Goal: Task Accomplishment & Management: Manage account settings

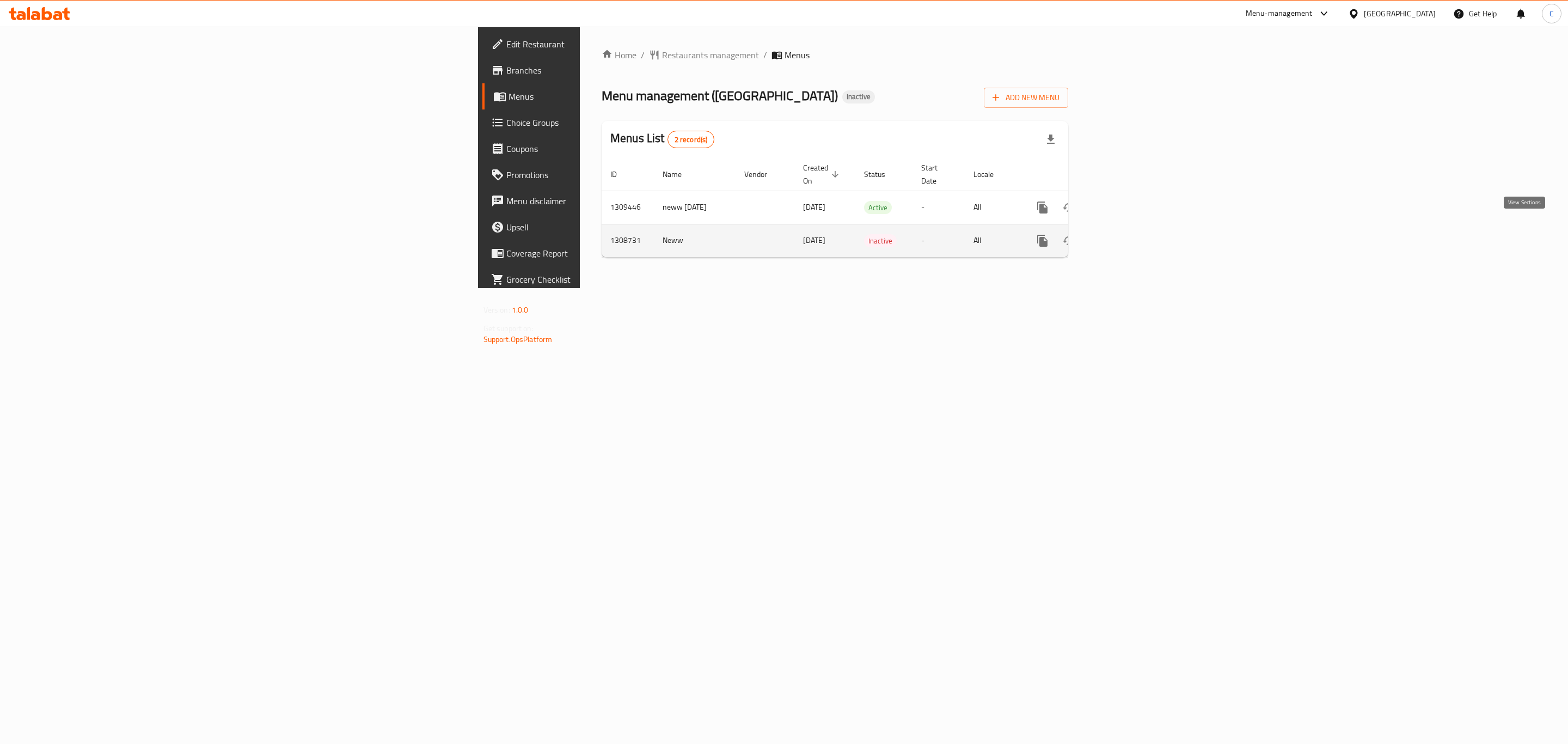
click at [1128, 234] on icon "enhanced table" at bounding box center [1121, 240] width 13 height 13
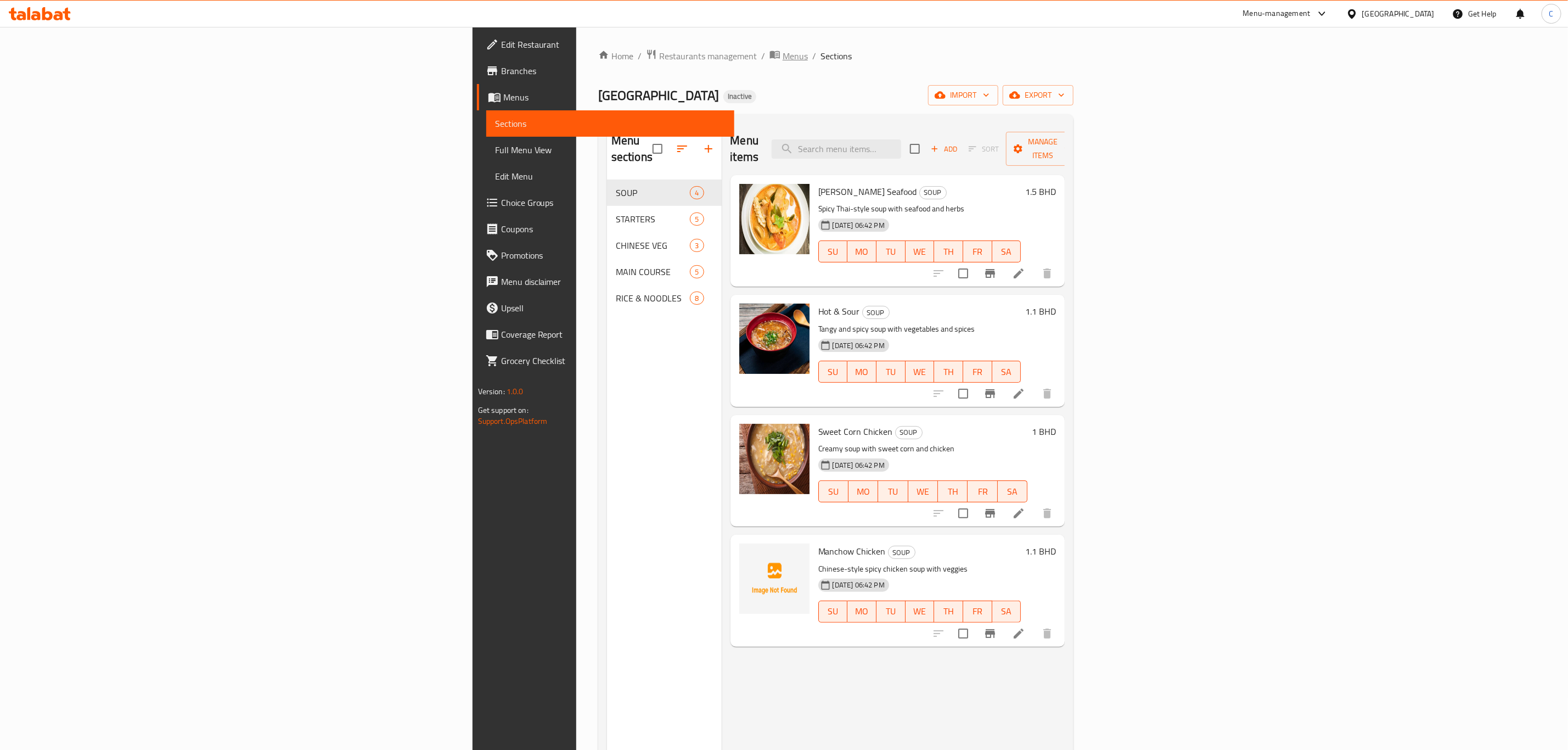
click at [783, 52] on span "Menus" at bounding box center [795, 56] width 25 height 13
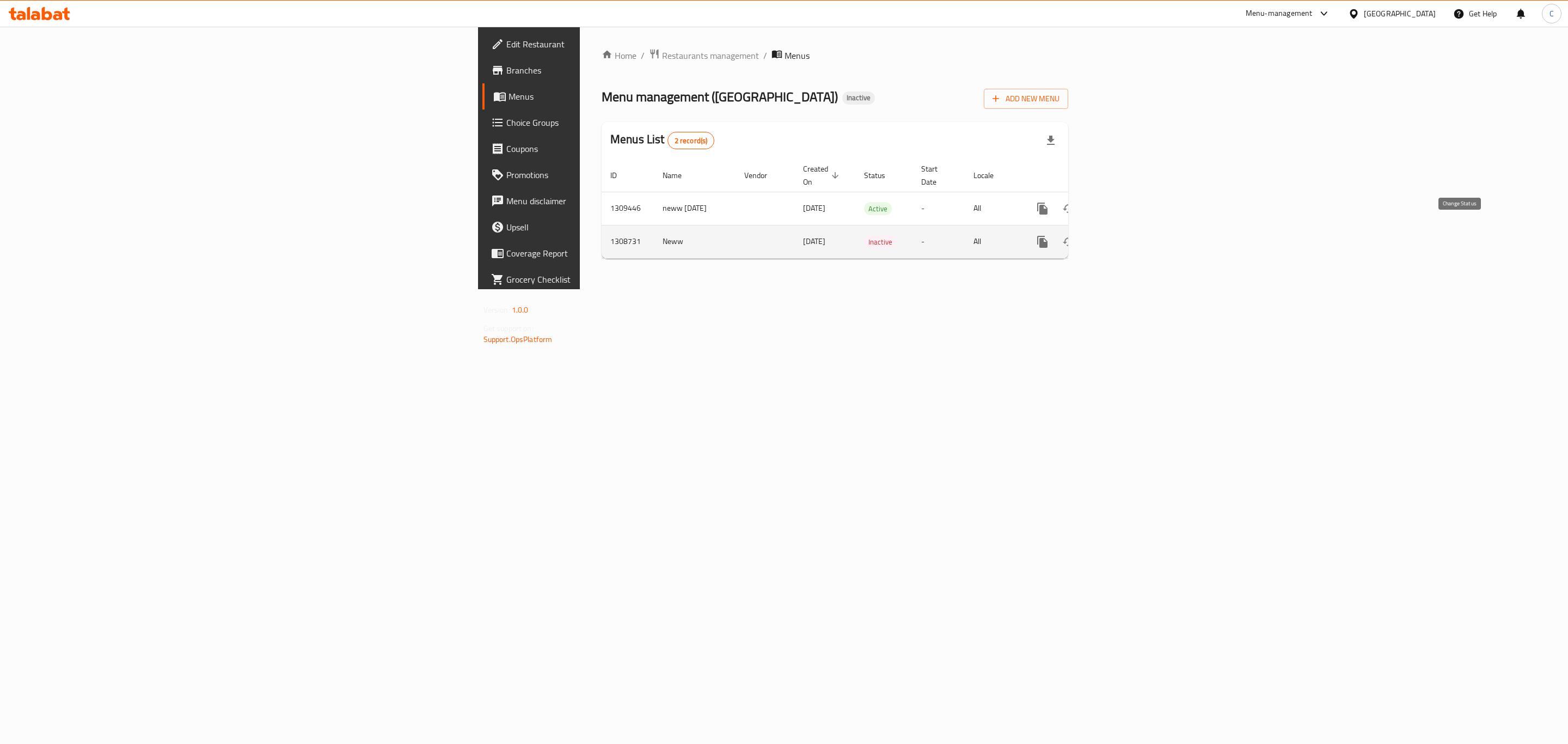
click at [1082, 237] on button "enhanced table" at bounding box center [1069, 242] width 26 height 26
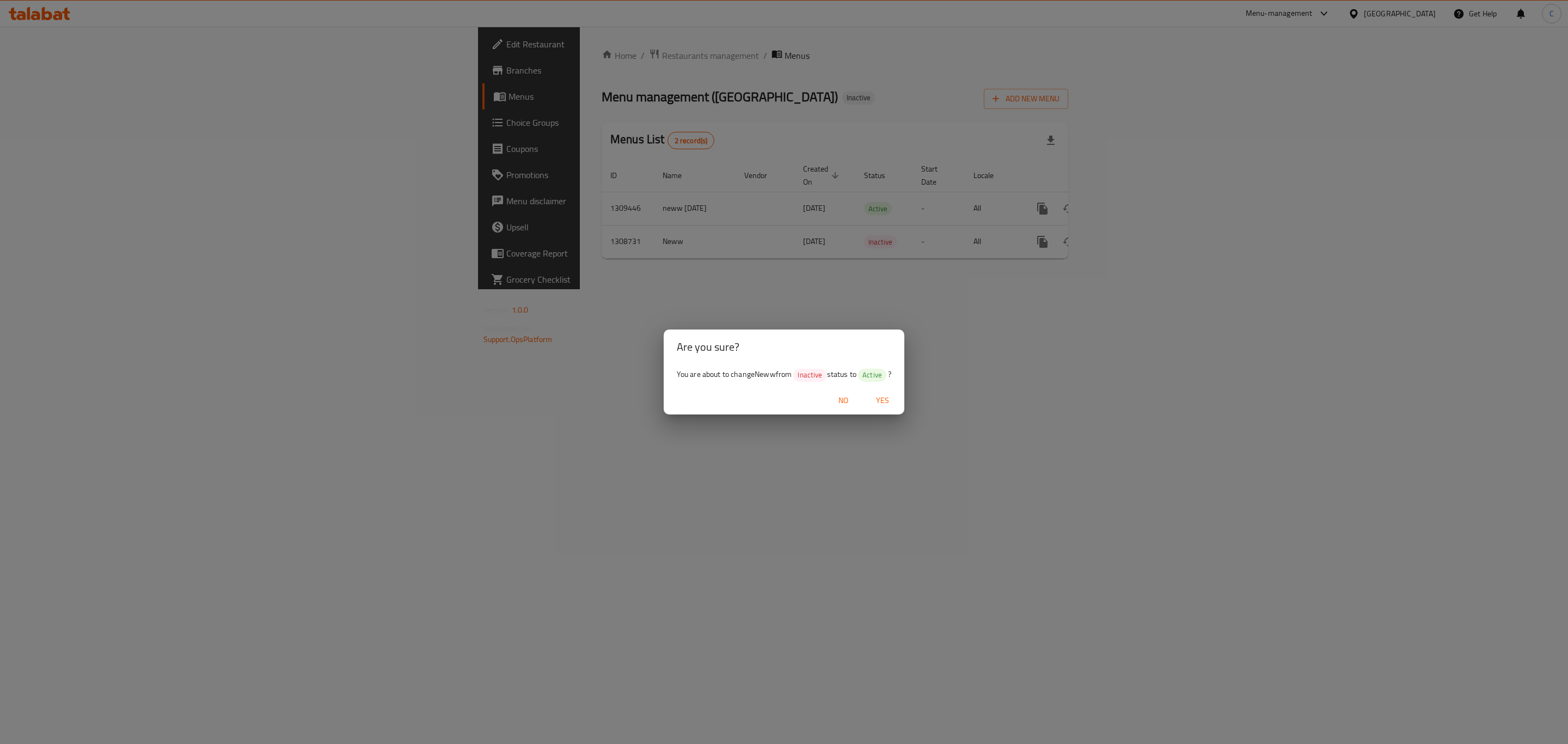
click at [884, 399] on span "Yes" at bounding box center [883, 400] width 26 height 14
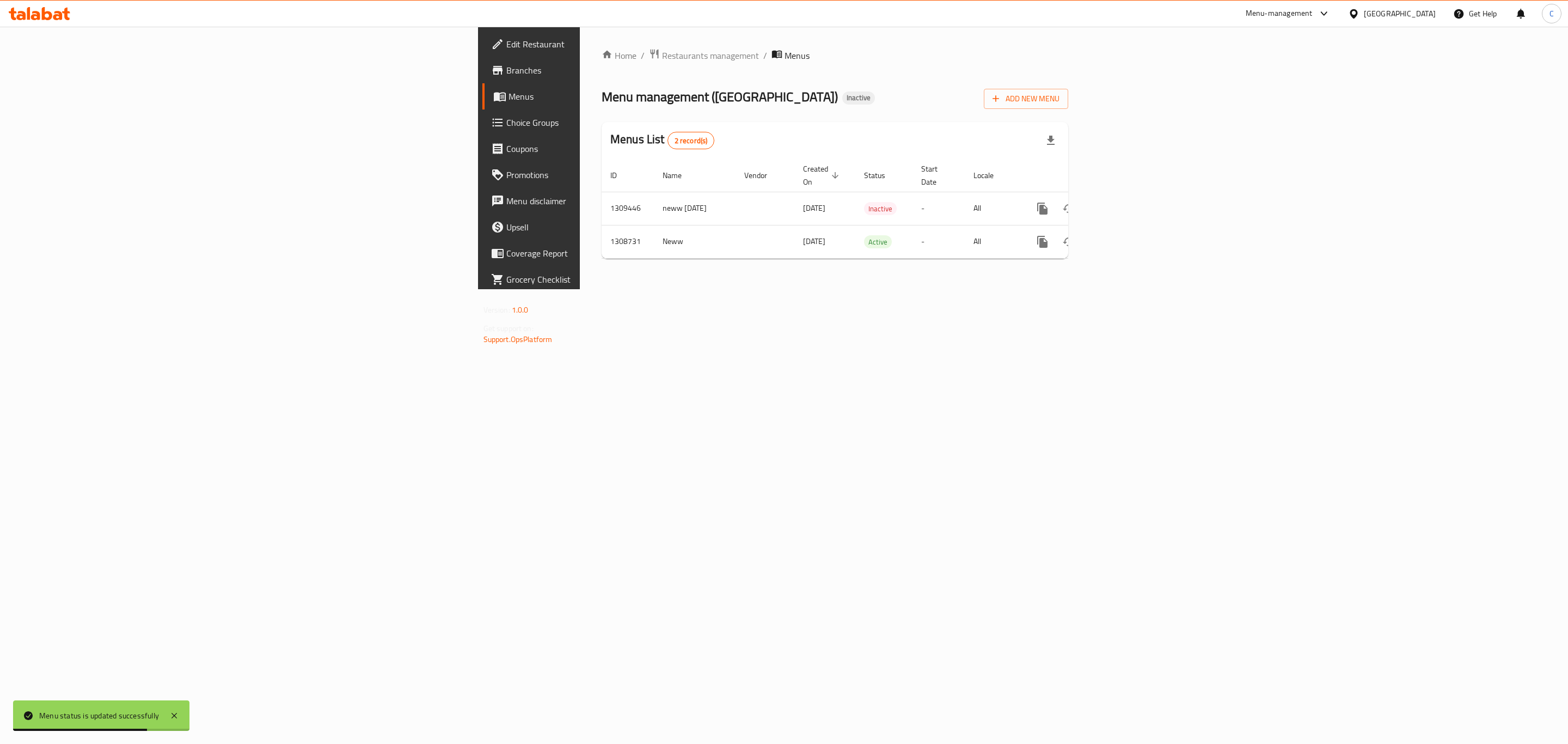
click at [49, 19] on icon at bounding box center [47, 13] width 10 height 13
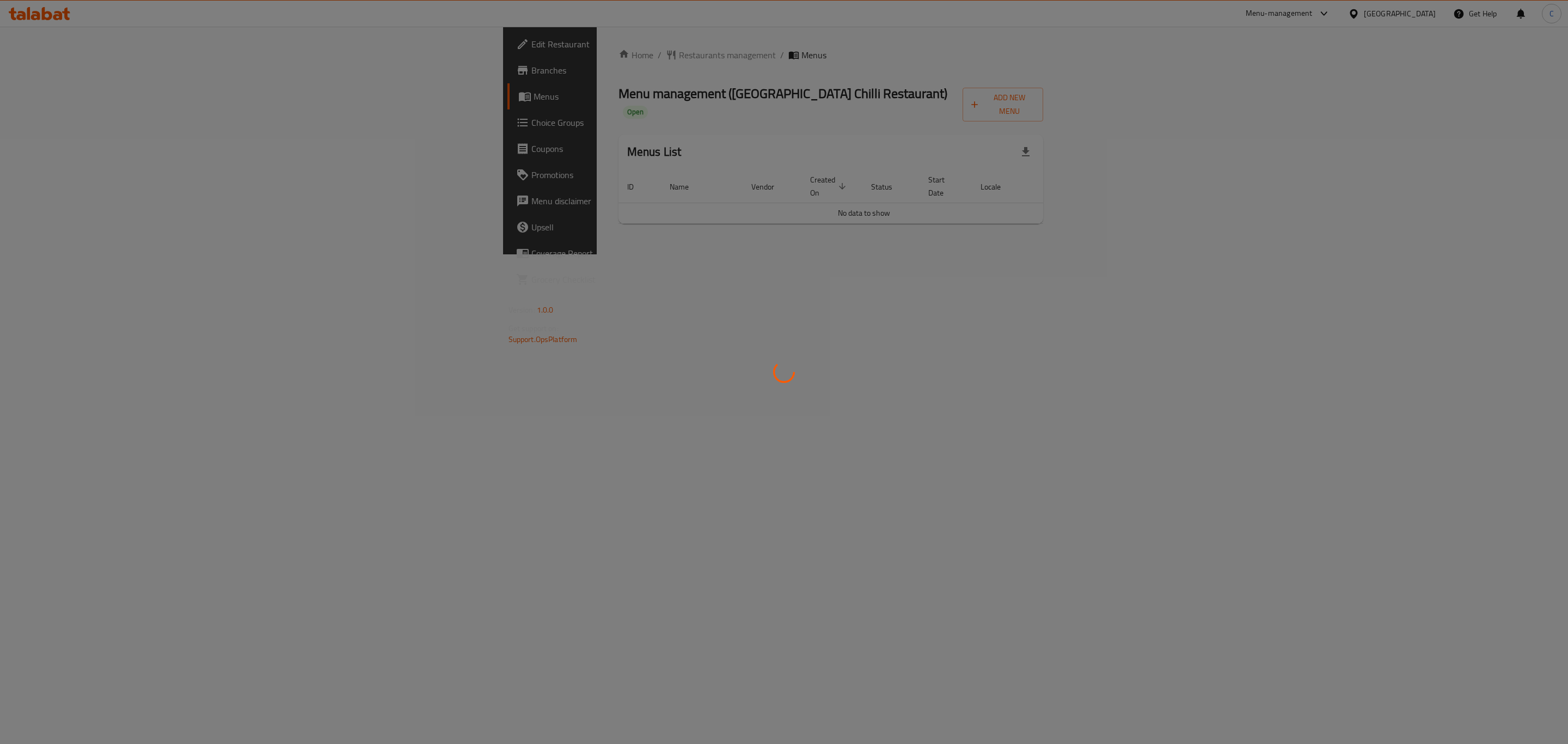
click at [82, 98] on div at bounding box center [784, 372] width 1568 height 744
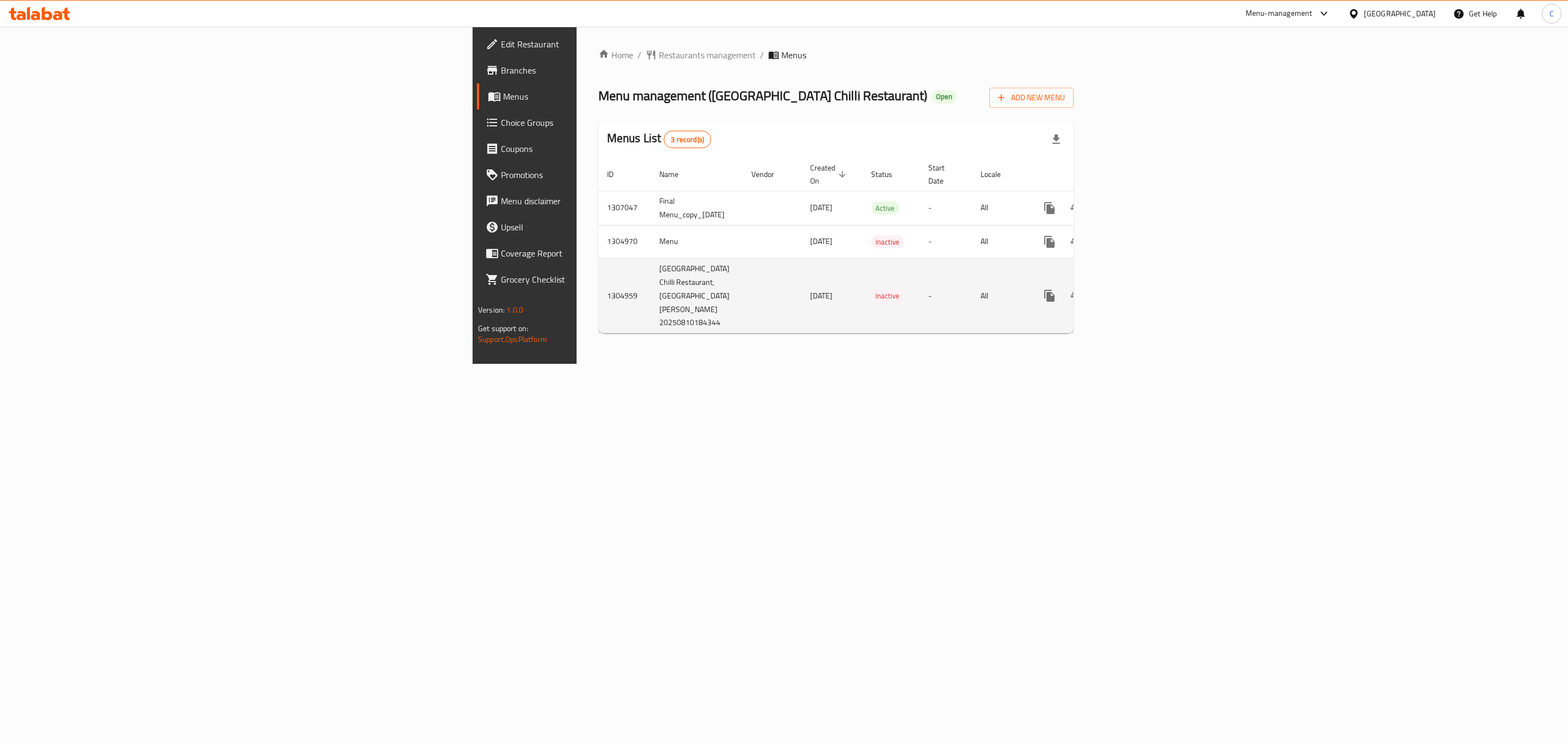
drag, startPoint x: 822, startPoint y: 373, endPoint x: 819, endPoint y: 306, distance: 67.1
click at [822, 364] on div "Home / Restaurants management / Menus Menu management ( [GEOGRAPHIC_DATA] Chill…" at bounding box center [836, 195] width 519 height 337
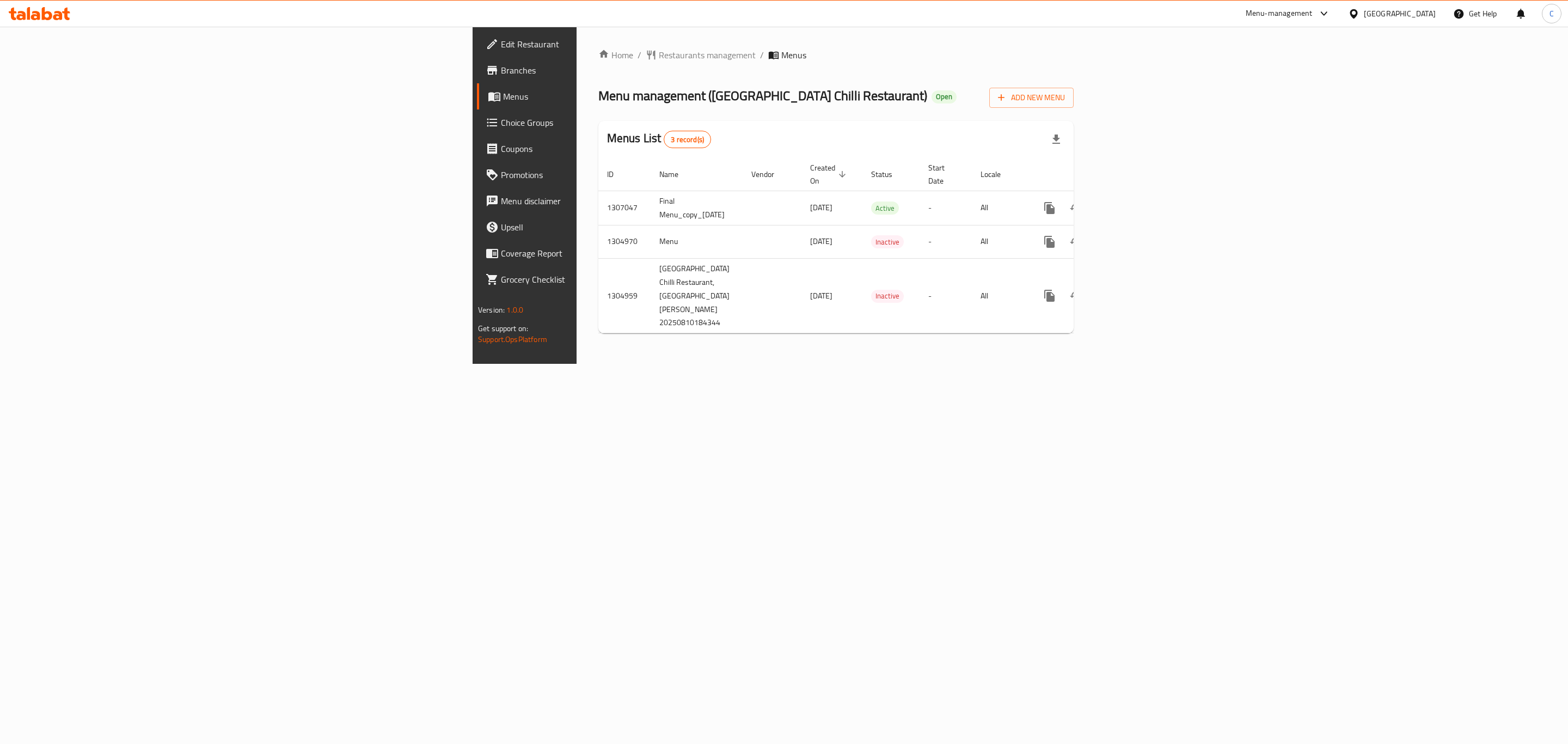
click at [56, 14] on icon at bounding box center [58, 15] width 9 height 9
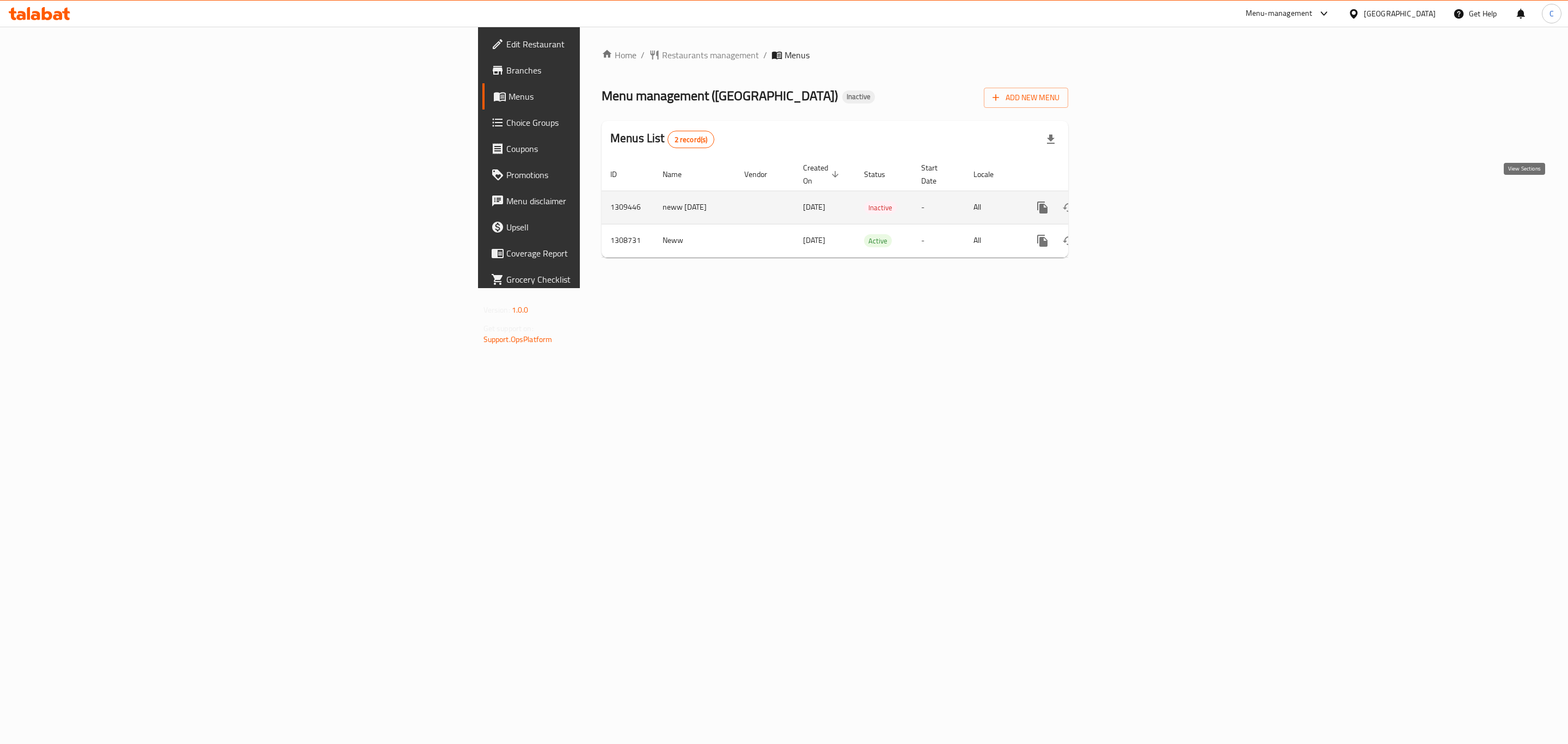
click at [1128, 201] on icon "enhanced table" at bounding box center [1121, 207] width 13 height 13
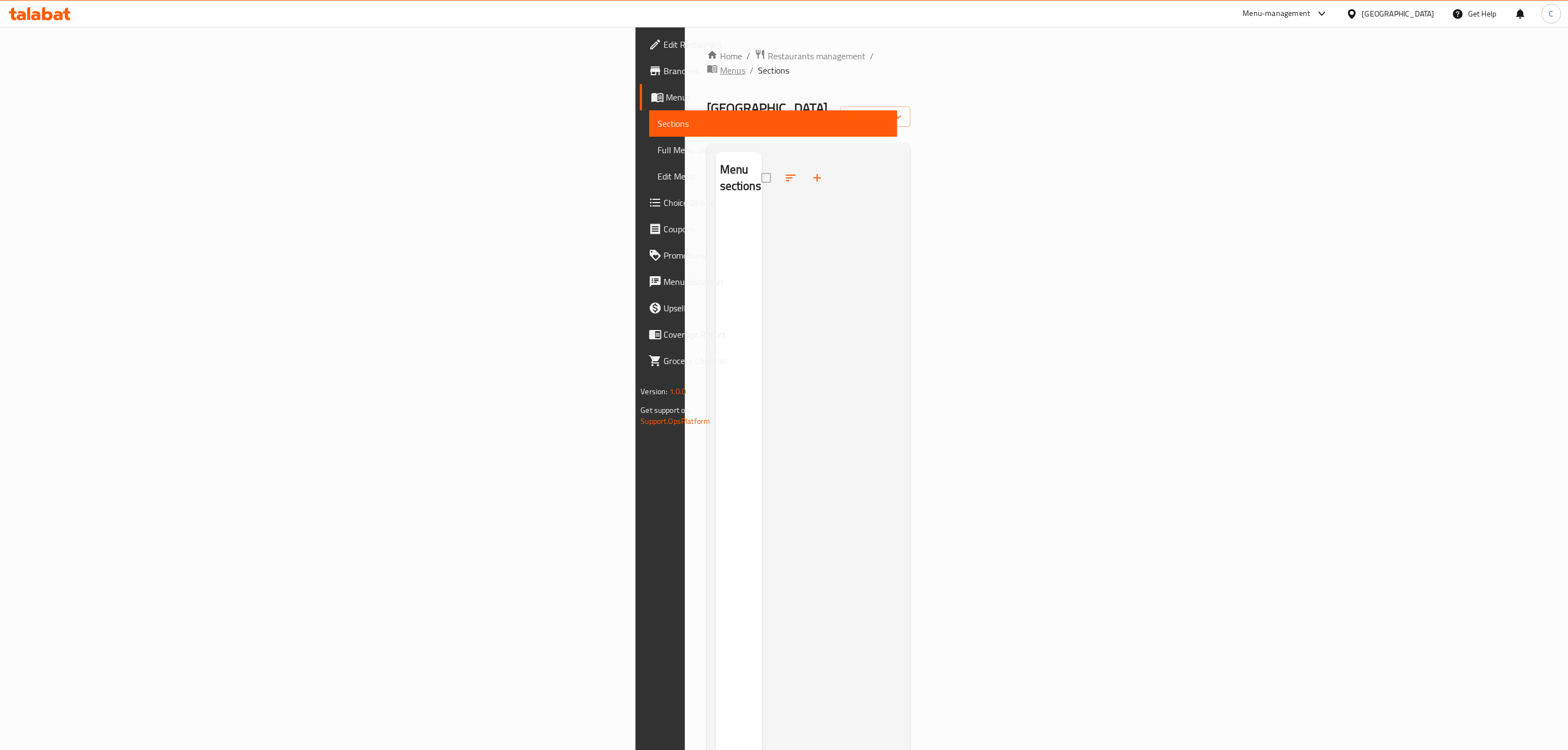
click at [720, 64] on span "Menus" at bounding box center [733, 70] width 25 height 13
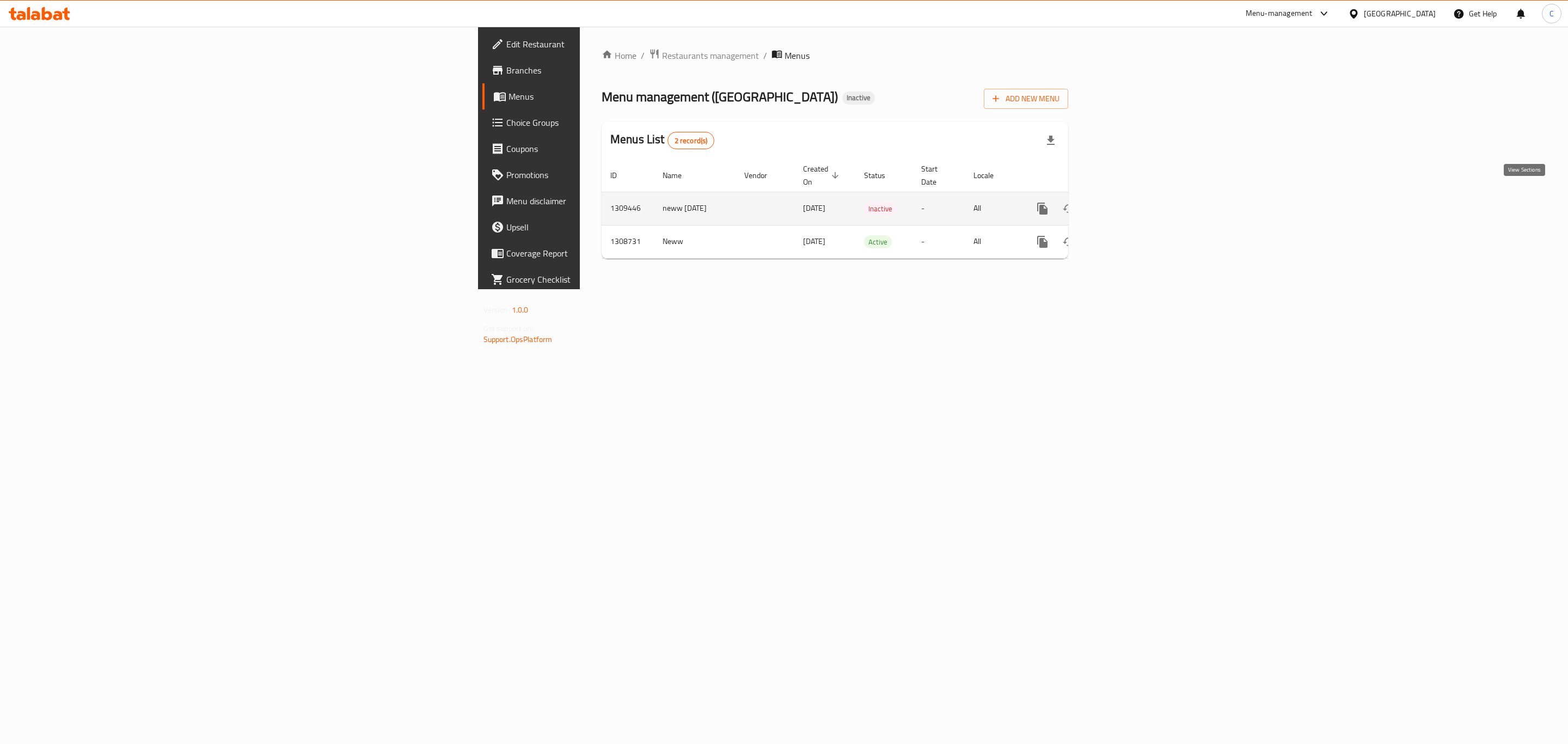
click at [1128, 202] on icon "enhanced table" at bounding box center [1121, 208] width 13 height 13
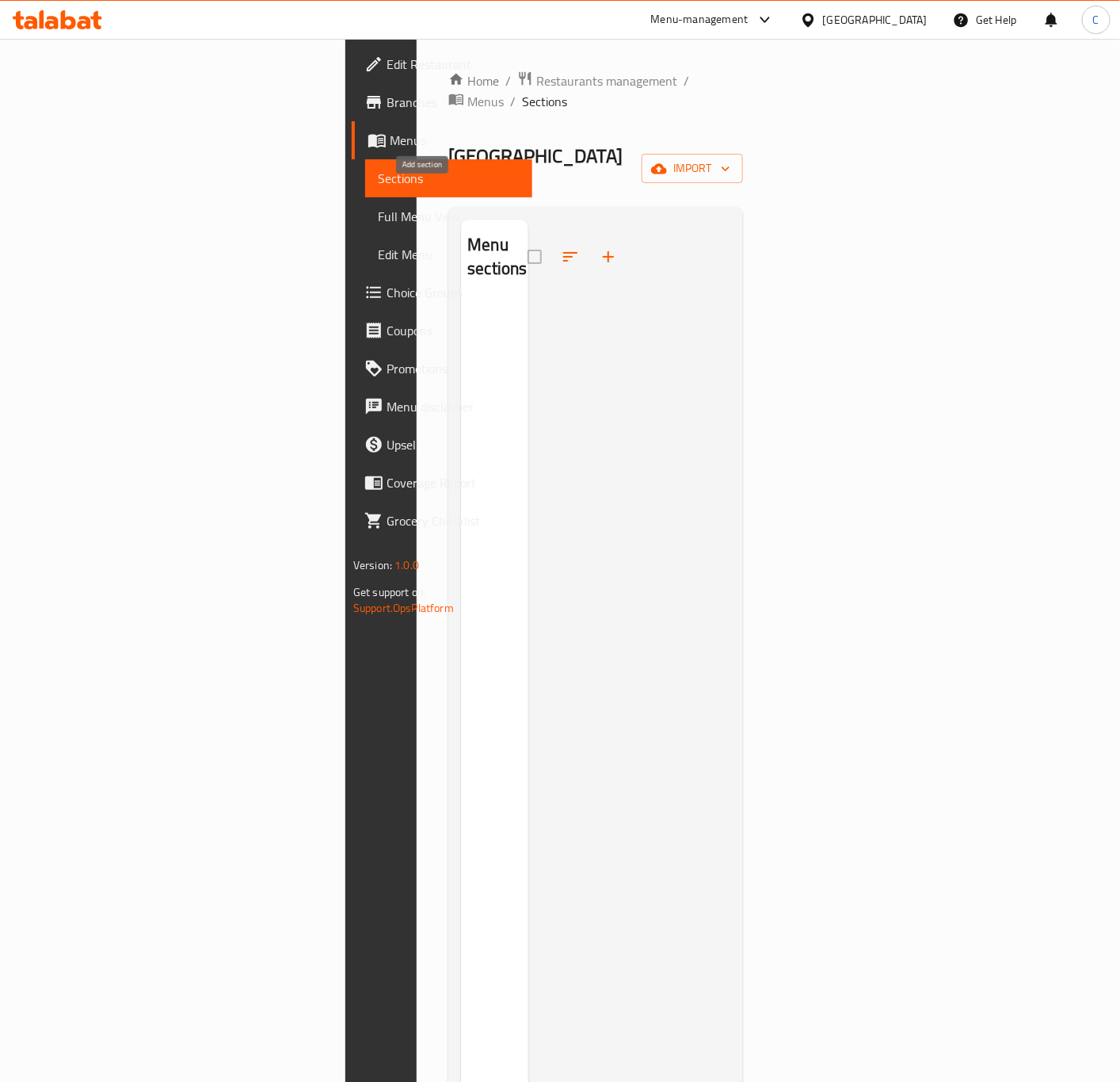
click at [590, 237] on button "button" at bounding box center [609, 257] width 38 height 38
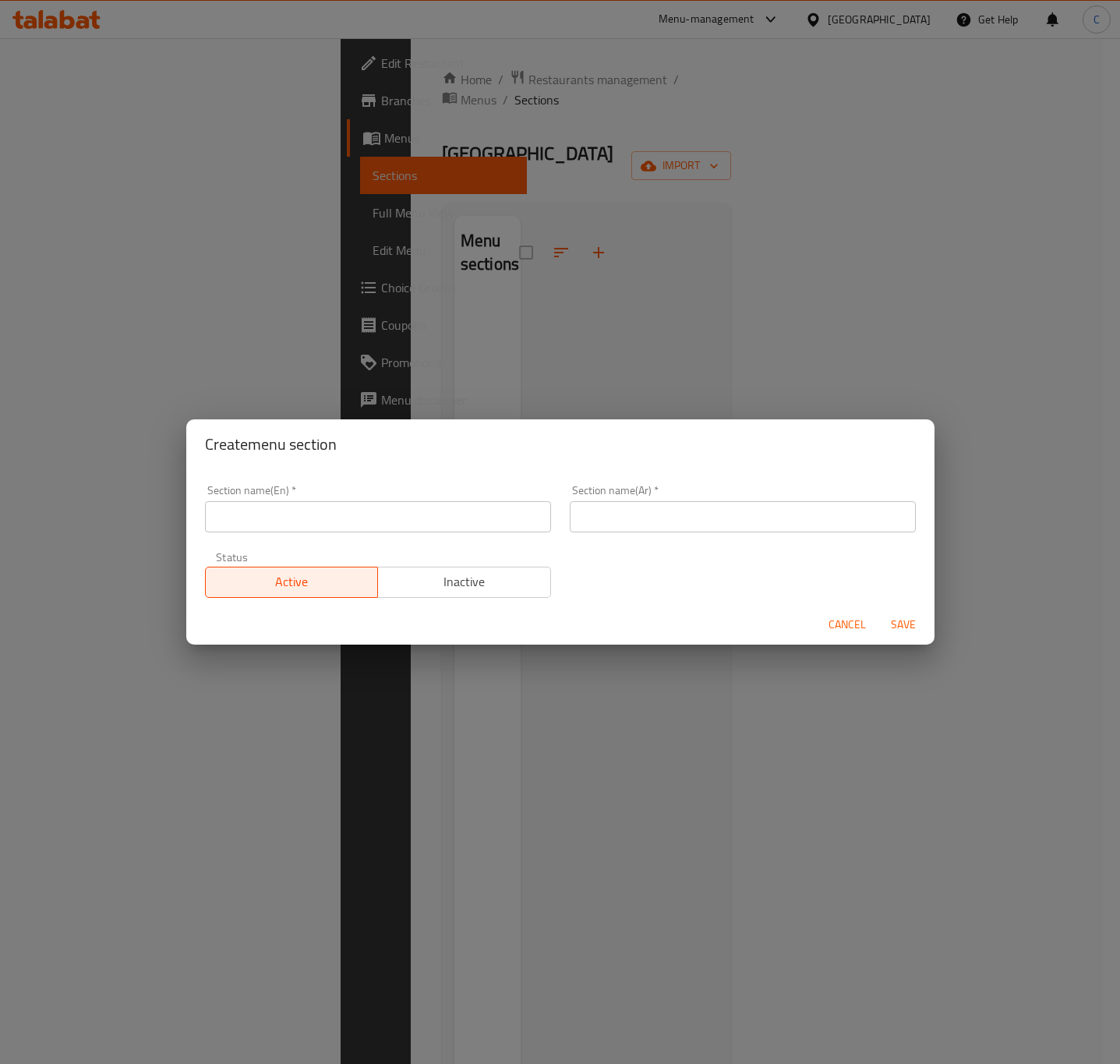
click at [407, 532] on div "Section name(En)   * Section name(En) *" at bounding box center [378, 508] width 365 height 66
click at [269, 522] on input "text" at bounding box center [377, 516] width 346 height 31
paste input "Starters"
type input "Starters"
click at [675, 520] on input "text" at bounding box center [742, 516] width 346 height 31
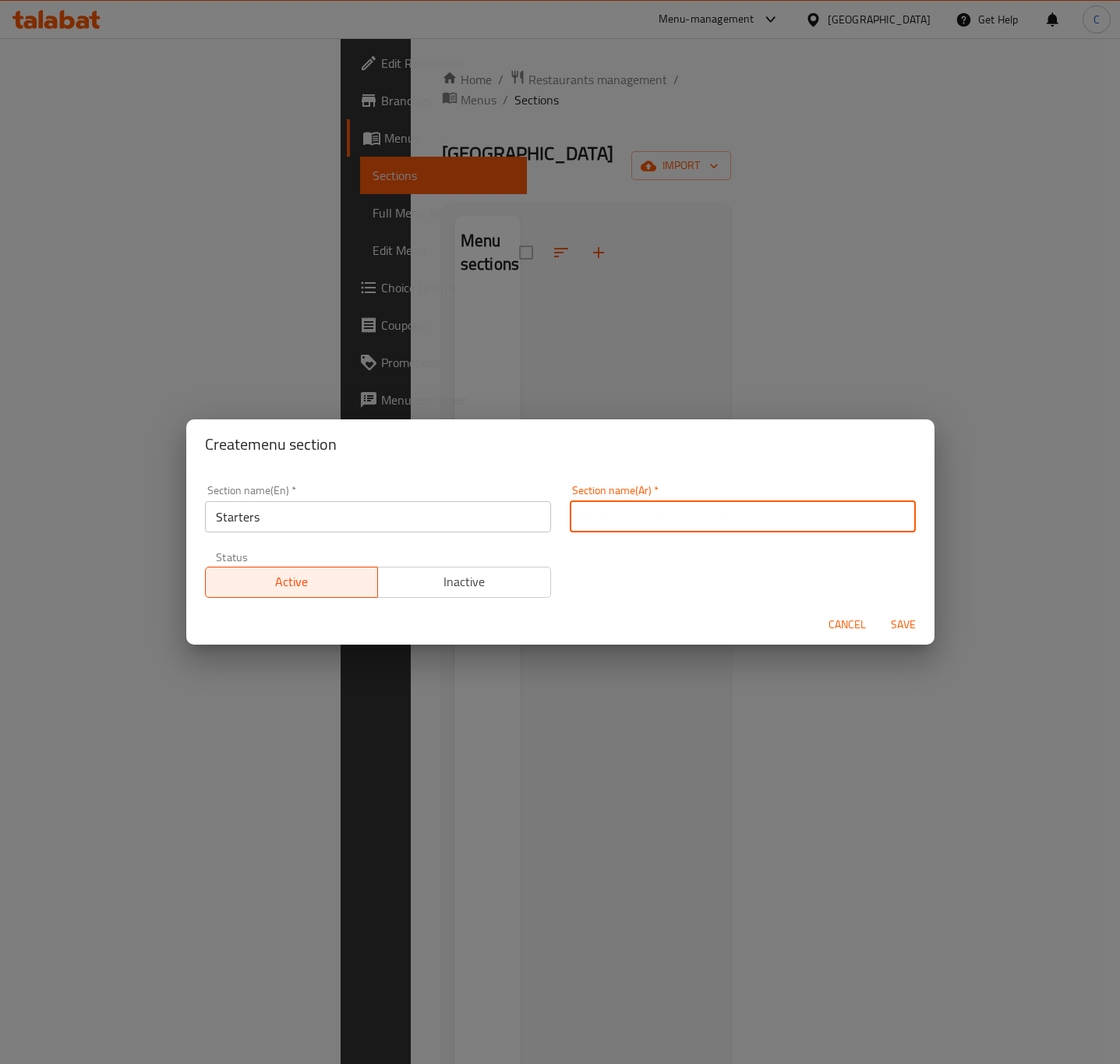
paste input "المقبلات"
type input "المقبلات"
click at [596, 574] on div "Section name(En)   * Starters Section name(En) * Section name(Ar)   * المقبلات …" at bounding box center [560, 541] width 729 height 132
click at [903, 618] on span "Save" at bounding box center [904, 625] width 38 height 20
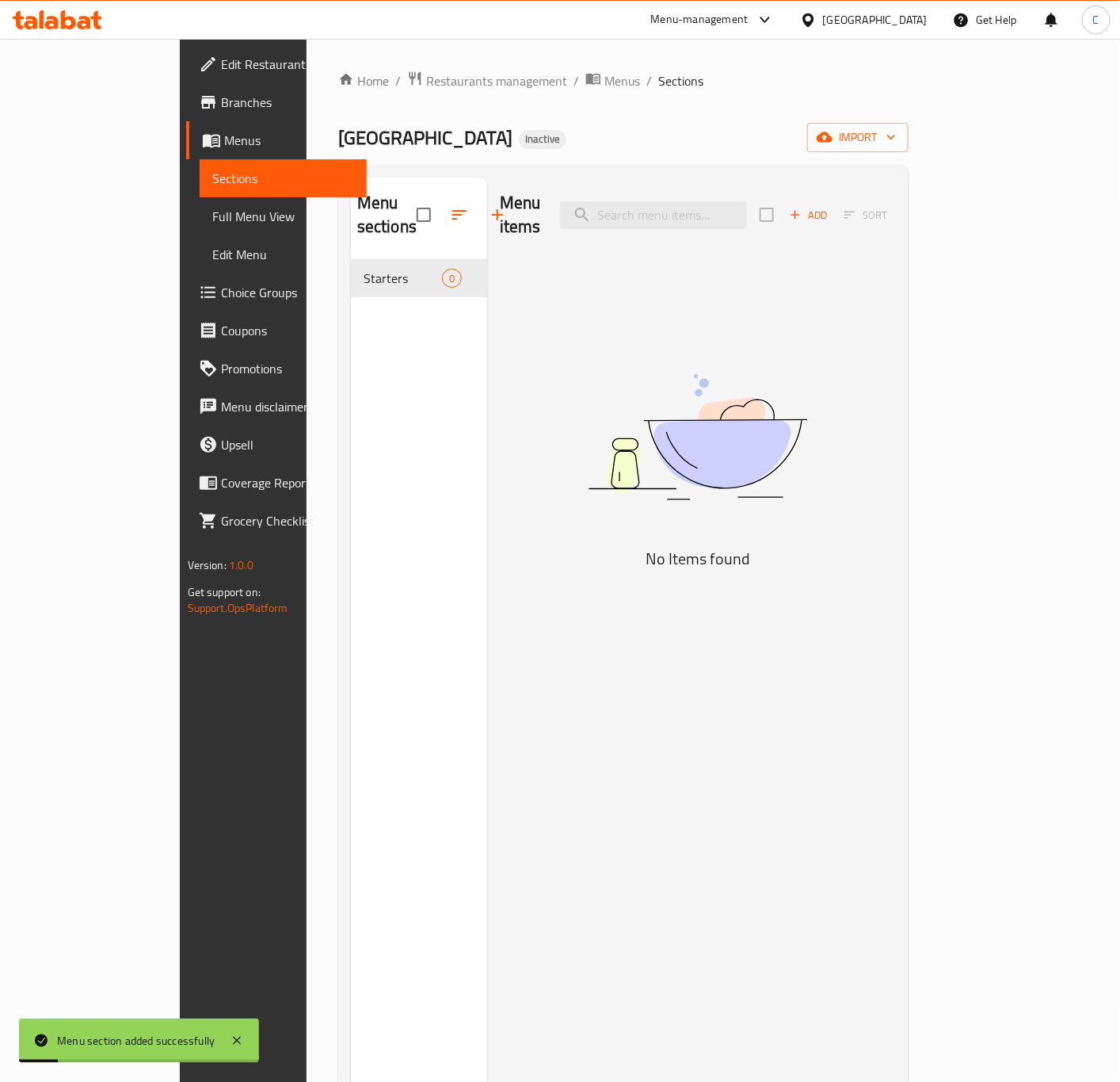
click at [488, 205] on icon "button" at bounding box center [497, 215] width 19 height 19
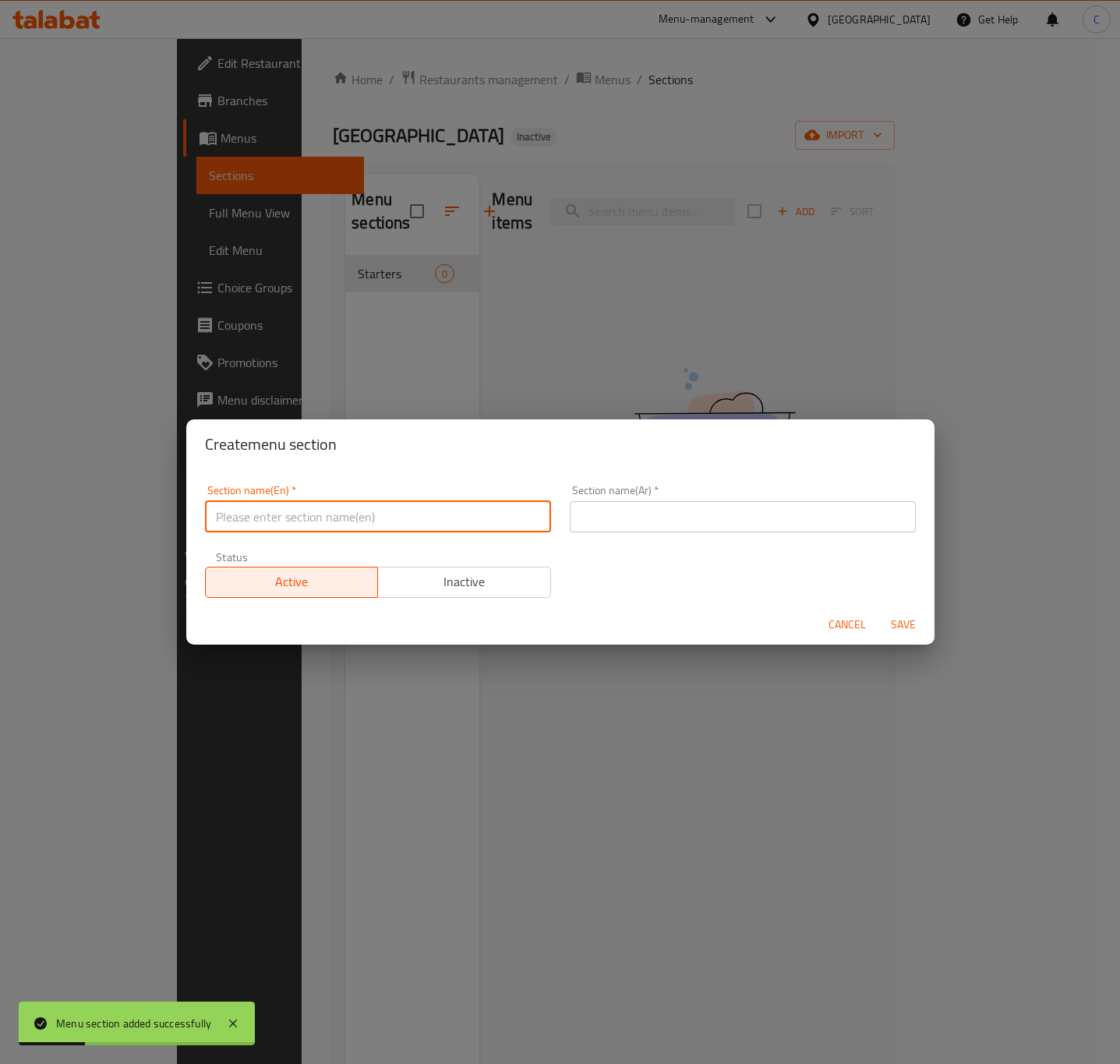
click at [472, 519] on input "text" at bounding box center [377, 516] width 346 height 31
paste input "Soup"
type input "Soup"
click at [646, 522] on input "text" at bounding box center [742, 516] width 346 height 31
paste input "حساء"
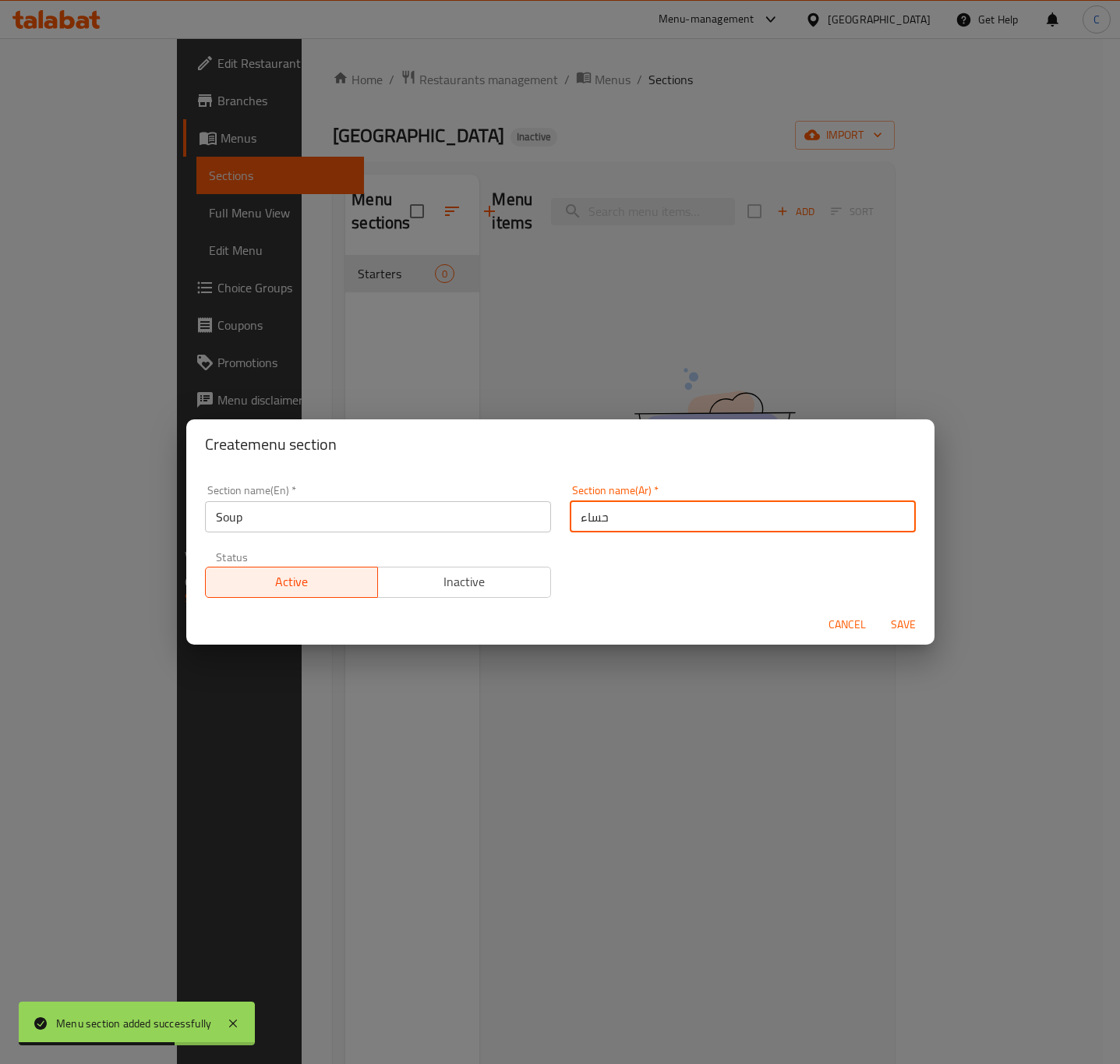
type input "حساء"
click at [915, 618] on span "Save" at bounding box center [904, 625] width 38 height 20
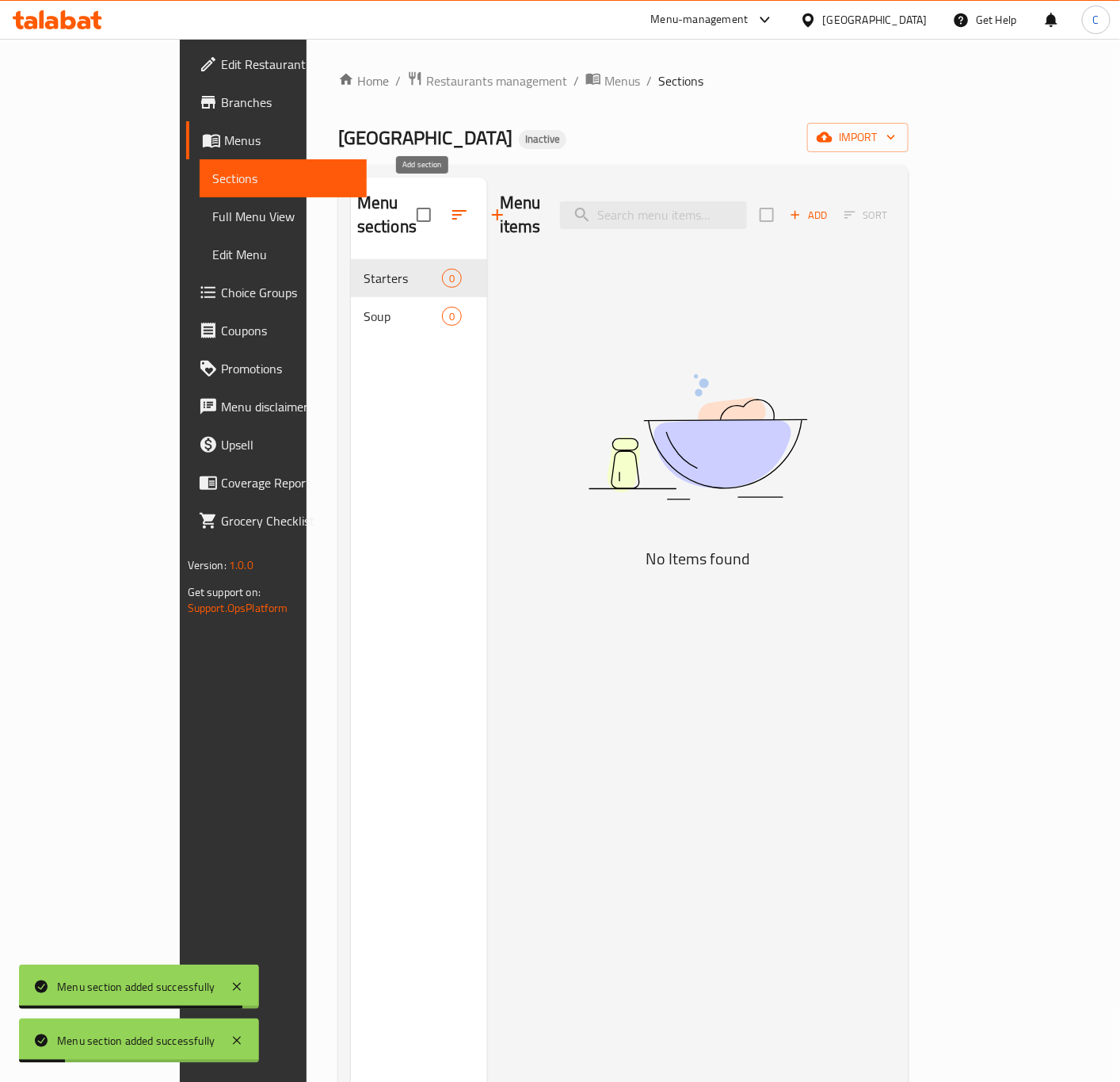
click at [478, 209] on button "button" at bounding box center [497, 215] width 38 height 38
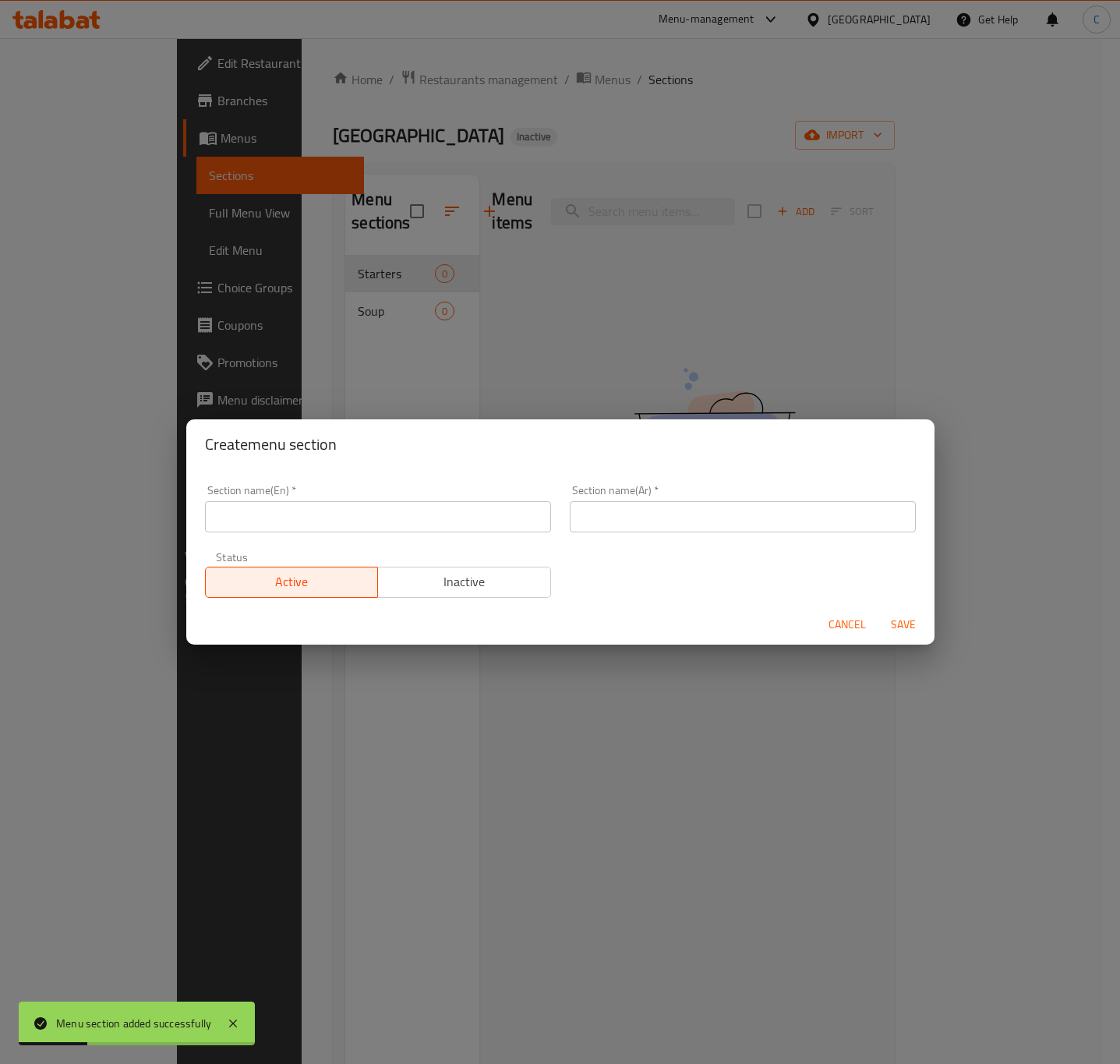
click at [517, 508] on input "text" at bounding box center [377, 516] width 346 height 31
paste input "Grills"
type input "Grills"
drag, startPoint x: 622, startPoint y: 506, endPoint x: 636, endPoint y: 512, distance: 15.2
click at [622, 506] on input "text" at bounding box center [742, 516] width 346 height 31
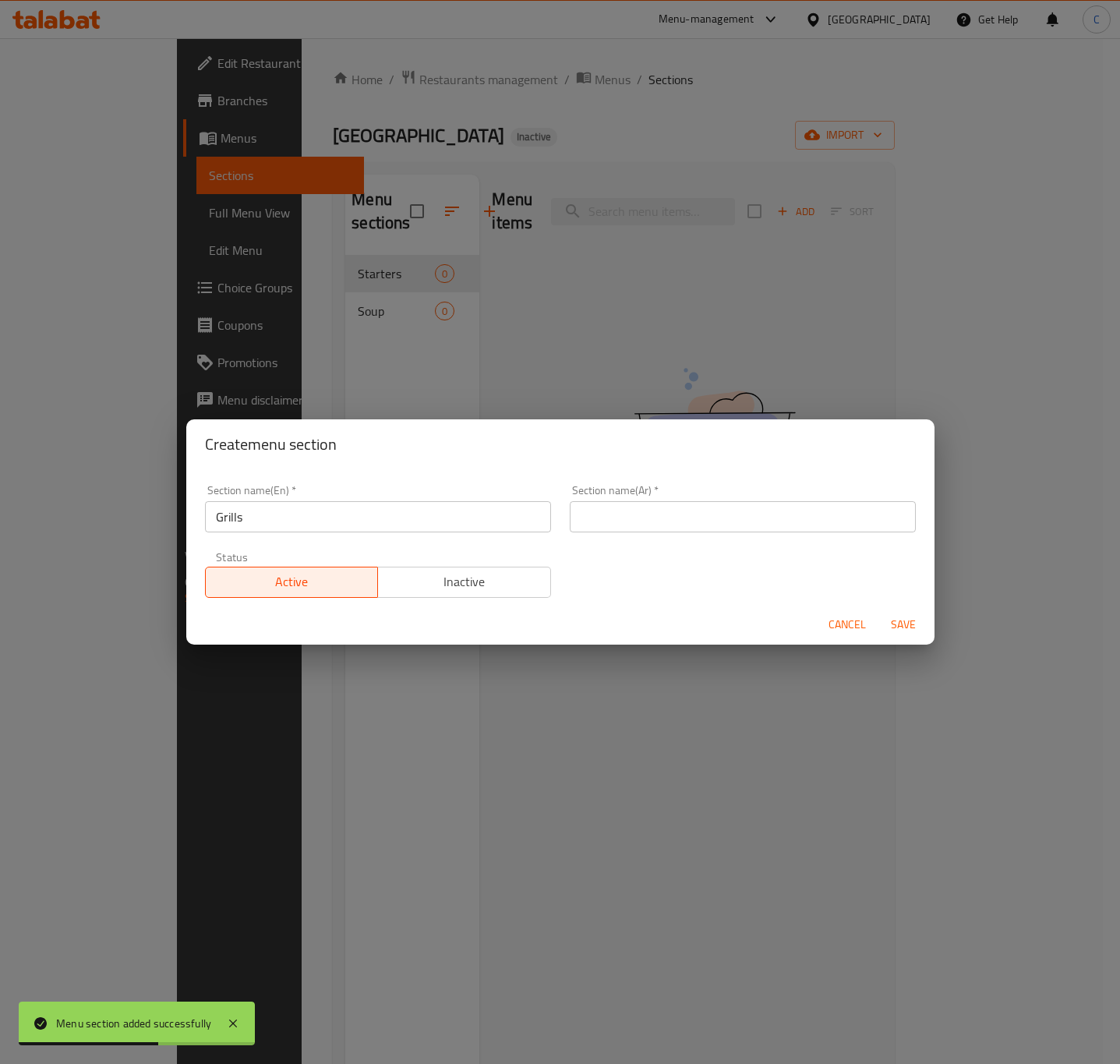
paste input "الشوايات"
type input "الشوايات"
click at [917, 629] on span "Save" at bounding box center [904, 625] width 38 height 20
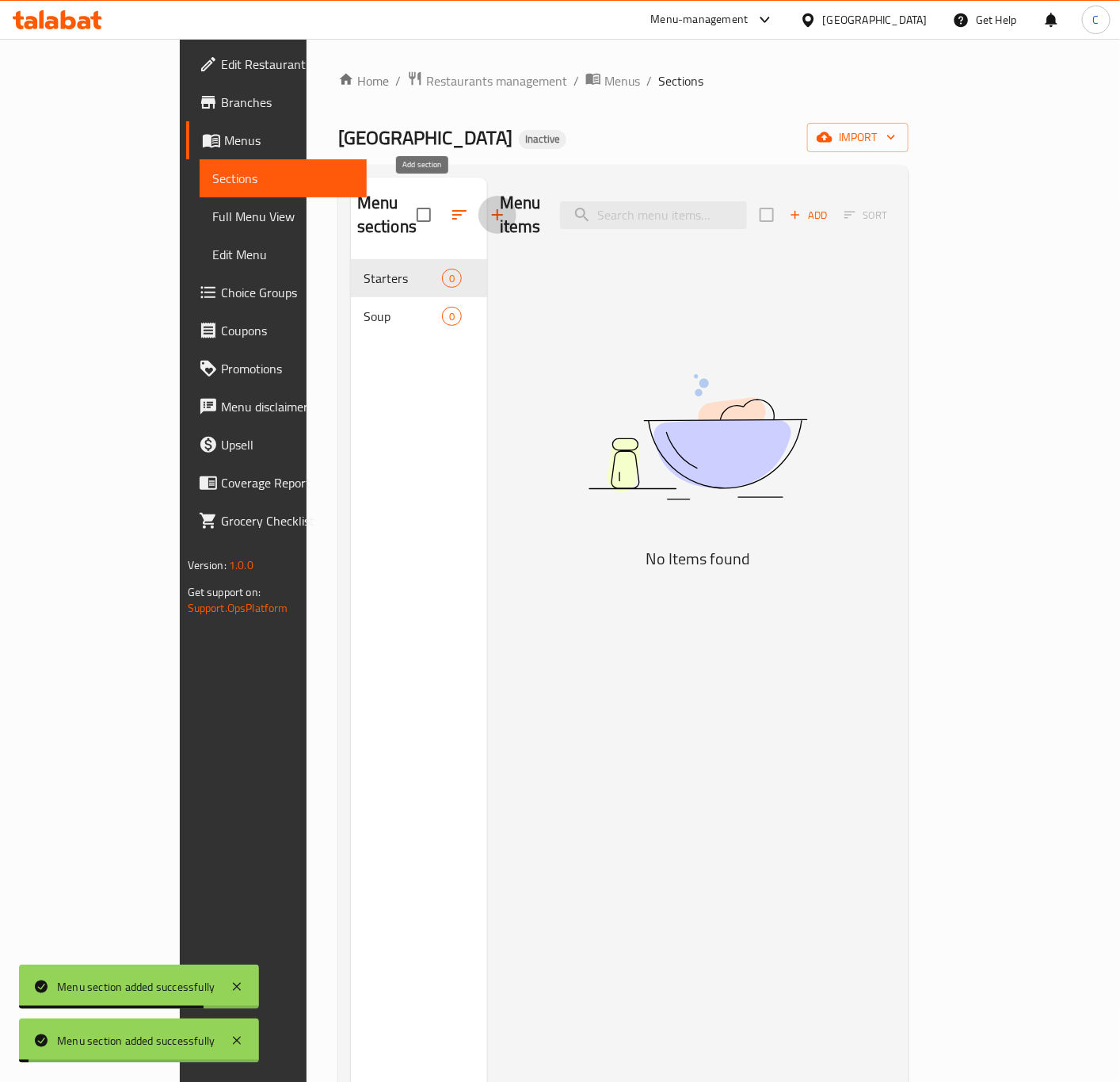
click at [488, 210] on icon "button" at bounding box center [497, 215] width 19 height 19
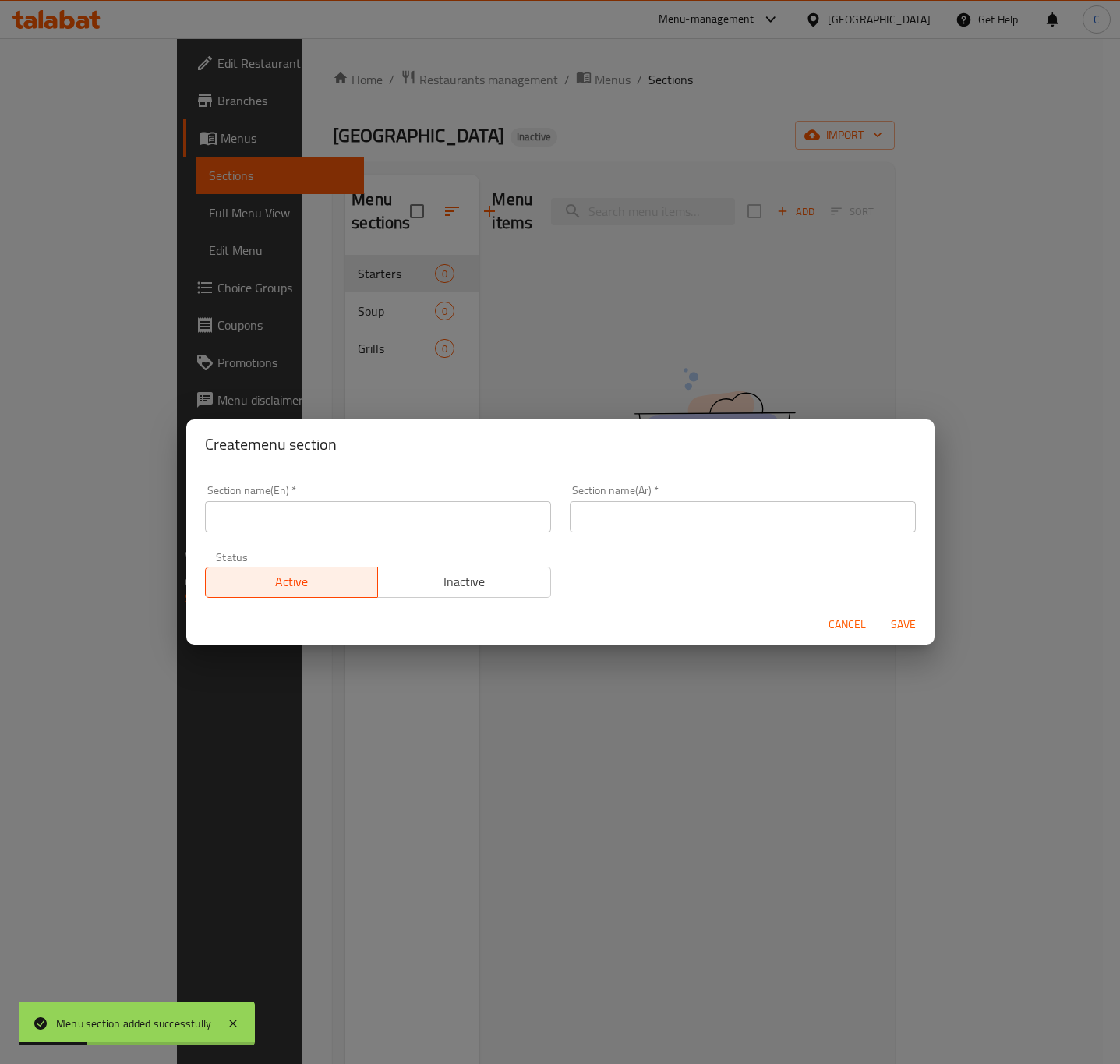
drag, startPoint x: 478, startPoint y: 515, endPoint x: 424, endPoint y: 514, distance: 54.0
click at [478, 515] on input "text" at bounding box center [377, 516] width 346 height 31
paste input "Pasta"
type input "Pasta"
click at [613, 516] on input "text" at bounding box center [742, 516] width 346 height 31
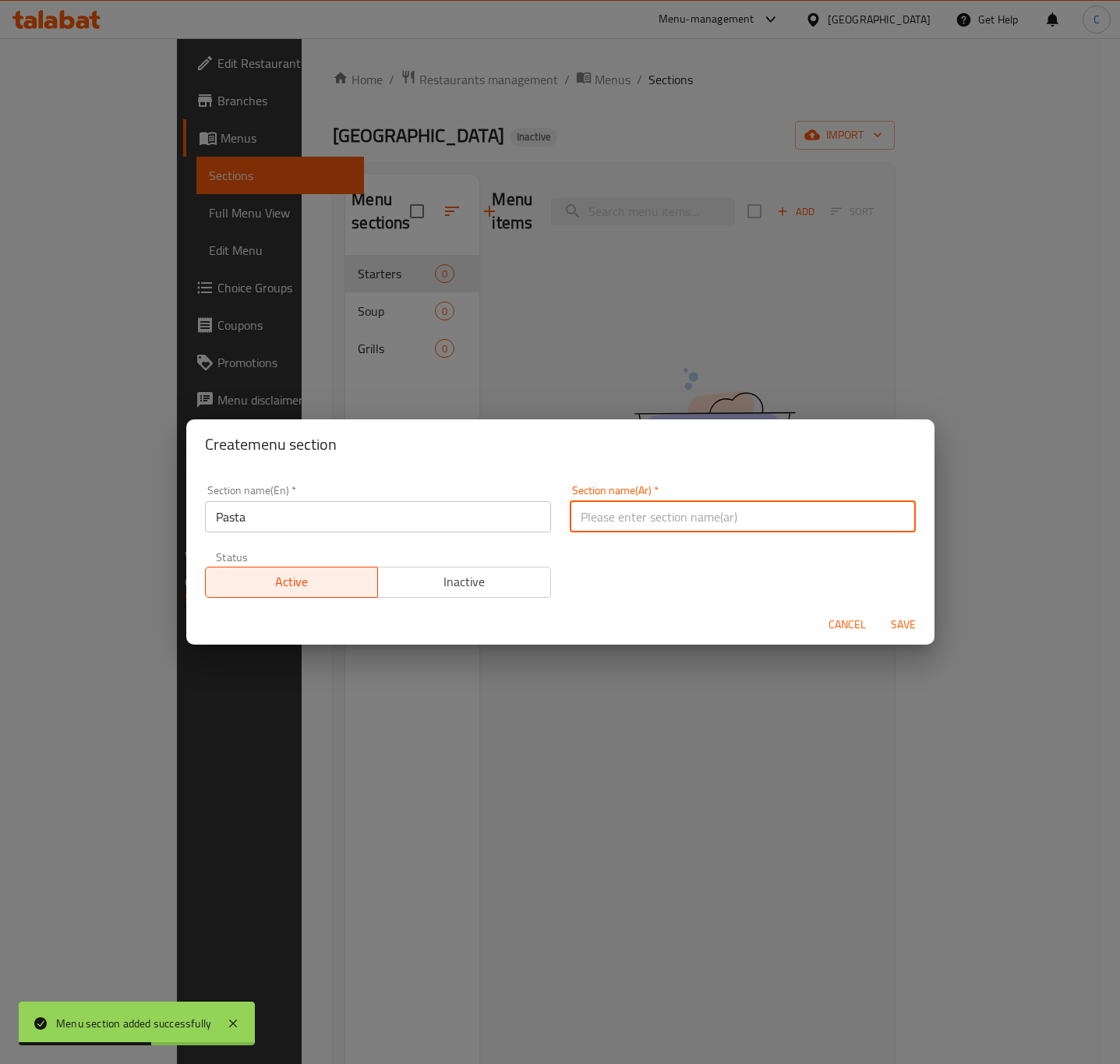
paste input "المعكرونة"
type input "المعكرونة"
click at [901, 615] on span "Save" at bounding box center [904, 625] width 38 height 20
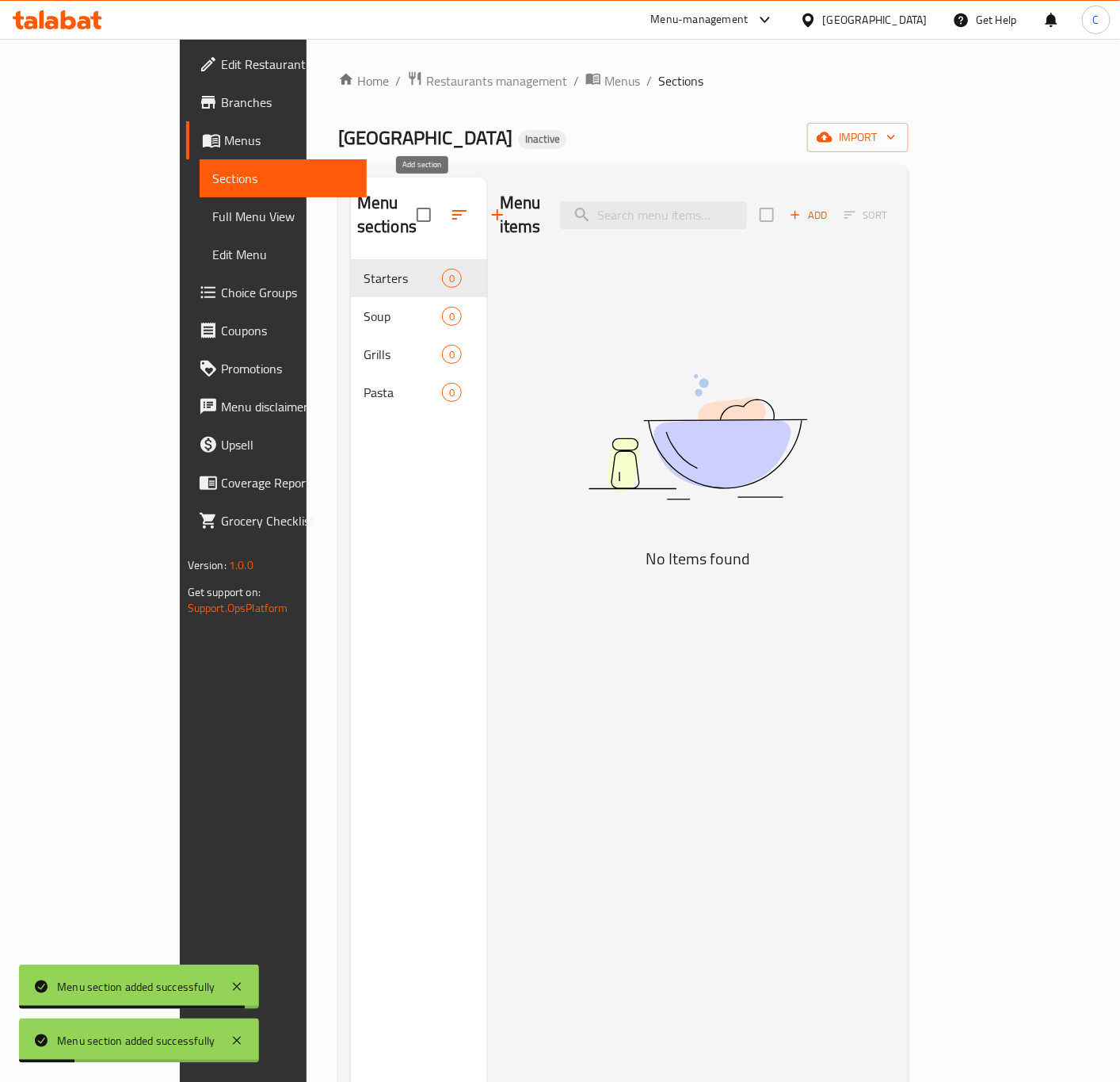
click at [478, 219] on button "button" at bounding box center [497, 215] width 38 height 38
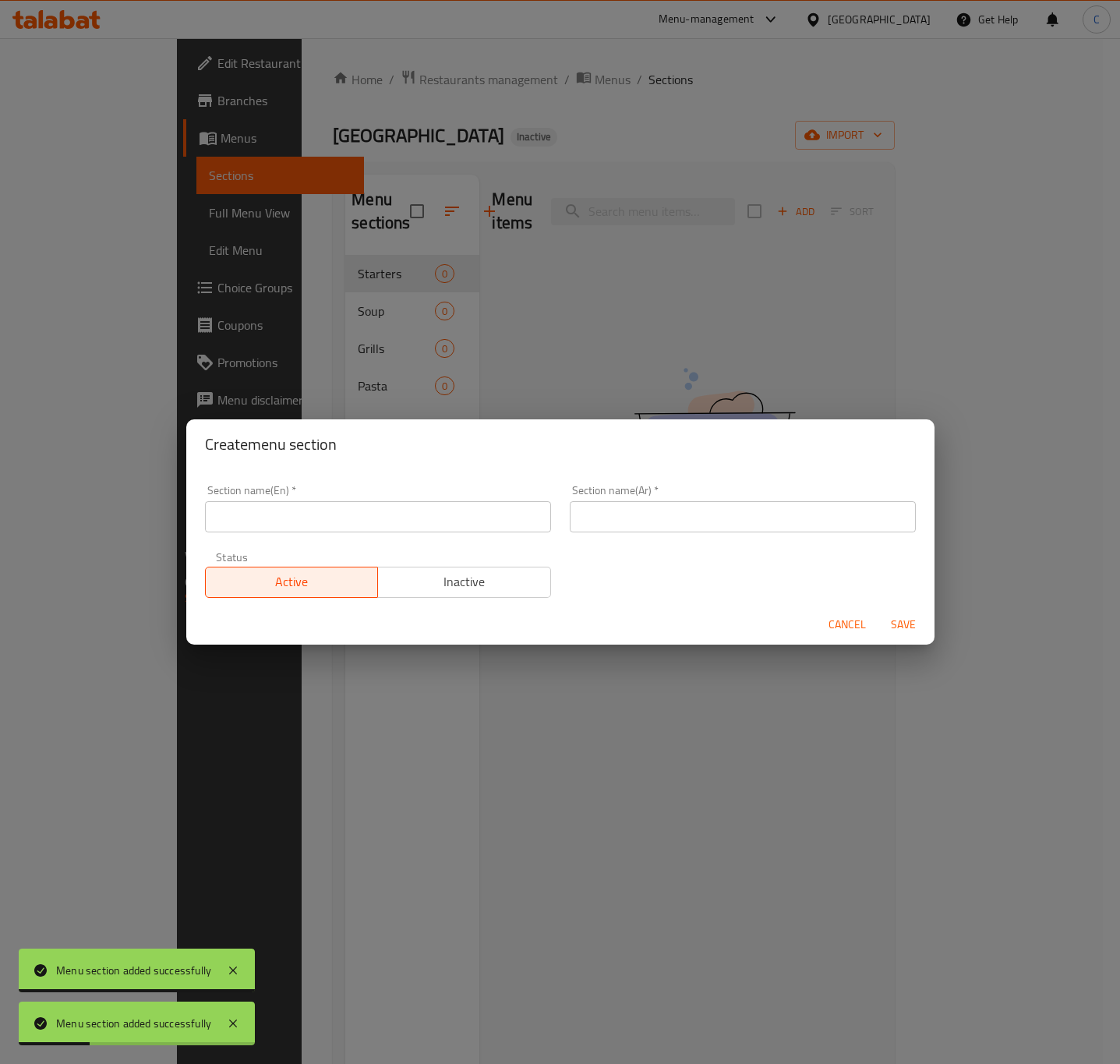
click at [370, 513] on input "text" at bounding box center [377, 516] width 346 height 31
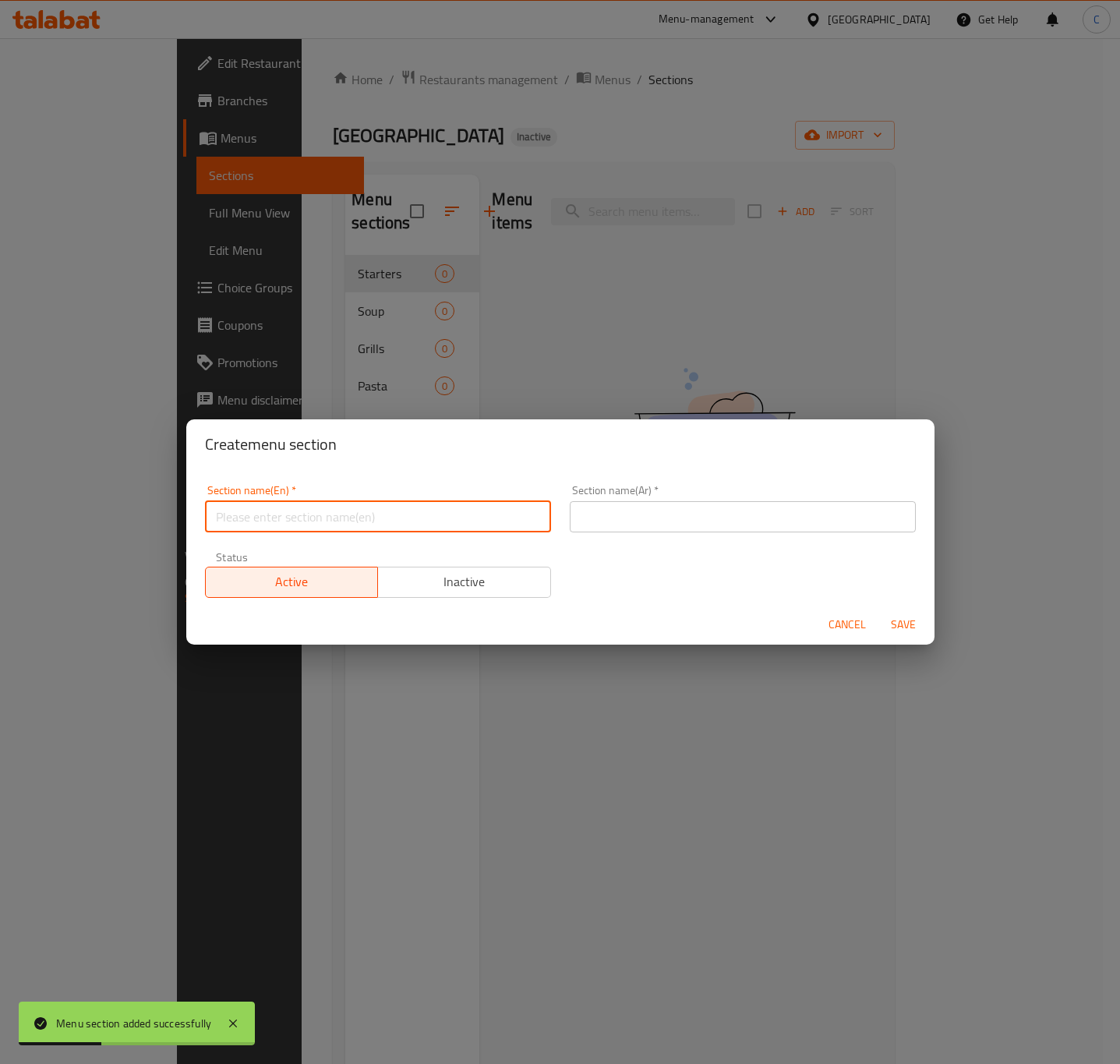
paste input "Rice Items"
type input "Rice Items"
click at [691, 520] on input "text" at bounding box center [742, 516] width 346 height 31
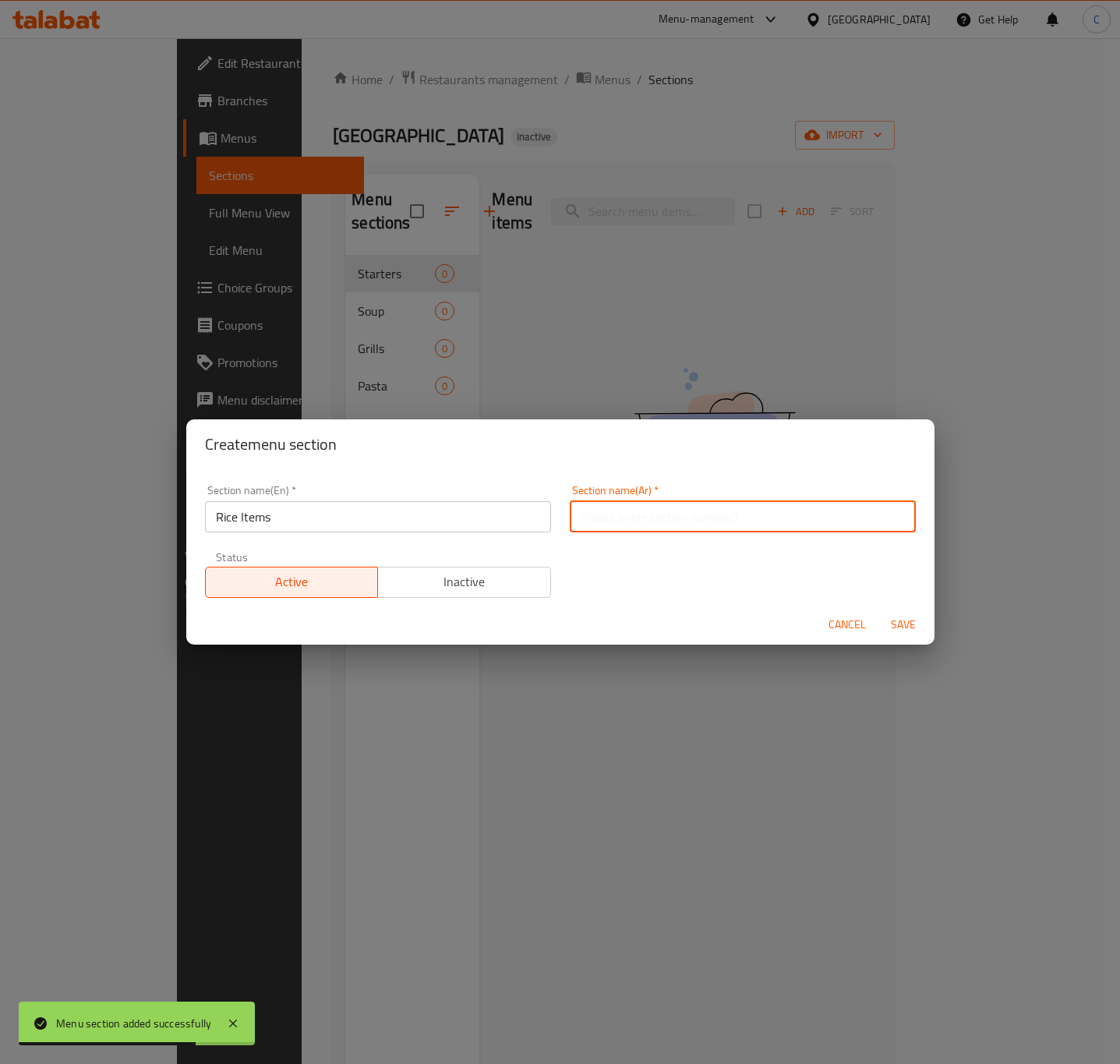
paste input "أصناف الأرز"
type input "أصناف الأرز"
click at [910, 620] on span "Save" at bounding box center [904, 625] width 38 height 20
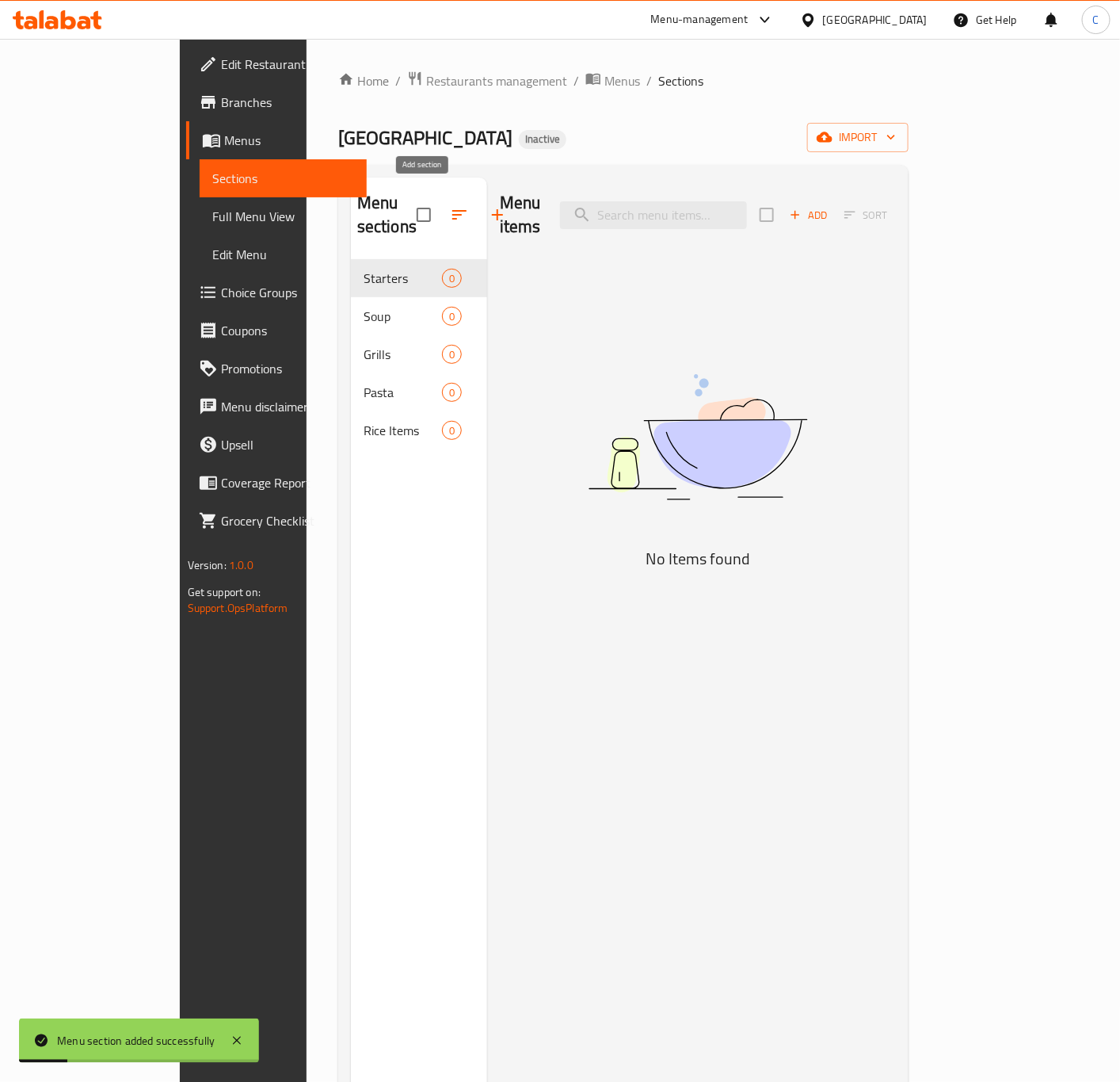
click at [478, 205] on button "button" at bounding box center [497, 215] width 38 height 38
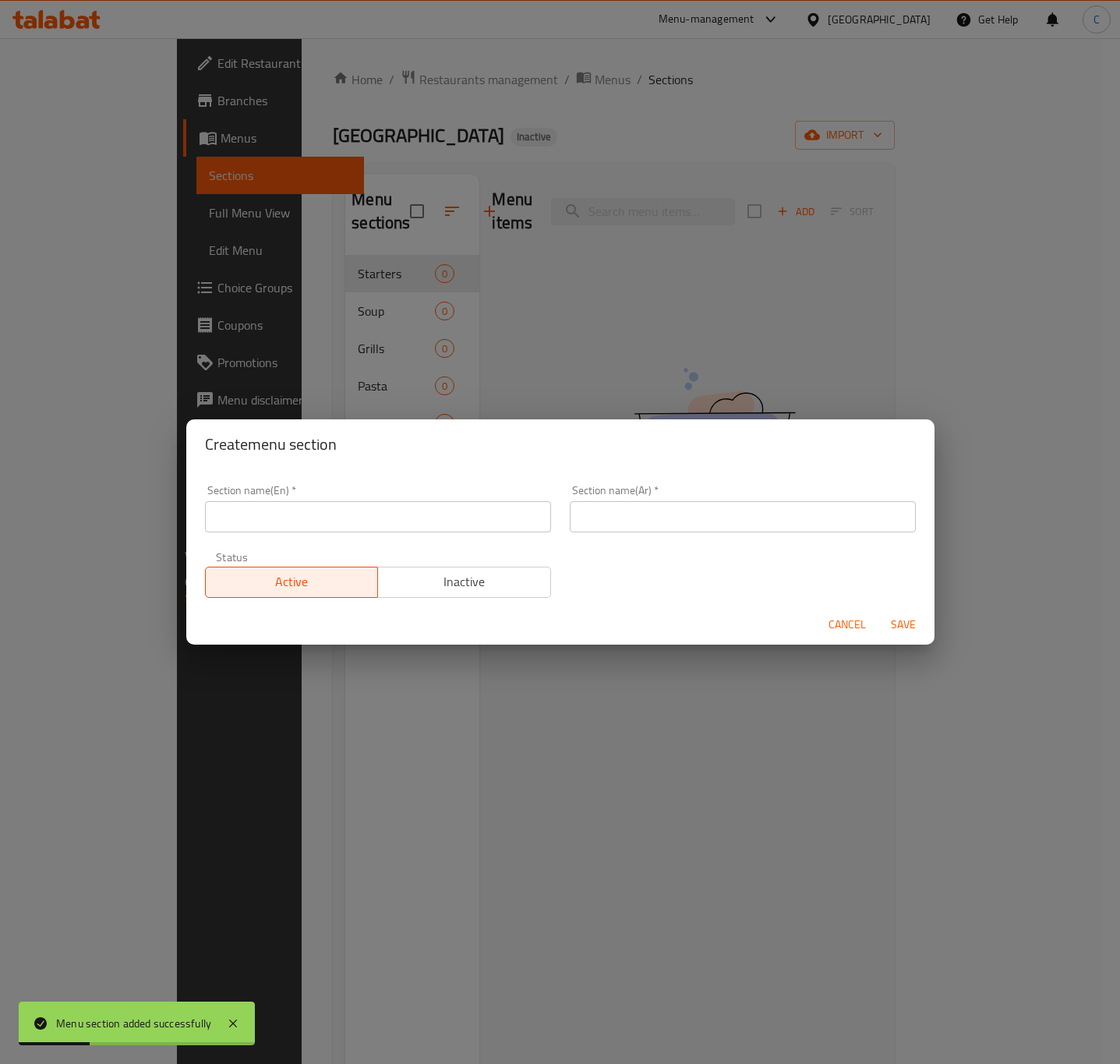
click at [445, 510] on input "text" at bounding box center [377, 516] width 346 height 31
paste input "Chinese Rice and Noodles"
type input "Chinese Rice and Noodles"
click at [605, 526] on input "text" at bounding box center [742, 516] width 346 height 31
paste input "الأرز والمعكرونة الصينية"
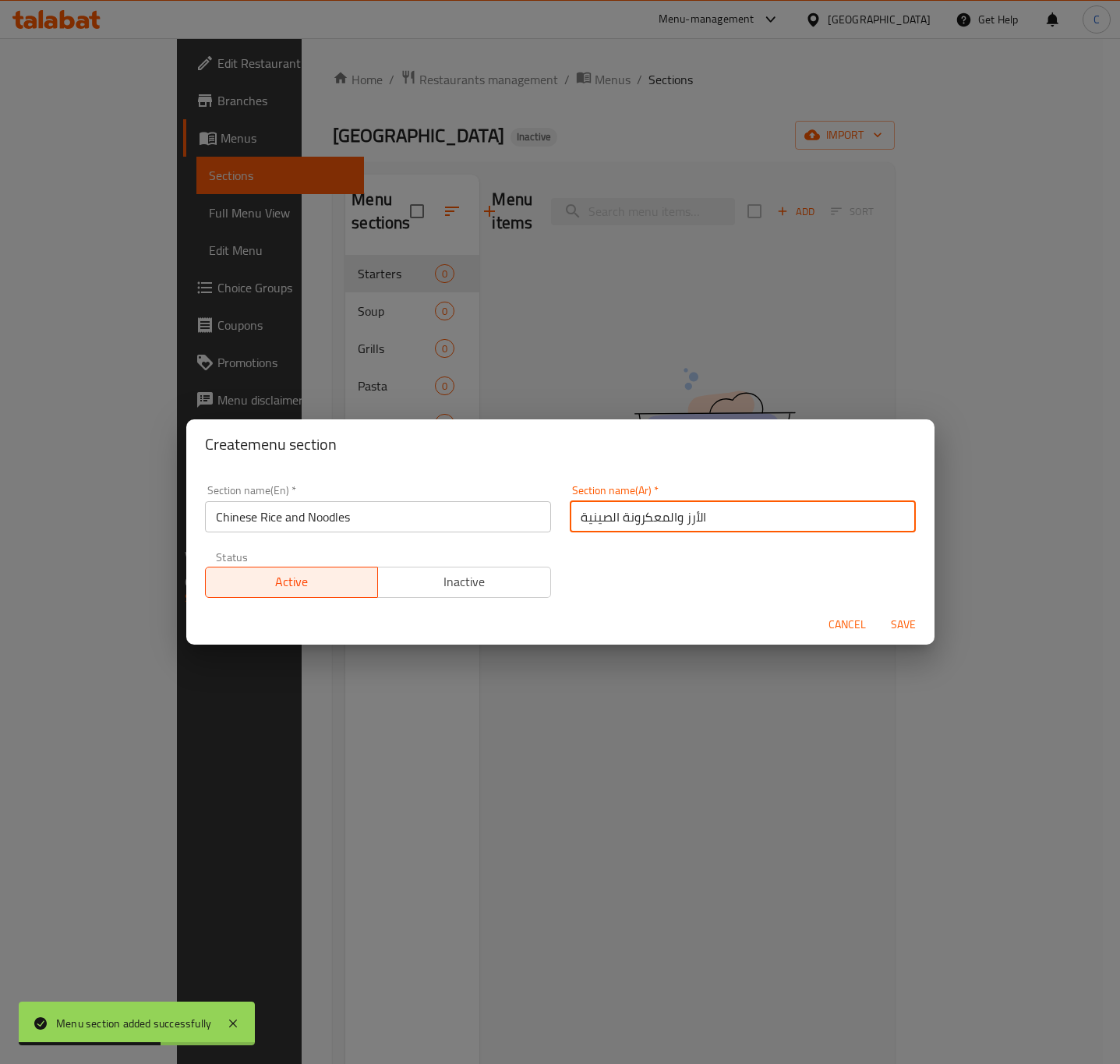
type input "الأرز والمعكرونة الصينية"
click at [910, 622] on span "Save" at bounding box center [904, 625] width 38 height 20
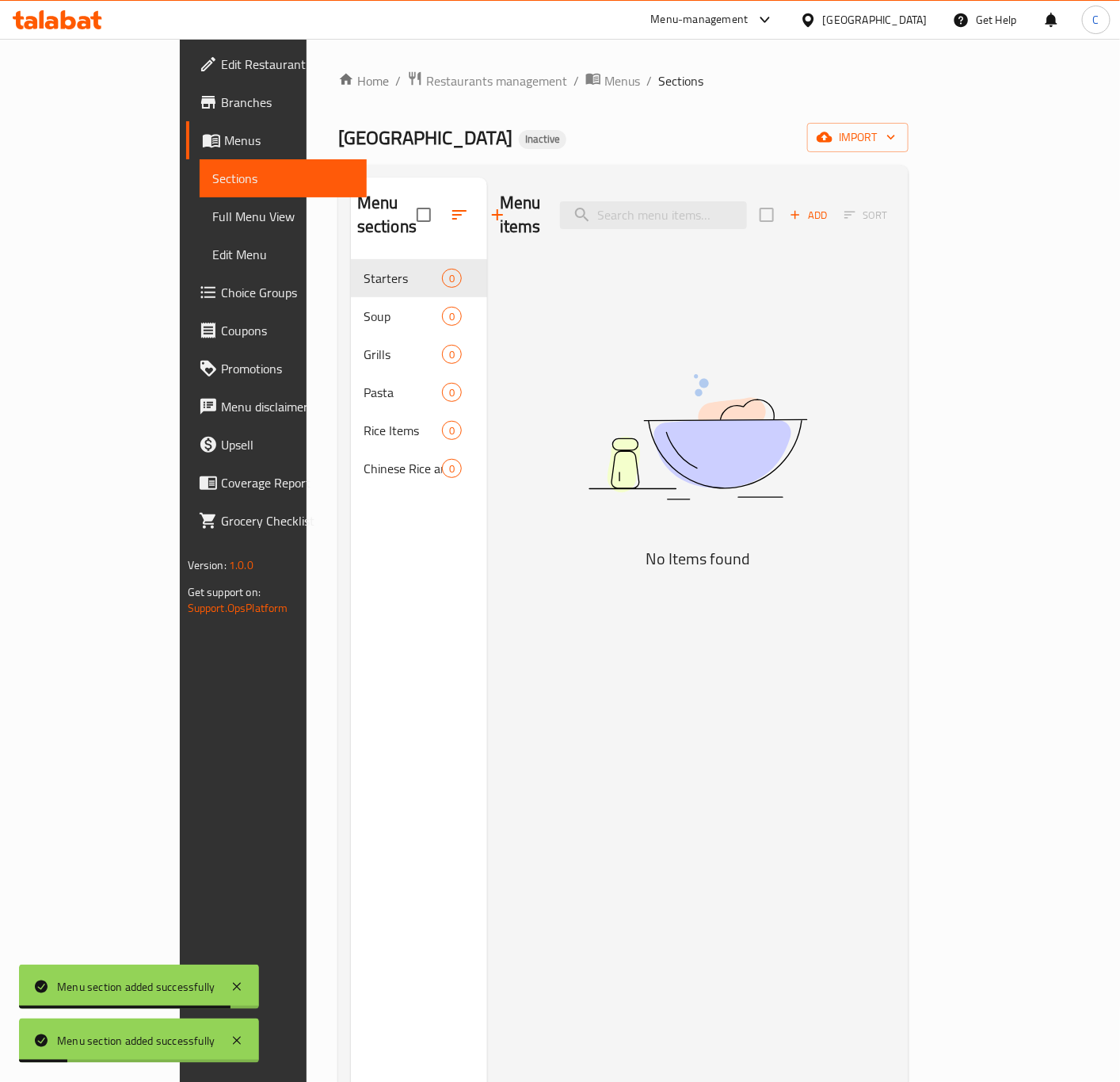
click at [488, 205] on icon "button" at bounding box center [497, 215] width 19 height 19
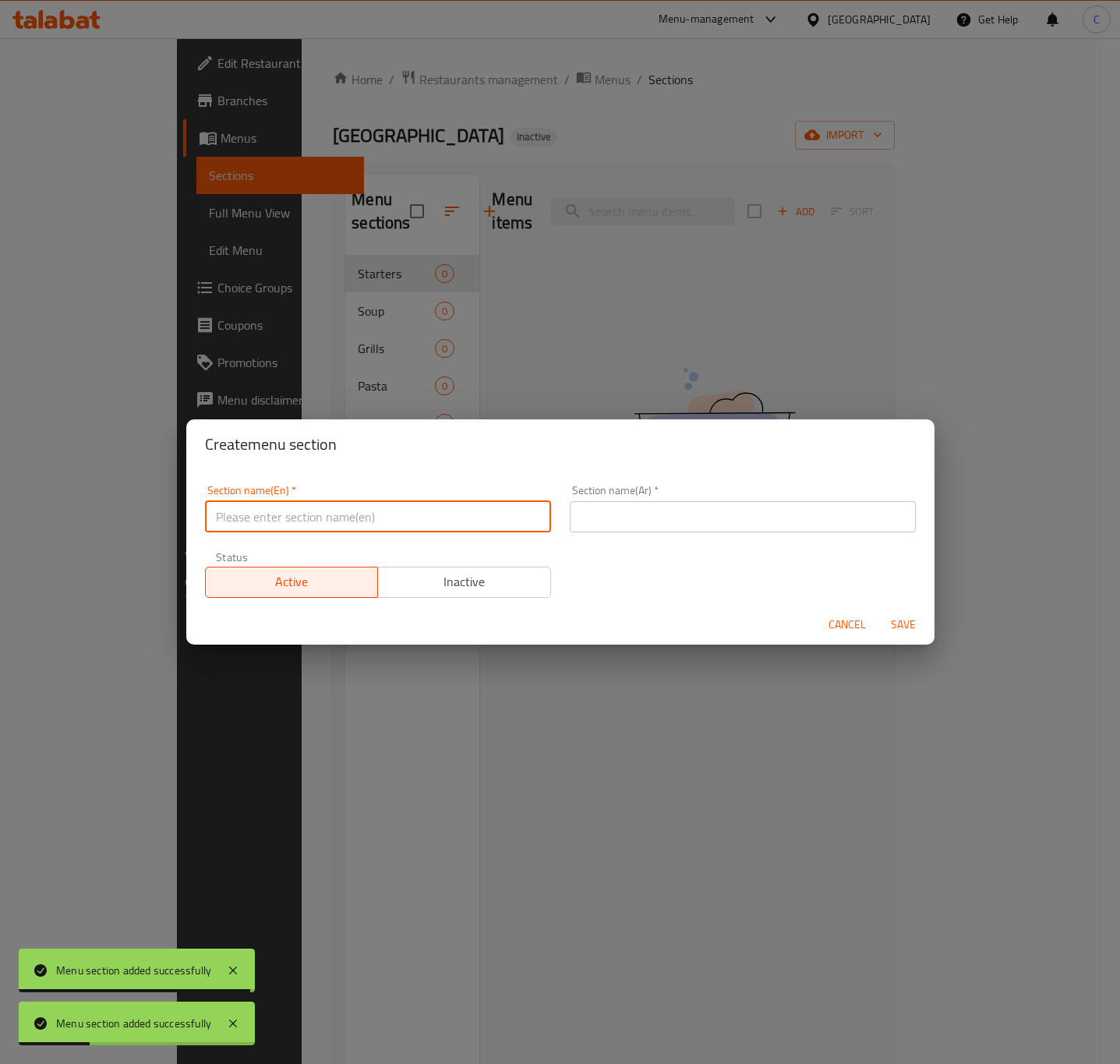
click at [436, 514] on input "text" at bounding box center [377, 516] width 346 height 31
paste input "Chinese Vegetable"
type input "Chinese Vegetable"
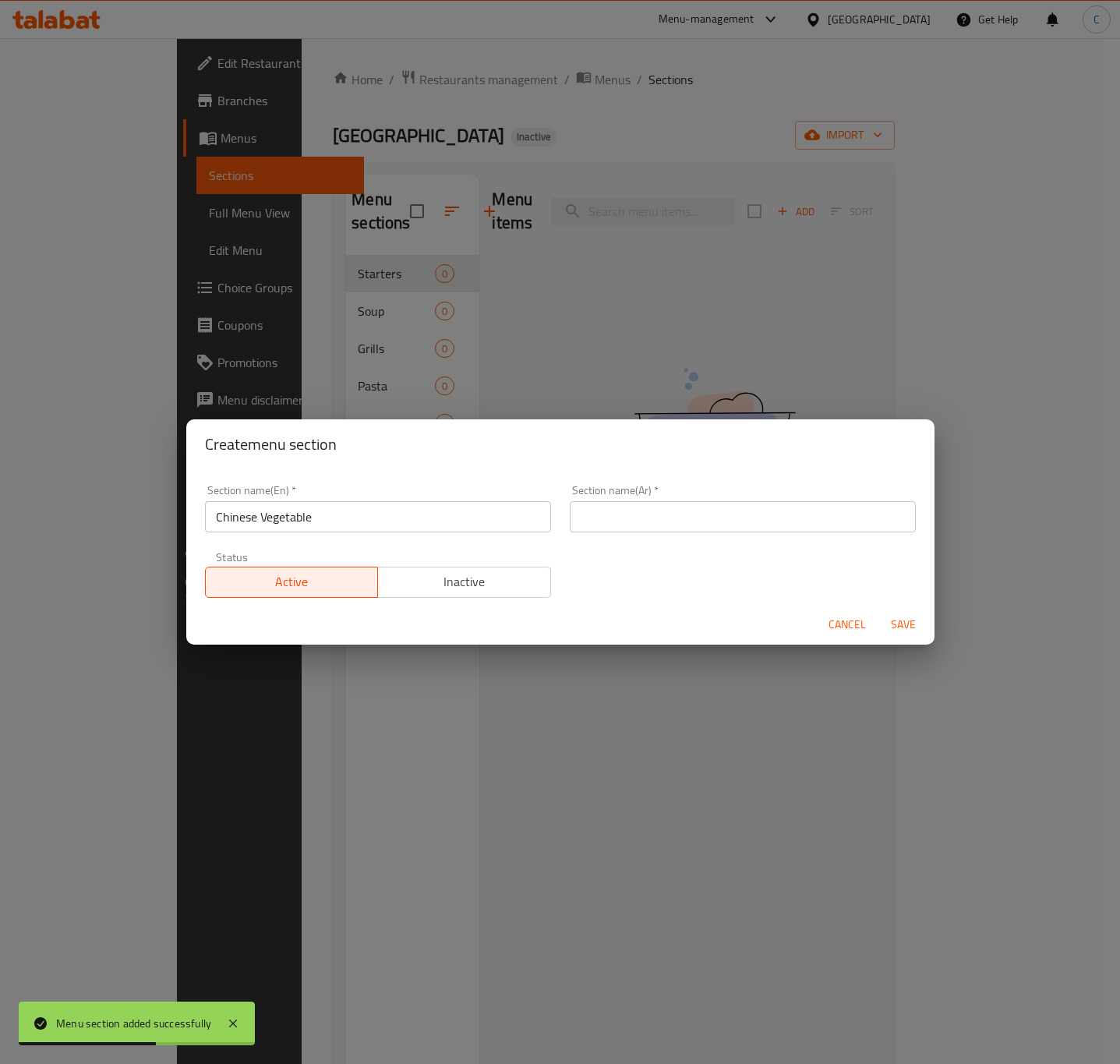
click at [599, 524] on input "text" at bounding box center [742, 516] width 346 height 31
paste input "خضروات صينية"
type input "خضروات صينية"
click at [898, 618] on span "Save" at bounding box center [904, 625] width 38 height 20
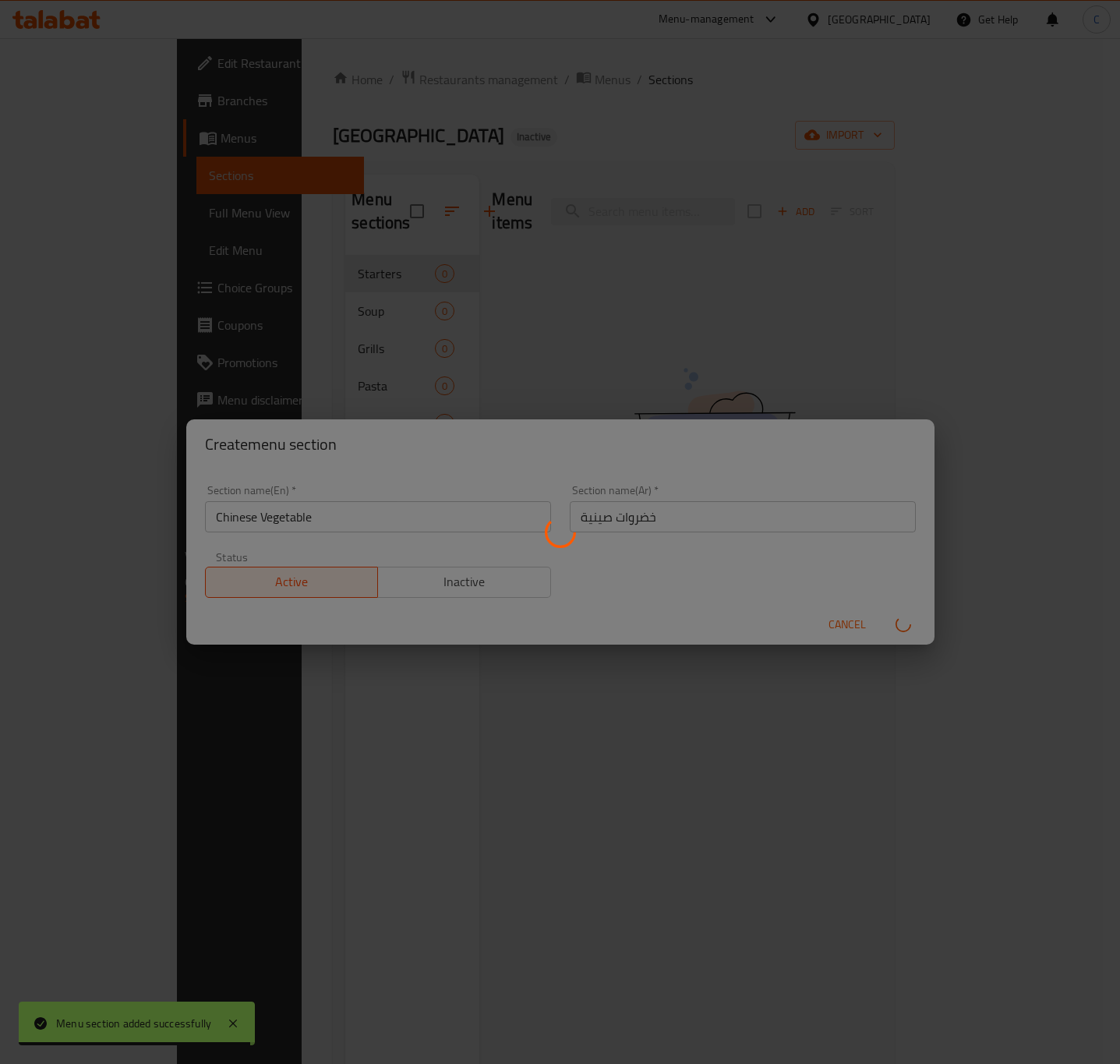
click at [430, 202] on div at bounding box center [560, 532] width 1120 height 1064
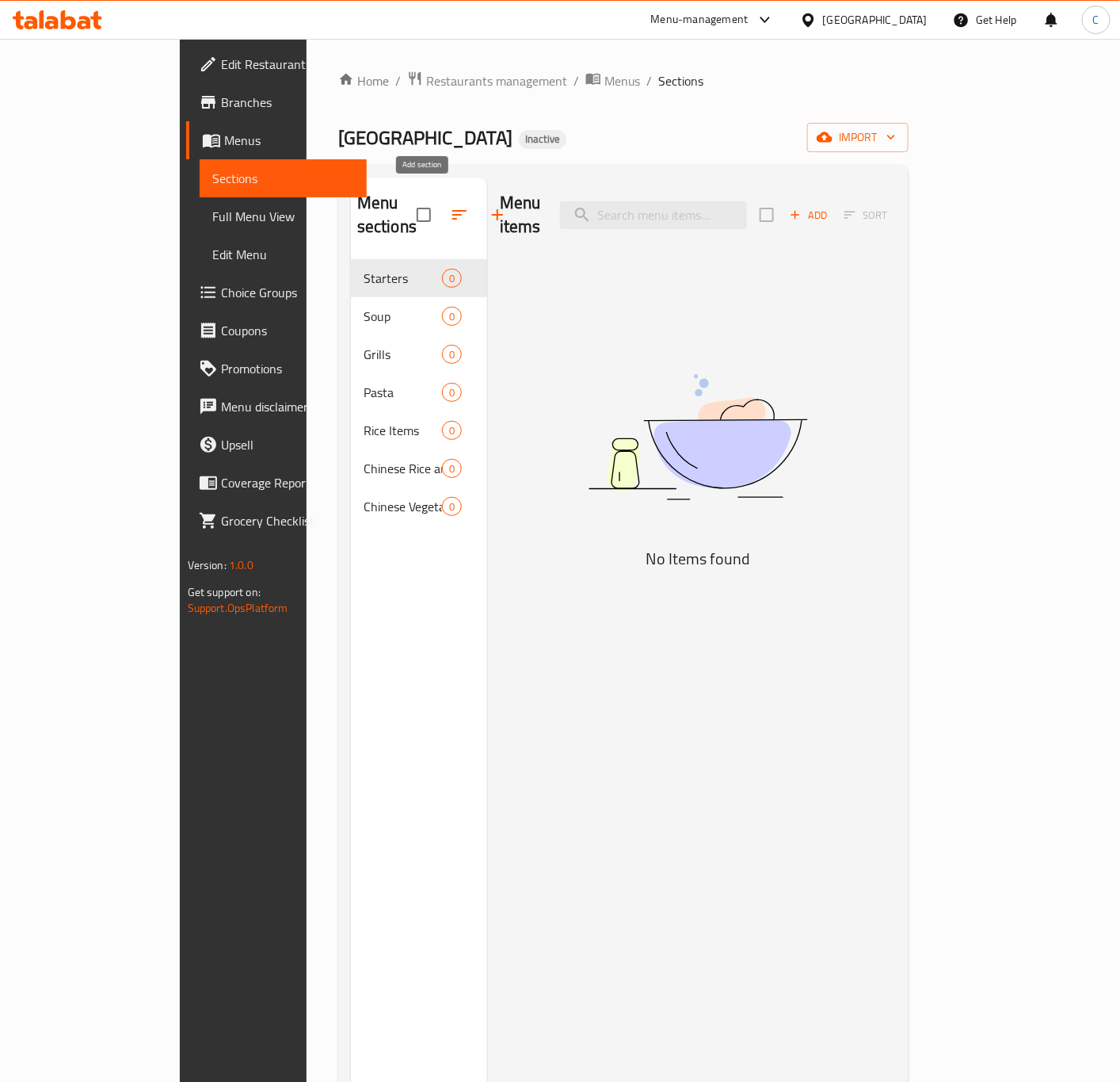
click at [488, 209] on icon "button" at bounding box center [497, 215] width 19 height 19
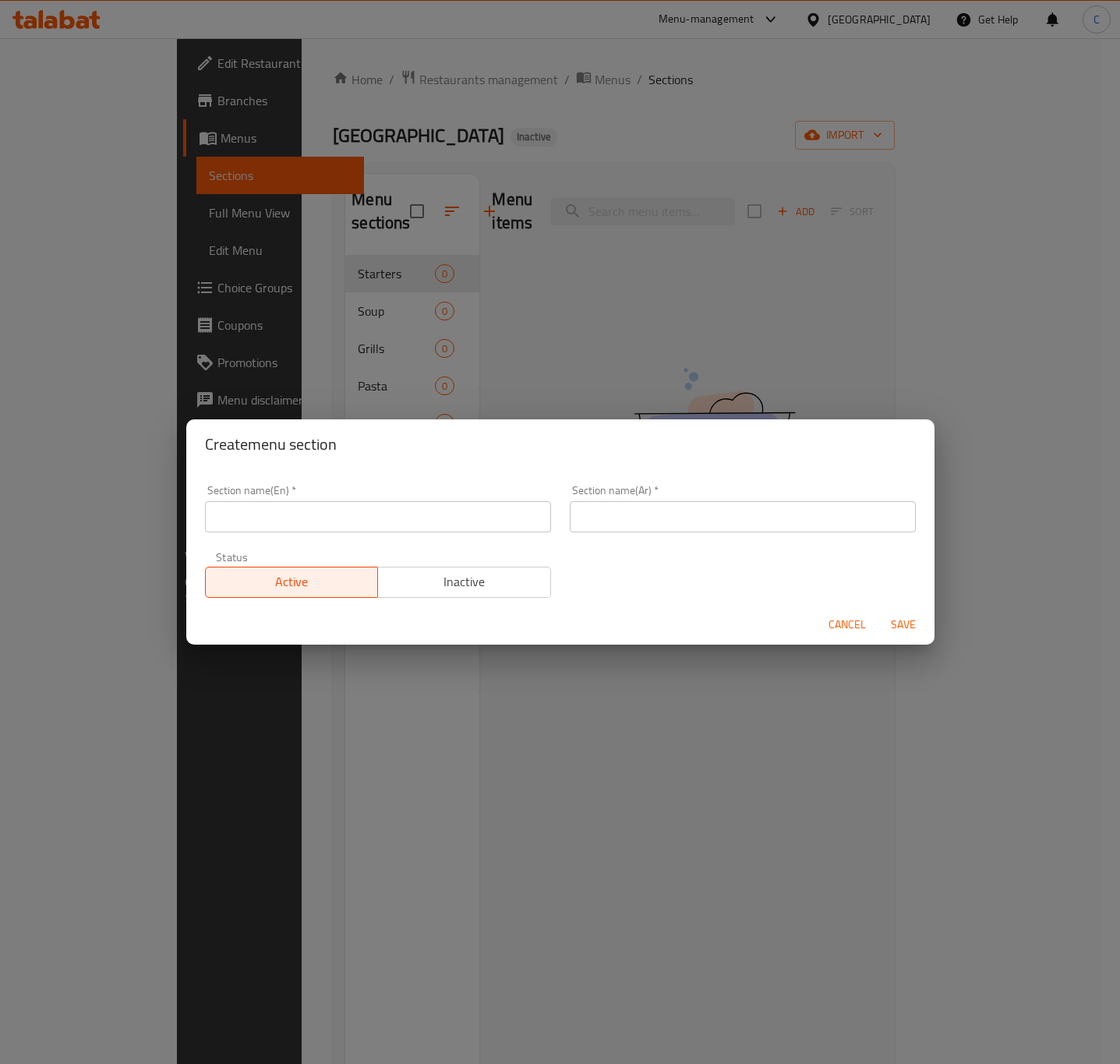
click at [445, 522] on input "text" at bounding box center [377, 516] width 346 height 31
paste input "Signature Kappalam Dishes"
type input "Signature Kappalam Dishes"
click at [571, 504] on input "text" at bounding box center [742, 516] width 346 height 31
paste input "أطباق الكابالام المميزة"
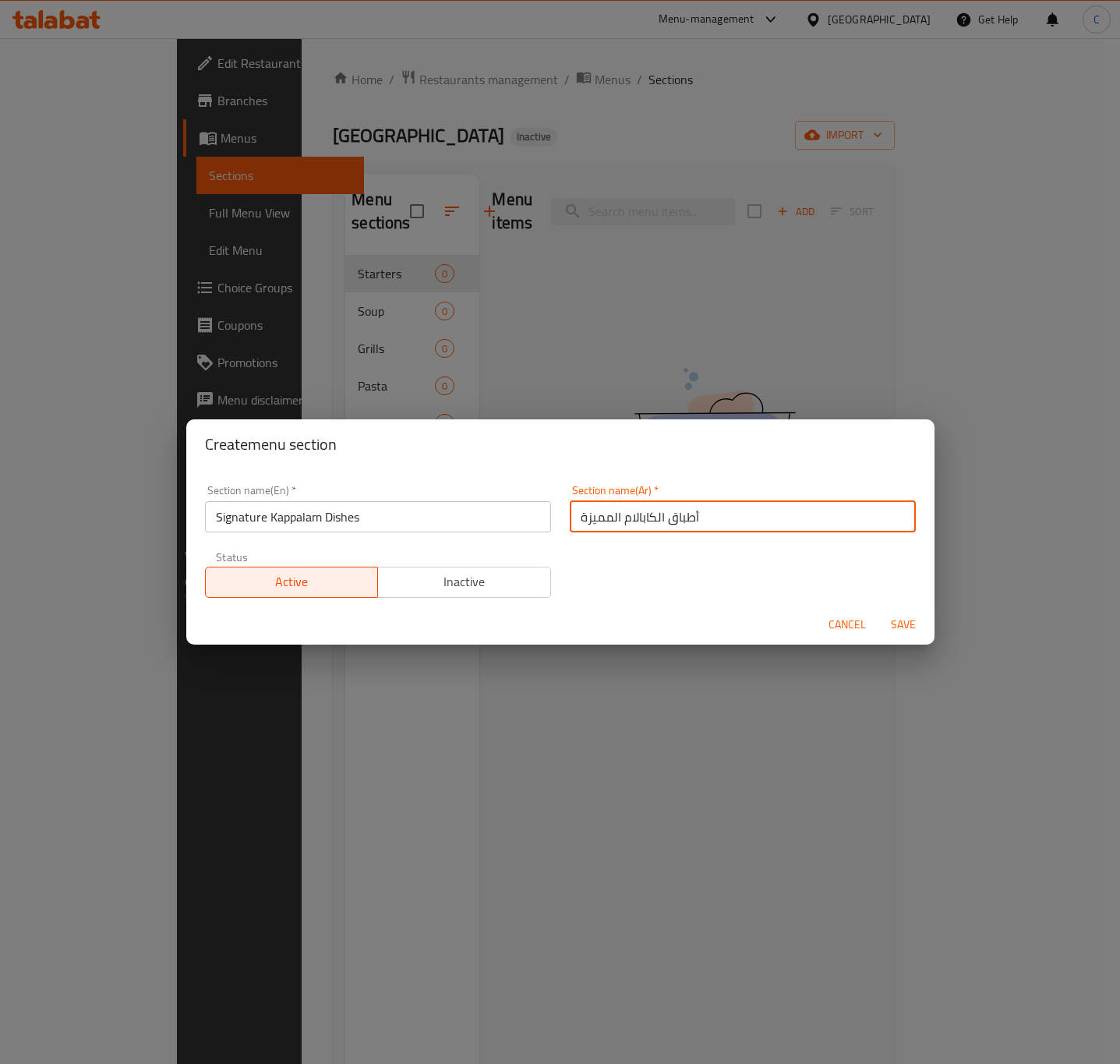
type input "أطباق الكابالام المميزة"
click at [922, 634] on button "Save" at bounding box center [904, 625] width 50 height 29
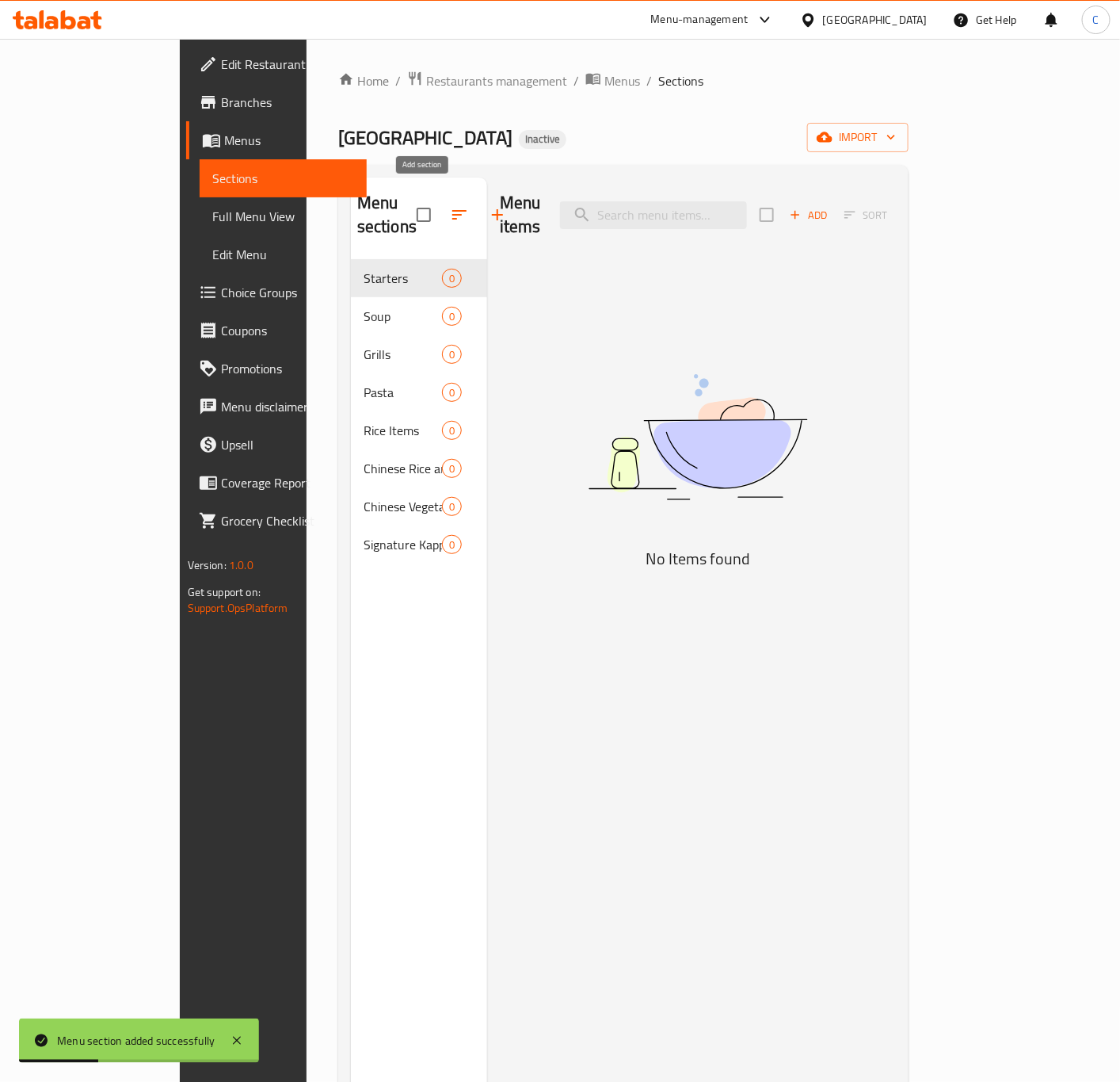
click at [478, 214] on button "button" at bounding box center [497, 215] width 38 height 38
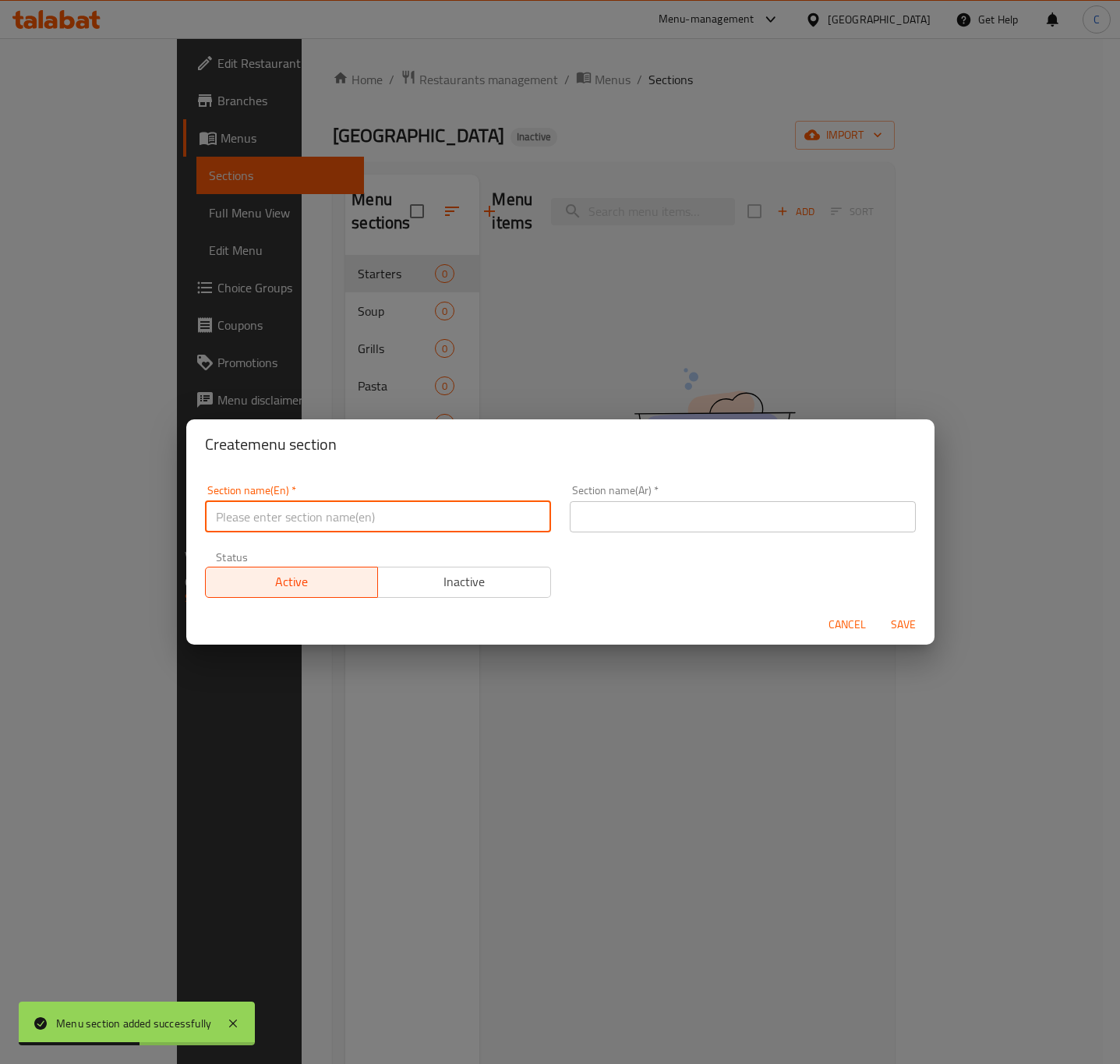
click at [475, 522] on input "text" at bounding box center [377, 516] width 346 height 31
paste input "South Indian Food - BEEF"
type input "South Indian Food - BEEF"
click at [592, 515] on input "text" at bounding box center [742, 516] width 346 height 31
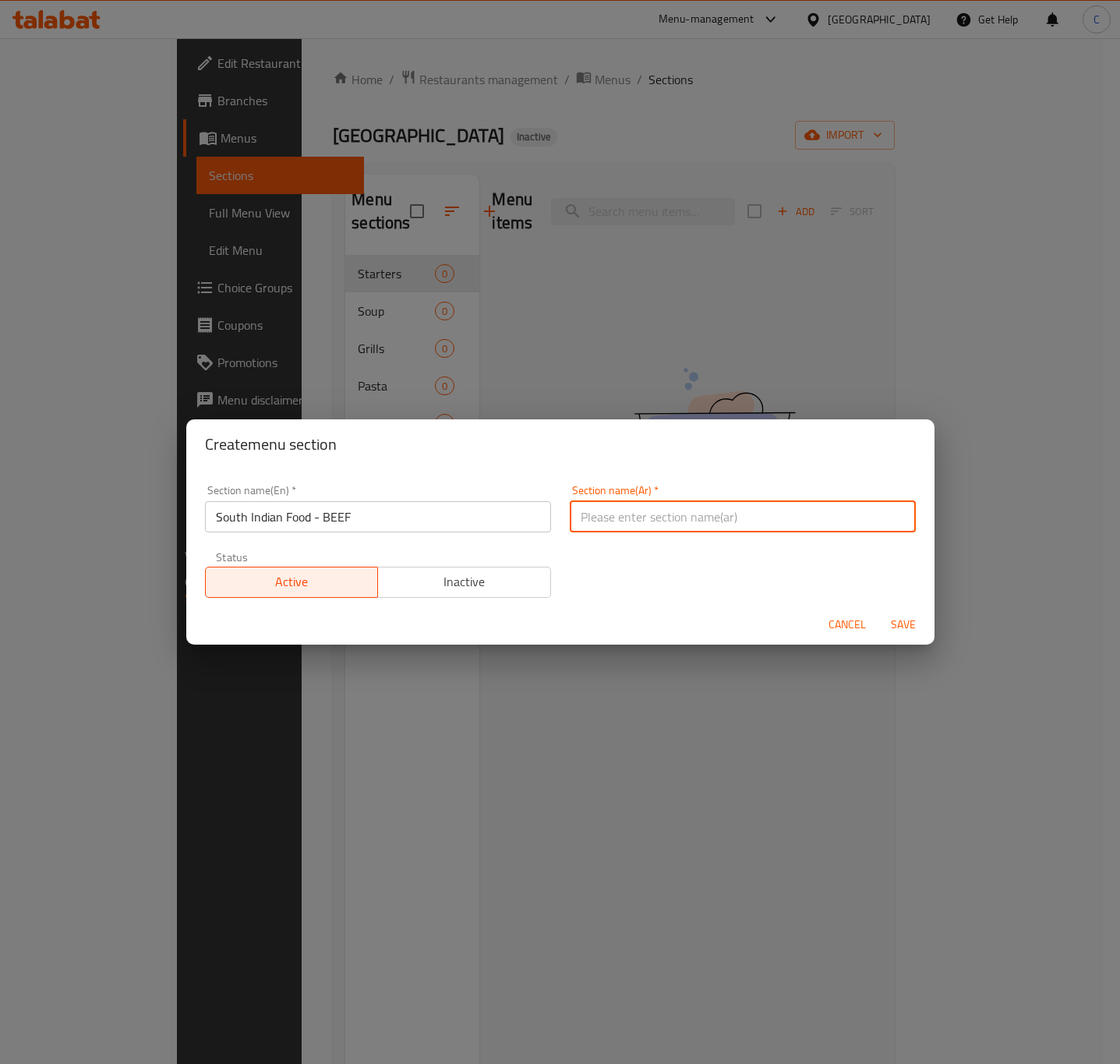
paste input "طعام جنوب الهند - لحم البقر"
type input "طعام جنوب الهند - لحم البقر"
click at [899, 620] on span "Save" at bounding box center [904, 625] width 38 height 20
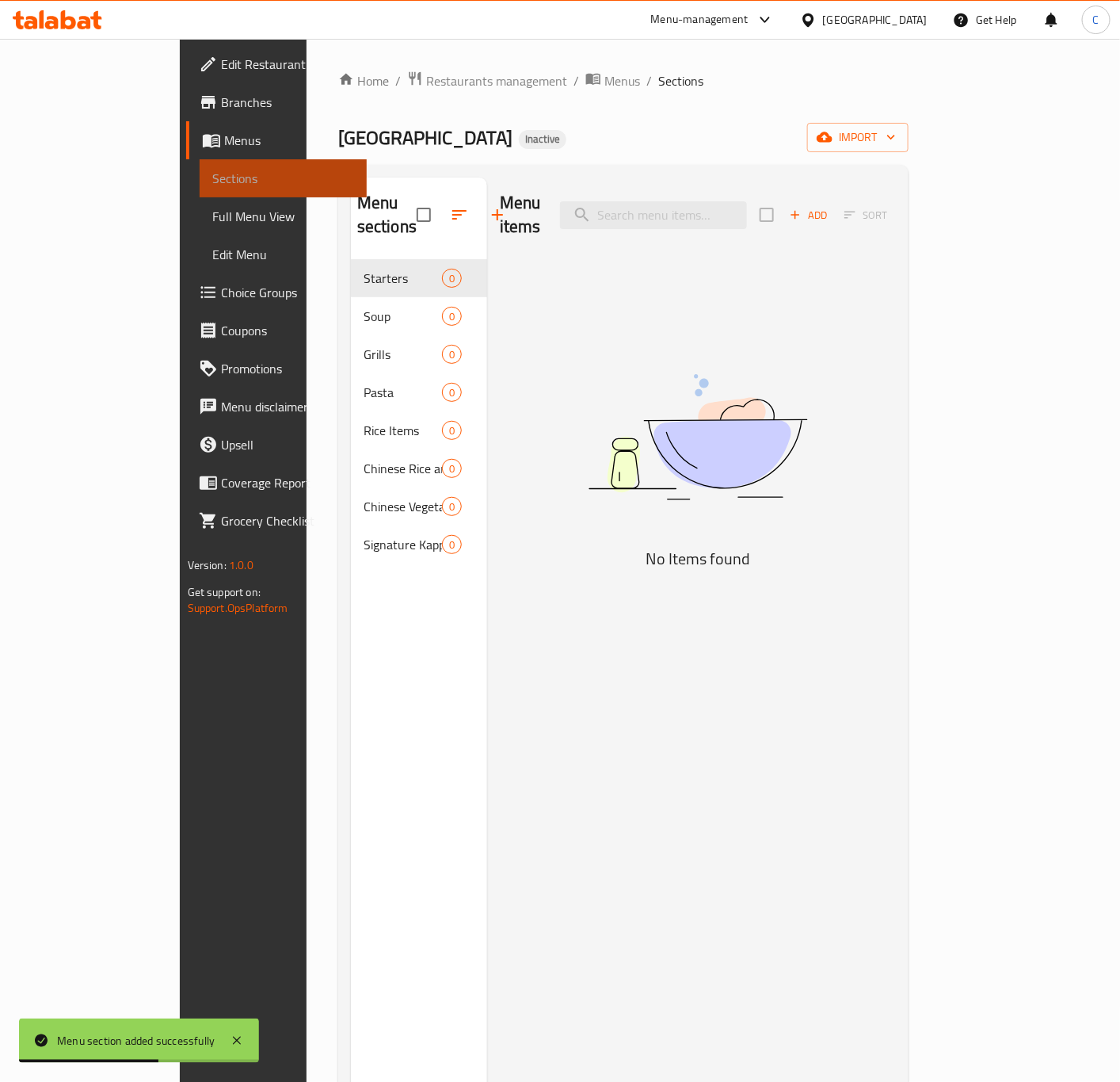
click at [213, 186] on span "Sections" at bounding box center [283, 178] width 141 height 19
click at [225, 141] on span "Menus" at bounding box center [289, 140] width 130 height 19
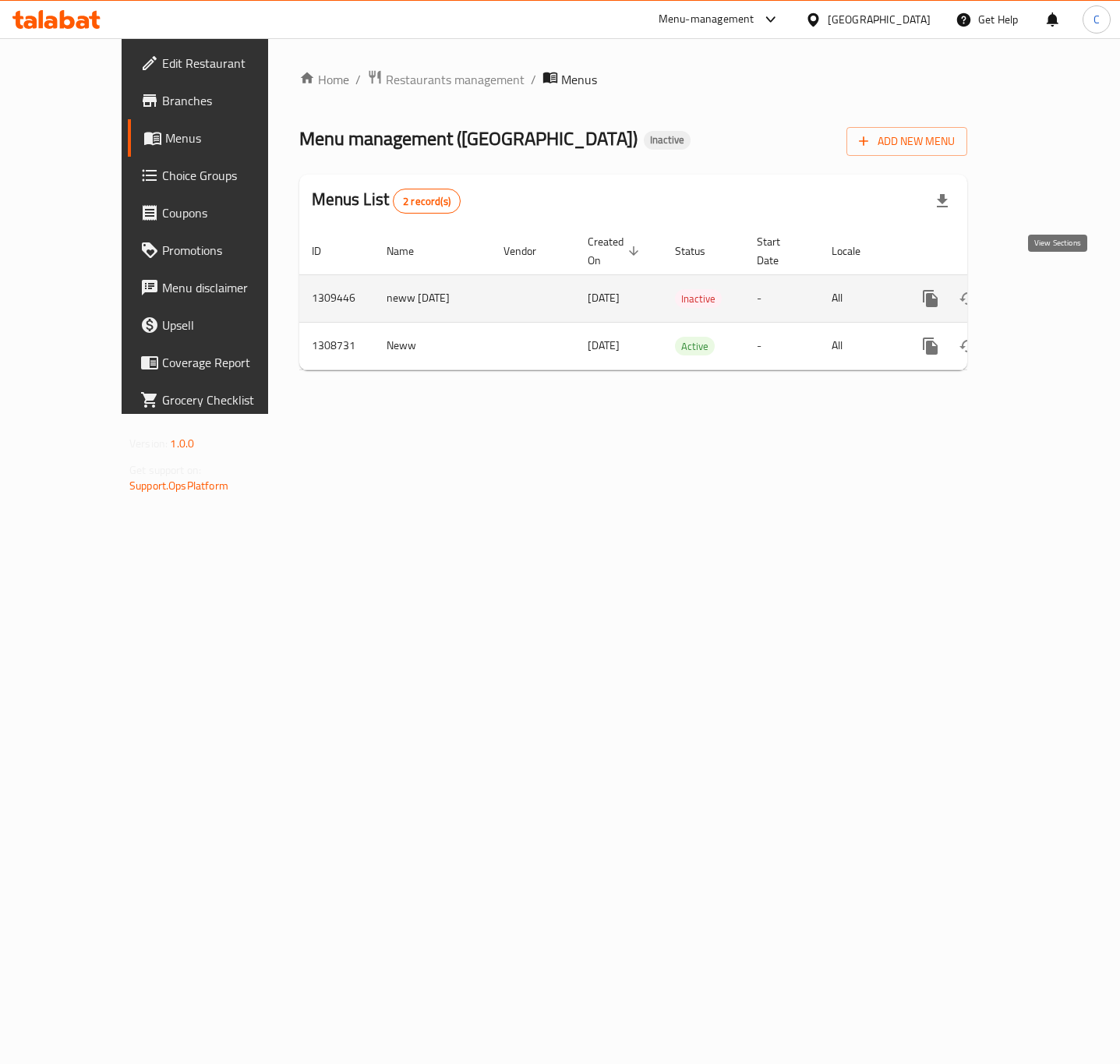
click at [1053, 289] on icon "enhanced table" at bounding box center [1043, 298] width 19 height 19
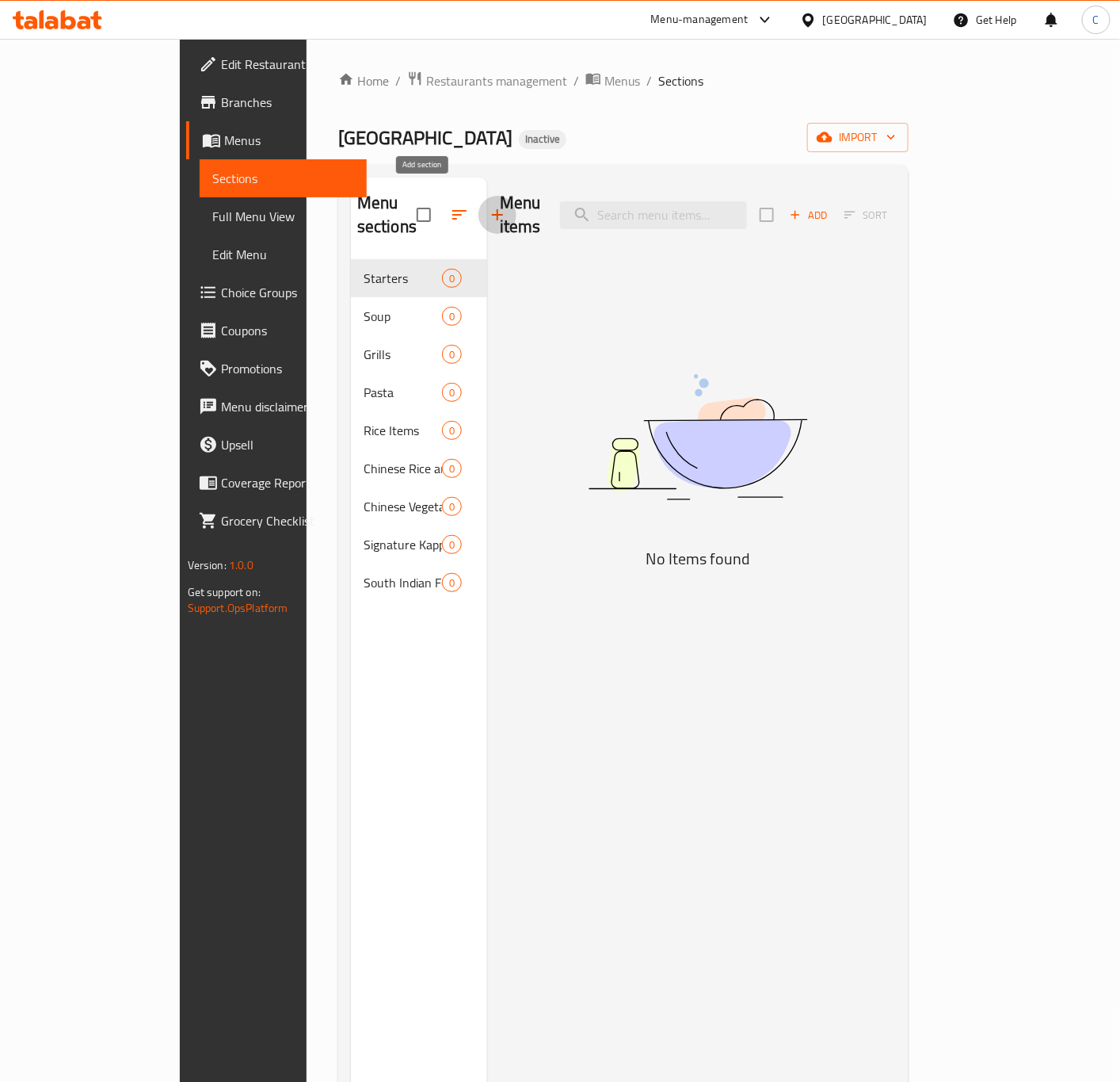
click at [488, 205] on icon "button" at bounding box center [497, 215] width 19 height 19
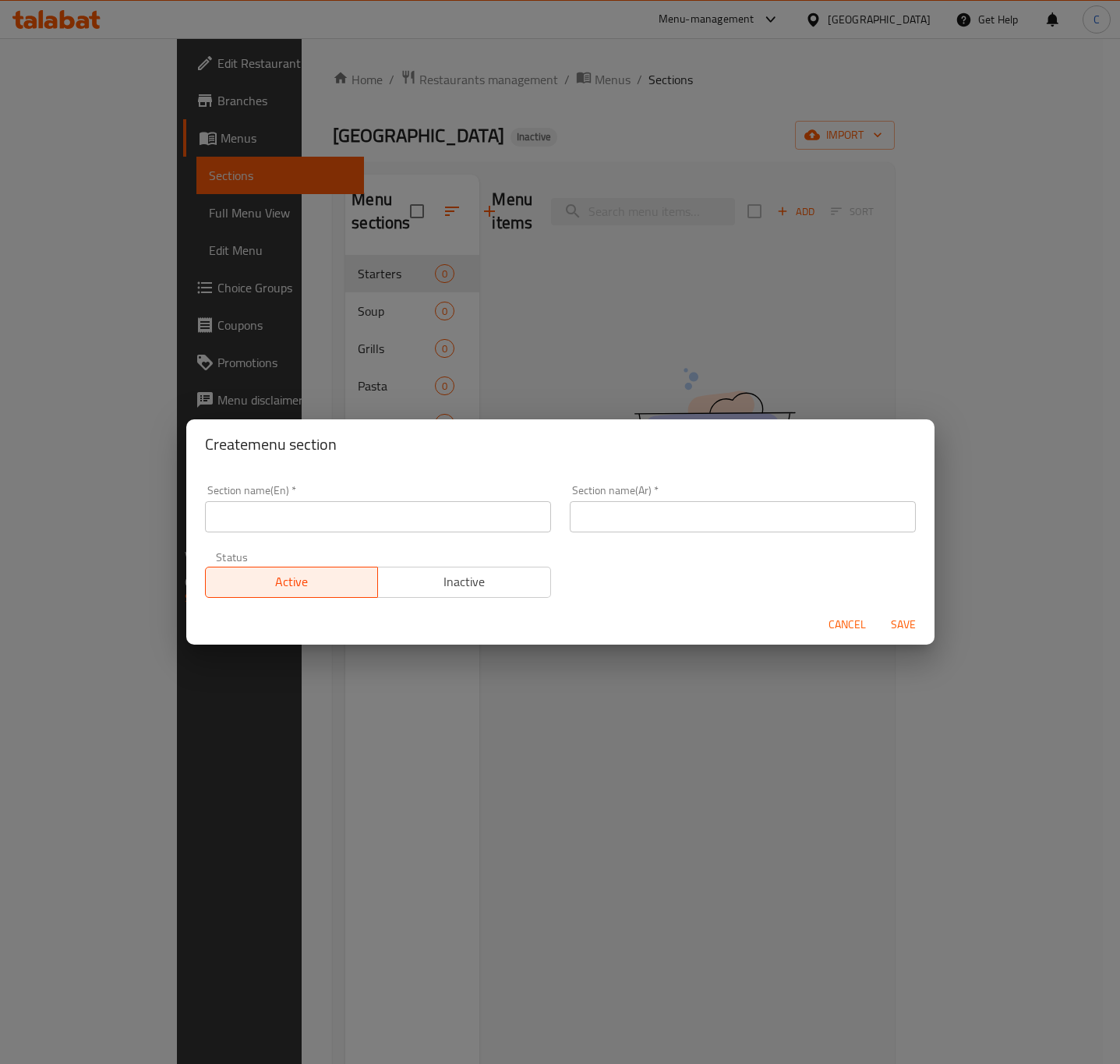
drag, startPoint x: 475, startPoint y: 505, endPoint x: 465, endPoint y: 513, distance: 12.8
paste input "South Indian Food - MUTTON"
type input "South Indian Food - MUTTON"
click at [639, 523] on input "text" at bounding box center [742, 516] width 346 height 31
paste input "طعام جنوب الهند - لحم الضأن"
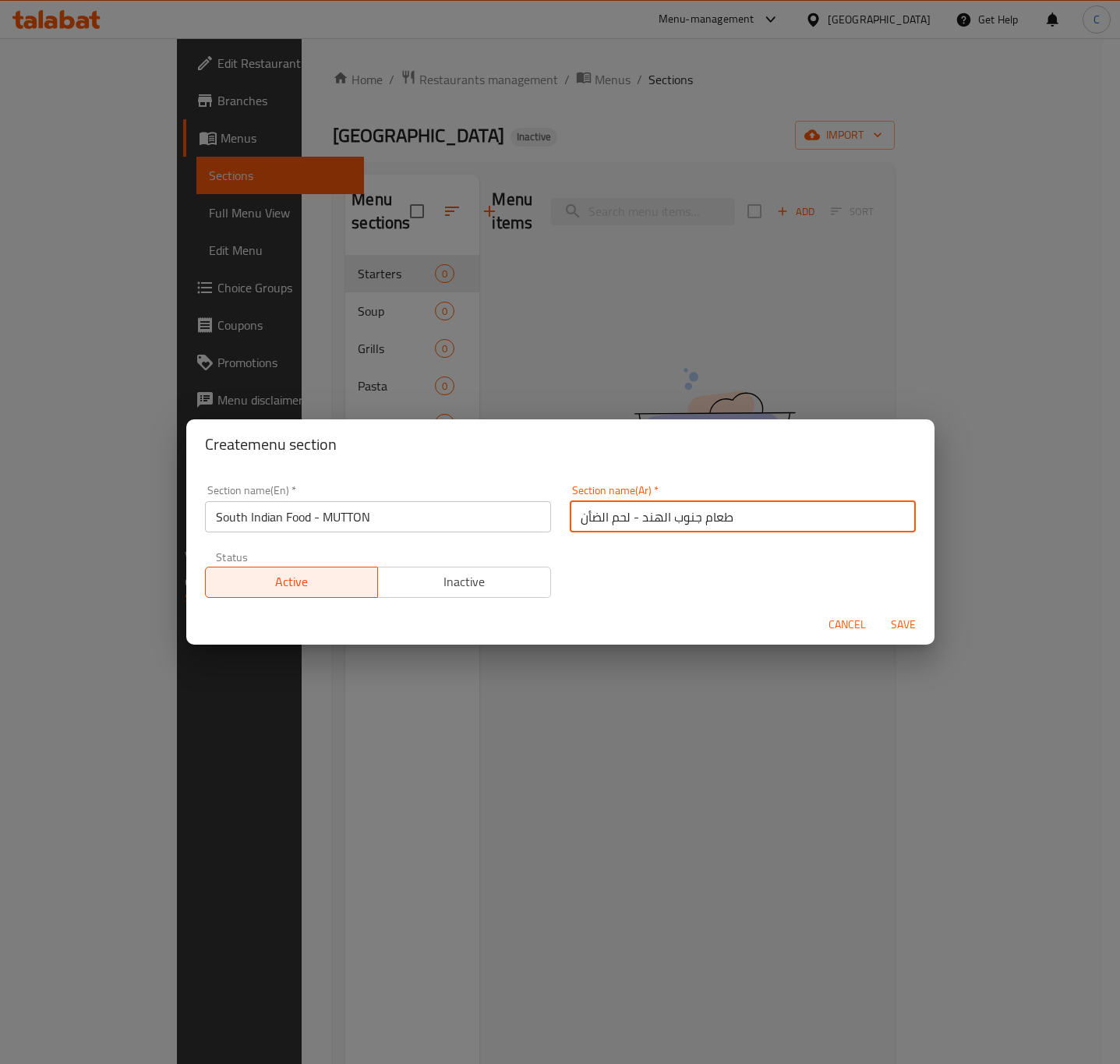
type input "طعام جنوب الهند - لحم الضأن"
click at [907, 622] on span "Save" at bounding box center [904, 625] width 38 height 20
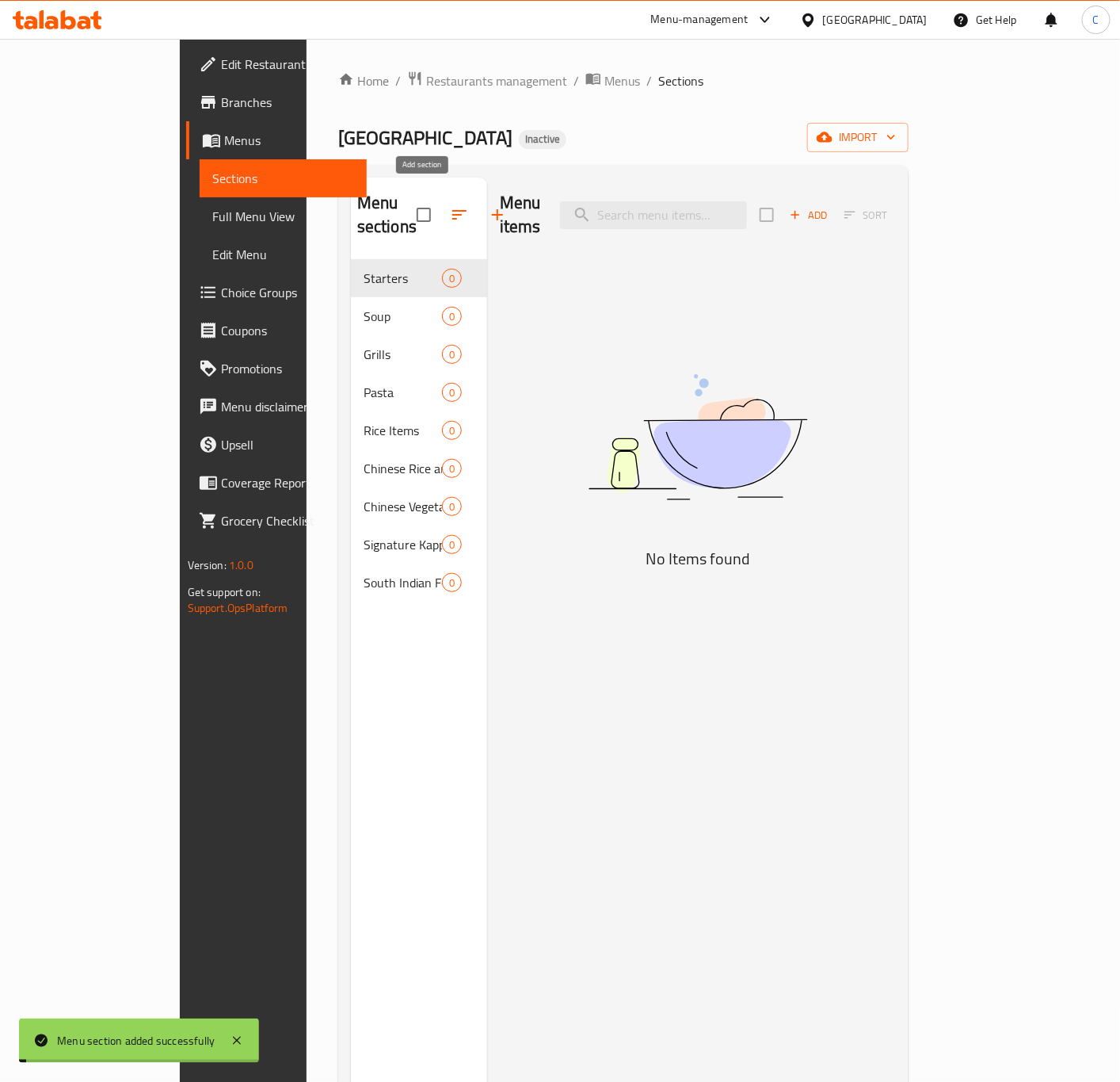
click at [488, 205] on icon "button" at bounding box center [497, 215] width 19 height 19
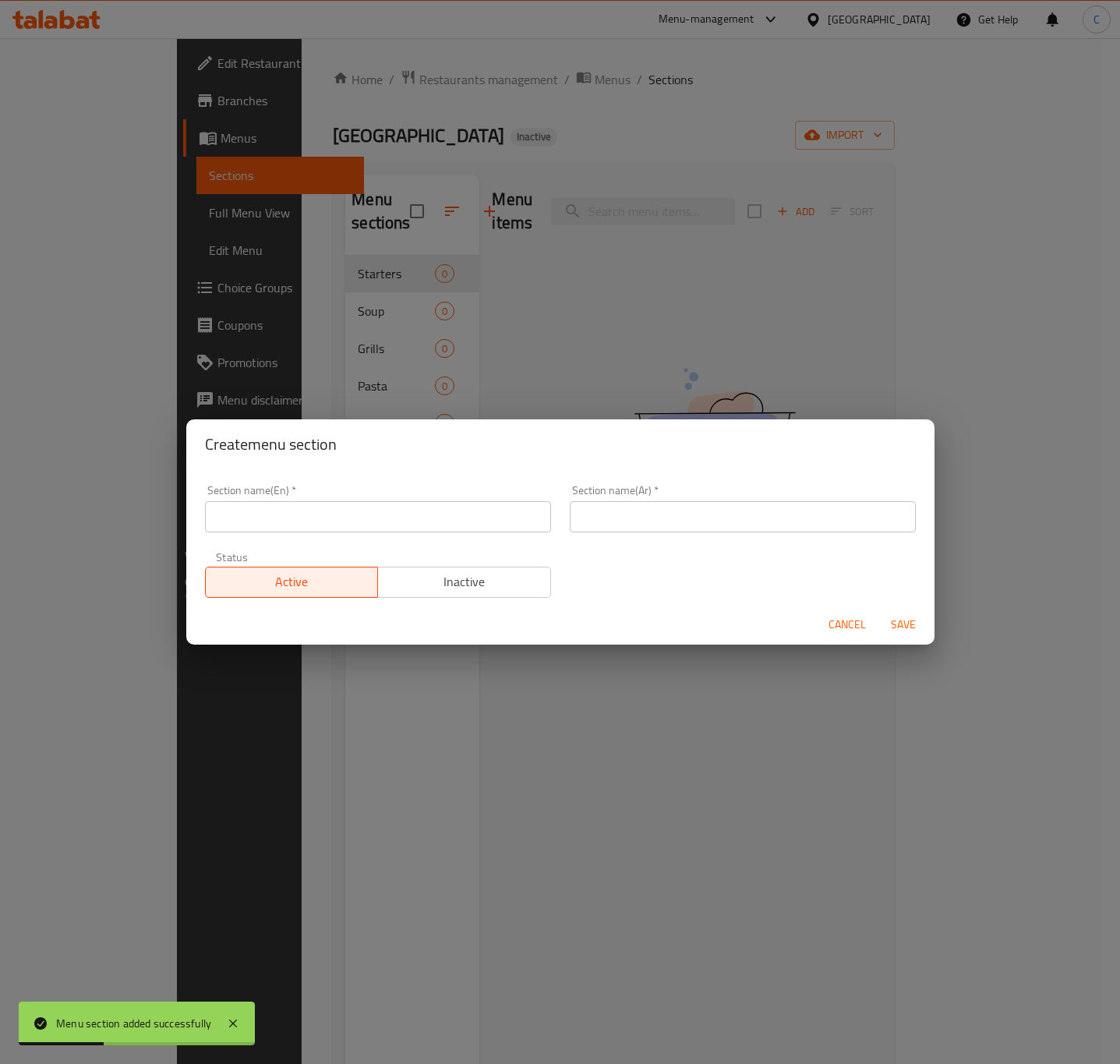
click at [373, 512] on input "text" at bounding box center [377, 516] width 346 height 31
paste input "South Indian Food - CHICKEN"
type input "South Indian Food - CHICKEN"
click at [618, 512] on input "text" at bounding box center [742, 516] width 346 height 31
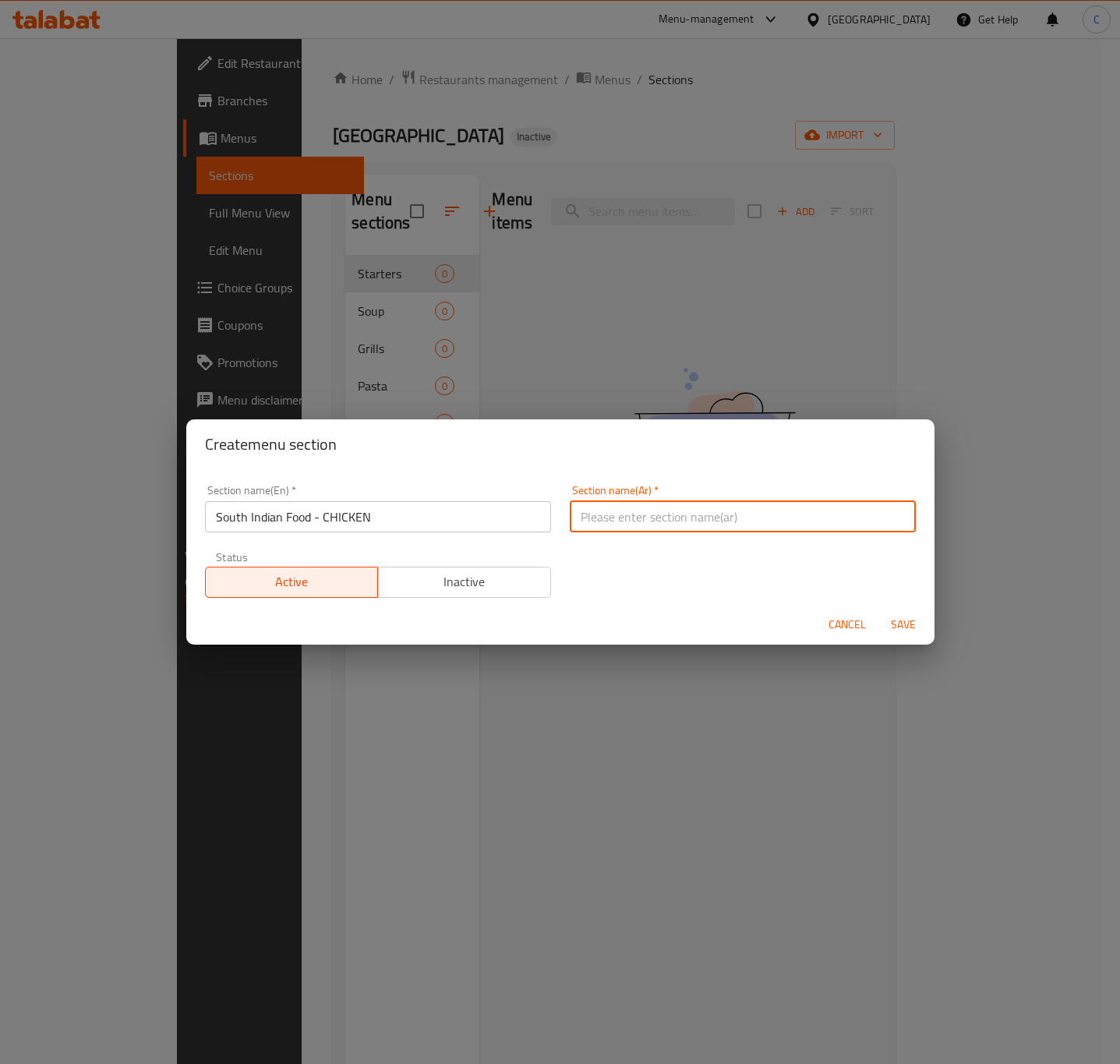
paste input "طعام جنوب [GEOGRAPHIC_DATA] - دجاج"
type input "طعام جنوب [GEOGRAPHIC_DATA] - دجاج"
click at [911, 615] on span "Save" at bounding box center [904, 625] width 38 height 20
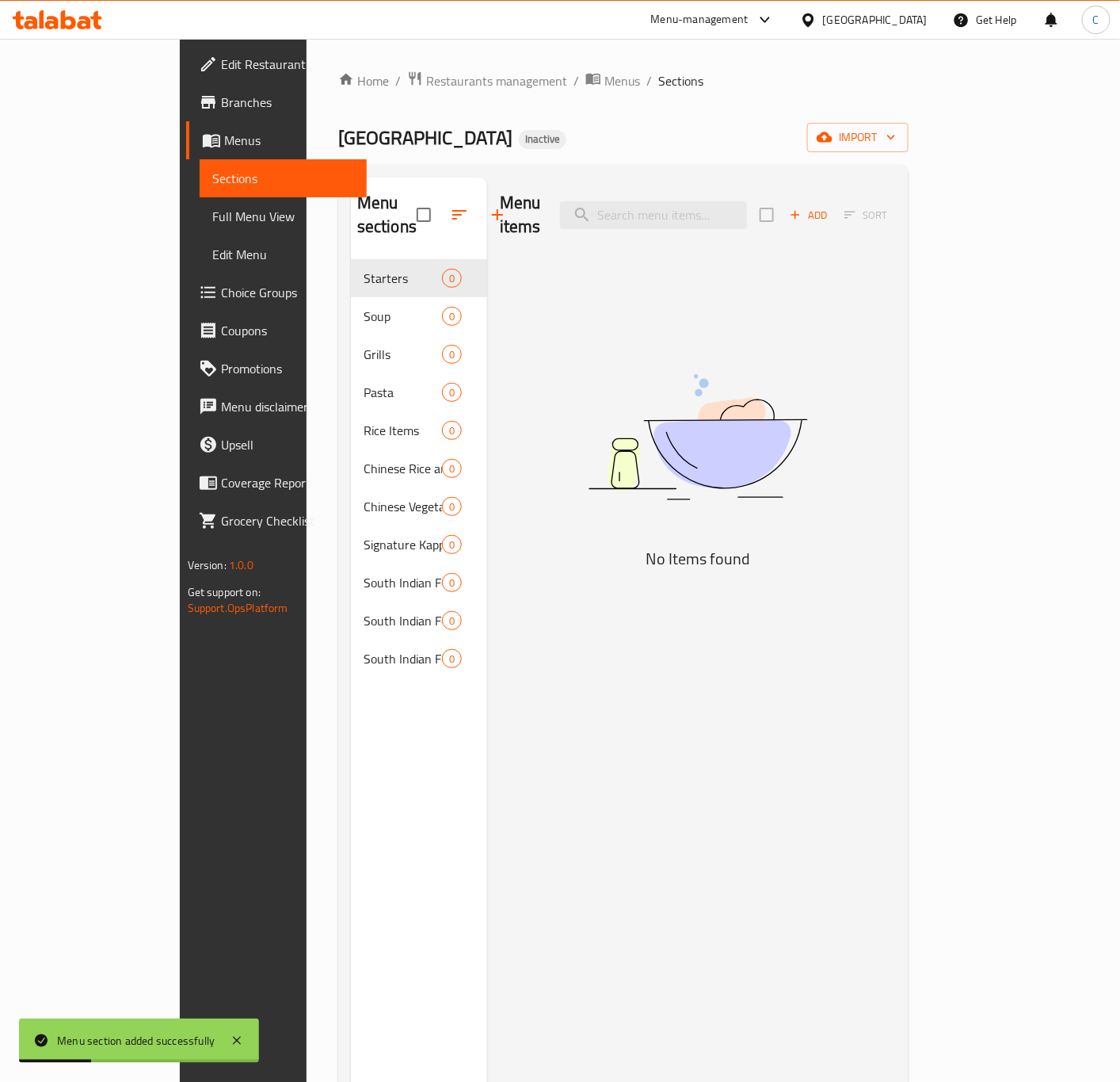
click at [430, 195] on div at bounding box center [466, 215] width 99 height 38
click at [478, 209] on button "button" at bounding box center [497, 215] width 38 height 38
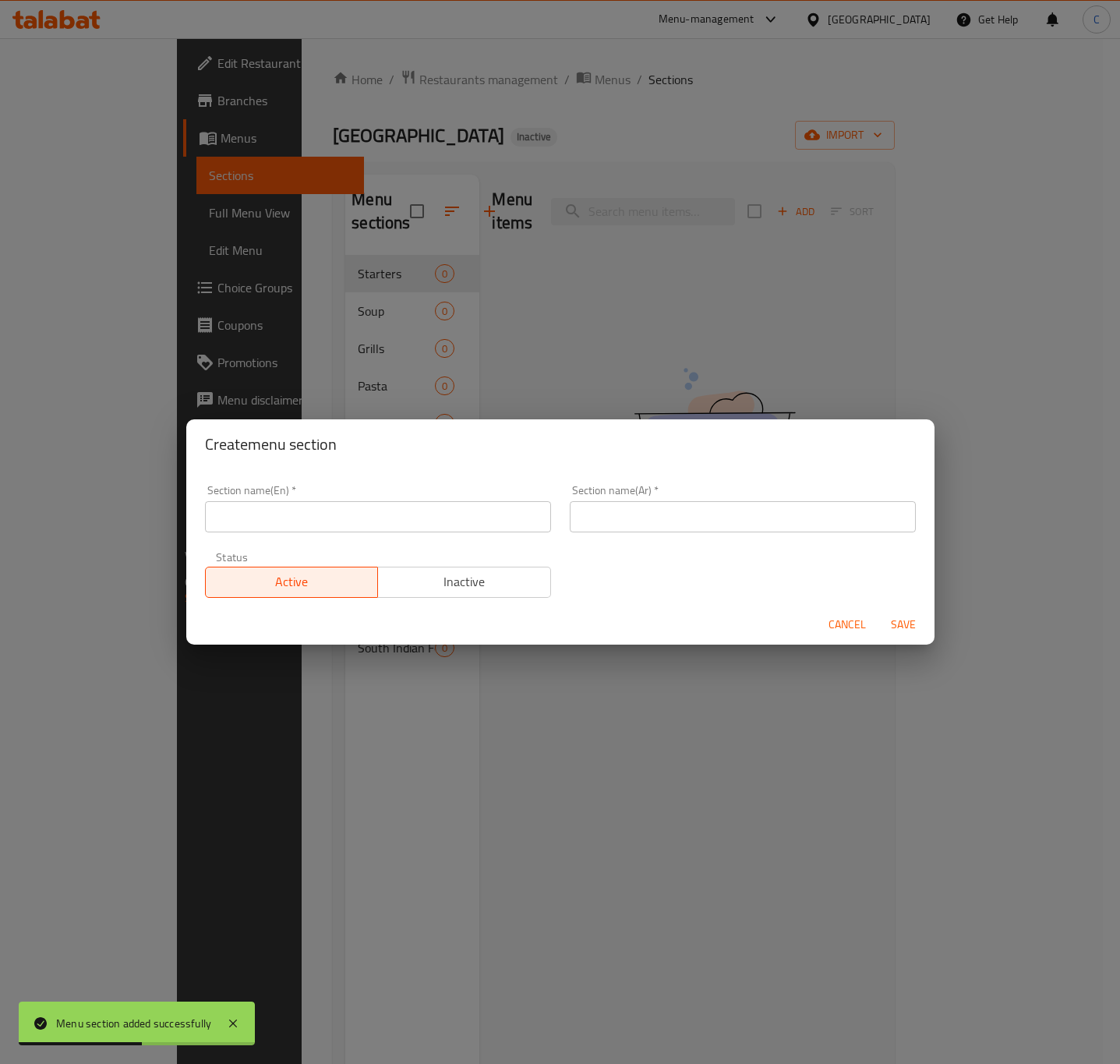
click at [465, 512] on input "text" at bounding box center [377, 516] width 346 height 31
paste input "South Indian Food - FISH"
type input "South Indian Food - FISH"
click at [728, 526] on input "text" at bounding box center [742, 516] width 346 height 31
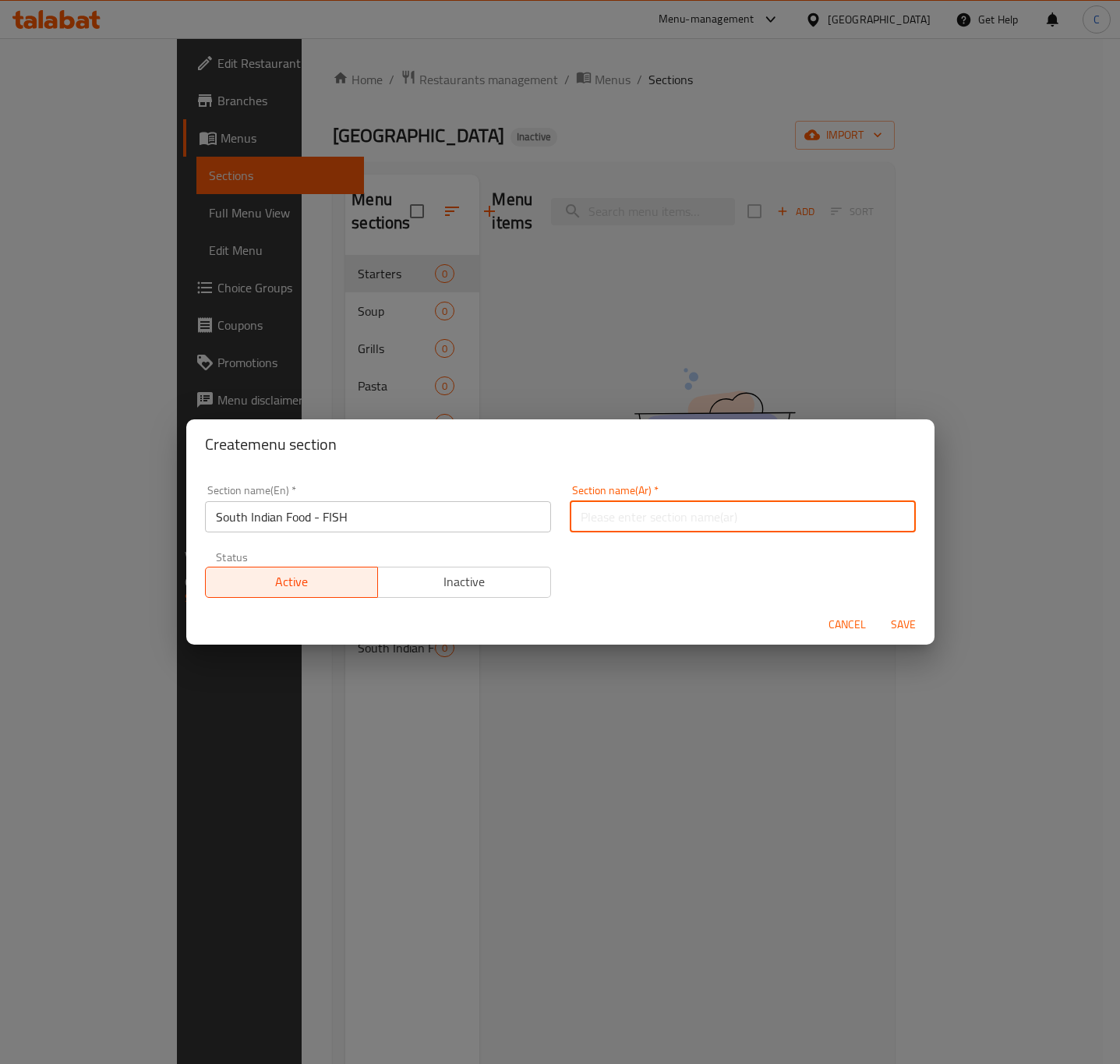
paste input "طعام جنوب الهند - السمك"
type input "طعام جنوب الهند - السمك"
click at [904, 617] on span "Save" at bounding box center [904, 625] width 38 height 20
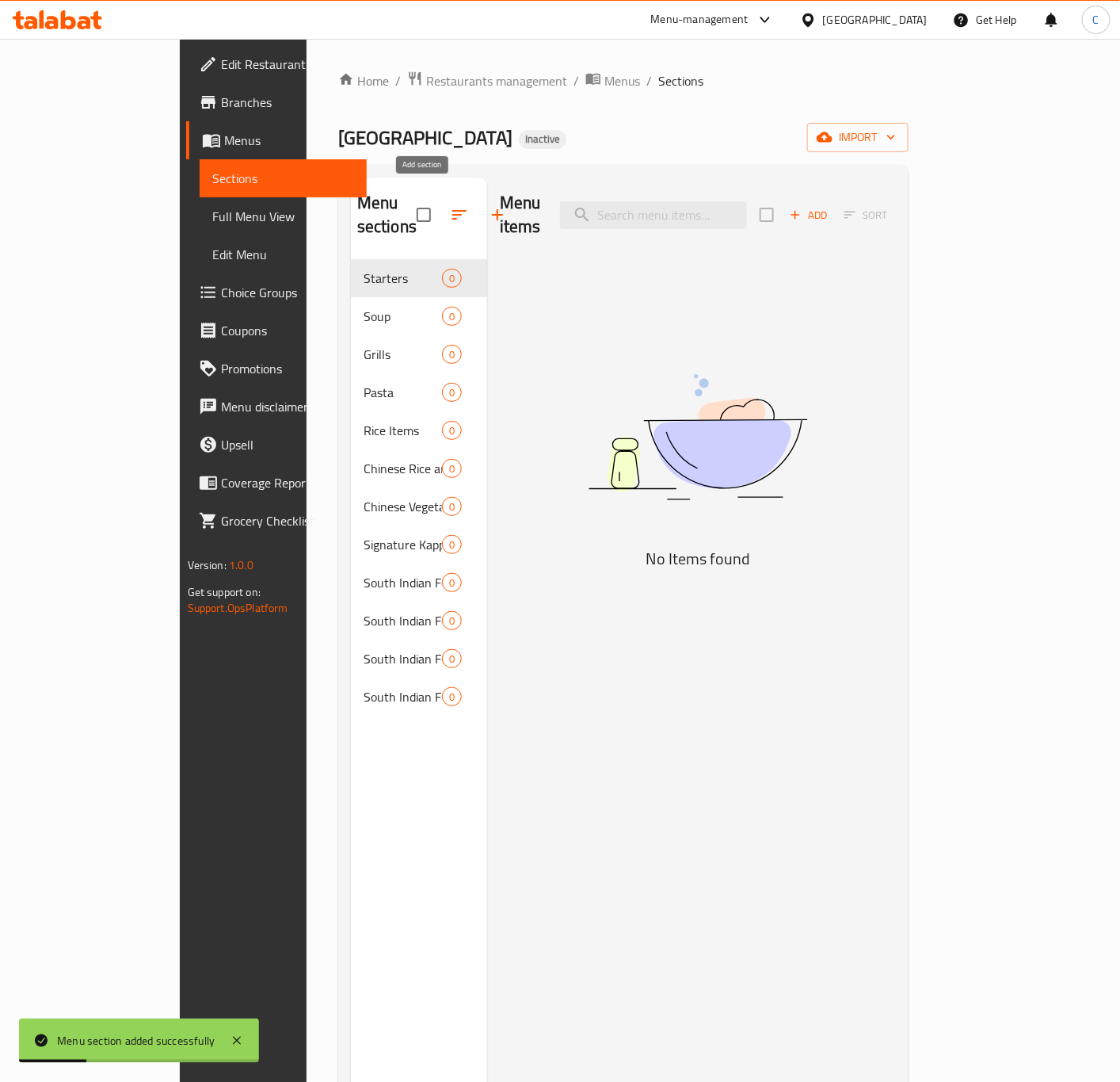
click at [488, 205] on icon "button" at bounding box center [497, 215] width 19 height 19
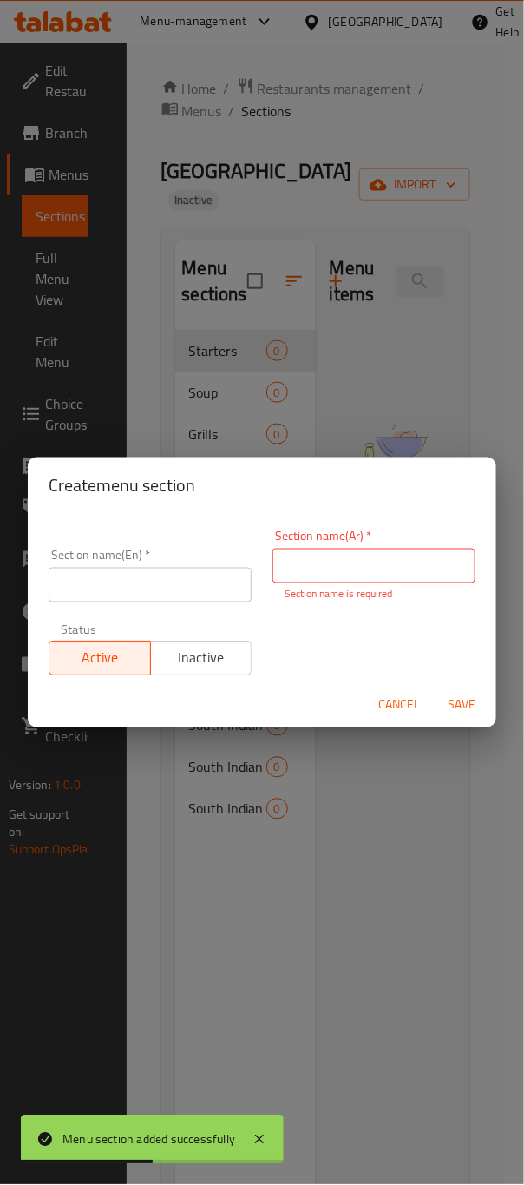
drag, startPoint x: 388, startPoint y: 576, endPoint x: 312, endPoint y: 588, distance: 76.5
click at [294, 610] on div "Section name(Ar)   * Section name(Ar) * Section name is required" at bounding box center [374, 566] width 224 height 93
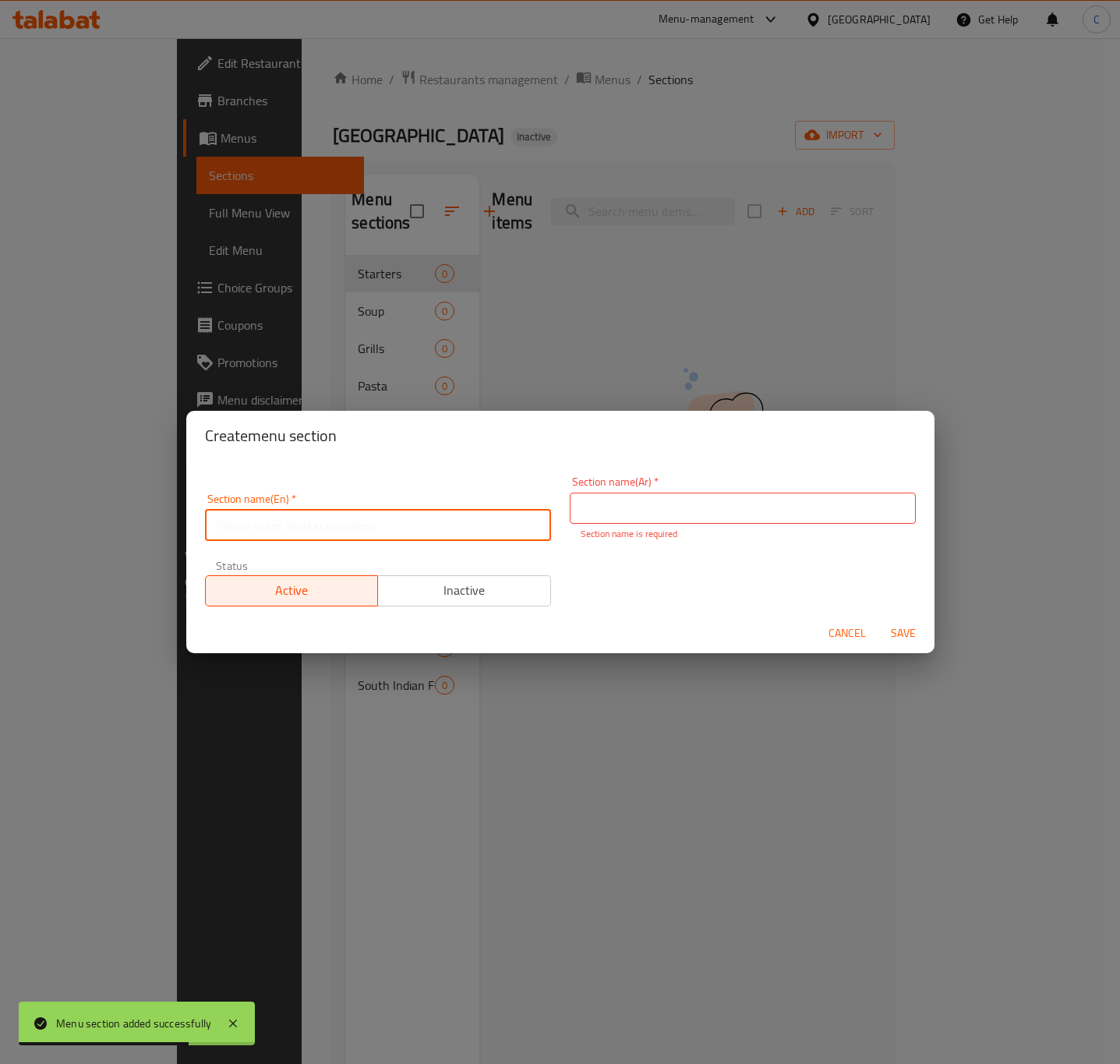
drag, startPoint x: 463, startPoint y: 512, endPoint x: 462, endPoint y: 522, distance: 10.0
click at [463, 512] on input "text" at bounding box center [377, 525] width 346 height 31
paste input "South Indian Food - KAPPA"
type input "South Indian Food - KAPPA"
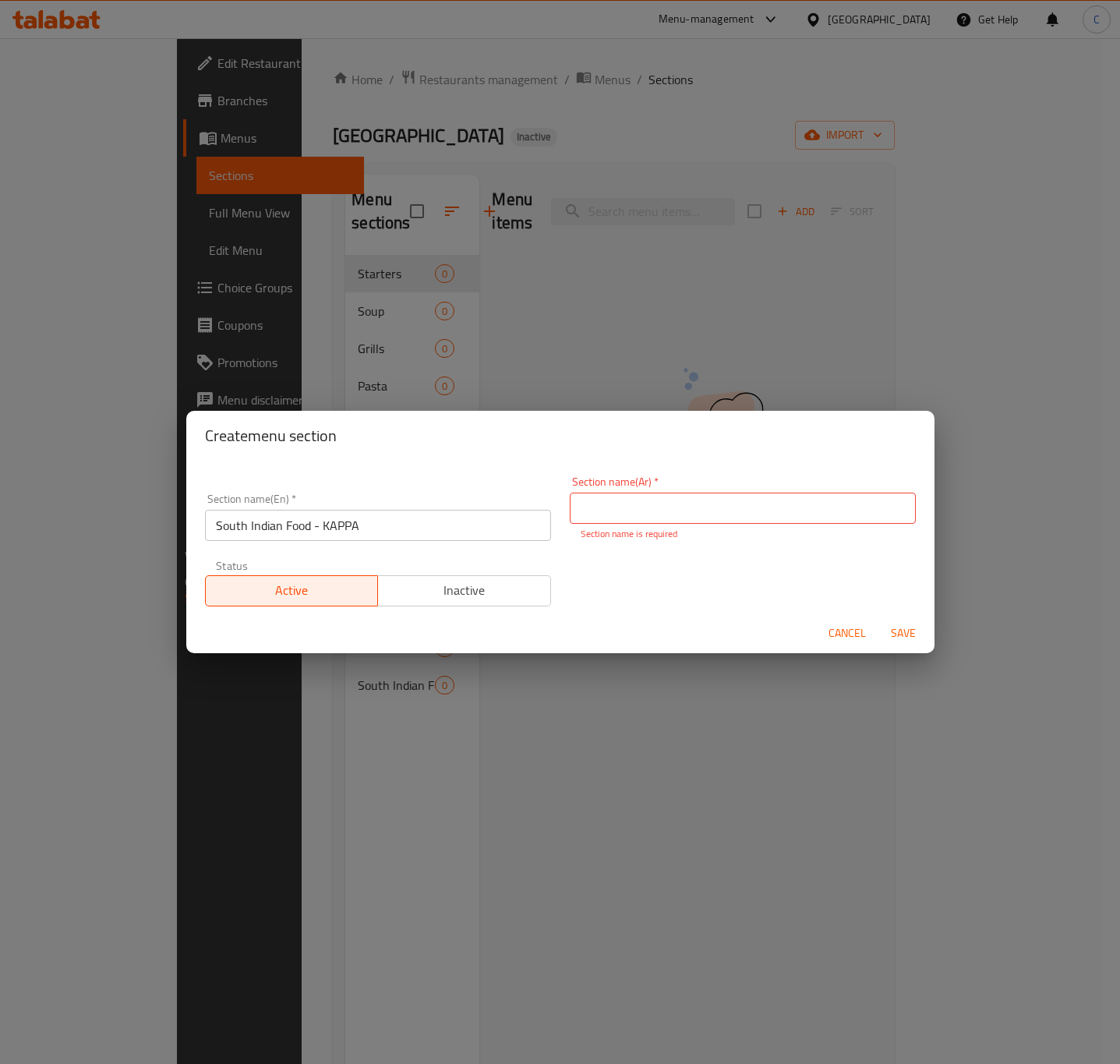
click at [788, 508] on input "text" at bounding box center [742, 507] width 346 height 31
paste input "مأكولات جنوب [GEOGRAPHIC_DATA] - [GEOGRAPHIC_DATA]"
type input "مأكولات جنوب [GEOGRAPHIC_DATA] - [GEOGRAPHIC_DATA]"
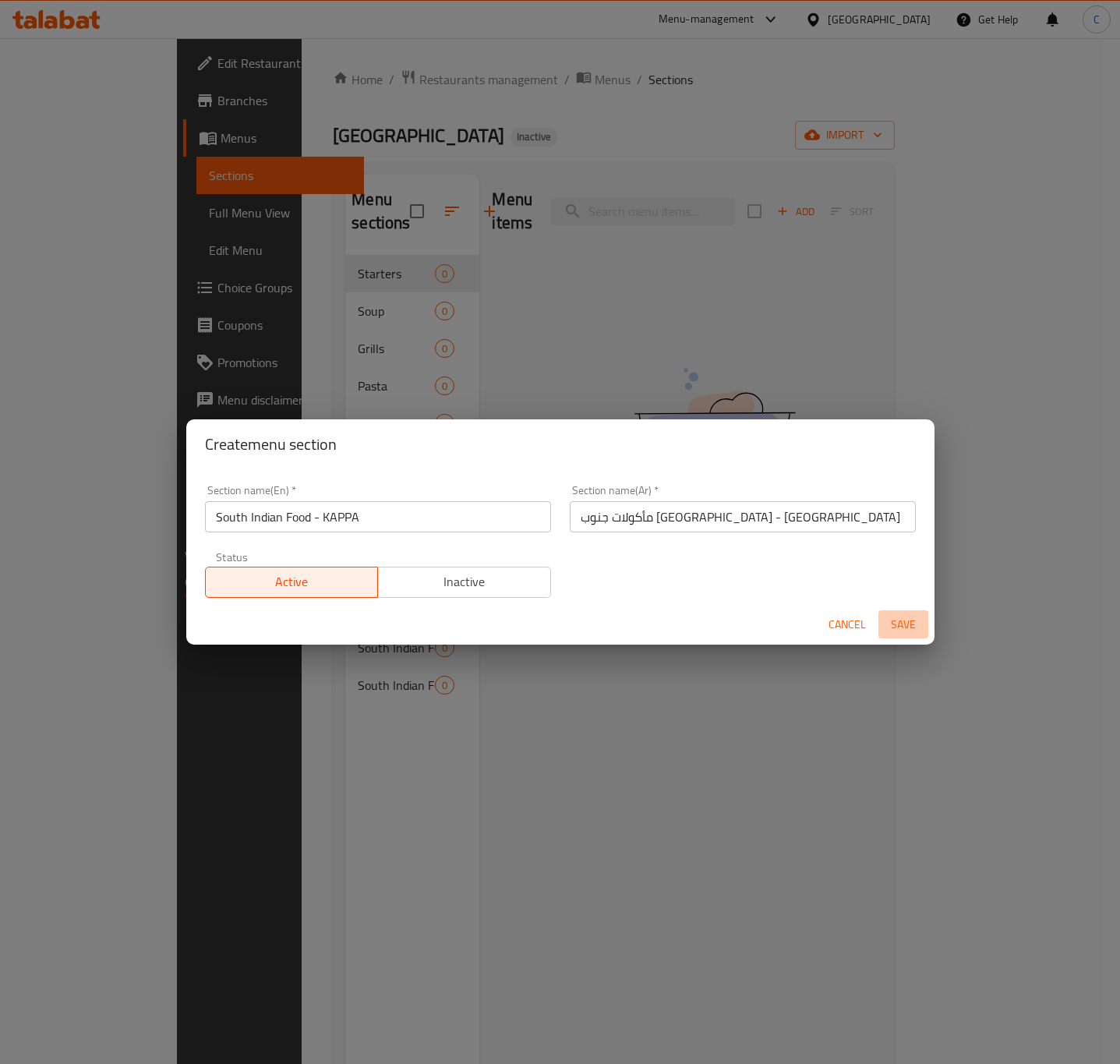
click at [911, 634] on button "Save" at bounding box center [904, 625] width 50 height 29
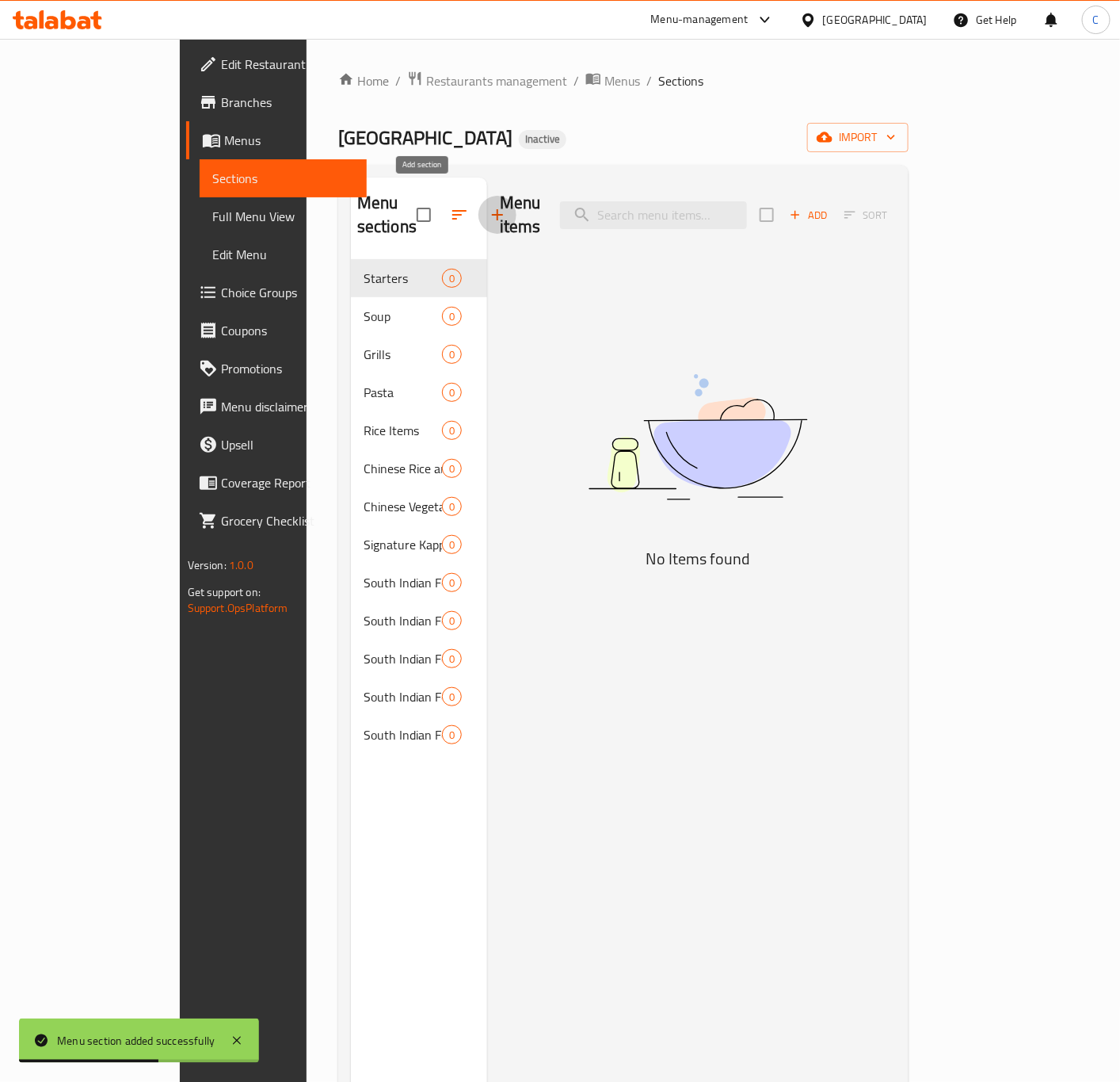
click at [492, 209] on icon "button" at bounding box center [497, 215] width 11 height 11
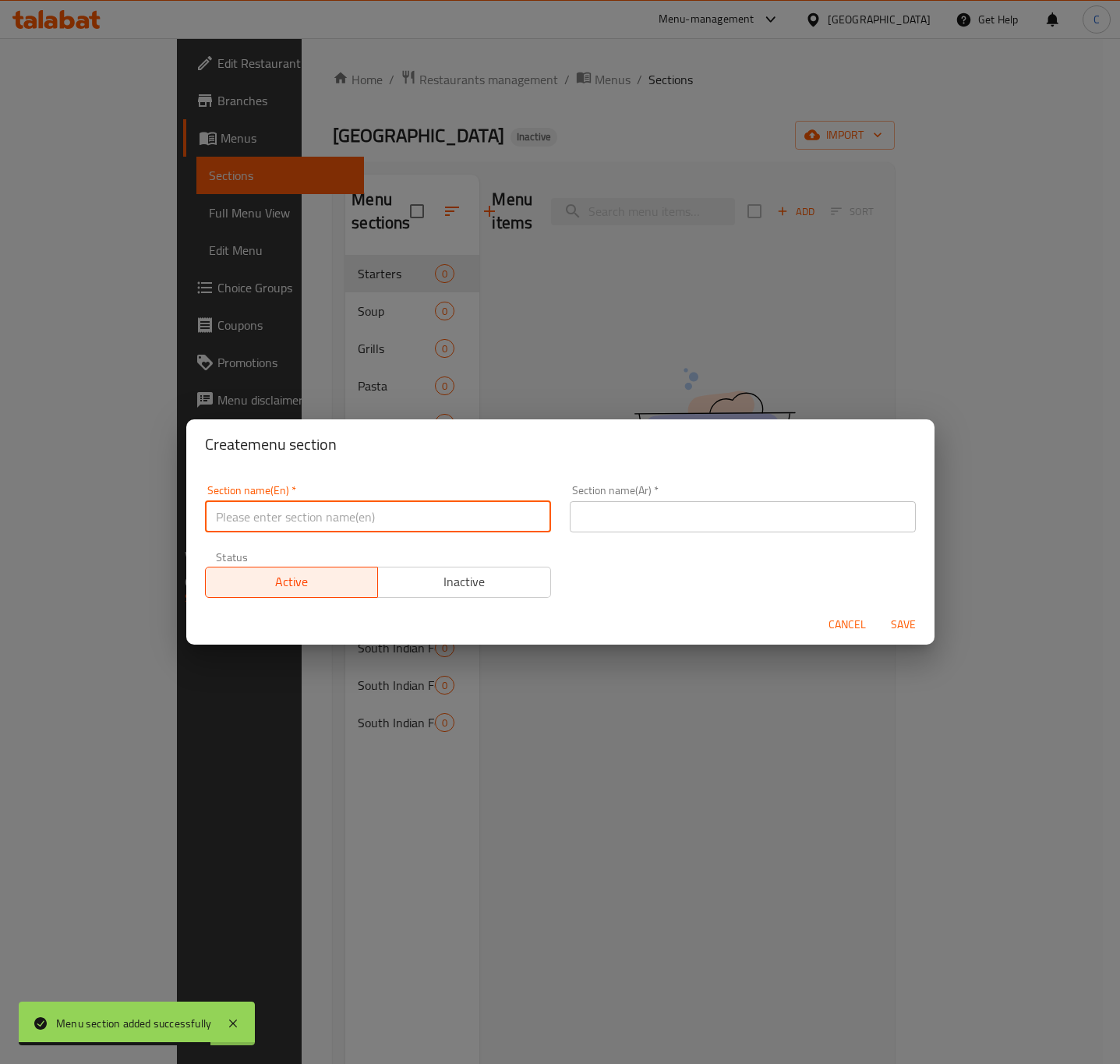
paste input "SEAFOOD"
type input "SEAFOOD"
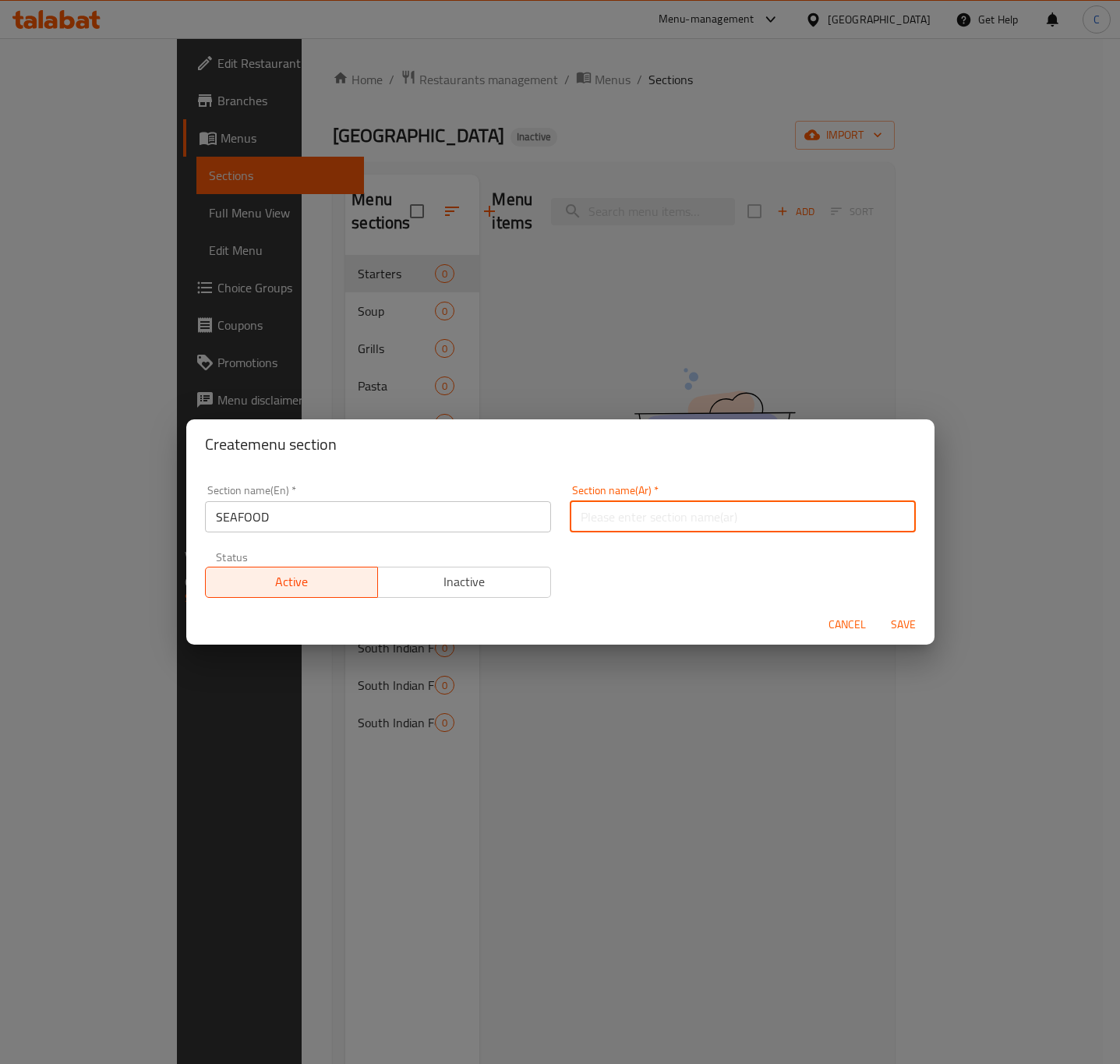
click at [648, 512] on input "text" at bounding box center [742, 516] width 346 height 31
paste input "المأكولات البحرية"
type input "المأكولات البحرية"
click at [913, 629] on span "Save" at bounding box center [904, 625] width 38 height 20
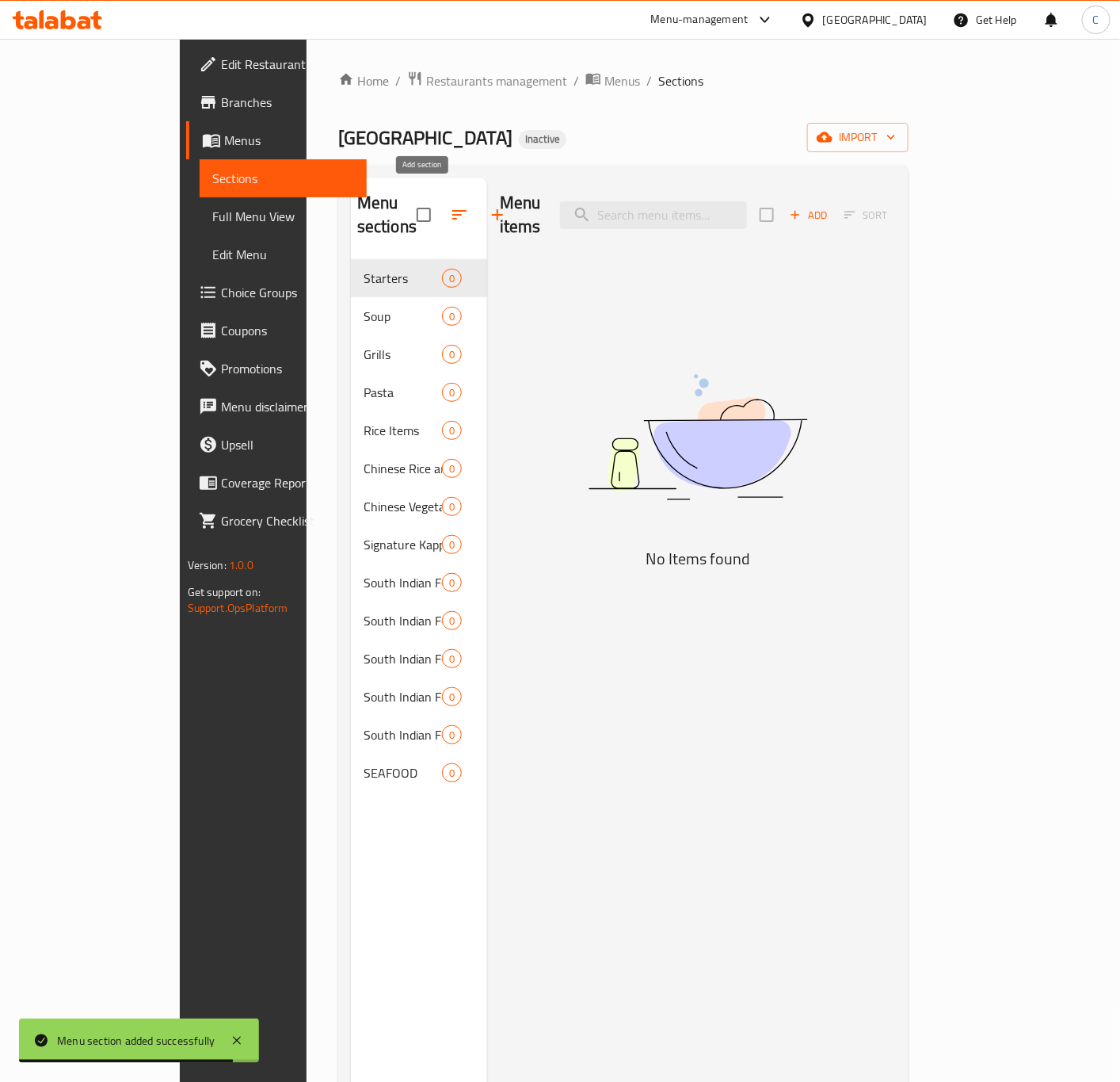
click at [478, 195] on button "button" at bounding box center [497, 215] width 38 height 38
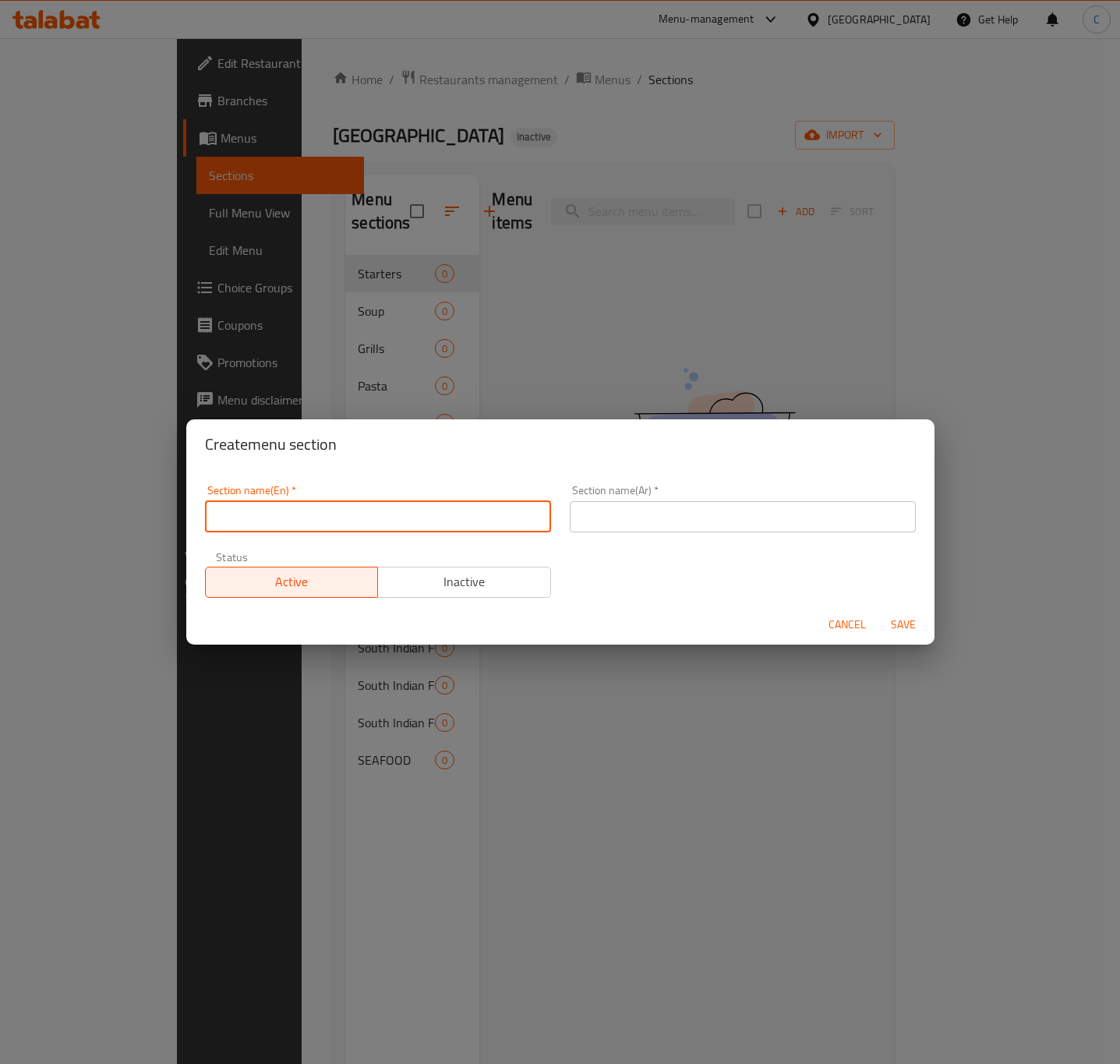
paste input "Juices"
type input "Juices"
click at [657, 510] on input "text" at bounding box center [742, 516] width 346 height 31
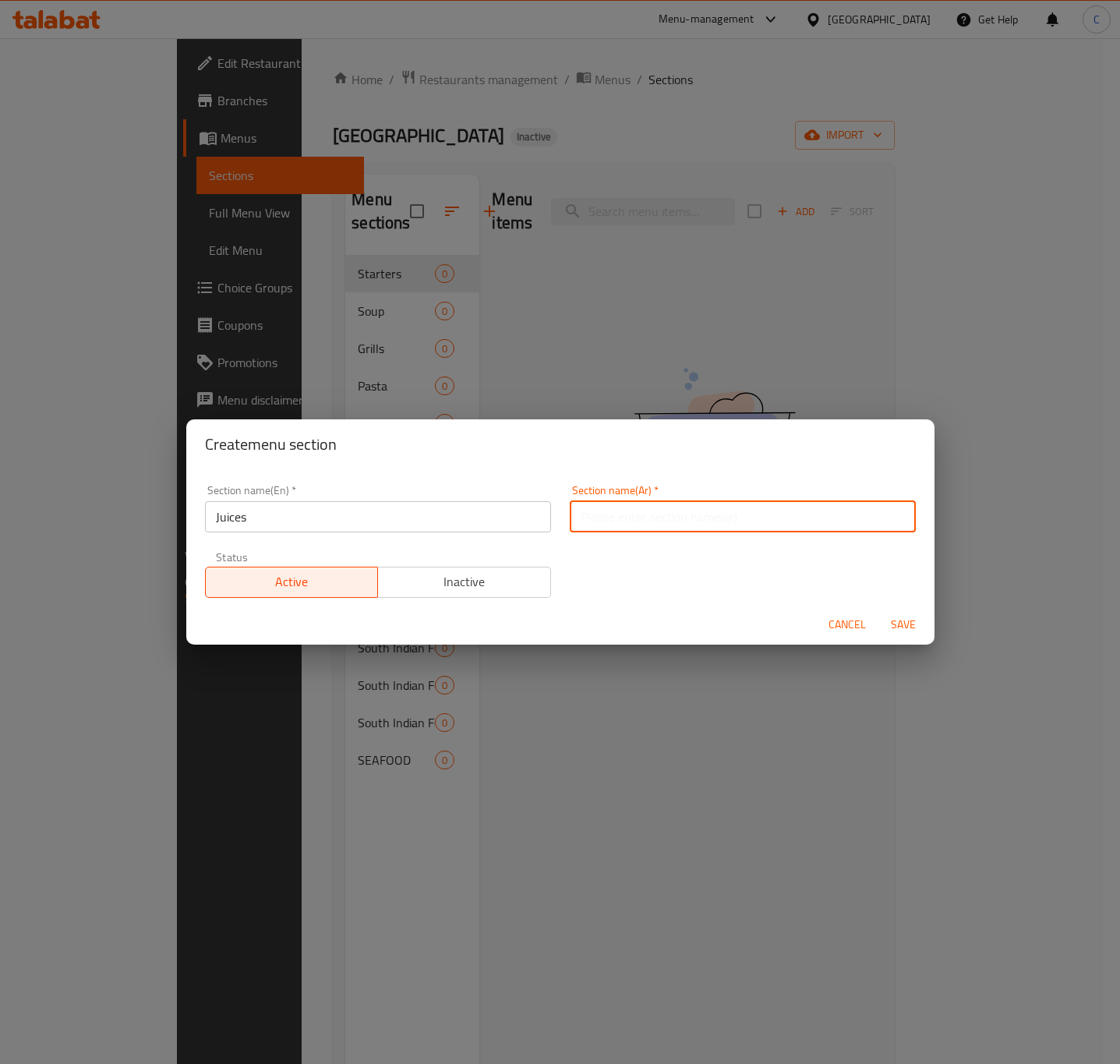
paste input "العصائر"
type input "العصائر"
click at [911, 618] on span "Save" at bounding box center [904, 625] width 38 height 20
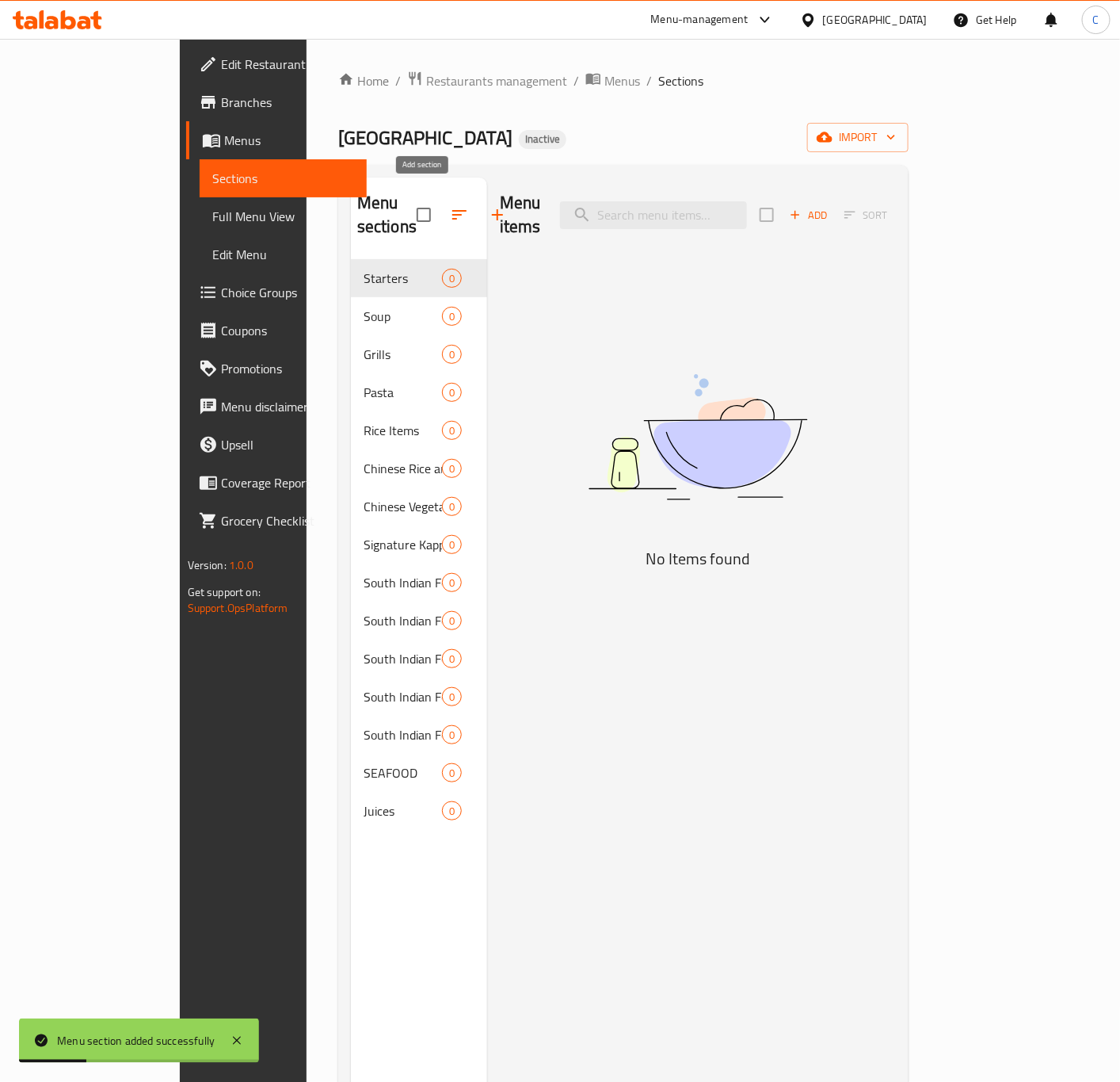
click at [488, 207] on icon "button" at bounding box center [497, 215] width 19 height 19
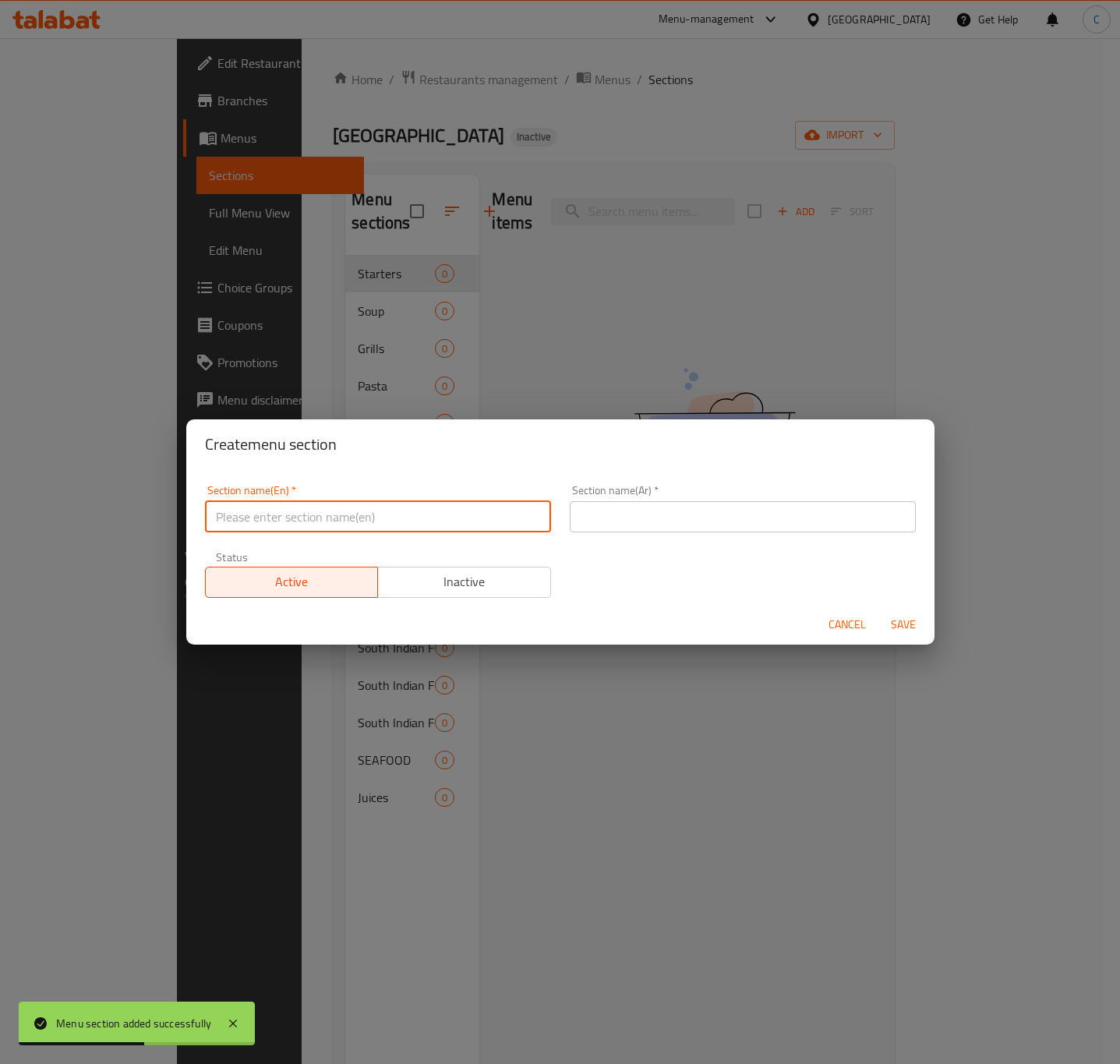
paste input "Mojito"
type input "Mojito"
click at [700, 515] on input "text" at bounding box center [742, 516] width 346 height 31
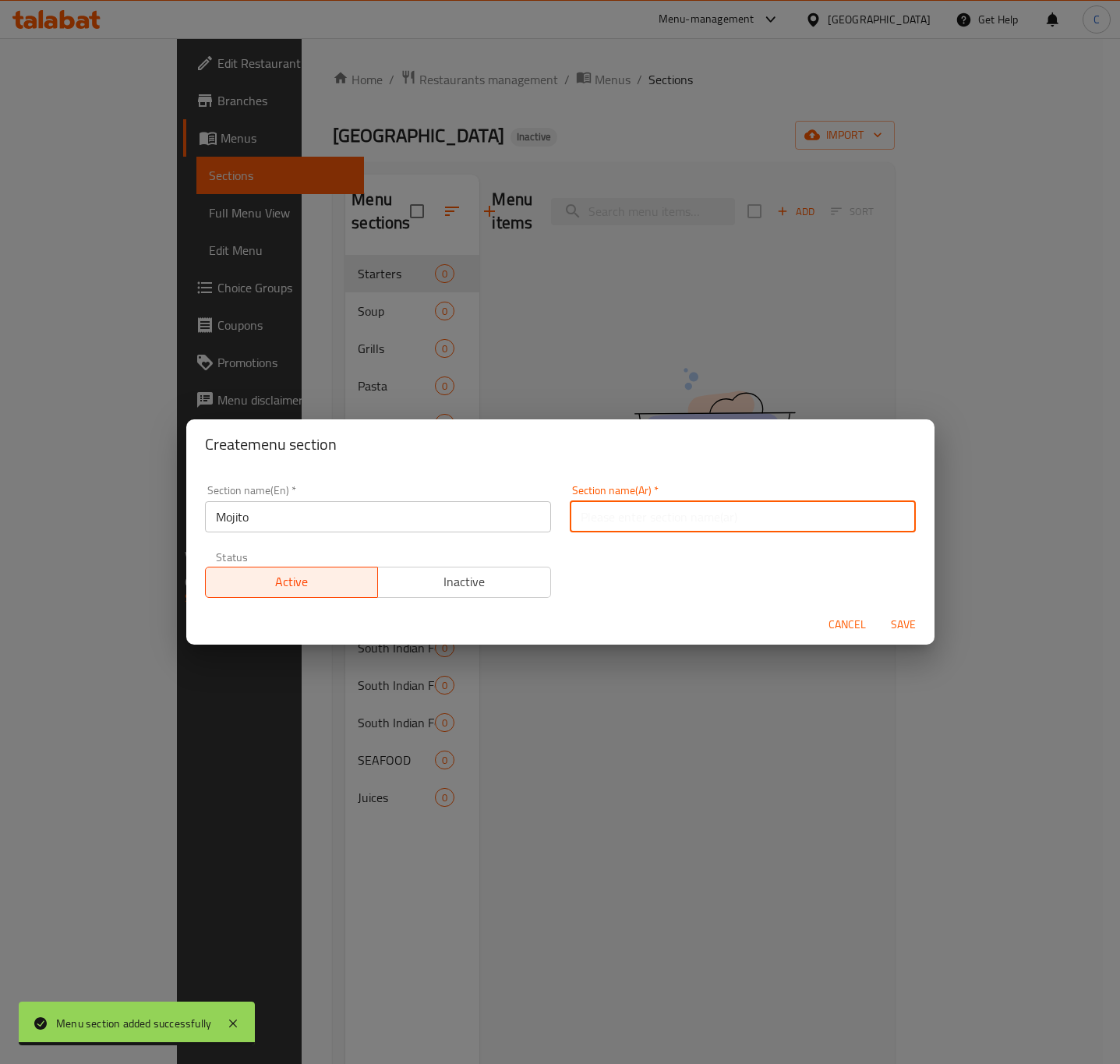
paste input "موخيتو"
type input "موخيتو"
click at [905, 622] on span "Save" at bounding box center [904, 625] width 38 height 20
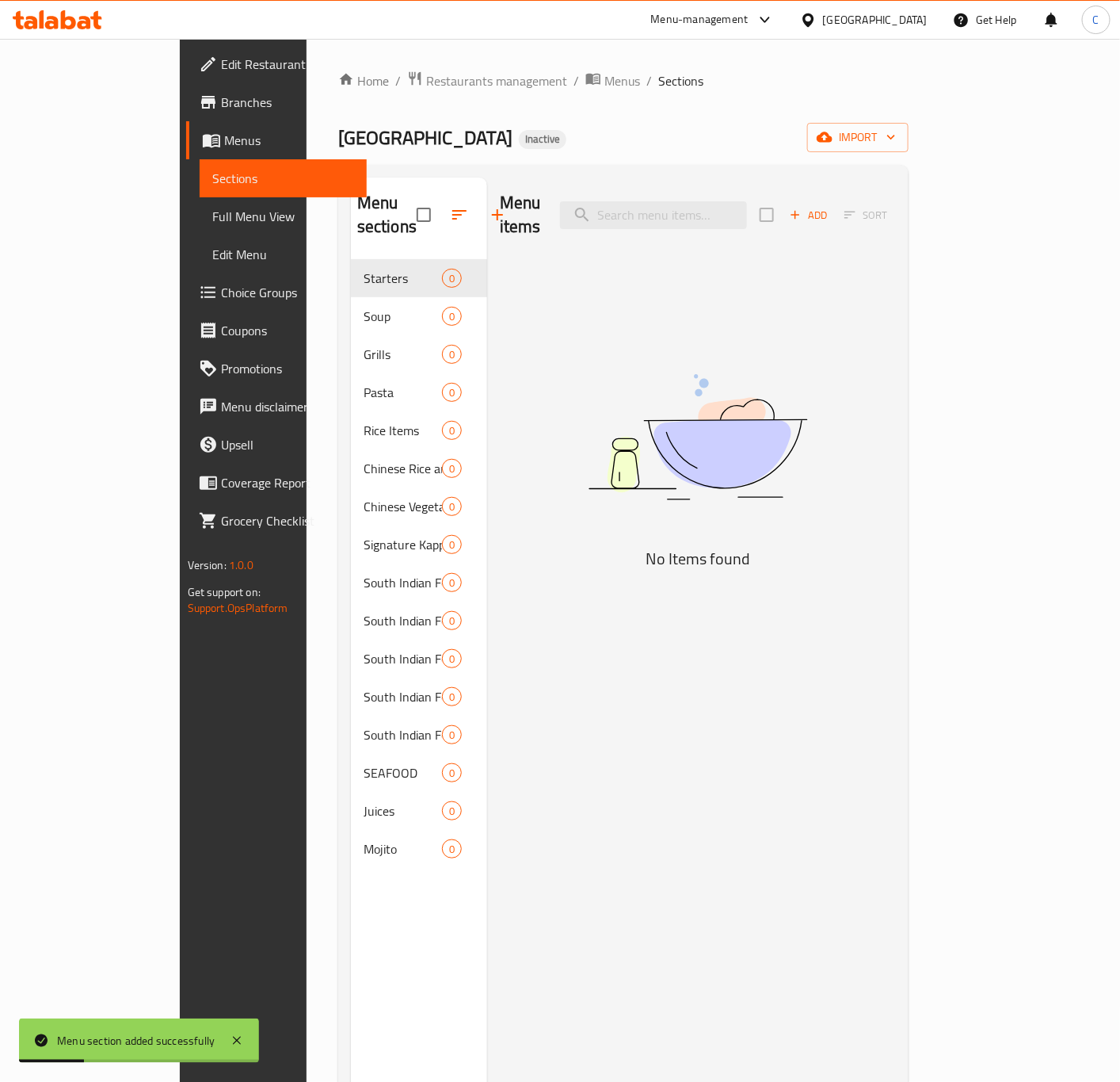
click at [492, 209] on icon "button" at bounding box center [497, 215] width 11 height 11
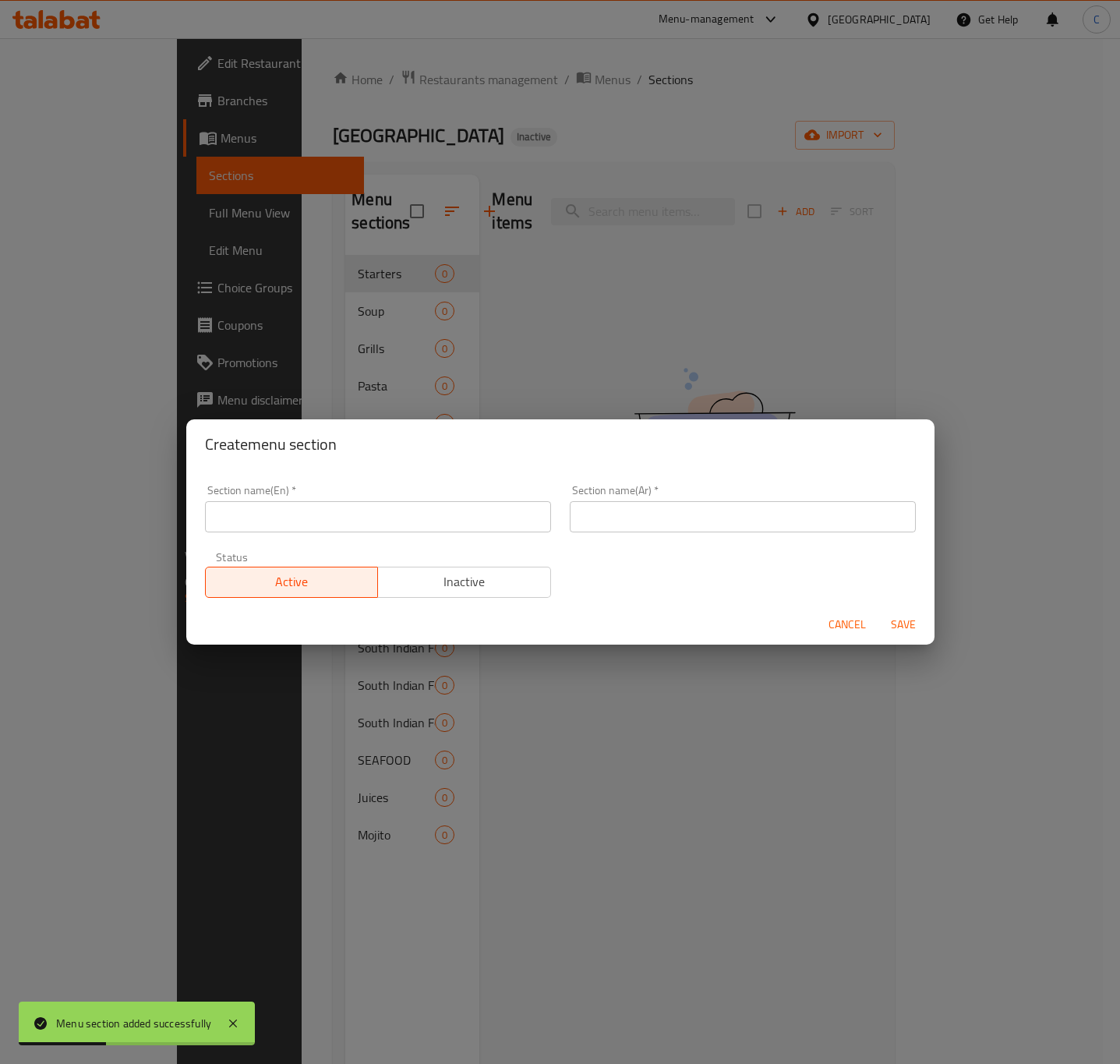
click at [416, 508] on input "text" at bounding box center [377, 516] width 346 height 31
paste input "Bread"
type input "Bread"
paste input "خبز"
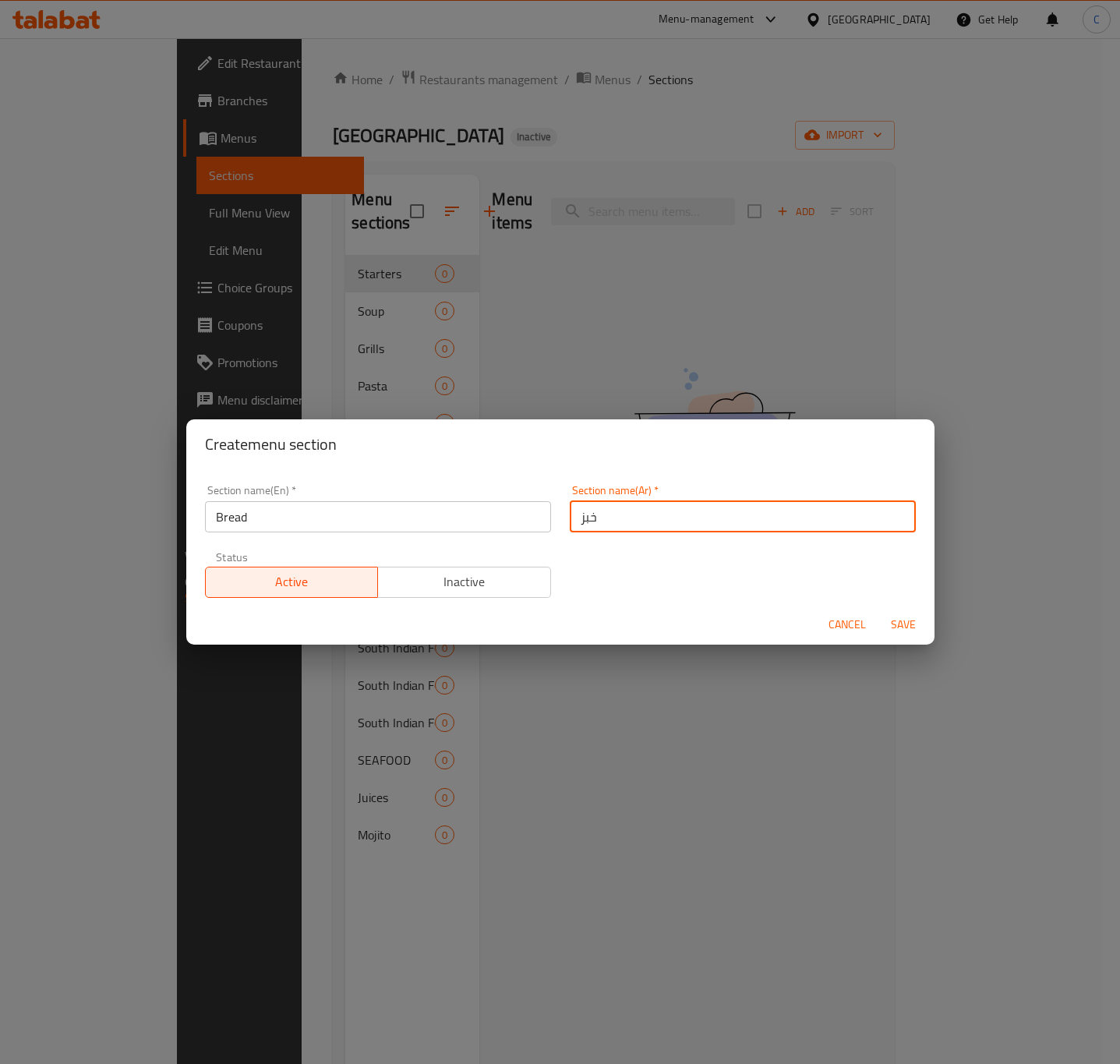
type input "خبز"
click at [904, 620] on span "Save" at bounding box center [904, 625] width 38 height 20
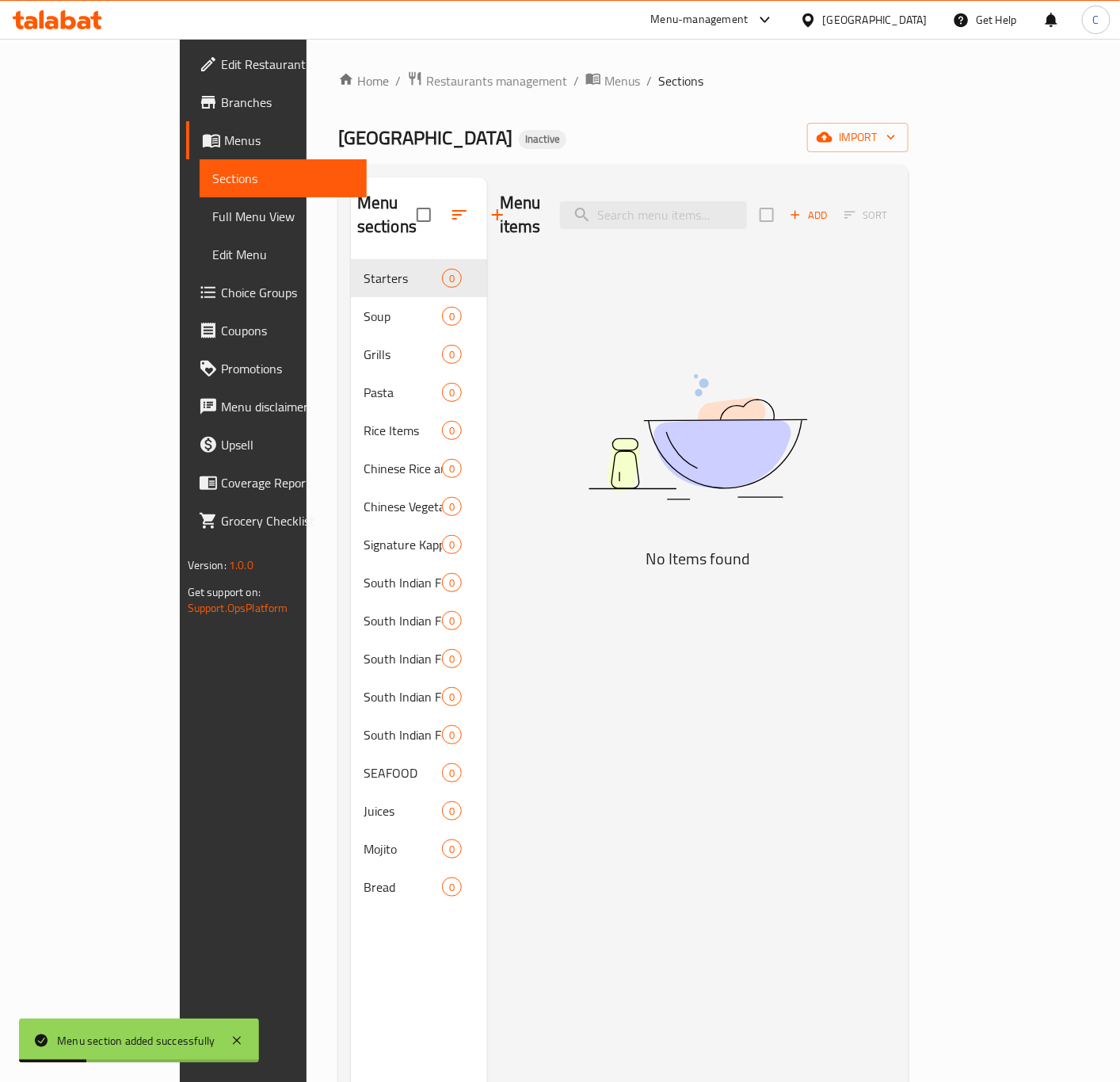
click at [488, 207] on icon "button" at bounding box center [497, 215] width 19 height 19
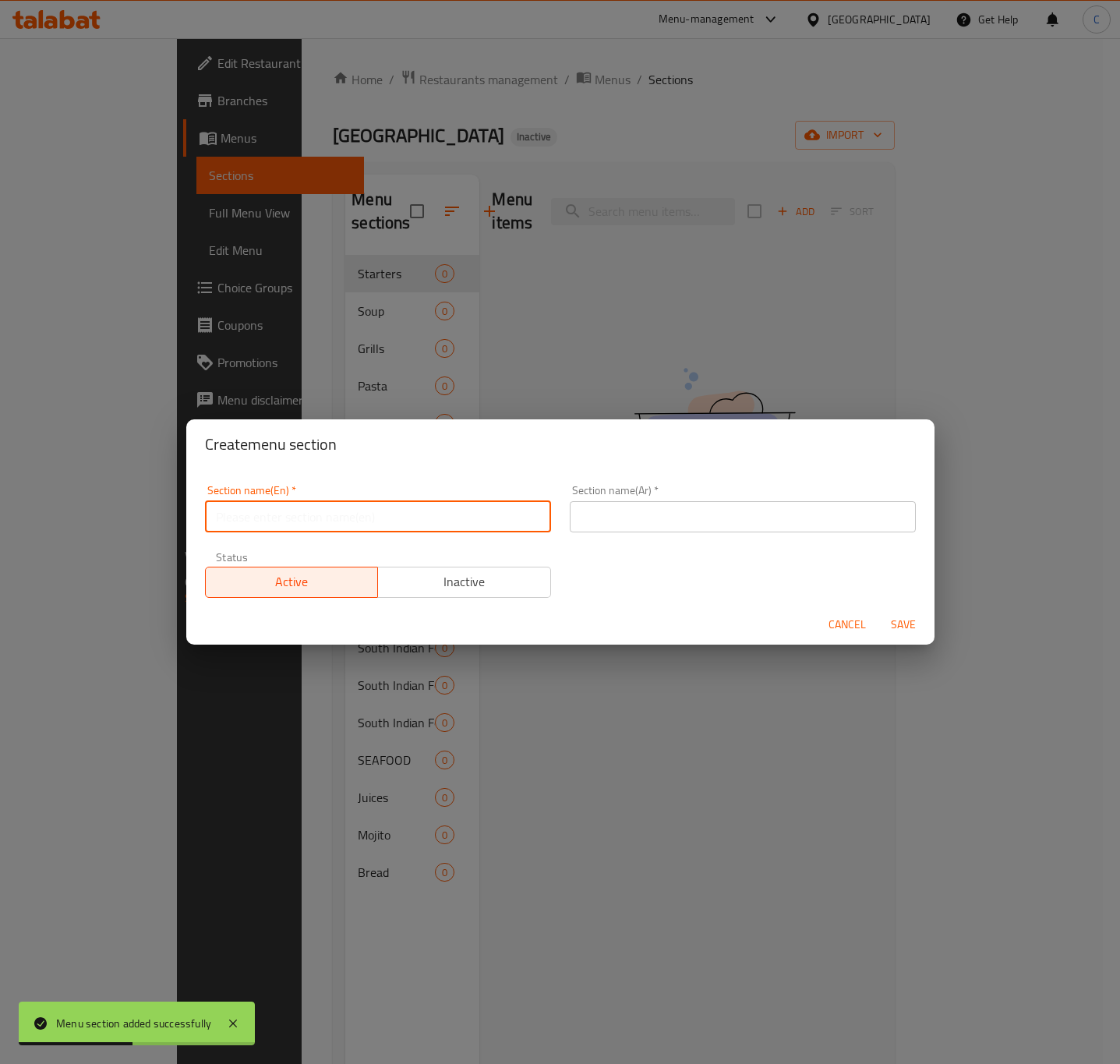
paste input "Soft Drinks"
type input "Soft Drinks"
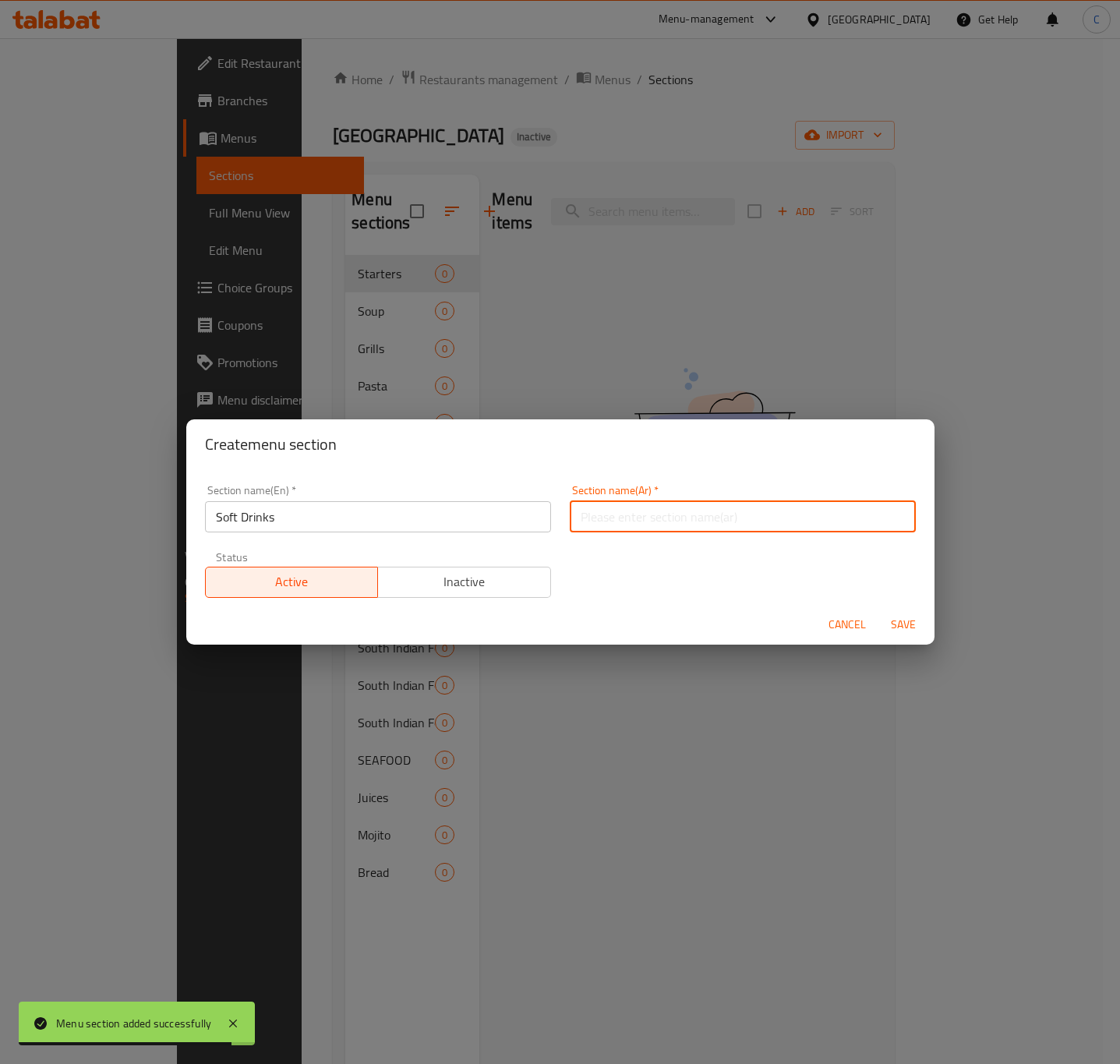
paste input "المشروبات الغازية"
type input "المشروبات الغازية"
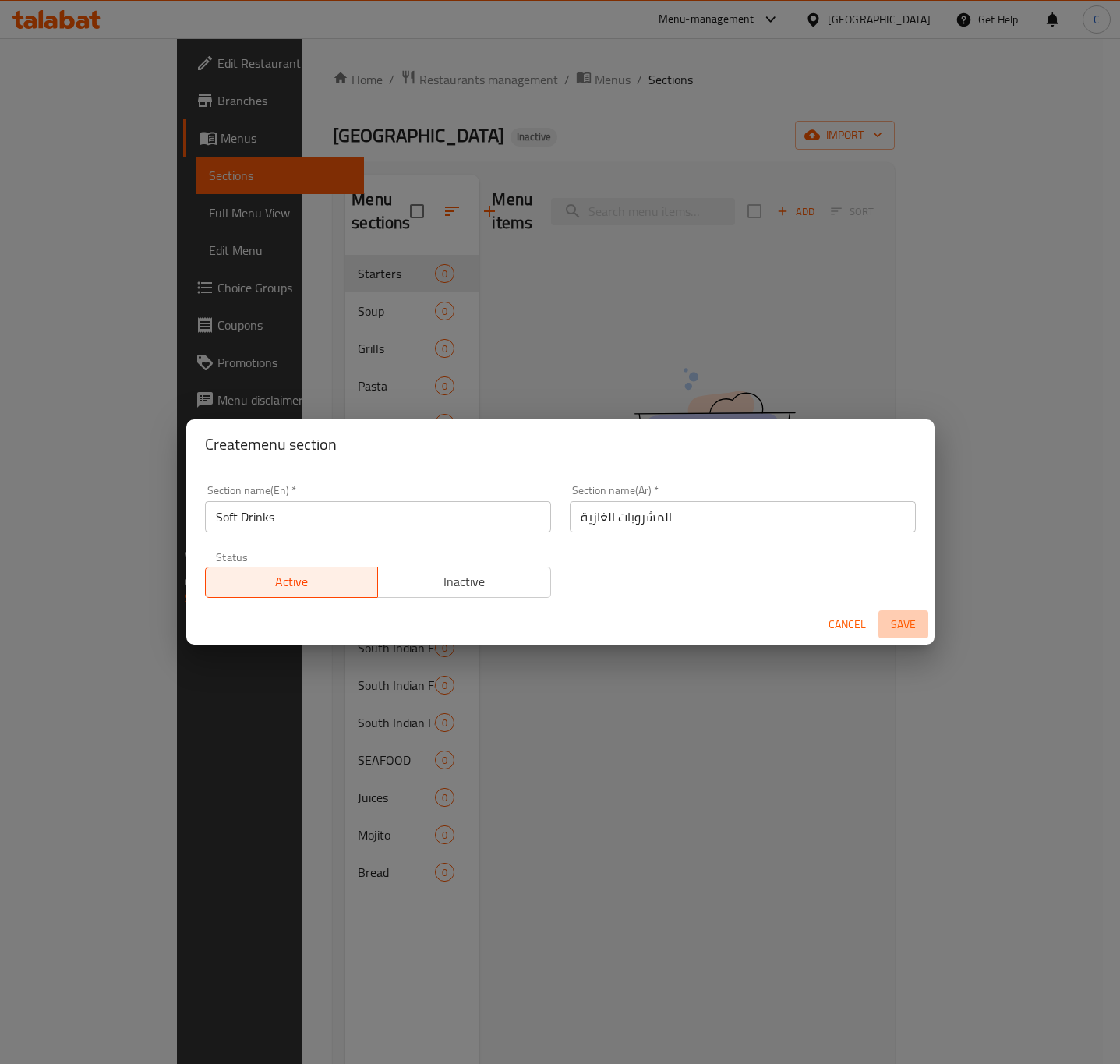
click at [905, 622] on span "Save" at bounding box center [904, 625] width 38 height 20
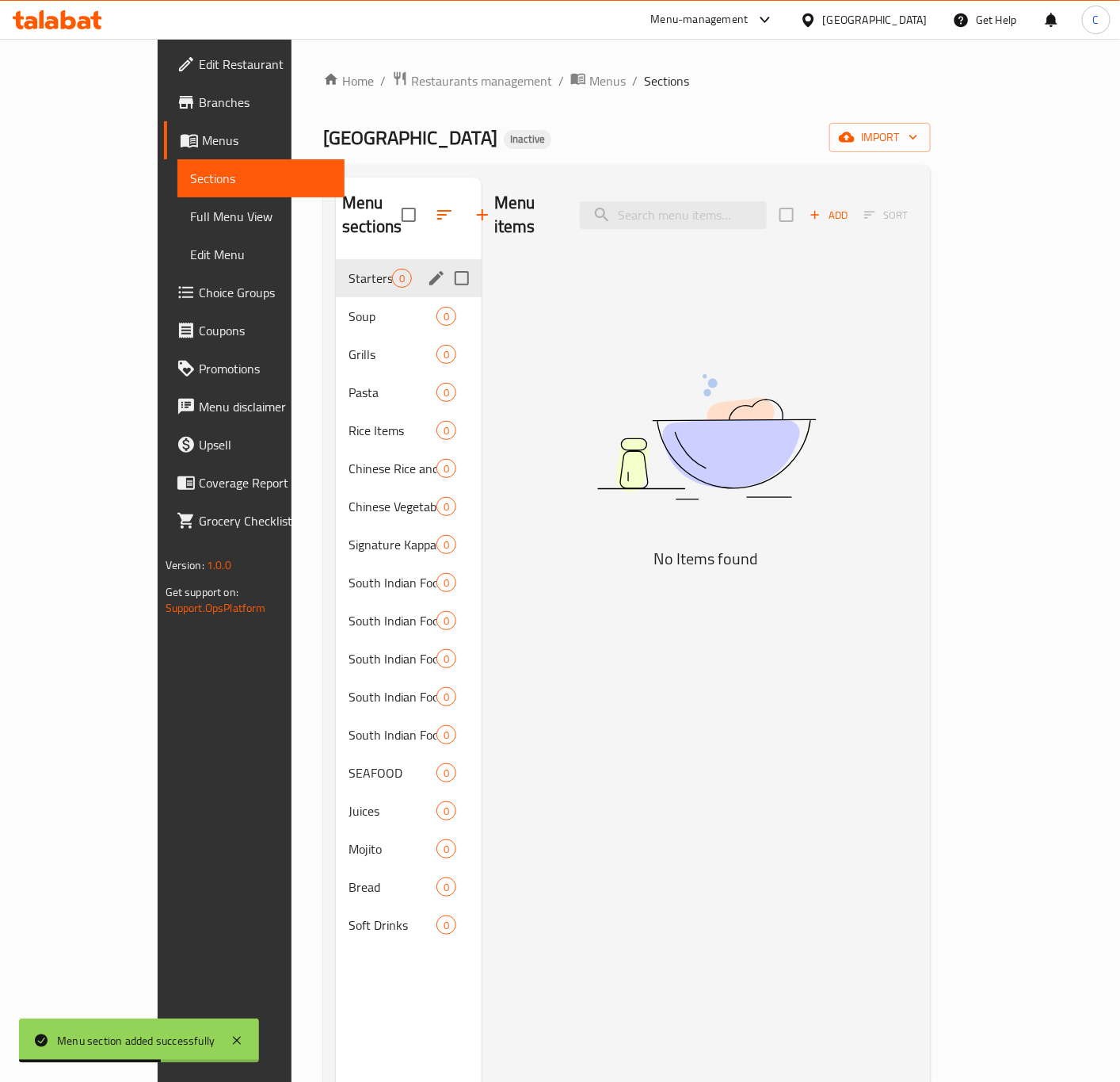
click at [350, 259] on div "Starters 0" at bounding box center [409, 278] width 146 height 38
click at [349, 268] on span "Starters" at bounding box center [393, 278] width 88 height 19
click at [427, 268] on icon "edit" at bounding box center [436, 278] width 19 height 19
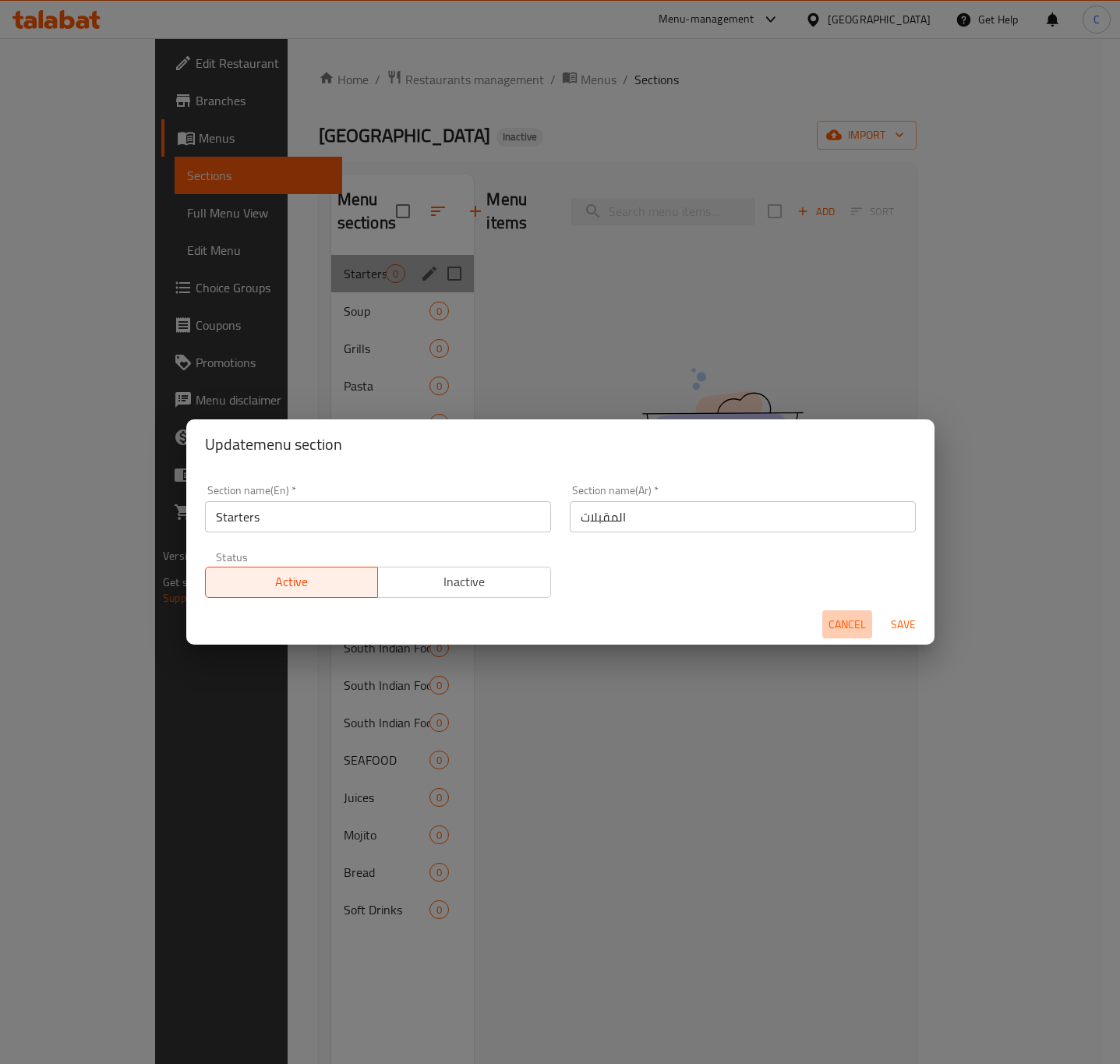
click at [835, 617] on span "Cancel" at bounding box center [848, 625] width 38 height 20
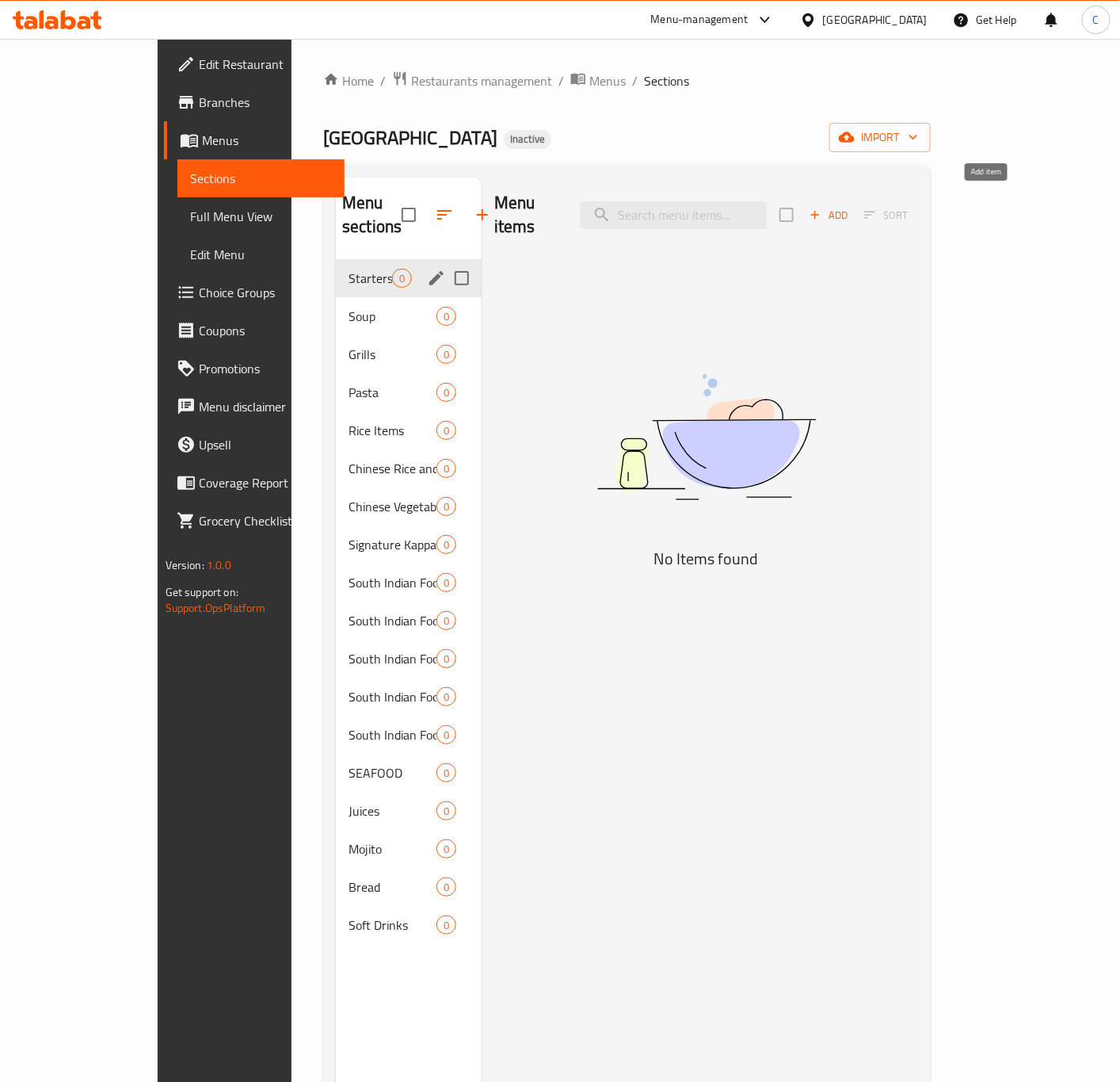
click at [850, 209] on span "Add" at bounding box center [828, 215] width 43 height 18
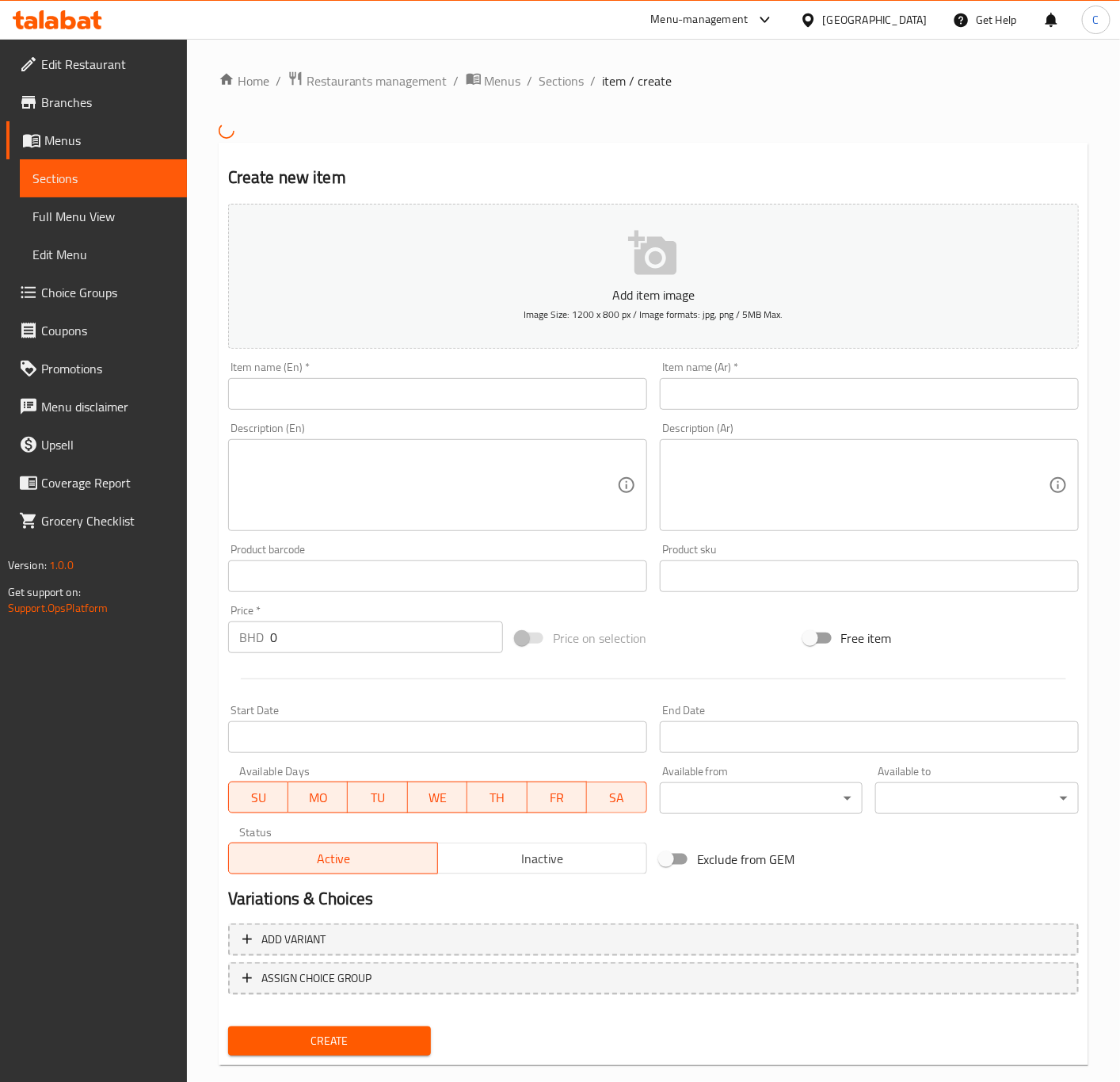
click at [537, 400] on input "text" at bounding box center [437, 394] width 419 height 32
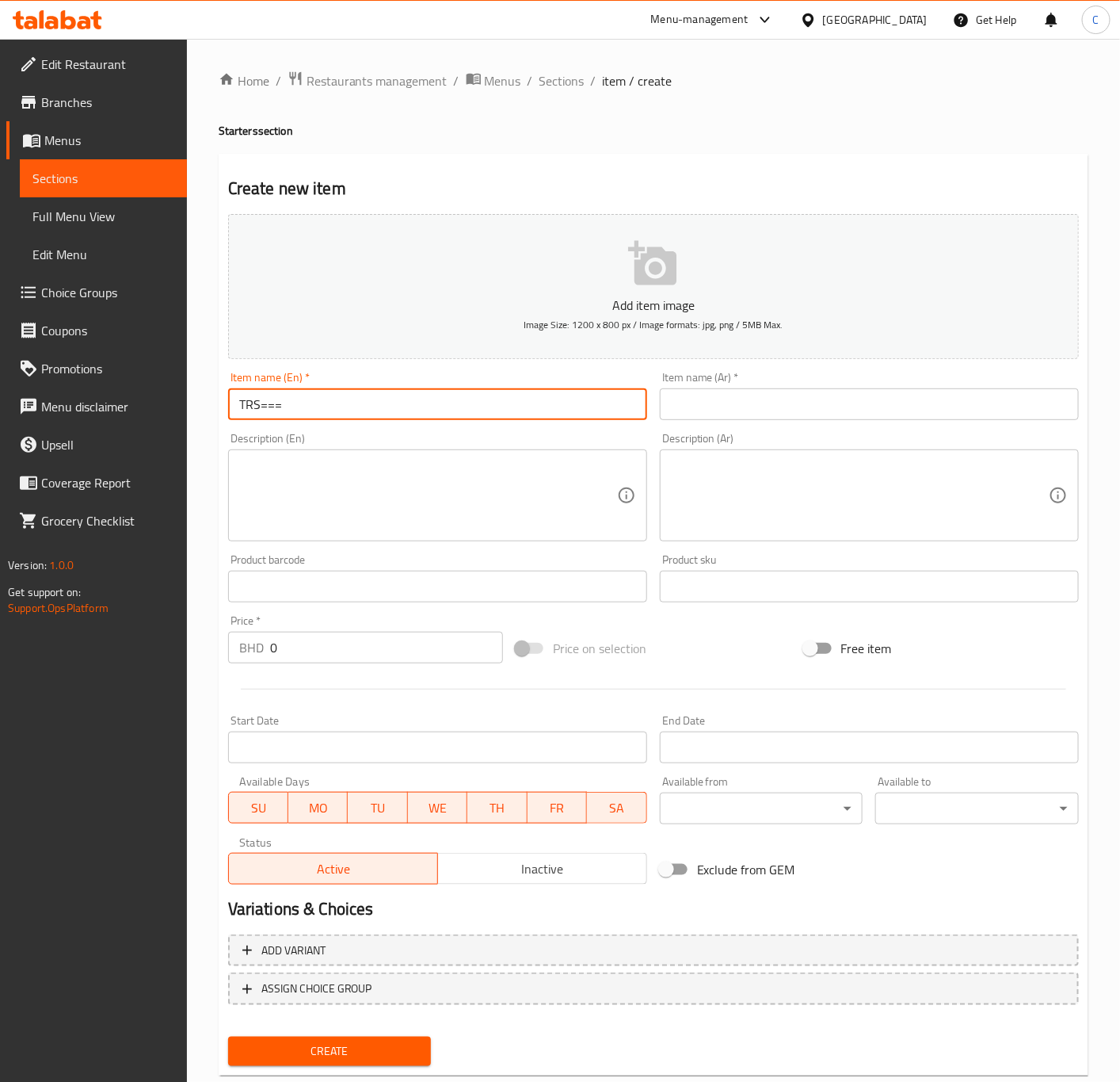
type input "TRS=="
type input "f"
type input "F"
type input "Chicken burger"
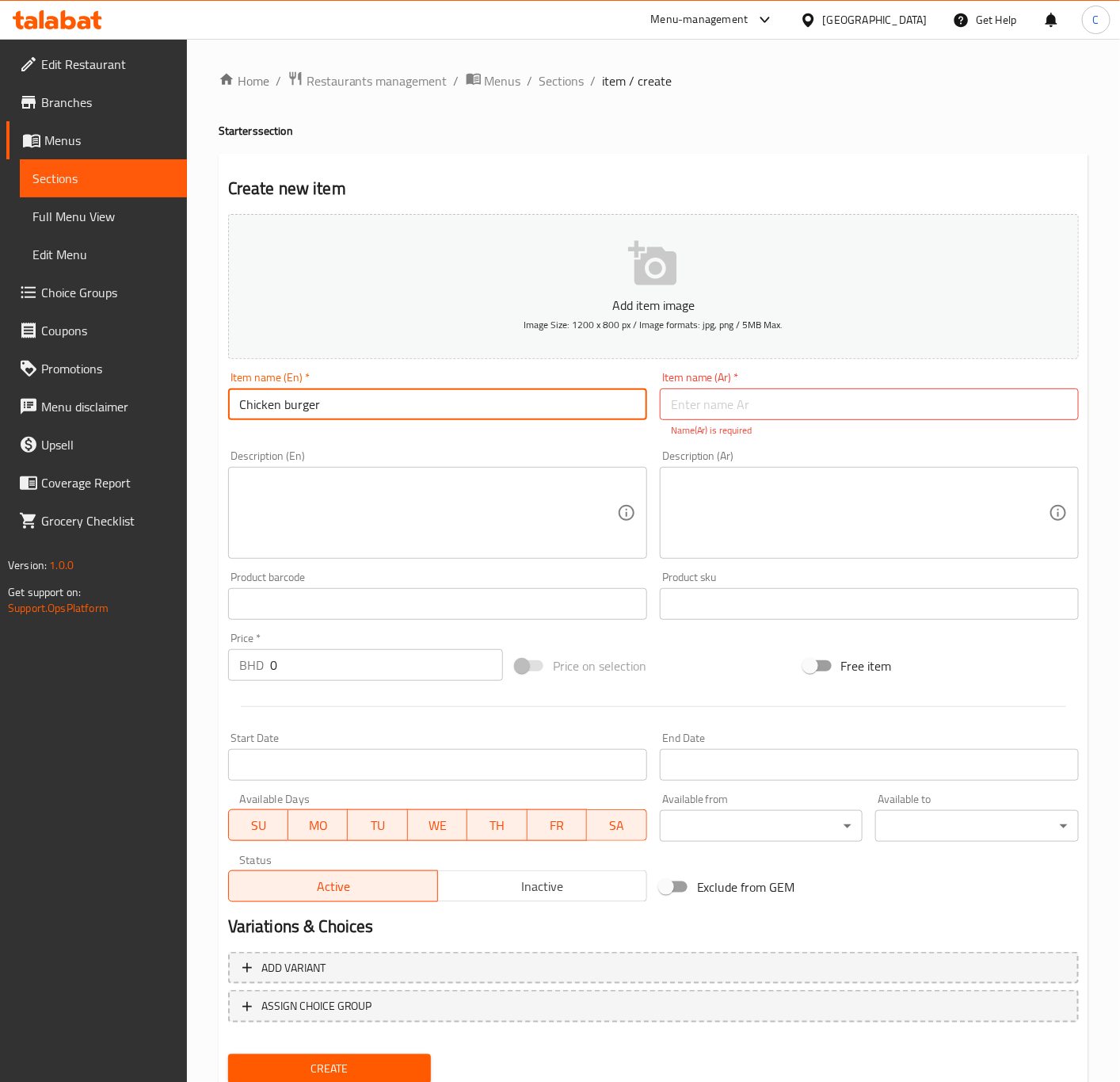
drag, startPoint x: 350, startPoint y: 418, endPoint x: 124, endPoint y: 402, distance: 226.6
click at [126, 402] on div "Edit Restaurant Branches Menus Sections Full Menu View Edit Menu Choice Groups …" at bounding box center [560, 588] width 1120 height 1098
click at [717, 397] on input "text" at bounding box center [869, 404] width 419 height 32
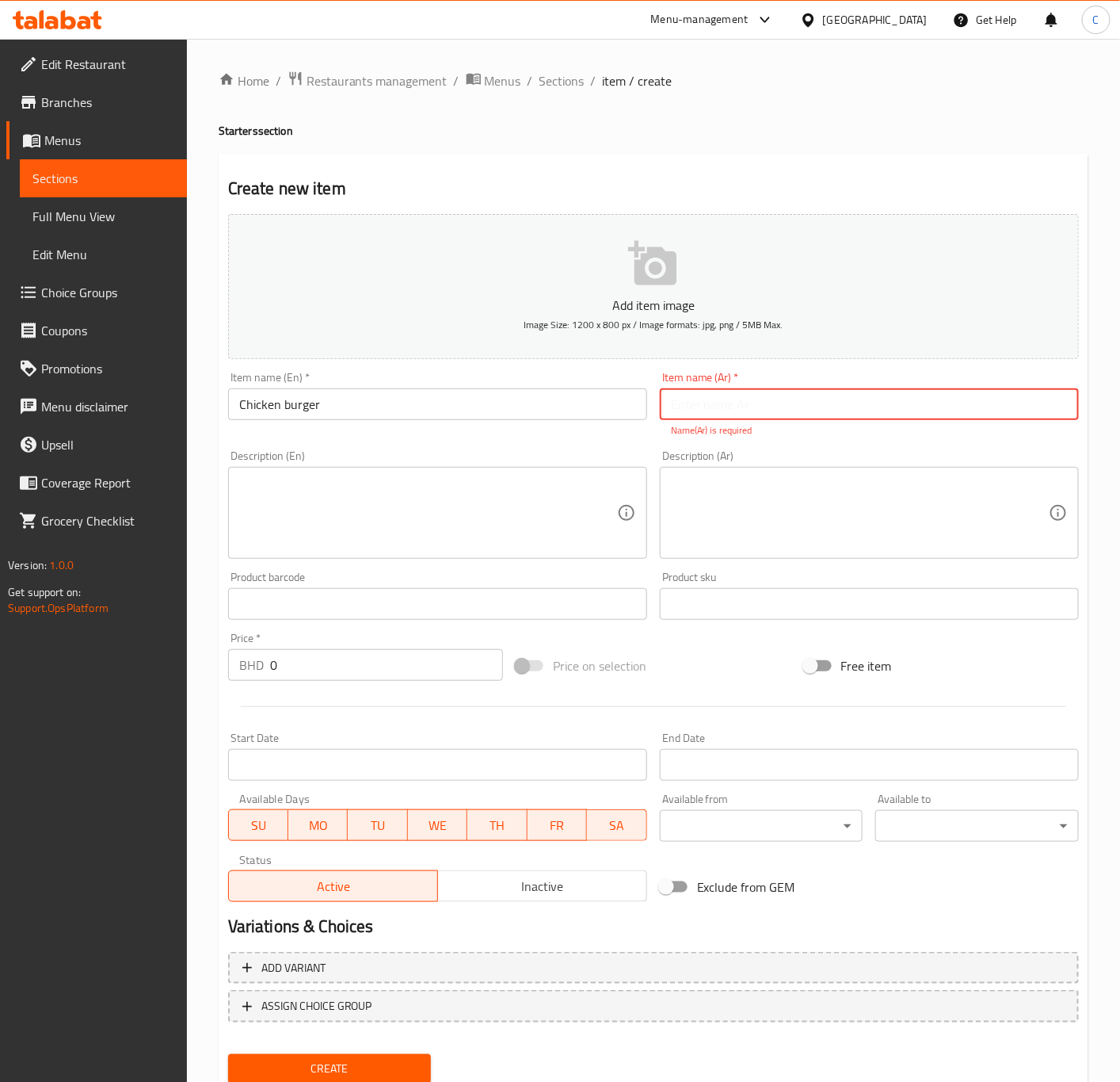
paste input "برجر دجاج"
type input "برجر دجاج"
click at [445, 499] on textarea at bounding box center [428, 513] width 378 height 75
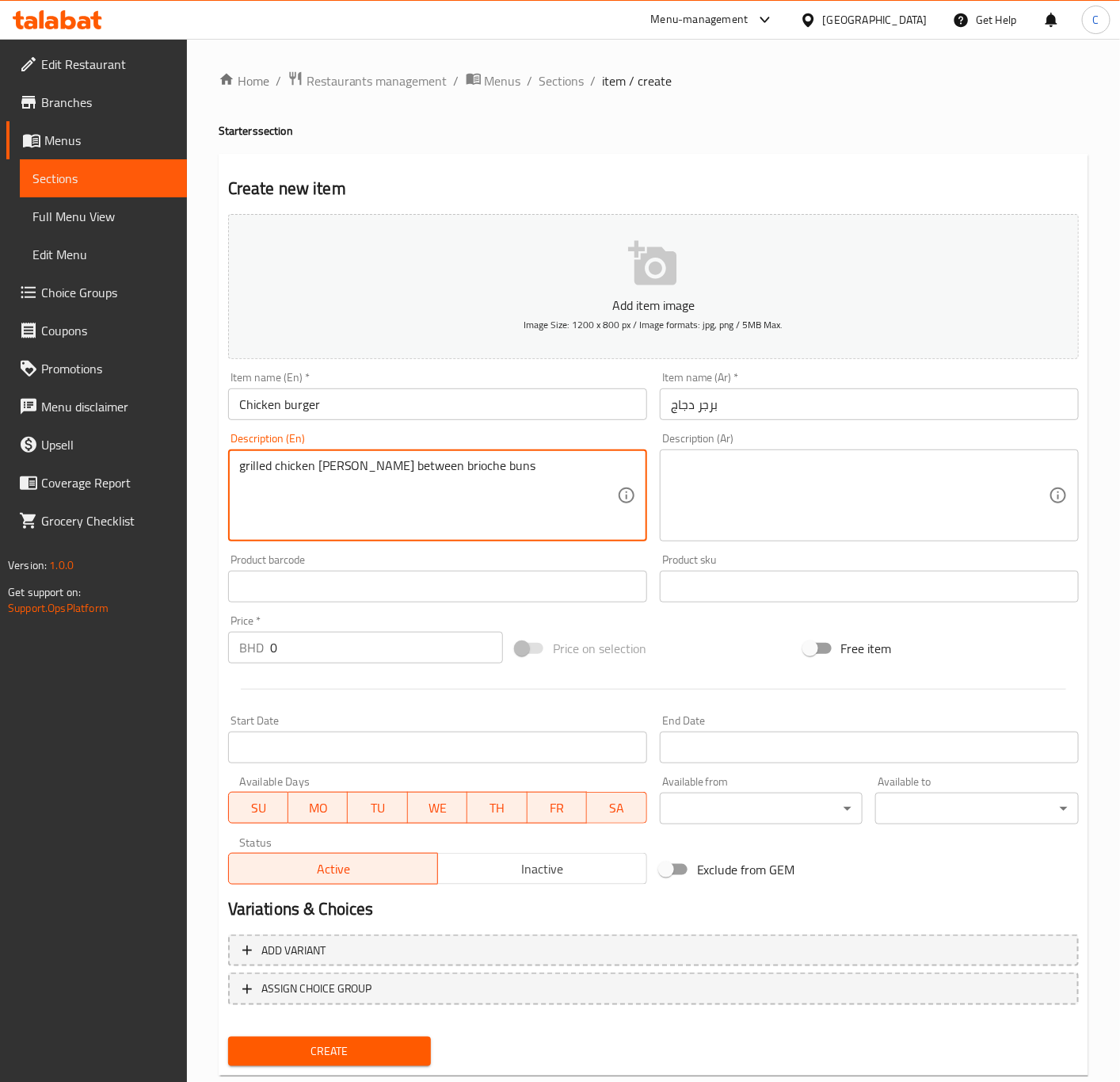
type textarea "grilled chicken [PERSON_NAME] between brioche buns"
click at [697, 626] on div "Add item image Image Size: 1200 x 800 px / Image formats: jpg, png / 5MB Max. I…" at bounding box center [654, 549] width 864 height 683
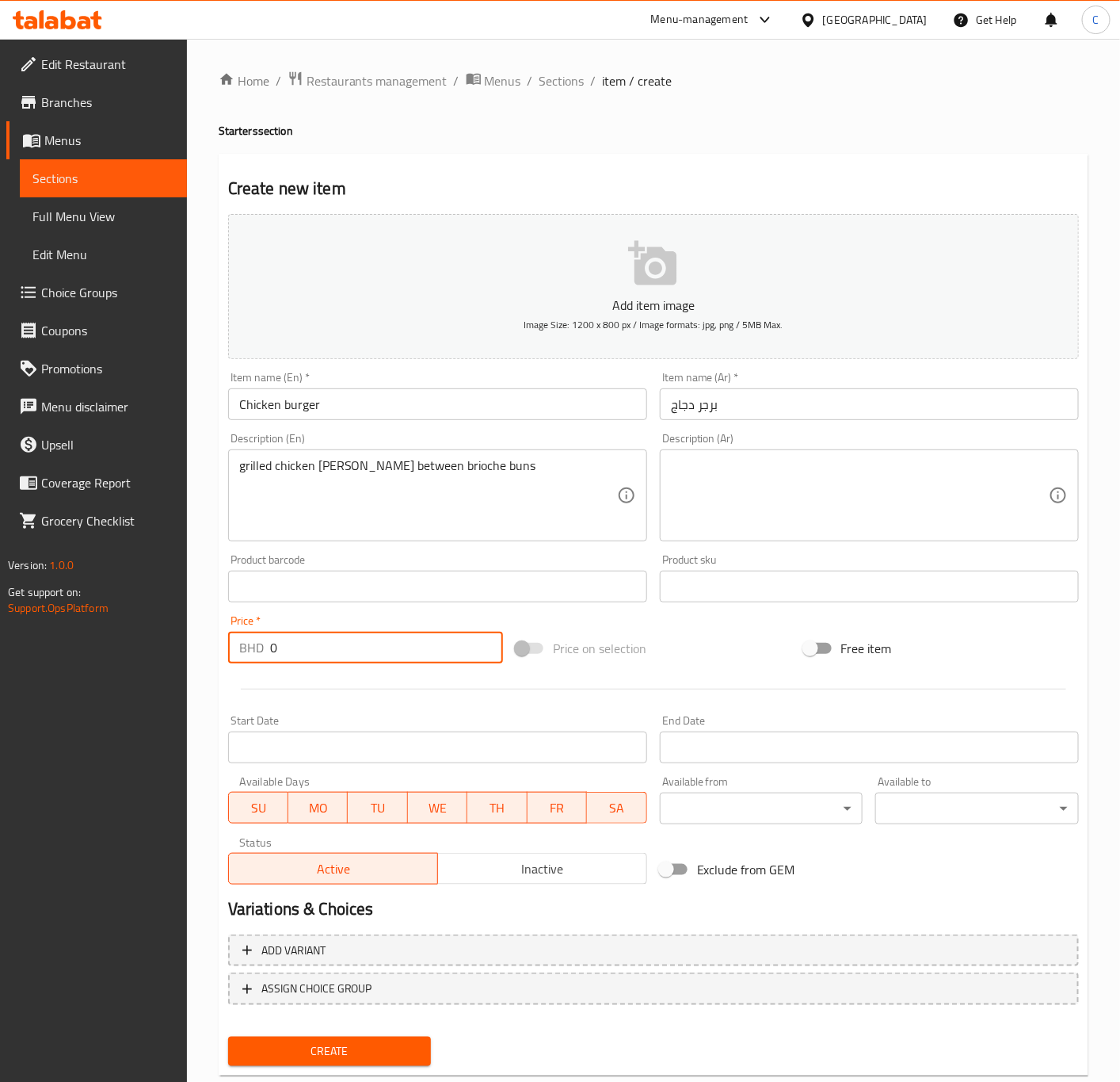
click at [397, 637] on input "0" at bounding box center [386, 647] width 233 height 32
type input "01"
drag, startPoint x: 357, startPoint y: 642, endPoint x: 243, endPoint y: 643, distance: 114.0
click at [249, 643] on div "BHD 01 Price *" at bounding box center [365, 647] width 275 height 32
type input "1"
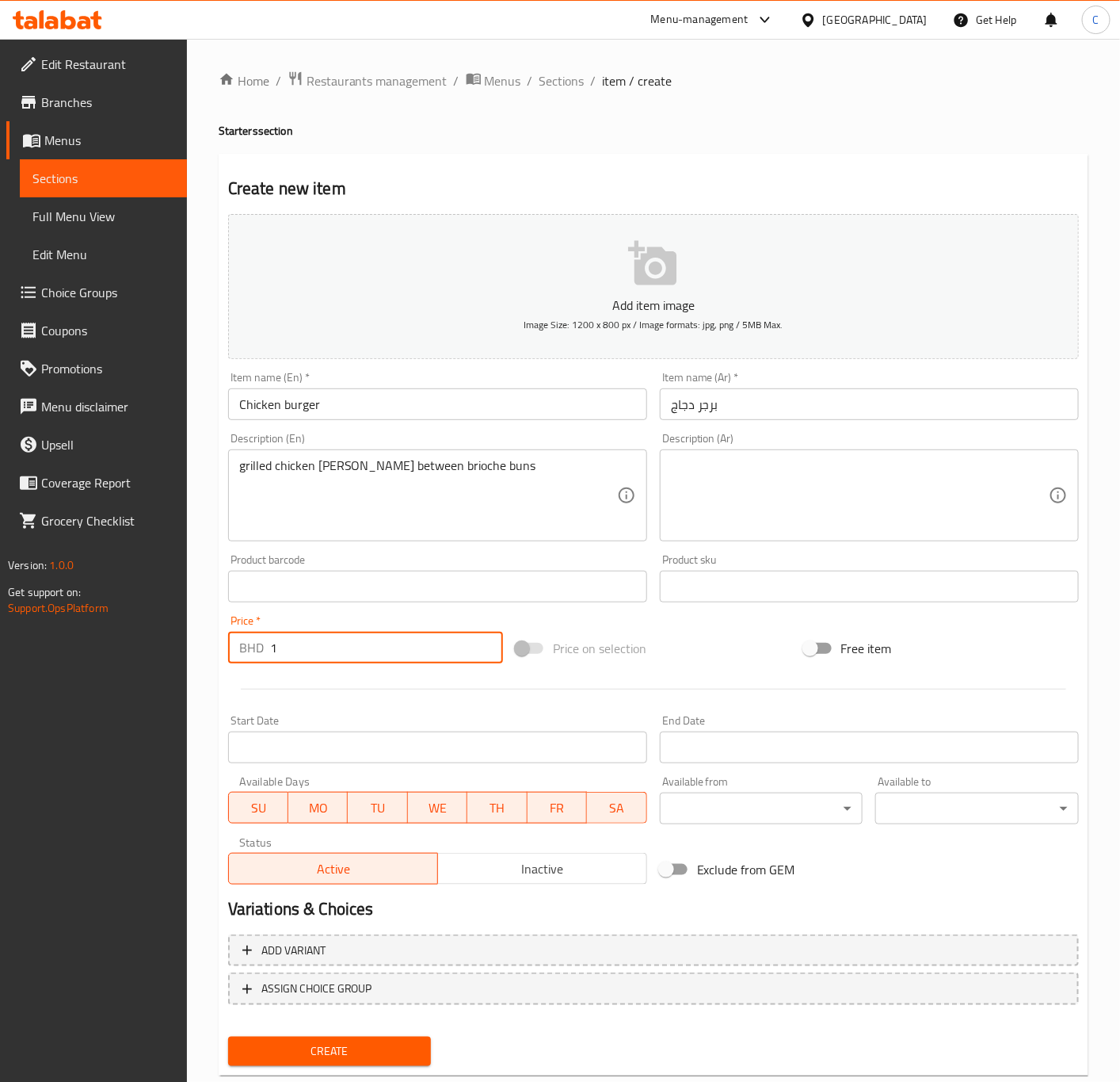
click at [699, 650] on div "Price on selection" at bounding box center [653, 647] width 288 height 43
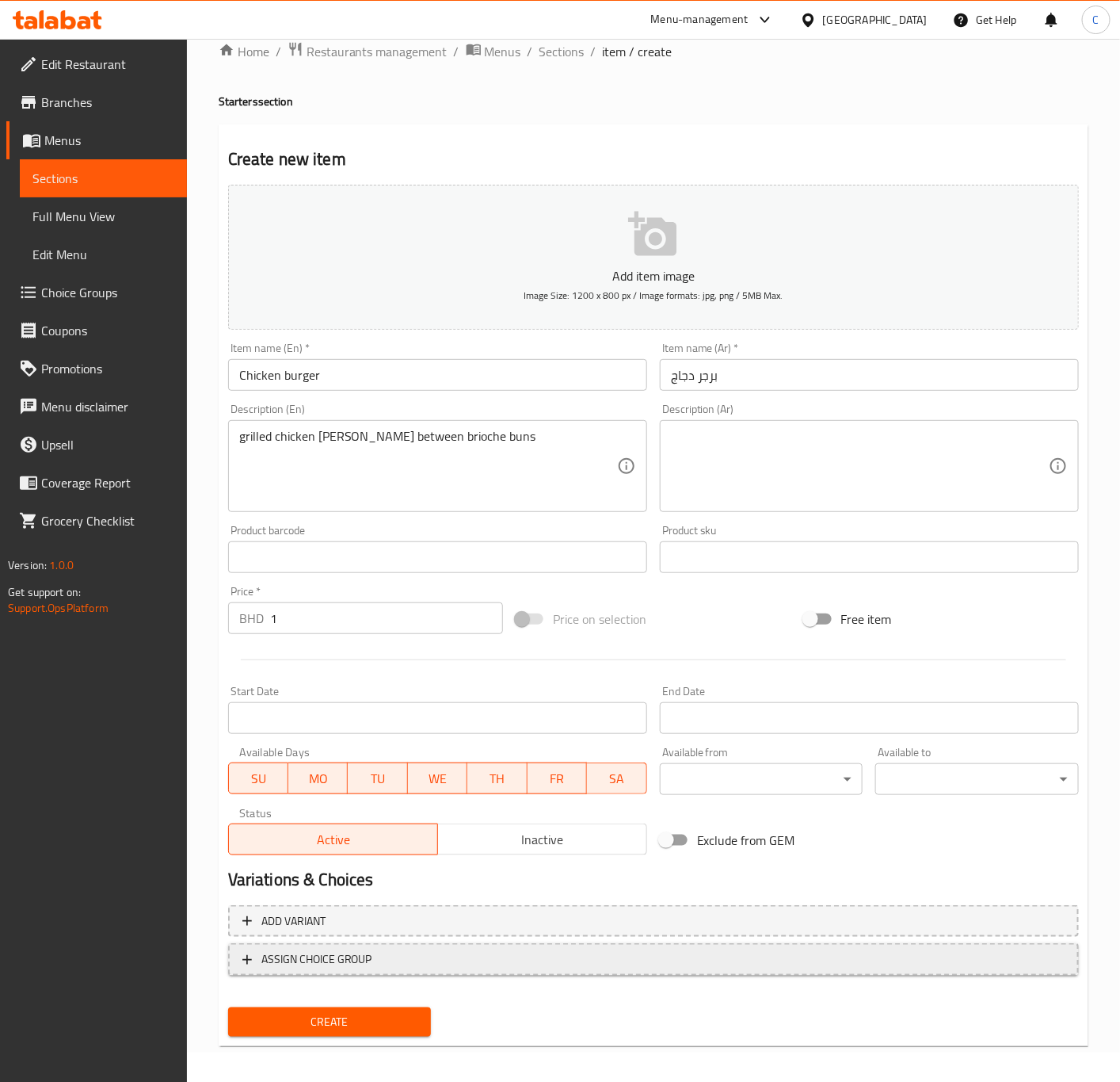
scroll to position [37, 0]
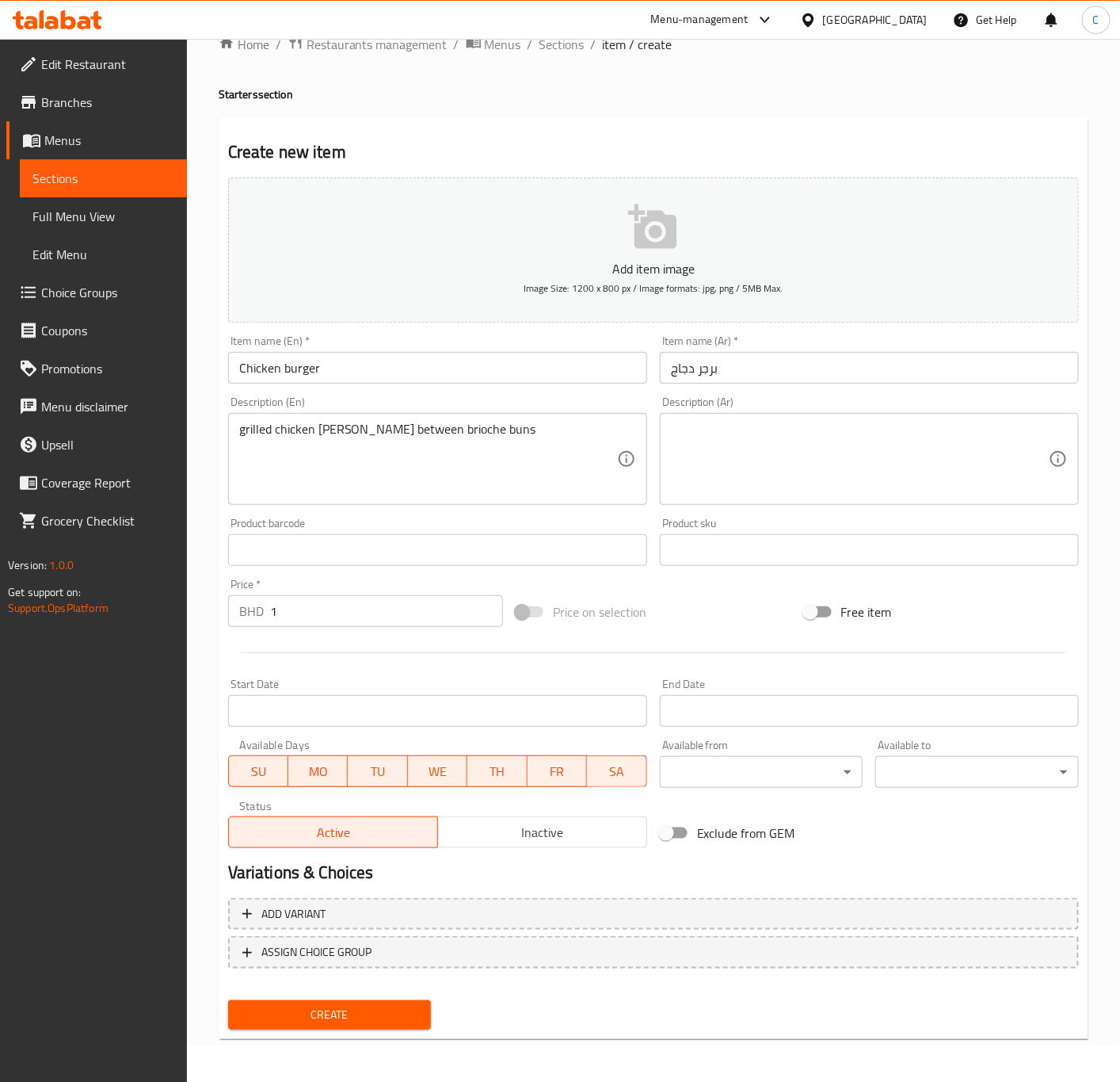
click at [357, 1006] on span "Create" at bounding box center [330, 1014] width 178 height 20
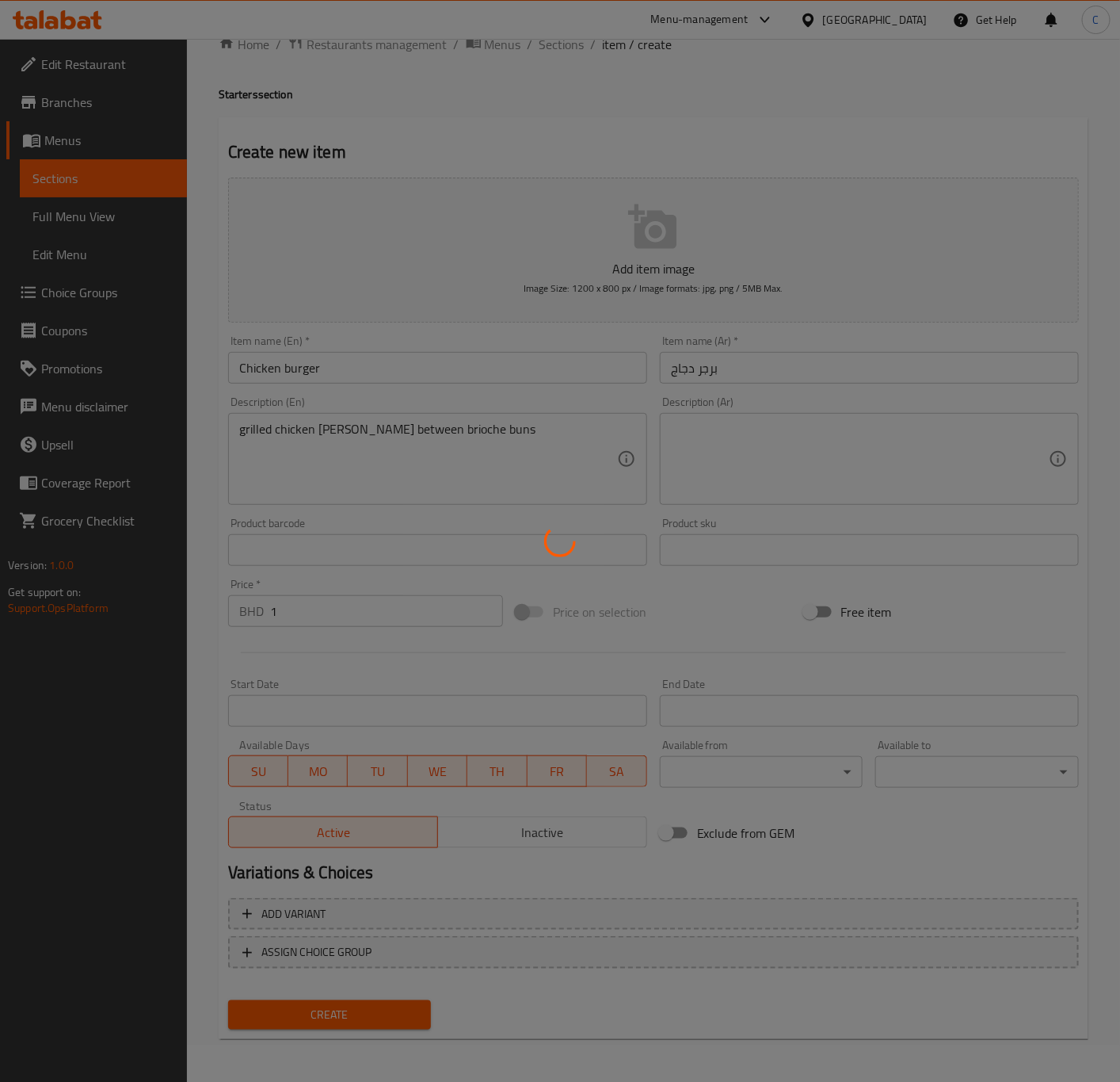
type input "0"
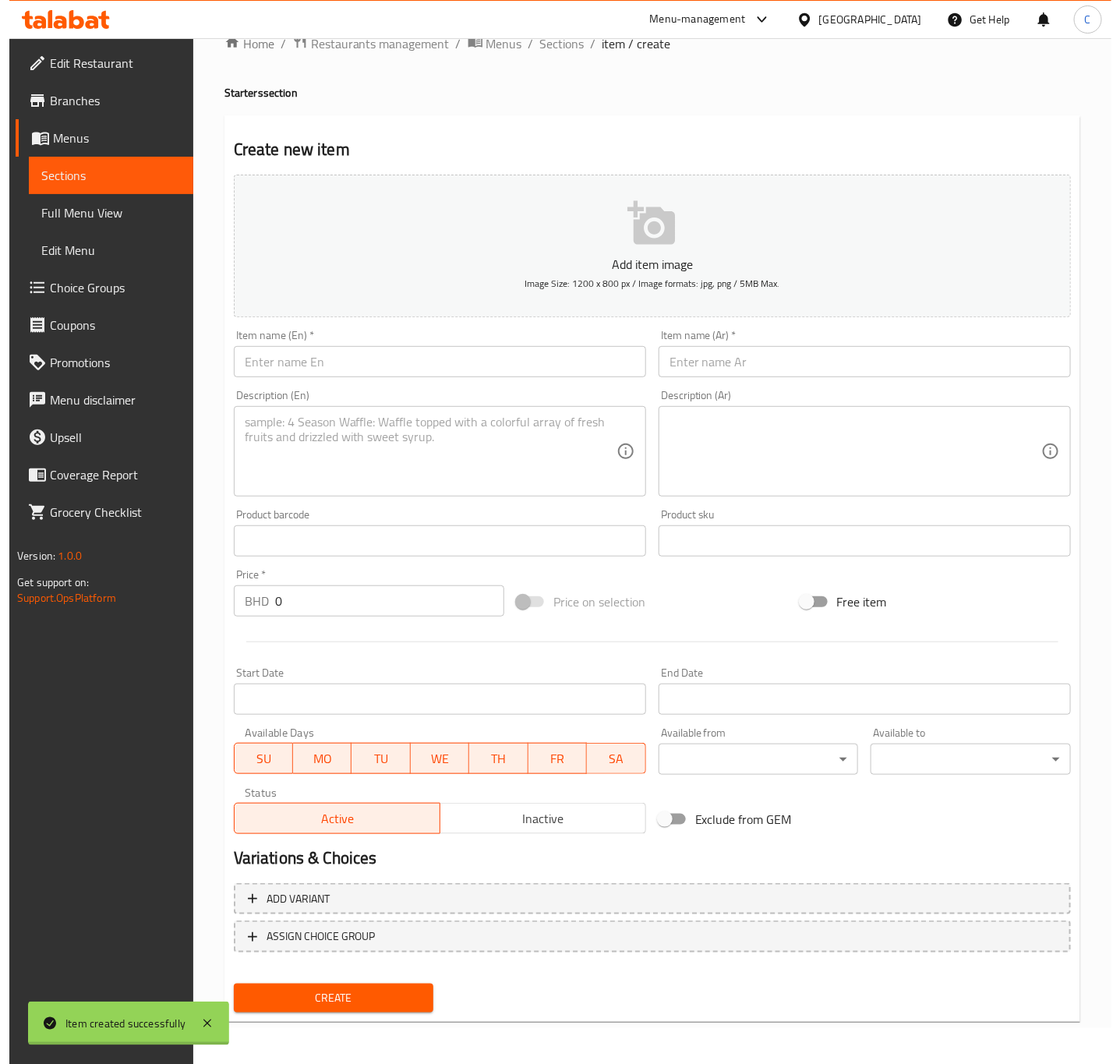
scroll to position [0, 0]
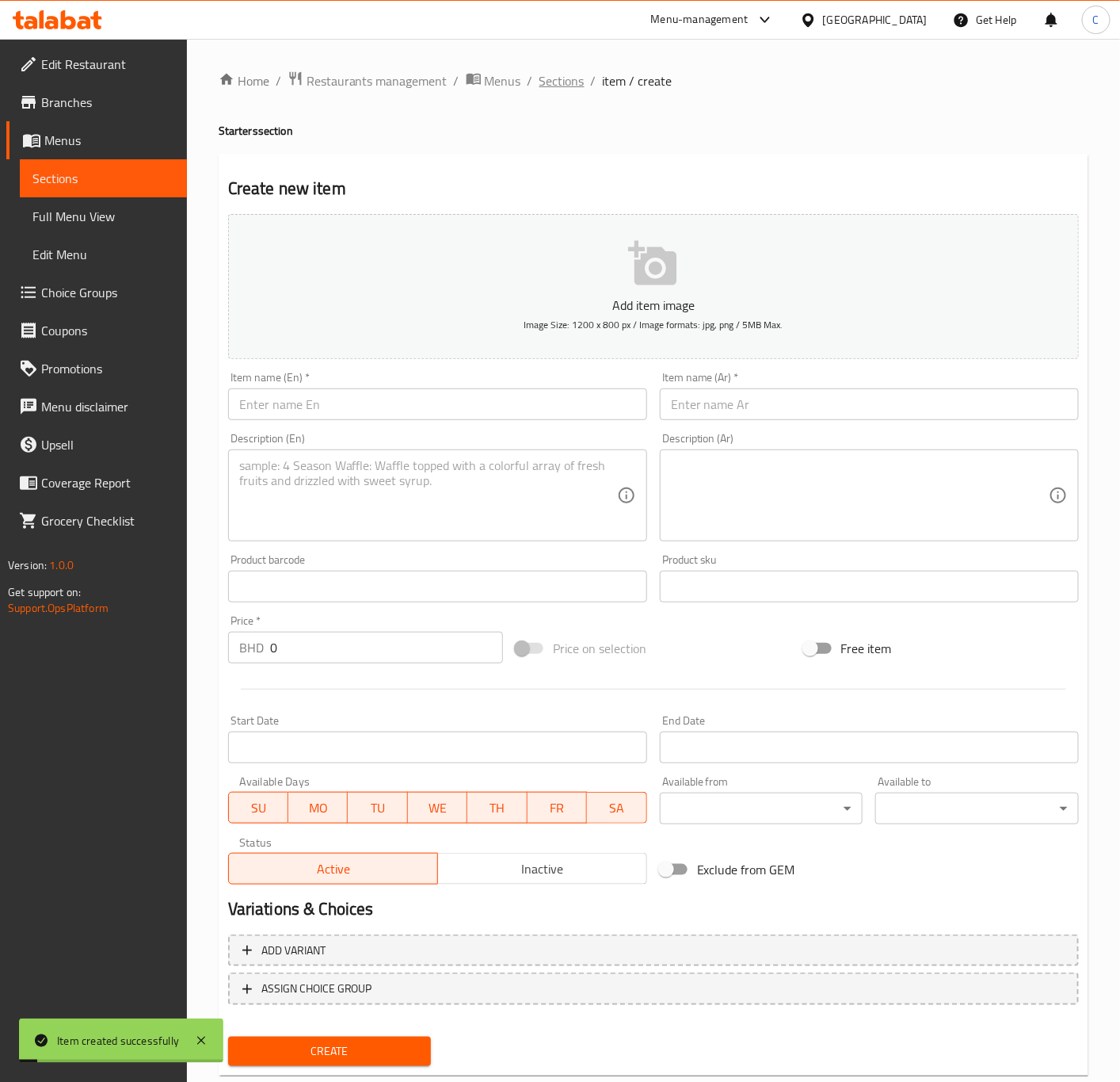
click at [569, 81] on span "Sections" at bounding box center [561, 80] width 45 height 19
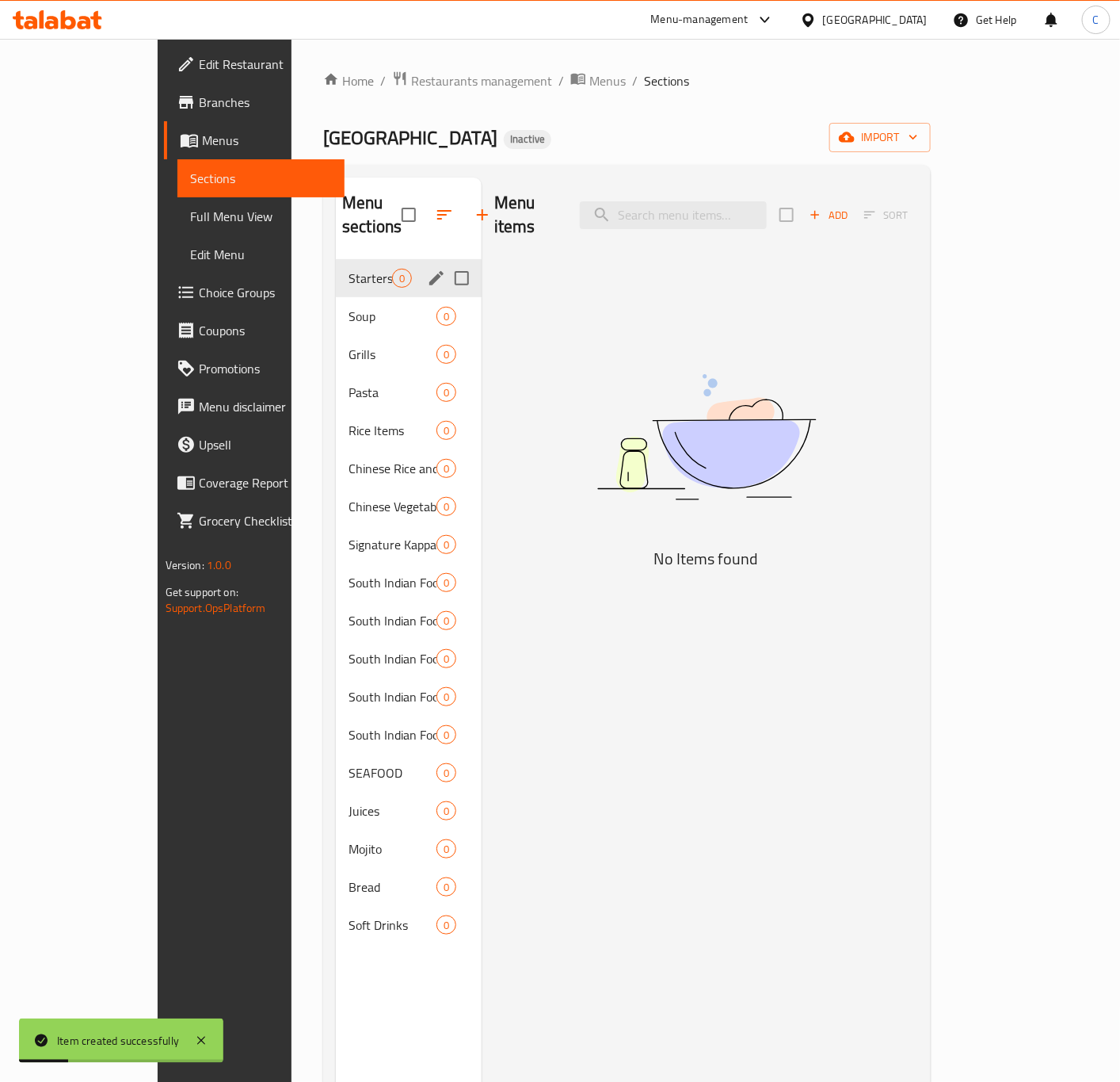
click at [349, 268] on span "Starters" at bounding box center [371, 278] width 44 height 19
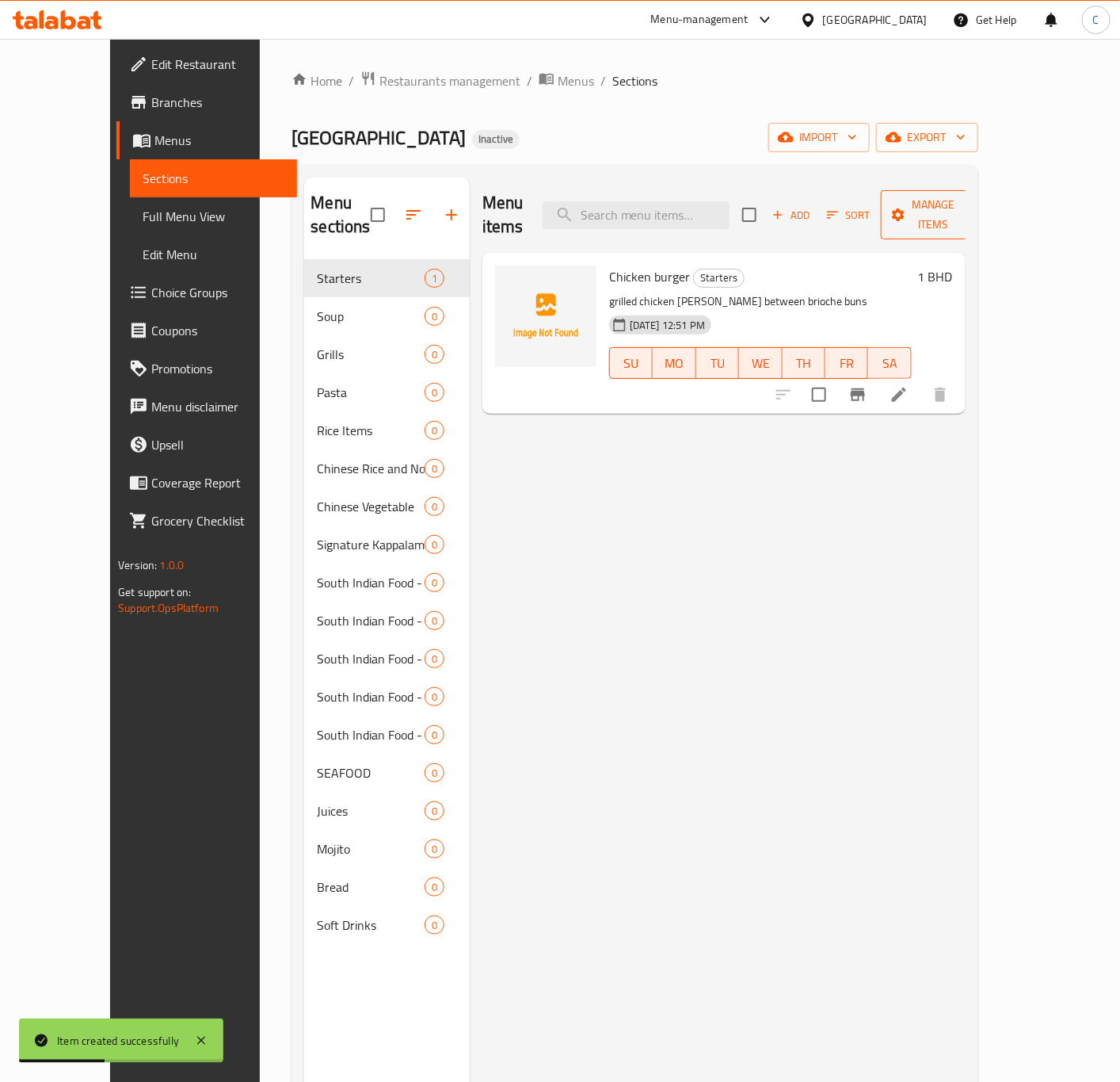
click at [987, 217] on button "Manage items" at bounding box center [934, 215] width 106 height 49
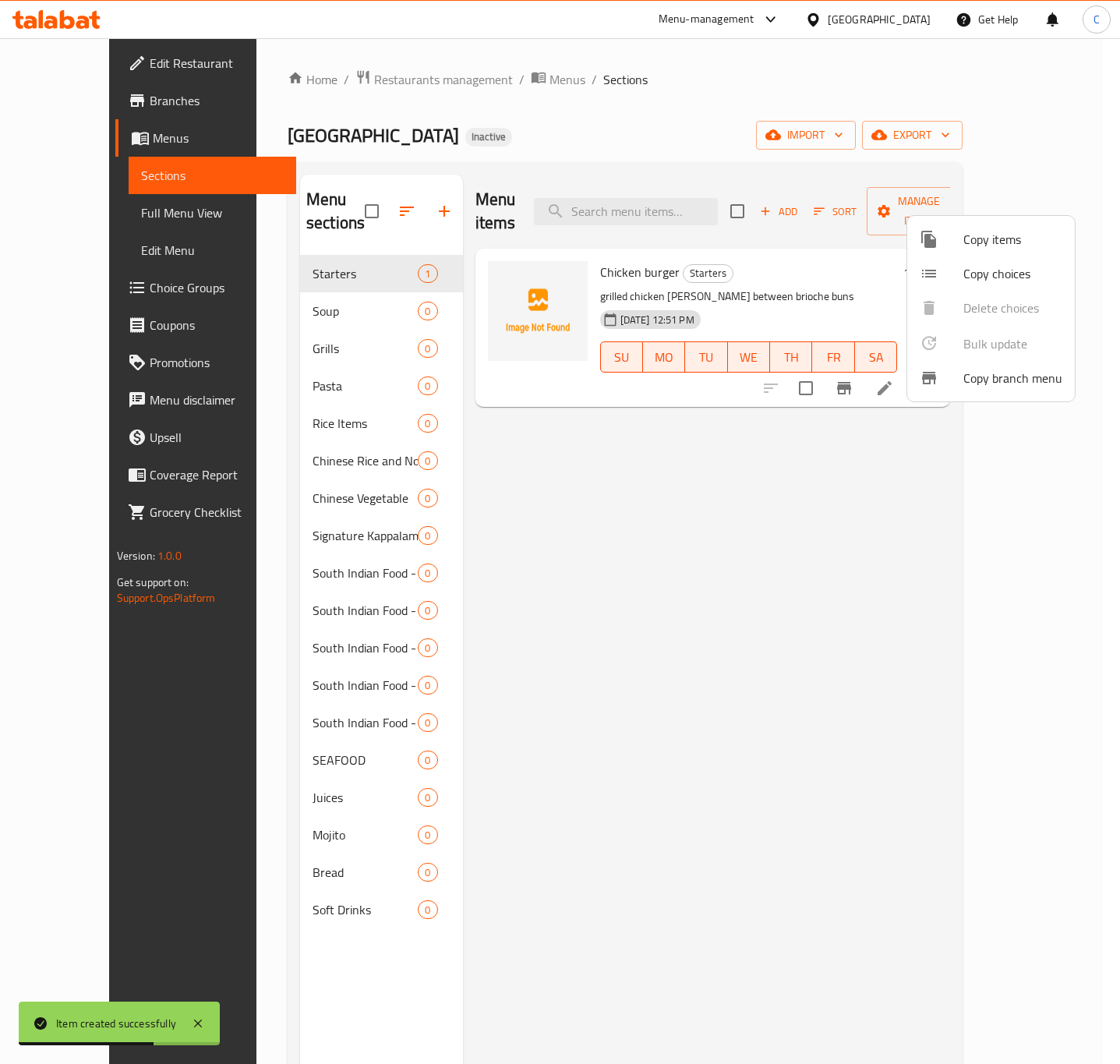
click at [964, 233] on span "Copy items" at bounding box center [1013, 239] width 99 height 19
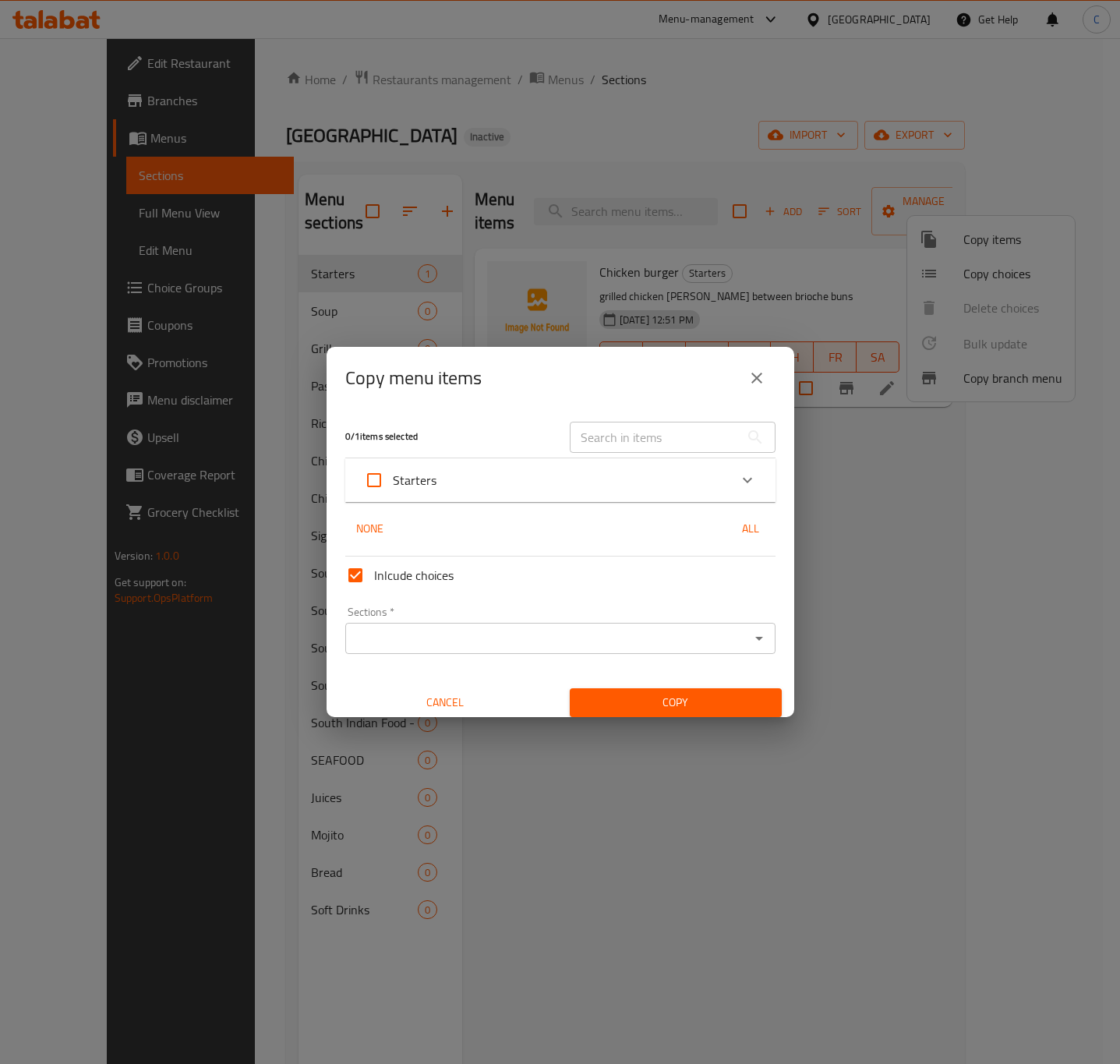
click at [375, 487] on input "Starters" at bounding box center [375, 480] width 38 height 38
checkbox input "true"
click at [546, 631] on input "Sections   *" at bounding box center [548, 638] width 395 height 22
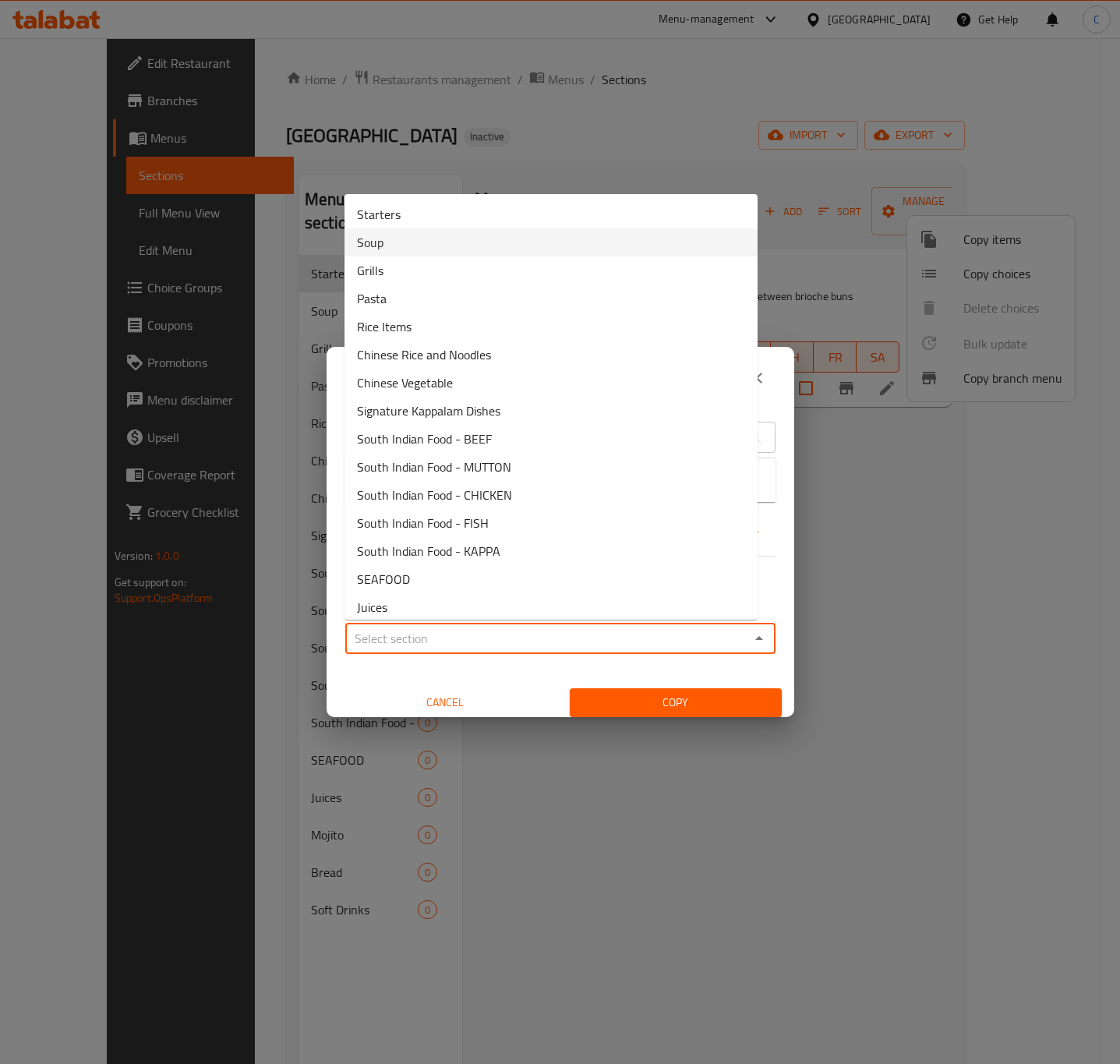
click at [491, 245] on li "Soup" at bounding box center [551, 242] width 413 height 28
type input "Soup"
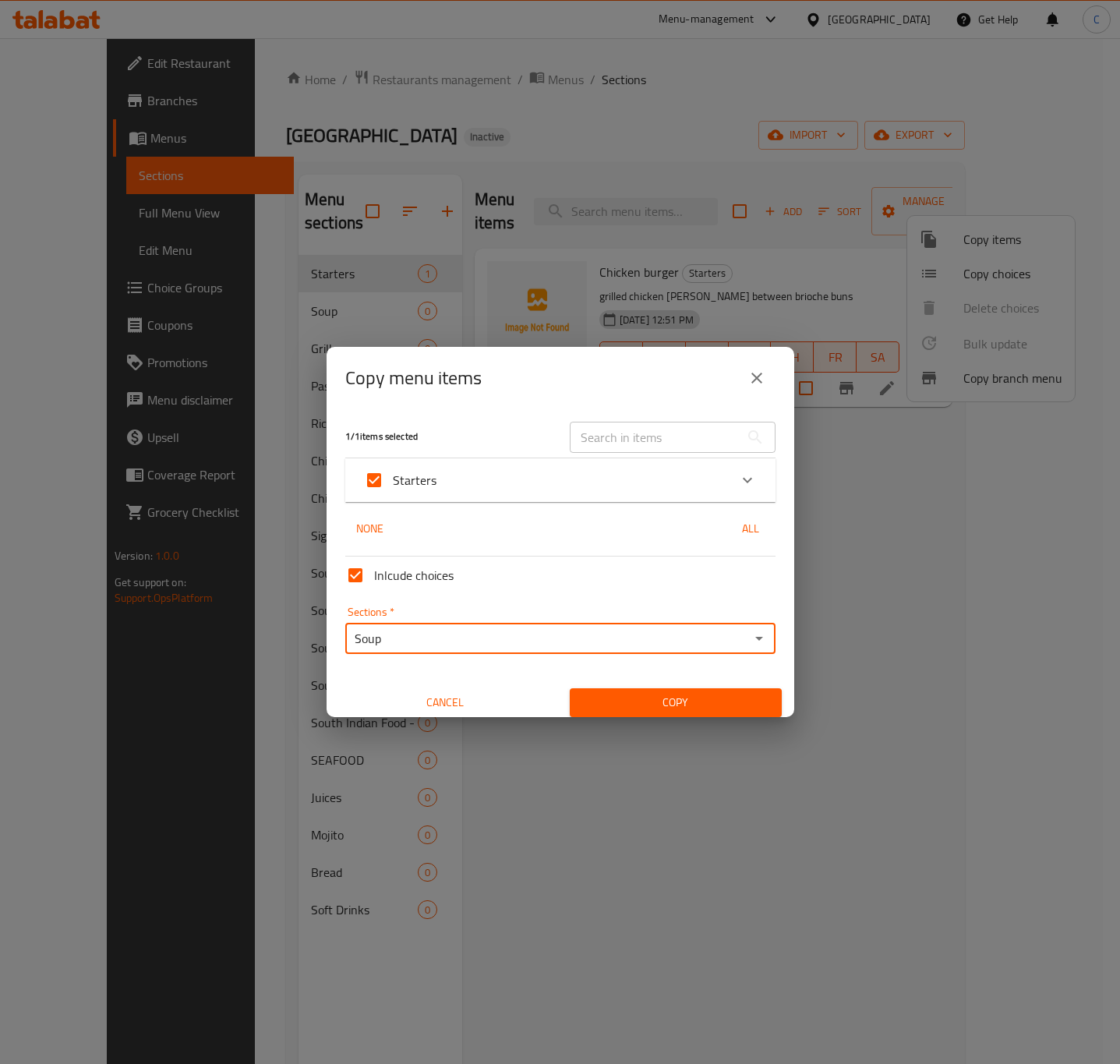
click at [707, 695] on span "Copy" at bounding box center [675, 703] width 187 height 20
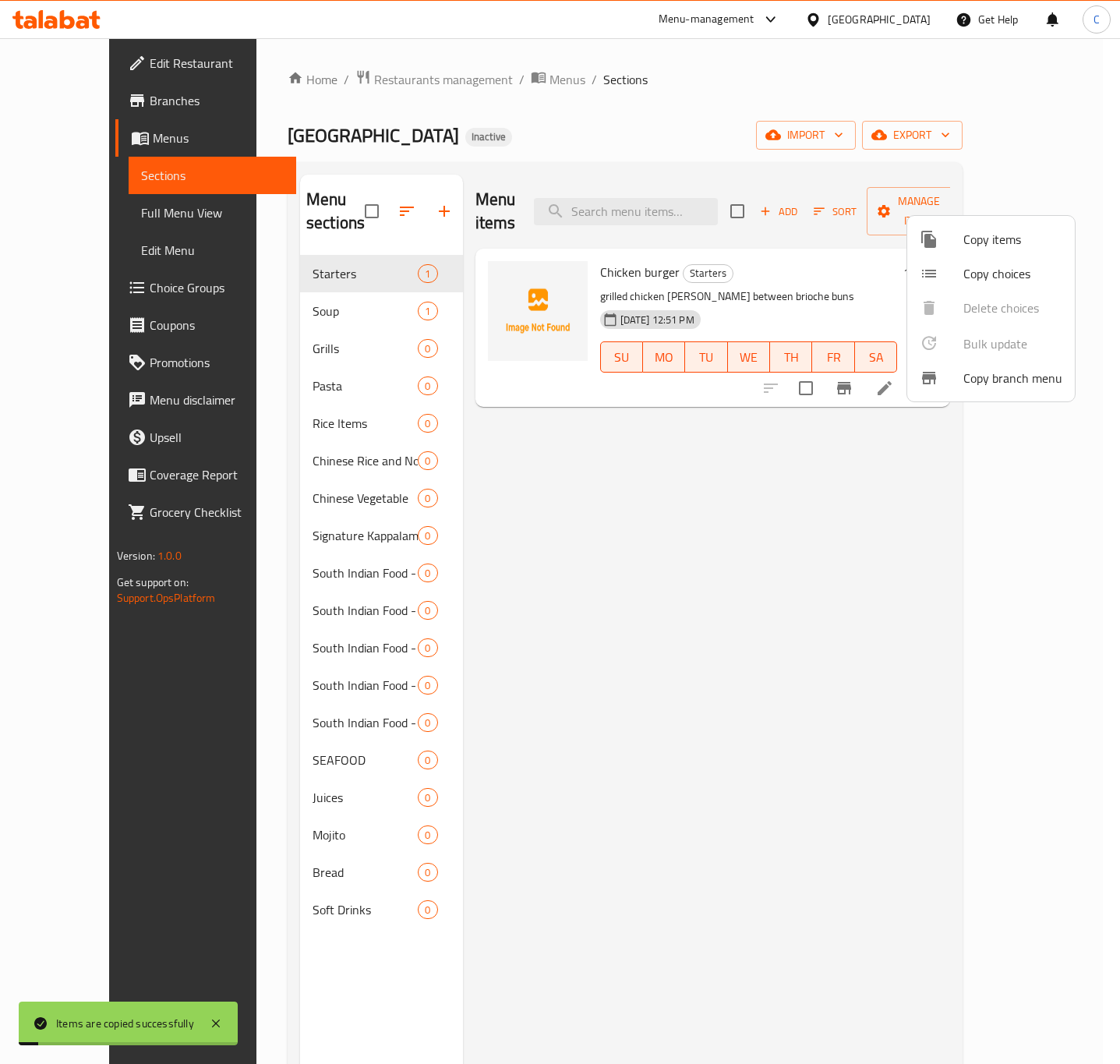
click at [966, 232] on span "Copy items" at bounding box center [1013, 239] width 99 height 19
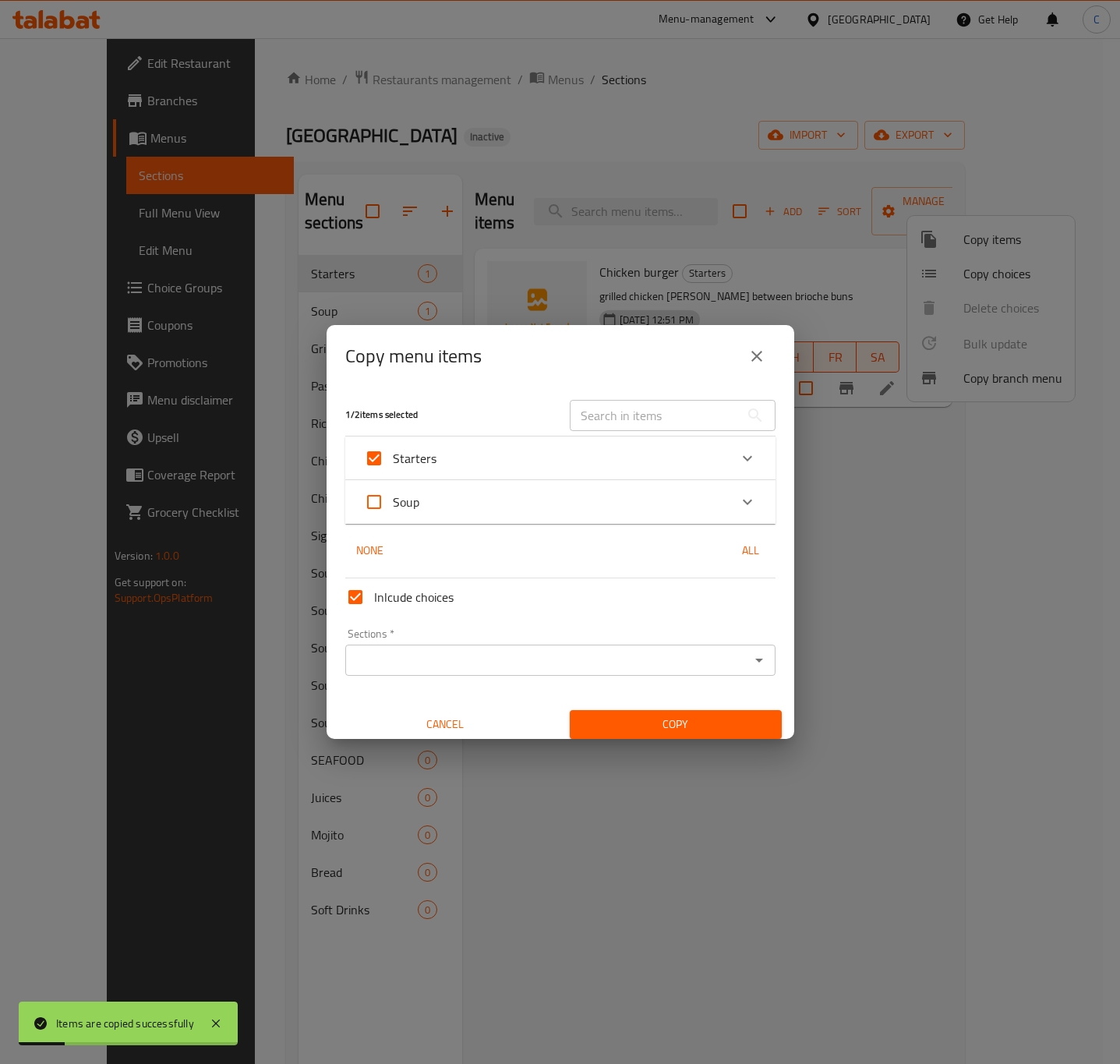
click at [585, 673] on div "Sections *" at bounding box center [560, 660] width 430 height 31
click at [570, 687] on div "Inlcude choices Sections   * Sections * Cancel Copy" at bounding box center [560, 655] width 443 height 167
click at [575, 664] on input "Sections   *" at bounding box center [548, 660] width 395 height 22
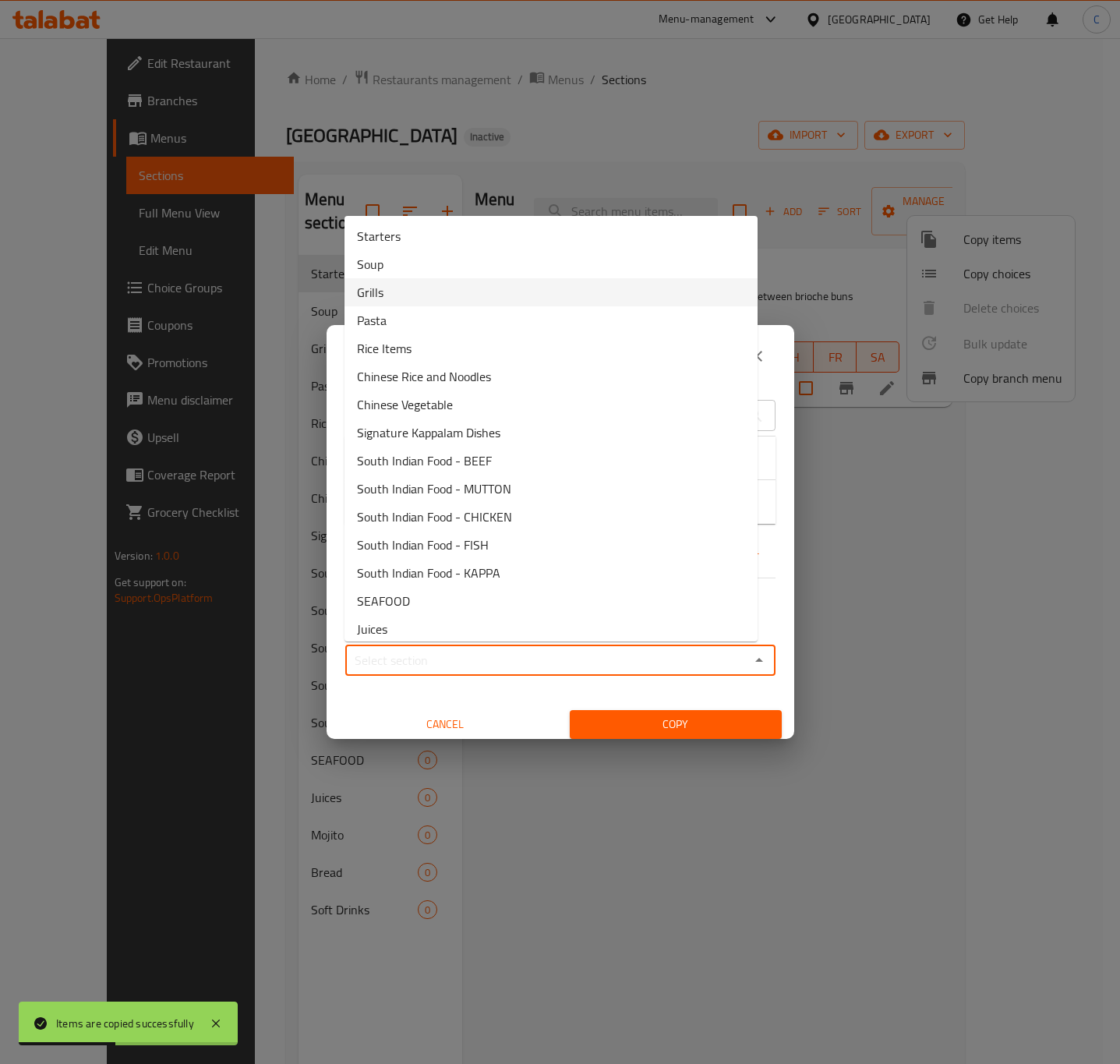
click at [562, 284] on li "Grills" at bounding box center [551, 292] width 413 height 28
type input "Grills"
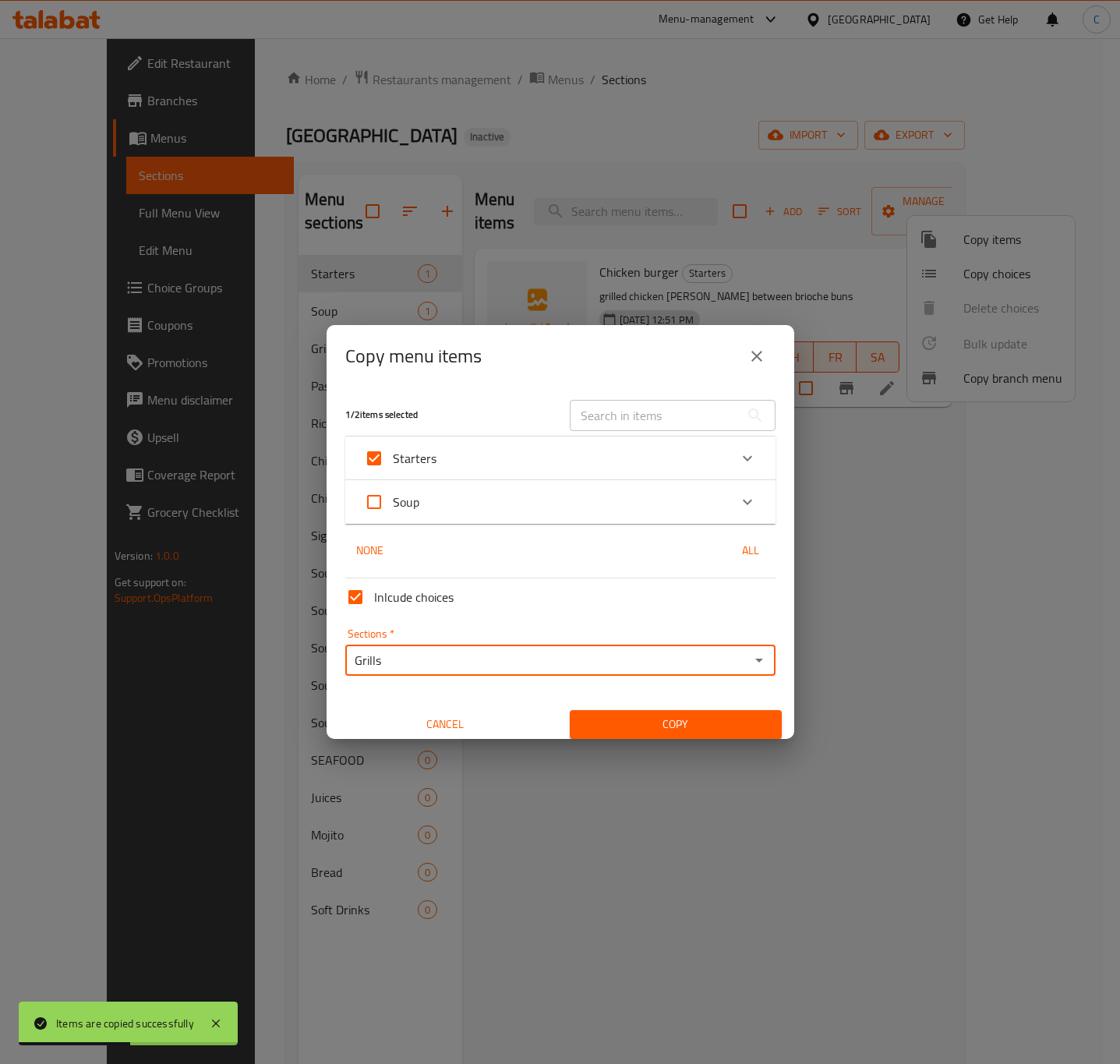
click at [636, 723] on span "Copy" at bounding box center [675, 725] width 187 height 20
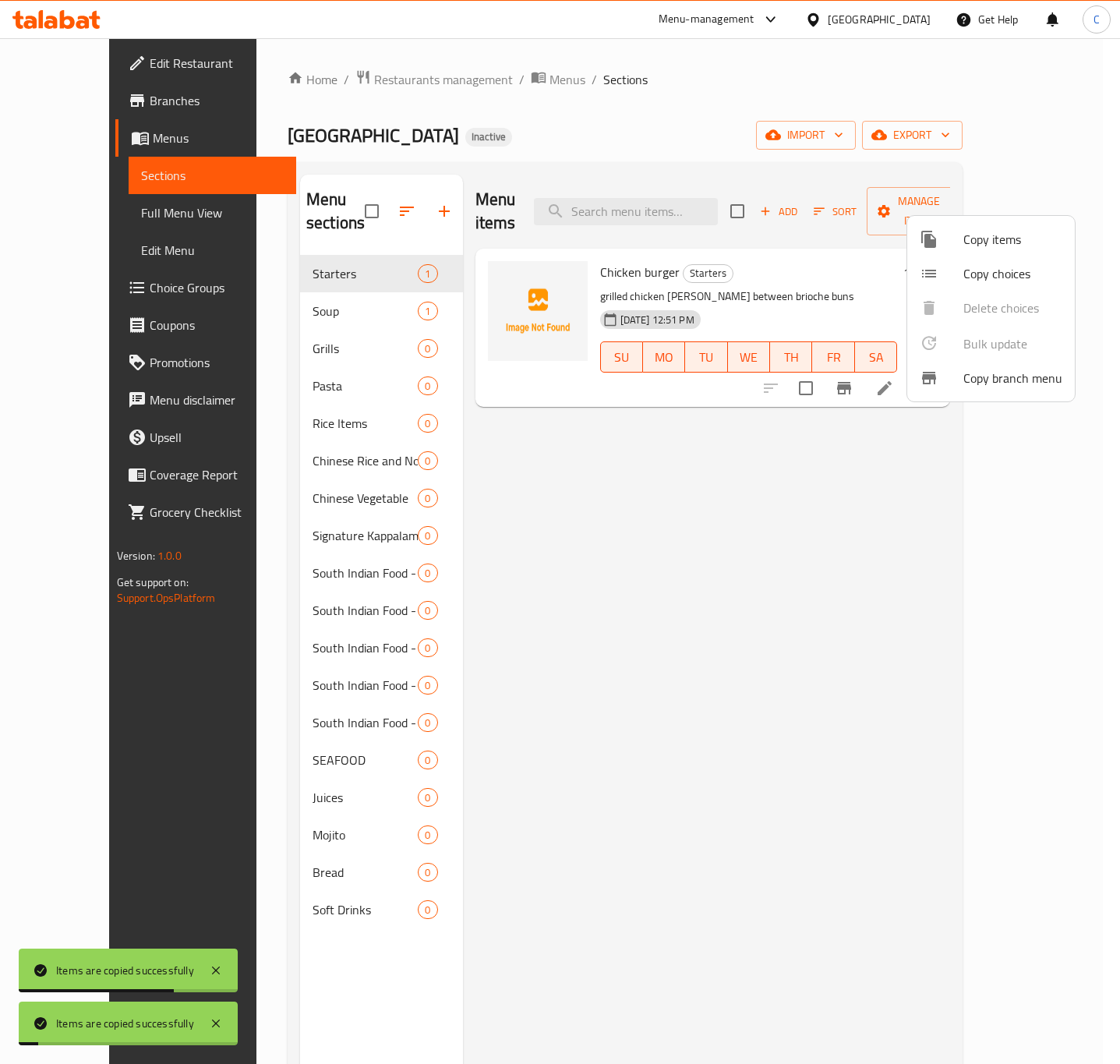
click at [1003, 239] on span "Copy items" at bounding box center [1013, 239] width 99 height 19
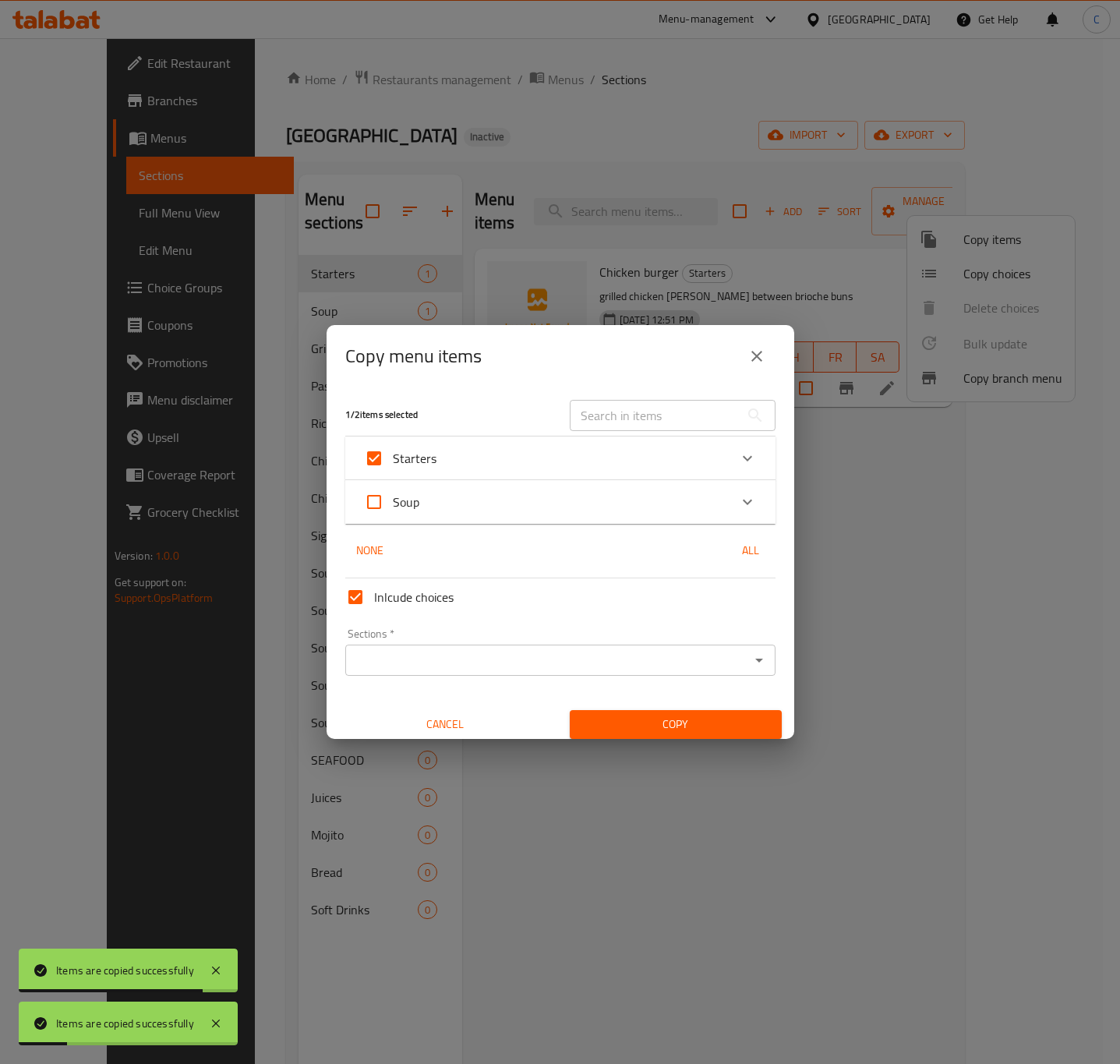
click at [574, 657] on input "Sections   *" at bounding box center [548, 660] width 395 height 22
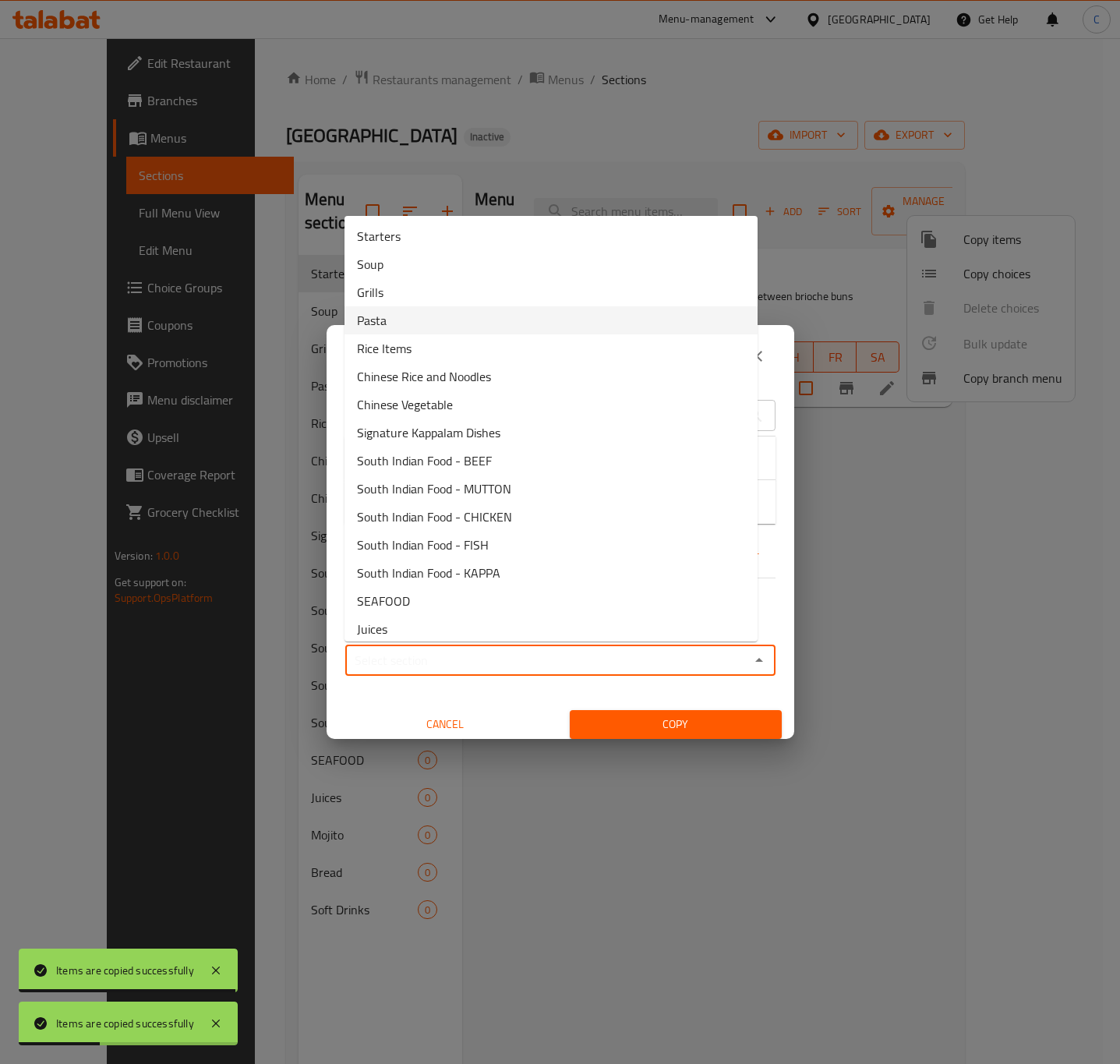
click at [505, 311] on li "Pasta" at bounding box center [551, 320] width 413 height 28
type input "Pasta"
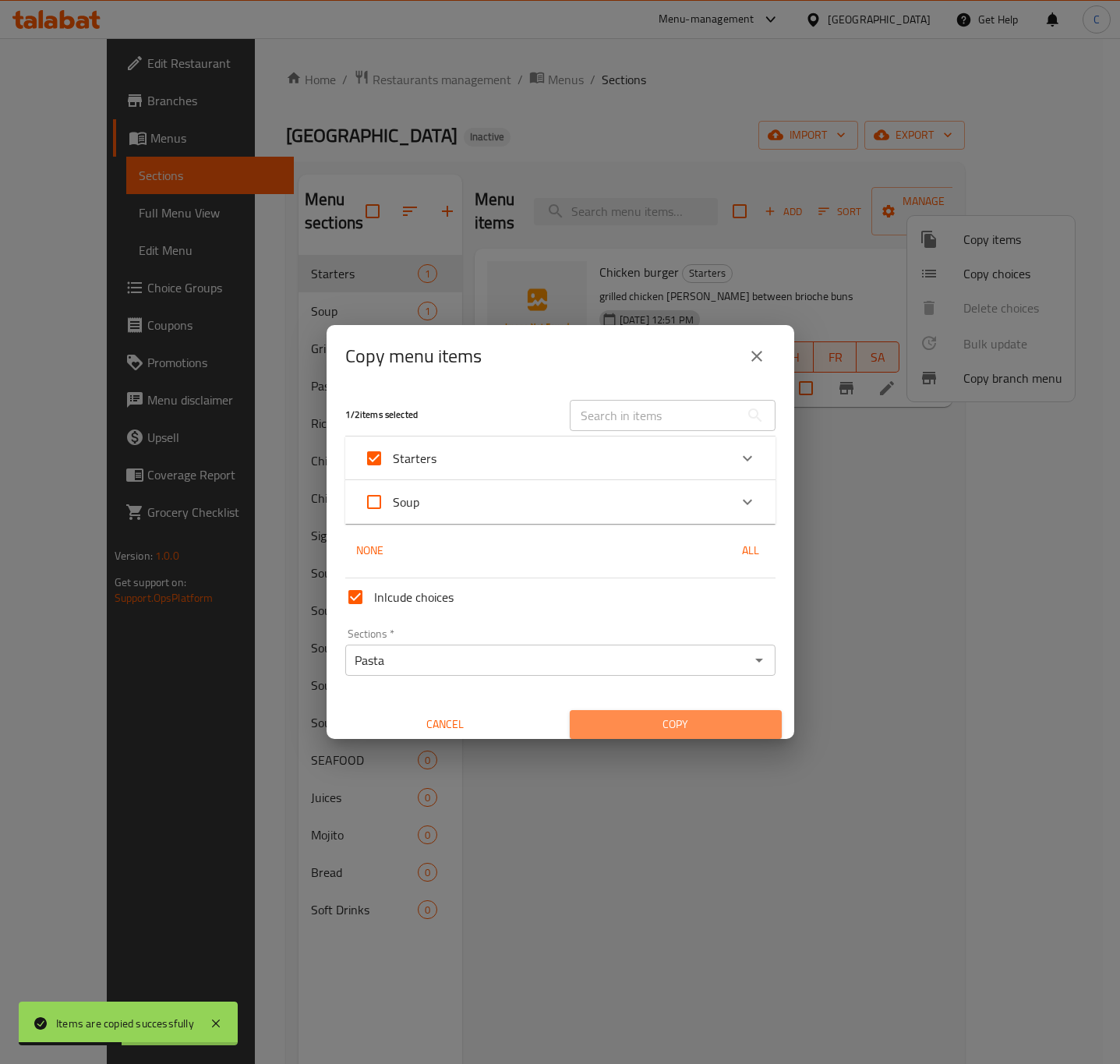
click at [670, 725] on span "Copy" at bounding box center [675, 725] width 187 height 20
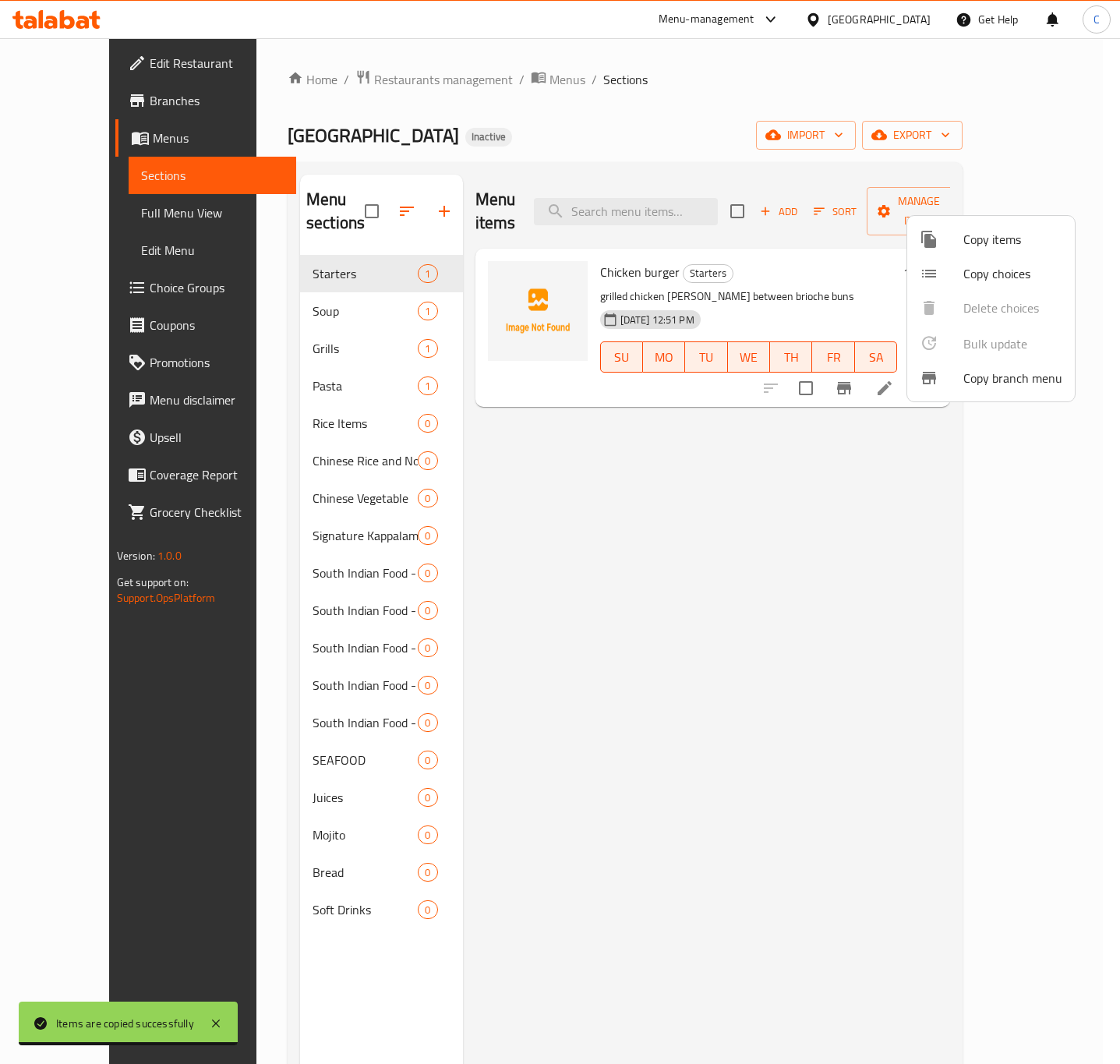
click at [992, 239] on span "Copy items" at bounding box center [1013, 239] width 99 height 19
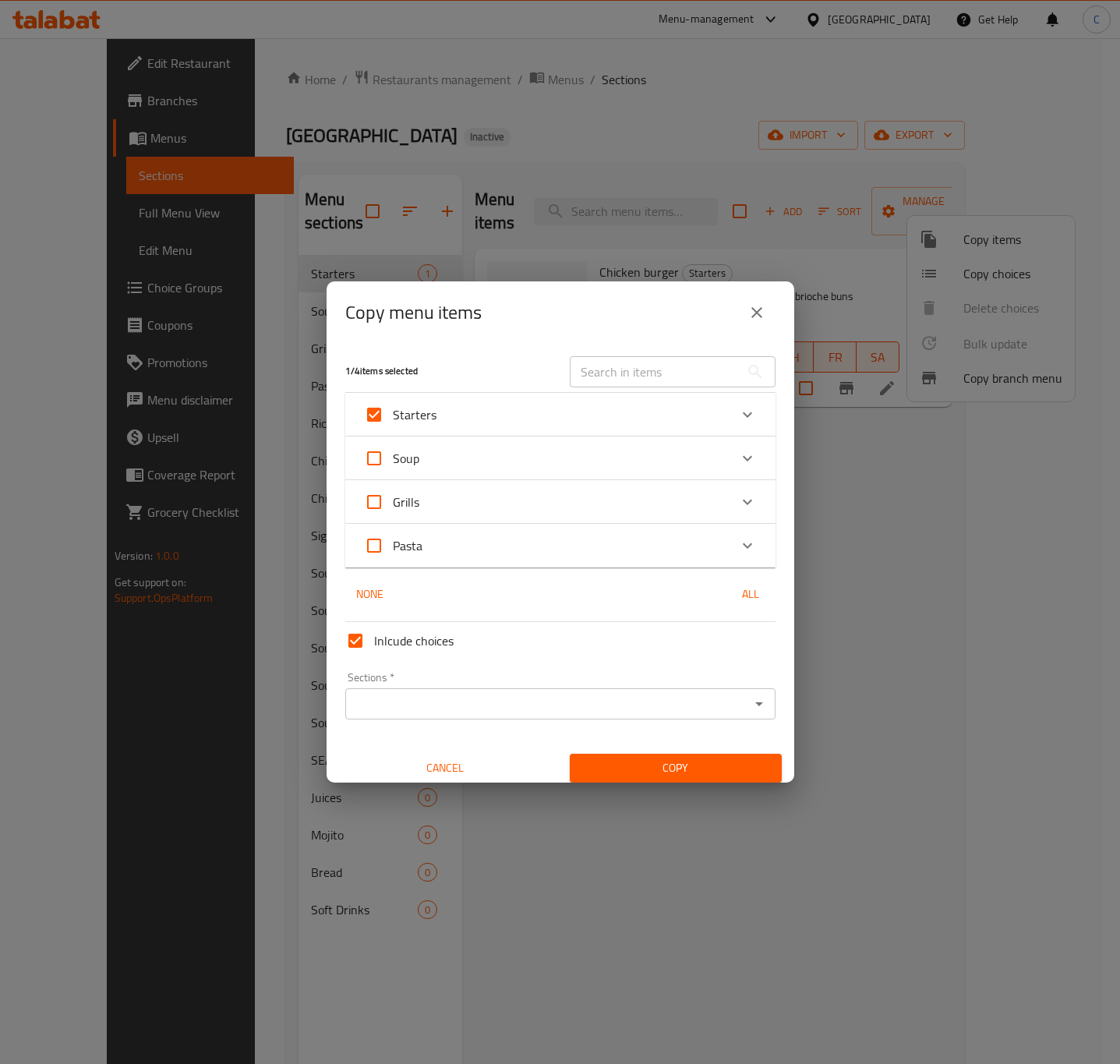
click at [730, 688] on div "Sections *" at bounding box center [560, 703] width 430 height 31
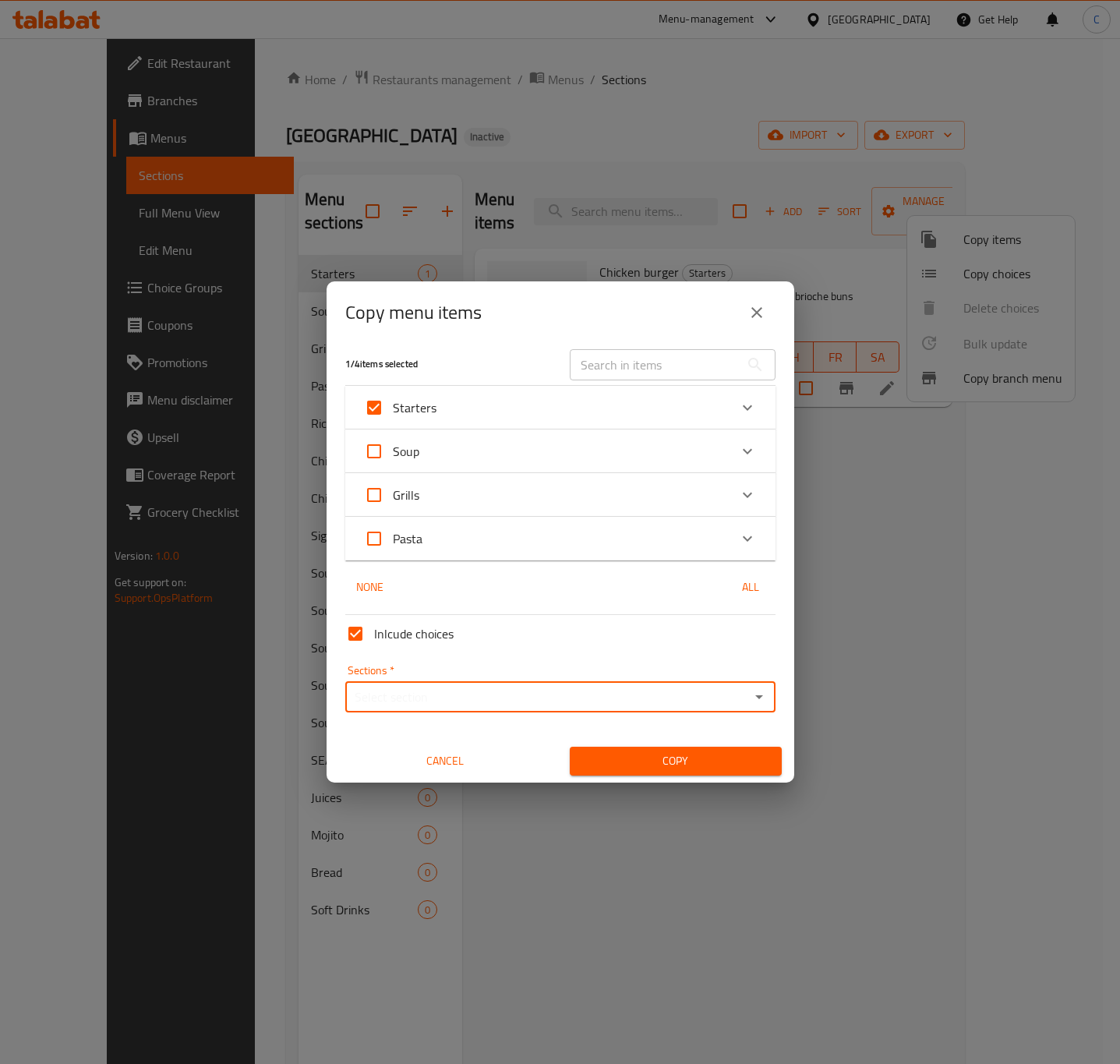
scroll to position [9, 0]
click at [742, 670] on div "Sections   * Sections *" at bounding box center [560, 686] width 430 height 48
drag, startPoint x: 741, startPoint y: 694, endPoint x: 719, endPoint y: 685, distance: 23.8
click at [755, 695] on icon "Open" at bounding box center [759, 695] width 8 height 4
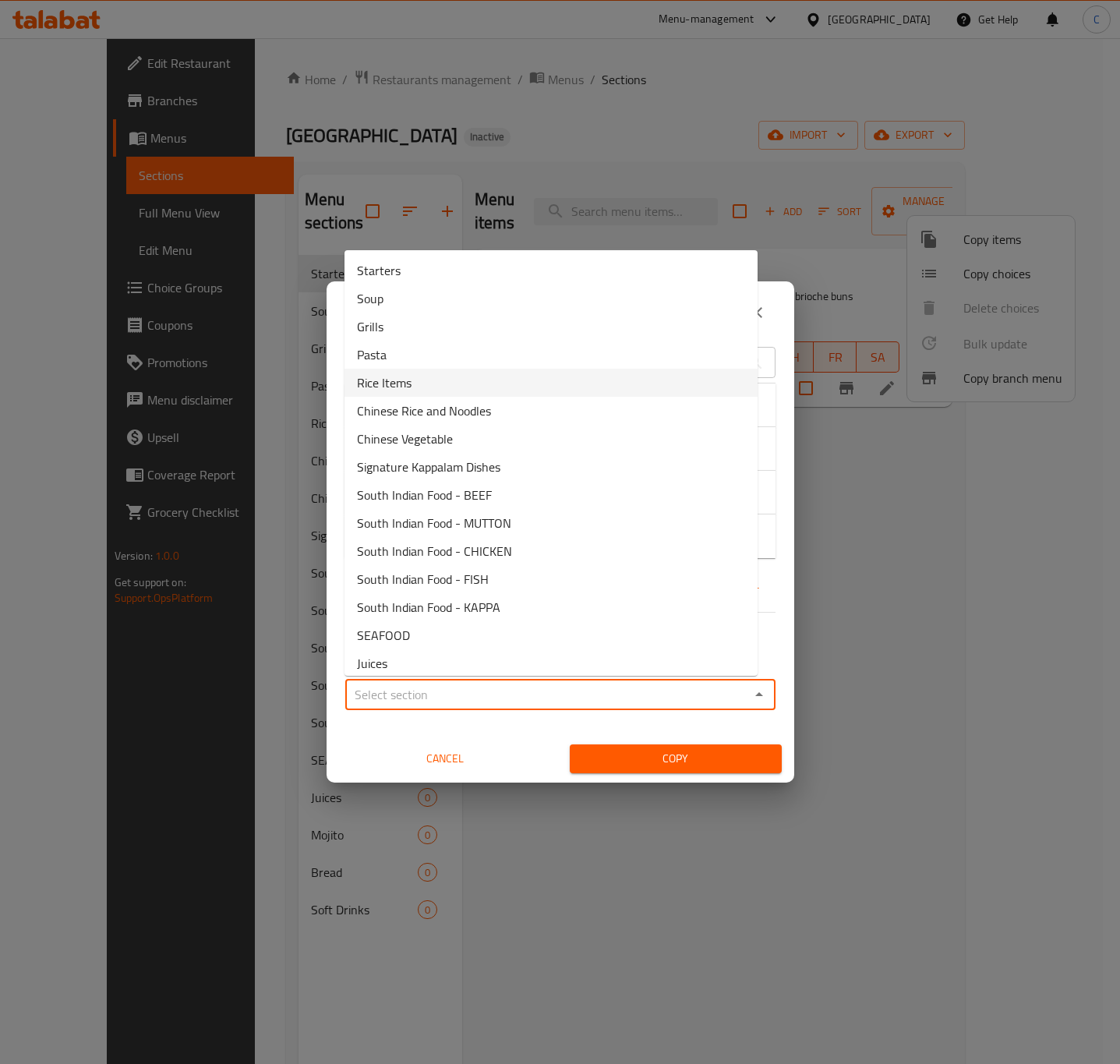
click at [500, 391] on li "Rice Items" at bounding box center [551, 383] width 413 height 28
type input "Rice Items"
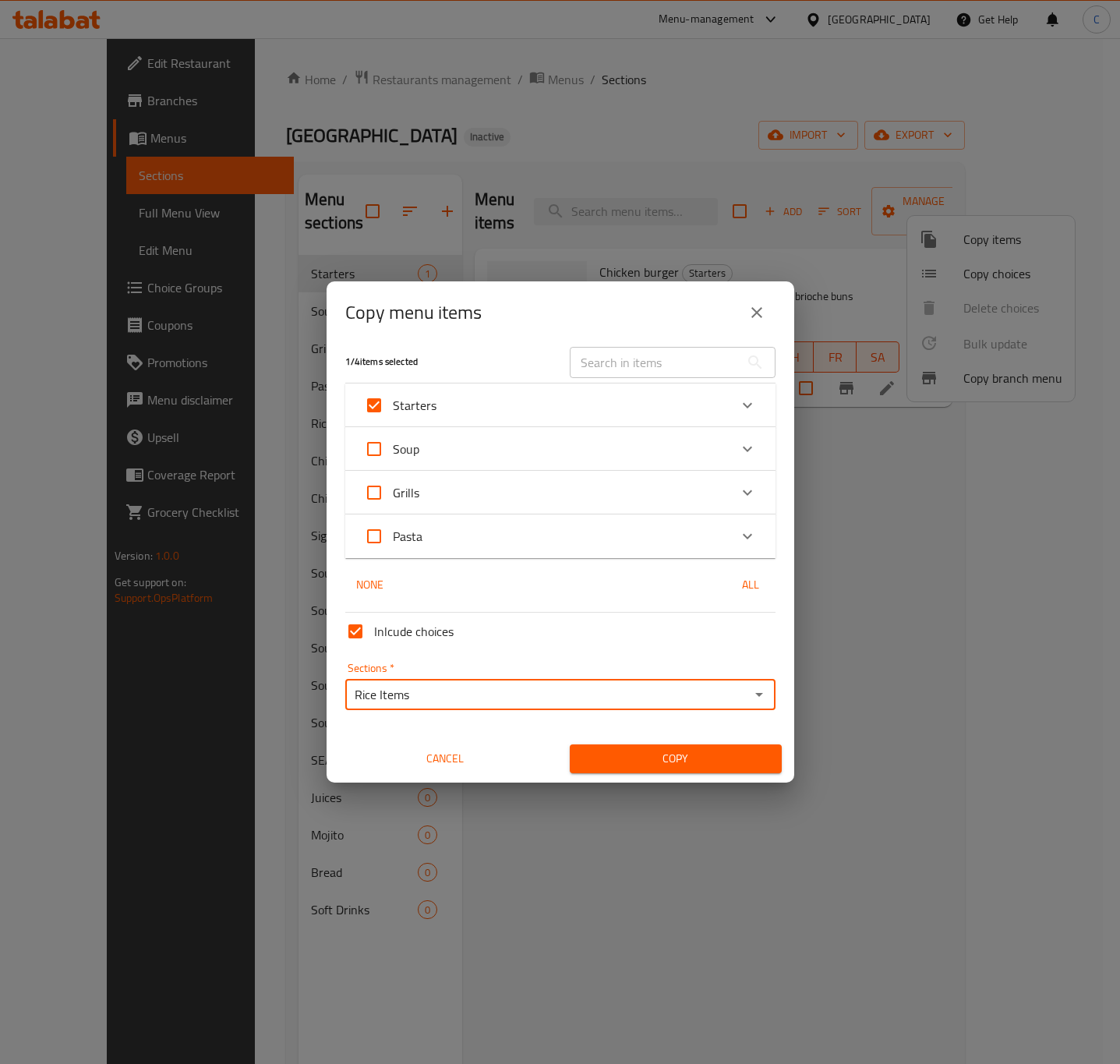
click at [693, 755] on span "Copy" at bounding box center [675, 759] width 187 height 20
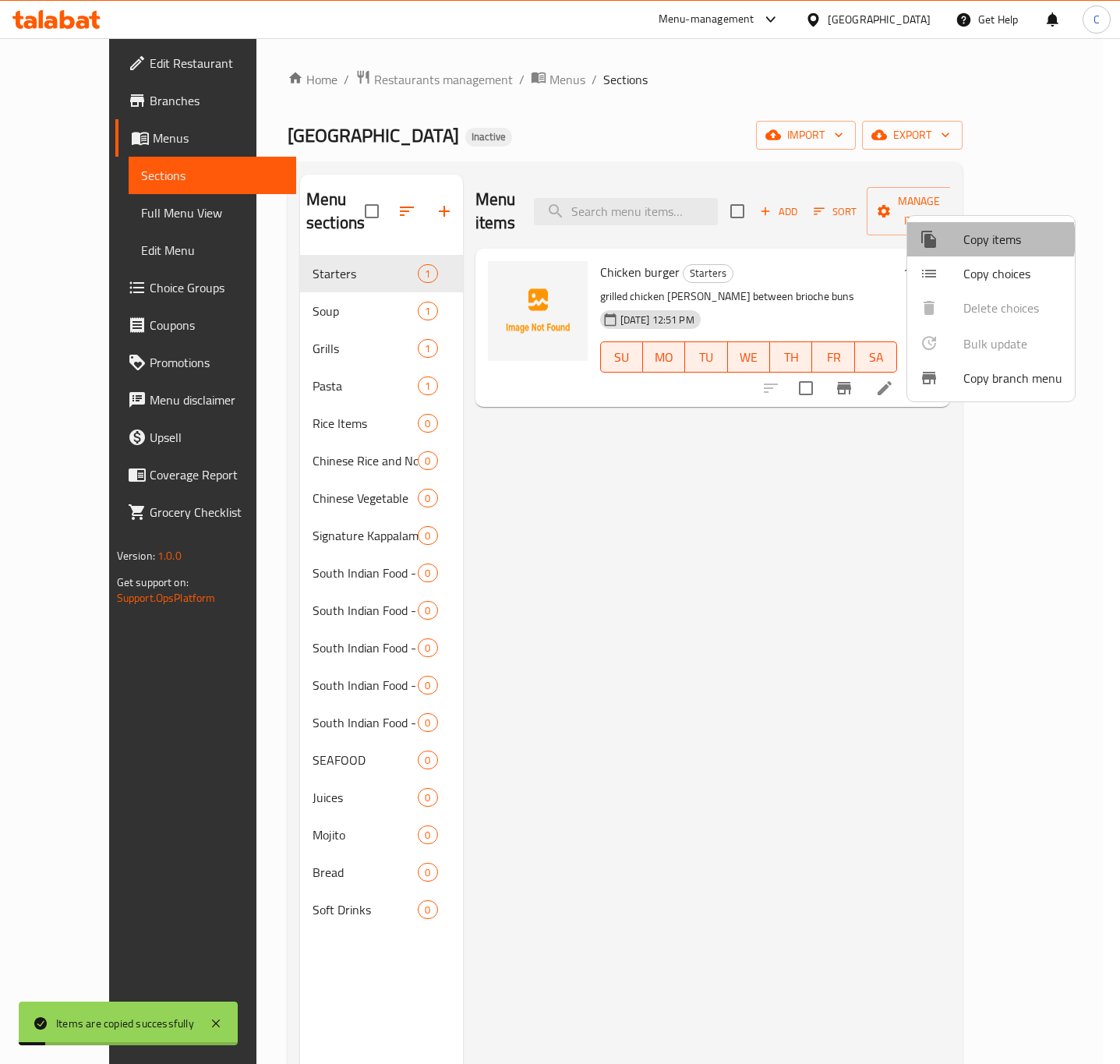
click at [990, 239] on span "Copy items" at bounding box center [1013, 239] width 99 height 19
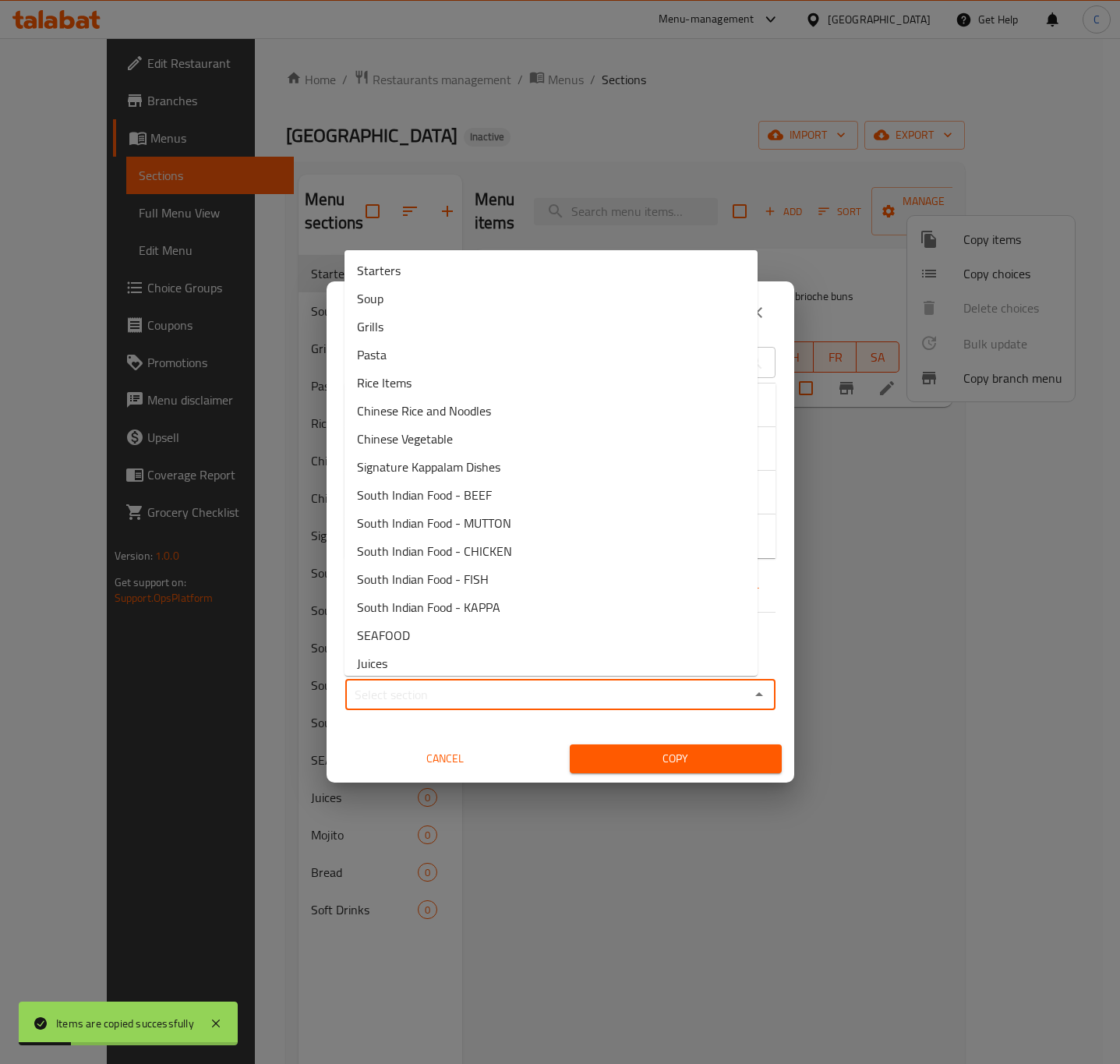
click at [618, 698] on input "Sections   *" at bounding box center [548, 694] width 395 height 22
click at [545, 408] on li "Chinese Rice and Noodles" at bounding box center [551, 410] width 413 height 28
type input "Chinese Rice and Noodles"
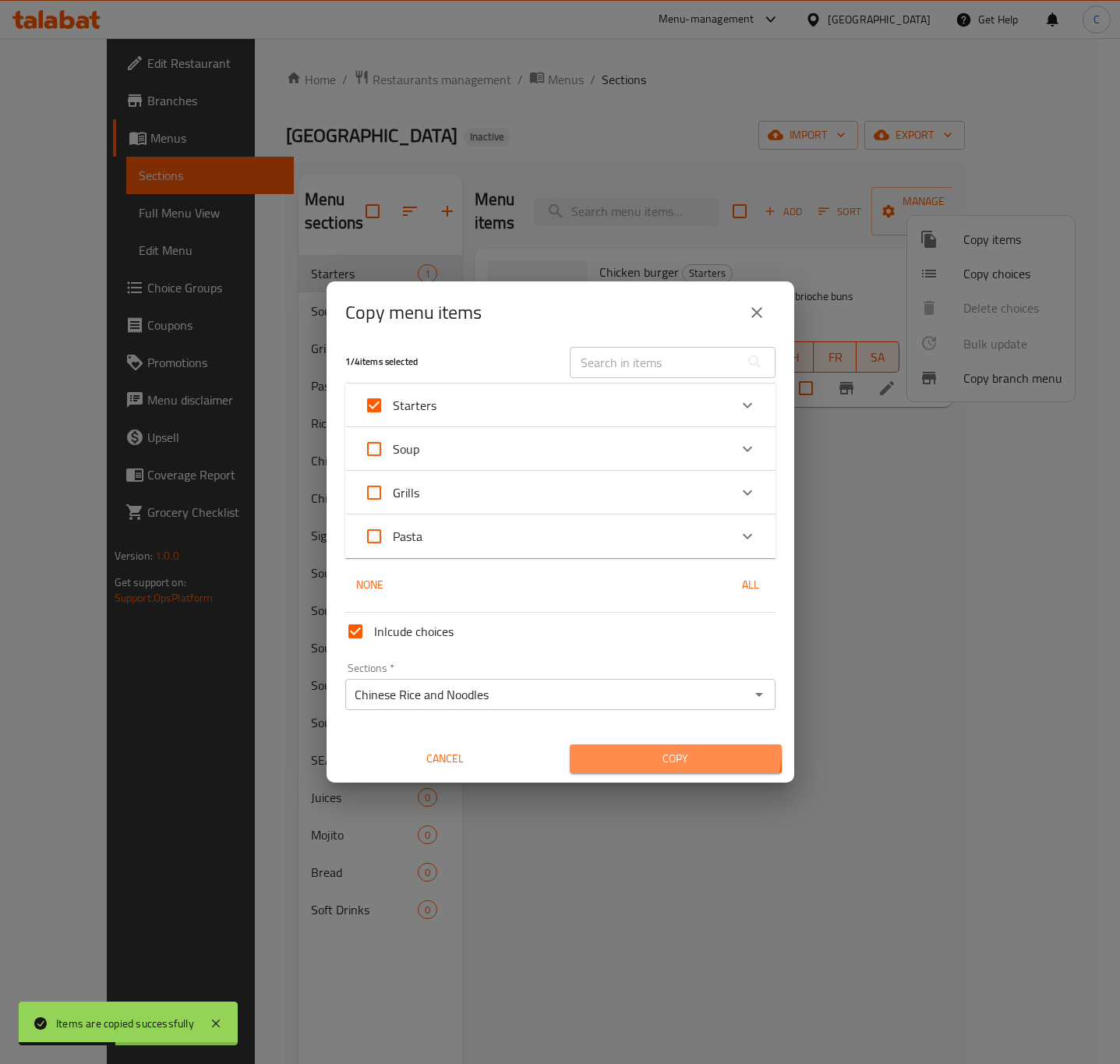
drag, startPoint x: 665, startPoint y: 752, endPoint x: 575, endPoint y: 768, distance: 91.4
click at [666, 752] on span "Copy" at bounding box center [675, 759] width 187 height 20
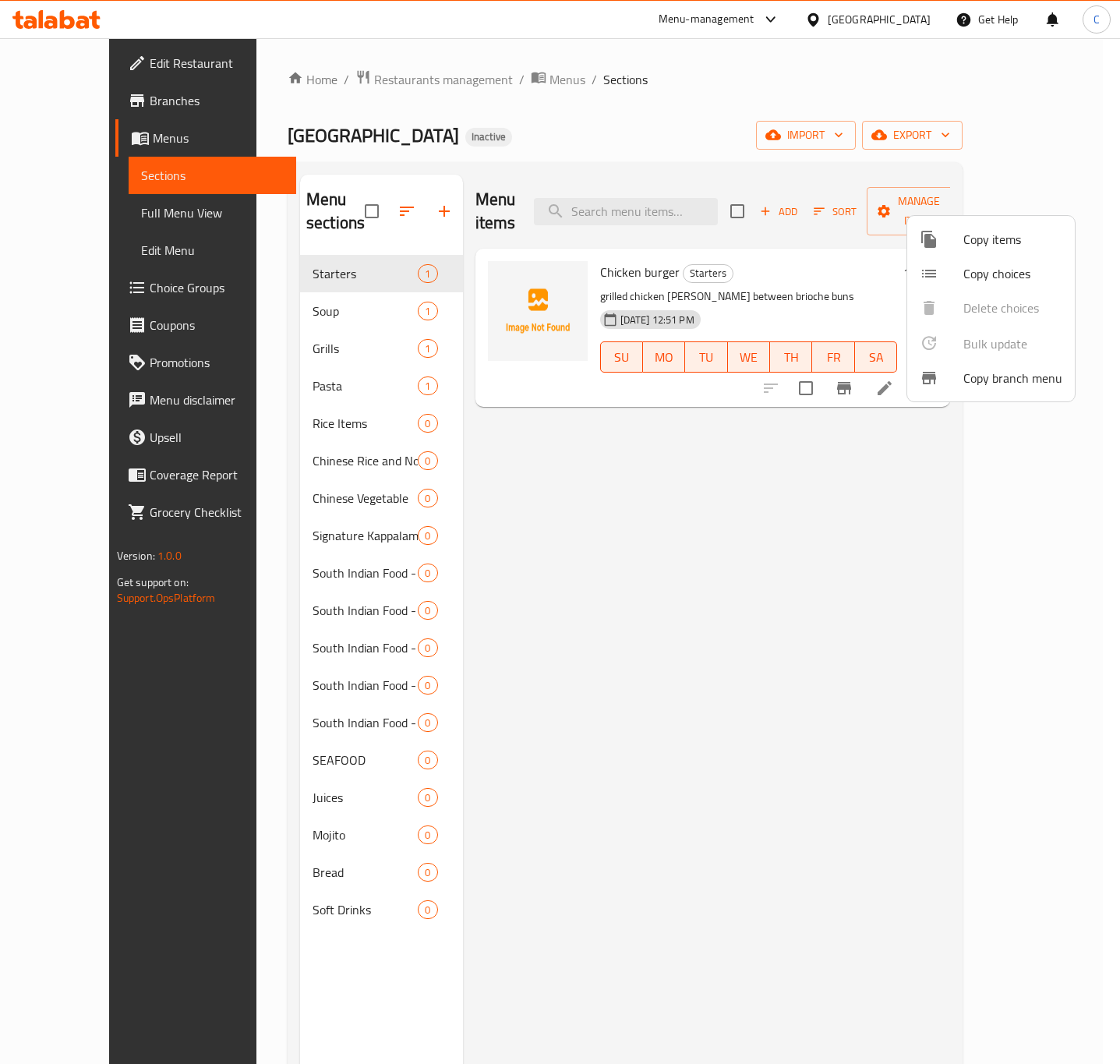
click at [945, 239] on div at bounding box center [941, 239] width 44 height 19
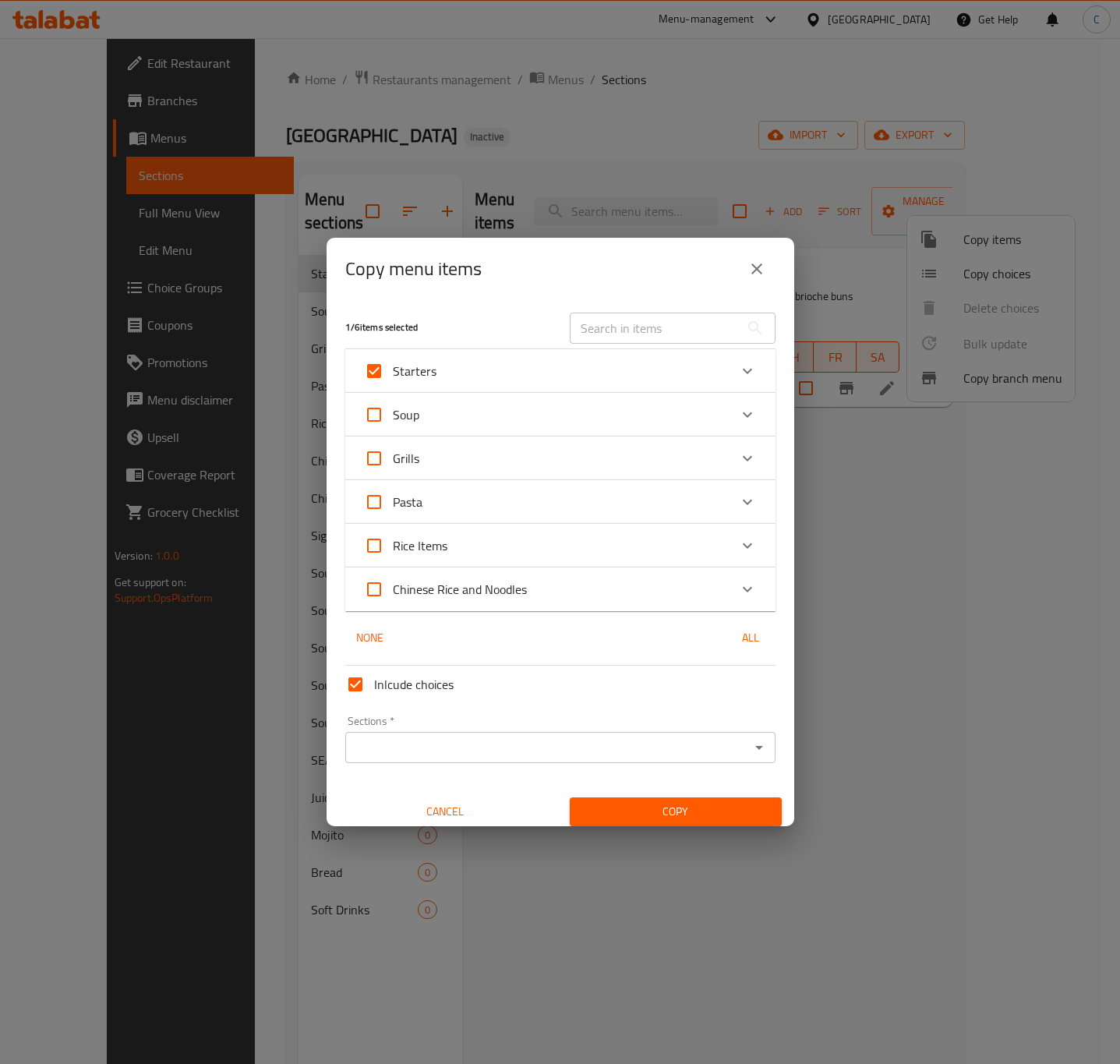
click at [639, 744] on input "Sections   *" at bounding box center [548, 747] width 395 height 22
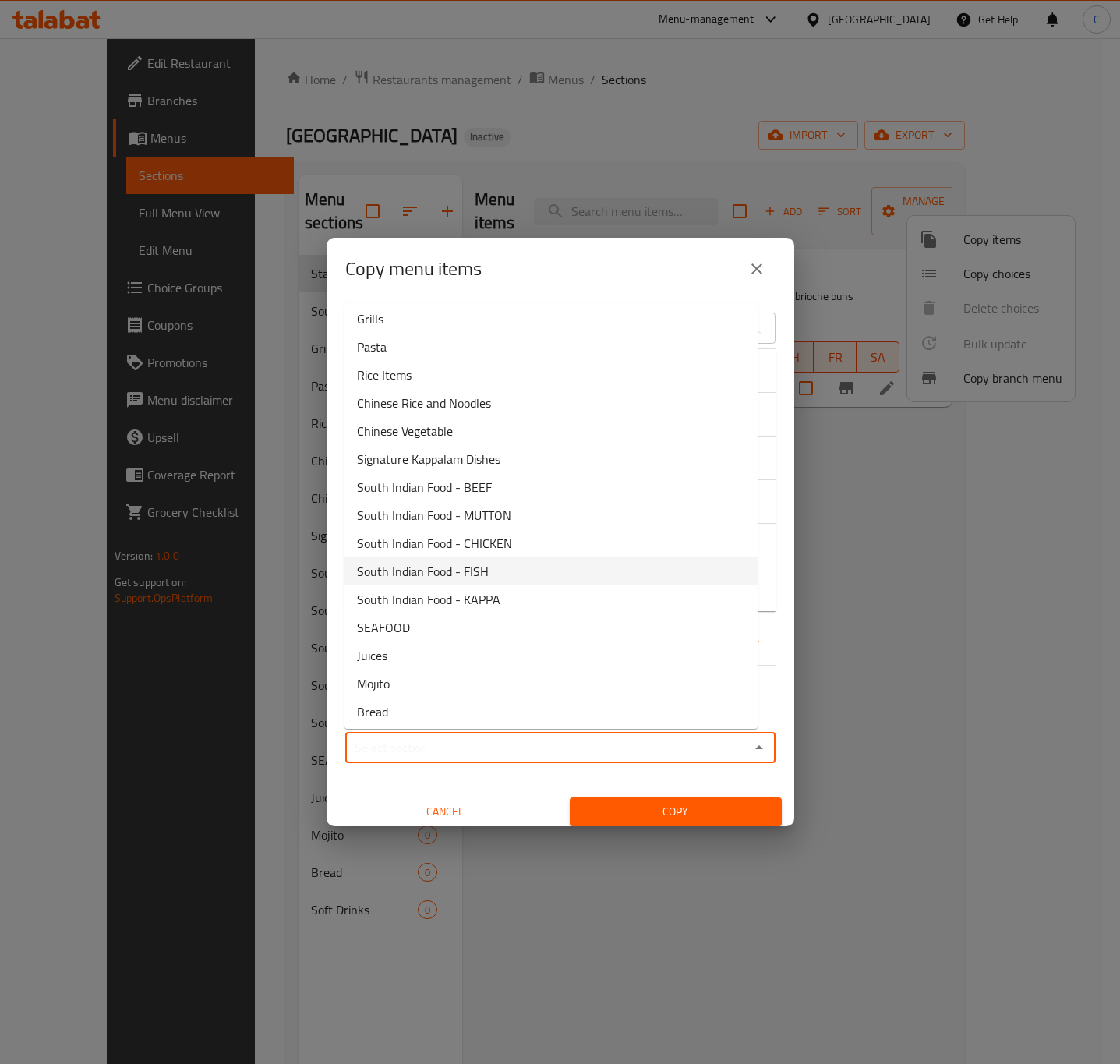
scroll to position [92, 0]
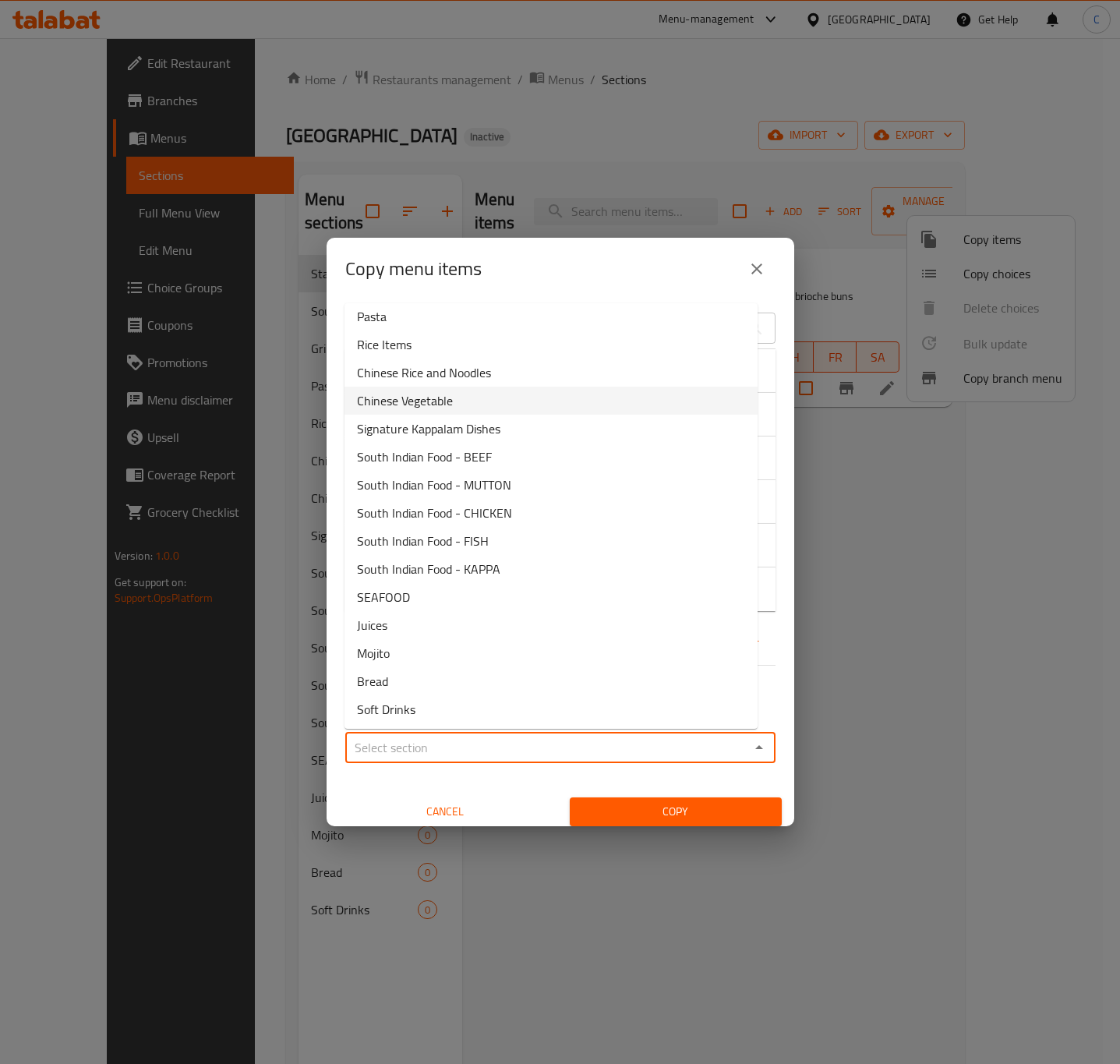
click at [566, 407] on li "Chinese Vegetable" at bounding box center [551, 400] width 413 height 28
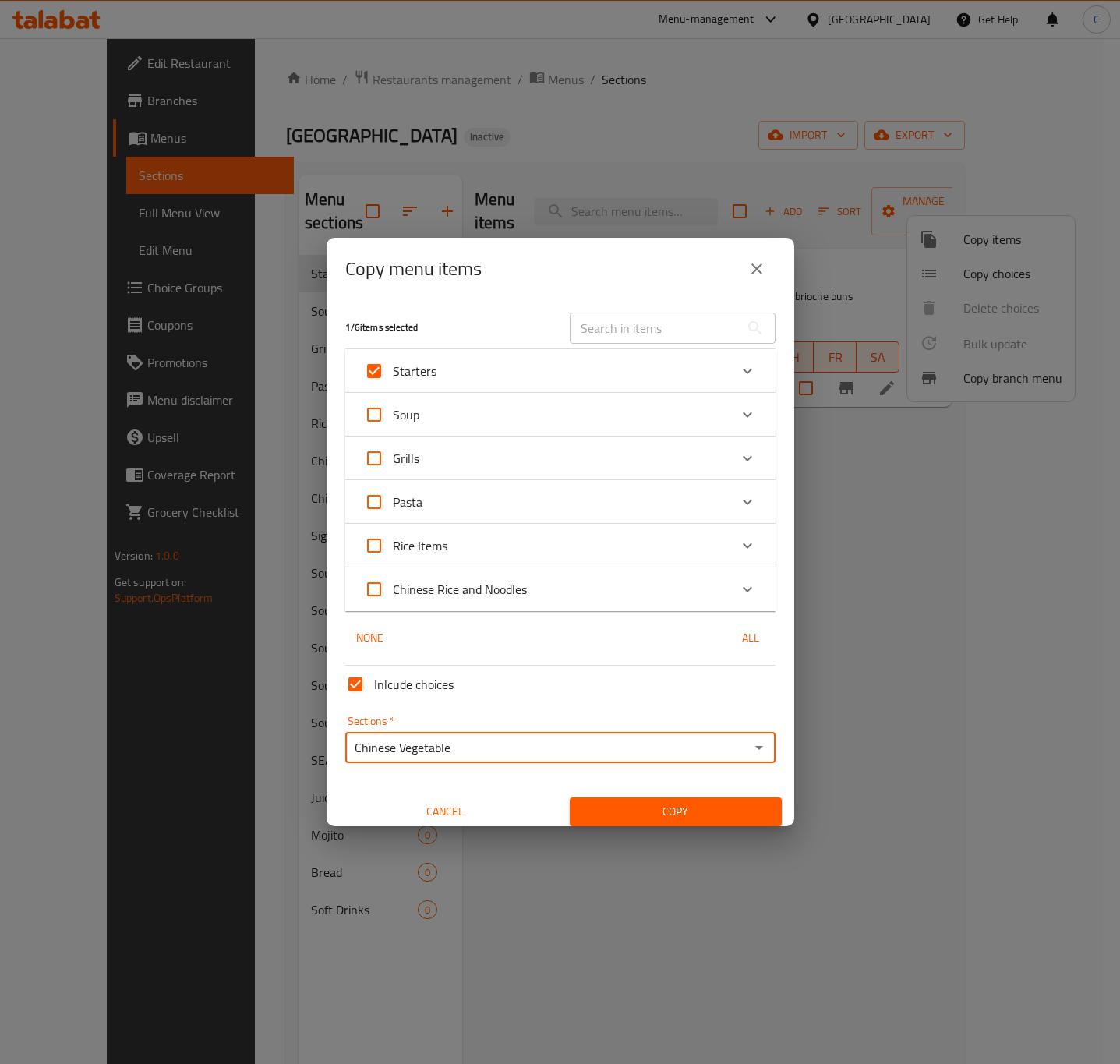
click at [651, 755] on input "Chinese Vegetable" at bounding box center [548, 747] width 395 height 22
click at [728, 744] on div "Chinese Vegetable Sections *" at bounding box center [560, 747] width 430 height 31
click at [750, 746] on icon "Open" at bounding box center [759, 747] width 19 height 19
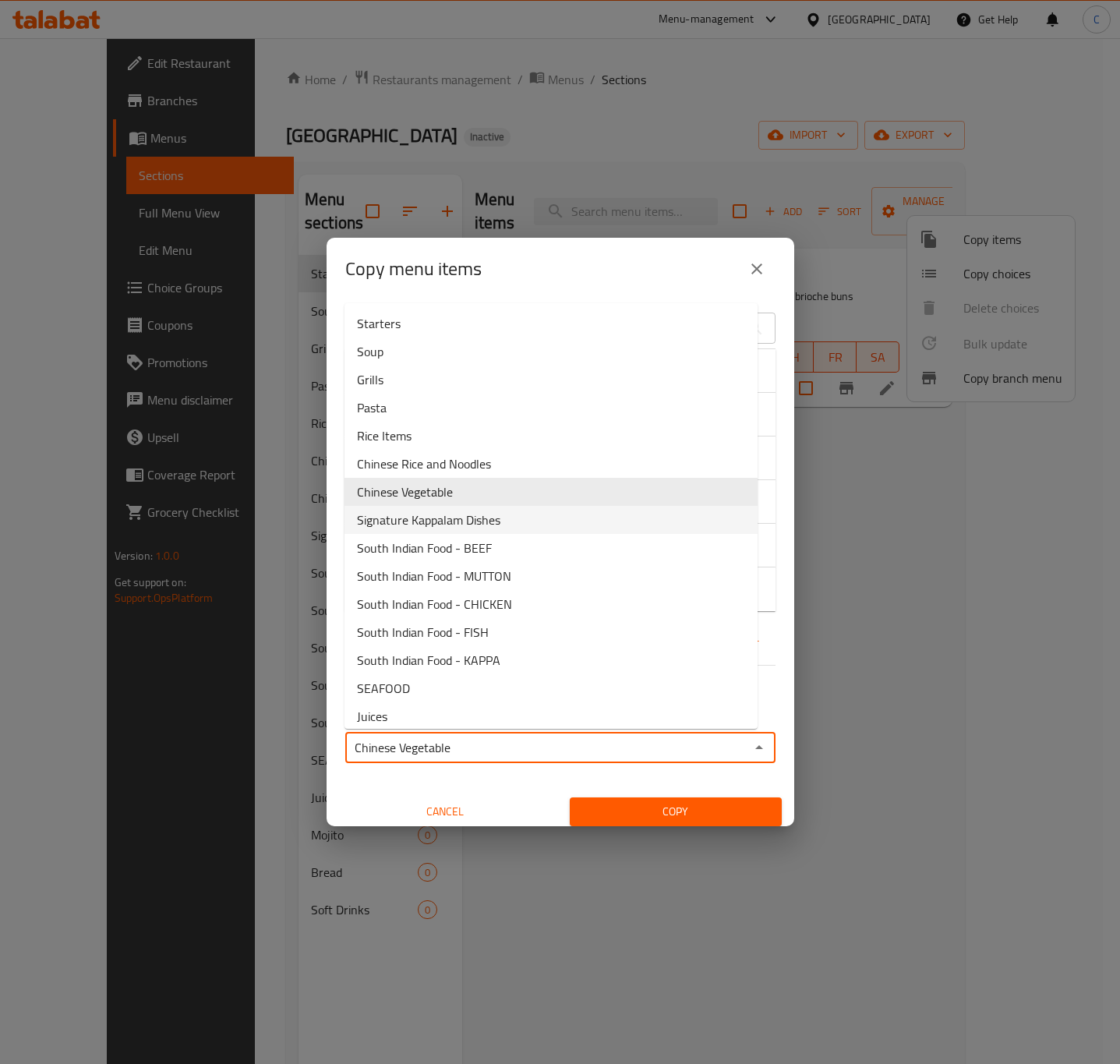
click at [468, 519] on span "Signature Kappalam Dishes" at bounding box center [428, 519] width 144 height 19
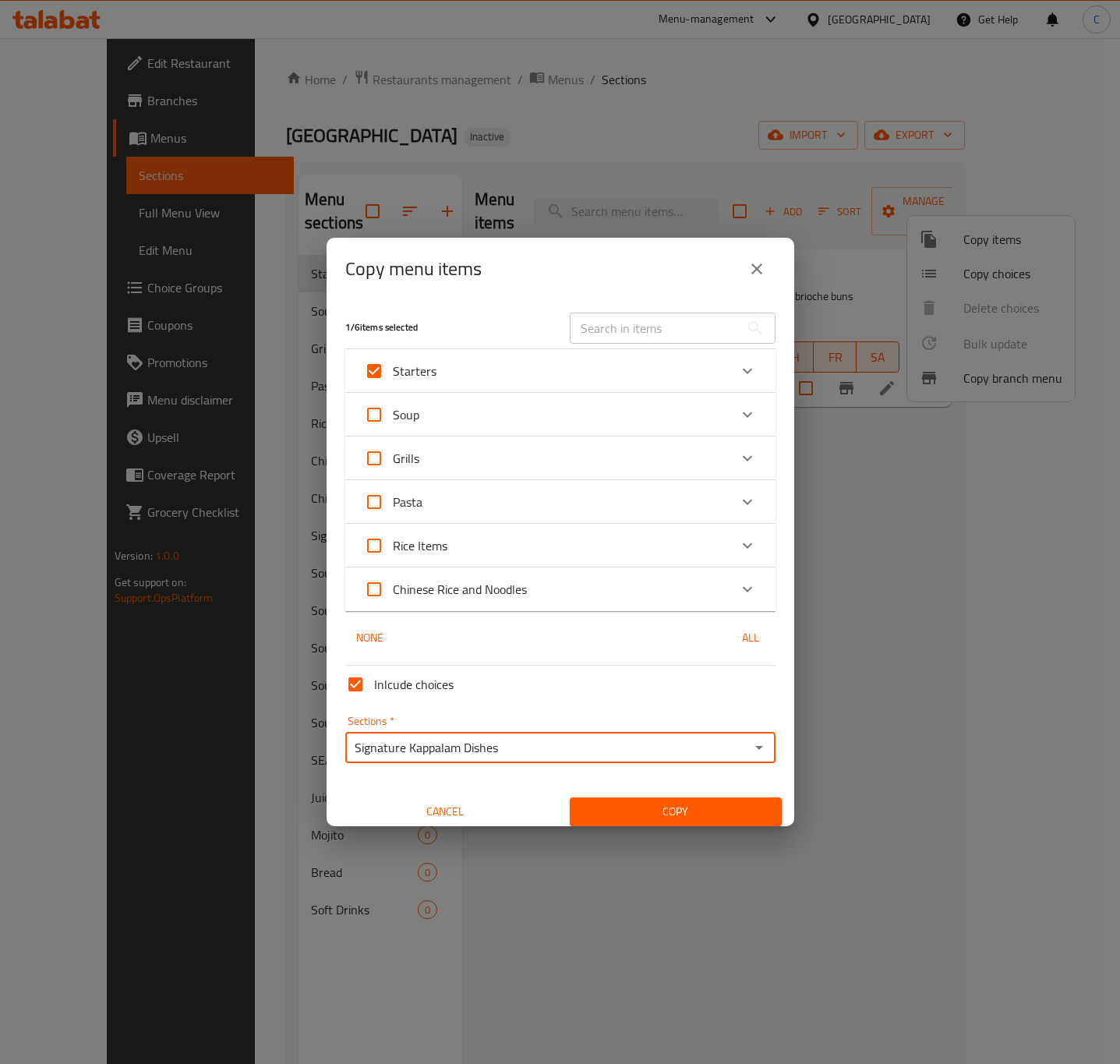
click at [624, 748] on input "Signature Kappalam Dishes" at bounding box center [548, 747] width 395 height 22
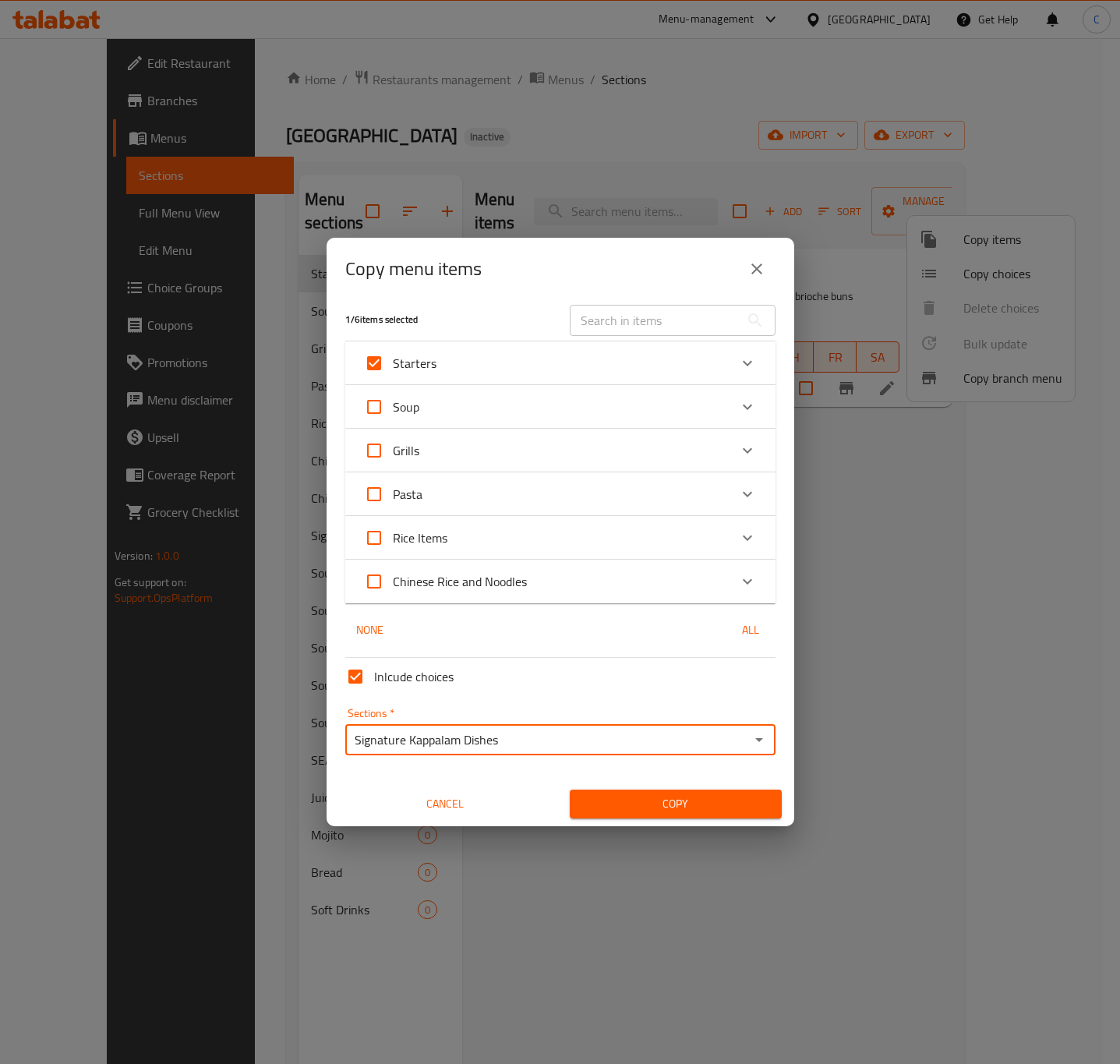
scroll to position [9, 0]
click at [675, 743] on input "Signature Kappalam Dishes" at bounding box center [548, 738] width 395 height 22
click at [750, 740] on icon "Open" at bounding box center [759, 737] width 19 height 19
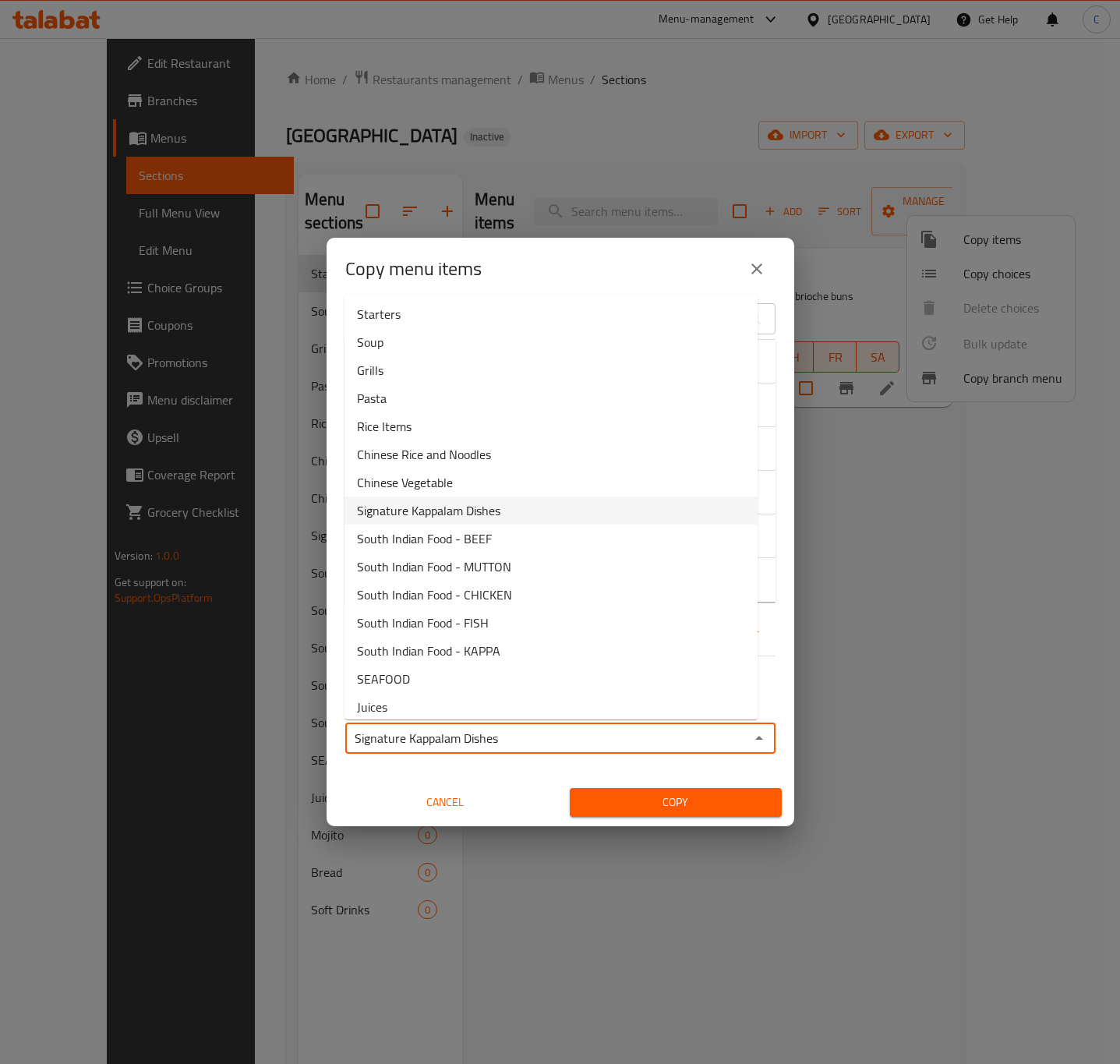
click at [534, 500] on li "Signature Kappalam Dishes" at bounding box center [551, 510] width 413 height 28
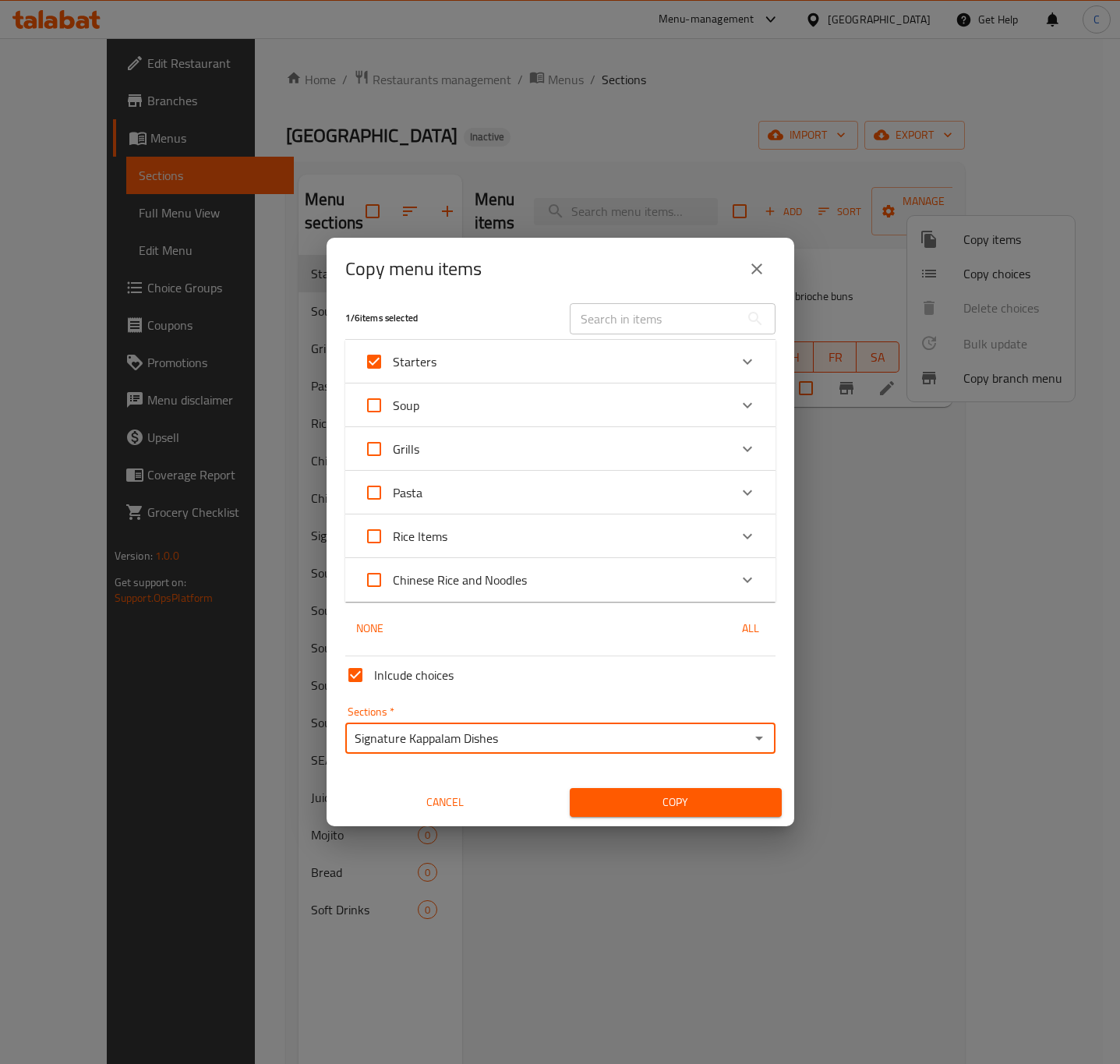
click at [666, 730] on input "Signature Kappalam Dishes" at bounding box center [548, 738] width 395 height 22
click at [750, 734] on icon "Open" at bounding box center [759, 737] width 19 height 19
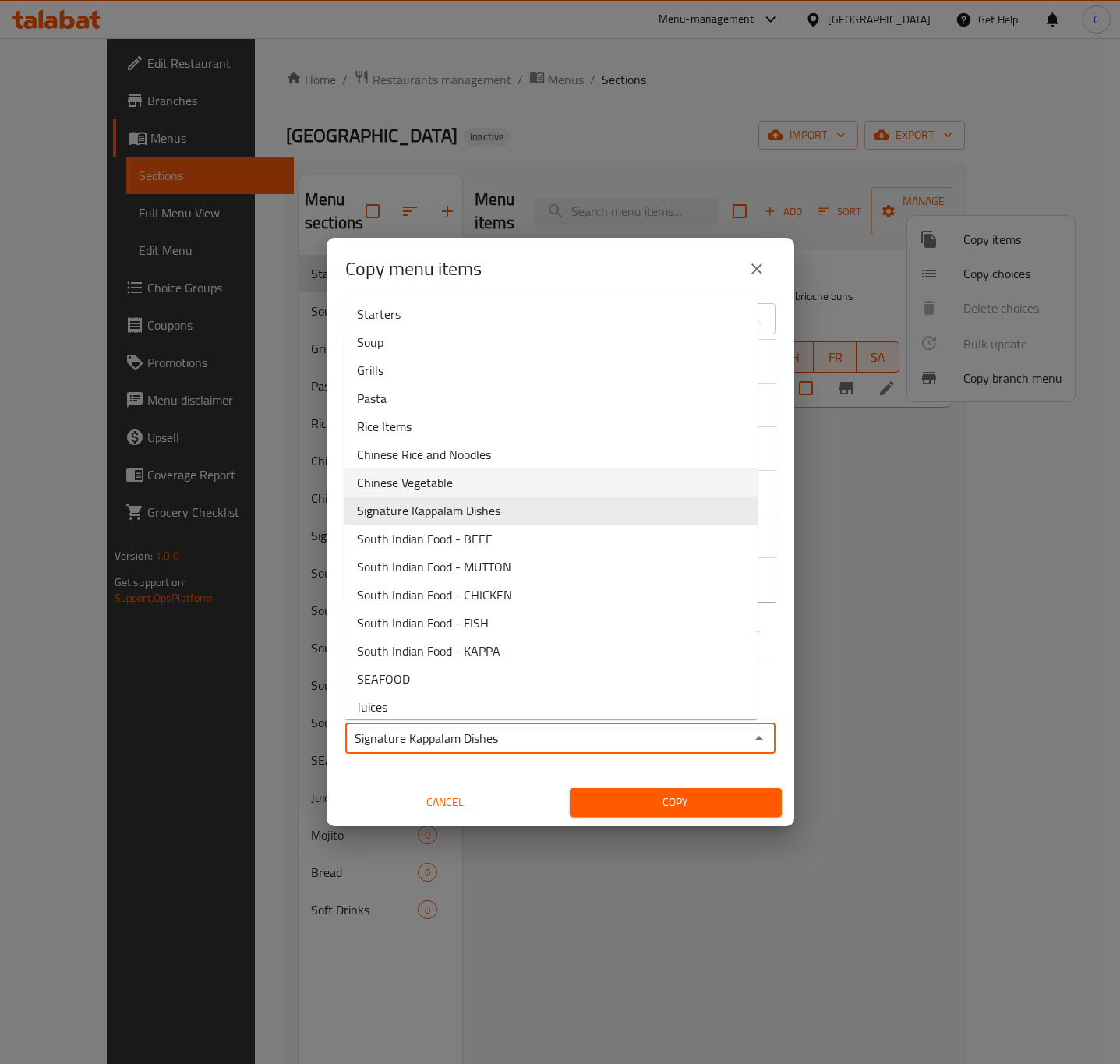
click at [697, 479] on li "Chinese Vegetable" at bounding box center [551, 482] width 413 height 28
type input "Chinese Vegetable"
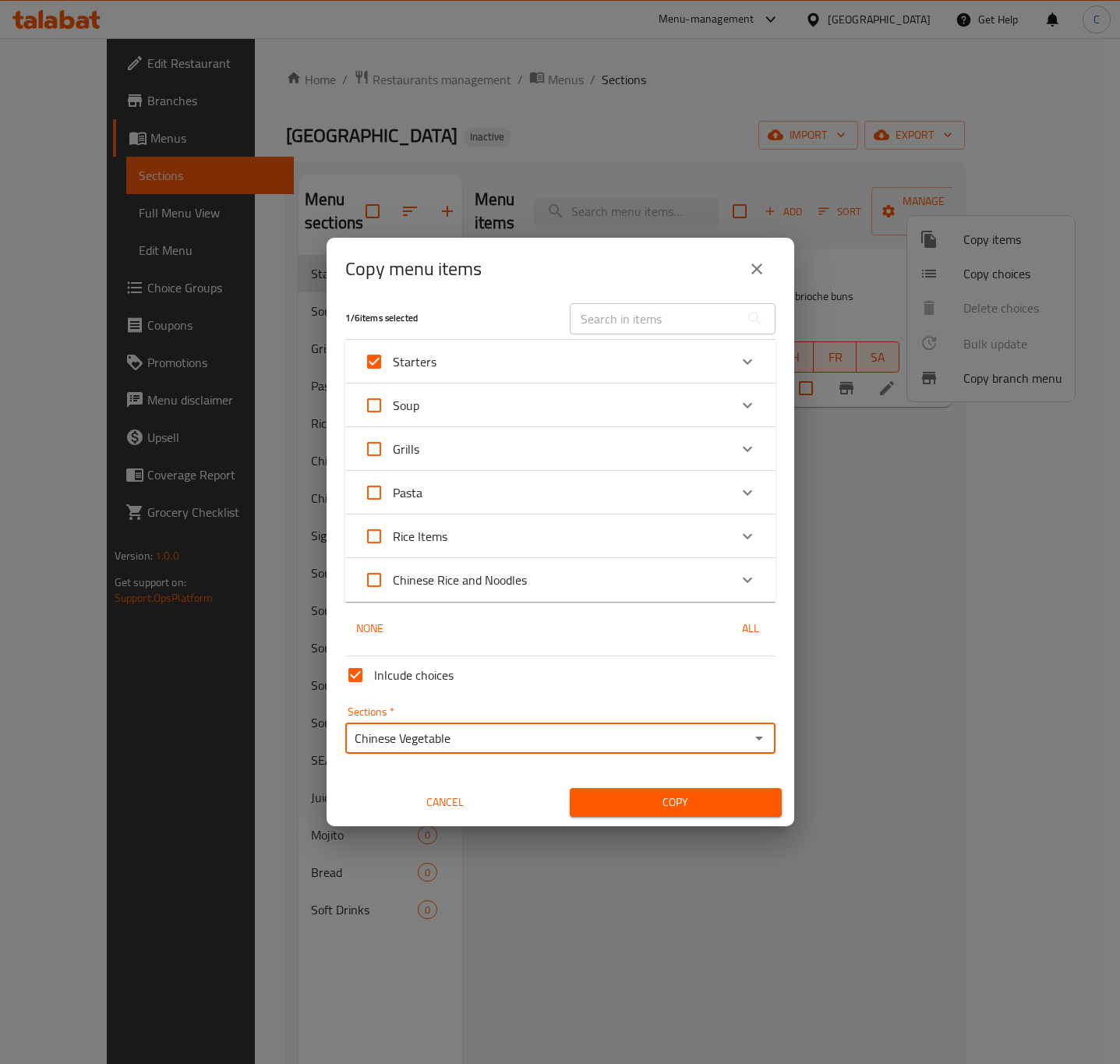
click at [682, 809] on span "Copy" at bounding box center [675, 803] width 187 height 20
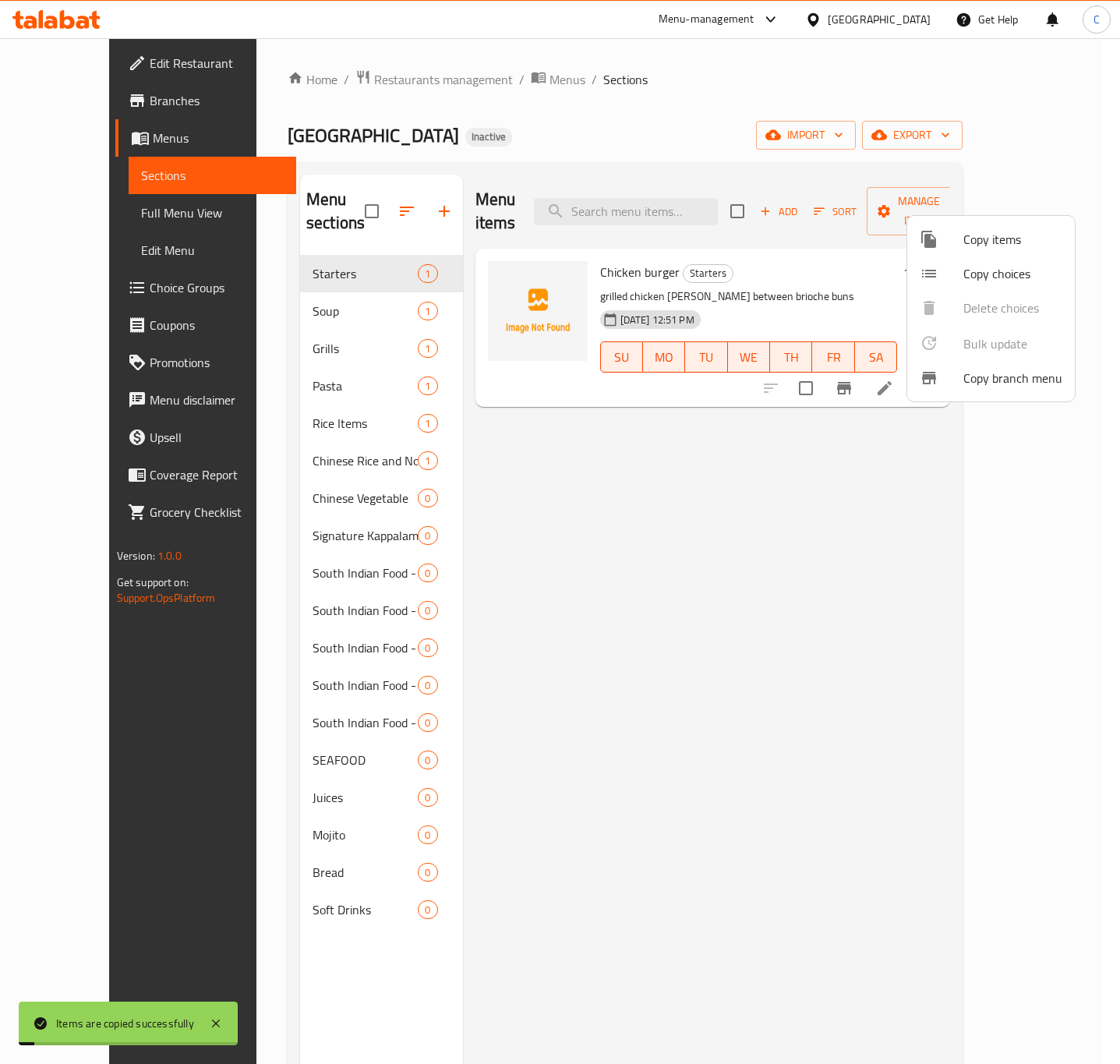
click at [962, 242] on div at bounding box center [941, 239] width 44 height 19
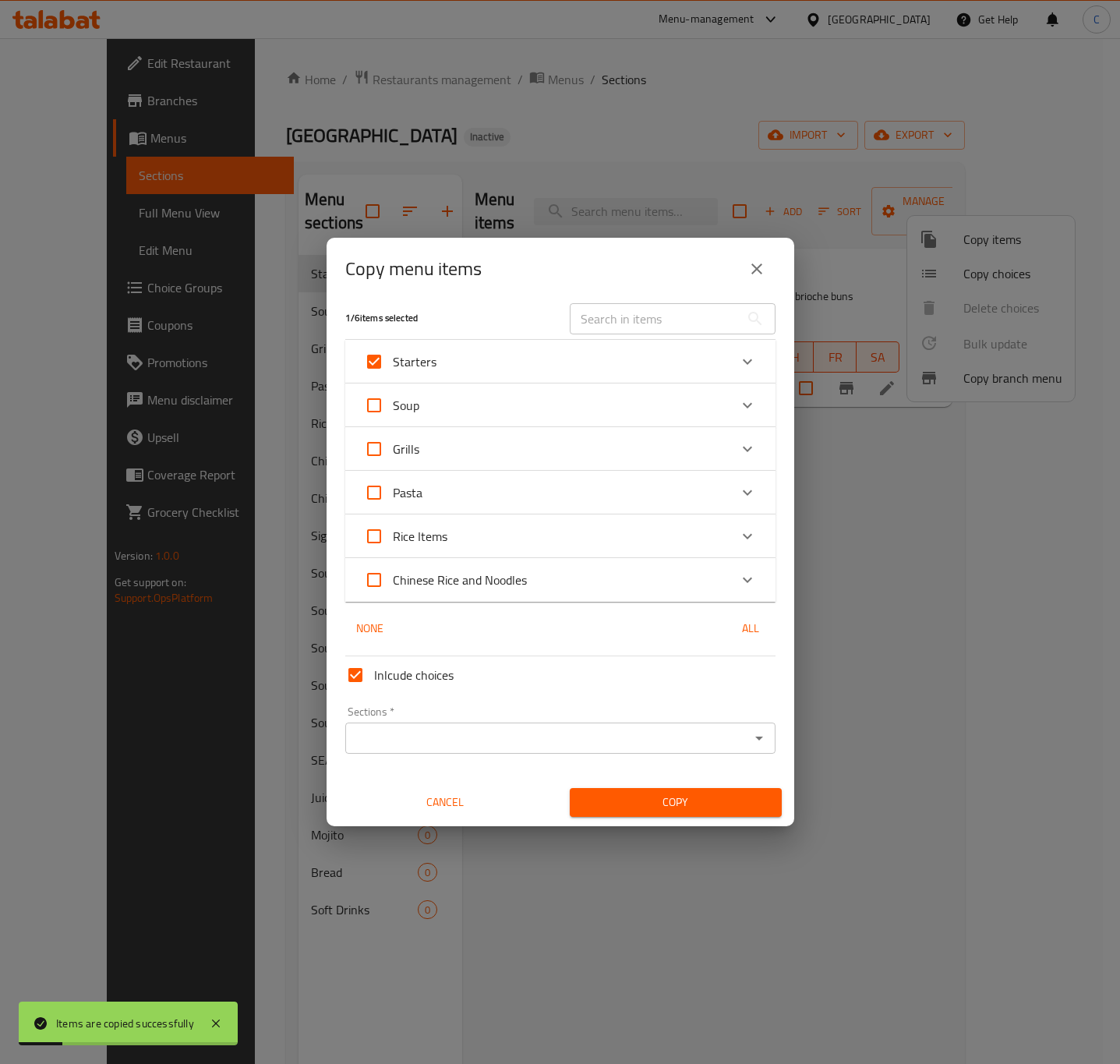
click at [601, 729] on input "Sections   *" at bounding box center [548, 738] width 395 height 22
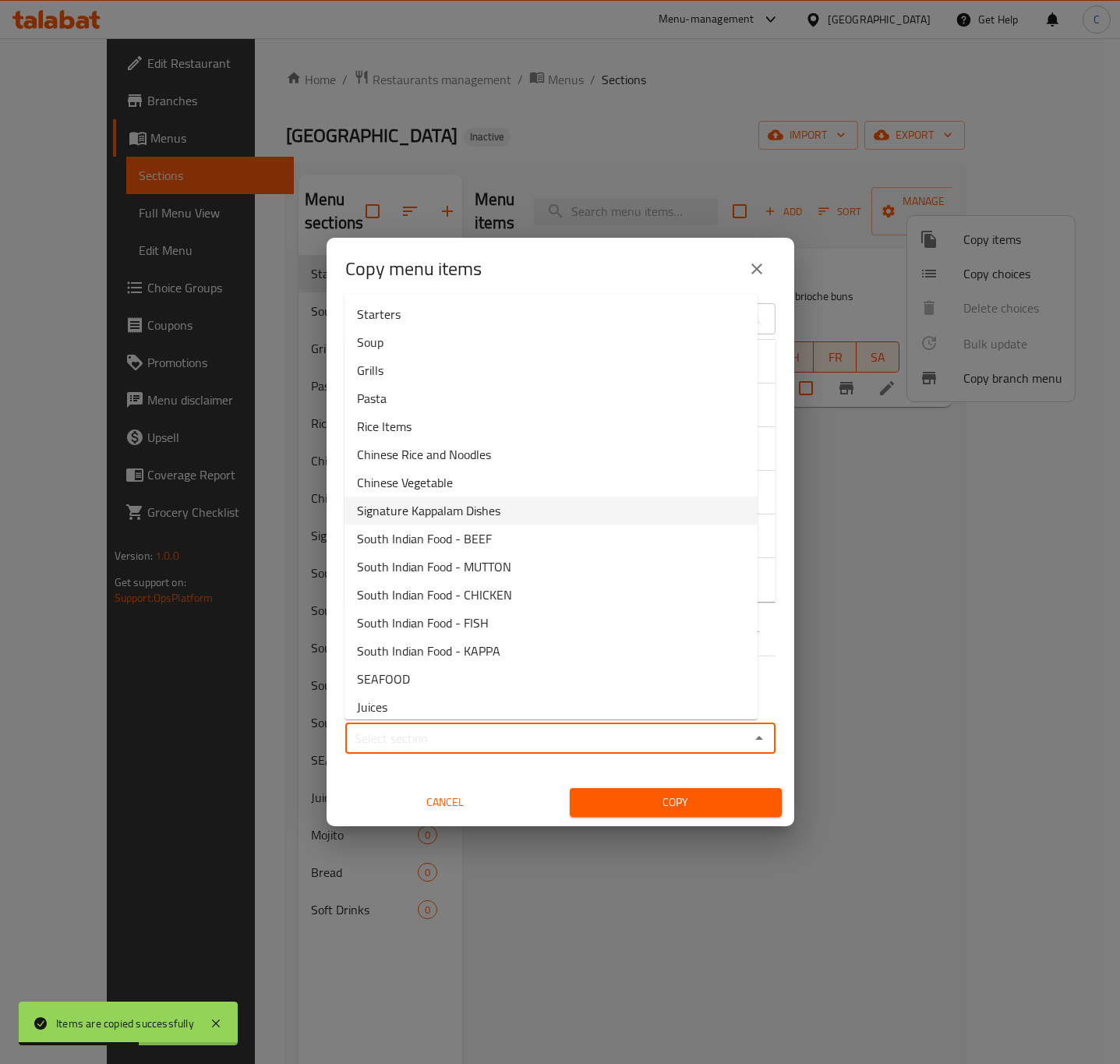
click at [510, 512] on li "Signature Kappalam Dishes" at bounding box center [551, 510] width 413 height 28
type input "Signature Kappalam Dishes"
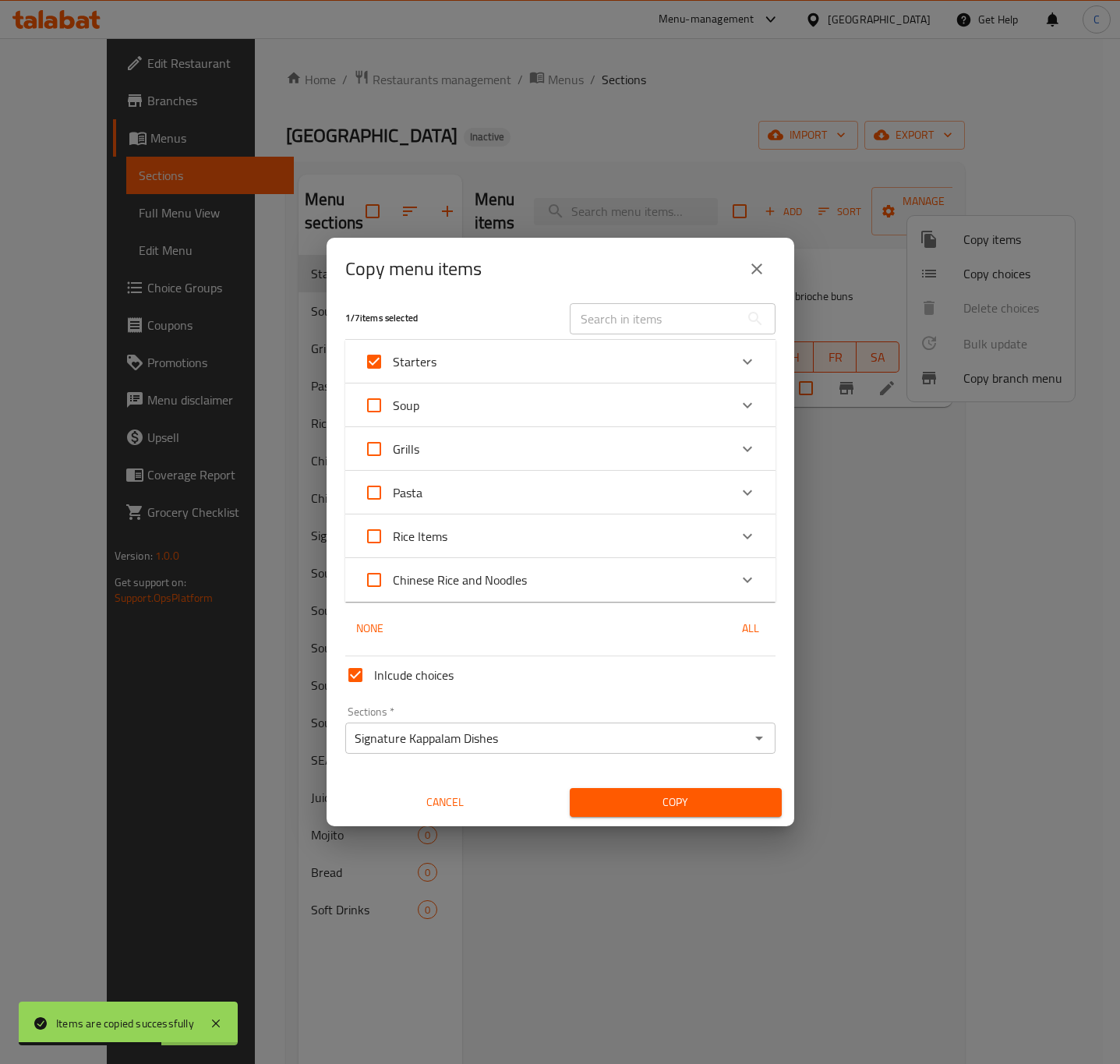
click at [692, 817] on div "Copy" at bounding box center [675, 802] width 231 height 48
click at [690, 790] on button "Copy" at bounding box center [675, 802] width 212 height 29
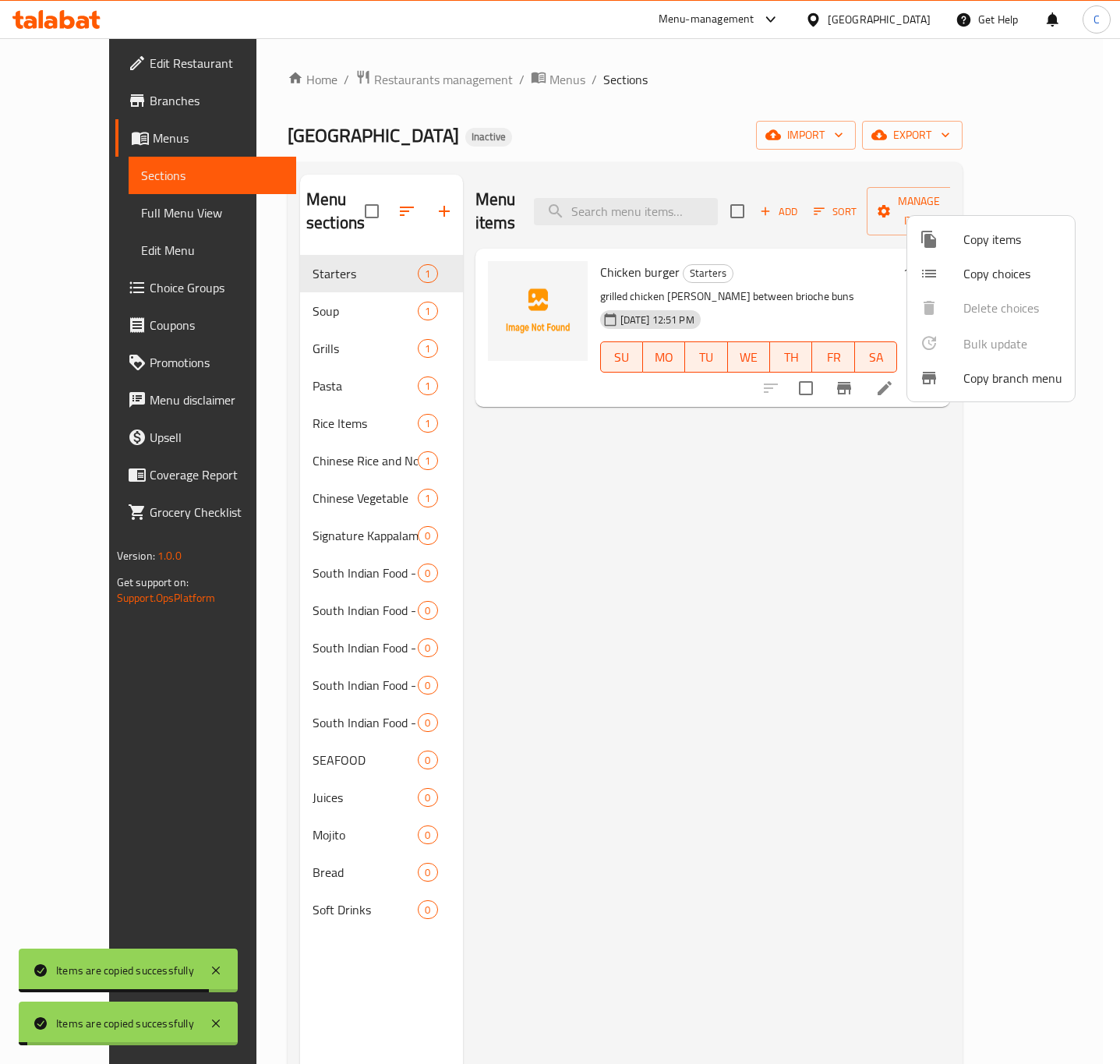
click at [988, 242] on span "Copy items" at bounding box center [1013, 239] width 99 height 19
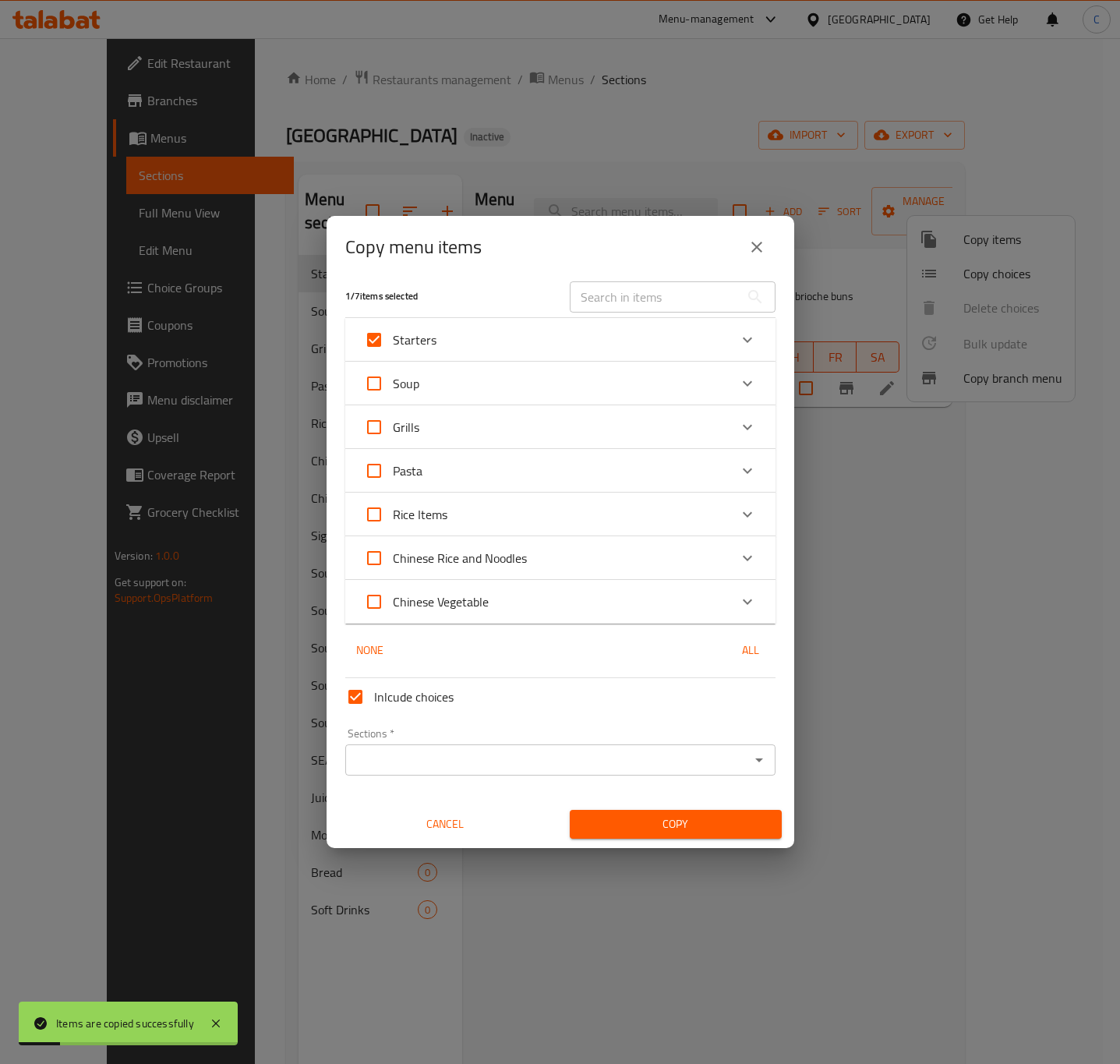
click at [601, 756] on input "Sections   *" at bounding box center [548, 760] width 395 height 22
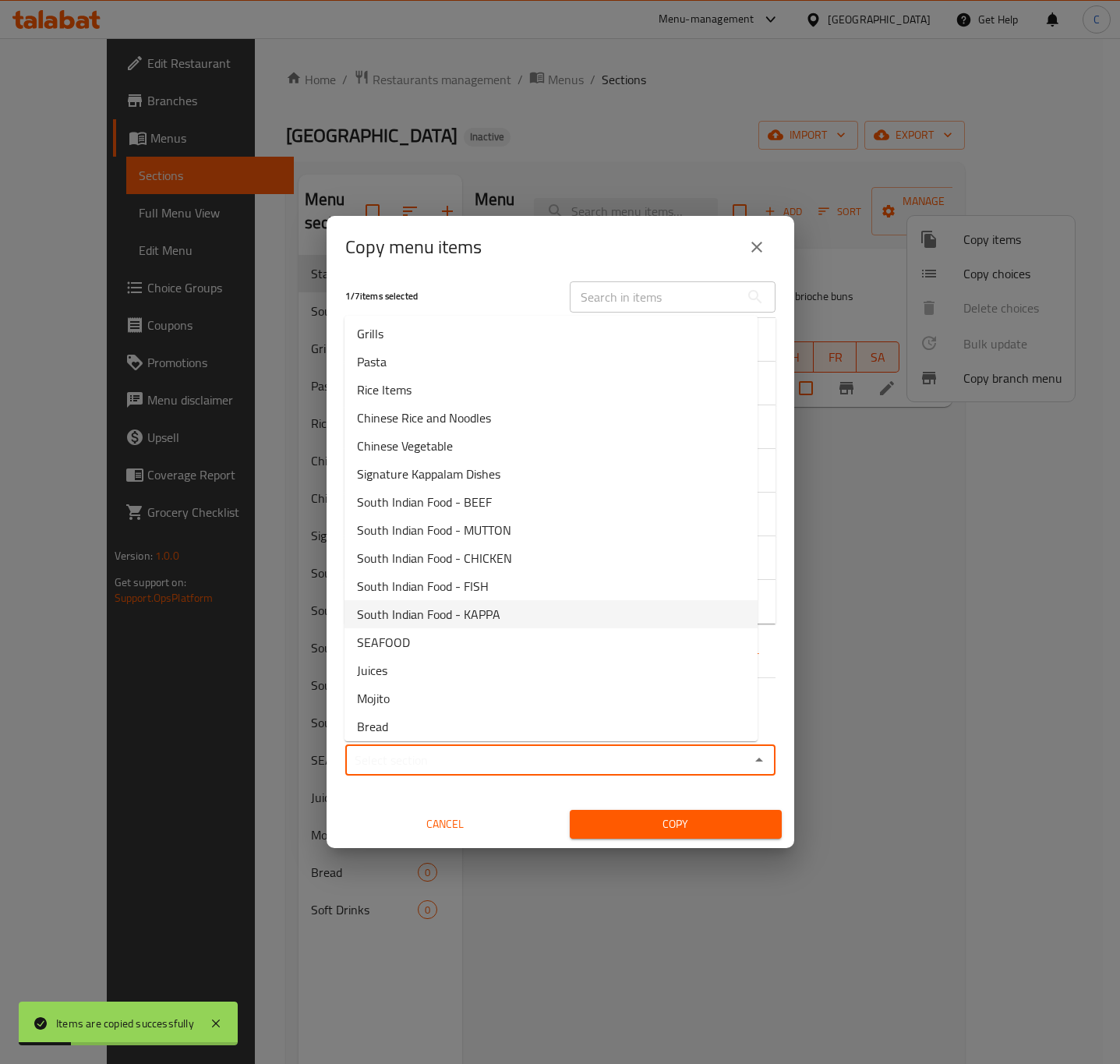
scroll to position [92, 0]
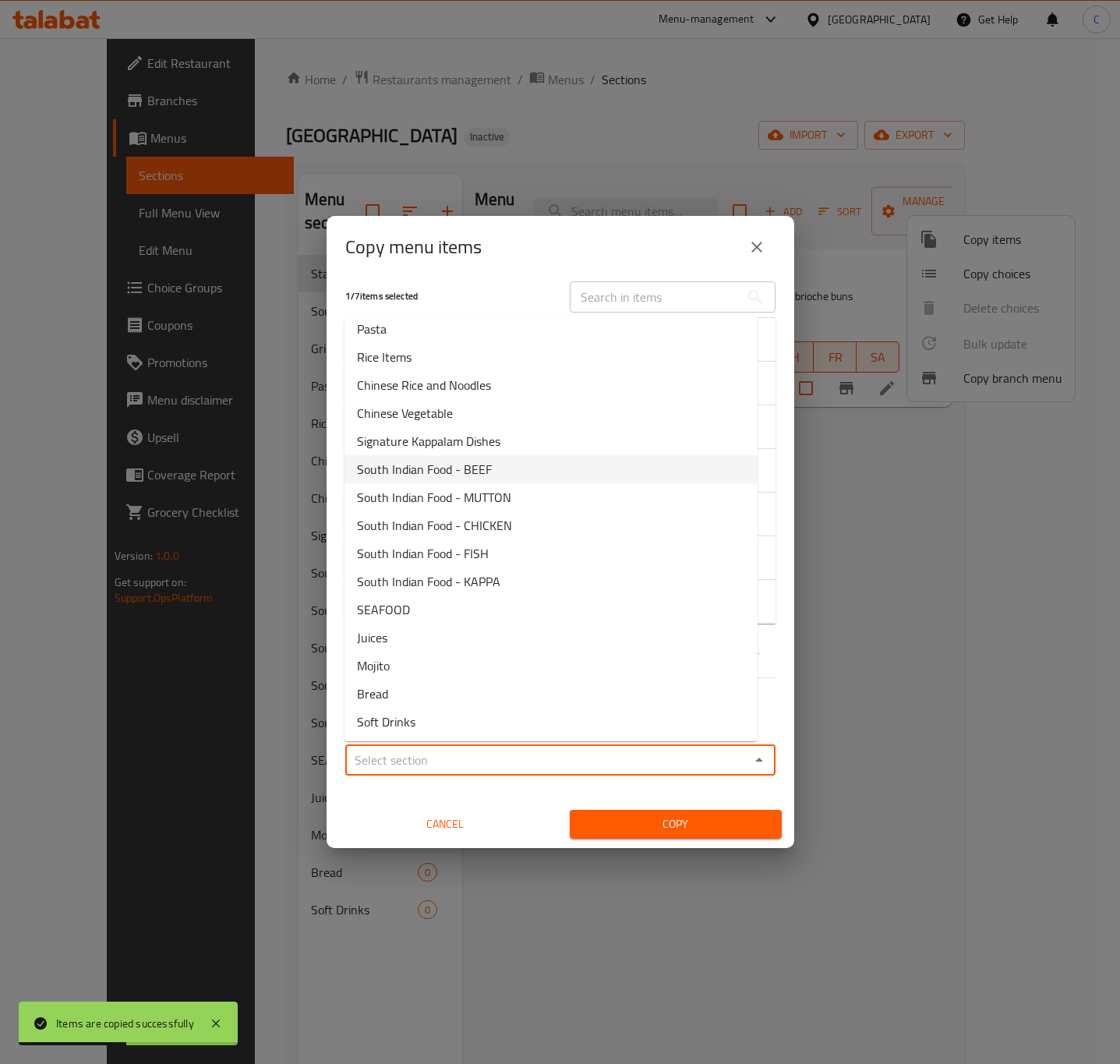
click at [522, 463] on li "South Indian Food - BEEF" at bounding box center [551, 469] width 413 height 28
type input "South Indian Food - BEEF"
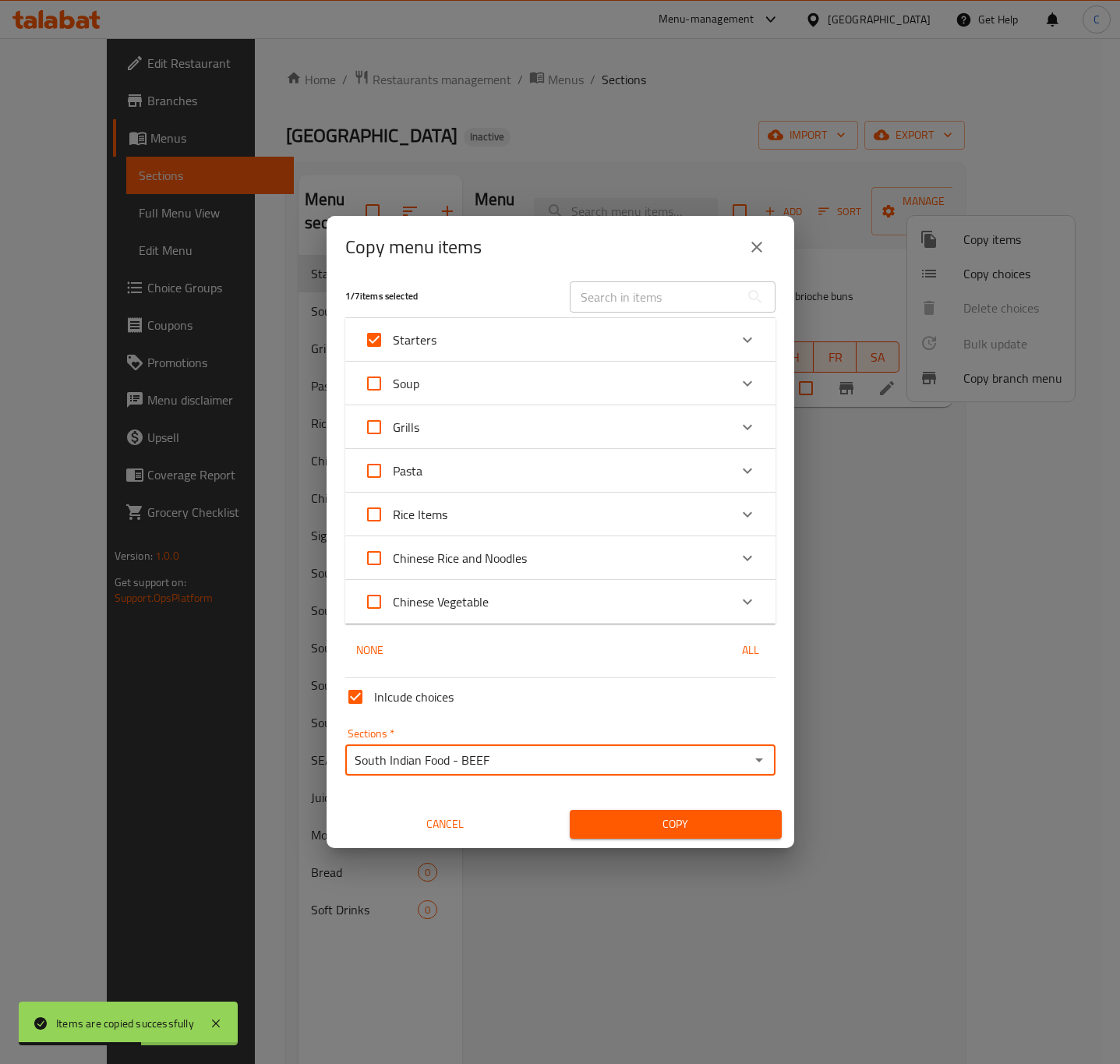
click at [676, 814] on span "Copy" at bounding box center [675, 824] width 187 height 20
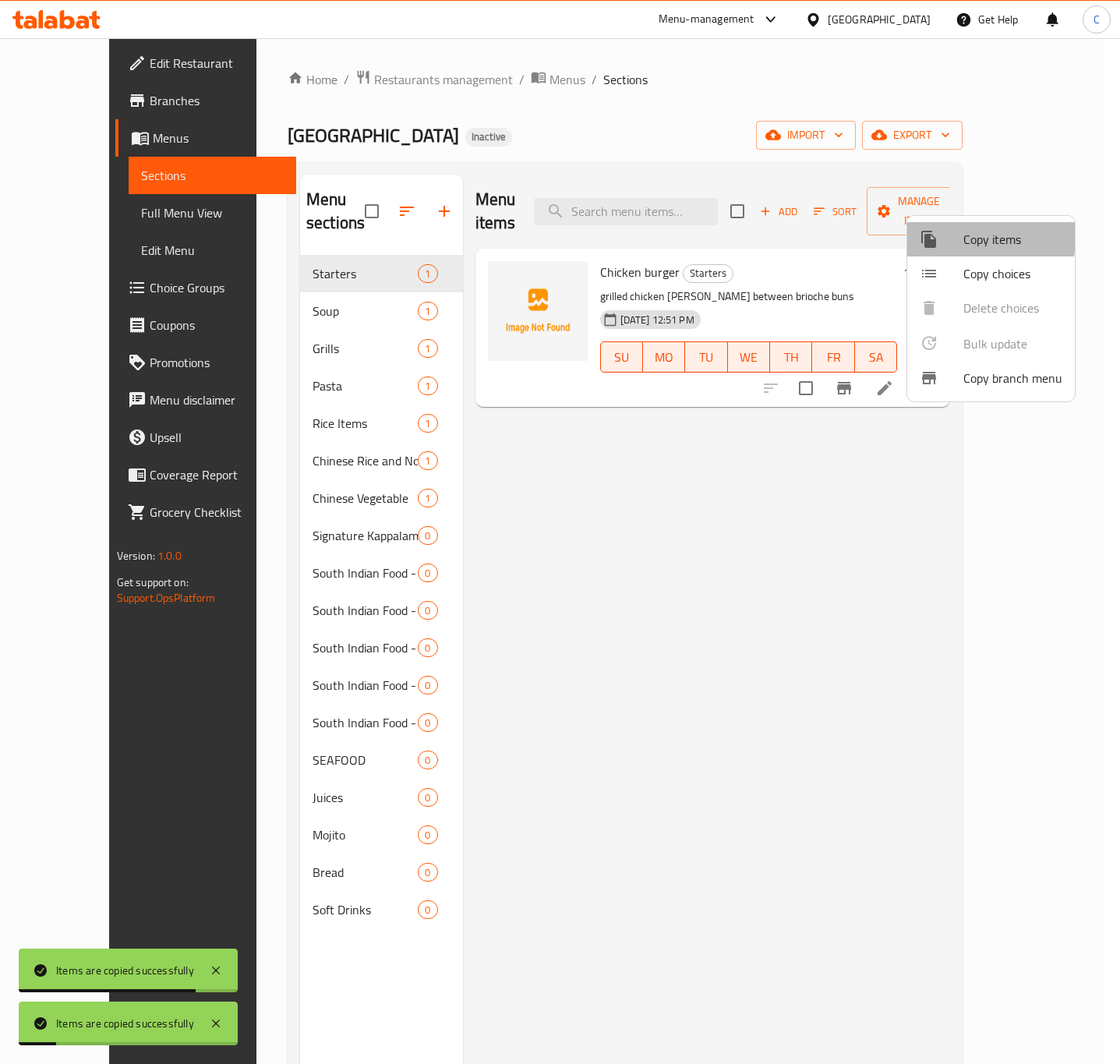
click at [943, 236] on div at bounding box center [941, 239] width 44 height 19
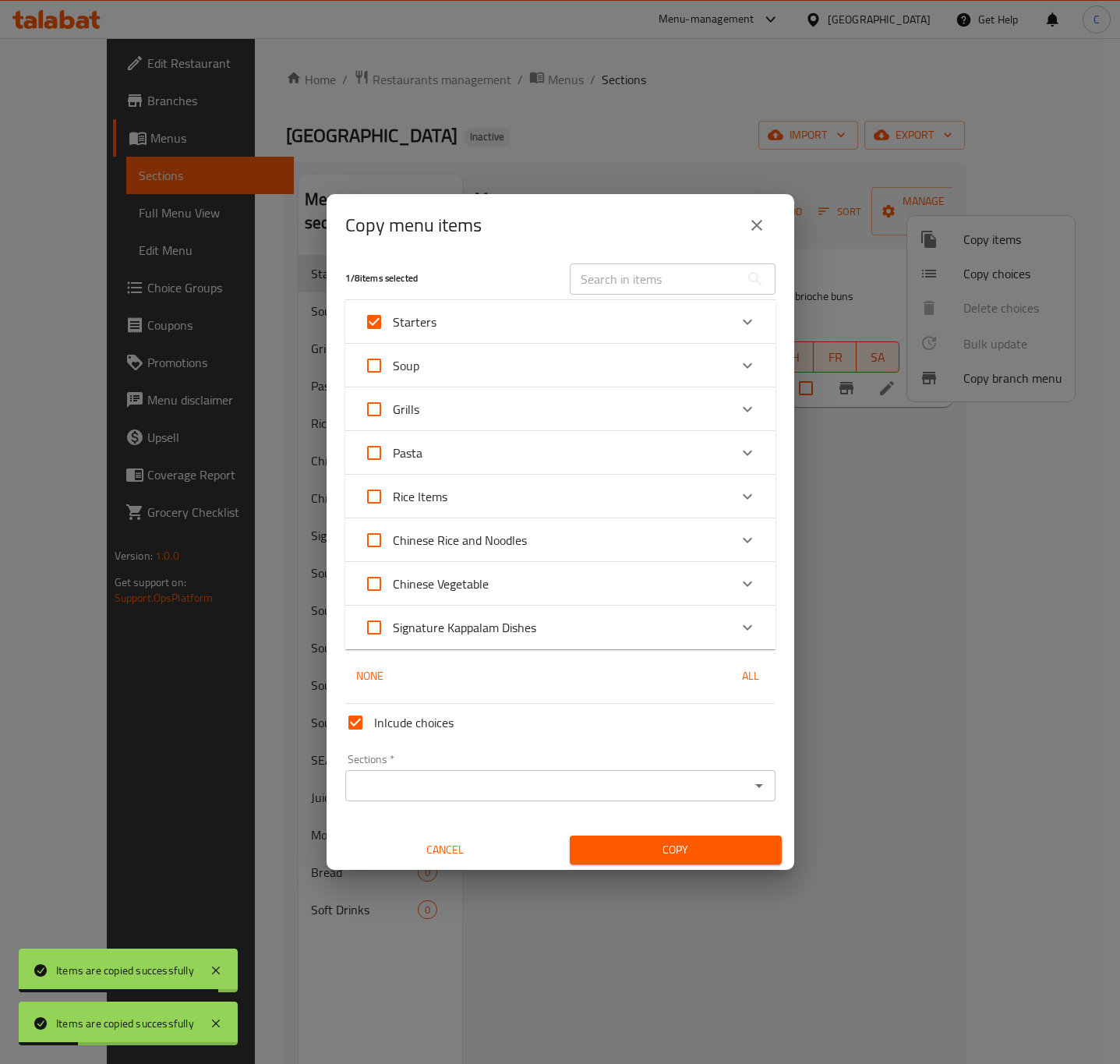
scroll to position [9, 0]
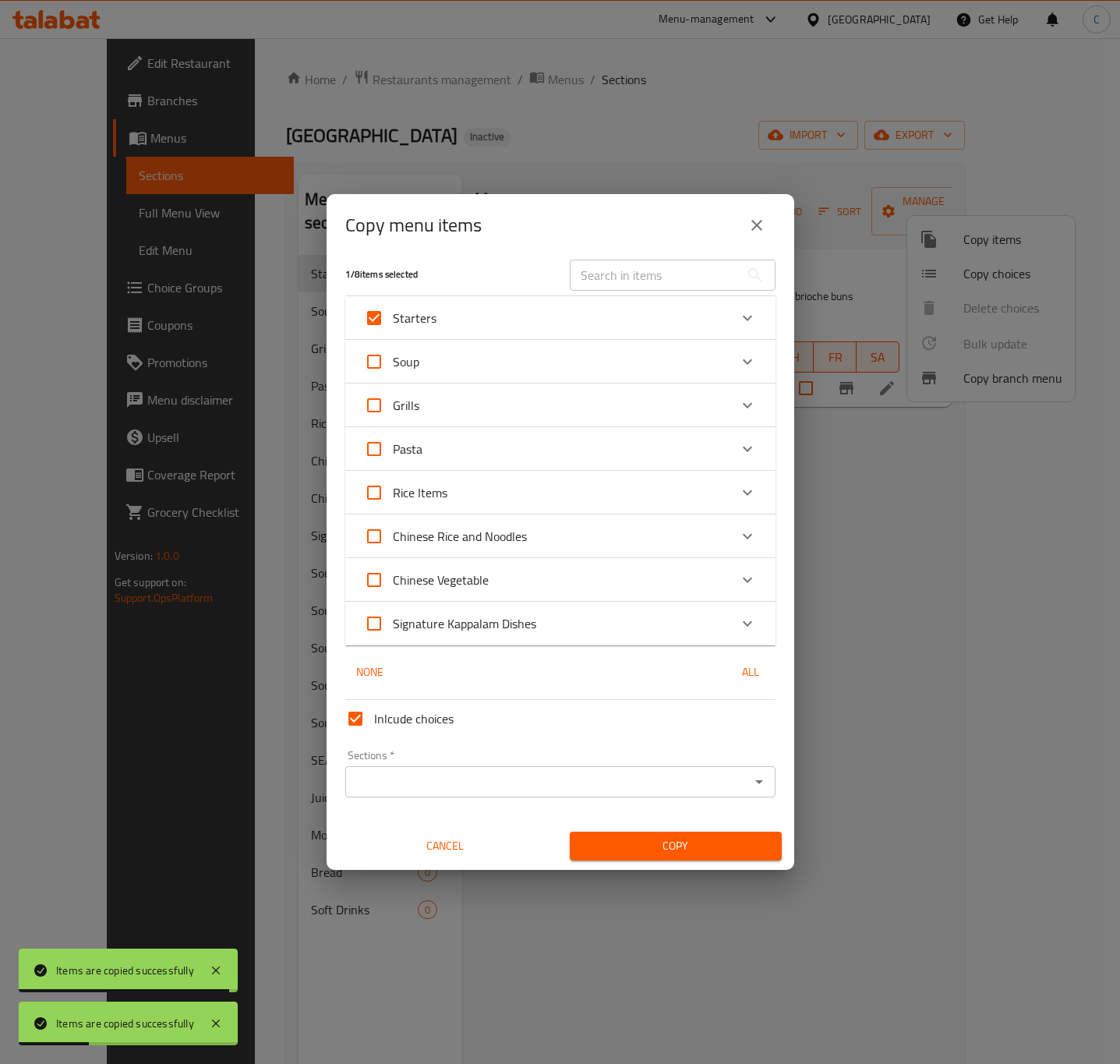
click at [551, 777] on input "Sections   *" at bounding box center [548, 781] width 395 height 22
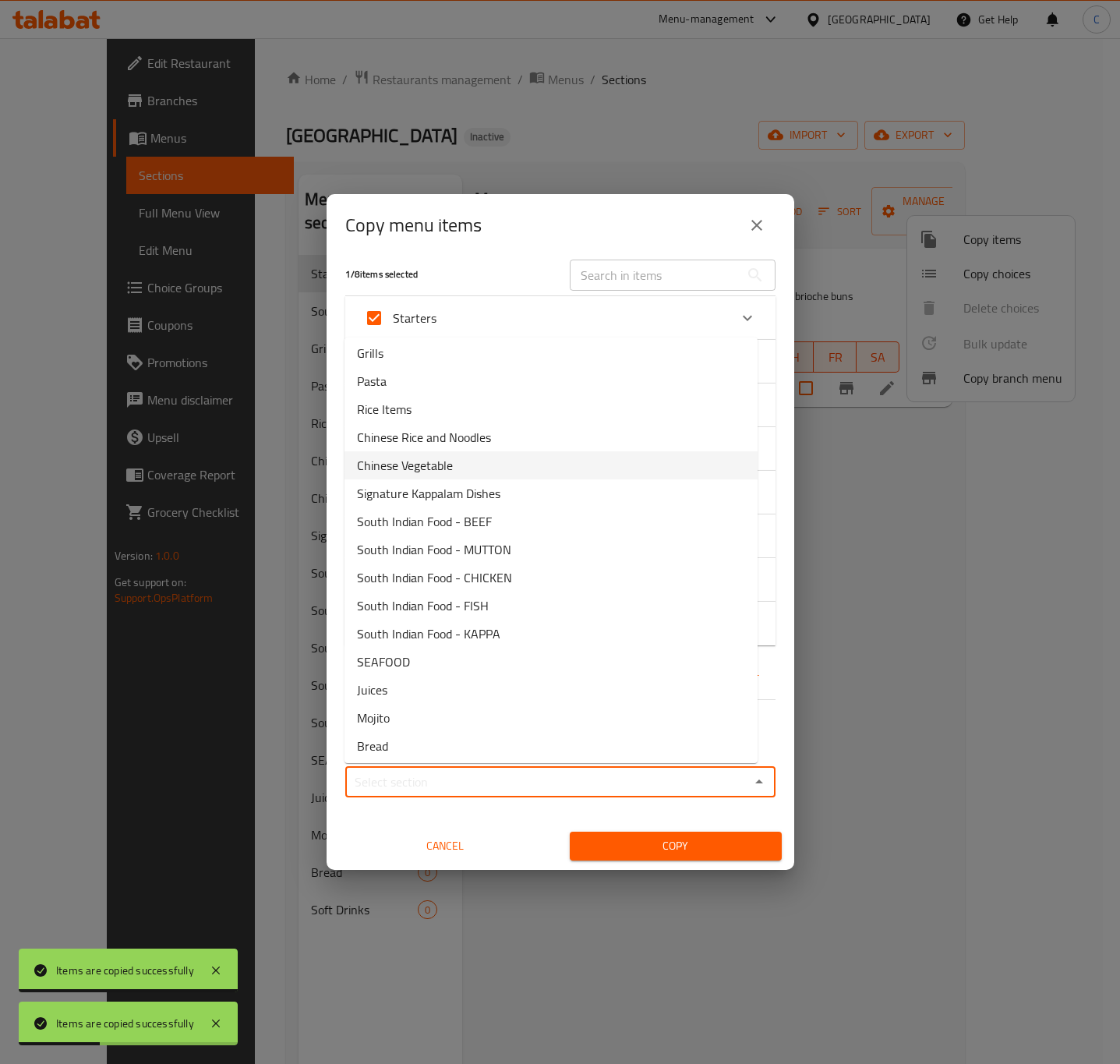
scroll to position [92, 0]
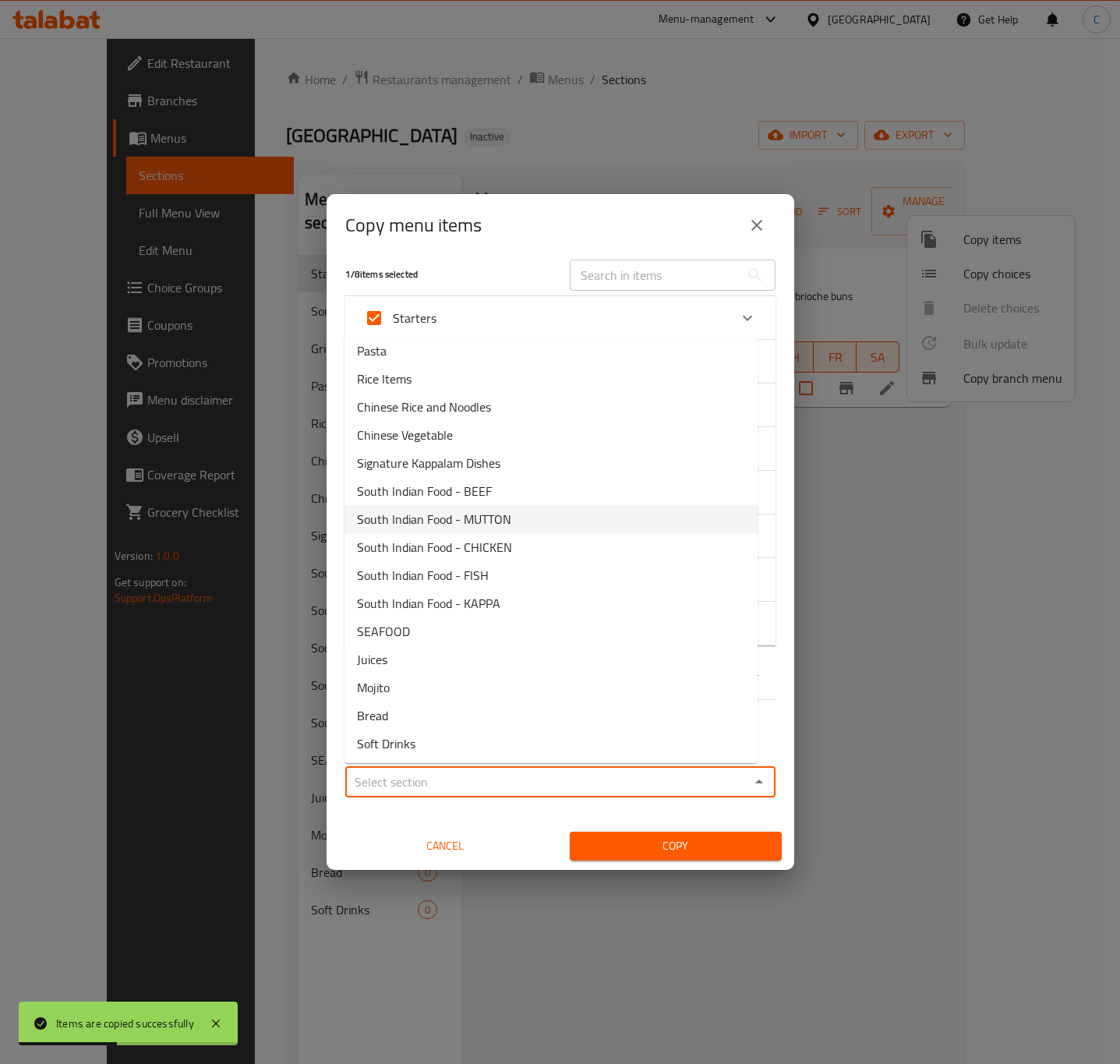
click at [566, 512] on li "South Indian Food - MUTTON" at bounding box center [551, 518] width 413 height 28
type input "South Indian Food - MUTTON"
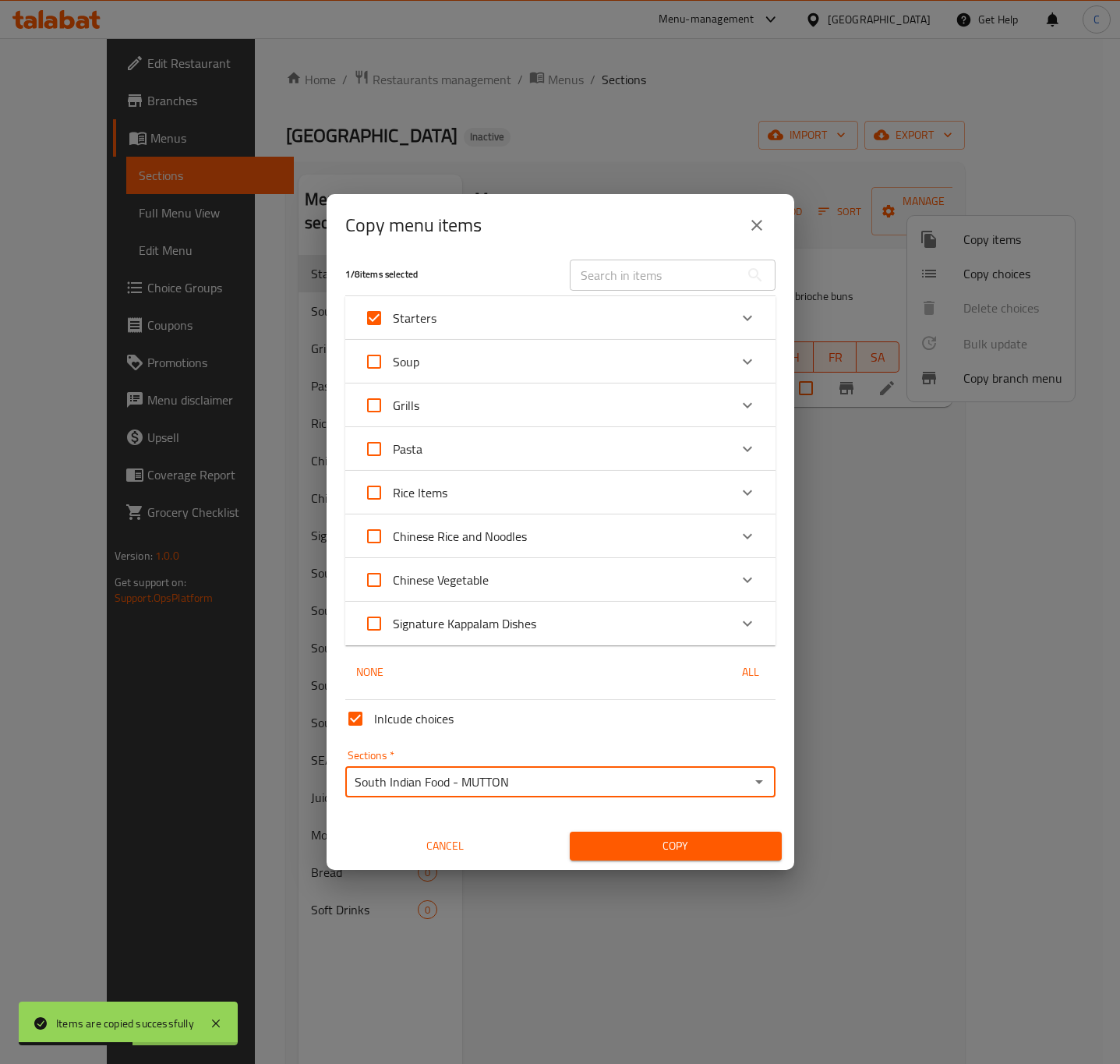
click at [667, 842] on span "Copy" at bounding box center [675, 846] width 187 height 20
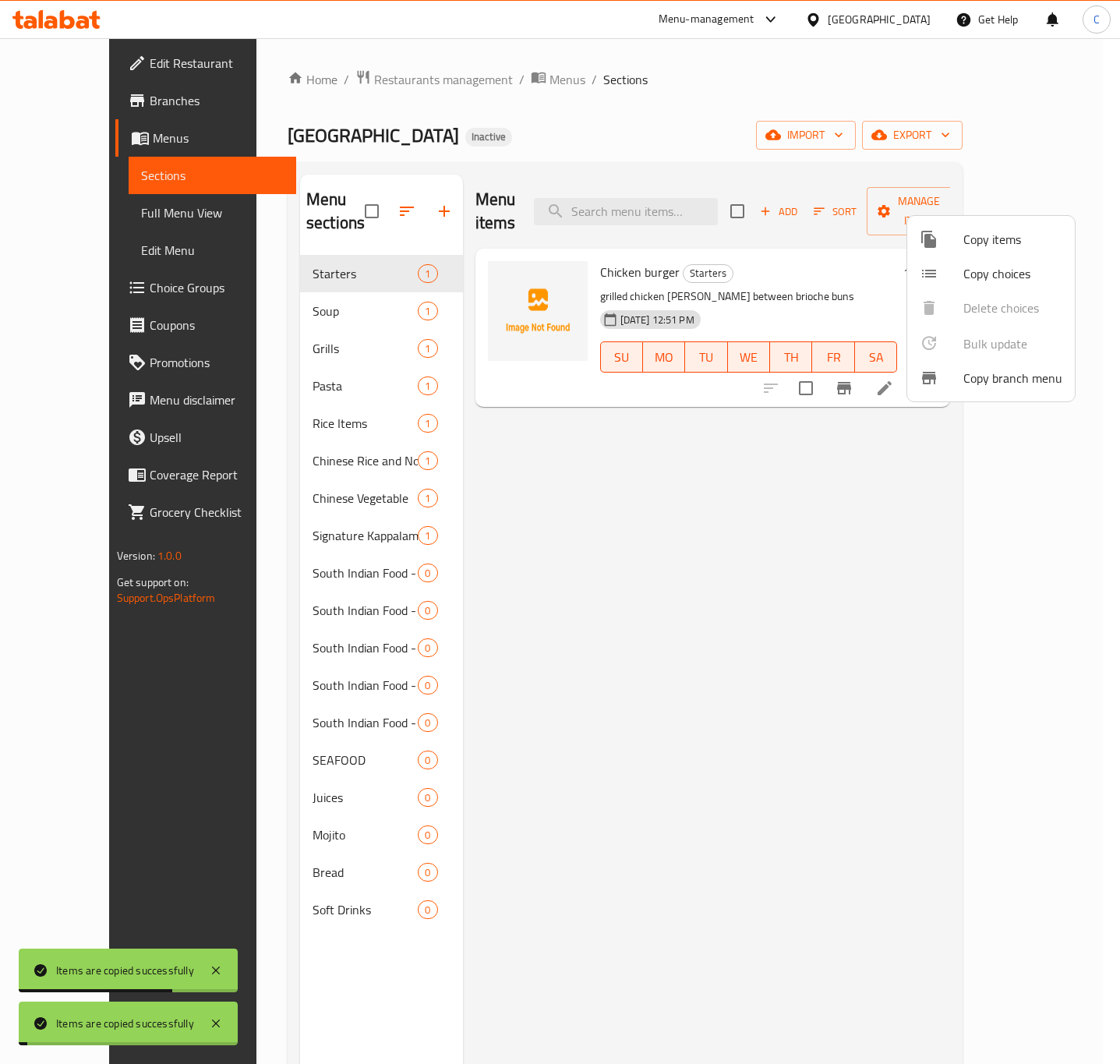
click at [1011, 239] on span "Copy items" at bounding box center [1013, 239] width 99 height 19
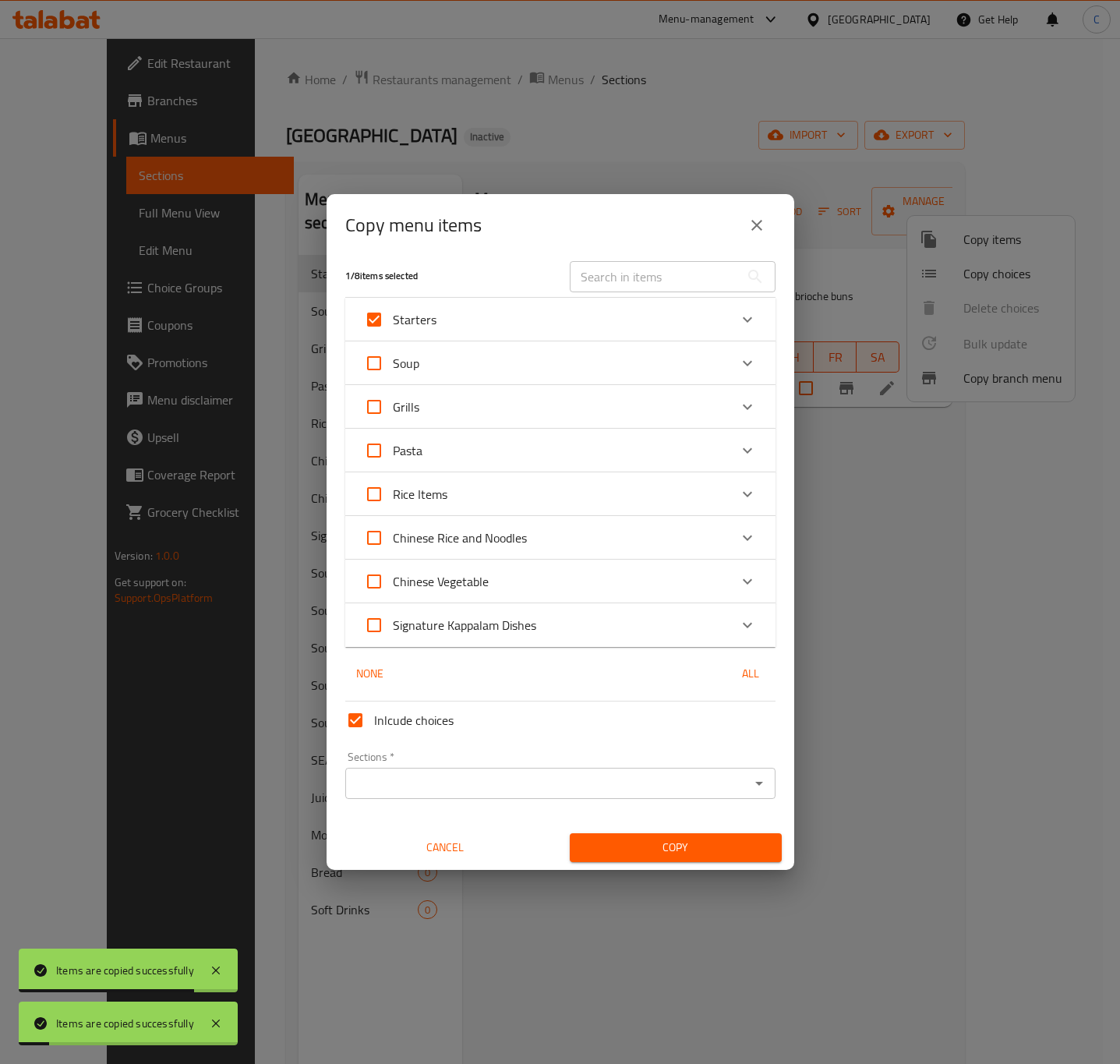
scroll to position [9, 0]
drag, startPoint x: 694, startPoint y: 532, endPoint x: 721, endPoint y: 558, distance: 37.5
click at [695, 532] on div "Chinese Rice and Noodles" at bounding box center [546, 536] width 365 height 38
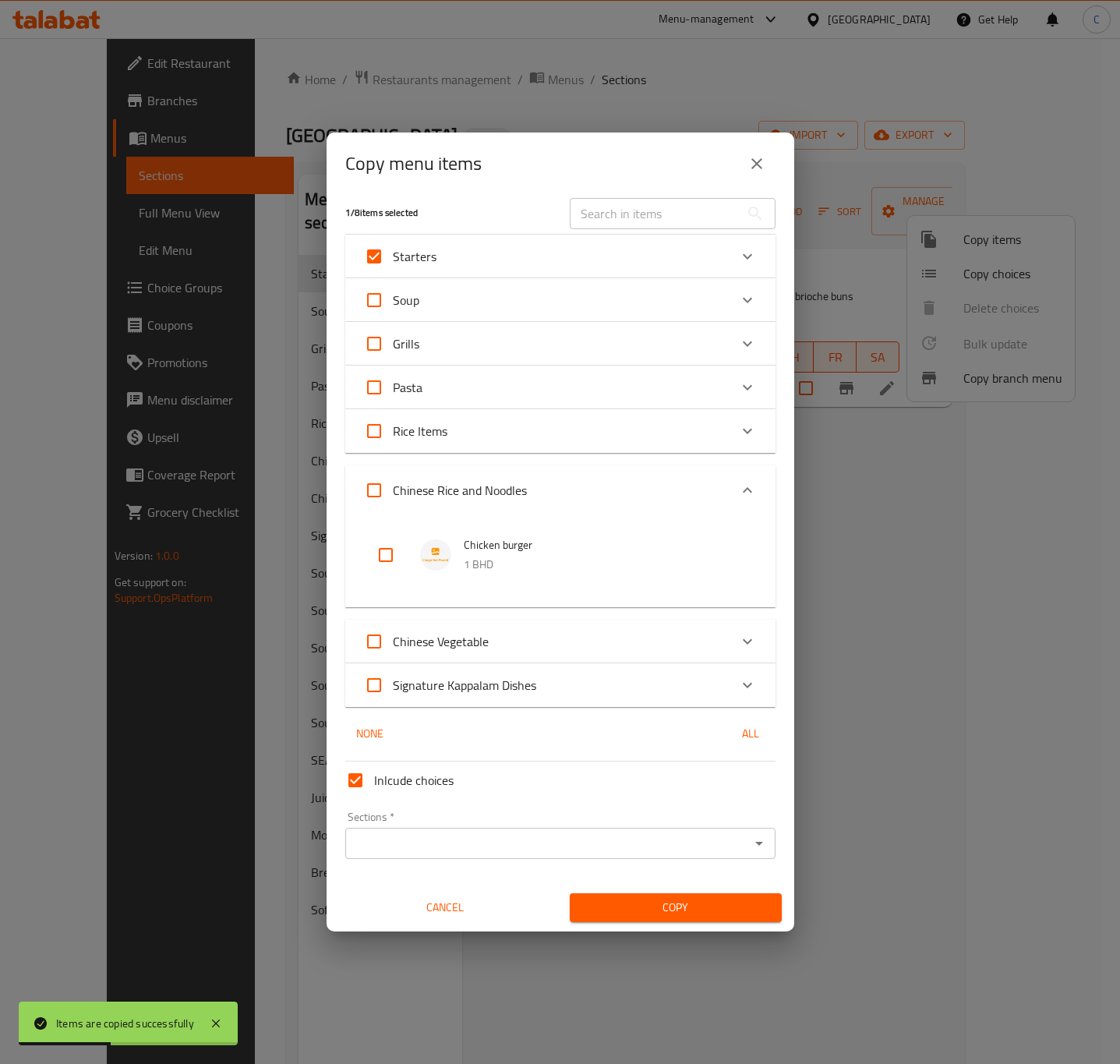
click at [728, 685] on div "Expand" at bounding box center [747, 685] width 38 height 38
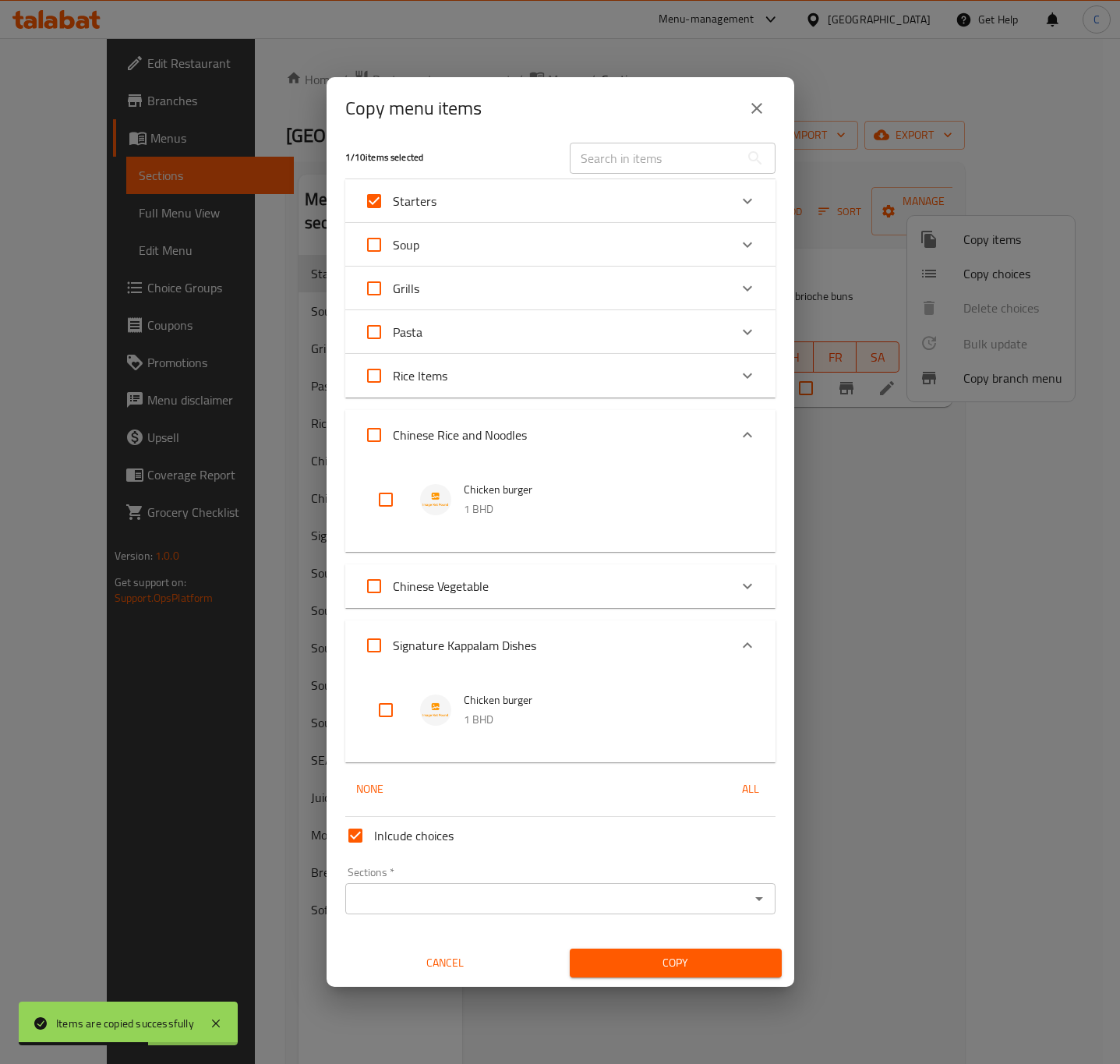
click at [622, 896] on input "Sections   *" at bounding box center [548, 899] width 395 height 22
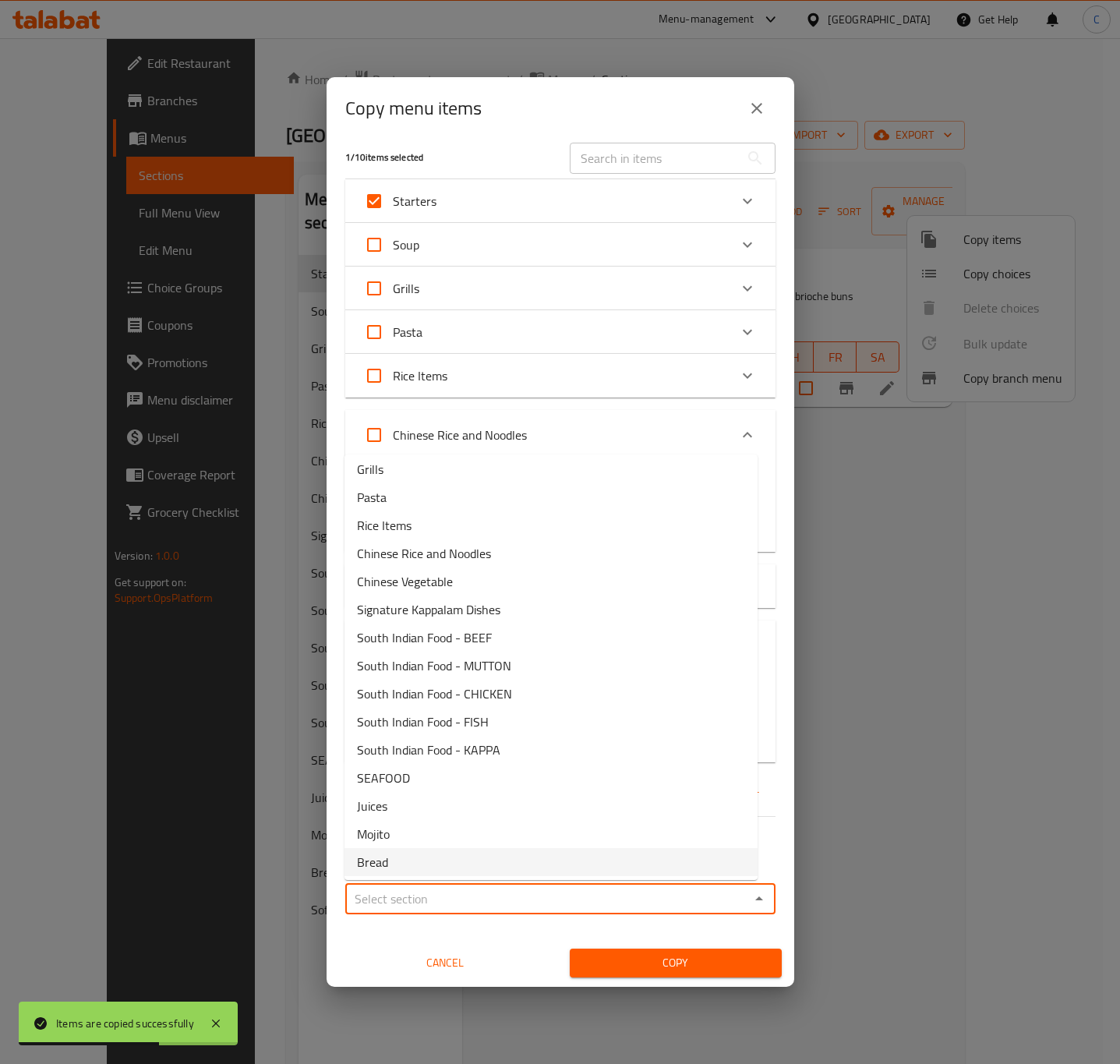
scroll to position [92, 0]
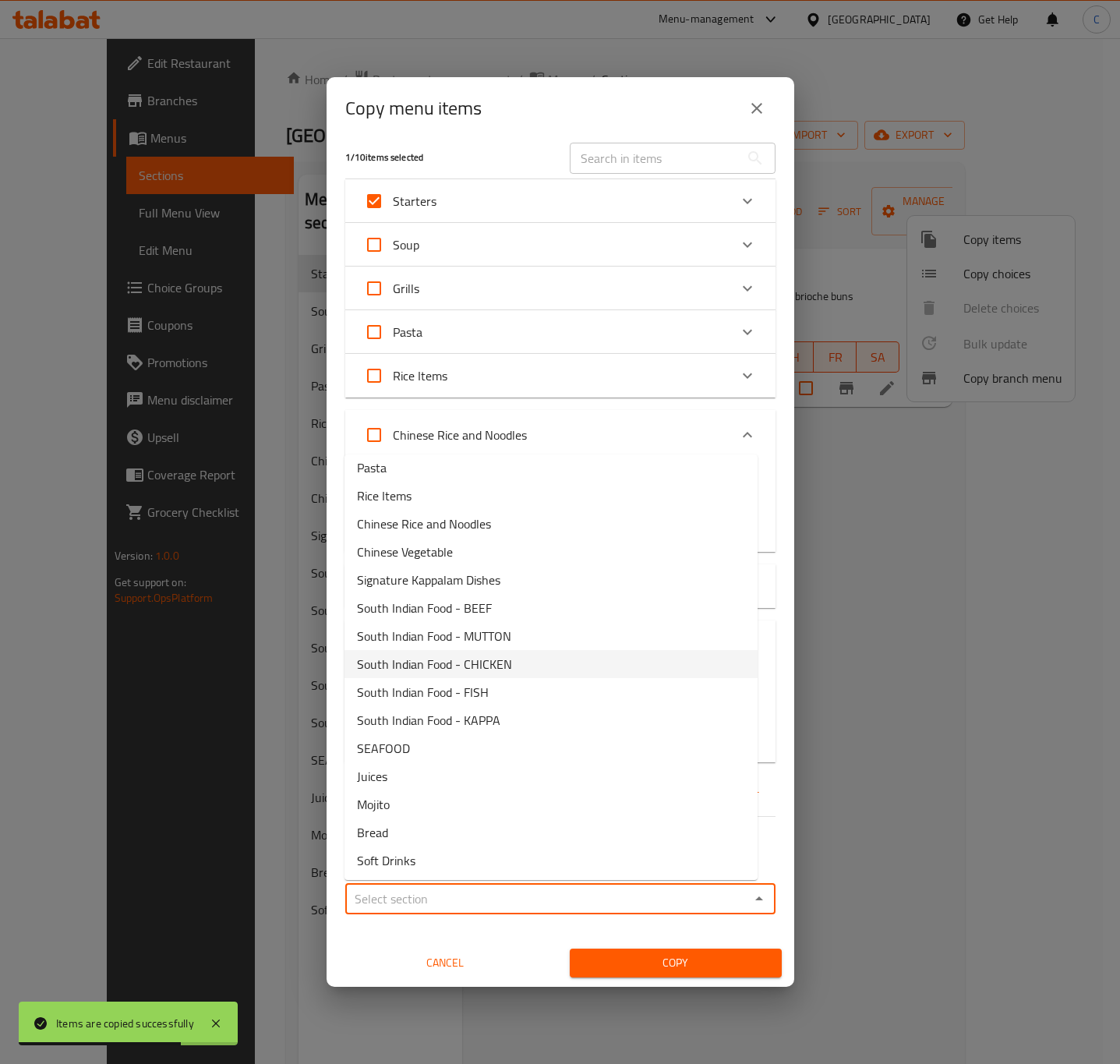
click at [540, 664] on li "South Indian Food - CHICKEN" at bounding box center [551, 664] width 413 height 28
type input "South Indian Food - CHICKEN"
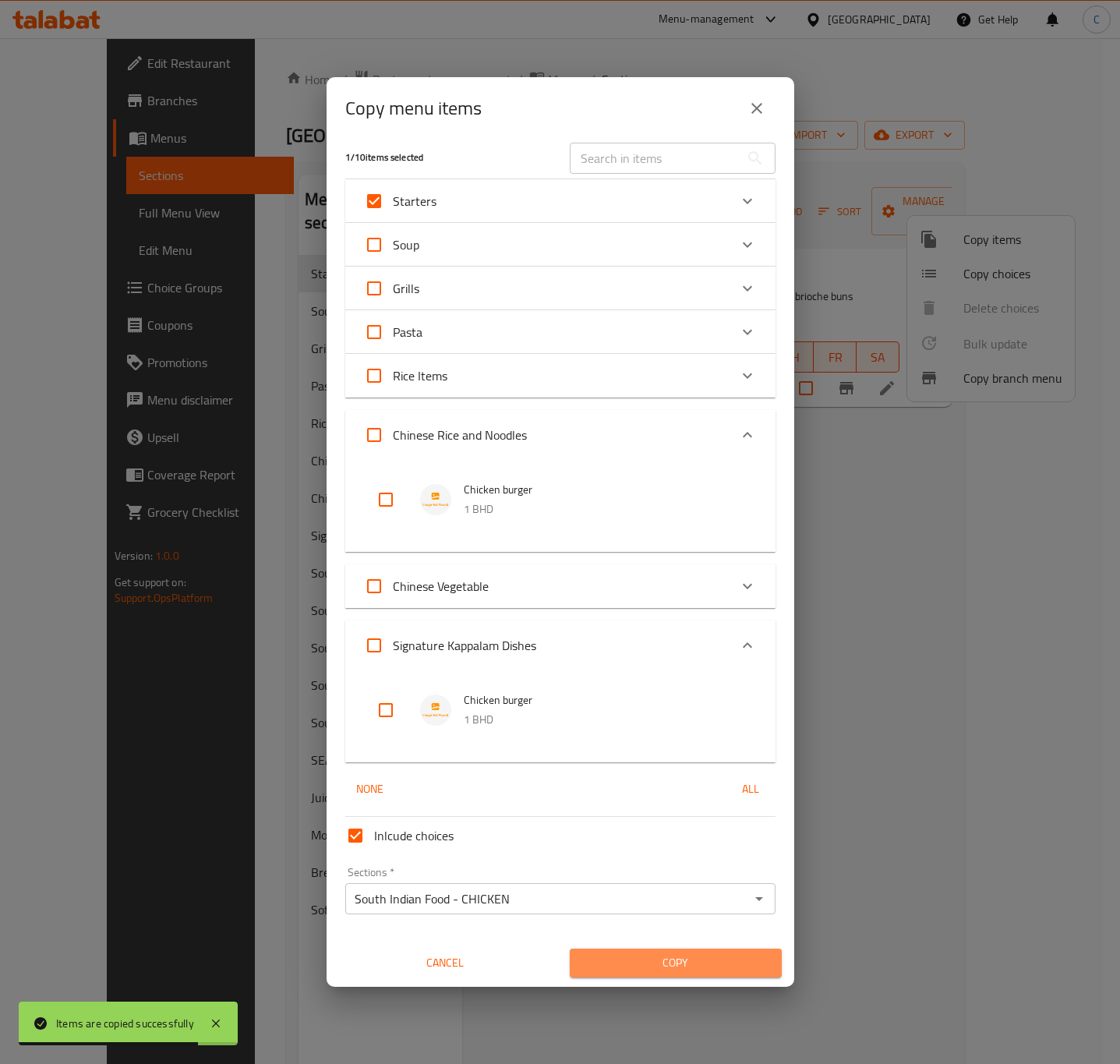
click at [720, 965] on span "Copy" at bounding box center [675, 963] width 187 height 20
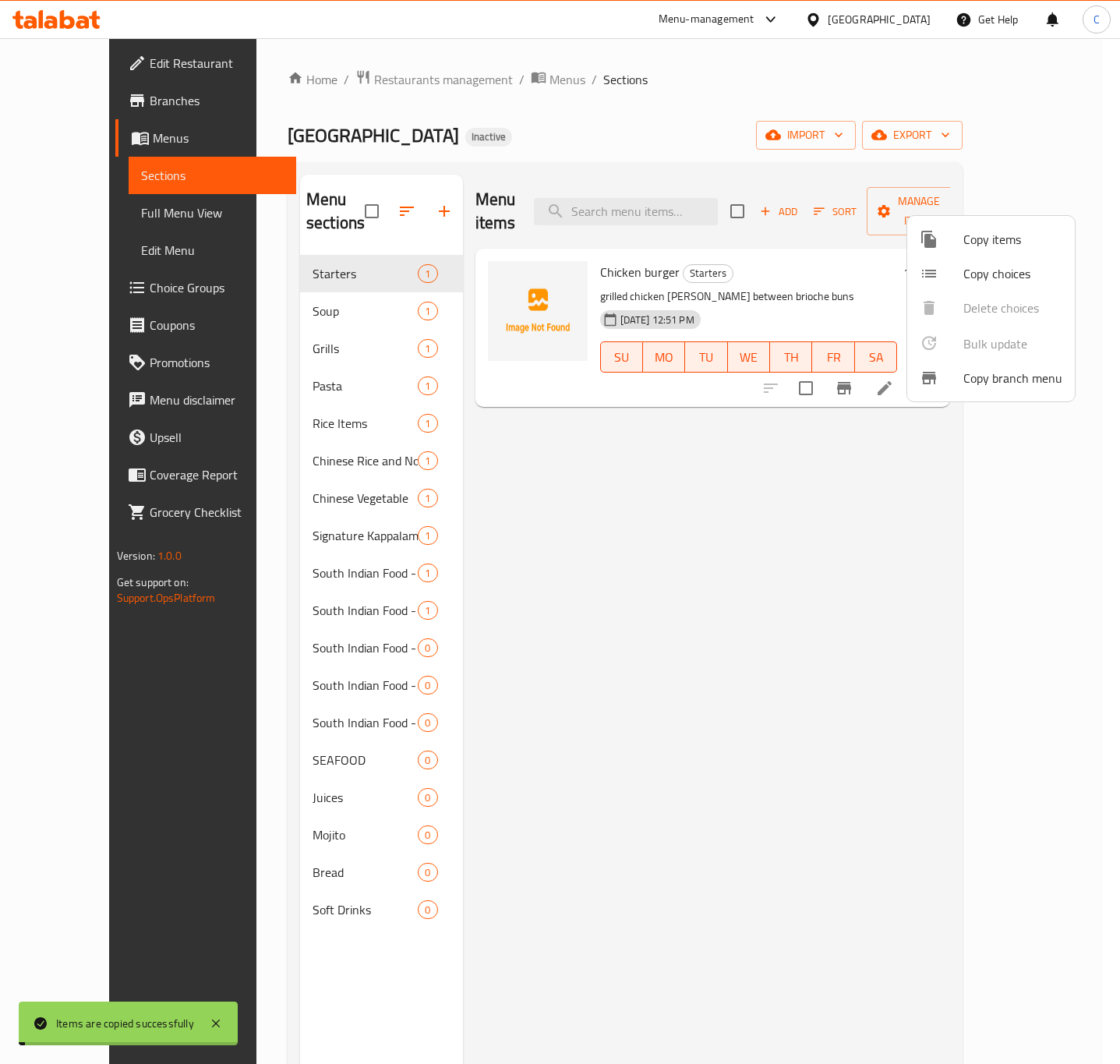
click at [958, 236] on div at bounding box center [941, 239] width 44 height 19
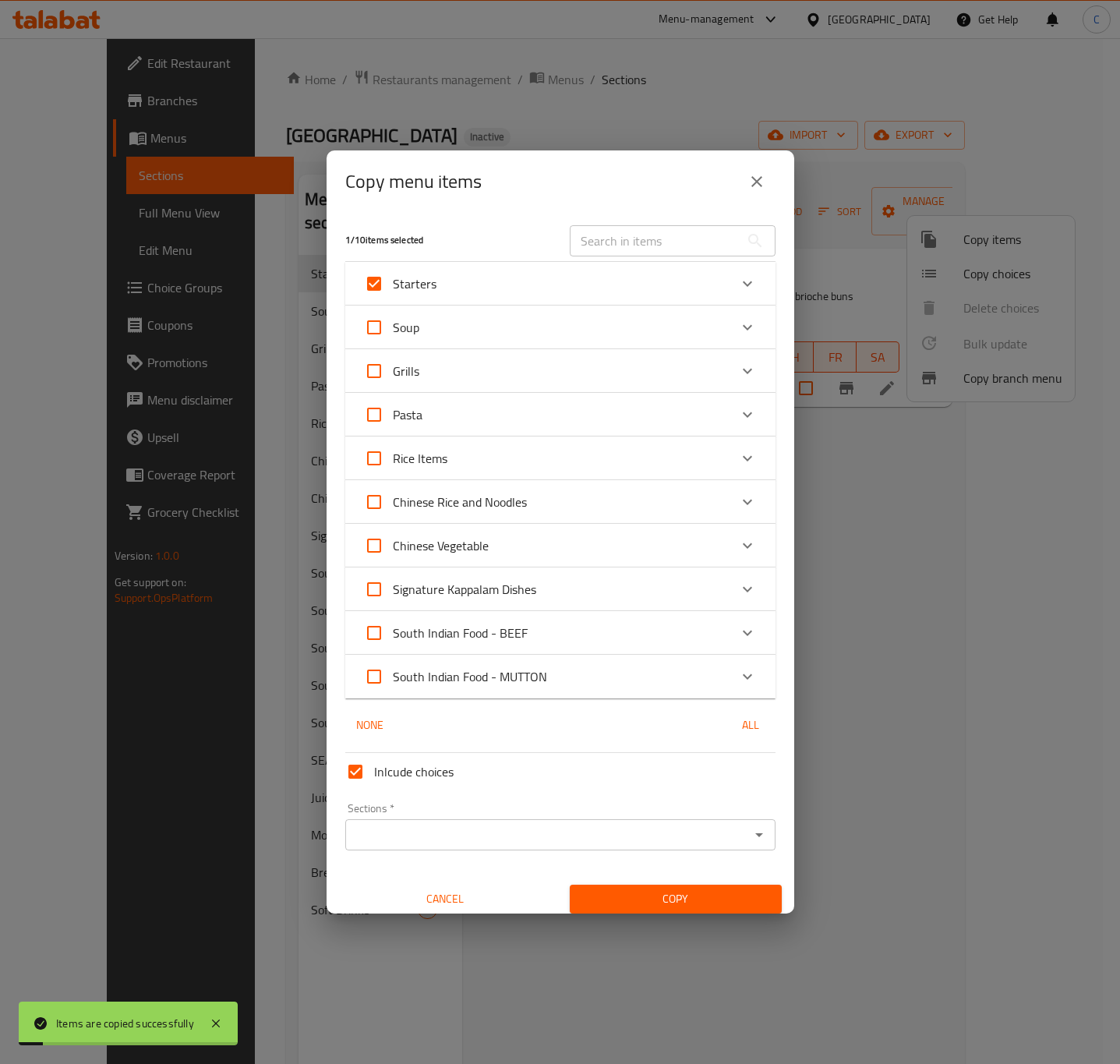
scroll to position [9, 0]
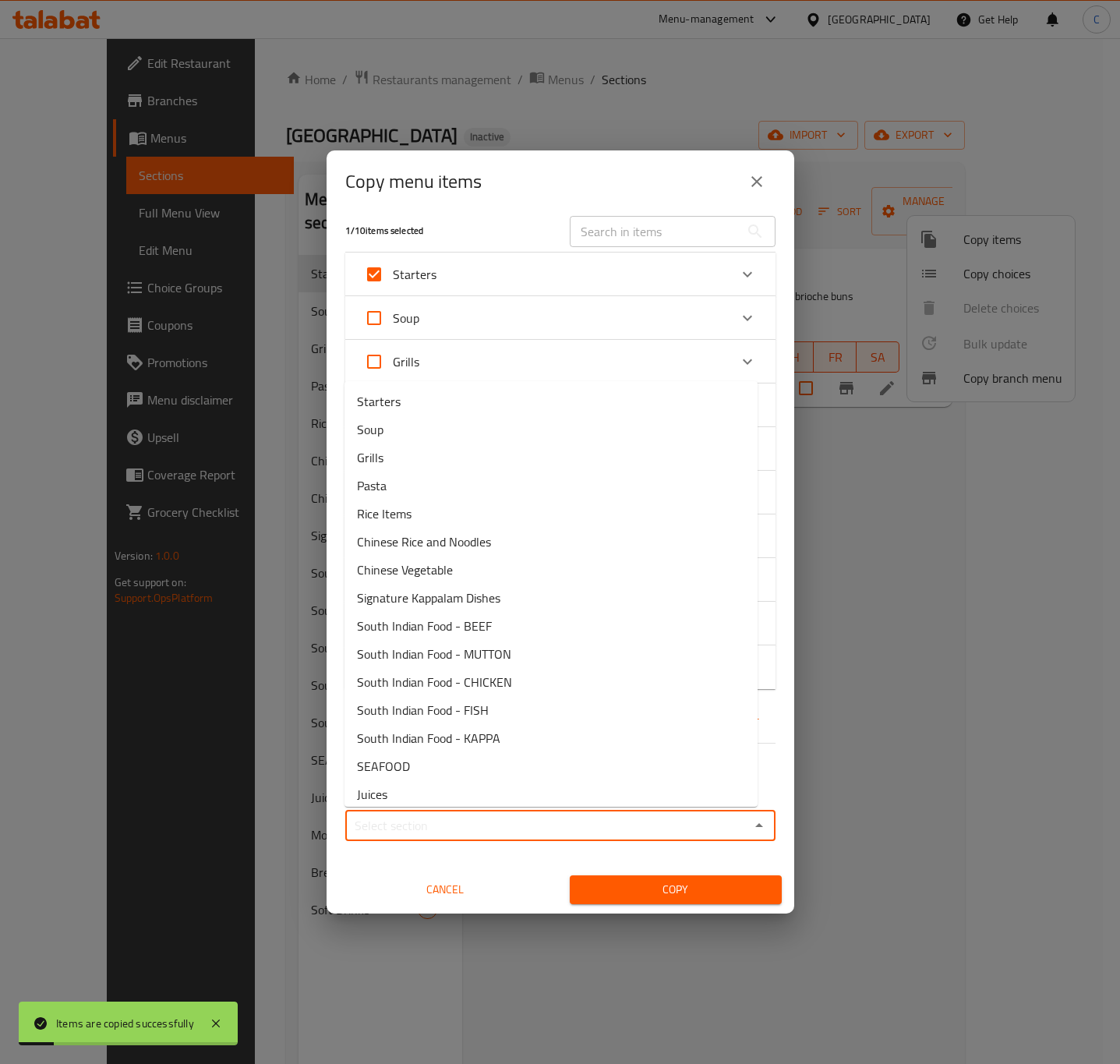
click at [611, 834] on input "Sections   *" at bounding box center [548, 825] width 395 height 22
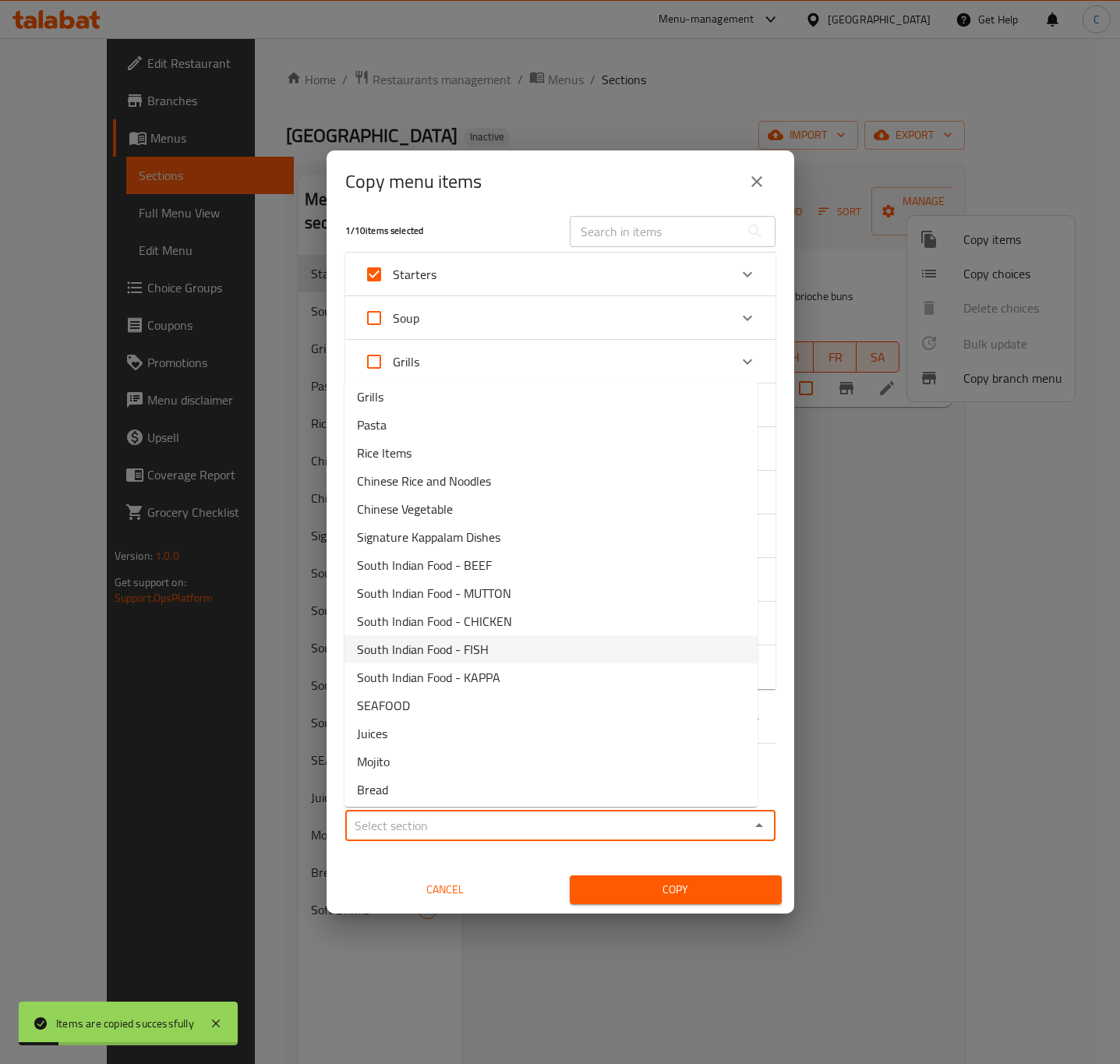
scroll to position [92, 0]
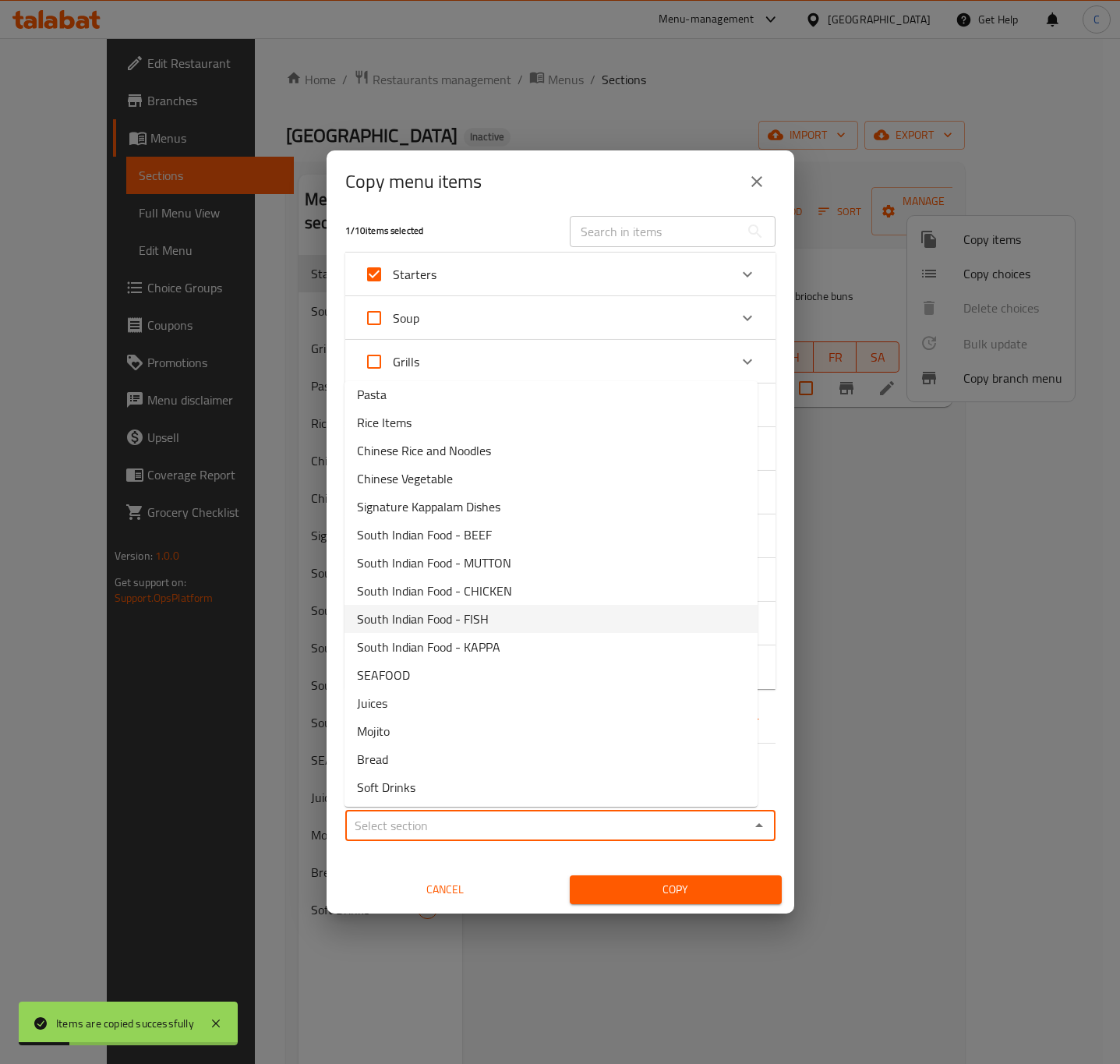
click at [560, 608] on li "South Indian Food - FISH" at bounding box center [551, 618] width 413 height 28
type input "South Indian Food - FISH"
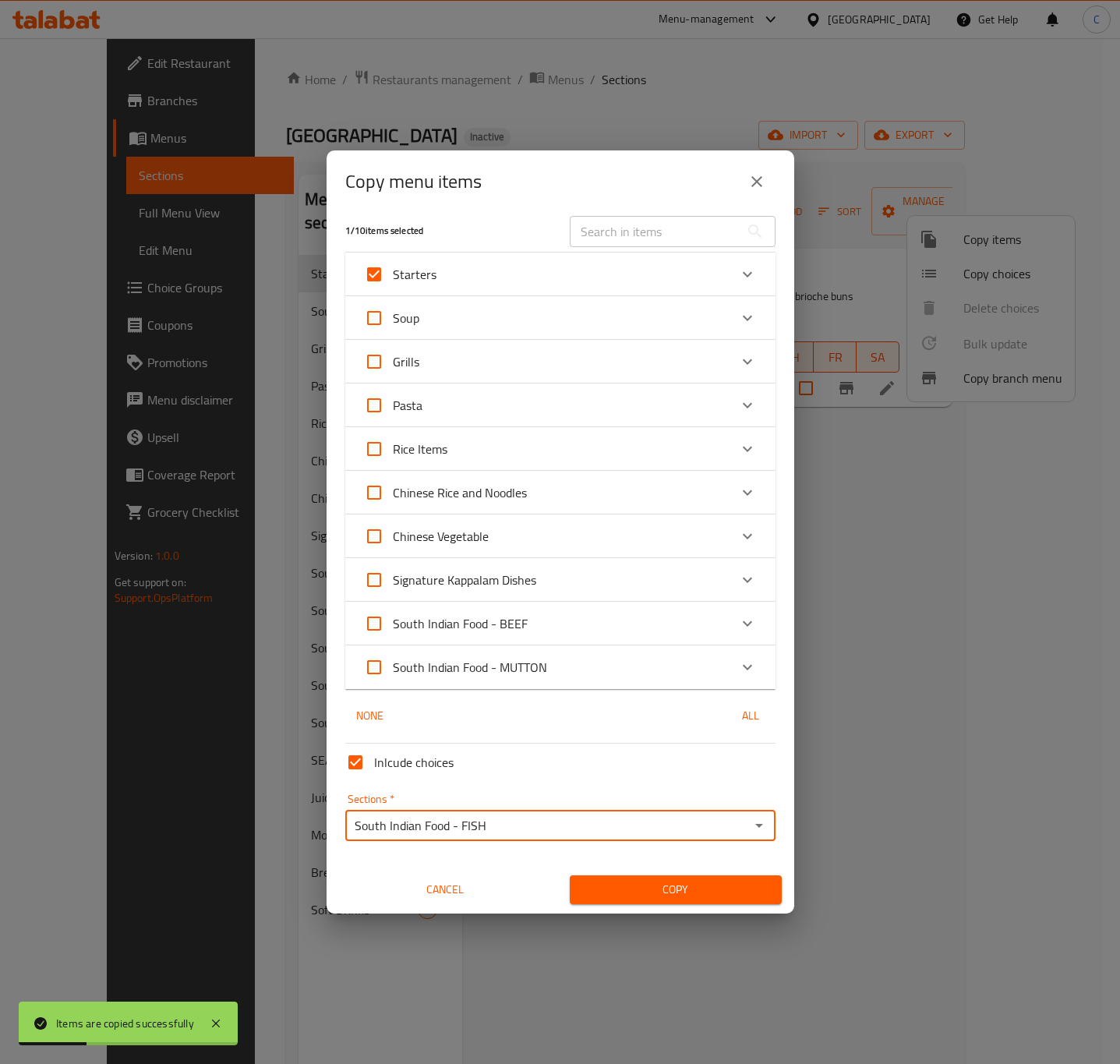
click at [735, 888] on span "Copy" at bounding box center [675, 890] width 187 height 20
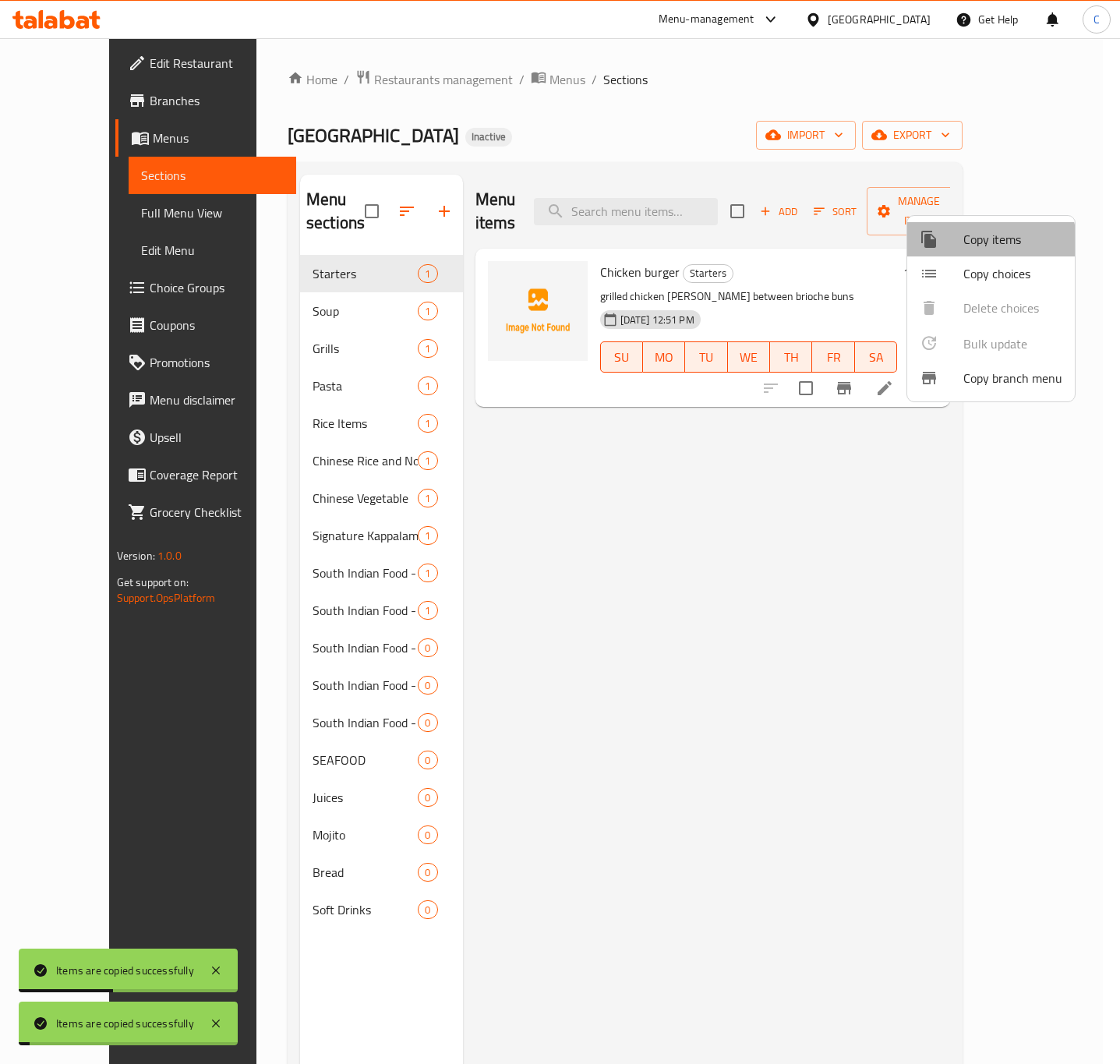
click at [983, 245] on span "Copy items" at bounding box center [1013, 239] width 99 height 19
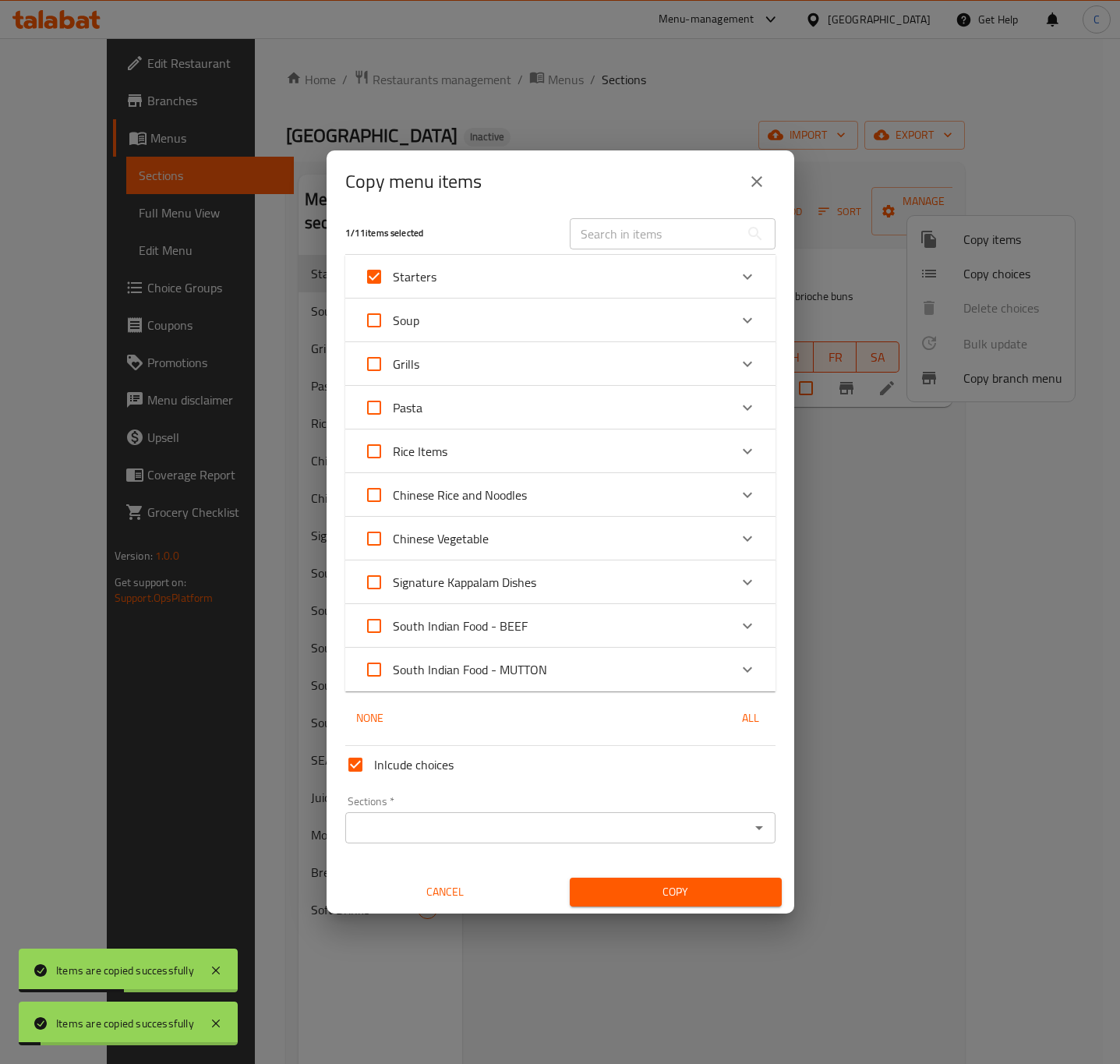
scroll to position [9, 0]
click at [685, 822] on input "Sections   *" at bounding box center [548, 825] width 395 height 22
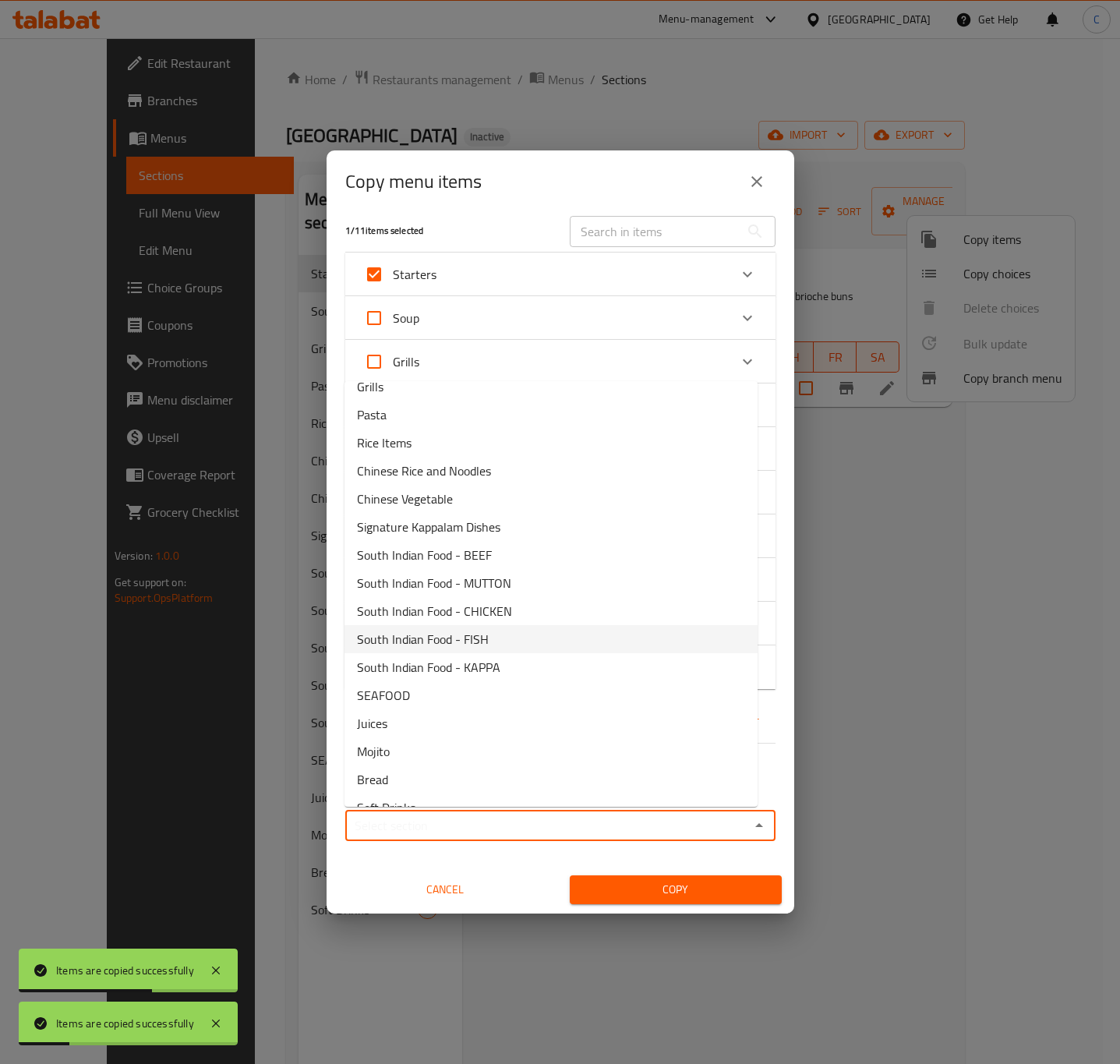
scroll to position [92, 0]
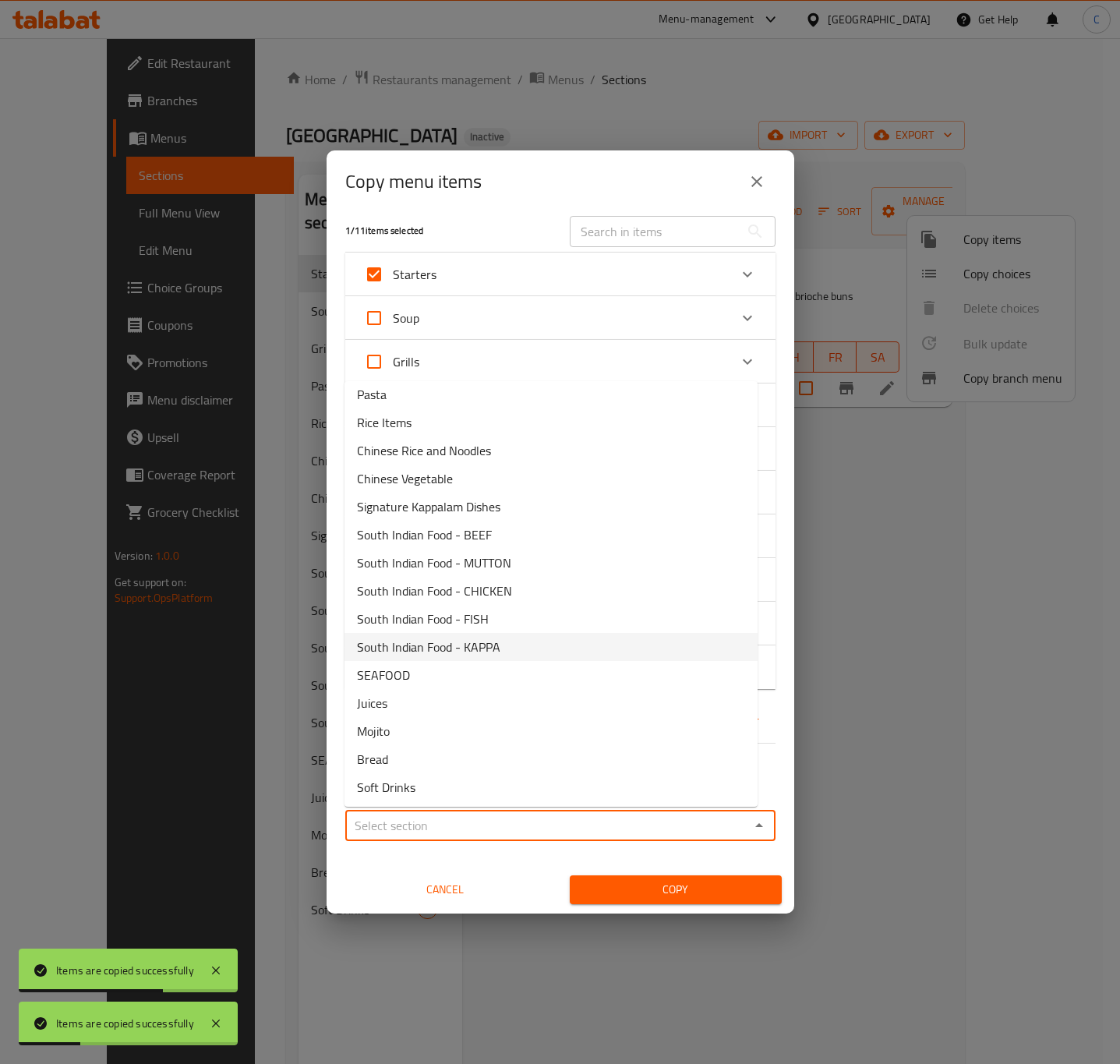
click at [552, 641] on li "South Indian Food - KAPPA" at bounding box center [551, 646] width 413 height 28
type input "South Indian Food - KAPPA"
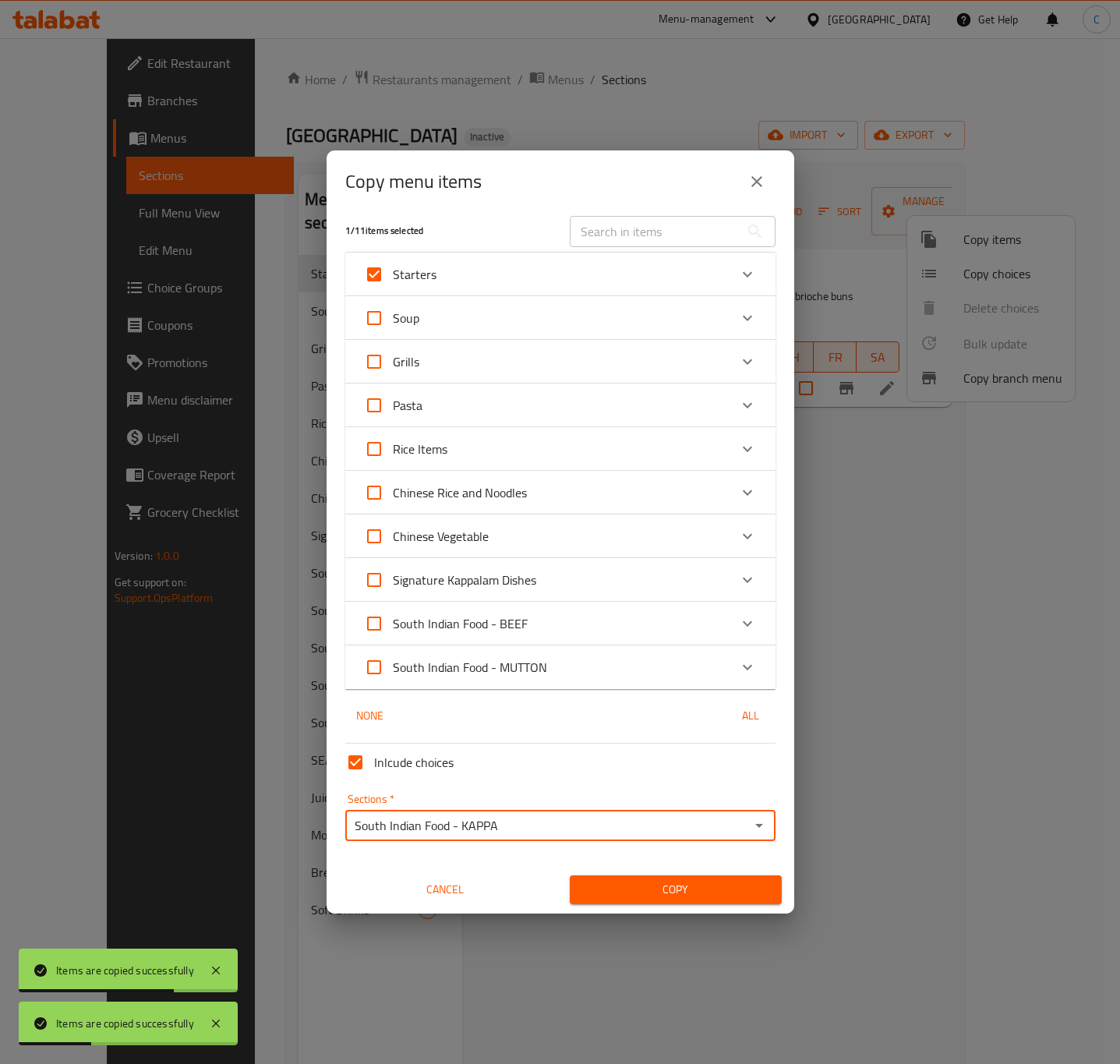
click at [710, 905] on div "Copy" at bounding box center [675, 889] width 231 height 48
click at [705, 870] on div "Copy" at bounding box center [675, 889] width 231 height 48
click at [723, 875] on button "Copy" at bounding box center [675, 890] width 212 height 29
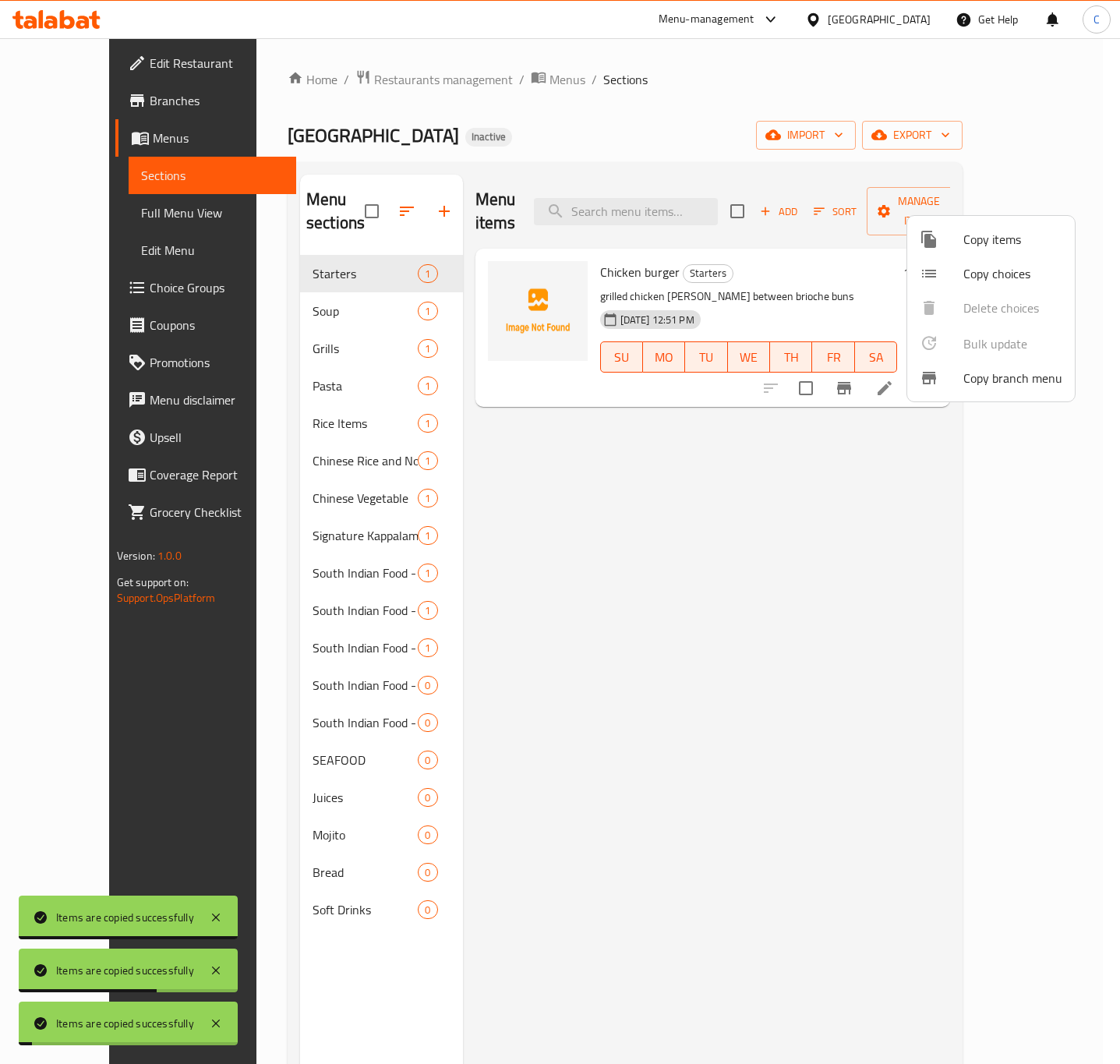
click at [978, 264] on span "Copy choices" at bounding box center [1013, 273] width 99 height 19
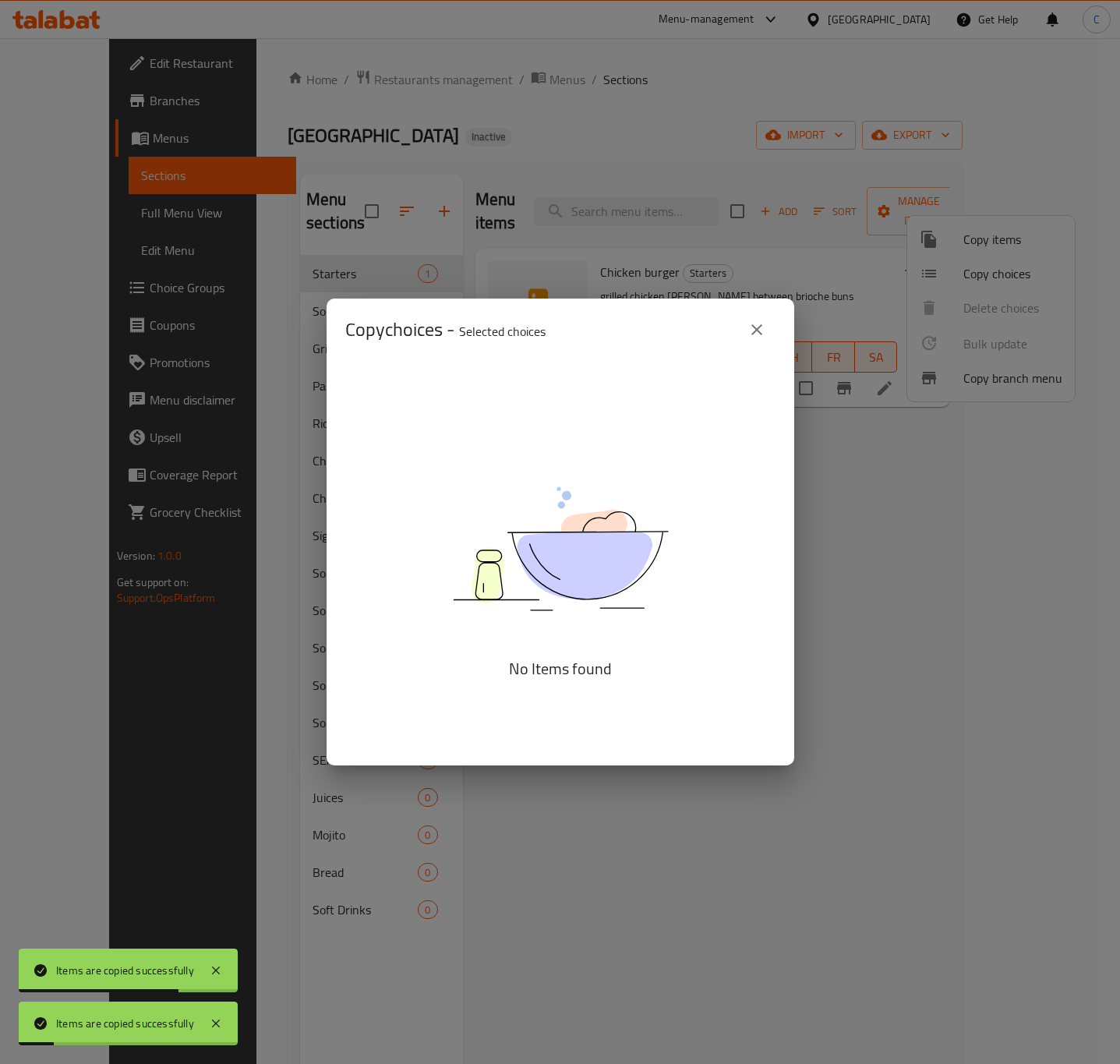
click at [973, 234] on div "Copy choices - Selected choices 0 No Items found" at bounding box center [560, 532] width 1120 height 1064
click at [752, 328] on icon "close" at bounding box center [756, 330] width 19 height 19
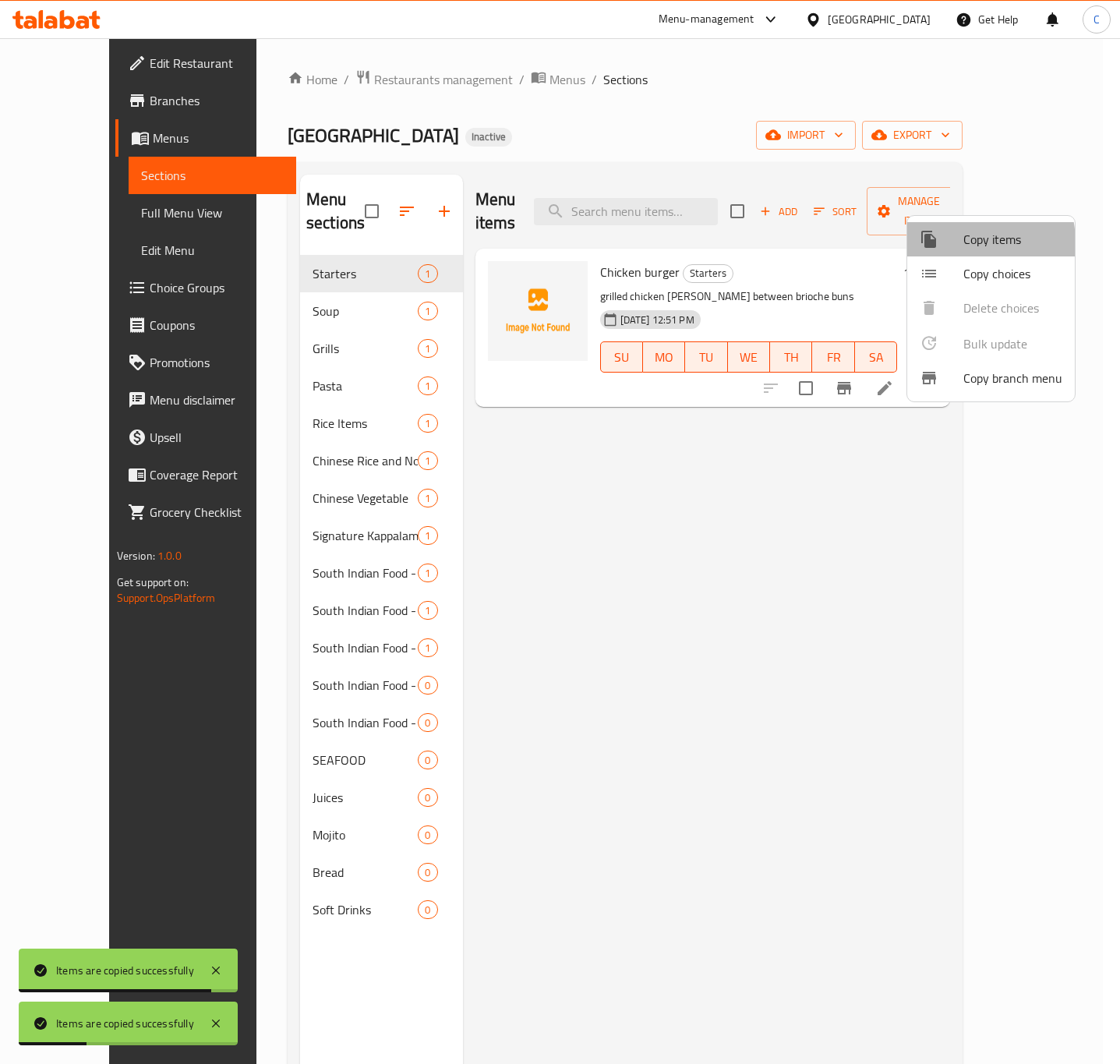
click at [950, 243] on div at bounding box center [941, 239] width 44 height 19
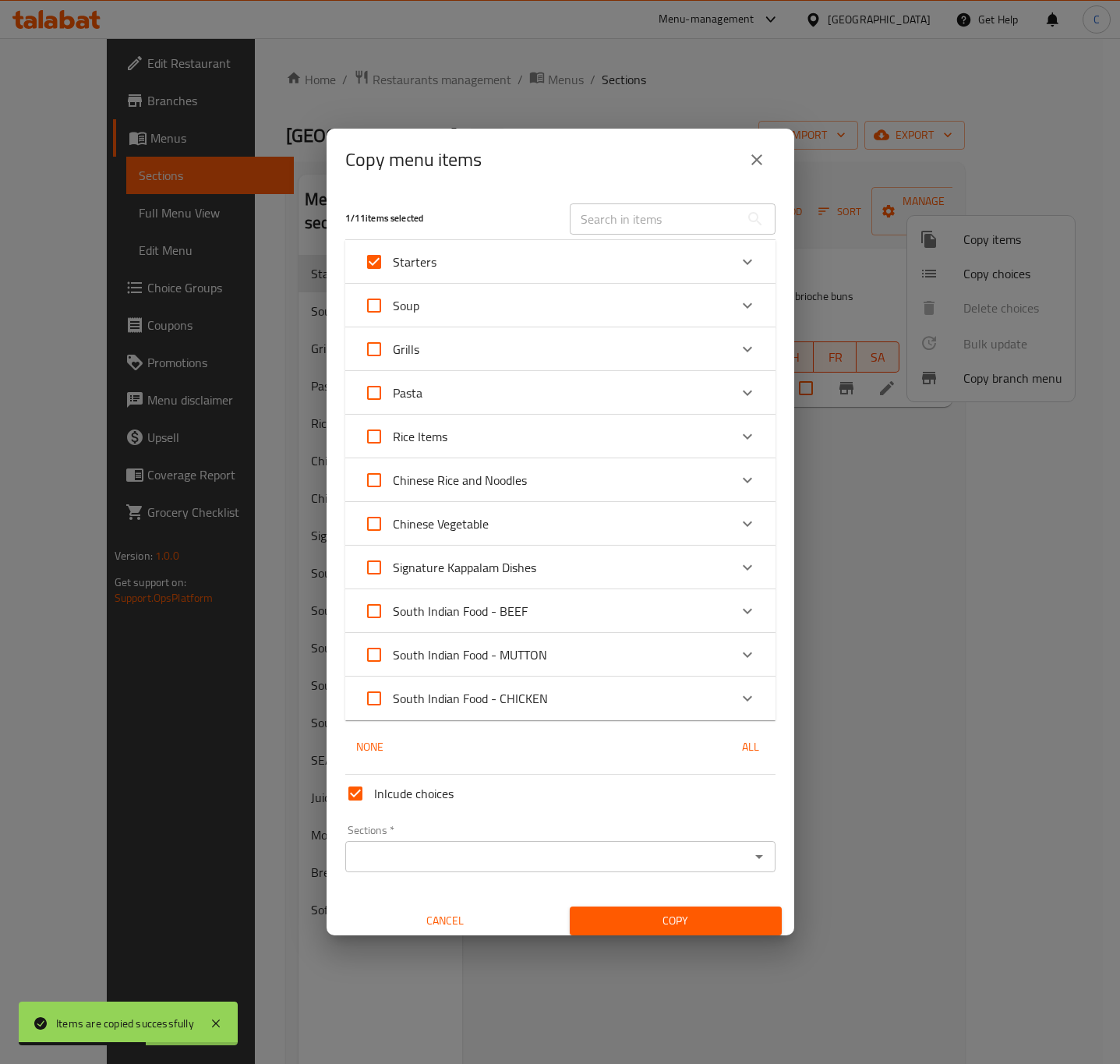
click at [524, 847] on input "Sections   *" at bounding box center [548, 857] width 395 height 22
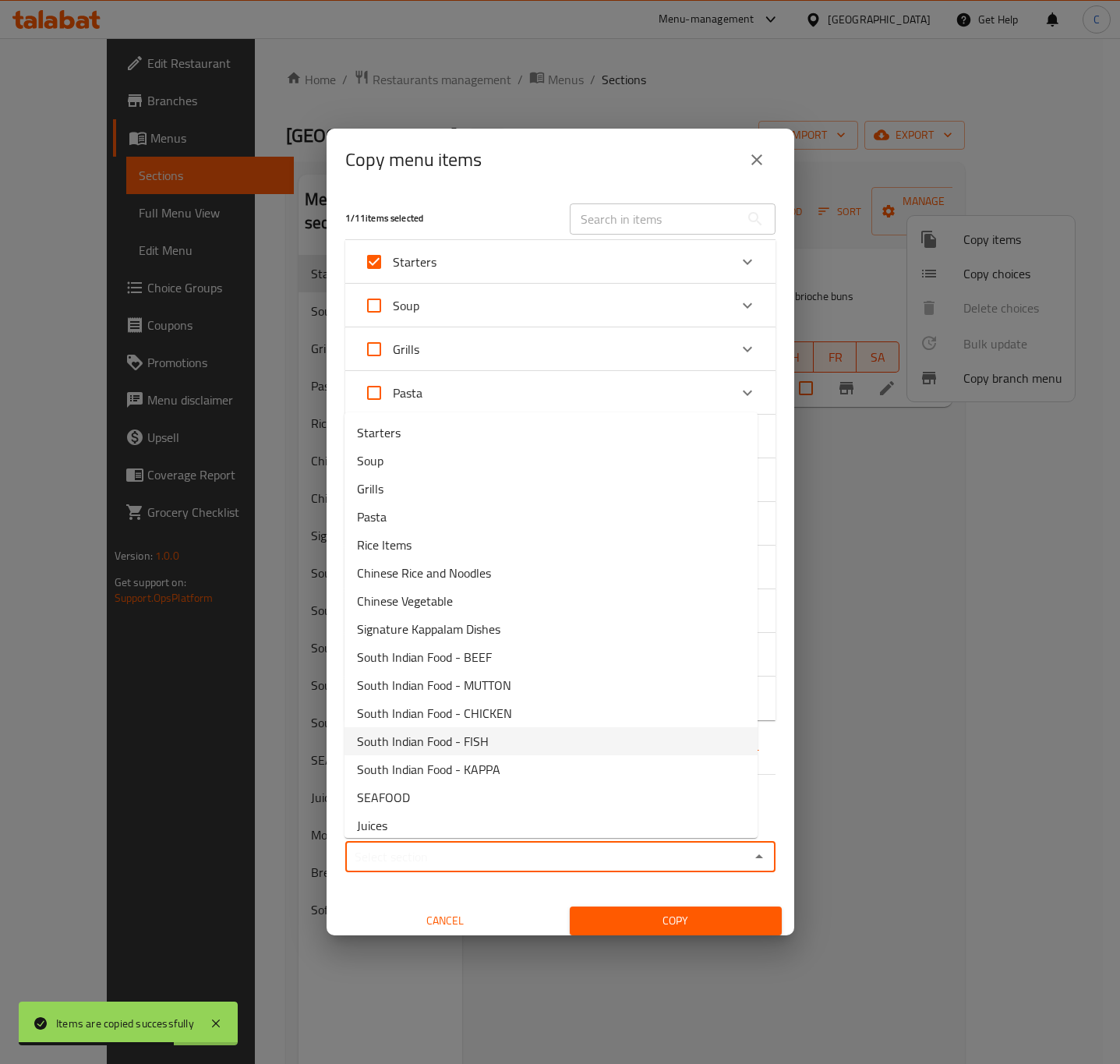
click at [484, 752] on li "South Indian Food - FISH" at bounding box center [551, 741] width 413 height 28
type input "South Indian Food - FISH"
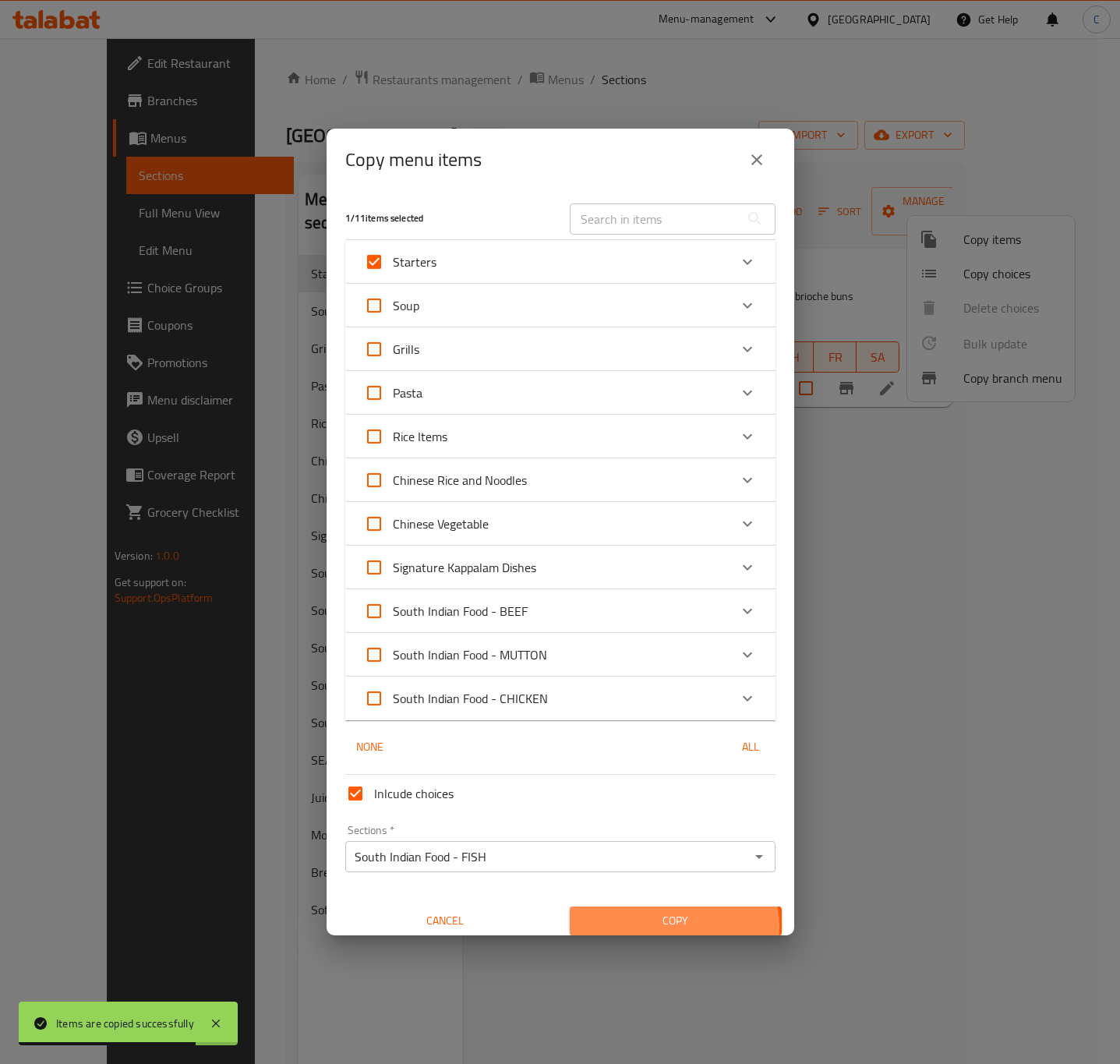
click at [664, 926] on span "Copy" at bounding box center [675, 921] width 187 height 20
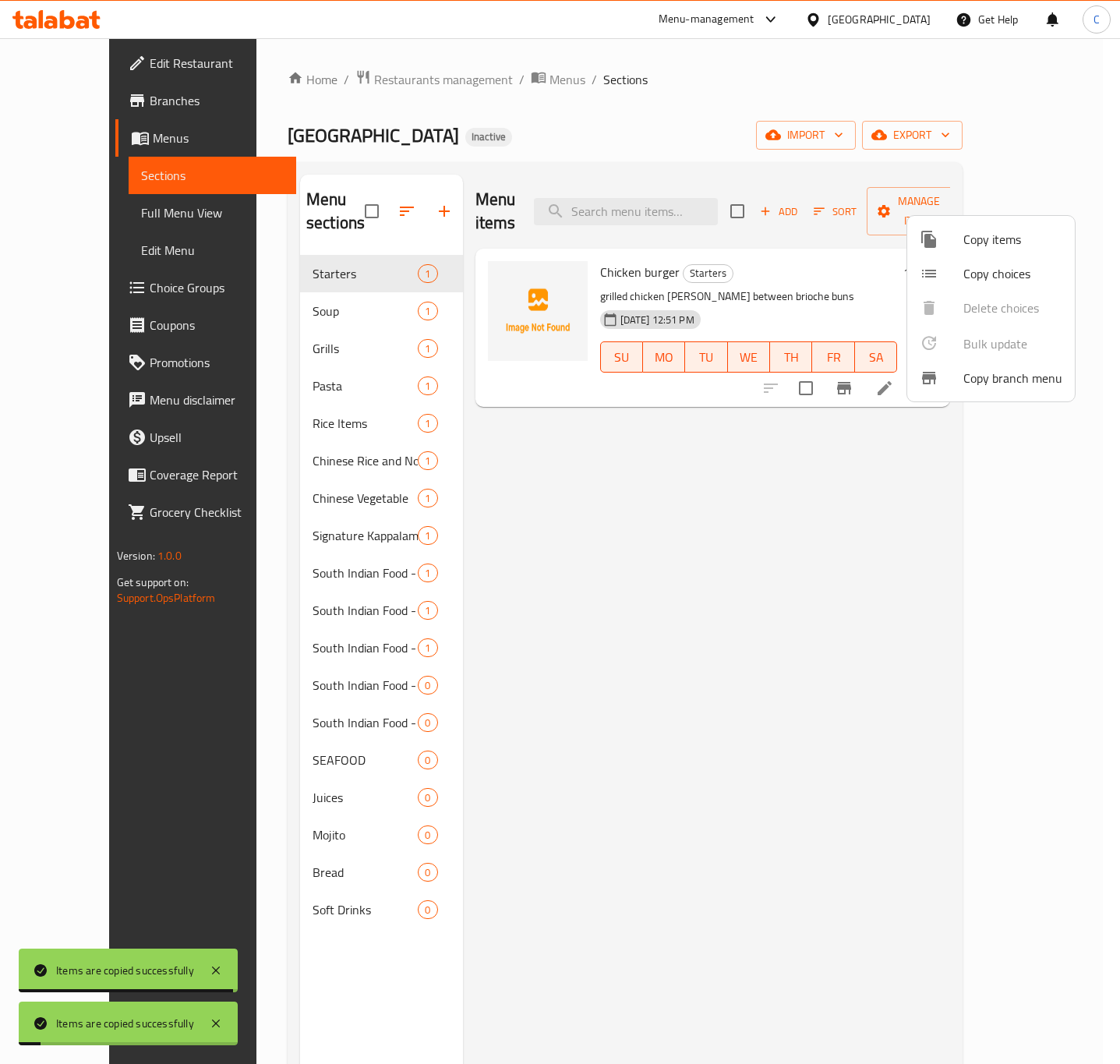
click at [975, 230] on span "Copy items" at bounding box center [1013, 239] width 99 height 19
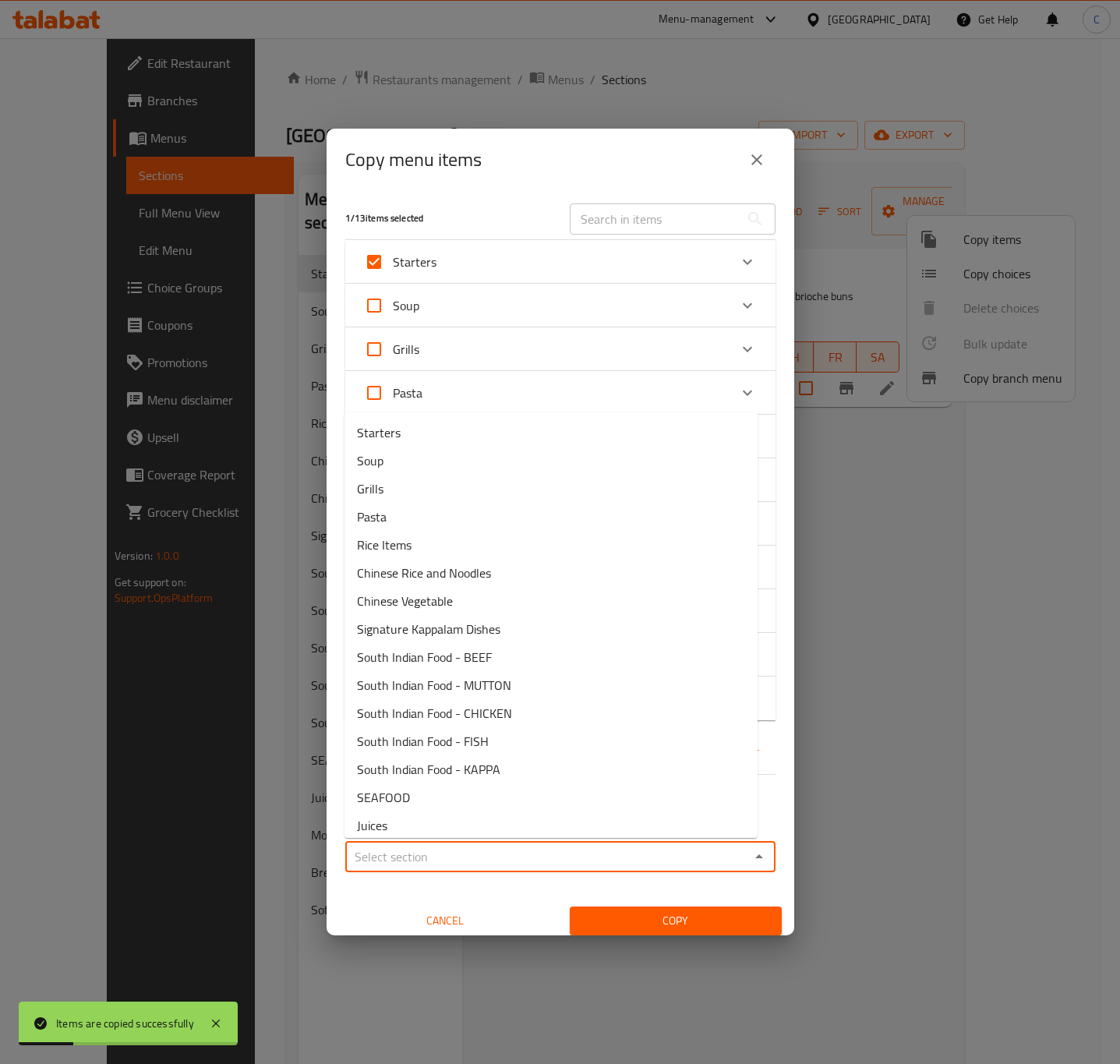
drag, startPoint x: 566, startPoint y: 863, endPoint x: 557, endPoint y: 841, distance: 23.8
click at [566, 864] on input "Sections   *" at bounding box center [548, 857] width 395 height 22
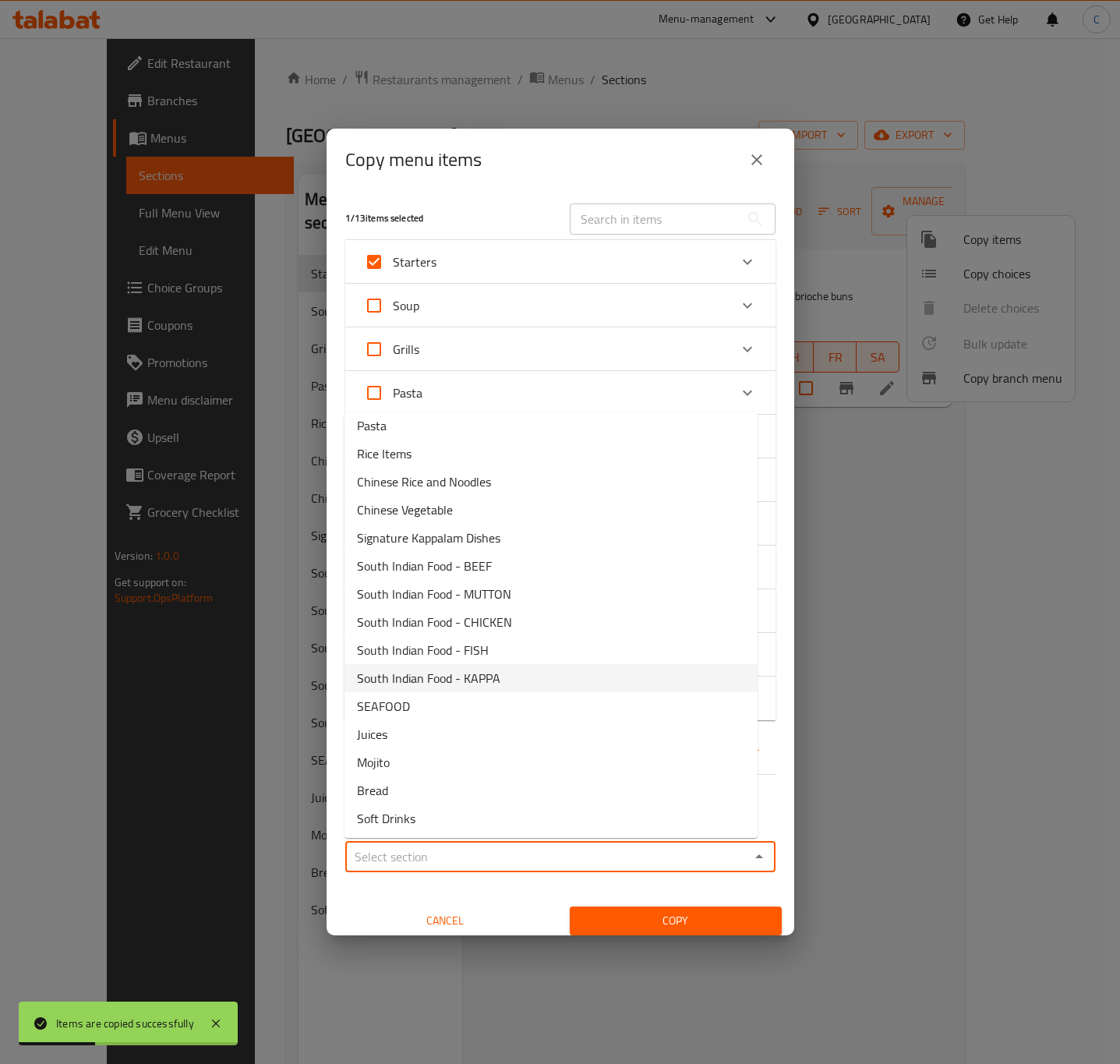
click at [536, 681] on li "South Indian Food - KAPPA" at bounding box center [551, 677] width 413 height 28
type input "South Indian Food - KAPPA"
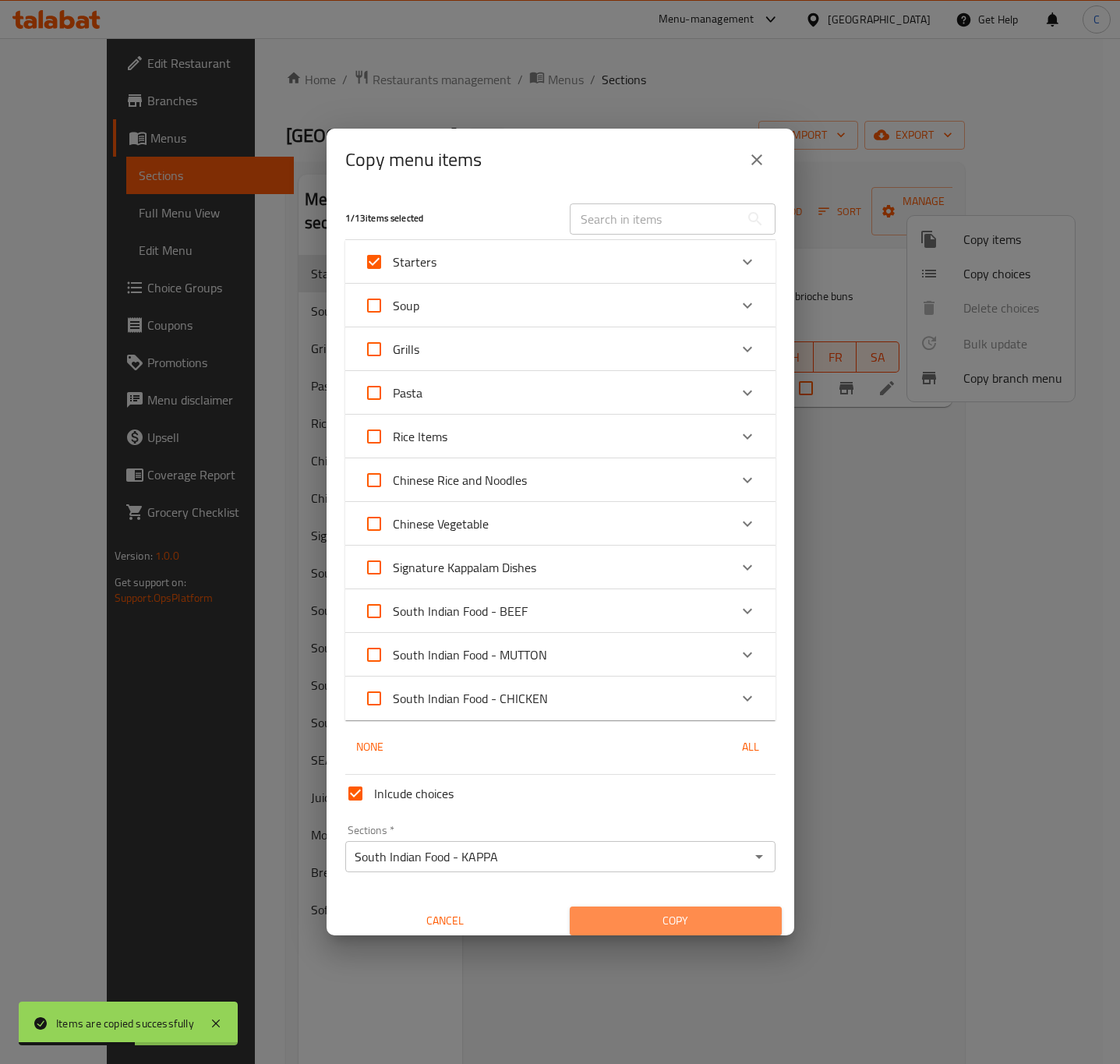
click at [710, 924] on span "Copy" at bounding box center [675, 921] width 187 height 20
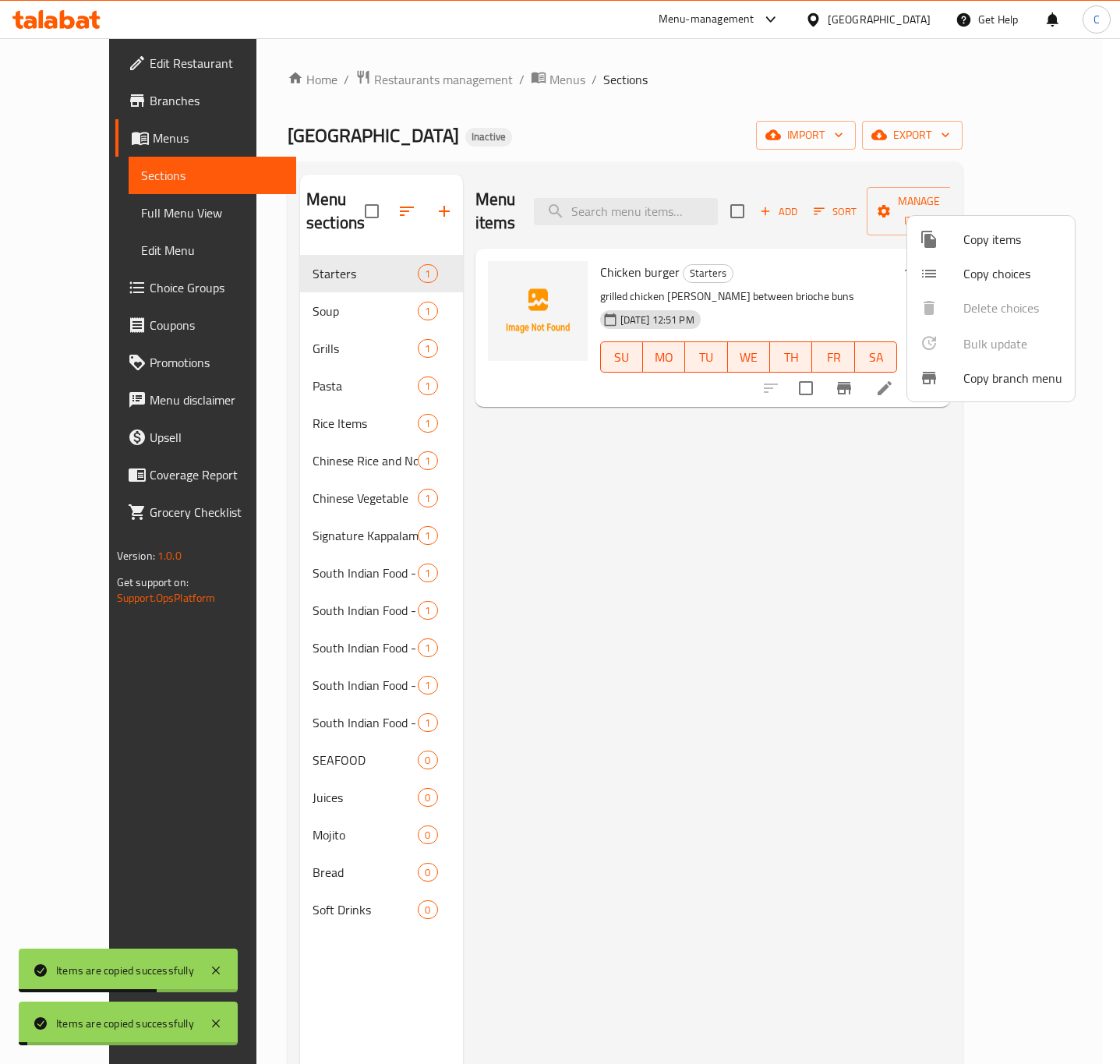
click at [940, 243] on div at bounding box center [941, 239] width 44 height 19
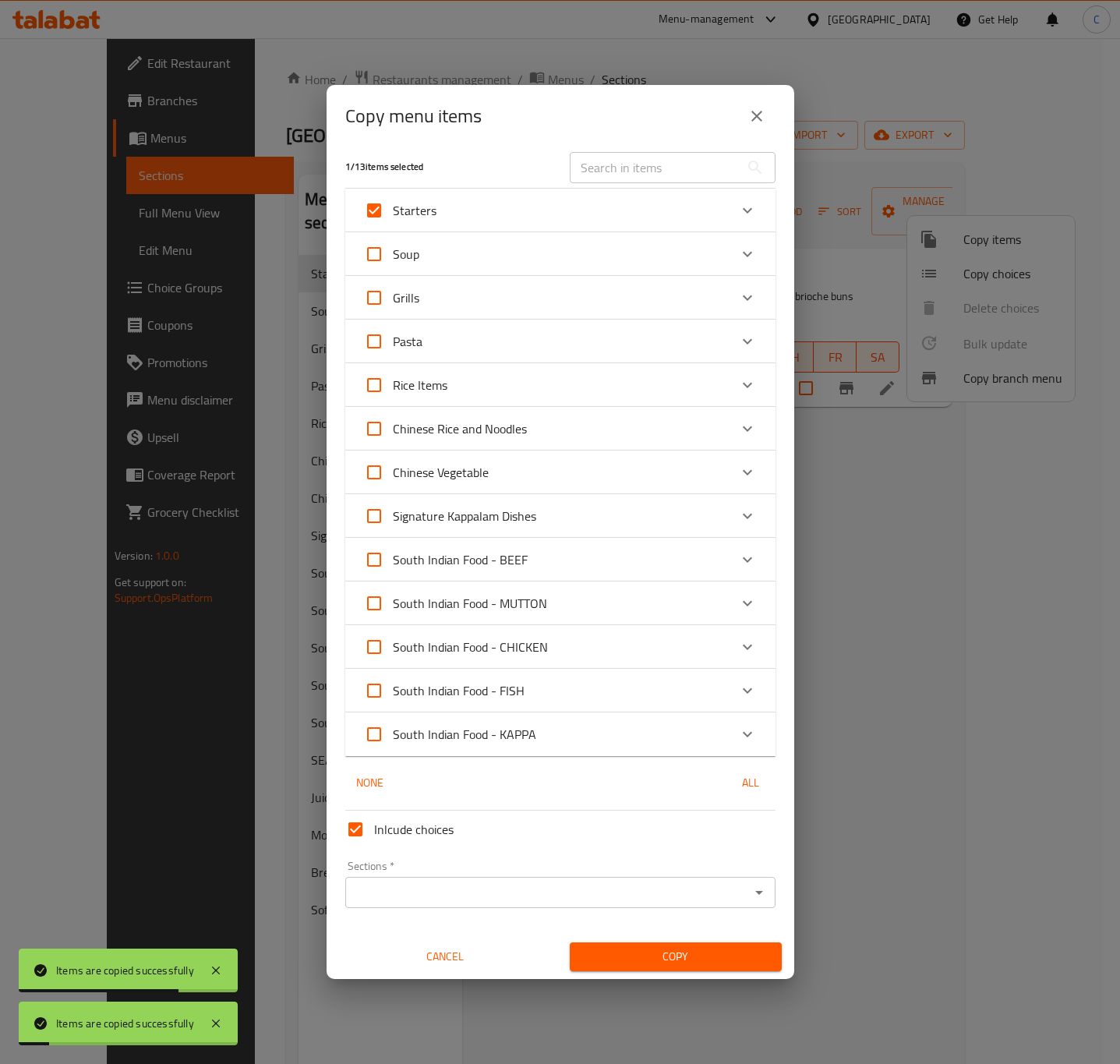
scroll to position [9, 0]
click at [613, 902] on div "Sections *" at bounding box center [560, 891] width 430 height 31
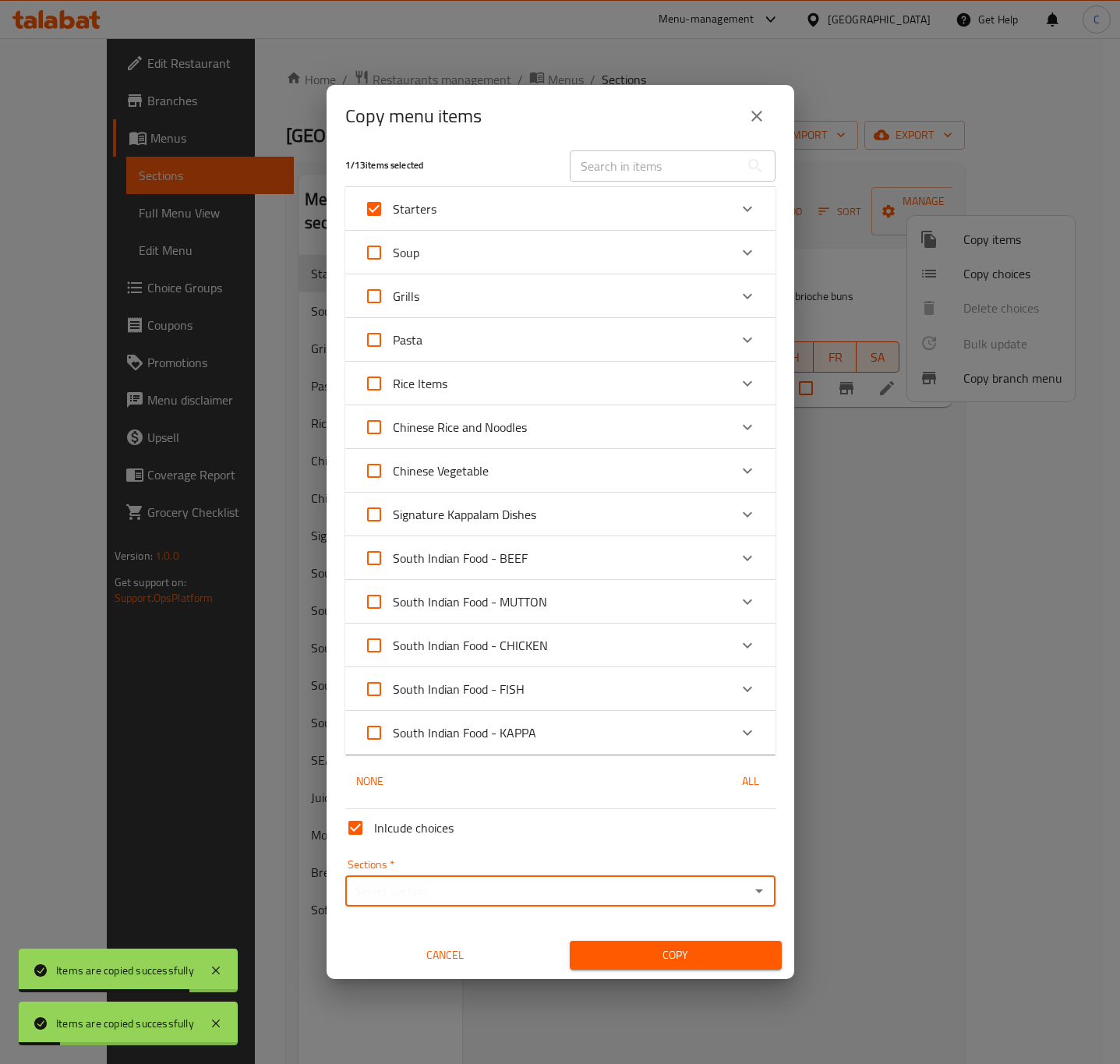
click at [613, 896] on input "Sections   *" at bounding box center [548, 891] width 395 height 22
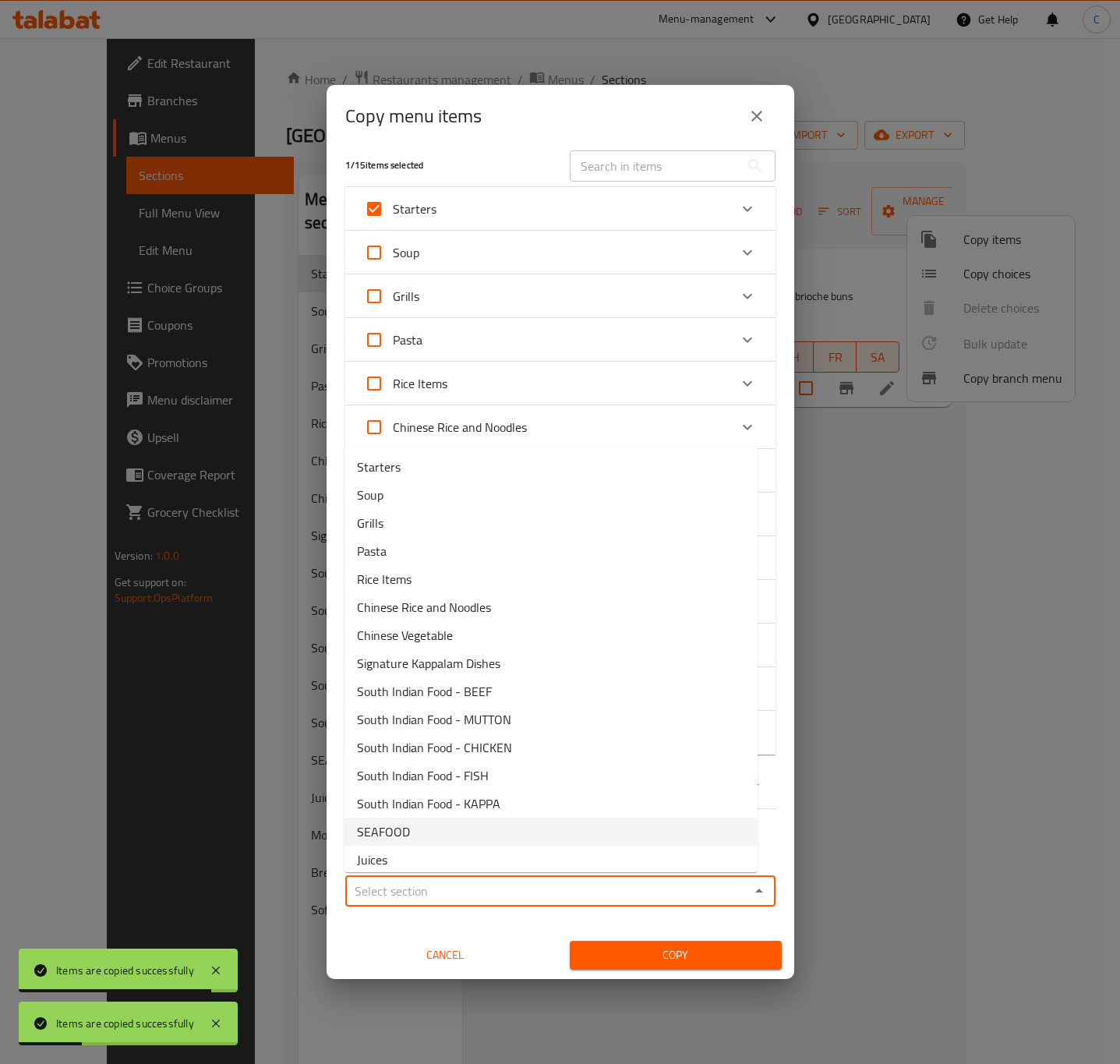
click at [575, 825] on li "SEAFOOD" at bounding box center [551, 831] width 413 height 28
type input "SEAFOOD"
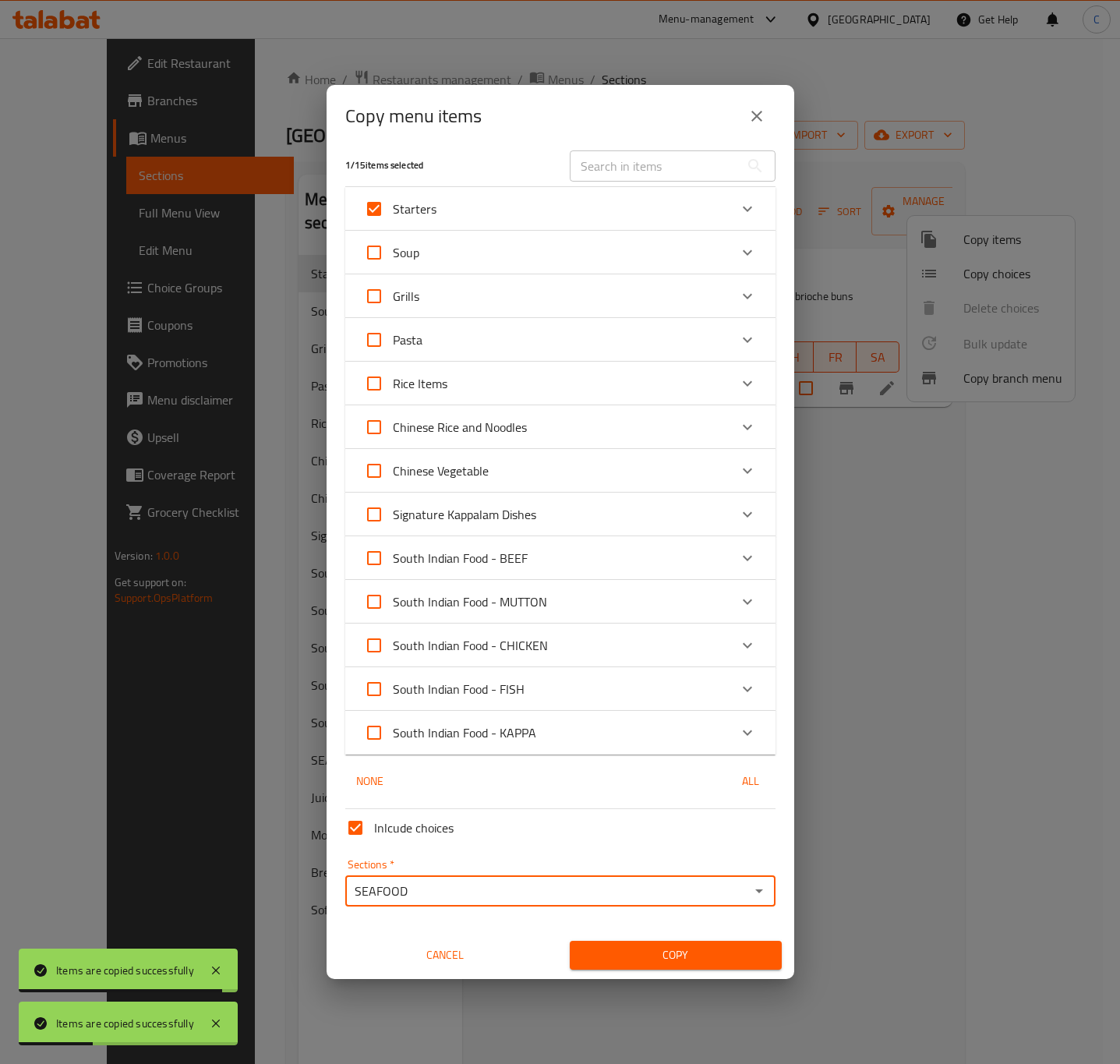
click at [710, 954] on span "Copy" at bounding box center [675, 955] width 187 height 20
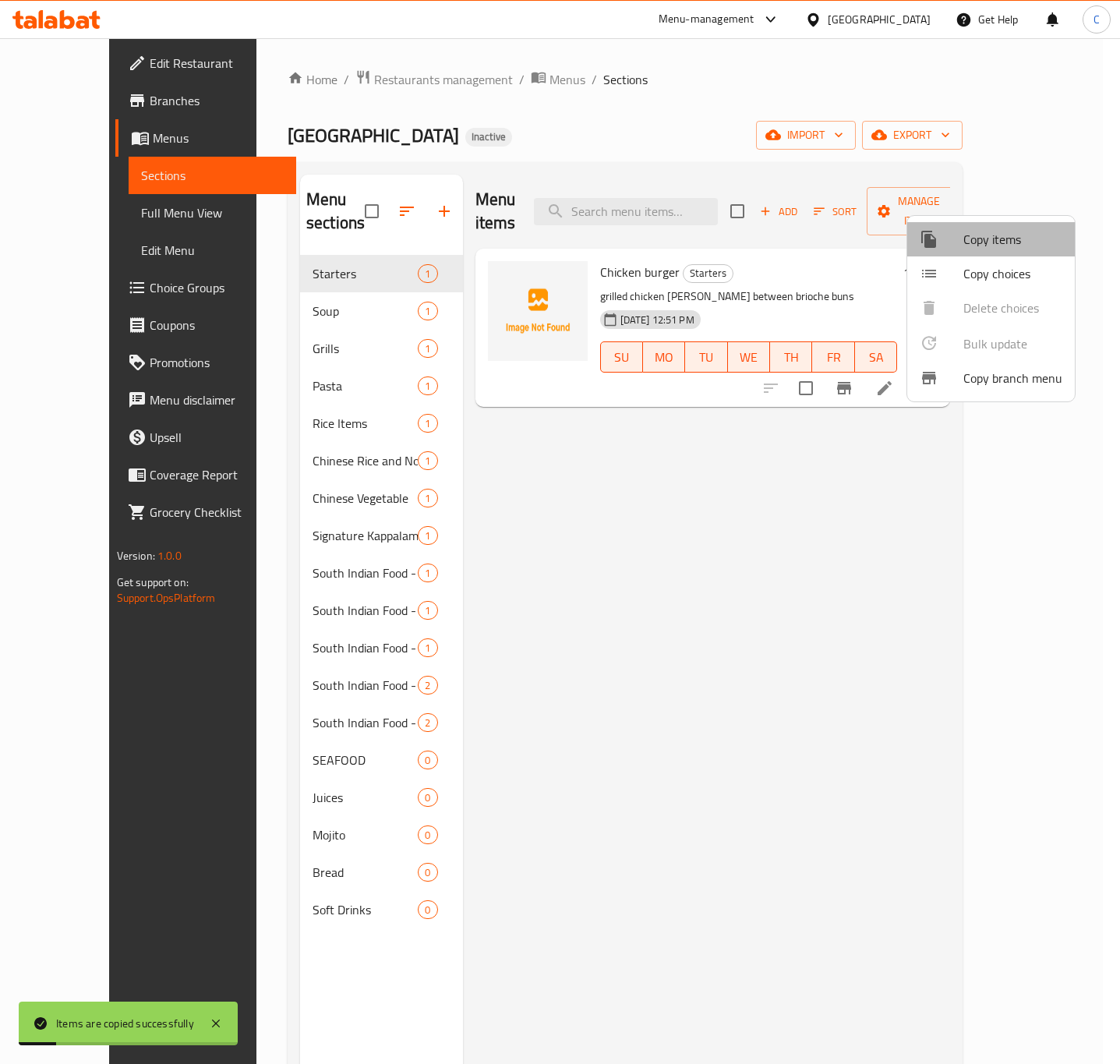
click at [1019, 236] on span "Copy items" at bounding box center [1013, 239] width 99 height 19
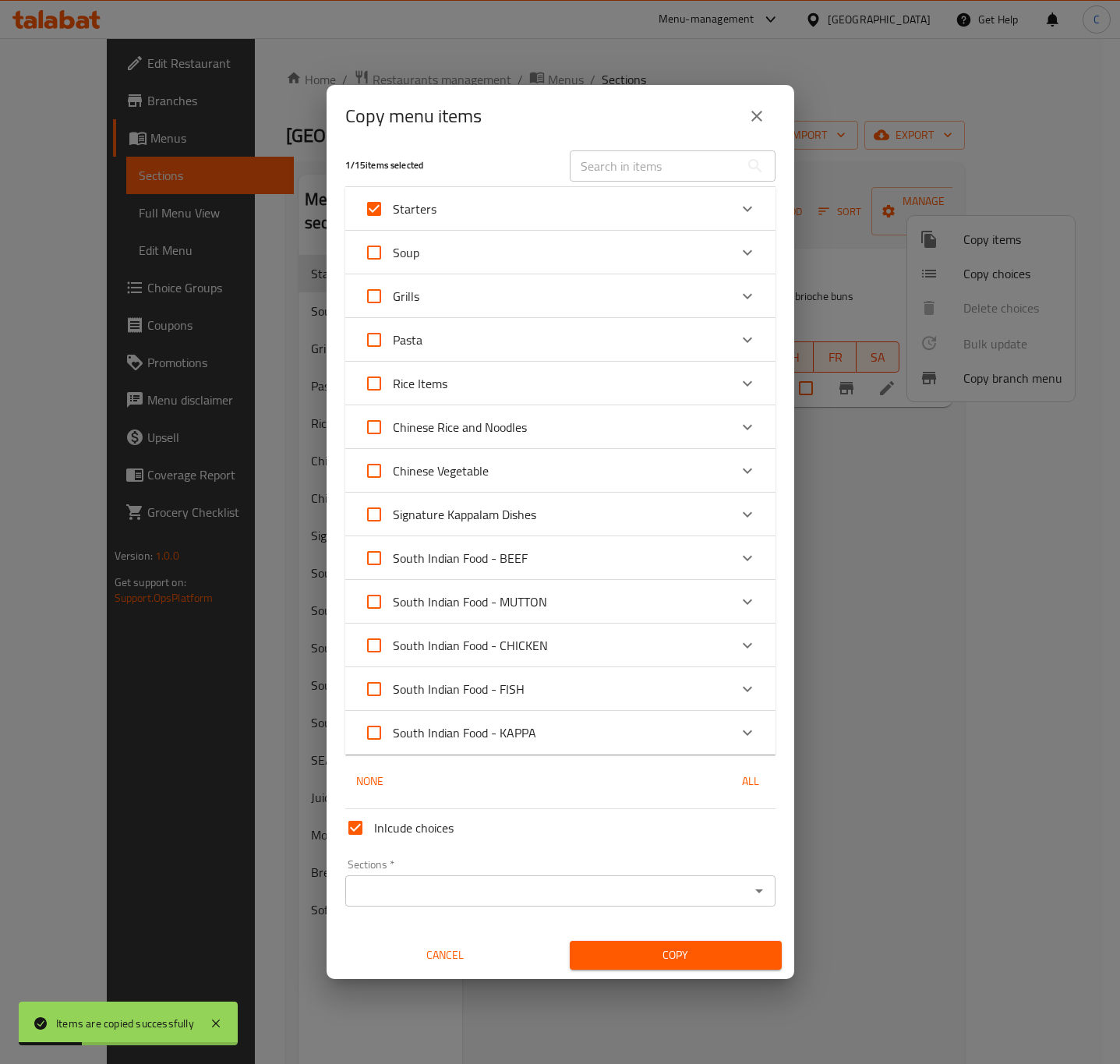
click at [578, 892] on input "Sections   *" at bounding box center [548, 891] width 395 height 22
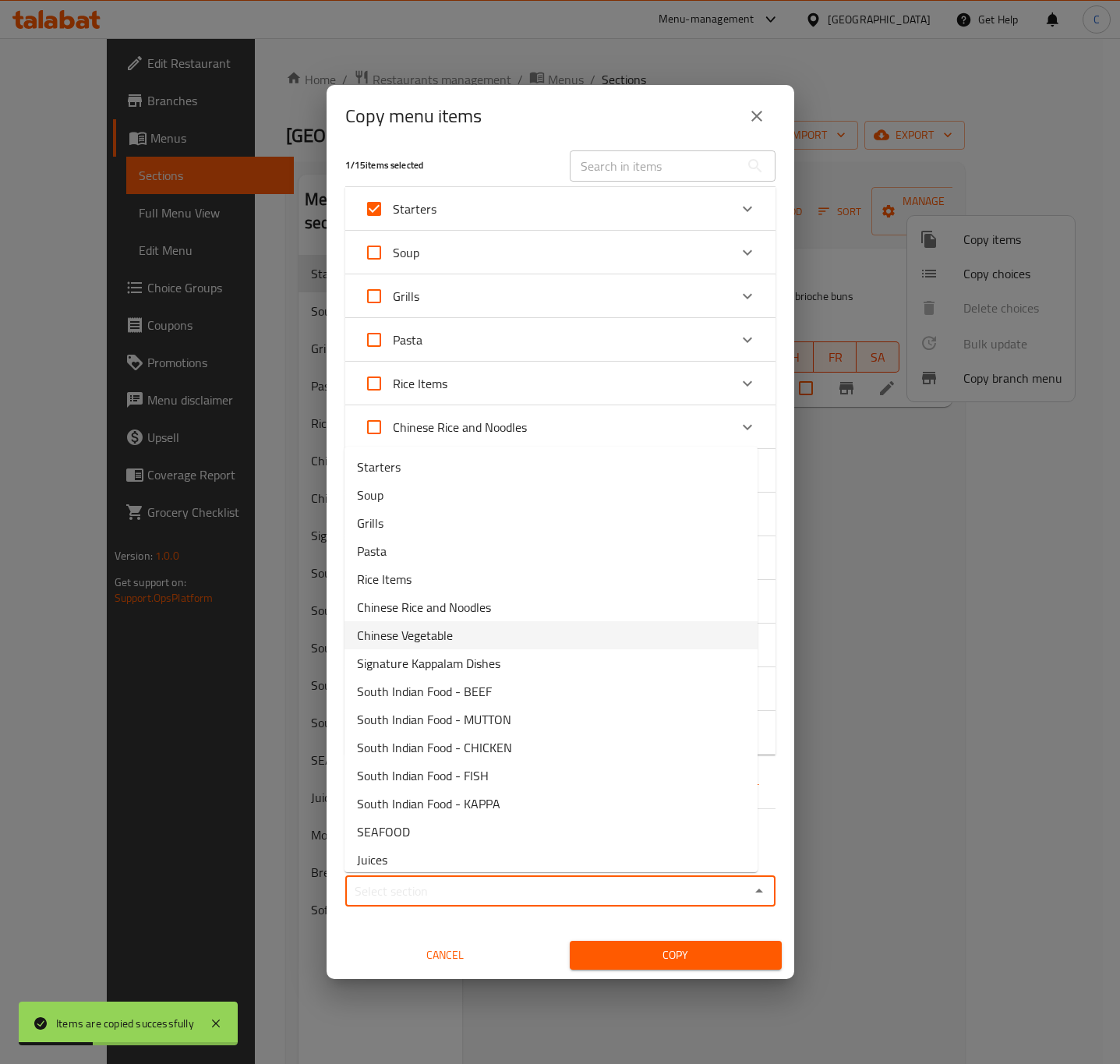
scroll to position [92, 0]
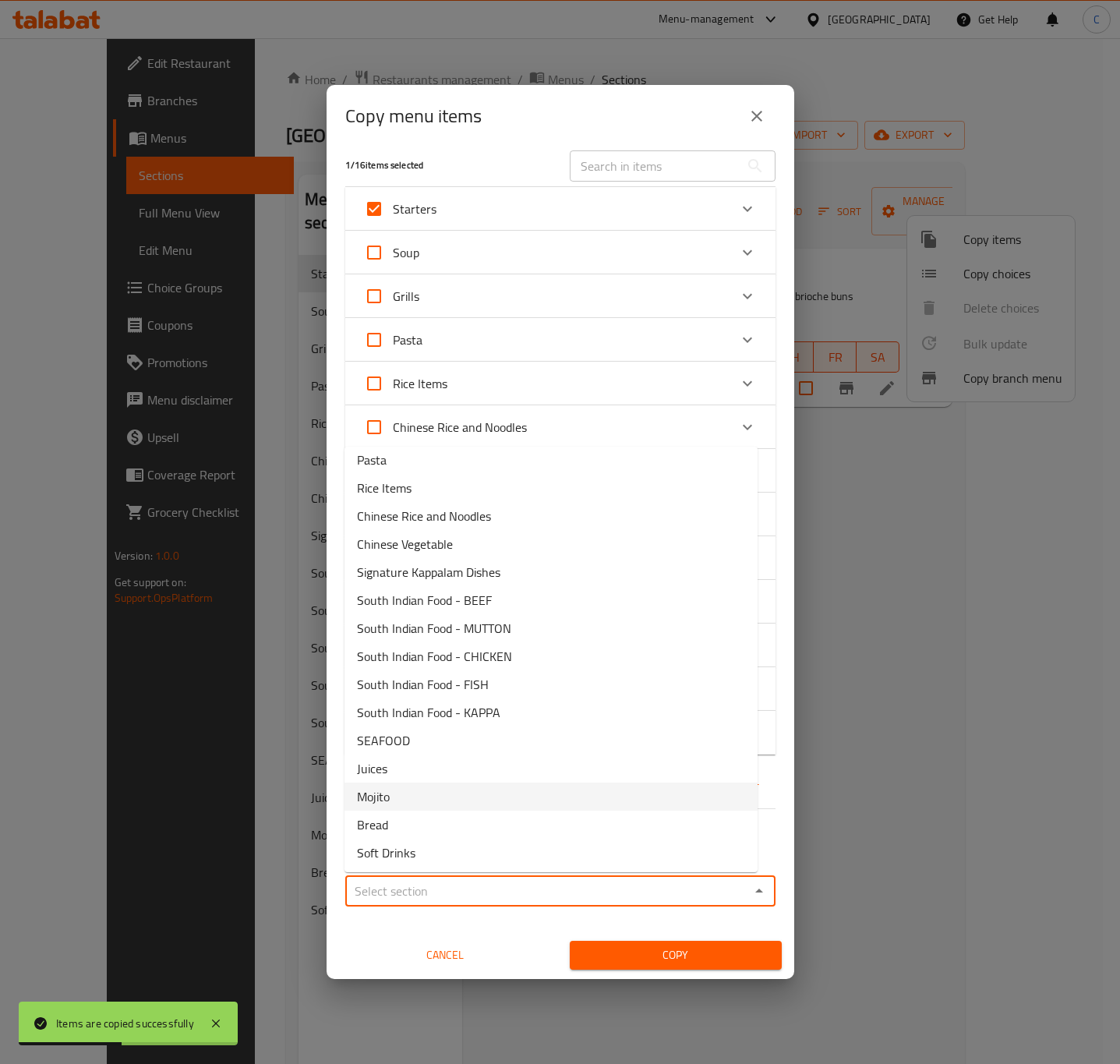
drag, startPoint x: 528, startPoint y: 788, endPoint x: 536, endPoint y: 790, distance: 8.2
click at [529, 787] on li "Mojito" at bounding box center [551, 796] width 413 height 28
type input "Mojito"
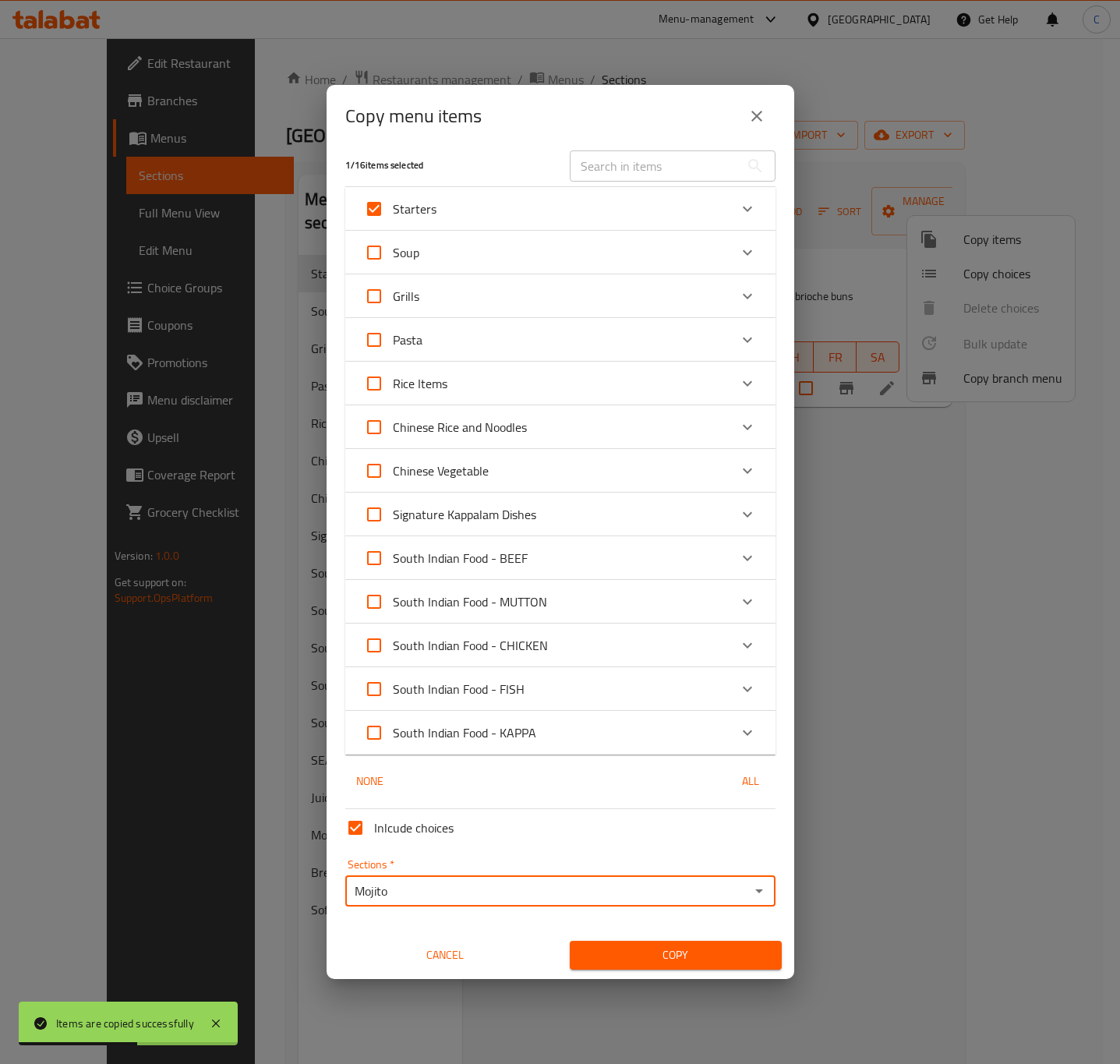
click at [655, 954] on span "Copy" at bounding box center [675, 955] width 187 height 20
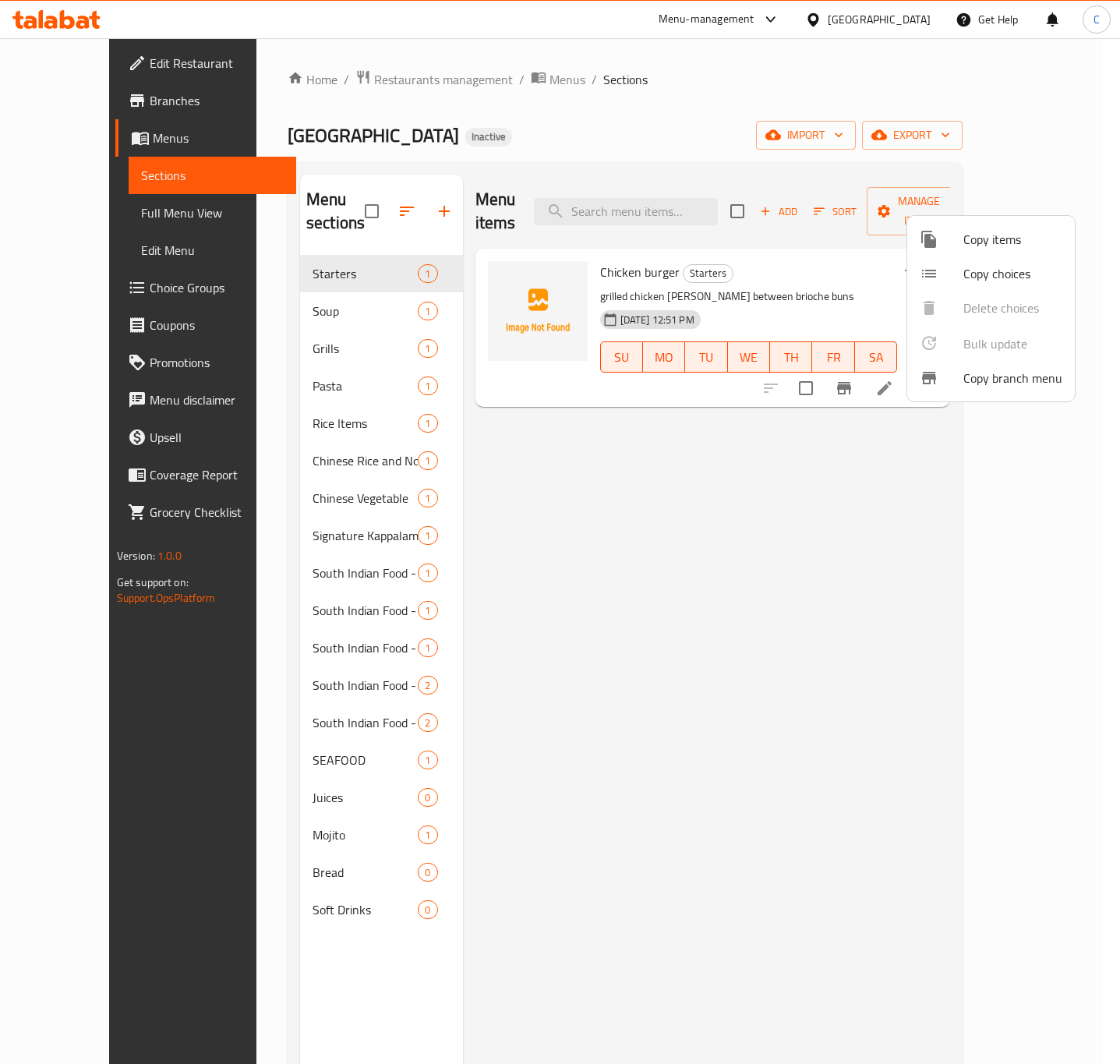
click at [987, 239] on span "Copy items" at bounding box center [1013, 239] width 99 height 19
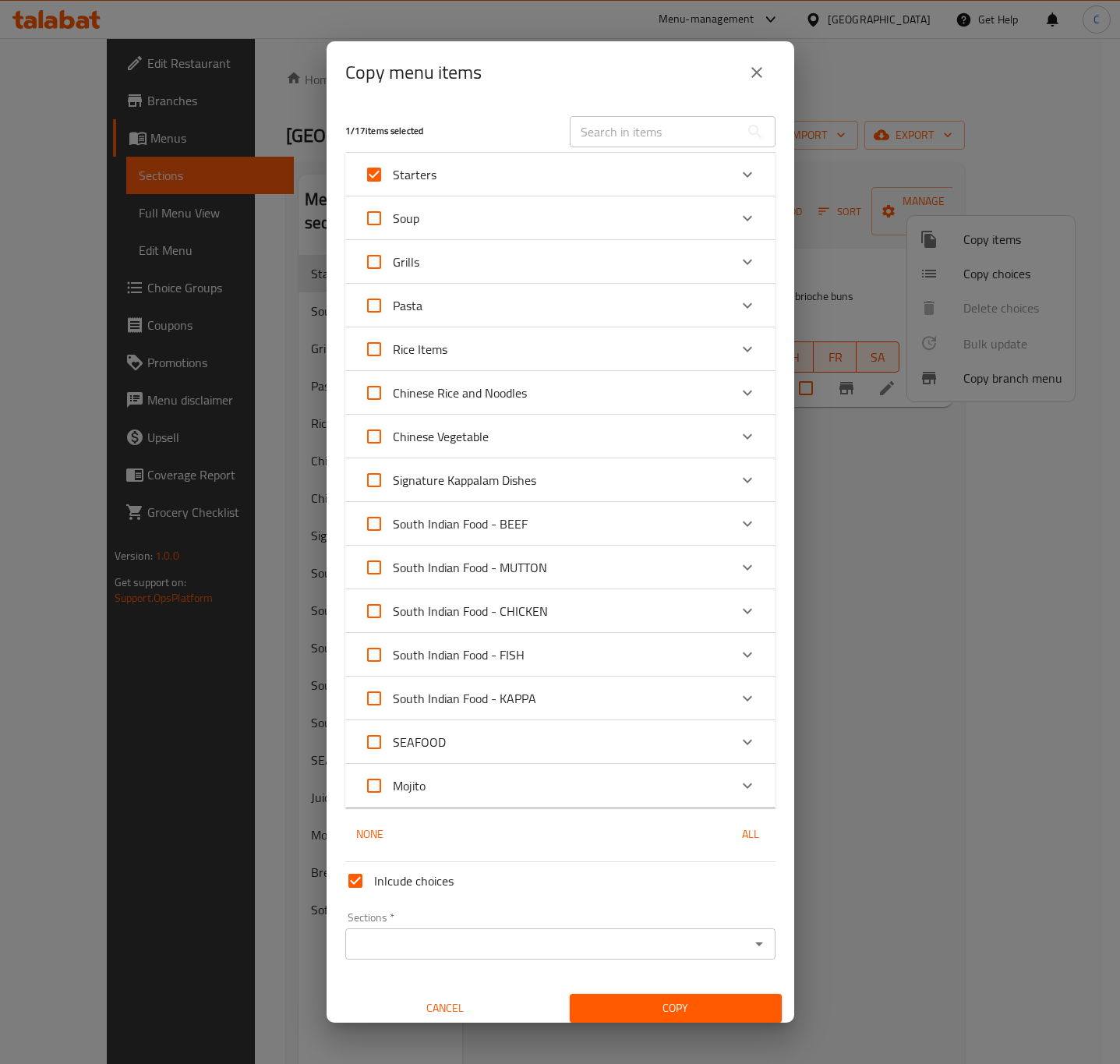
click at [526, 953] on input "Sections   *" at bounding box center [548, 944] width 395 height 22
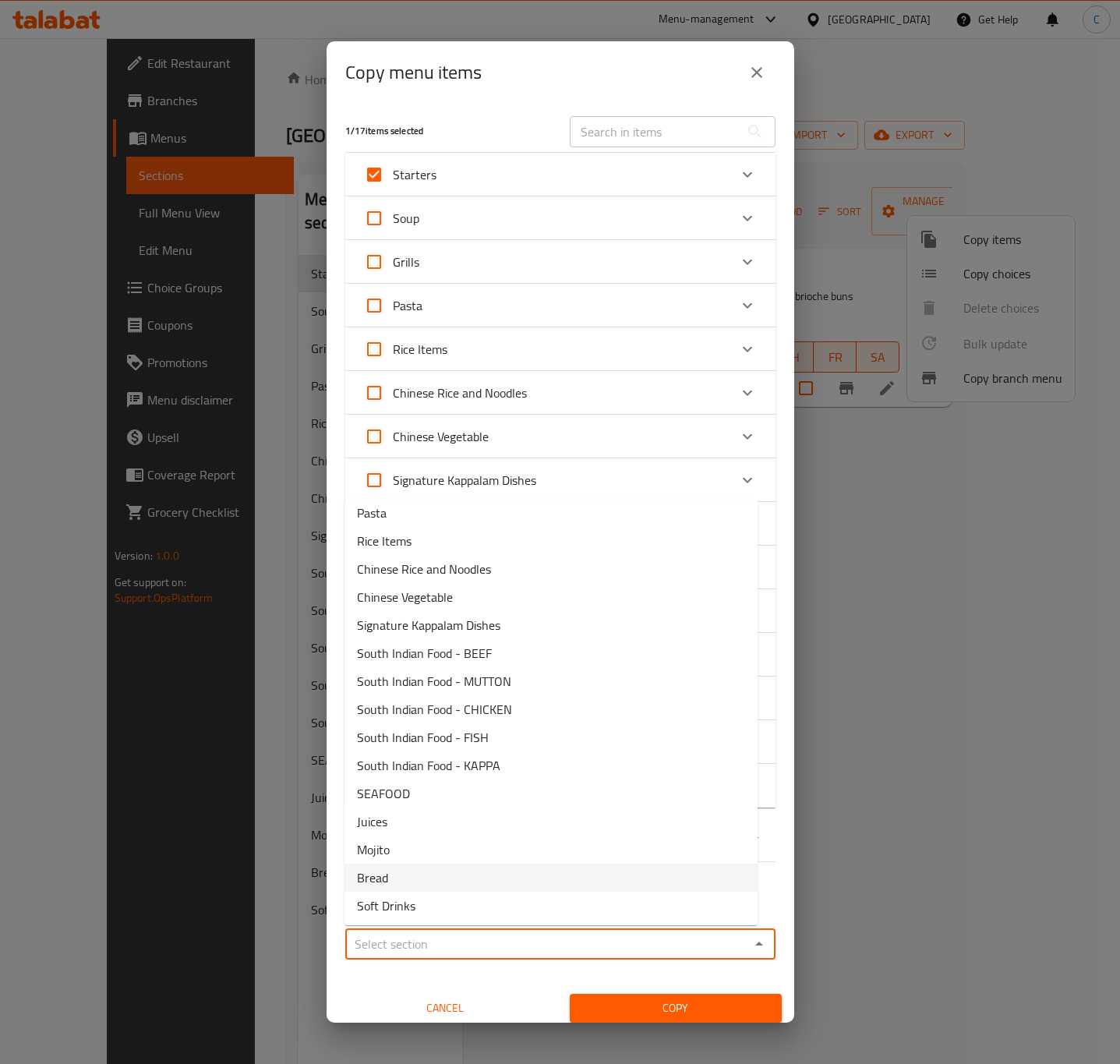
click at [484, 880] on li "Bread" at bounding box center [551, 877] width 413 height 28
type input "Bread"
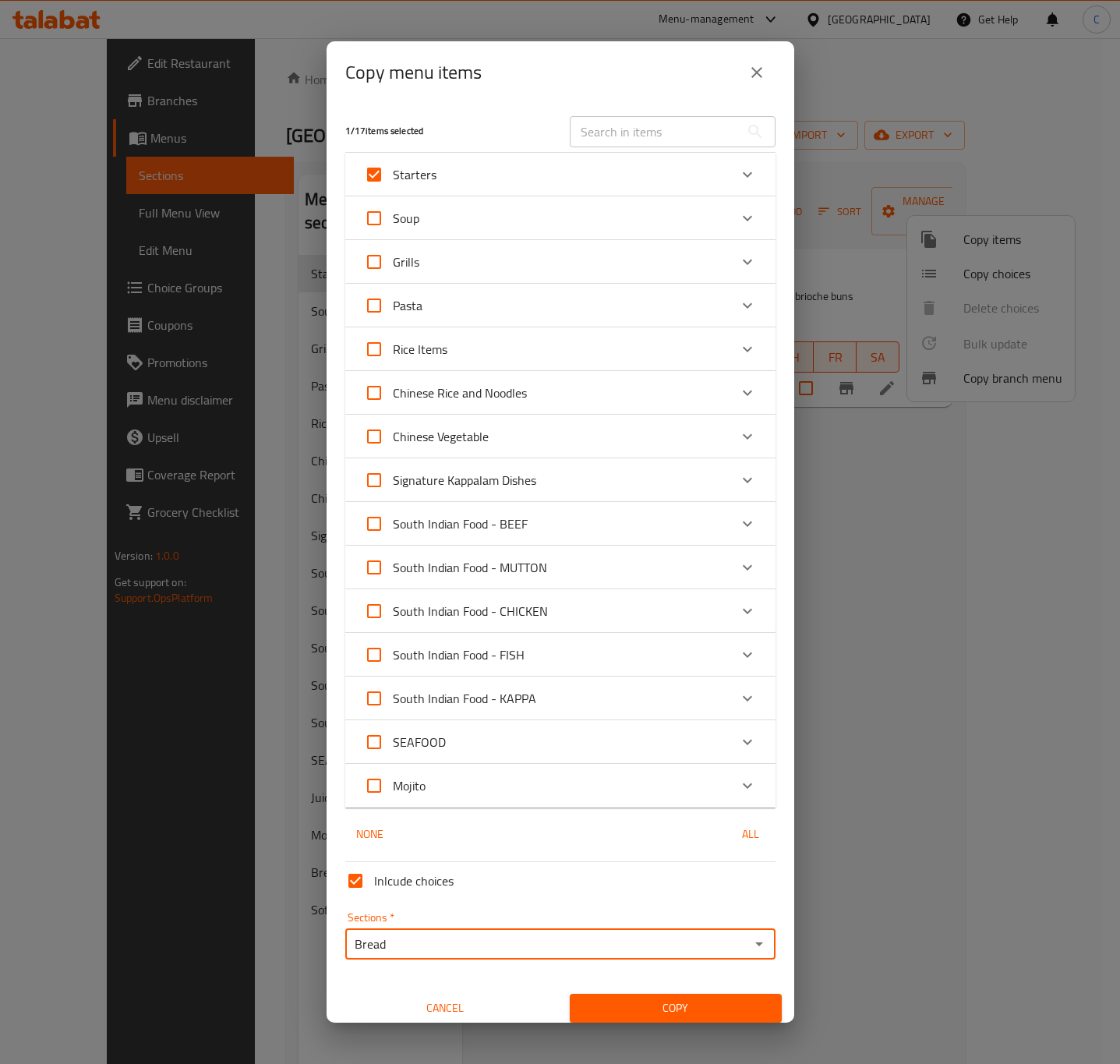
click at [662, 994] on button "Copy" at bounding box center [675, 1008] width 212 height 29
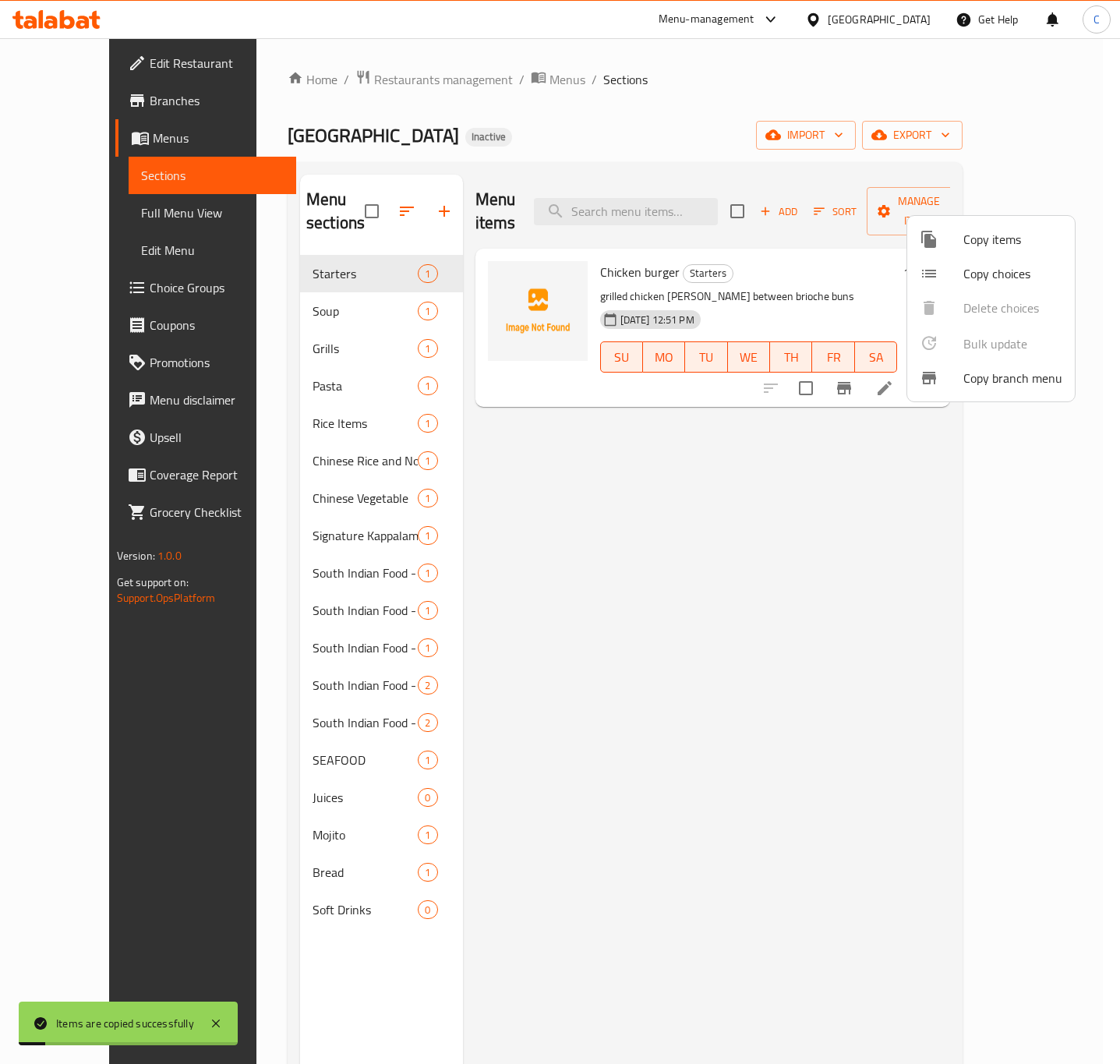
click at [1016, 230] on span "Copy items" at bounding box center [1013, 239] width 99 height 19
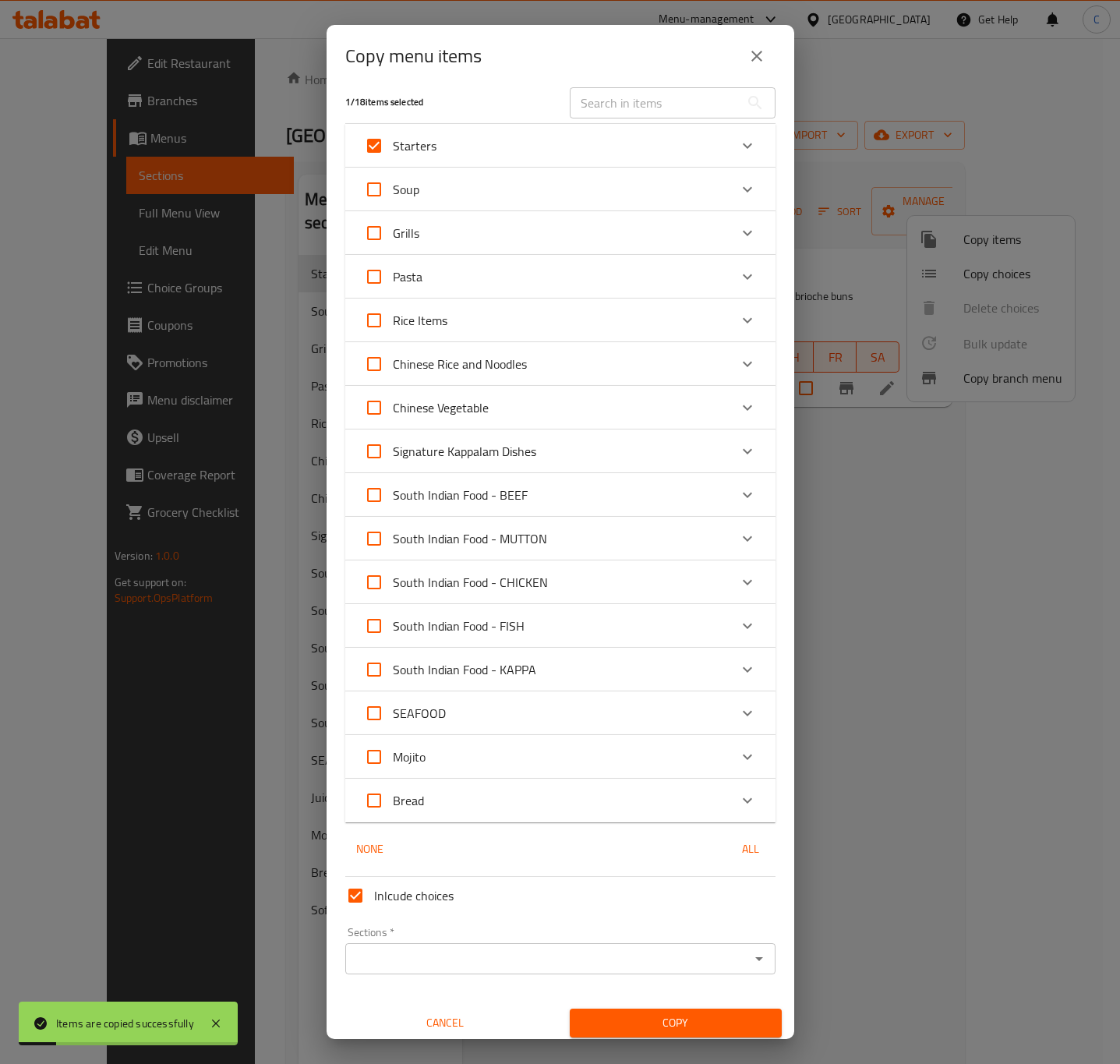
scroll to position [20, 0]
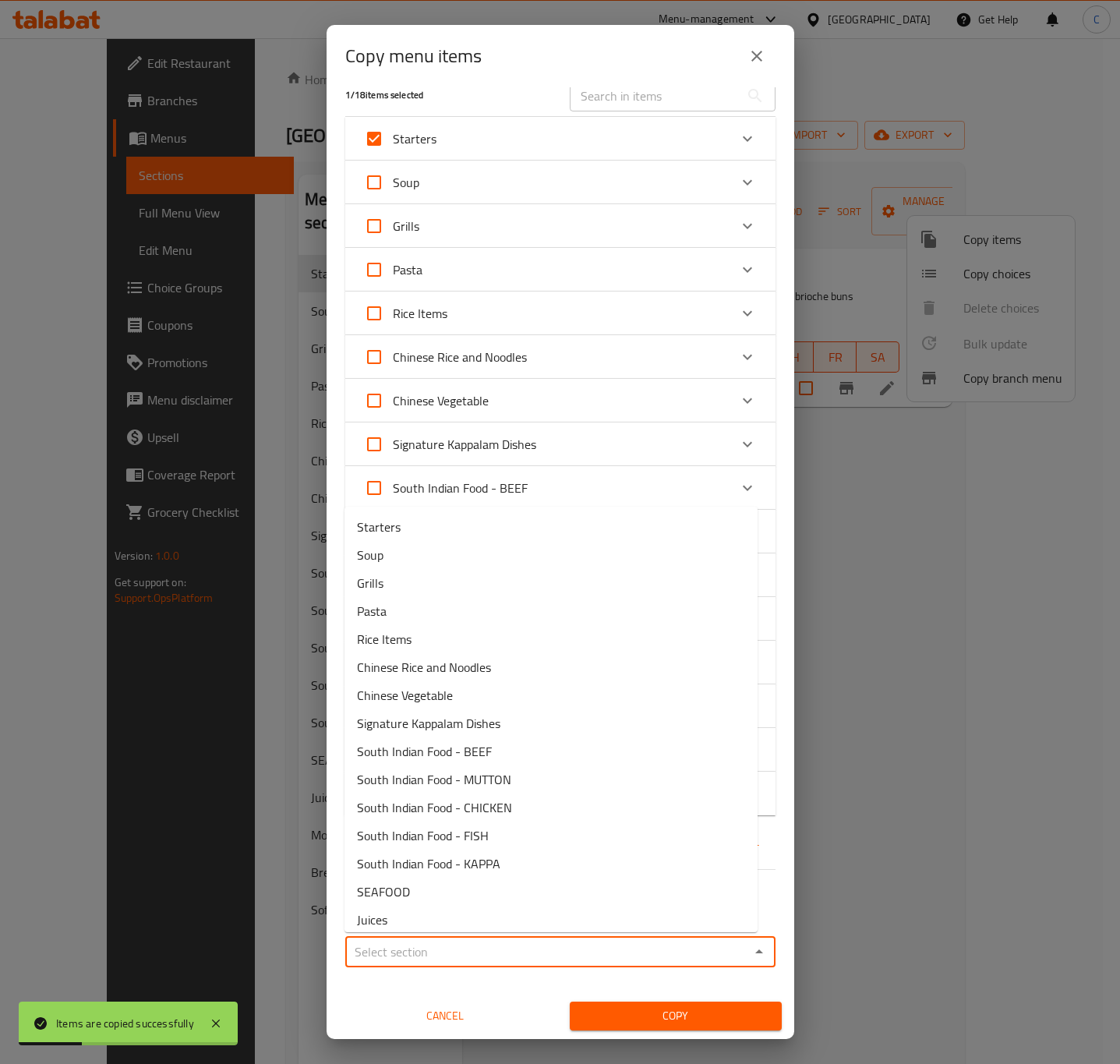
click at [671, 950] on input "Sections   *" at bounding box center [548, 952] width 395 height 22
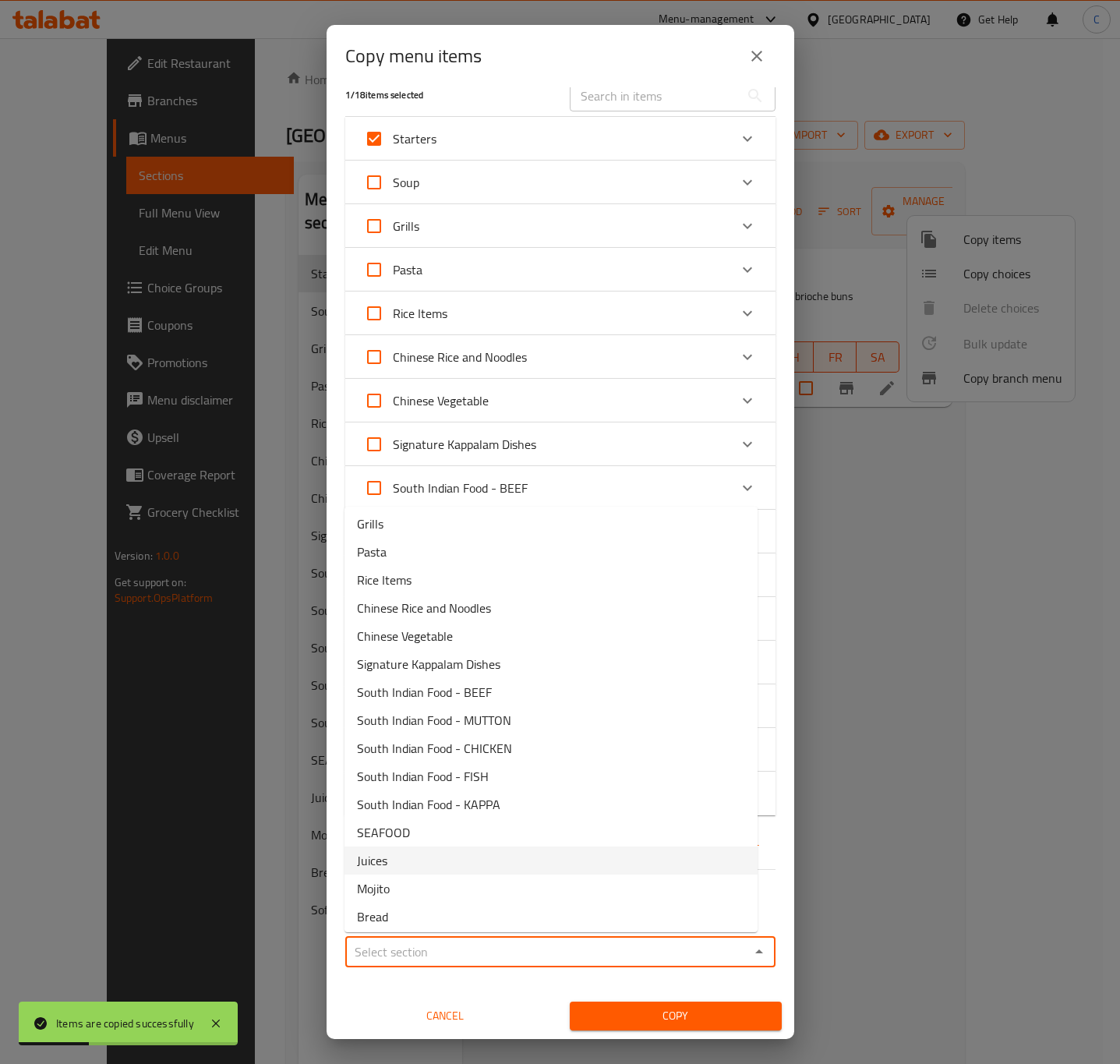
scroll to position [92, 0]
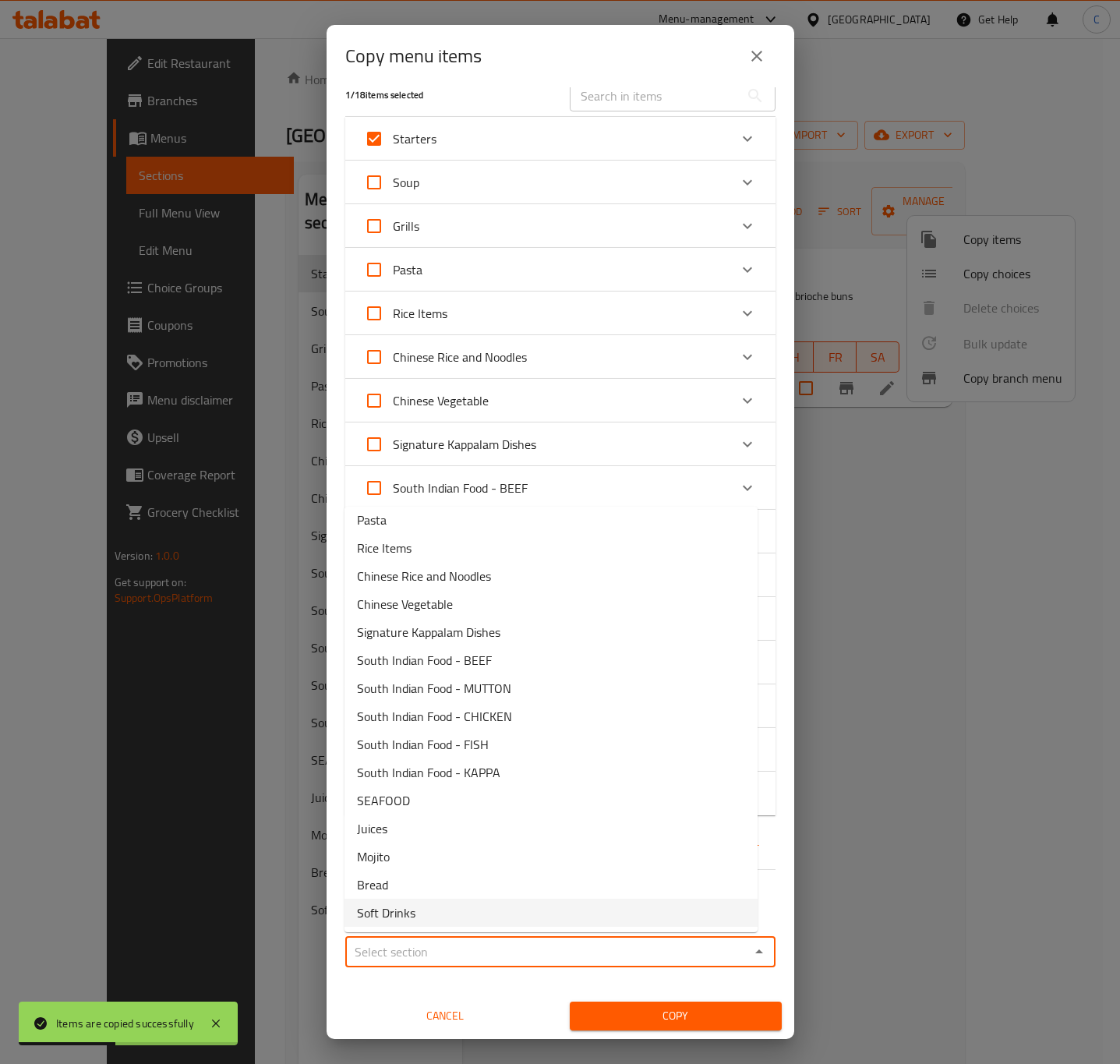
click at [557, 908] on li "Soft Drinks" at bounding box center [551, 912] width 413 height 28
type input "Soft Drinks"
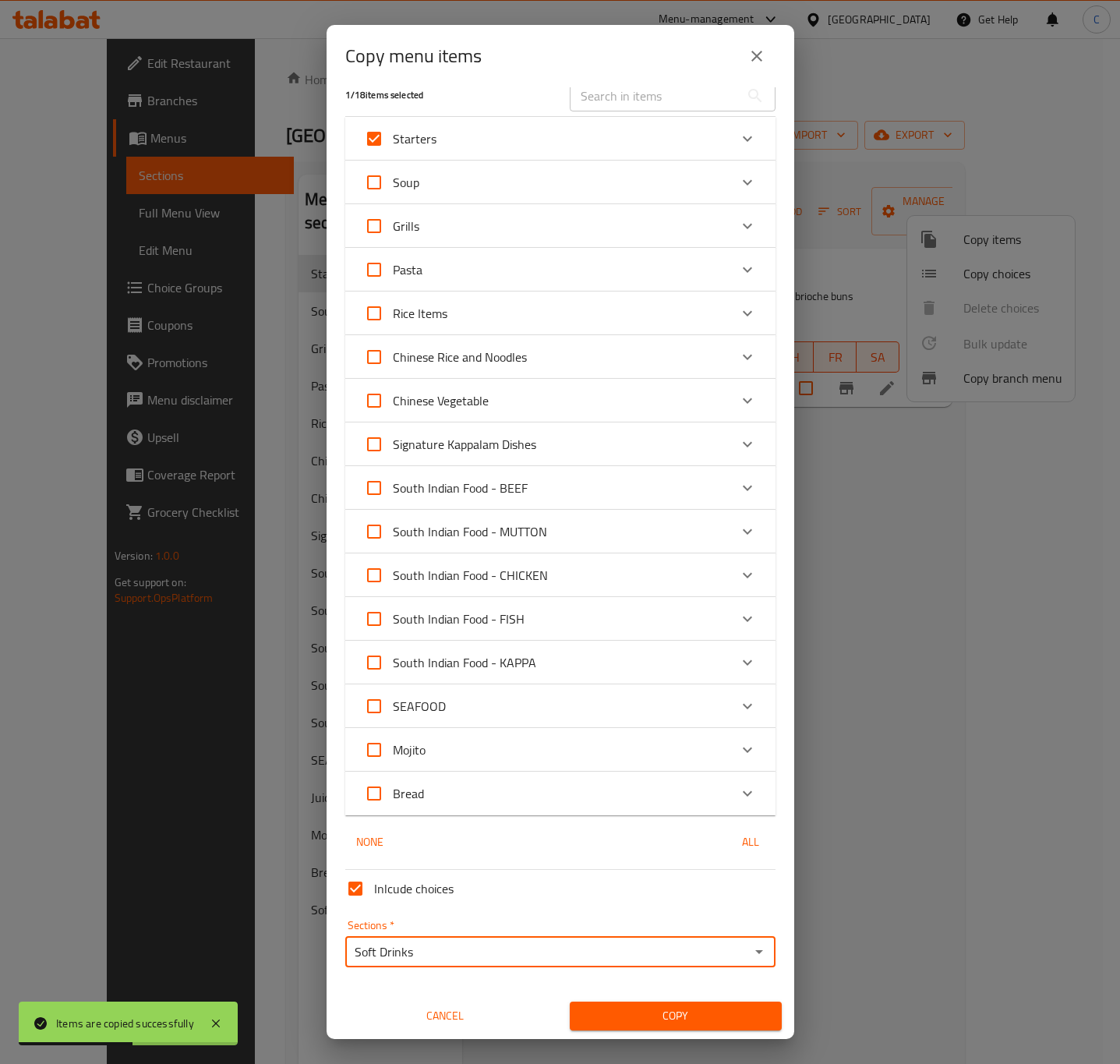
click at [657, 1020] on span "Copy" at bounding box center [675, 1016] width 187 height 20
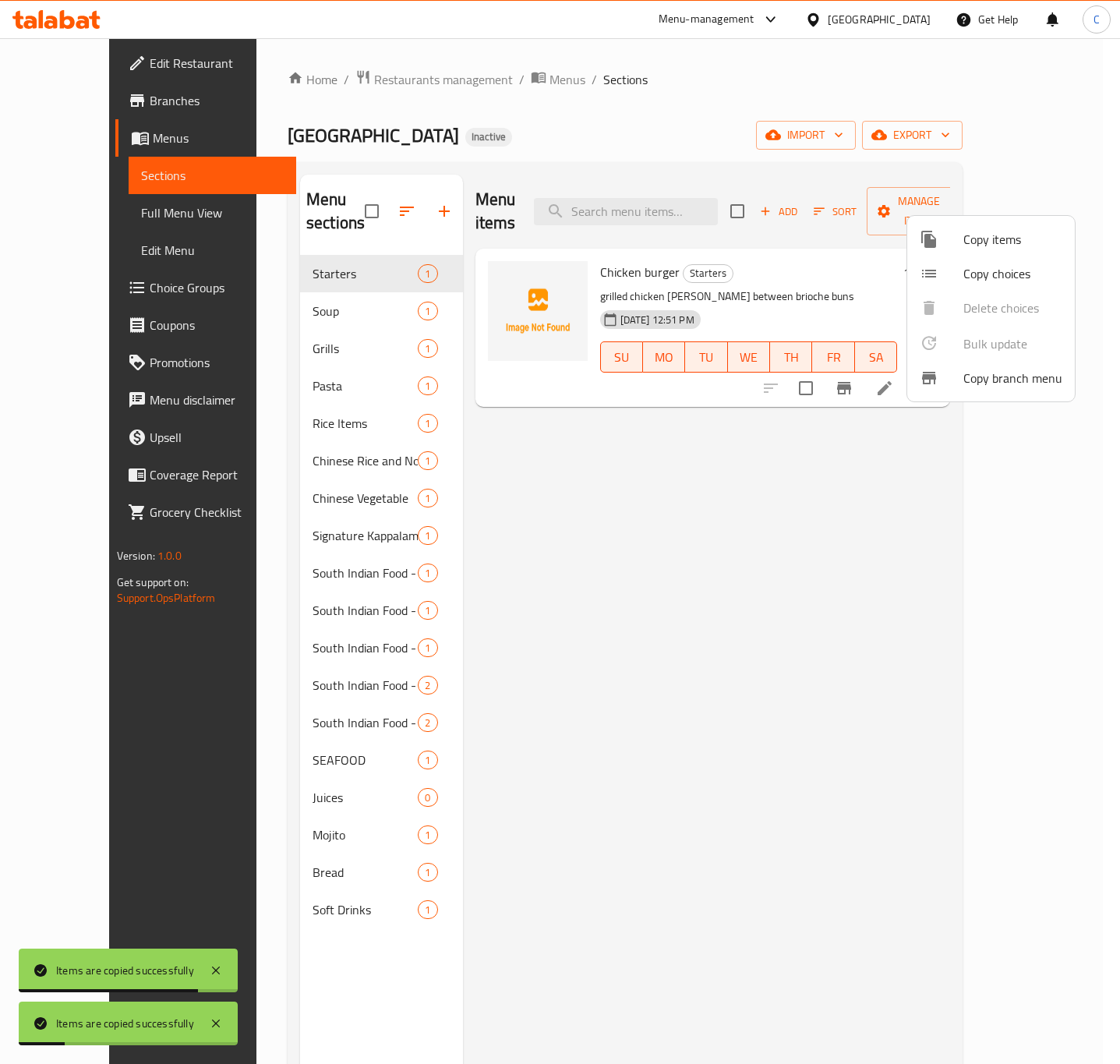
click at [978, 239] on span "Copy items" at bounding box center [1013, 239] width 99 height 19
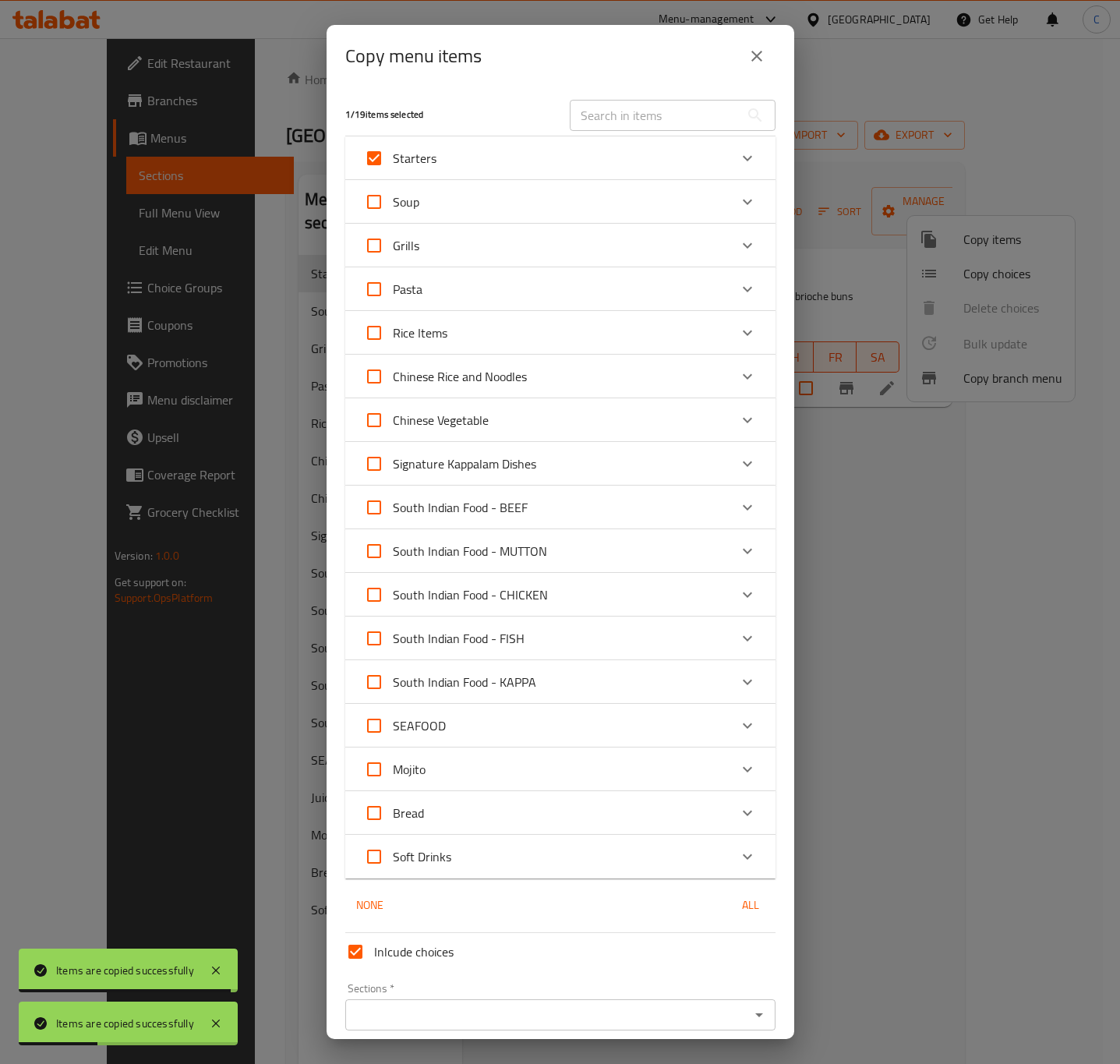
scroll to position [63, 0]
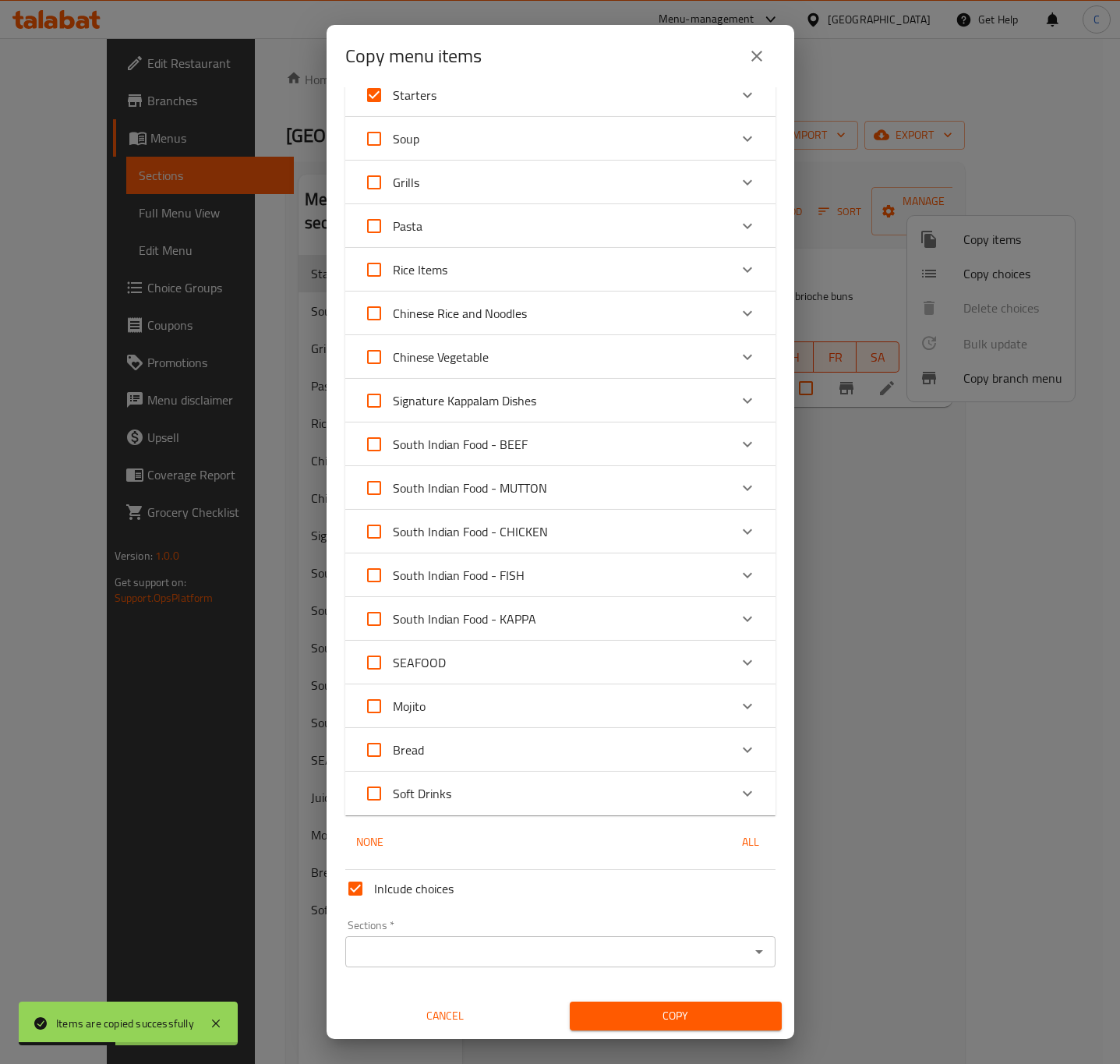
click at [629, 937] on div "Sections *" at bounding box center [560, 951] width 430 height 31
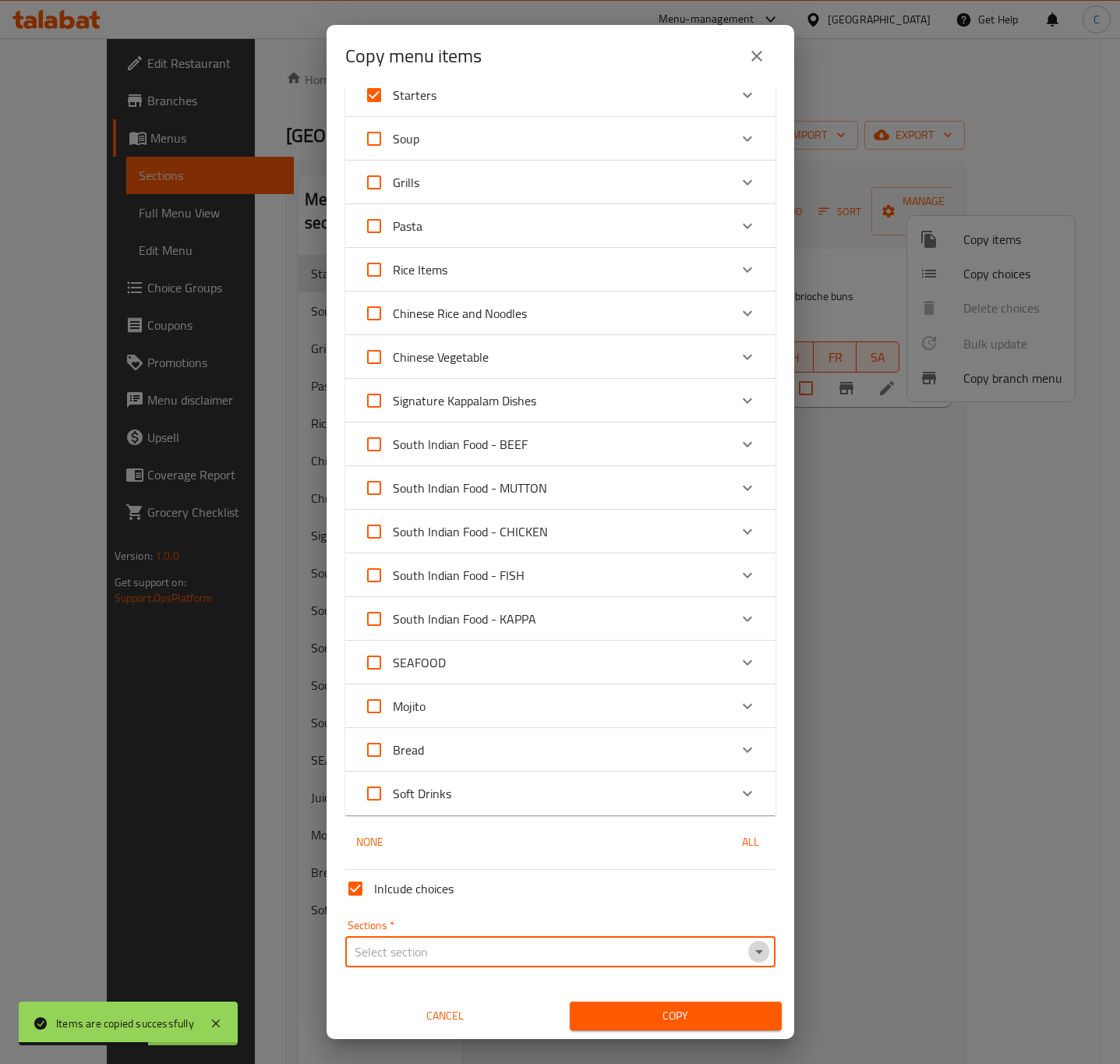
click at [750, 949] on icon "Open" at bounding box center [759, 951] width 19 height 19
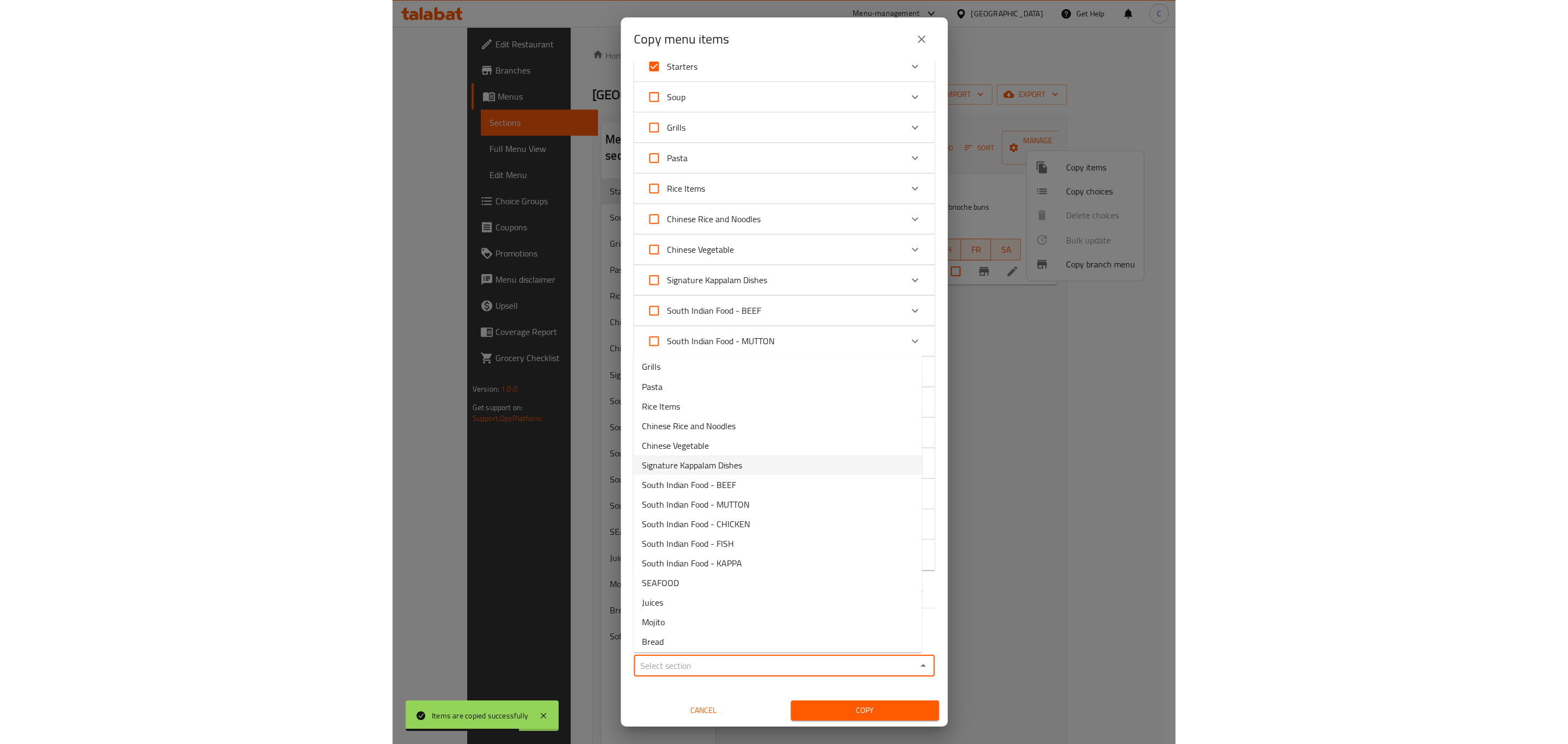
scroll to position [64, 0]
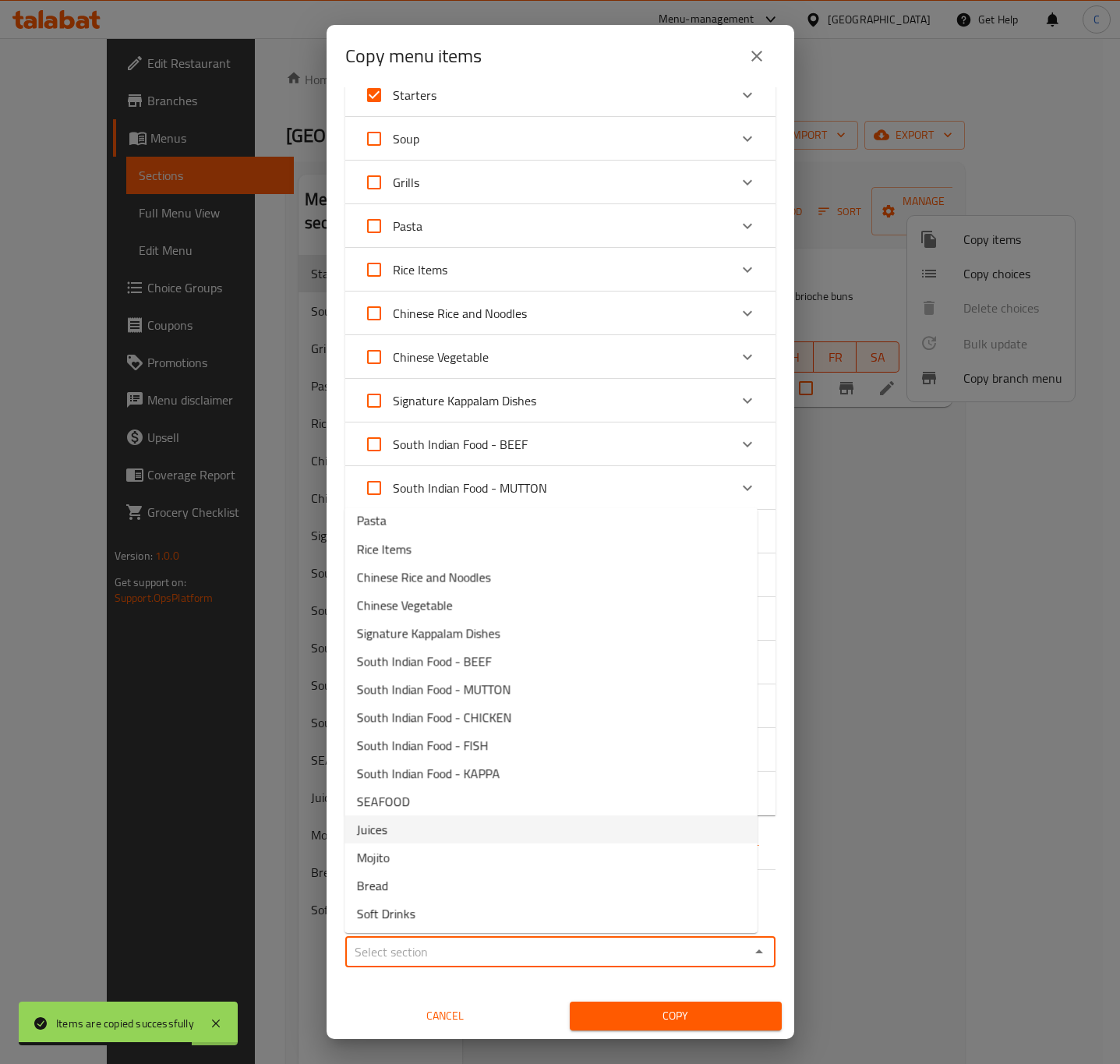
click at [538, 831] on li "Juices" at bounding box center [551, 829] width 413 height 28
type input "Juices"
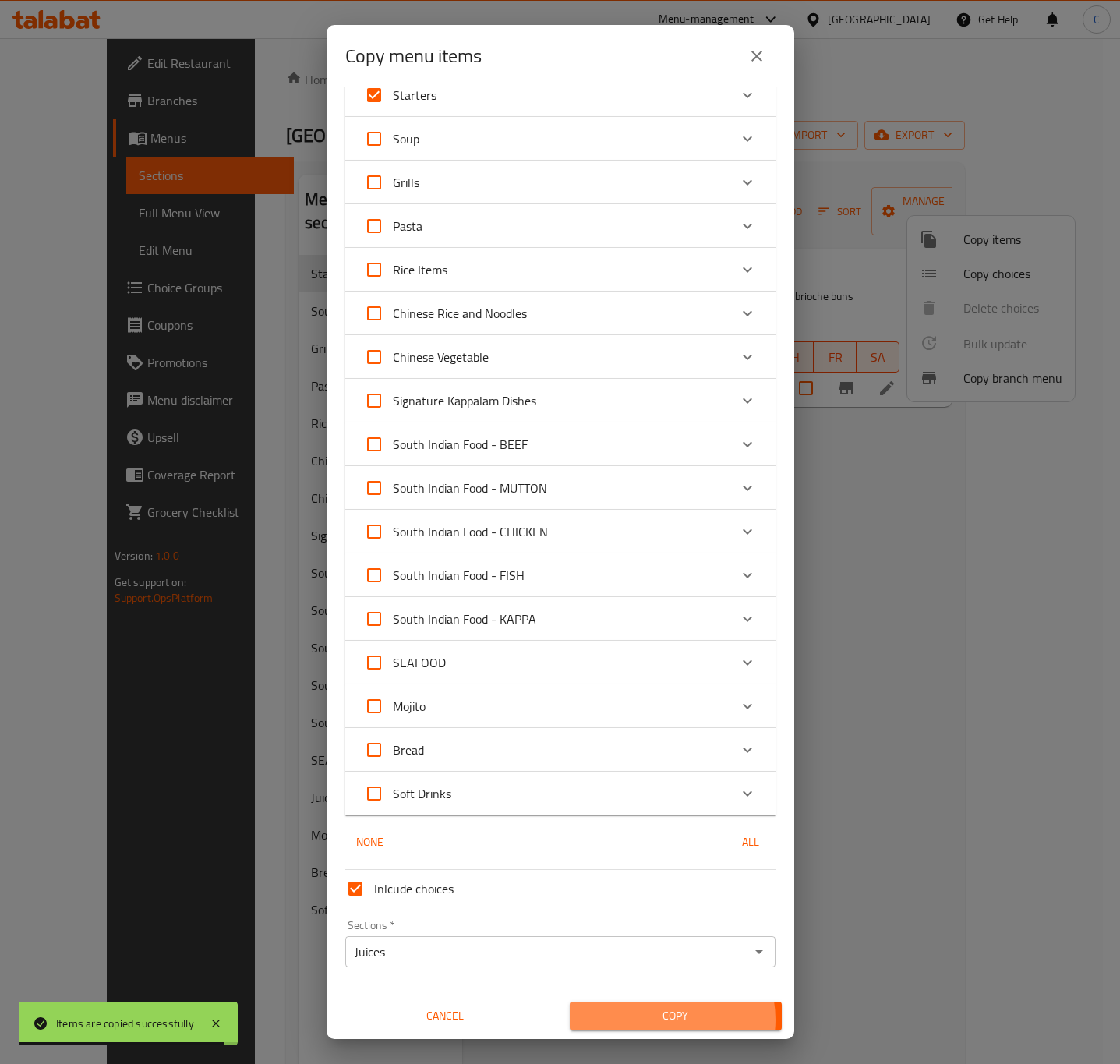
click at [656, 1017] on span "Copy" at bounding box center [675, 1016] width 187 height 20
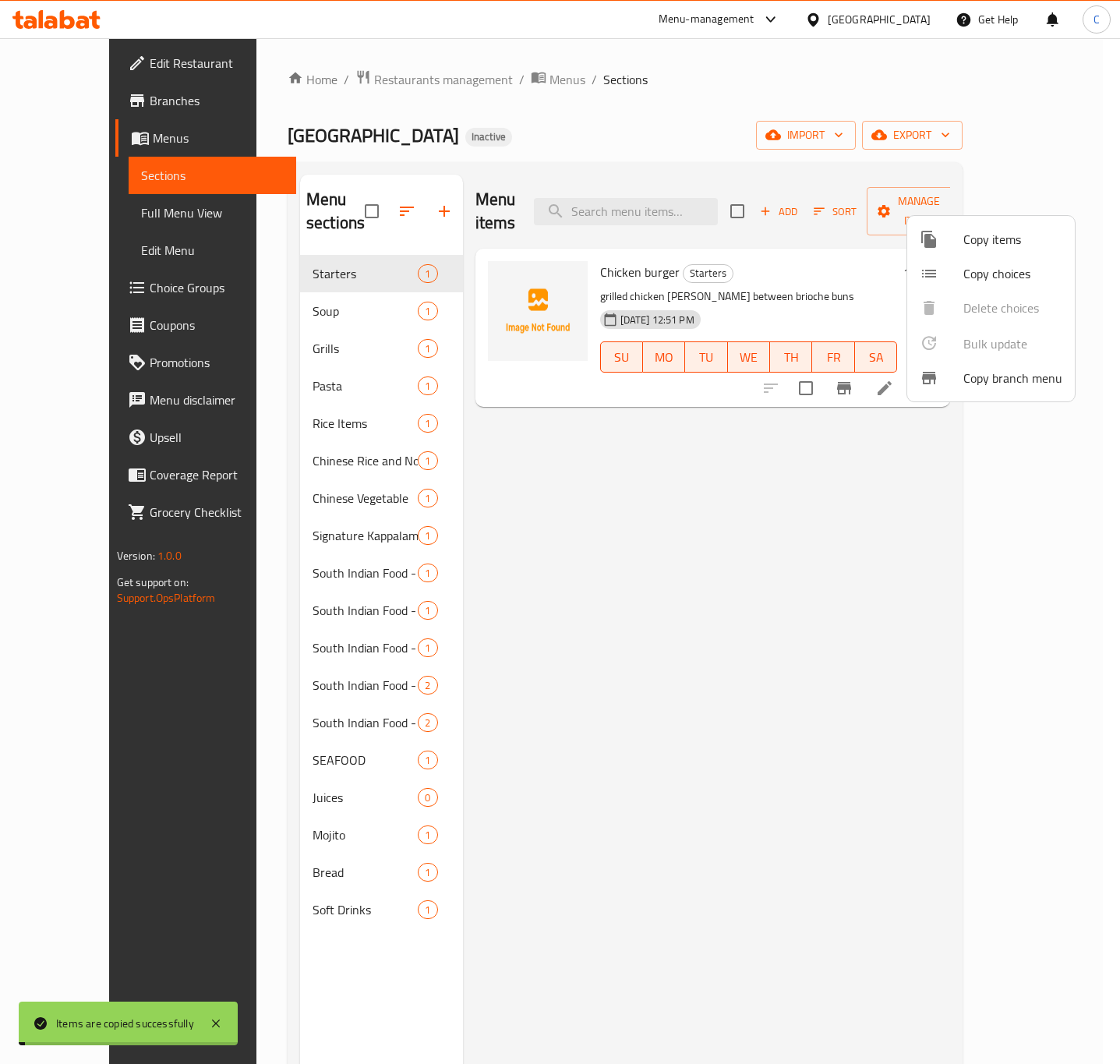
click at [930, 761] on div at bounding box center [560, 532] width 1120 height 1064
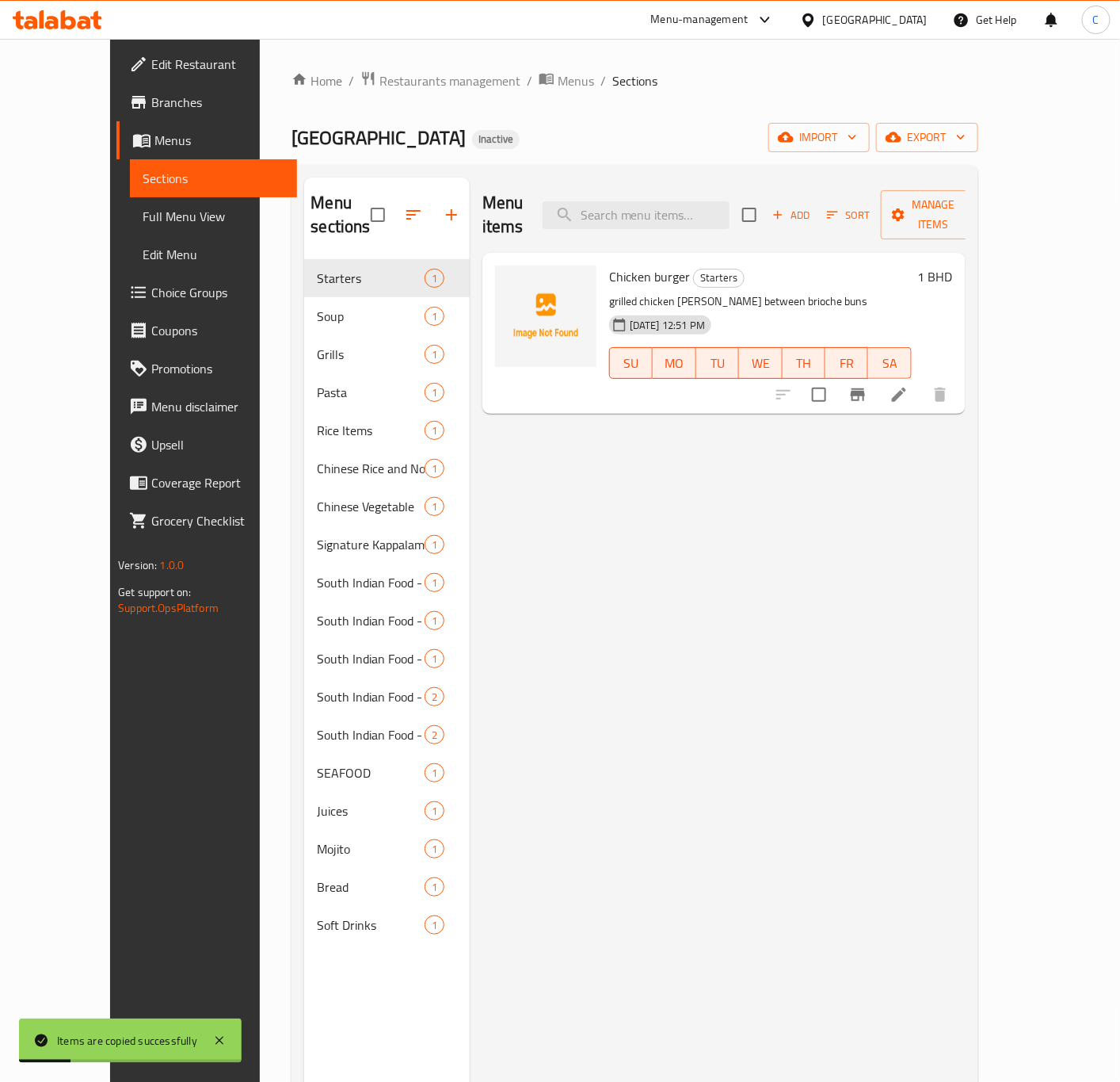
drag, startPoint x: 697, startPoint y: 689, endPoint x: 674, endPoint y: 713, distance: 33.2
click at [695, 690] on div "Menu items Add Sort Manage items Chicken burger Starters grilled chicken [PERSO…" at bounding box center [717, 718] width 496 height 1082
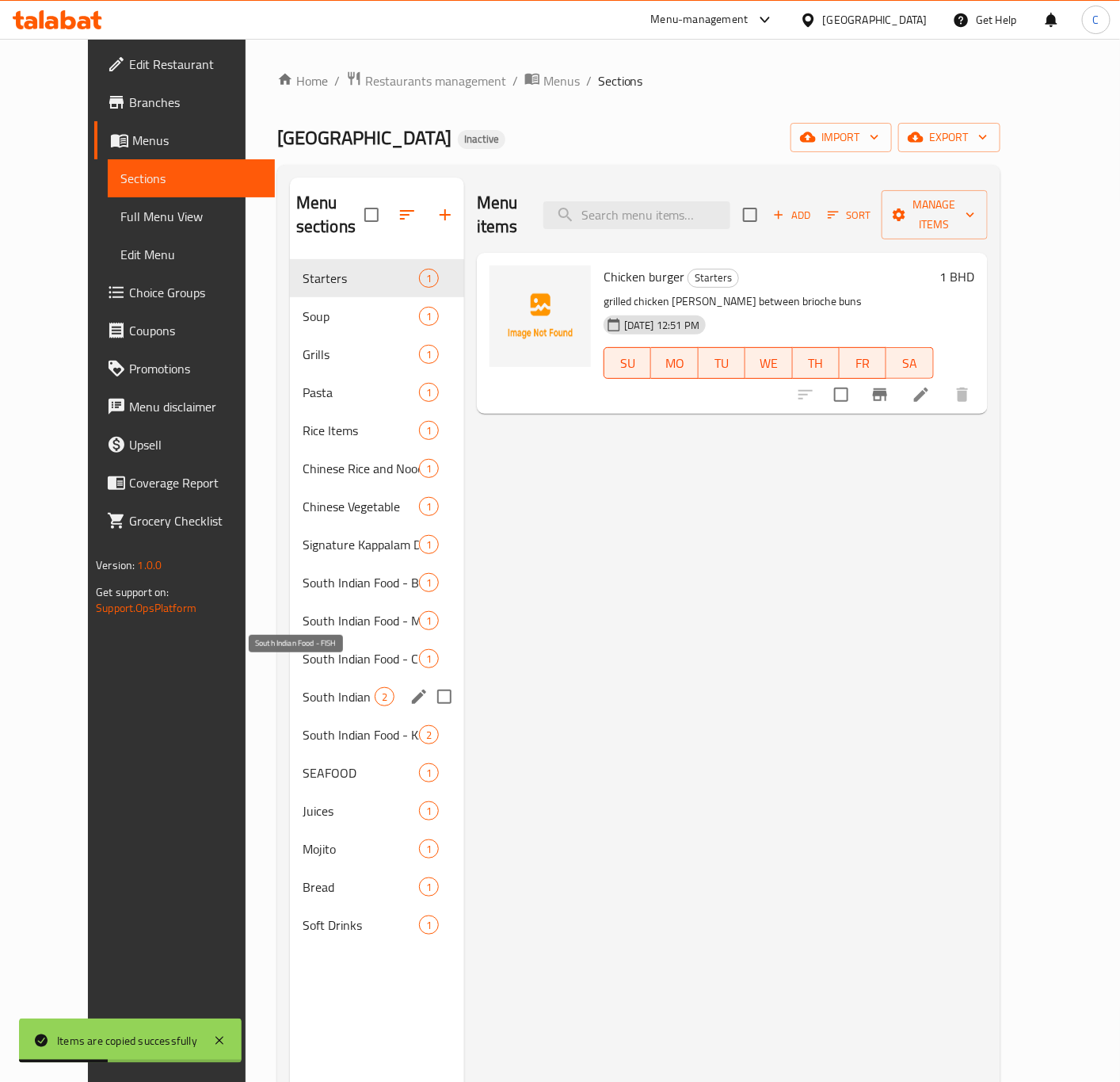
click at [319, 687] on span "South Indian Food - FISH" at bounding box center [339, 696] width 72 height 19
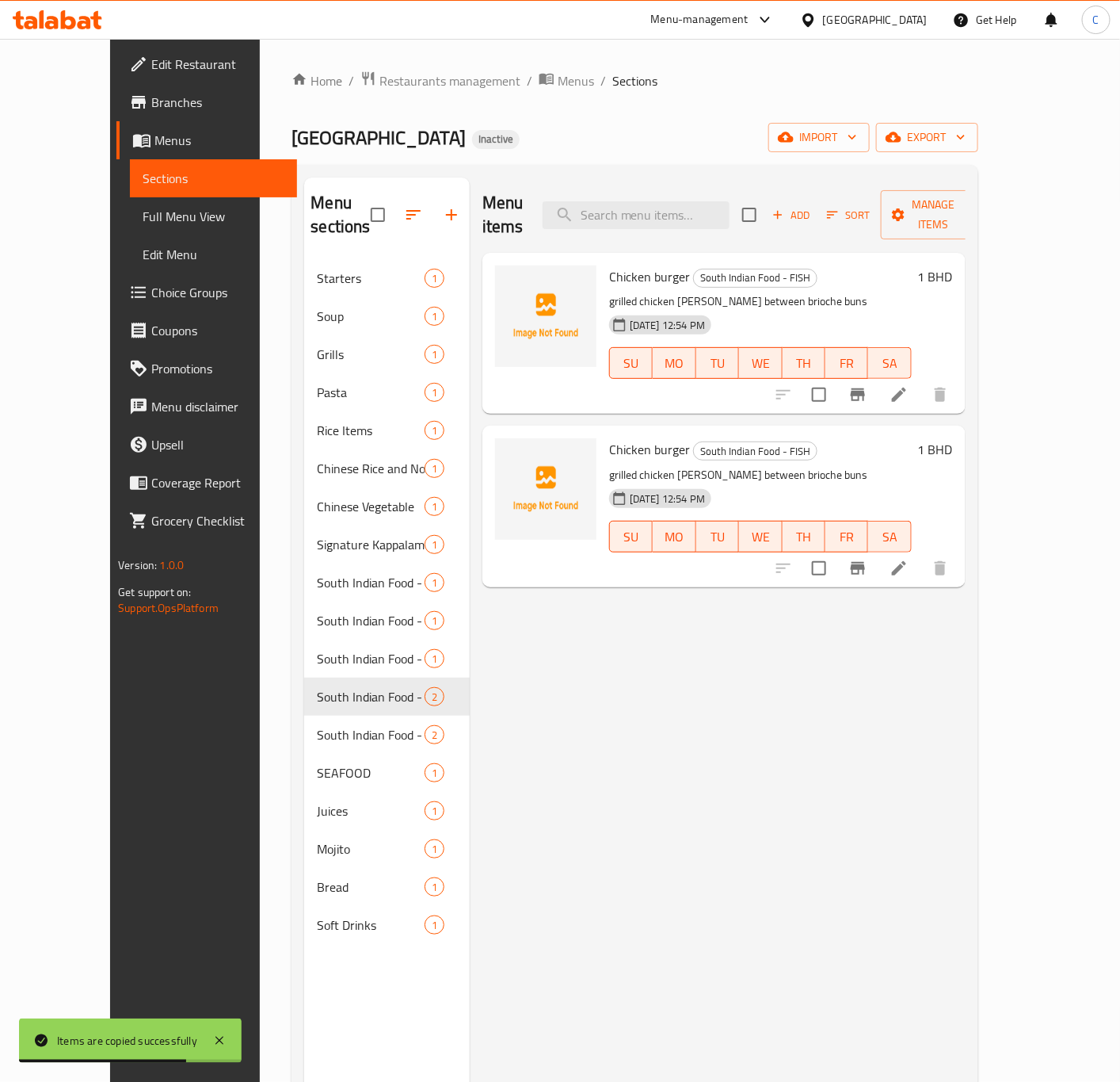
click at [801, 635] on div "Menu items Add Sort Manage items Chicken burger South Indian Food - FISH grille…" at bounding box center [717, 718] width 496 height 1082
drag, startPoint x: 773, startPoint y: 99, endPoint x: 801, endPoint y: 107, distance: 29.1
click at [794, 103] on div "Home / Restaurants management / Menus / Sections [GEOGRAPHIC_DATA] RESTAURANT I…" at bounding box center [634, 671] width 686 height 1202
click at [966, 145] on span "export" at bounding box center [927, 138] width 77 height 20
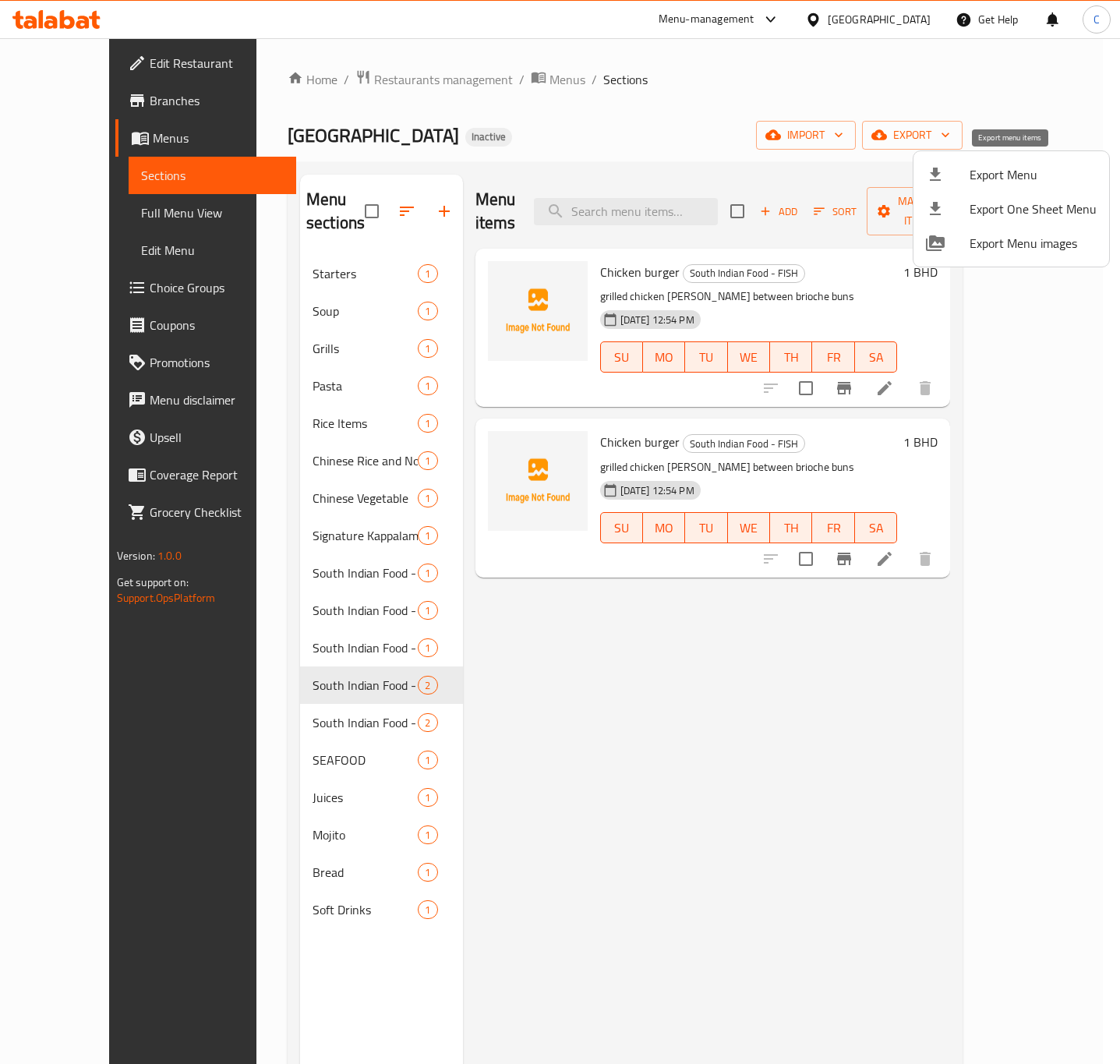
click at [989, 182] on span "Export Menu" at bounding box center [1033, 174] width 127 height 19
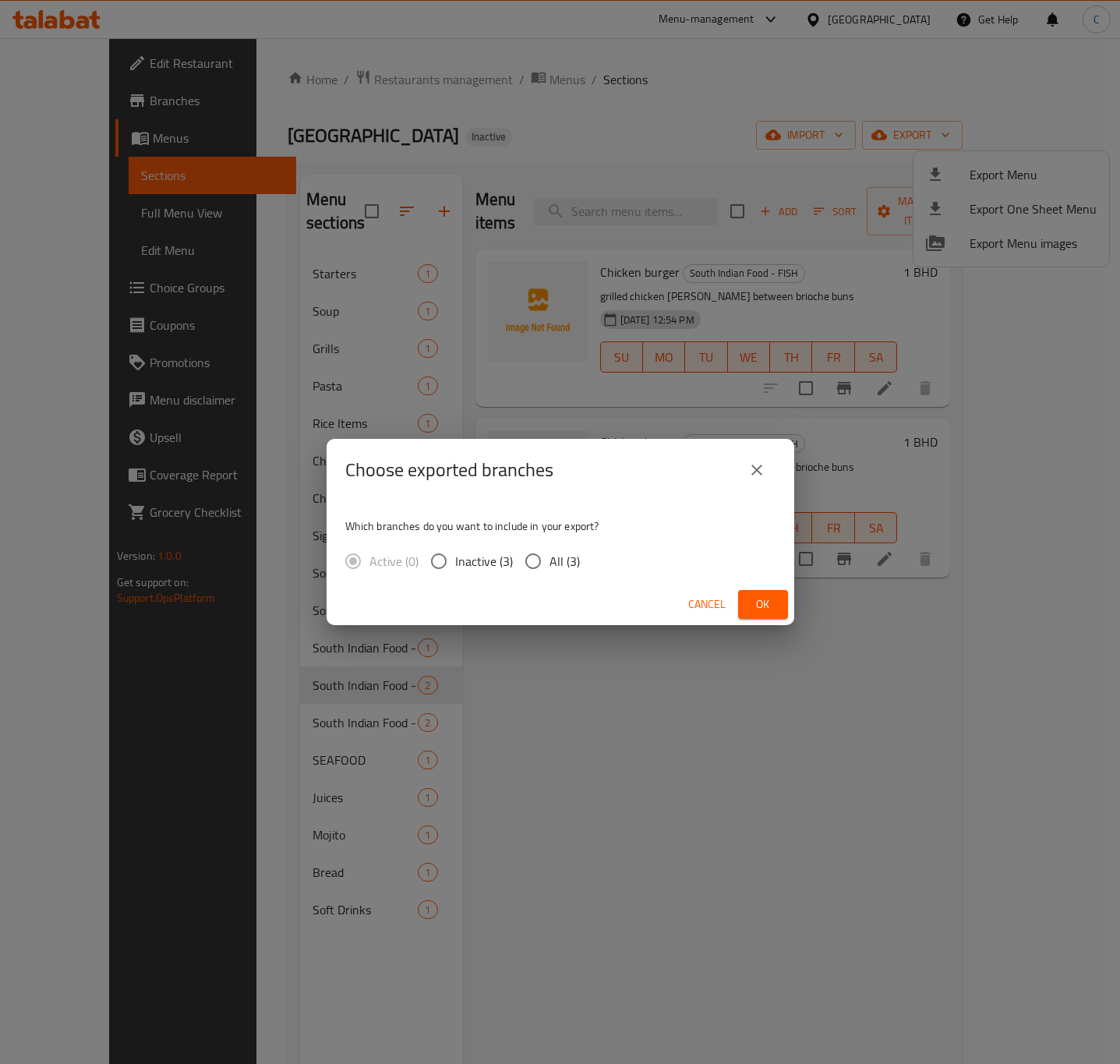
click at [739, 475] on button "close" at bounding box center [757, 470] width 38 height 38
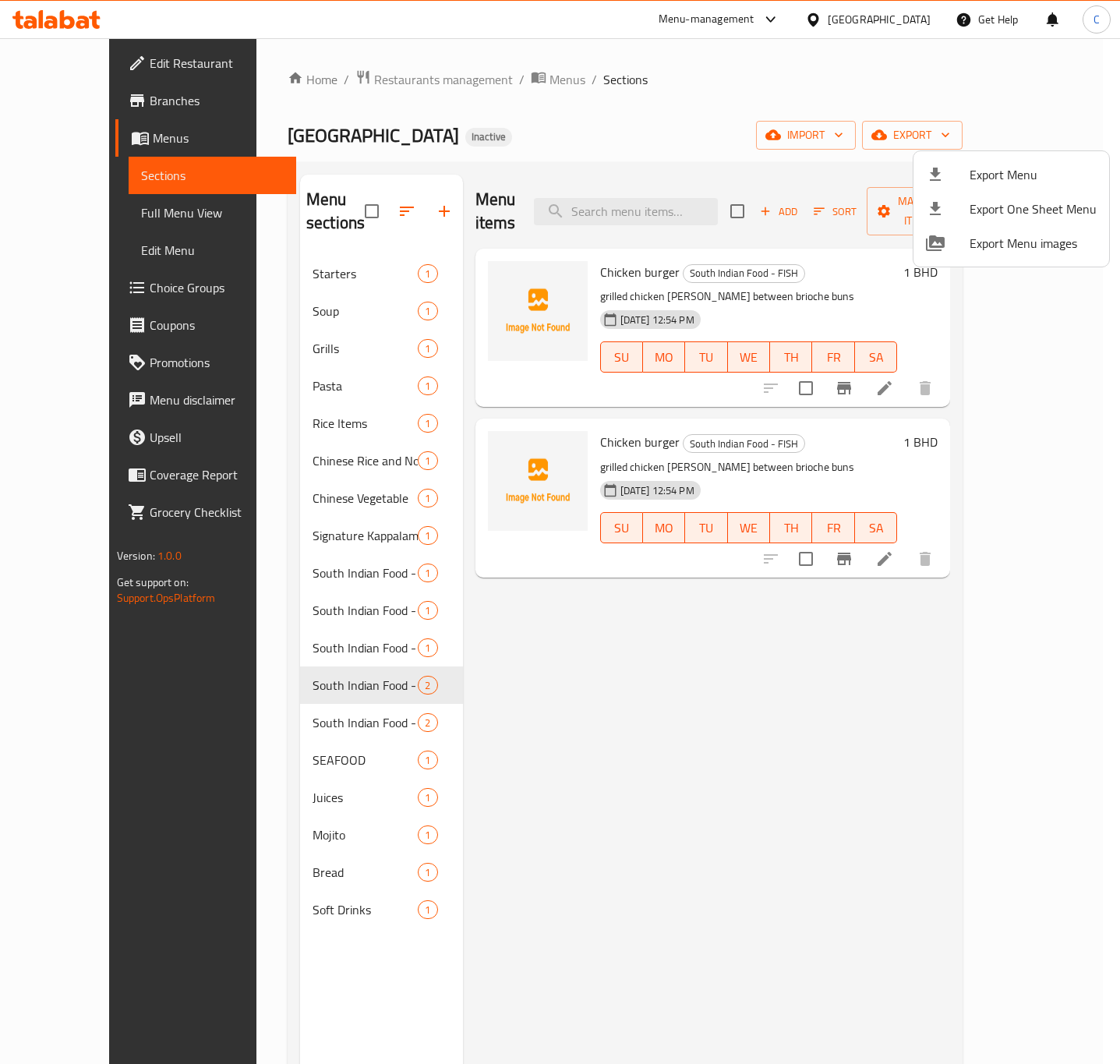
click at [487, 83] on div at bounding box center [560, 532] width 1120 height 1064
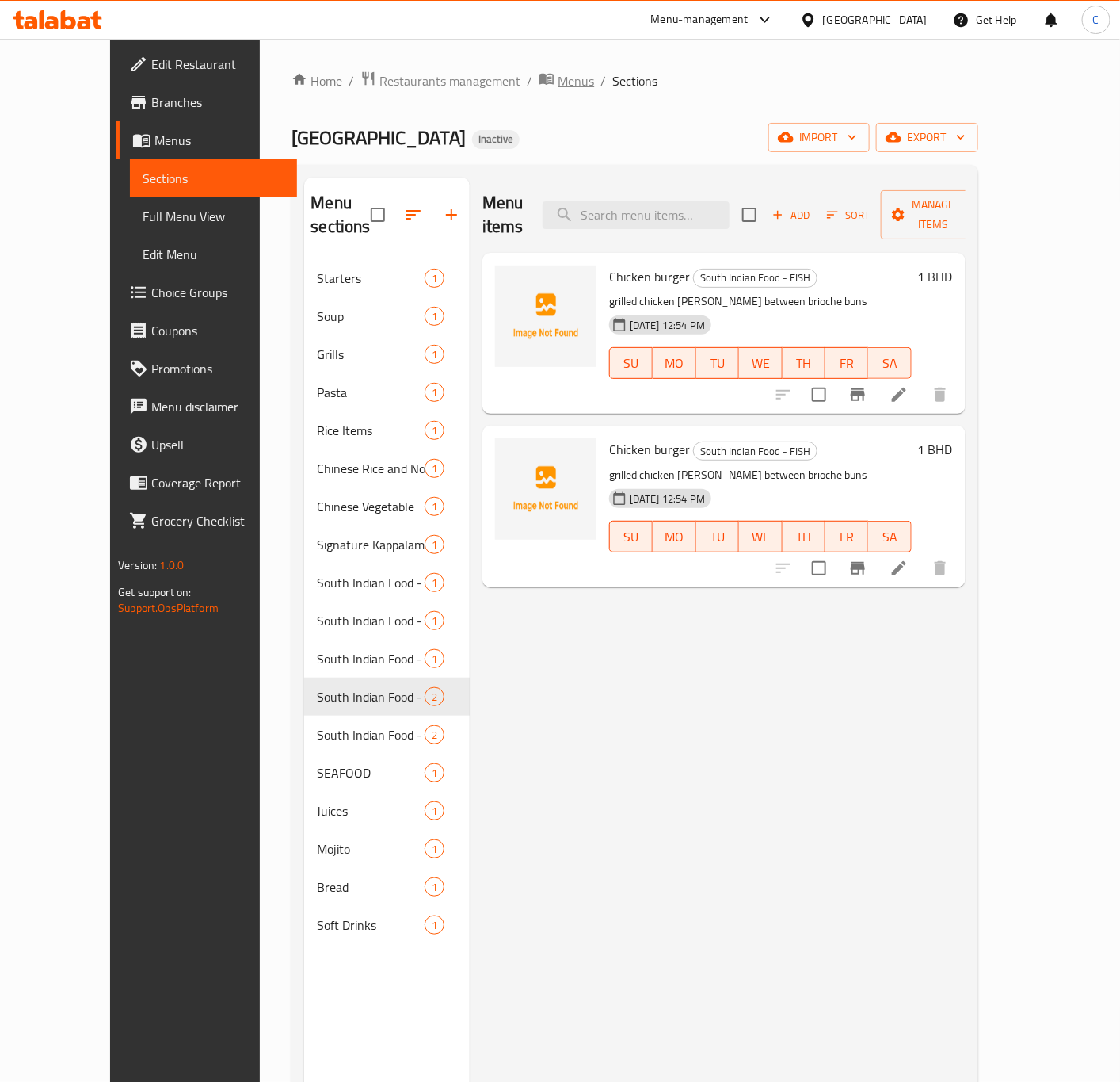
click at [558, 89] on span "Menus" at bounding box center [576, 80] width 37 height 19
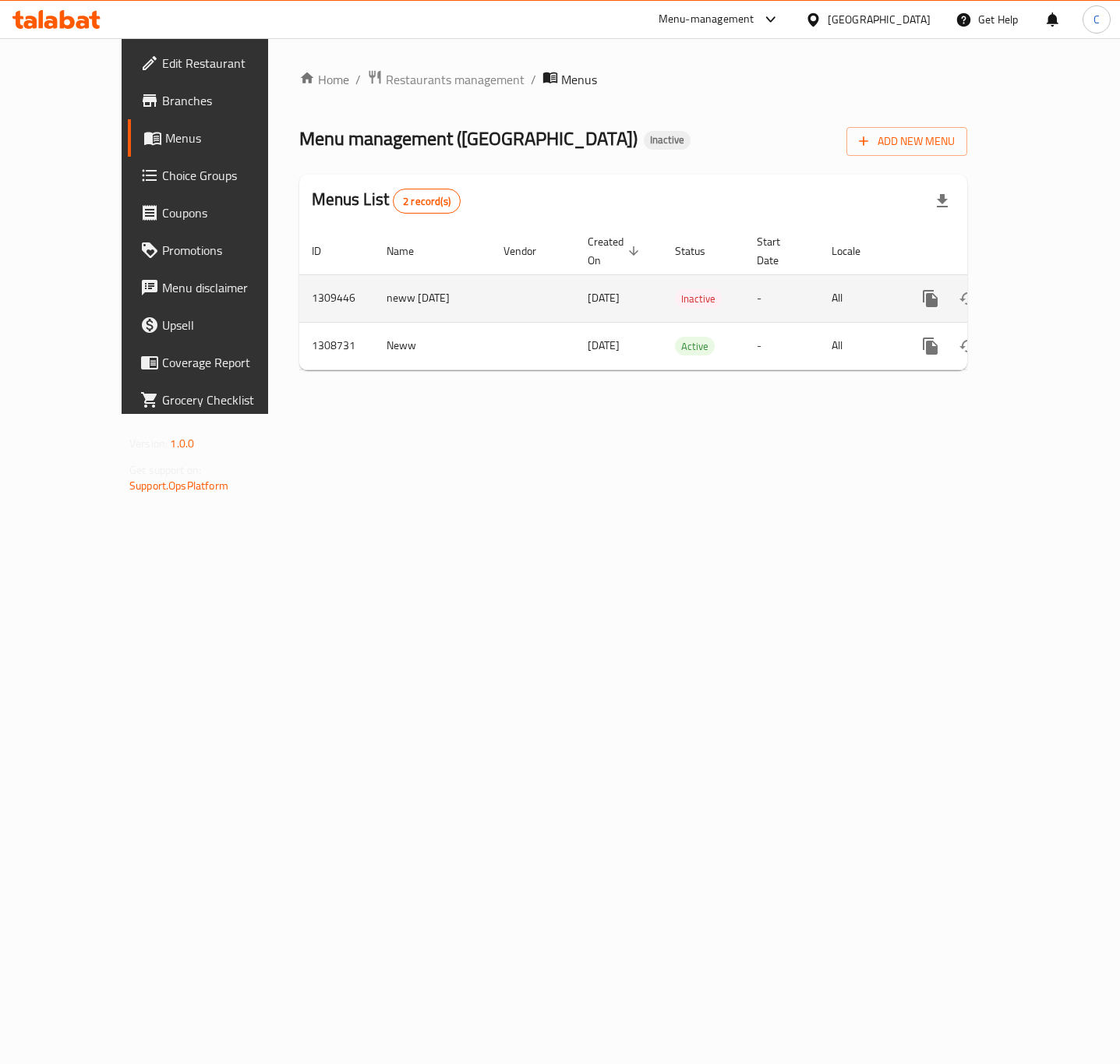
click at [491, 274] on td "enhanced table" at bounding box center [534, 297] width 84 height 48
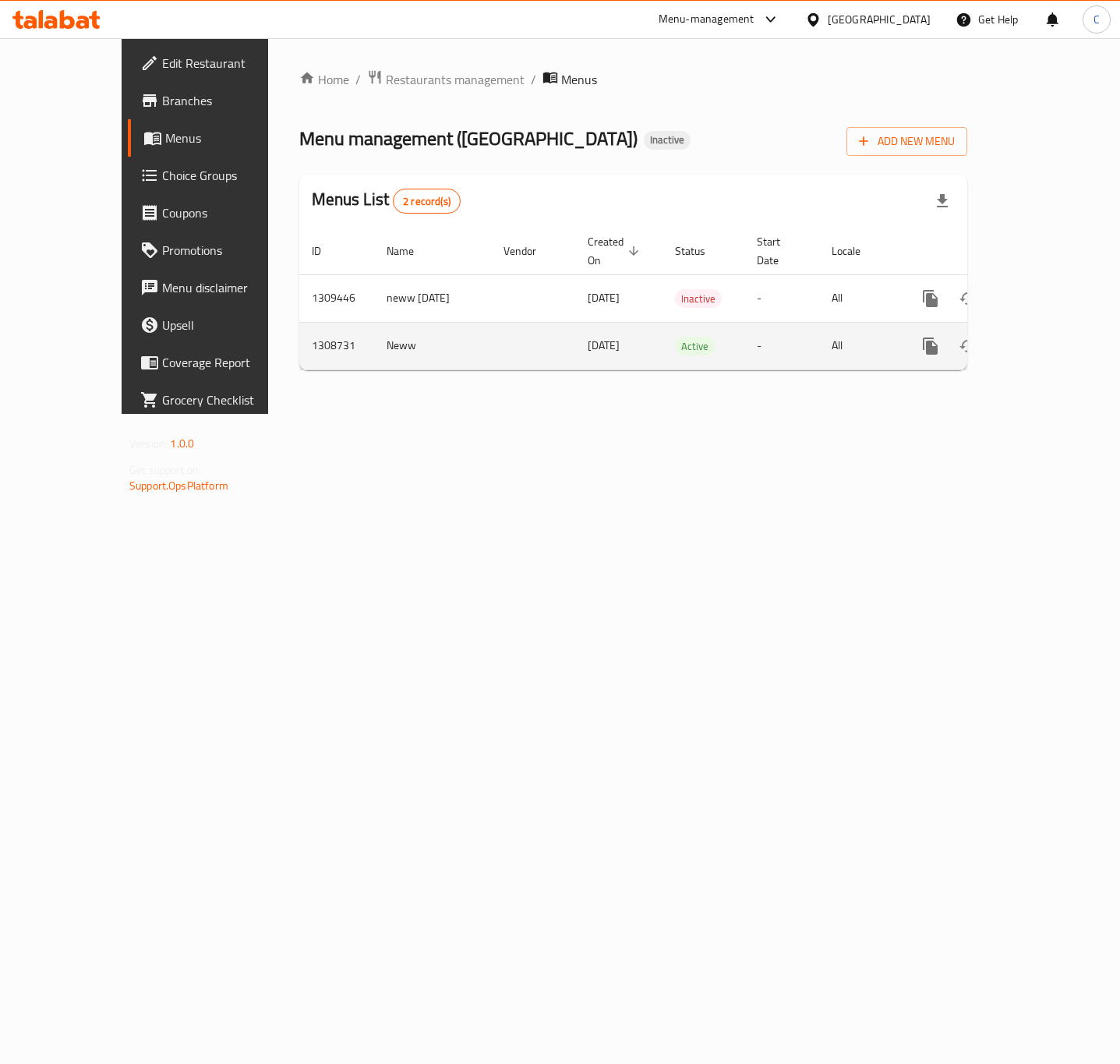
click at [386, 321] on td "Neww" at bounding box center [433, 345] width 117 height 48
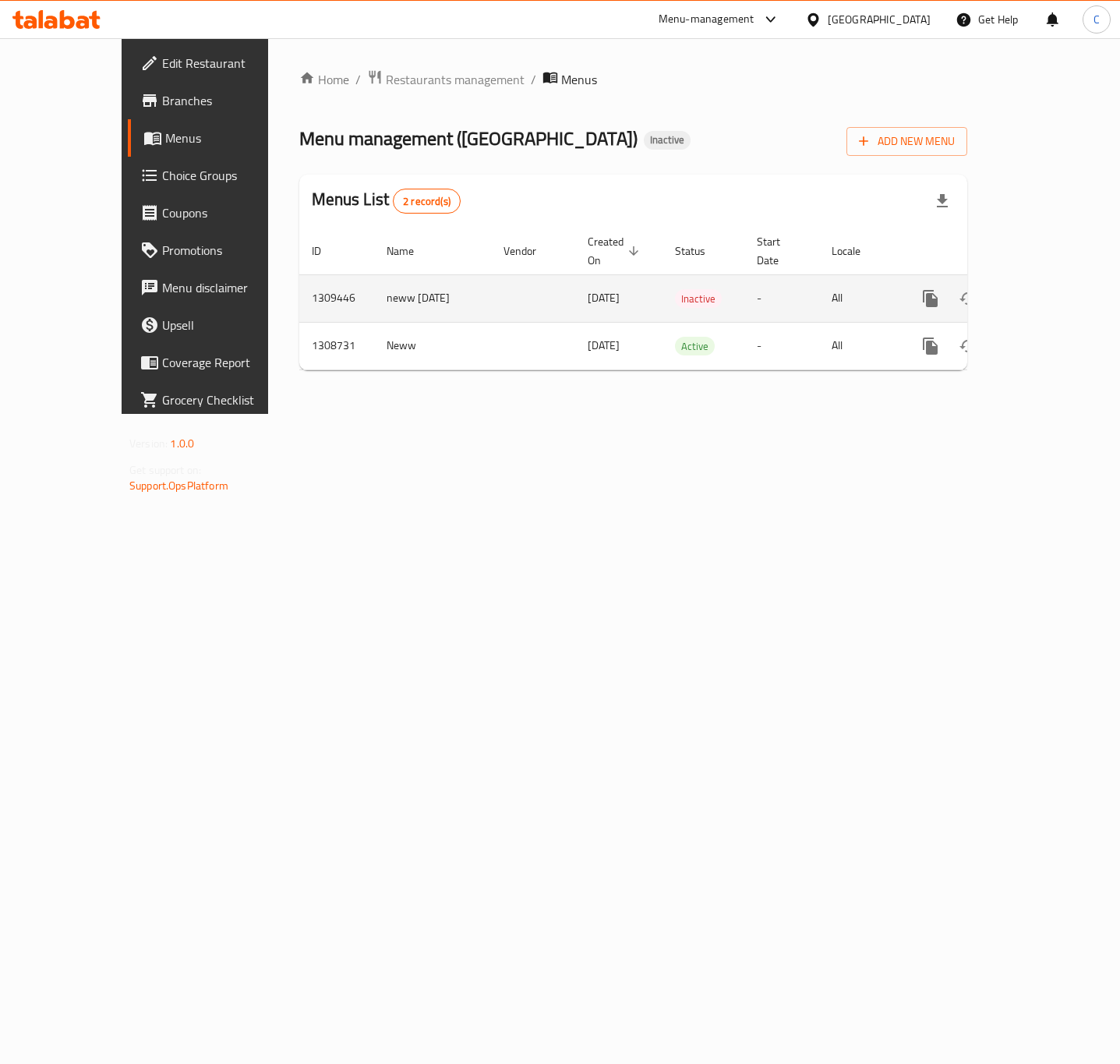
click at [386, 297] on td "neww [DATE]" at bounding box center [433, 297] width 117 height 48
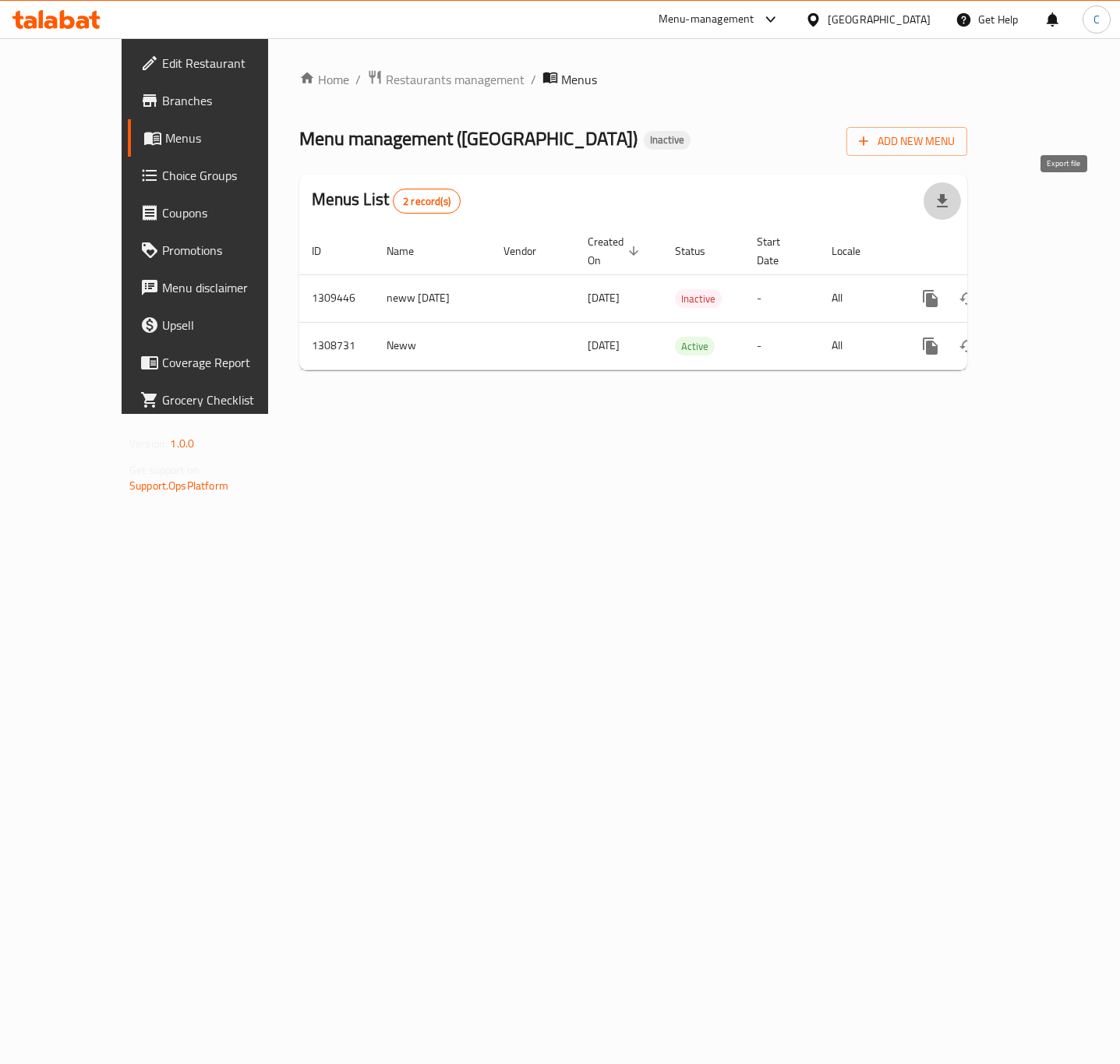
click at [952, 208] on icon "button" at bounding box center [942, 200] width 19 height 19
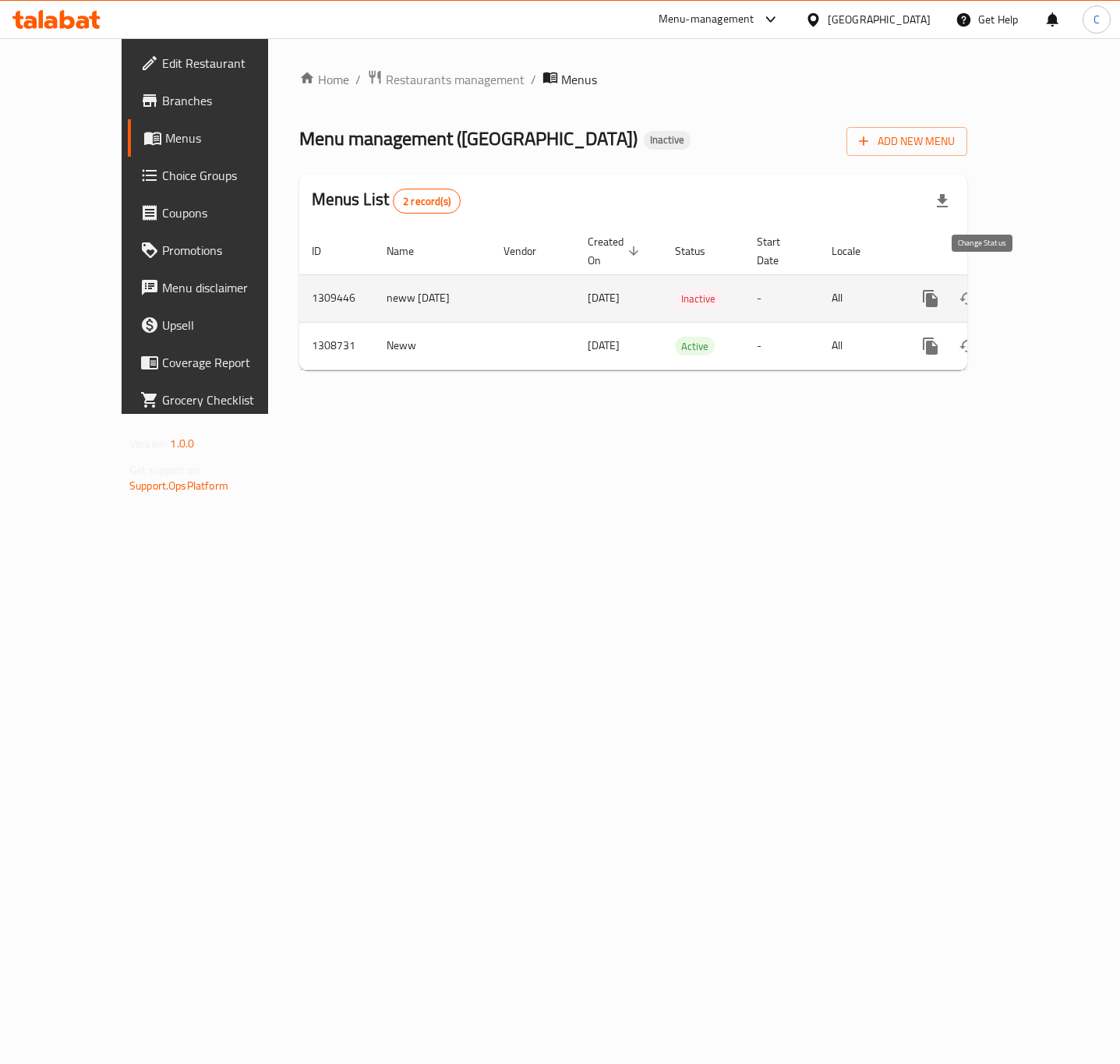
click at [977, 289] on icon "enhanced table" at bounding box center [967, 298] width 19 height 19
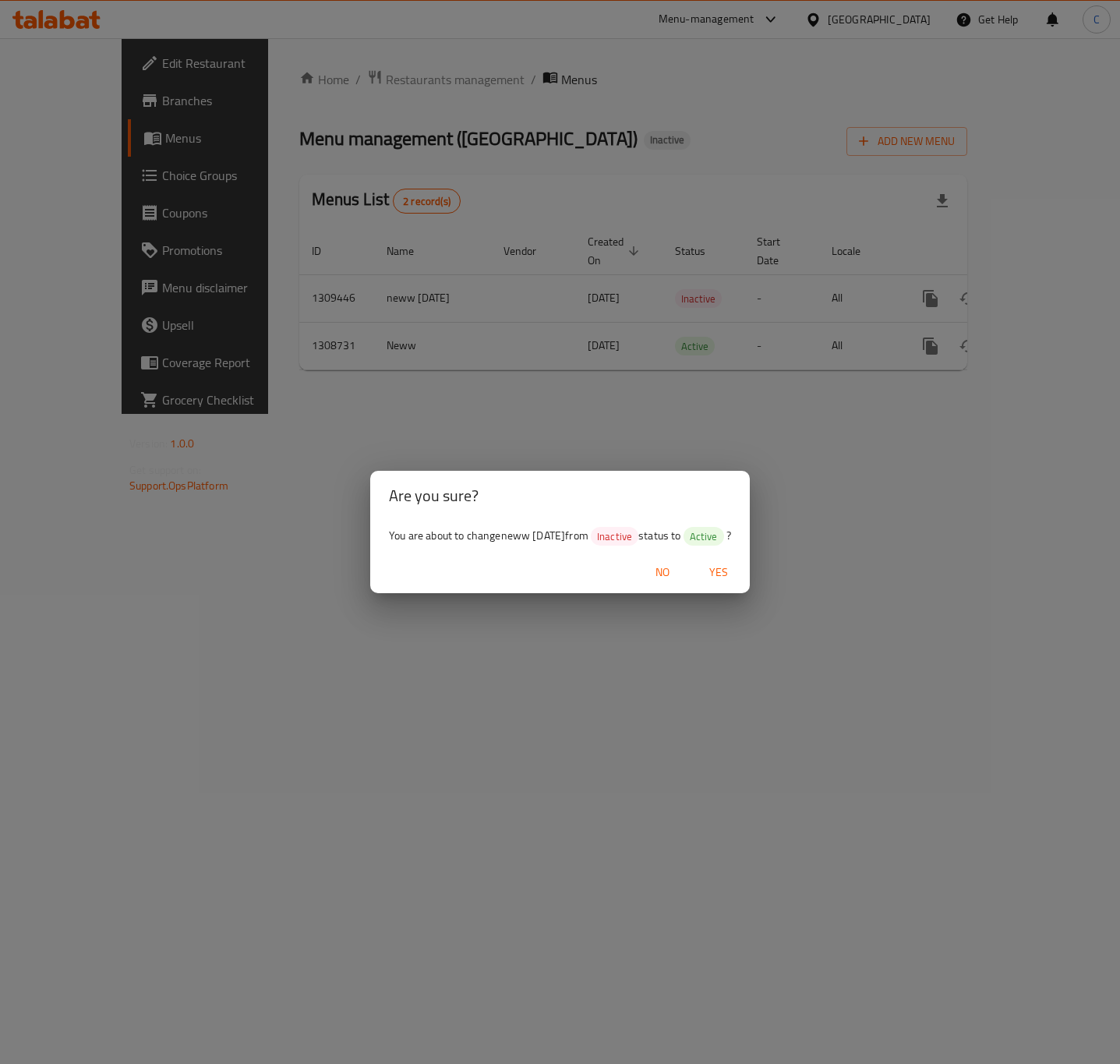
drag, startPoint x: 525, startPoint y: 334, endPoint x: 563, endPoint y: 325, distance: 39.1
click at [525, 333] on div "Are you sure? You are about to change neww [DATE] from Inactive status to Activ…" at bounding box center [560, 532] width 1120 height 1064
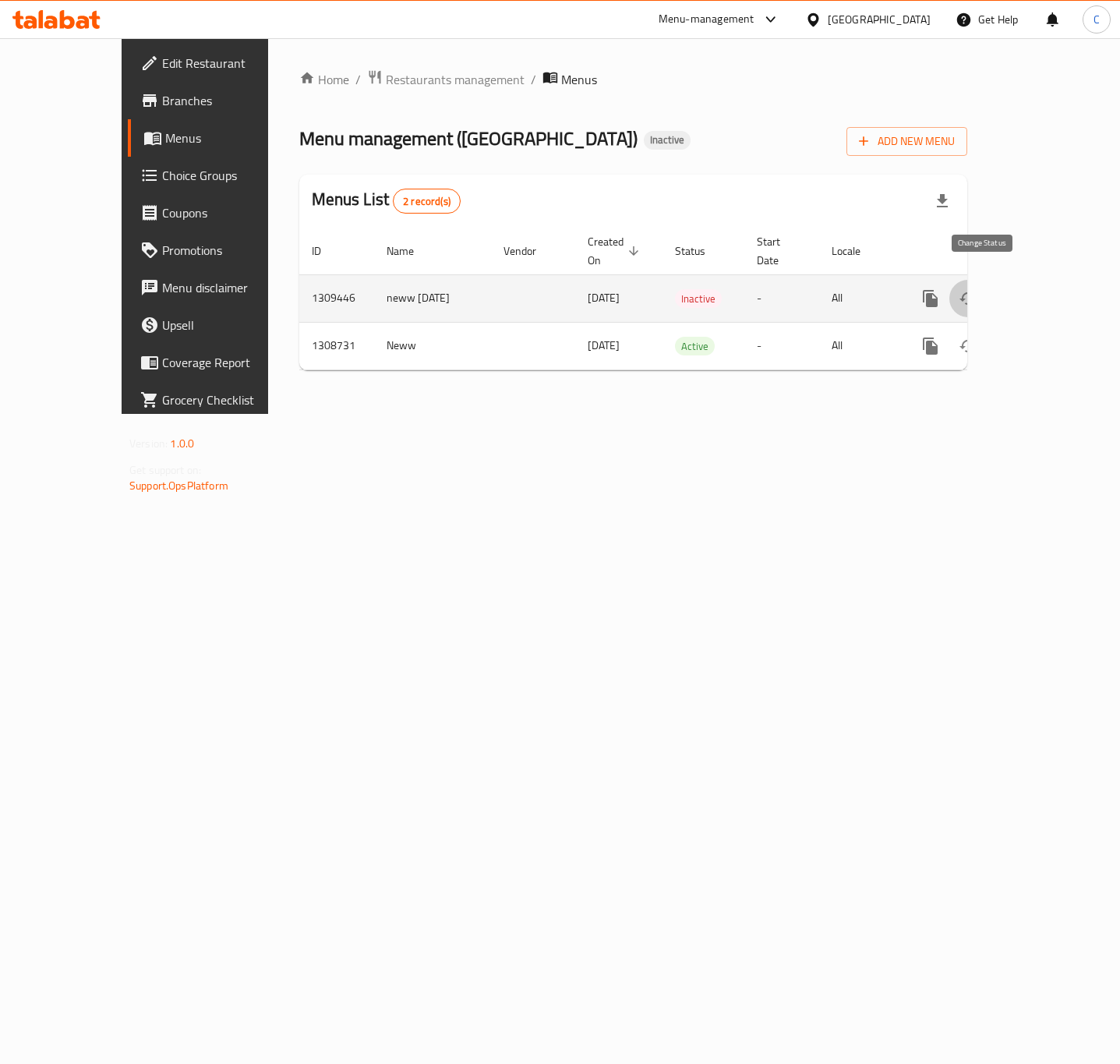
click at [977, 289] on icon "enhanced table" at bounding box center [967, 298] width 19 height 19
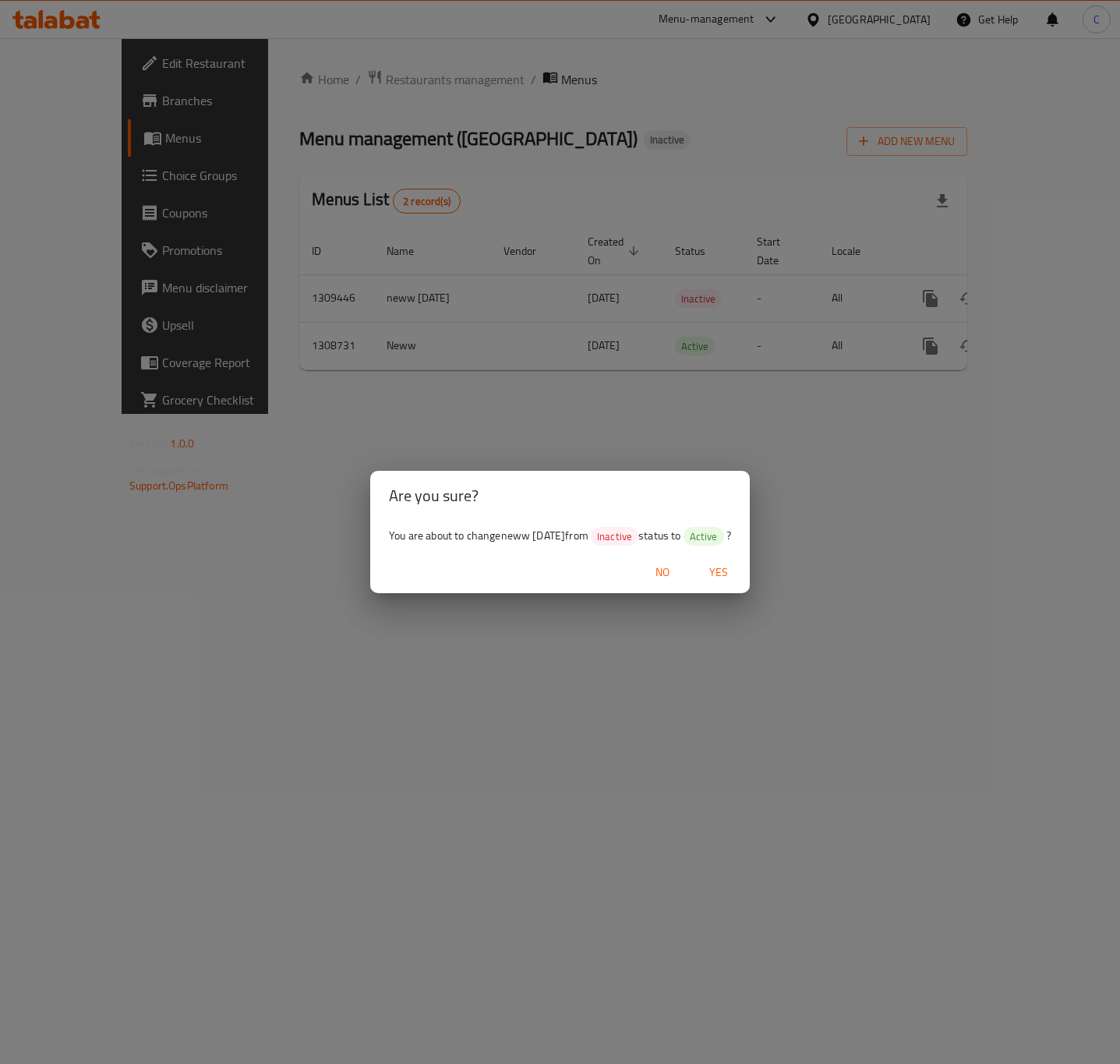
click at [714, 563] on span "Yes" at bounding box center [719, 573] width 38 height 20
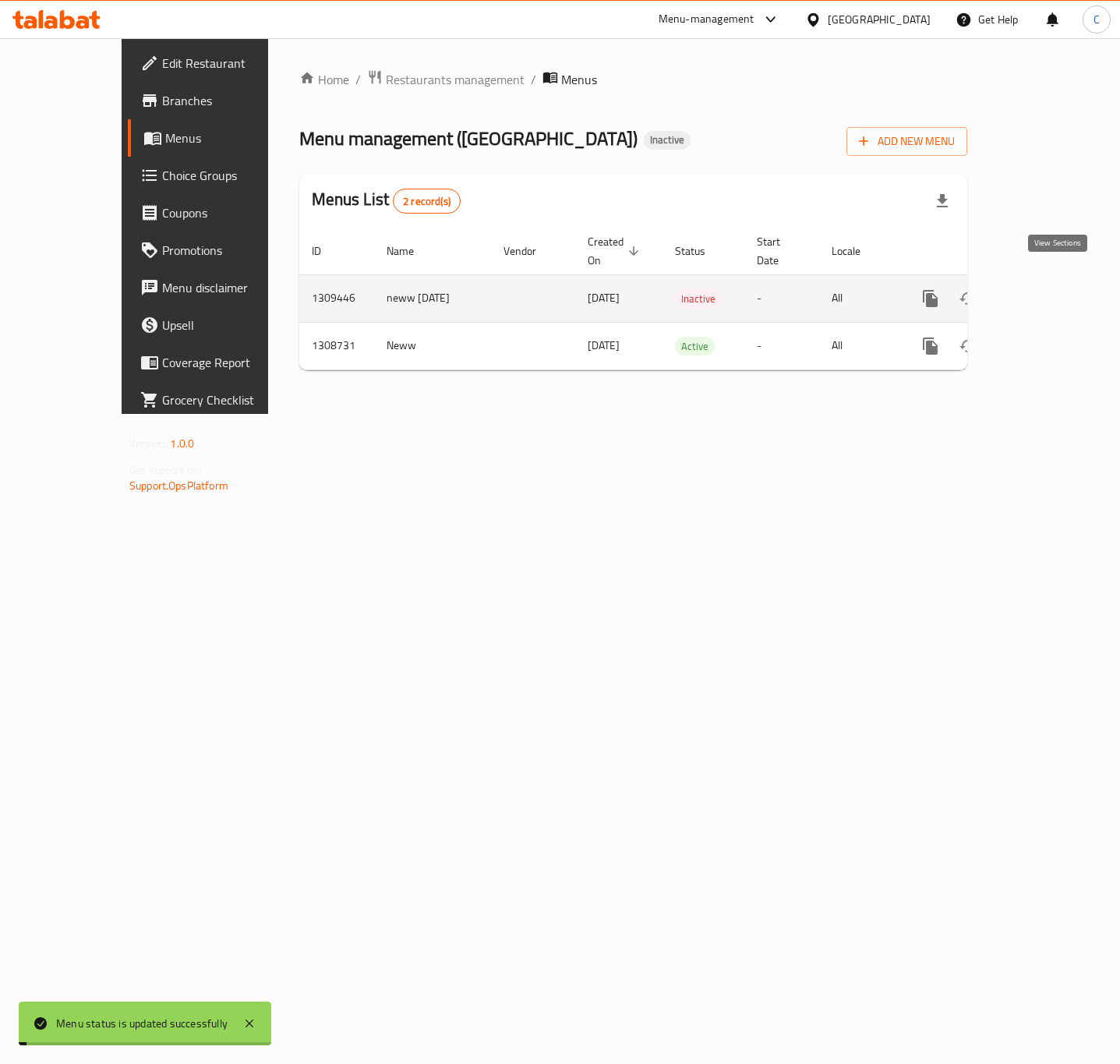
click at [1053, 289] on icon "enhanced table" at bounding box center [1043, 298] width 19 height 19
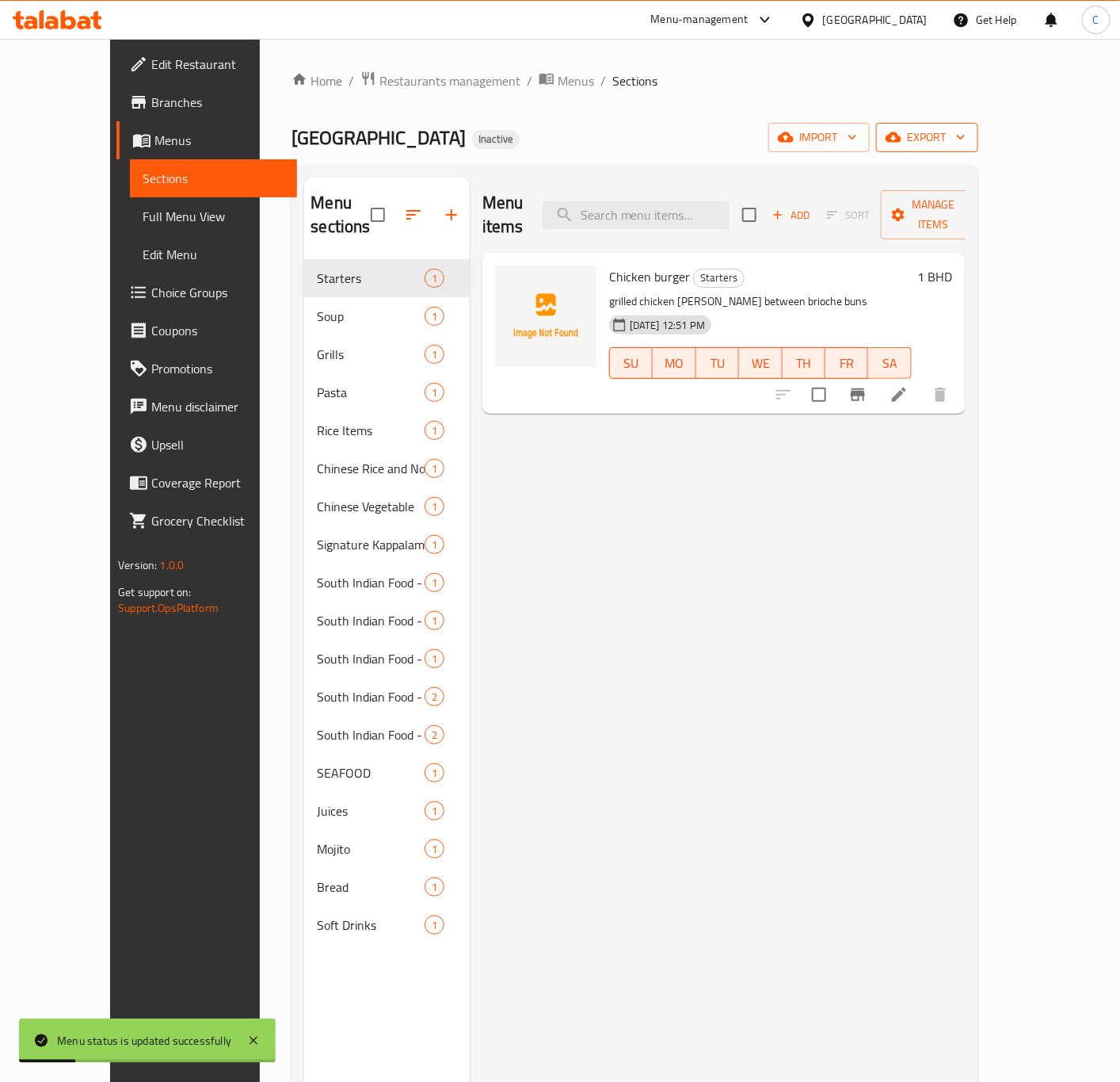
click at [966, 143] on span "export" at bounding box center [927, 138] width 77 height 20
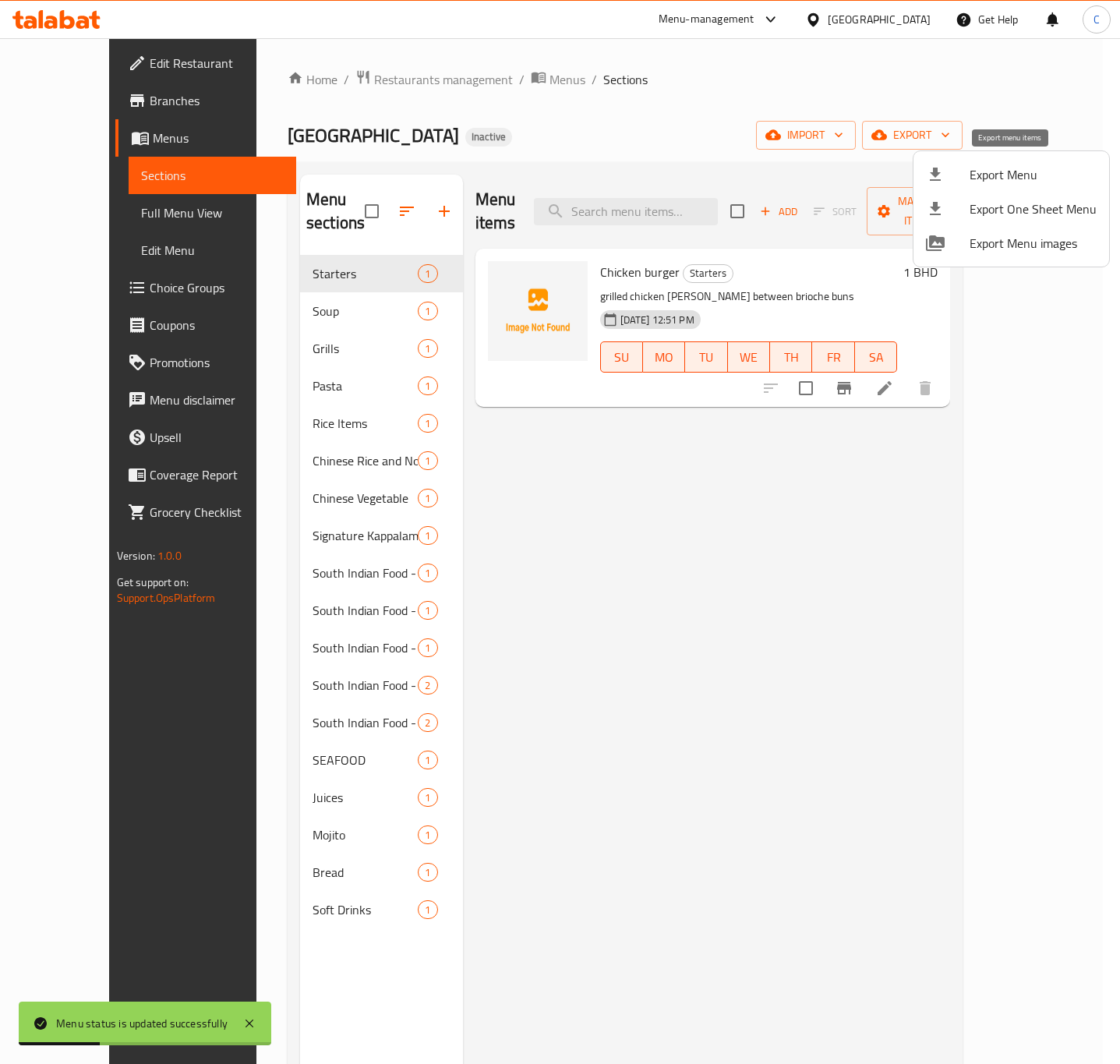
click at [997, 171] on span "Export Menu" at bounding box center [1033, 174] width 127 height 19
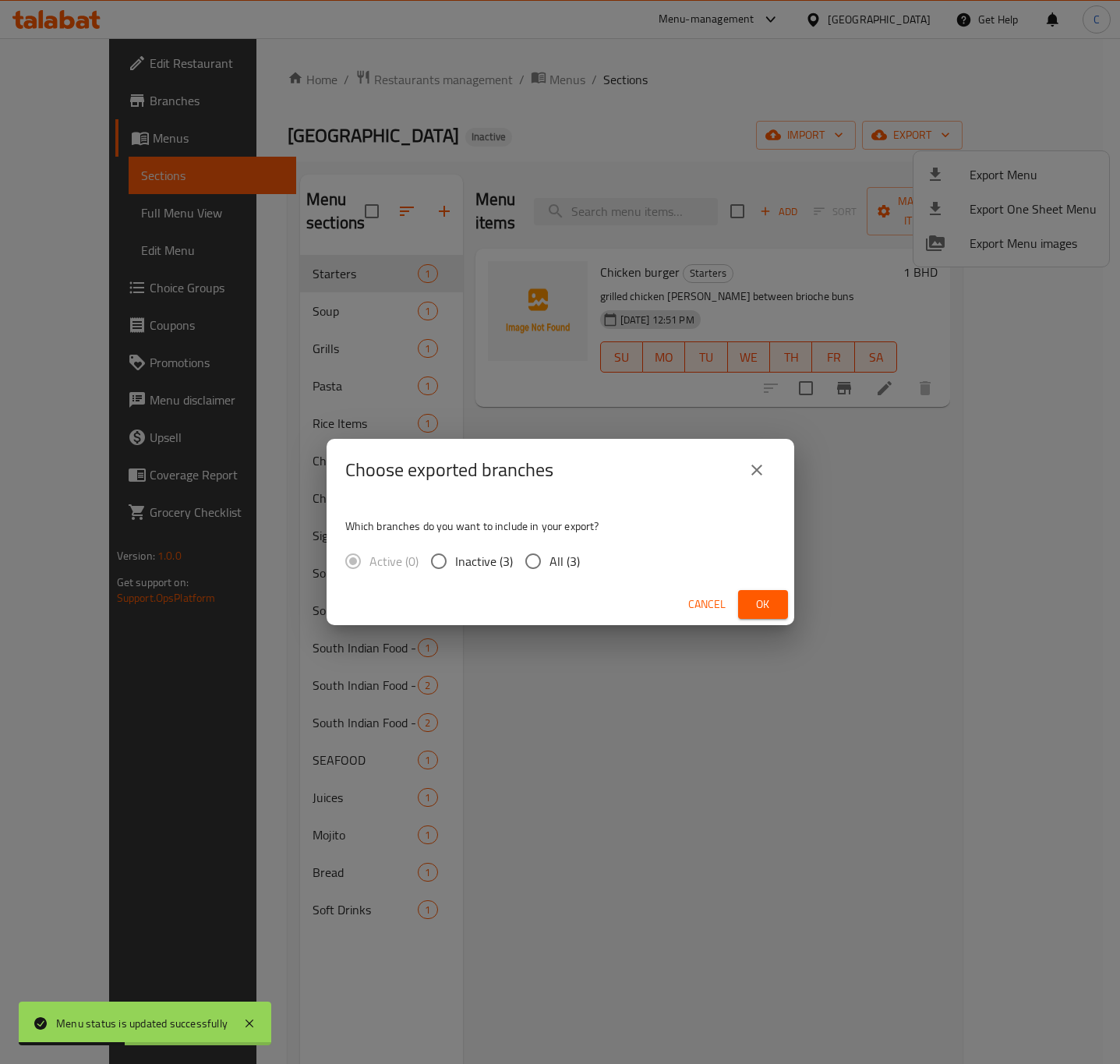
click at [534, 564] on input "All (3)" at bounding box center [533, 561] width 32 height 32
radio input "true"
click at [752, 603] on span "Ok" at bounding box center [763, 604] width 25 height 20
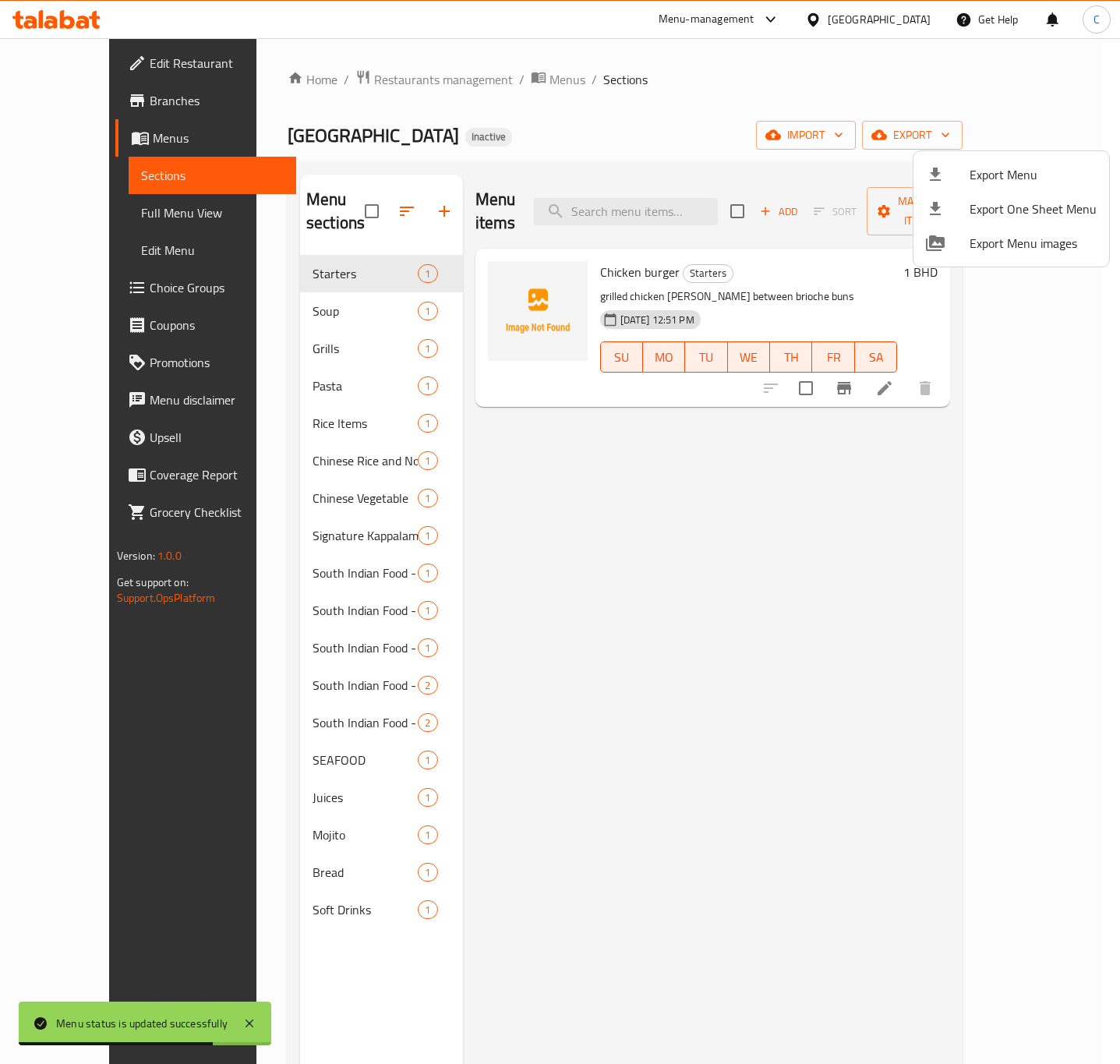
drag, startPoint x: 550, startPoint y: 117, endPoint x: 561, endPoint y: 92, distance: 27.3
click at [551, 115] on div at bounding box center [560, 532] width 1120 height 1064
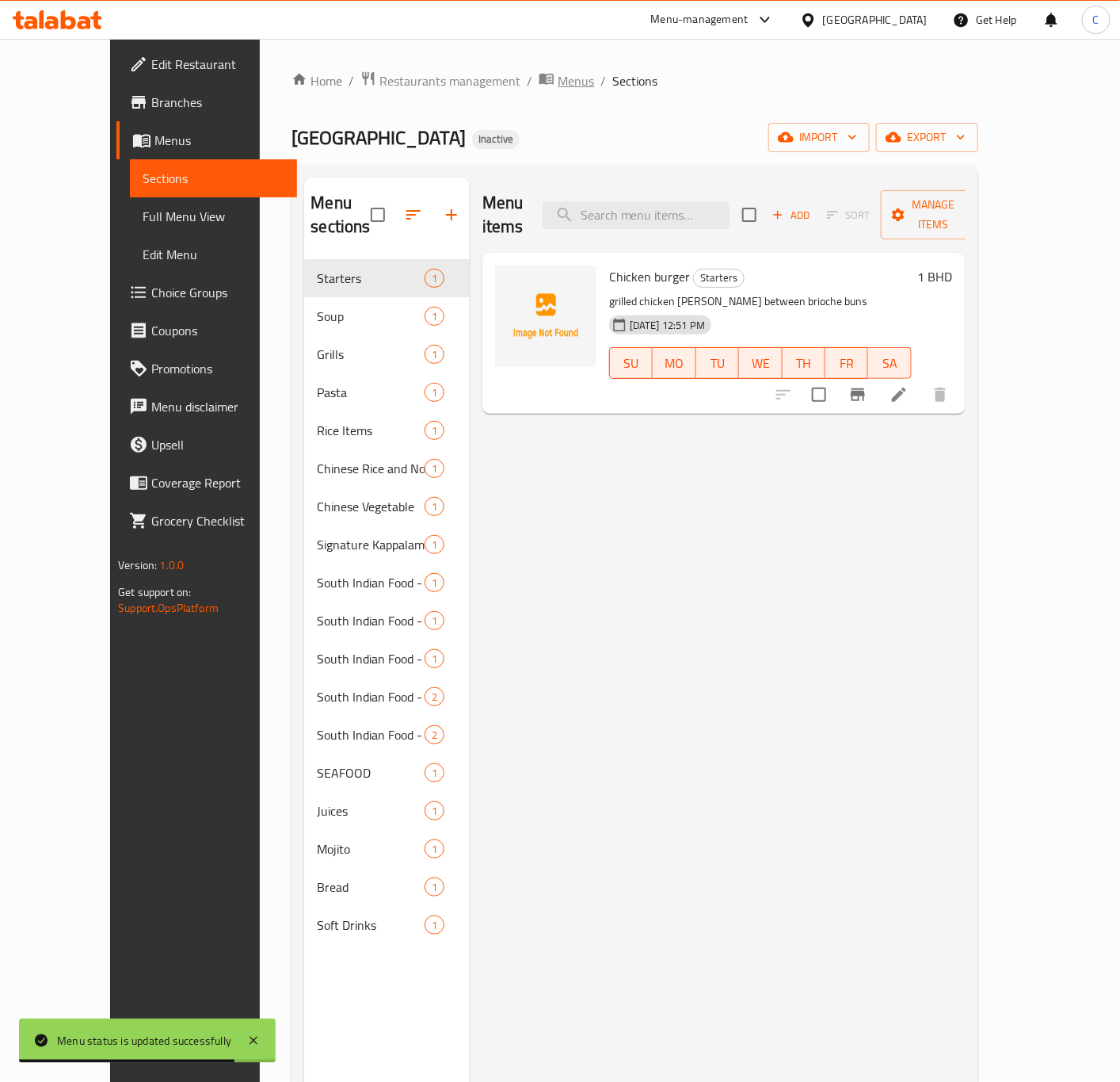
click at [558, 88] on span "Menus" at bounding box center [576, 80] width 37 height 19
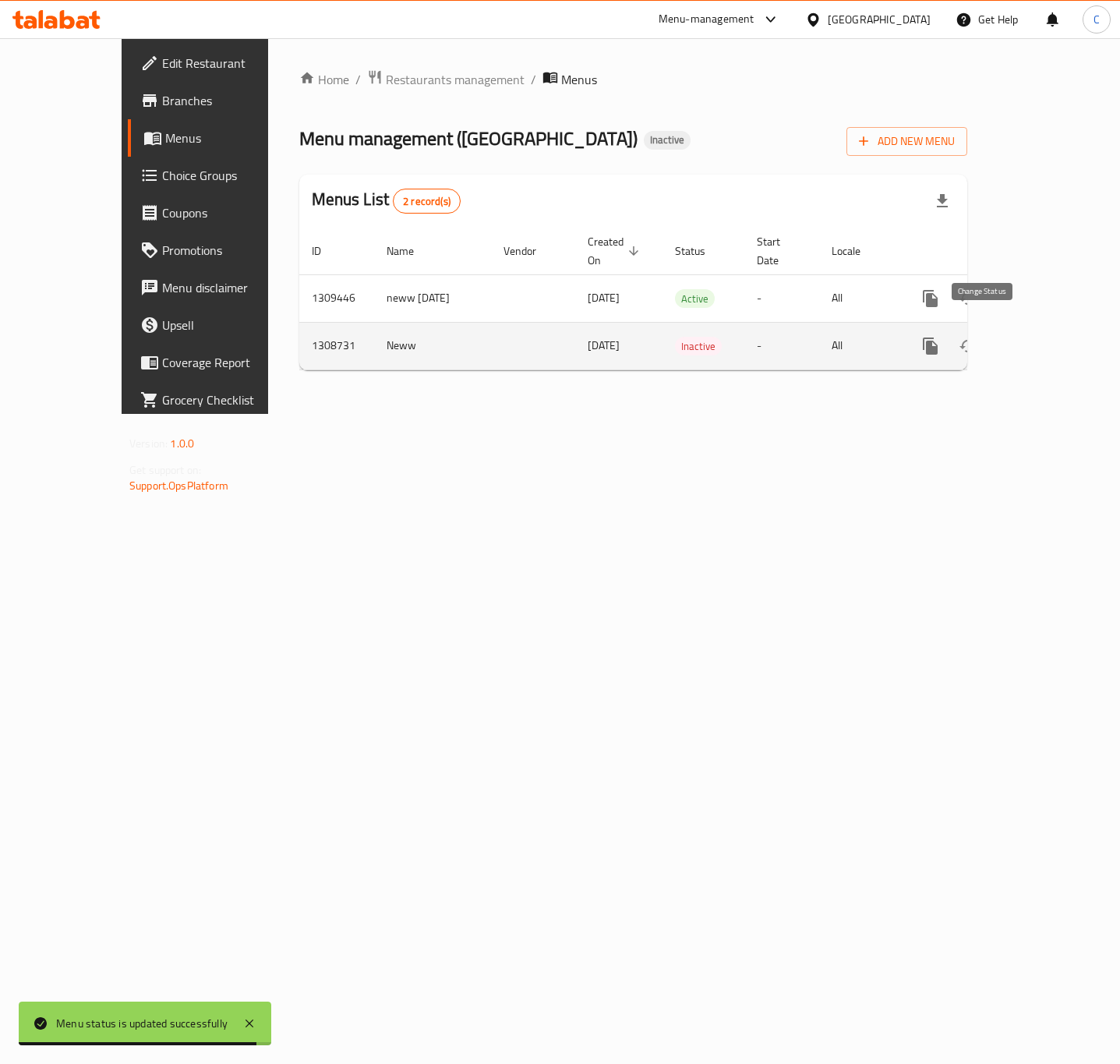
click at [977, 337] on icon "enhanced table" at bounding box center [967, 346] width 19 height 19
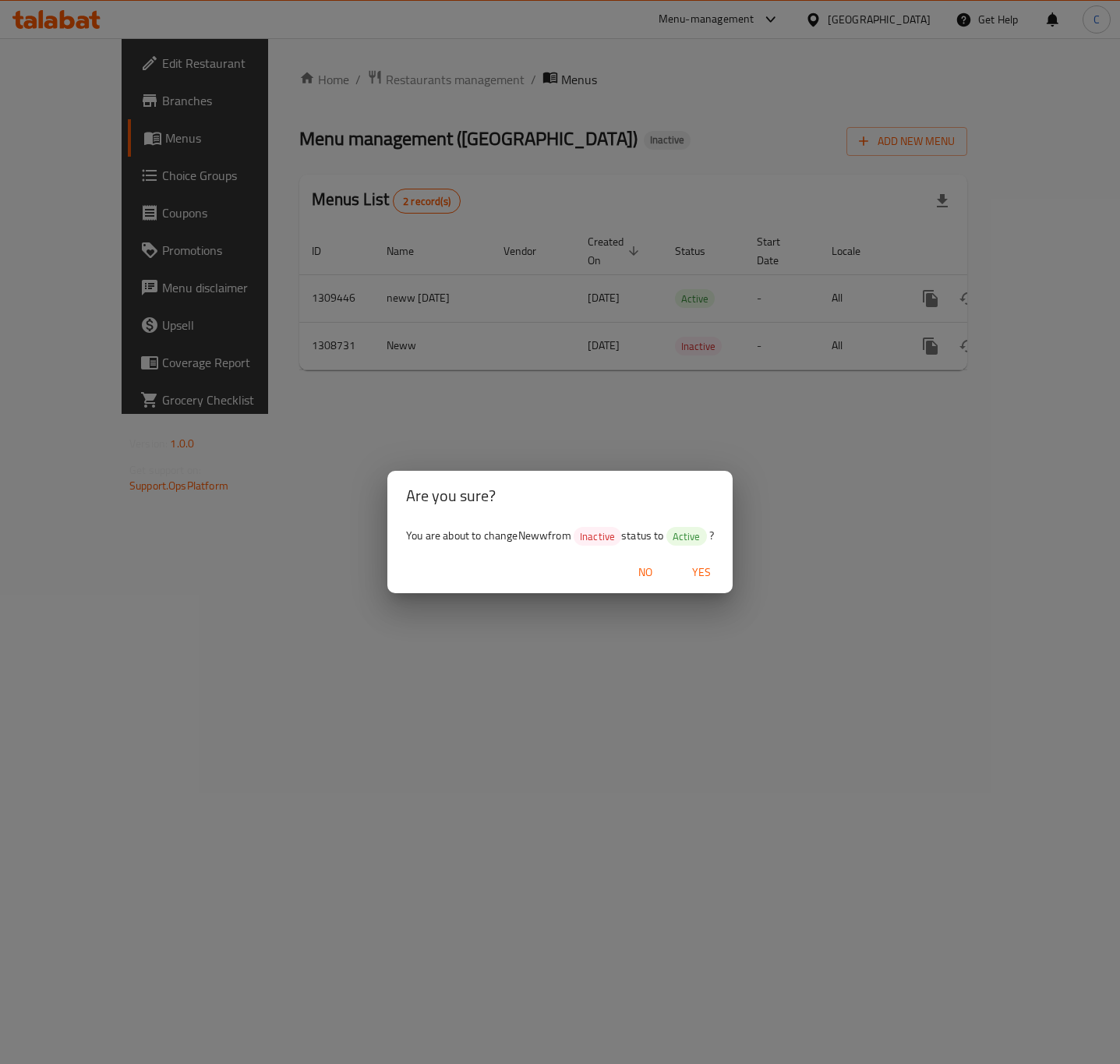
click at [710, 567] on span "Yes" at bounding box center [701, 573] width 38 height 20
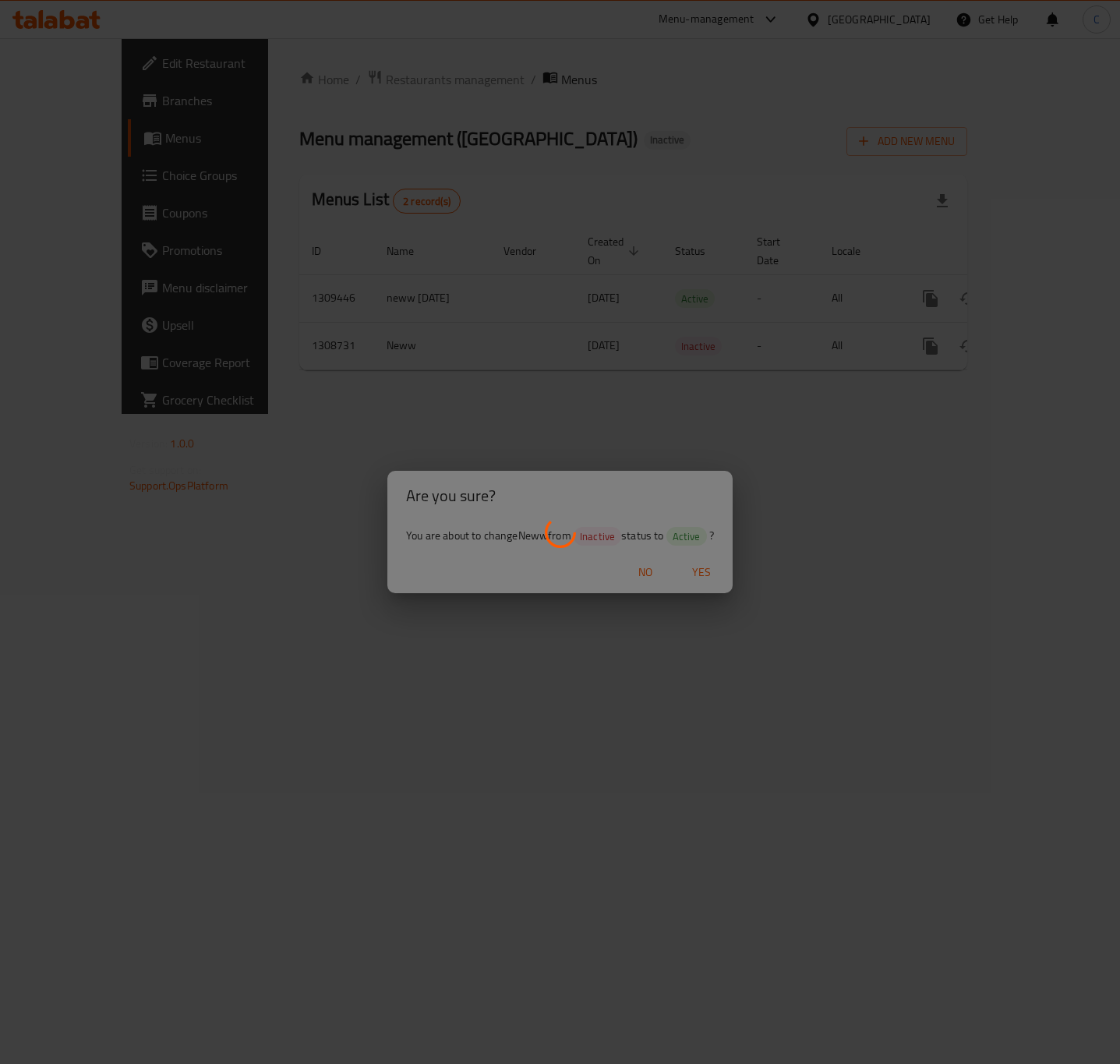
click at [1013, 522] on div at bounding box center [560, 532] width 1120 height 1064
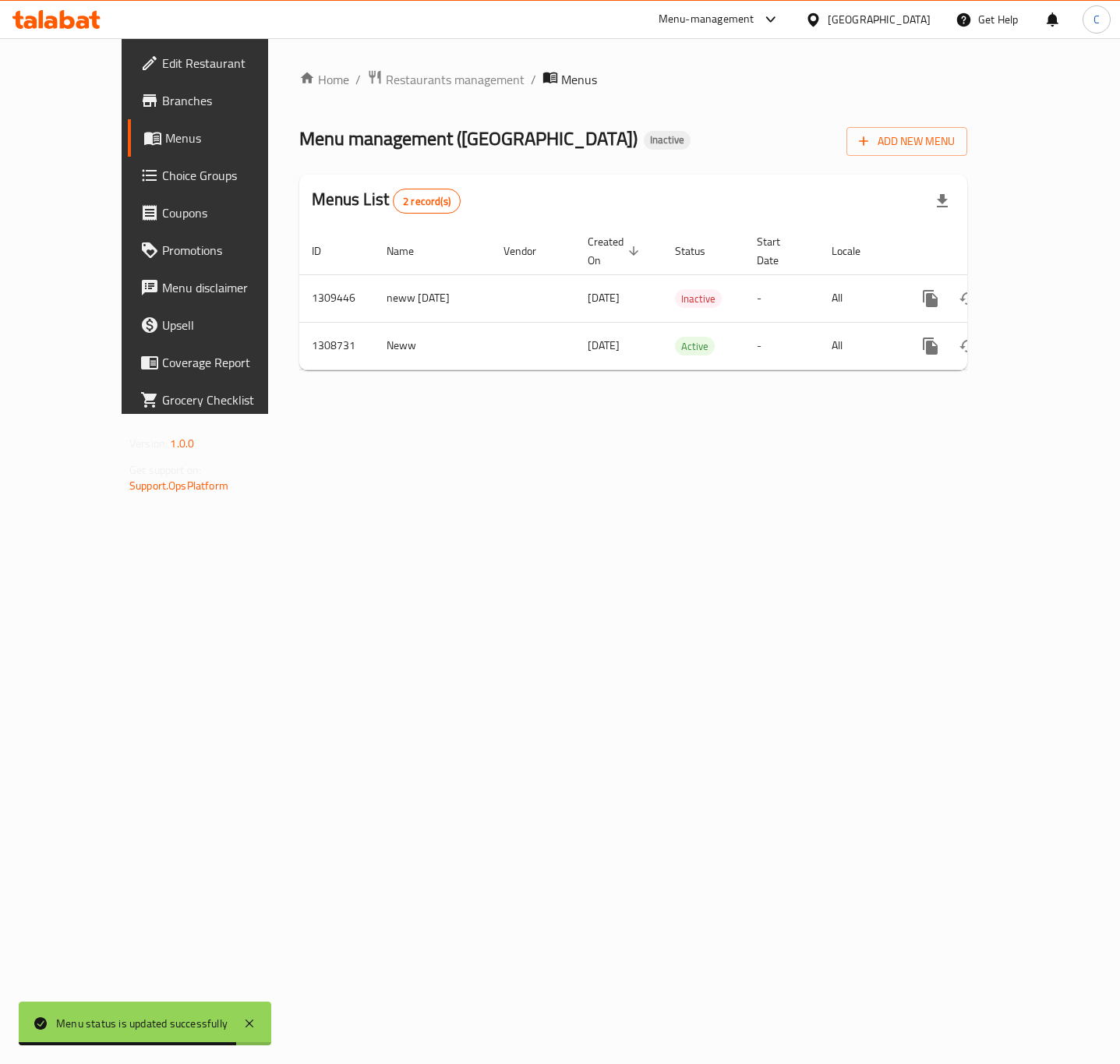
click at [354, 414] on div "Home / Restaurants management / Menus Menu management ( [GEOGRAPHIC_DATA] RESTA…" at bounding box center [633, 226] width 730 height 375
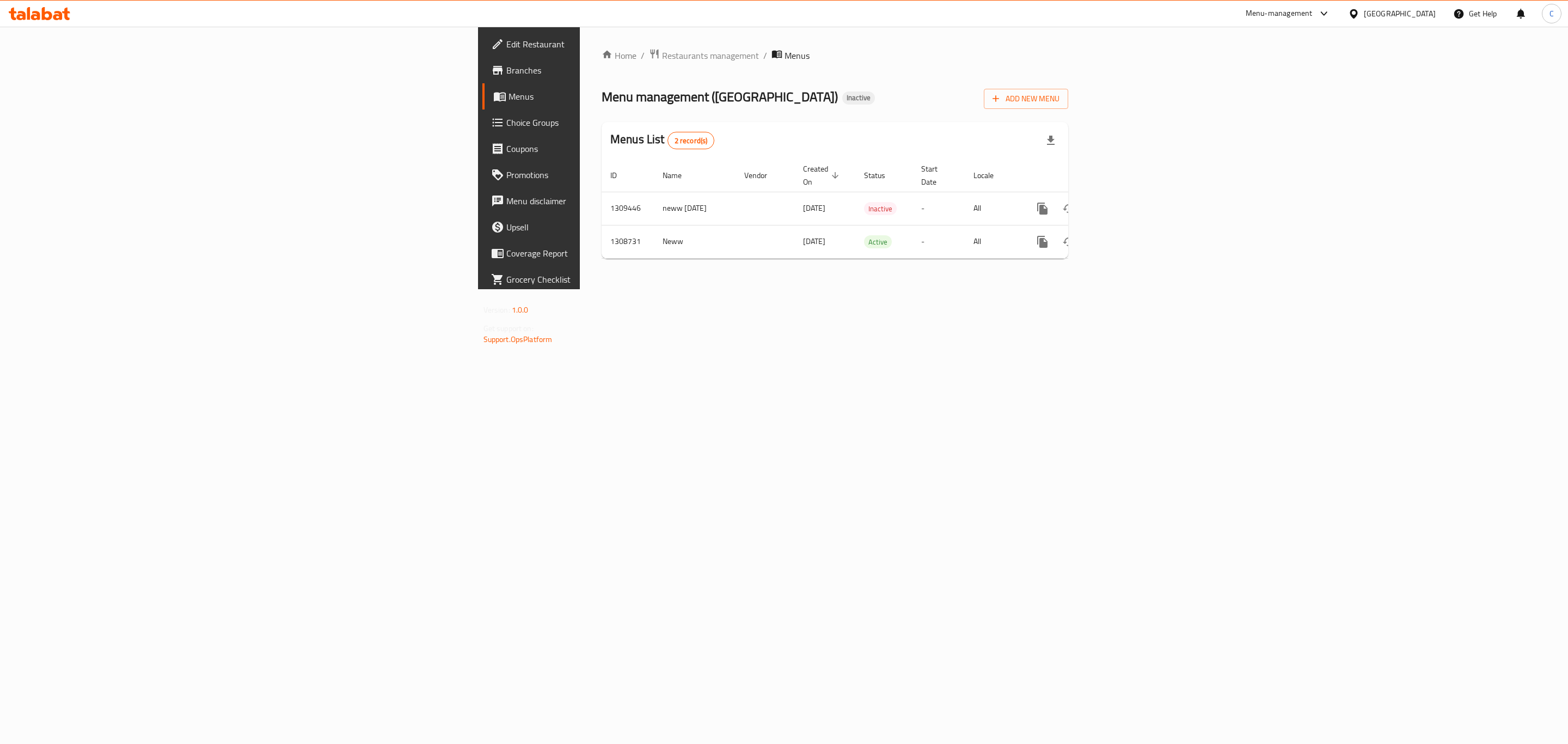
drag, startPoint x: 141, startPoint y: 93, endPoint x: 146, endPoint y: 93, distance: 5.0
click at [509, 92] on span "Menus" at bounding box center [620, 96] width 223 height 13
click at [1048, 203] on icon "more" at bounding box center [1042, 208] width 10 height 12
click at [1477, 220] on strong "Copy menu" at bounding box center [1467, 217] width 41 height 13
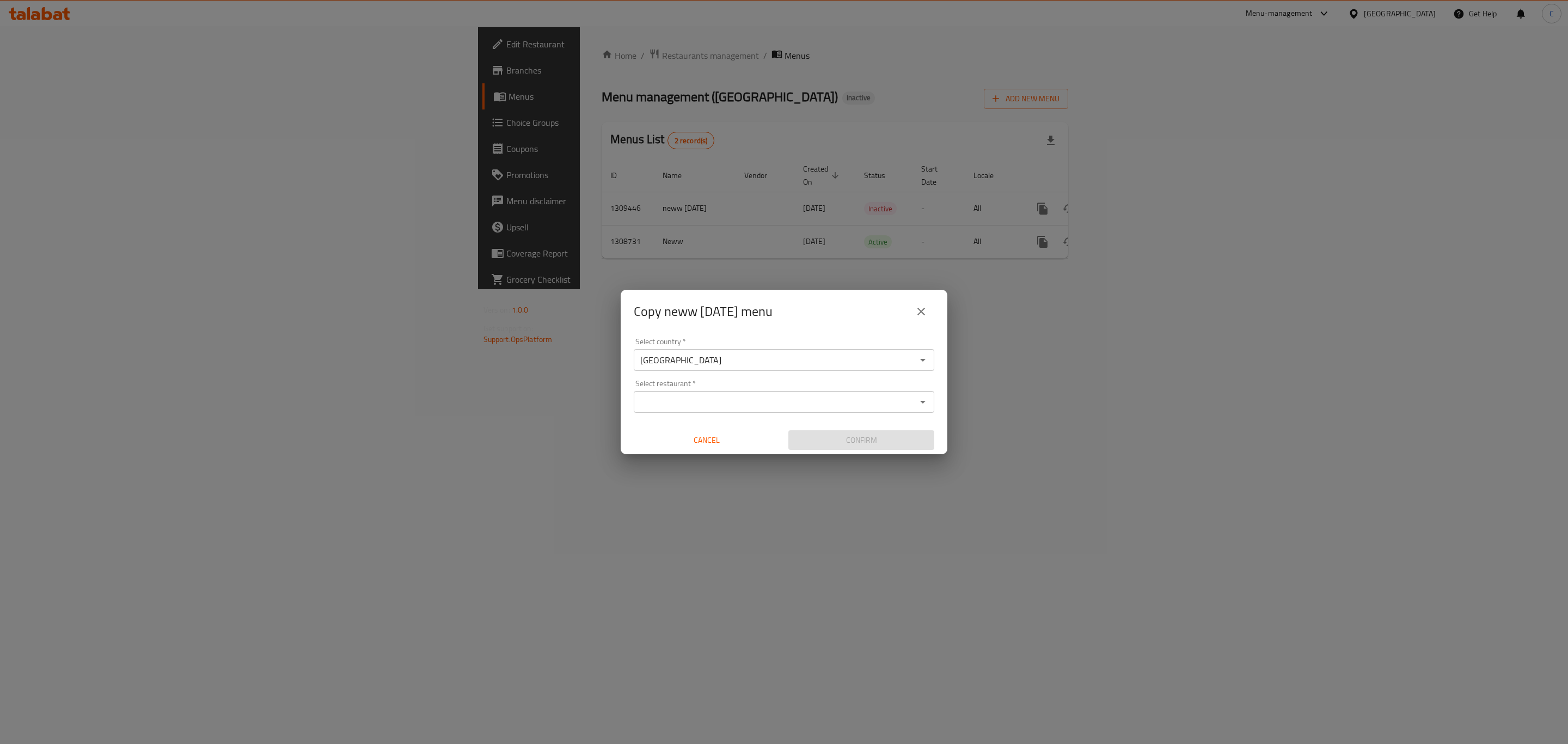
click at [875, 406] on input "Select restaurant   *" at bounding box center [775, 401] width 276 height 15
type input "kap"
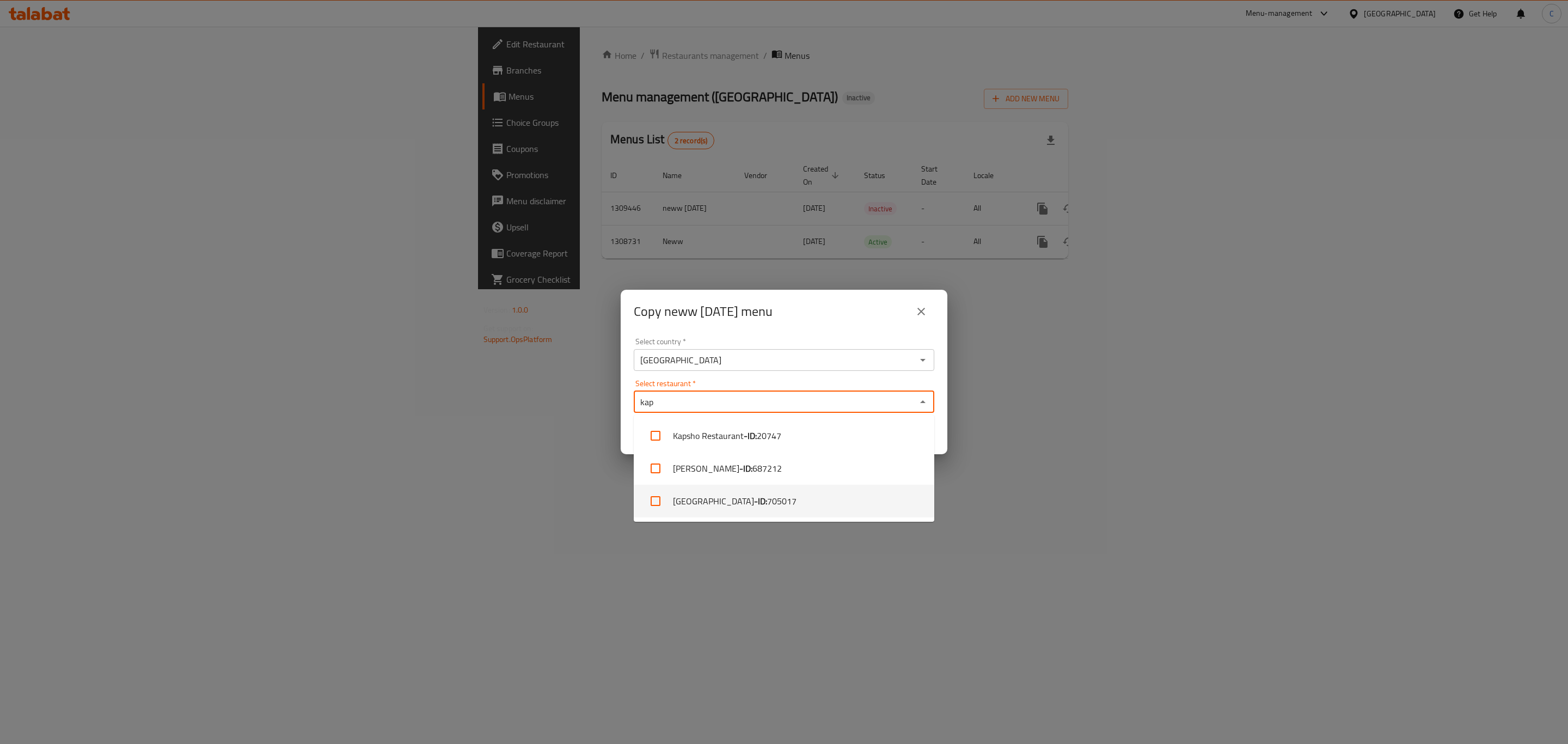
click at [789, 509] on li "[GEOGRAPHIC_DATA] RESTAURANT - ID: 705017" at bounding box center [784, 501] width 301 height 33
checkbox input "true"
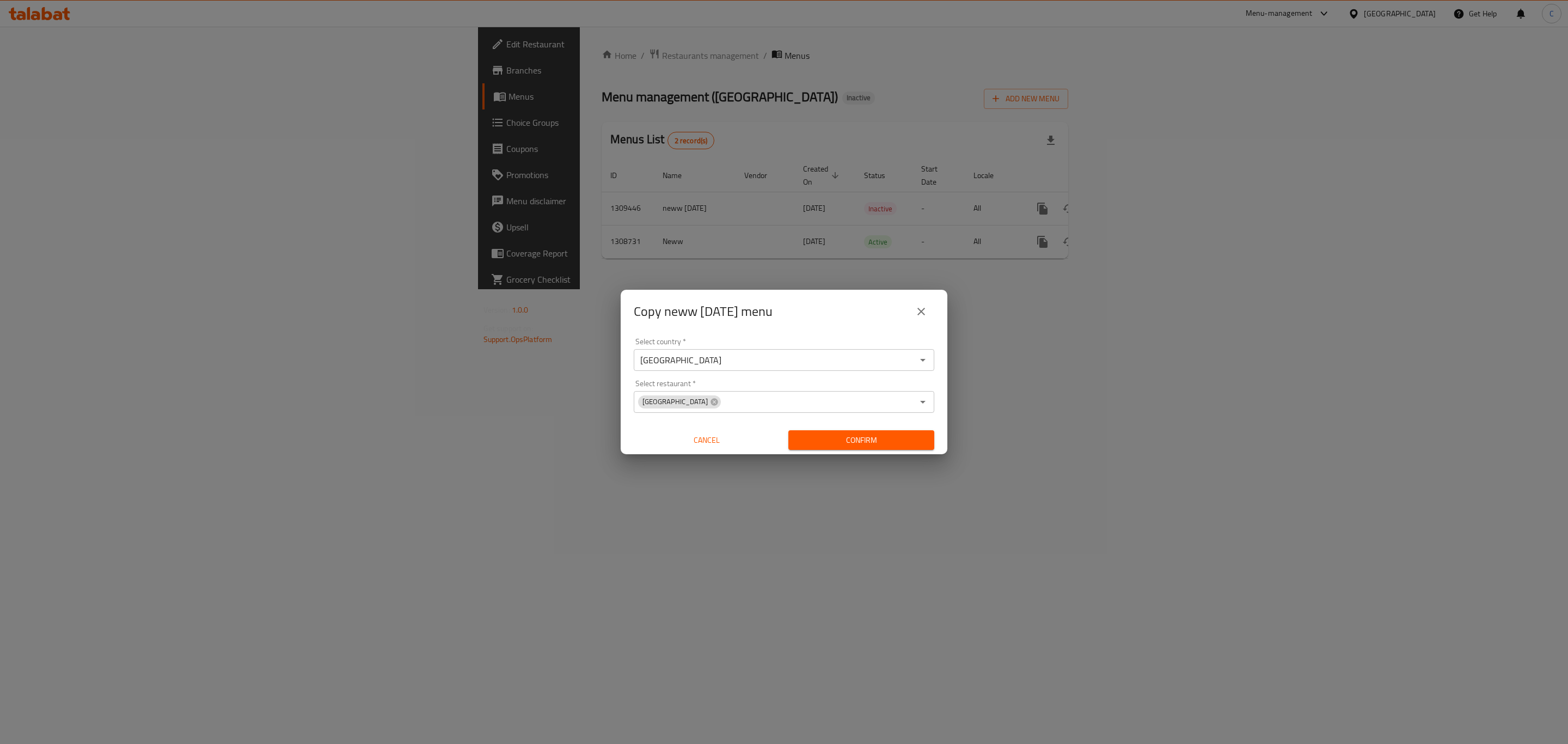
click at [868, 325] on div "Copy neww [DATE] menu" at bounding box center [784, 311] width 327 height 43
click at [910, 446] on span "Confirm" at bounding box center [861, 440] width 129 height 14
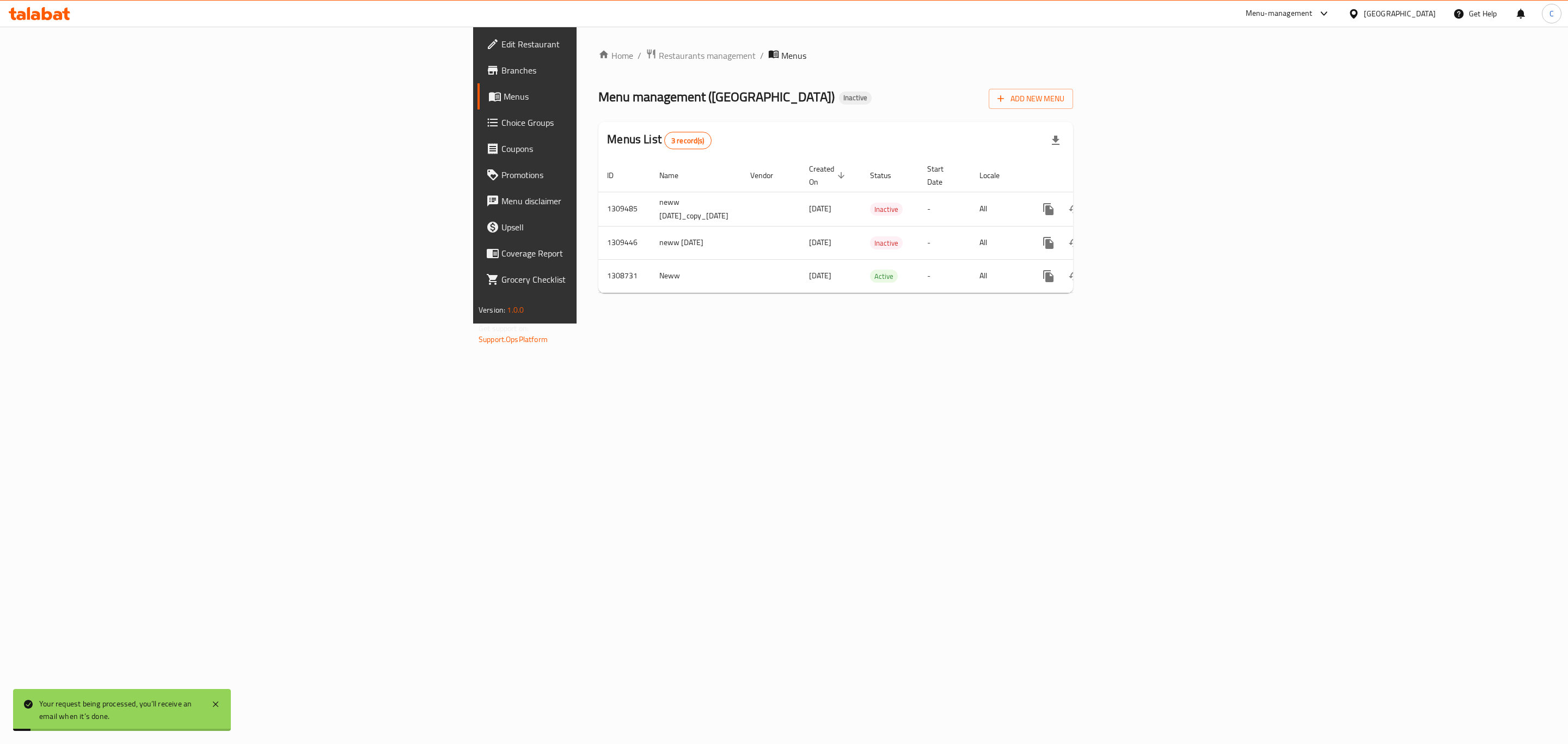
click at [1037, 324] on div "Home / Restaurants management / Menus Menu management ( [GEOGRAPHIC_DATA] RESTA…" at bounding box center [836, 175] width 518 height 297
click at [998, 324] on div "Home / Restaurants management / Menus Menu management ( [GEOGRAPHIC_DATA] RESTA…" at bounding box center [836, 175] width 518 height 297
click at [1065, 95] on span "Add New Menu" at bounding box center [1031, 99] width 67 height 14
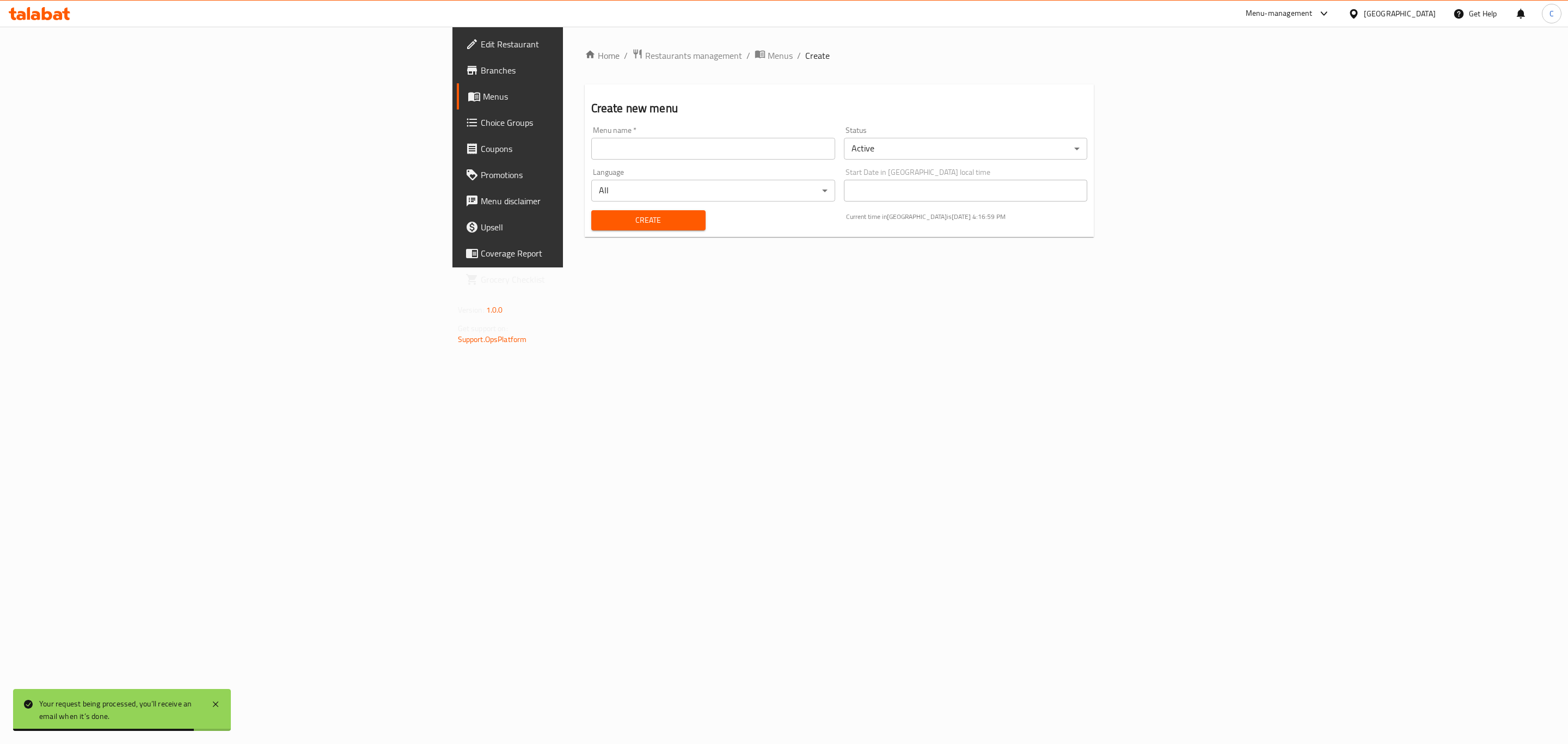
click at [592, 147] on input "text" at bounding box center [713, 149] width 244 height 22
drag, startPoint x: 512, startPoint y: 152, endPoint x: 515, endPoint y: 146, distance: 6.7
click at [592, 152] on input "text" at bounding box center [713, 149] width 244 height 22
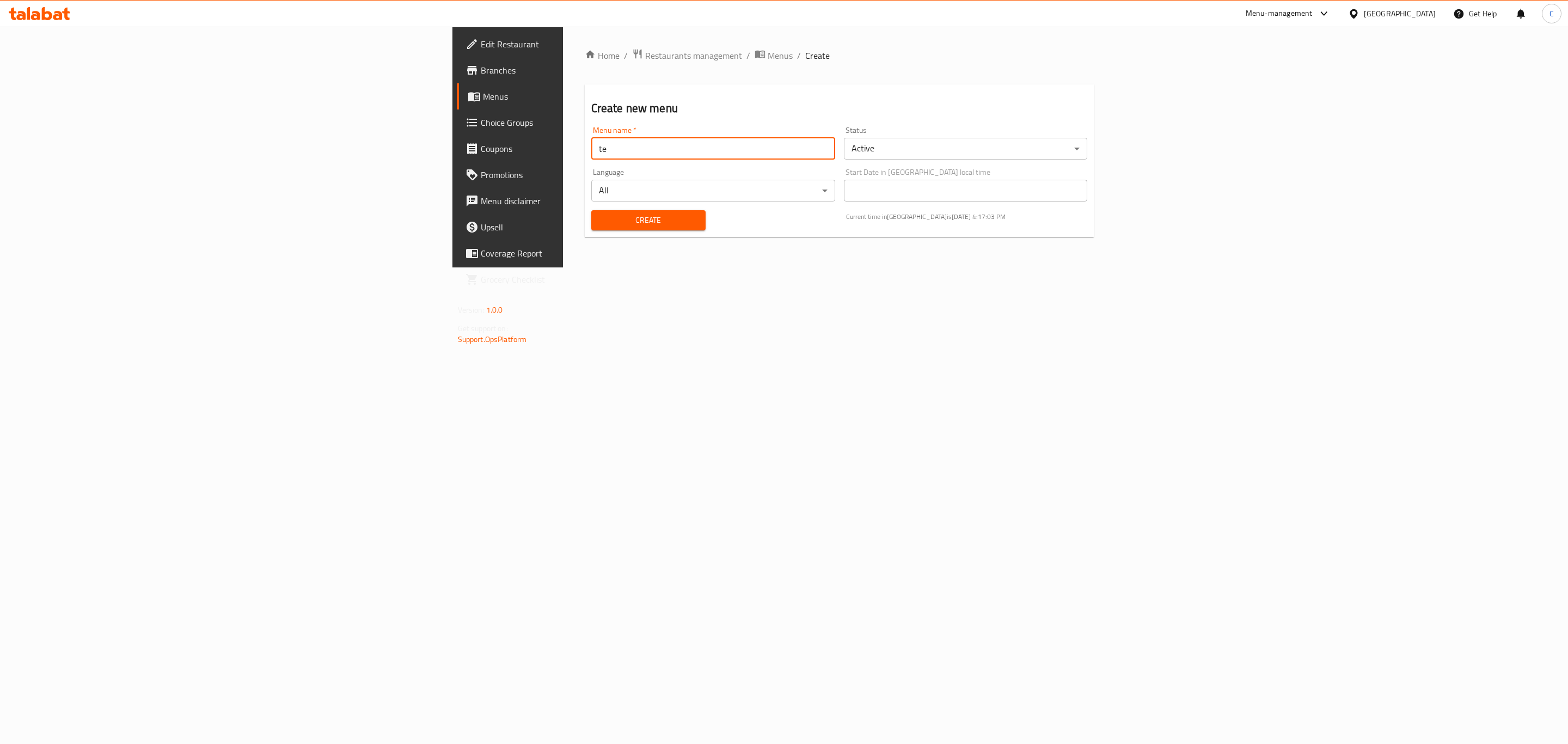
type input "t"
type input "menu 1"
click at [1123, 146] on body "​ Menu-management [GEOGRAPHIC_DATA] Get Help C Edit Restaurant Branches Menus C…" at bounding box center [784, 385] width 1568 height 717
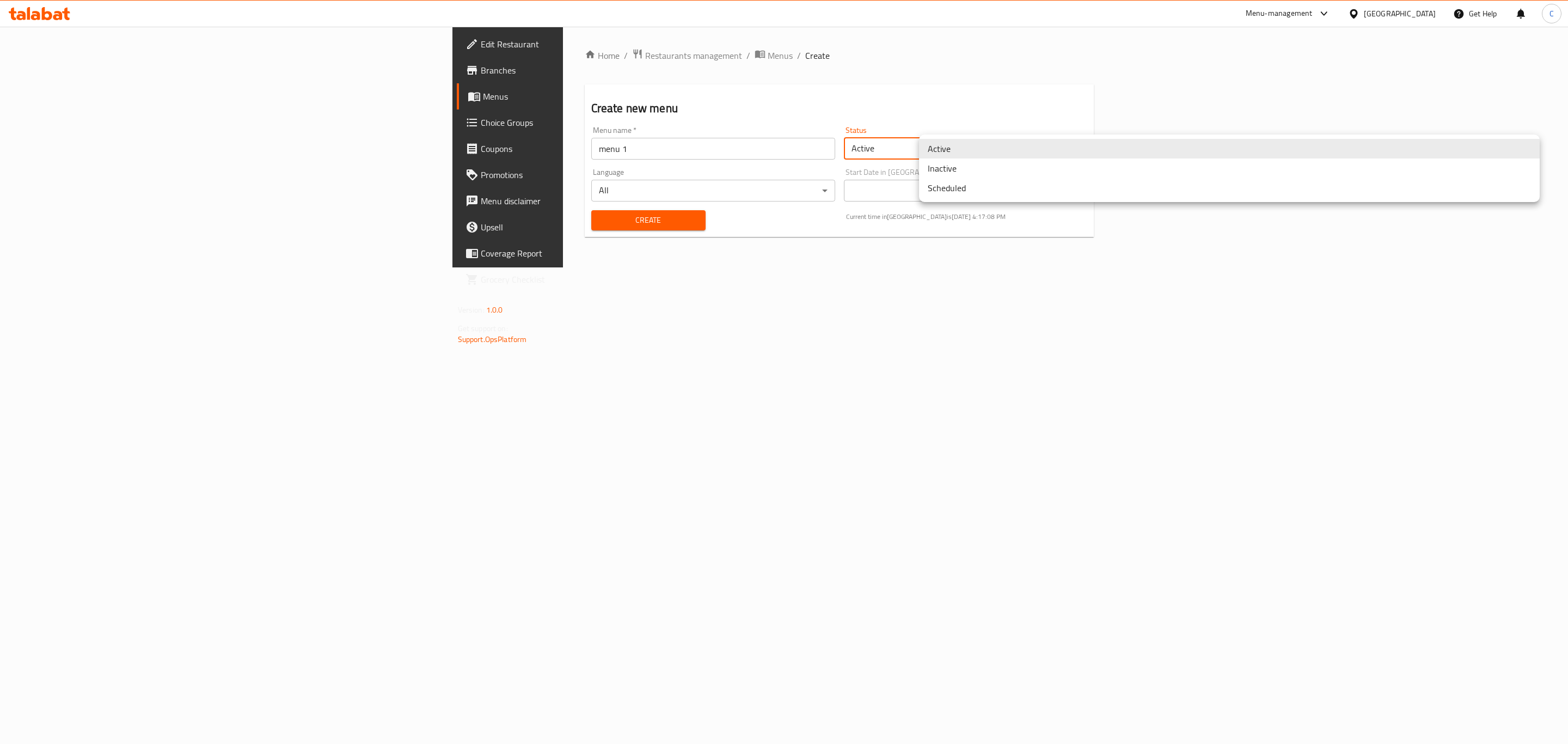
click at [1098, 169] on li "Inactive" at bounding box center [1229, 168] width 621 height 19
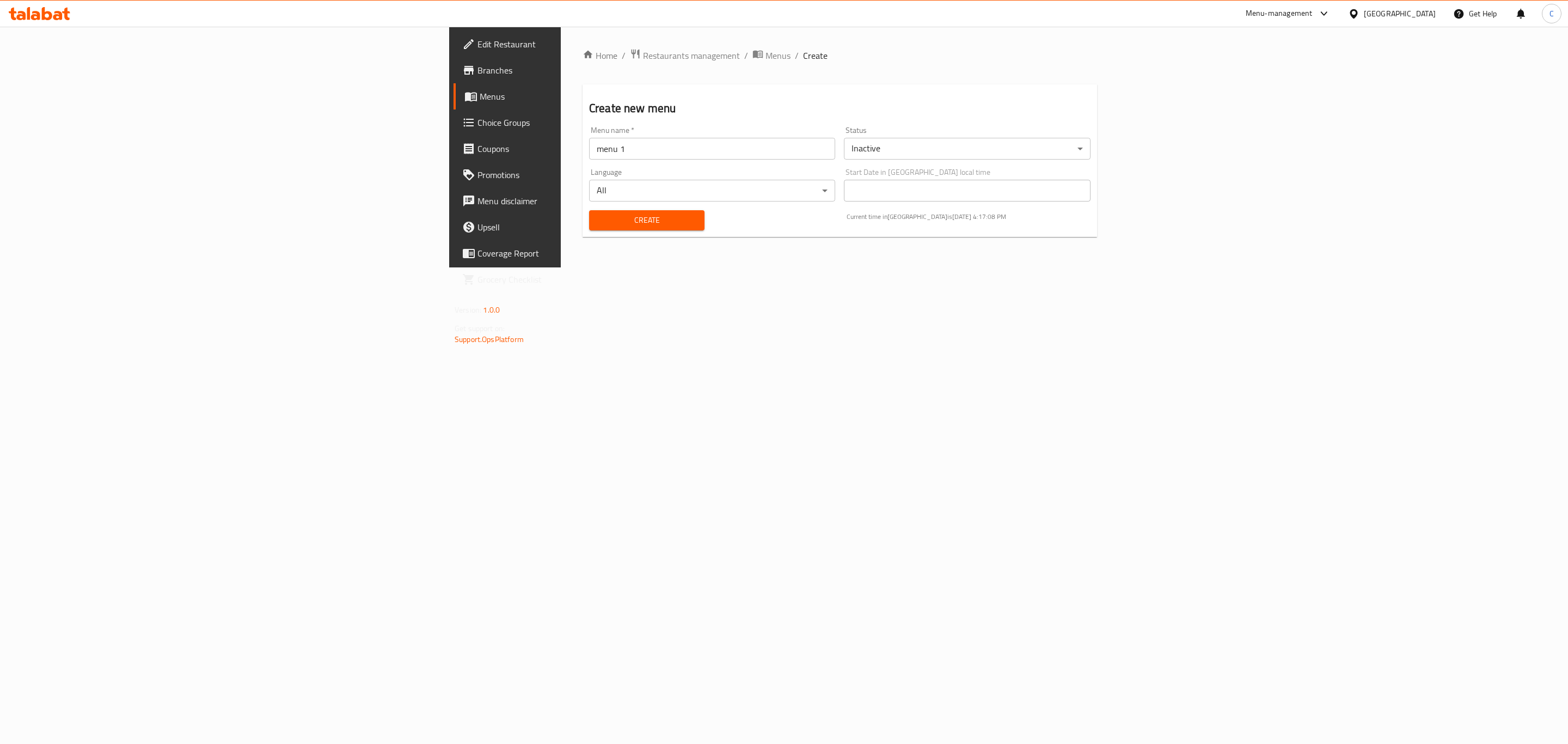
drag, startPoint x: 879, startPoint y: 356, endPoint x: 496, endPoint y: 206, distance: 411.3
click at [878, 267] on div "Home / Restaurants management / Menus / Create Create new menu Menu name   * me…" at bounding box center [840, 147] width 558 height 241
click at [589, 210] on button "Create" at bounding box center [647, 220] width 115 height 20
click at [768, 55] on span "Menus" at bounding box center [781, 55] width 25 height 13
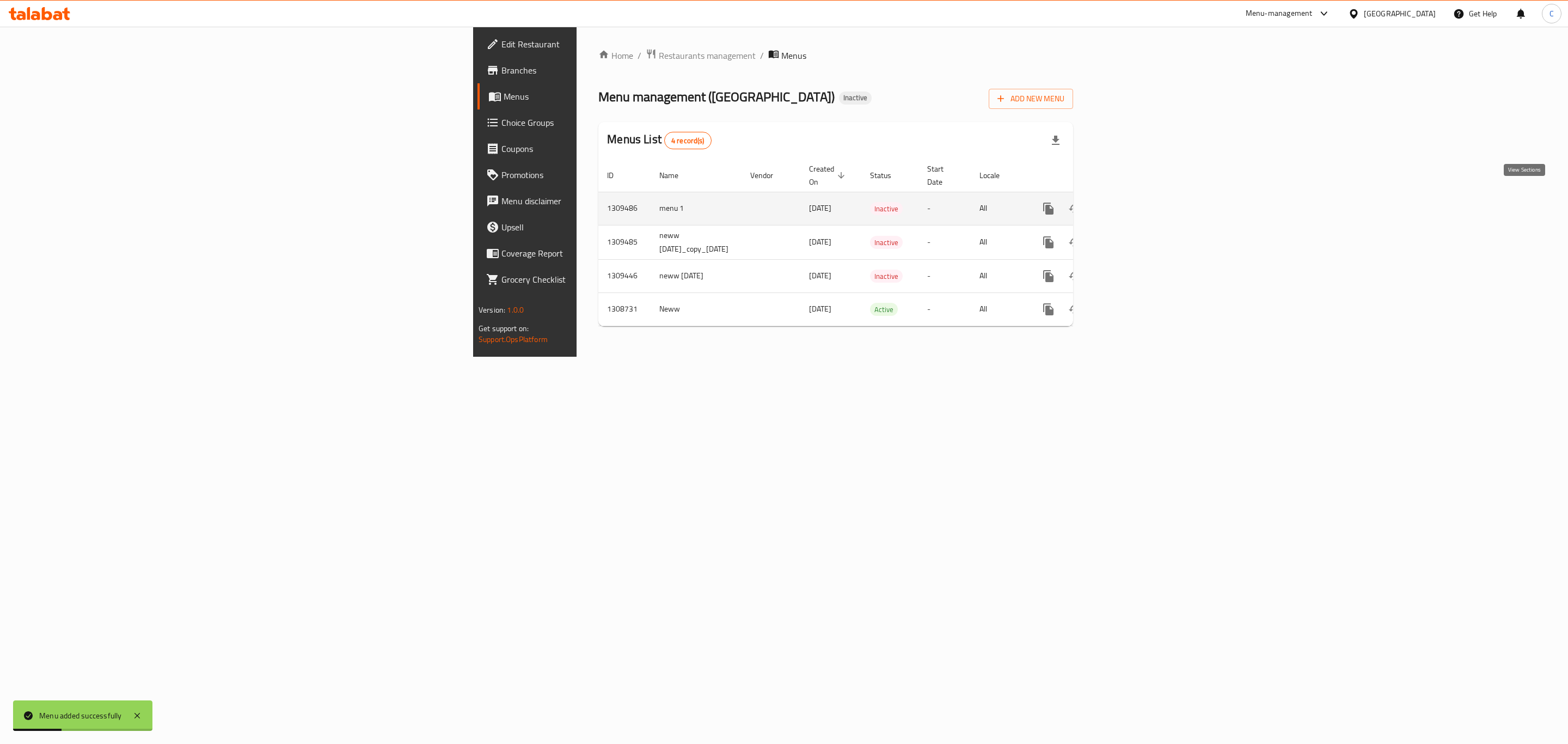
click at [1134, 202] on icon "enhanced table" at bounding box center [1127, 208] width 13 height 13
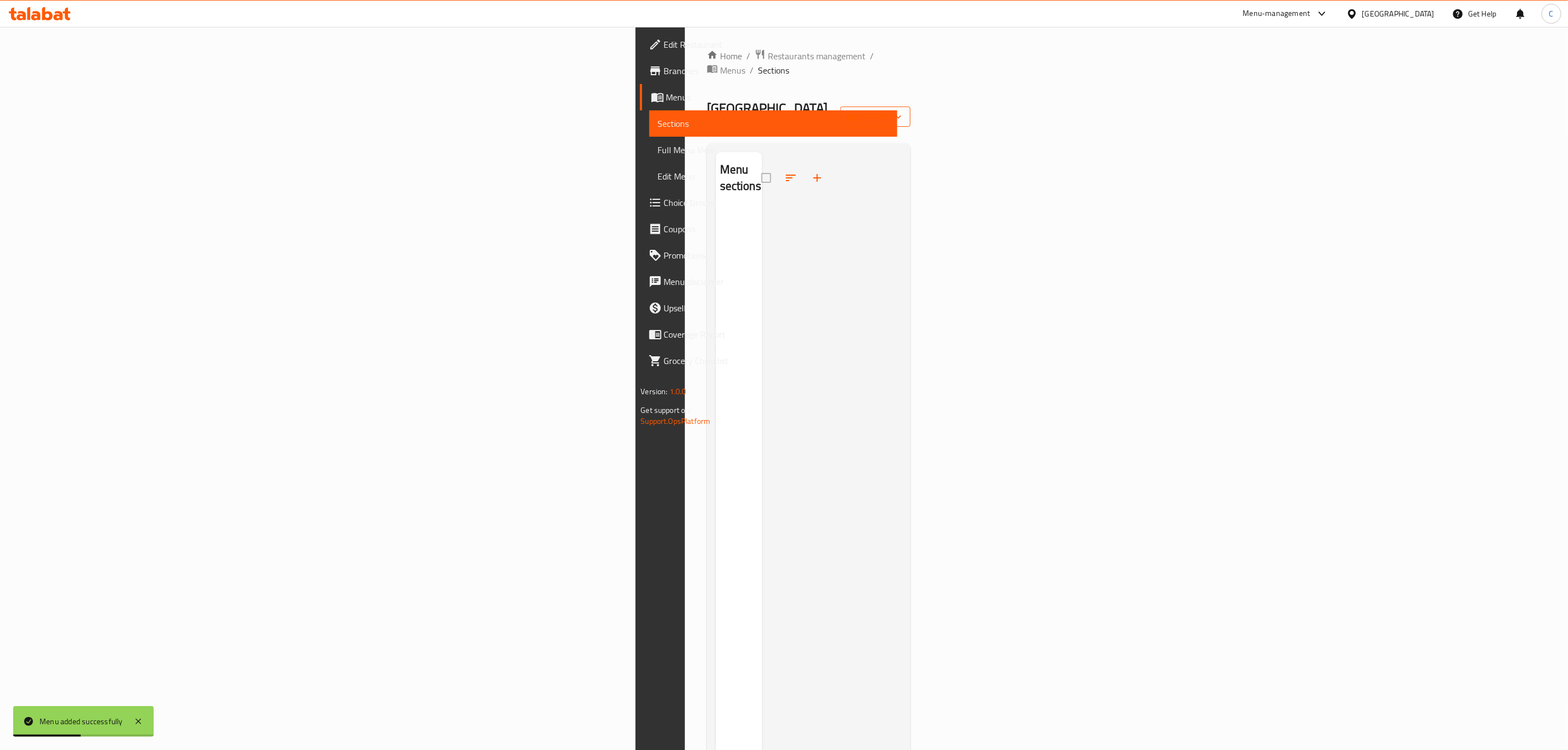
click at [902, 110] on span "import" at bounding box center [875, 117] width 52 height 14
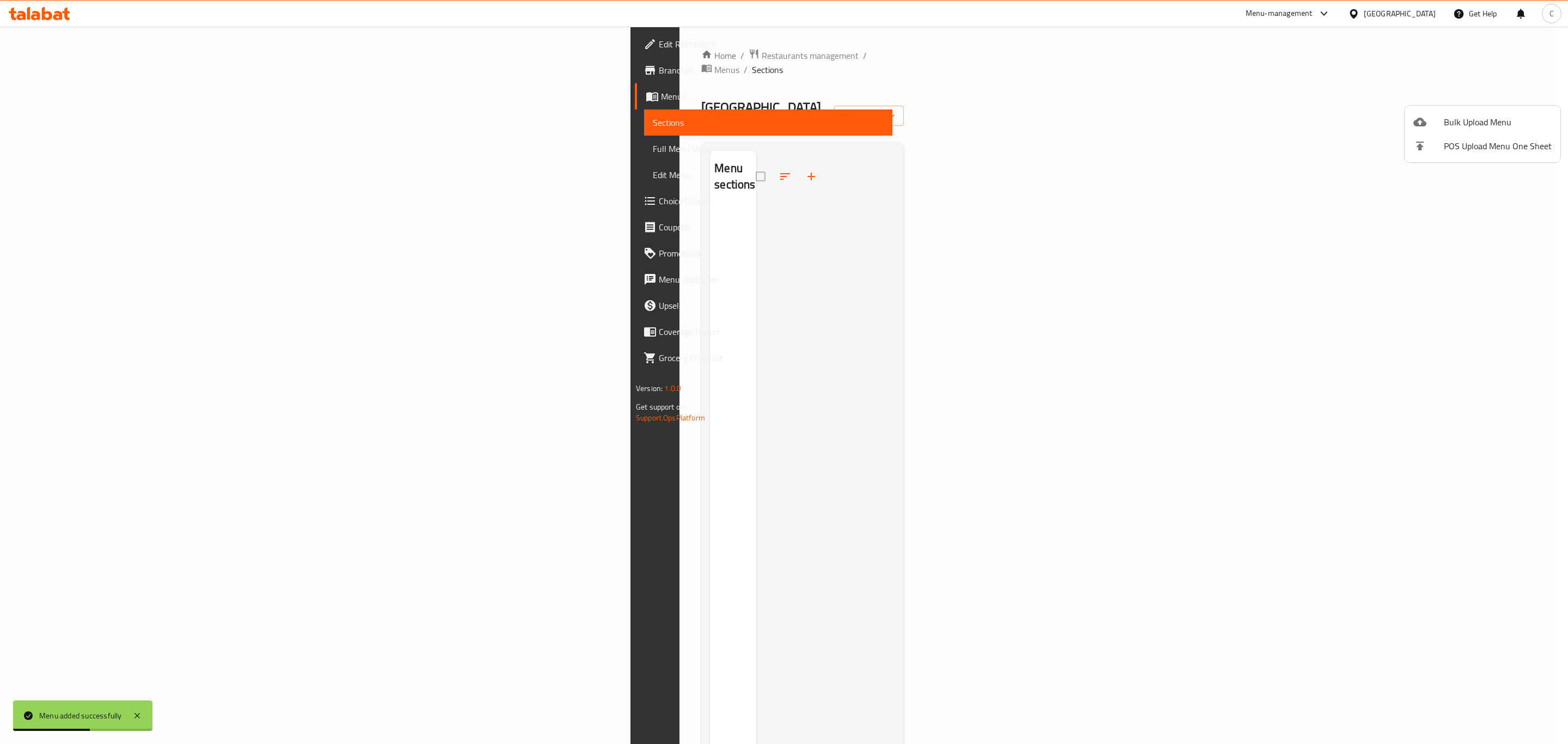
click at [1077, 115] on div at bounding box center [784, 372] width 1568 height 744
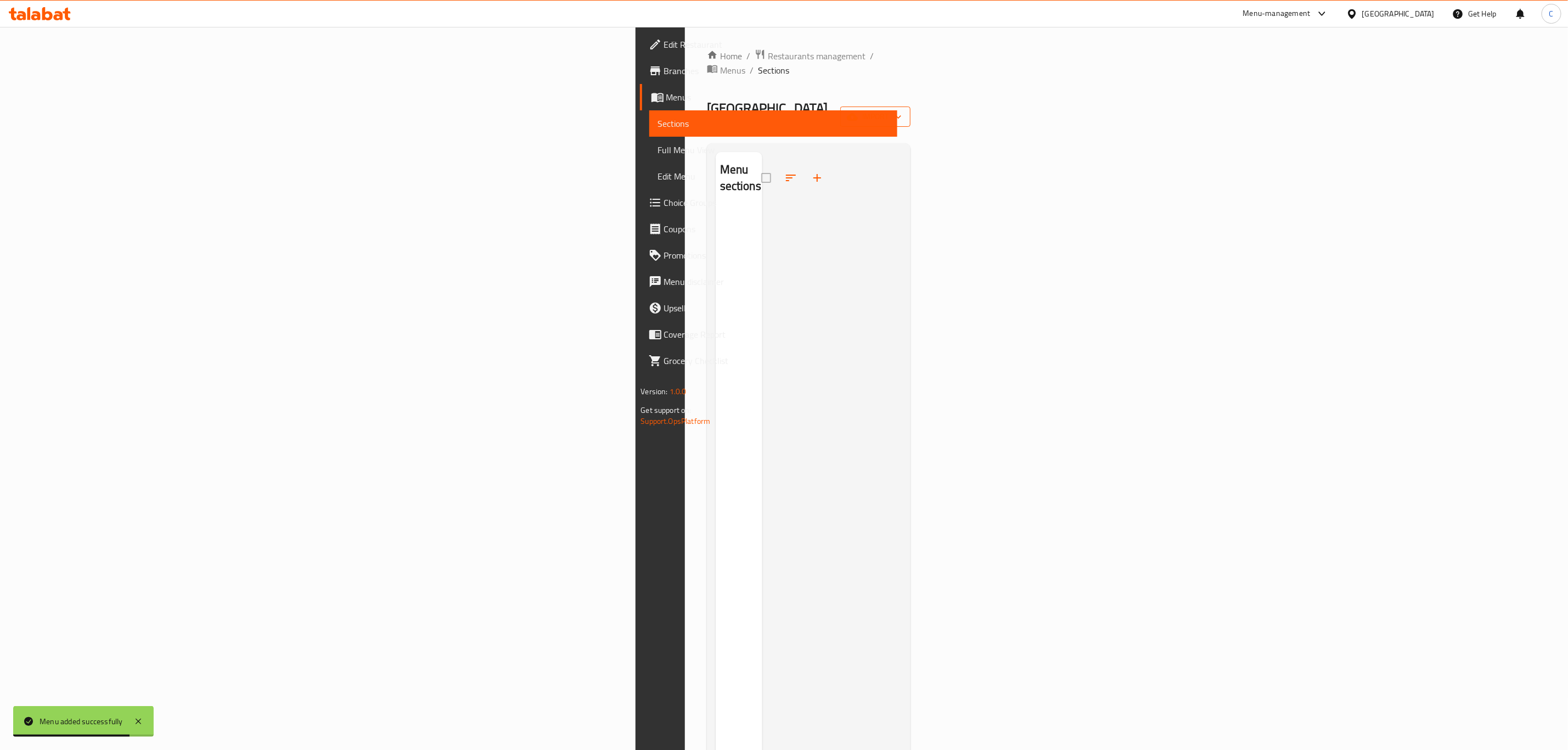
click at [903, 111] on icon "button" at bounding box center [898, 116] width 11 height 11
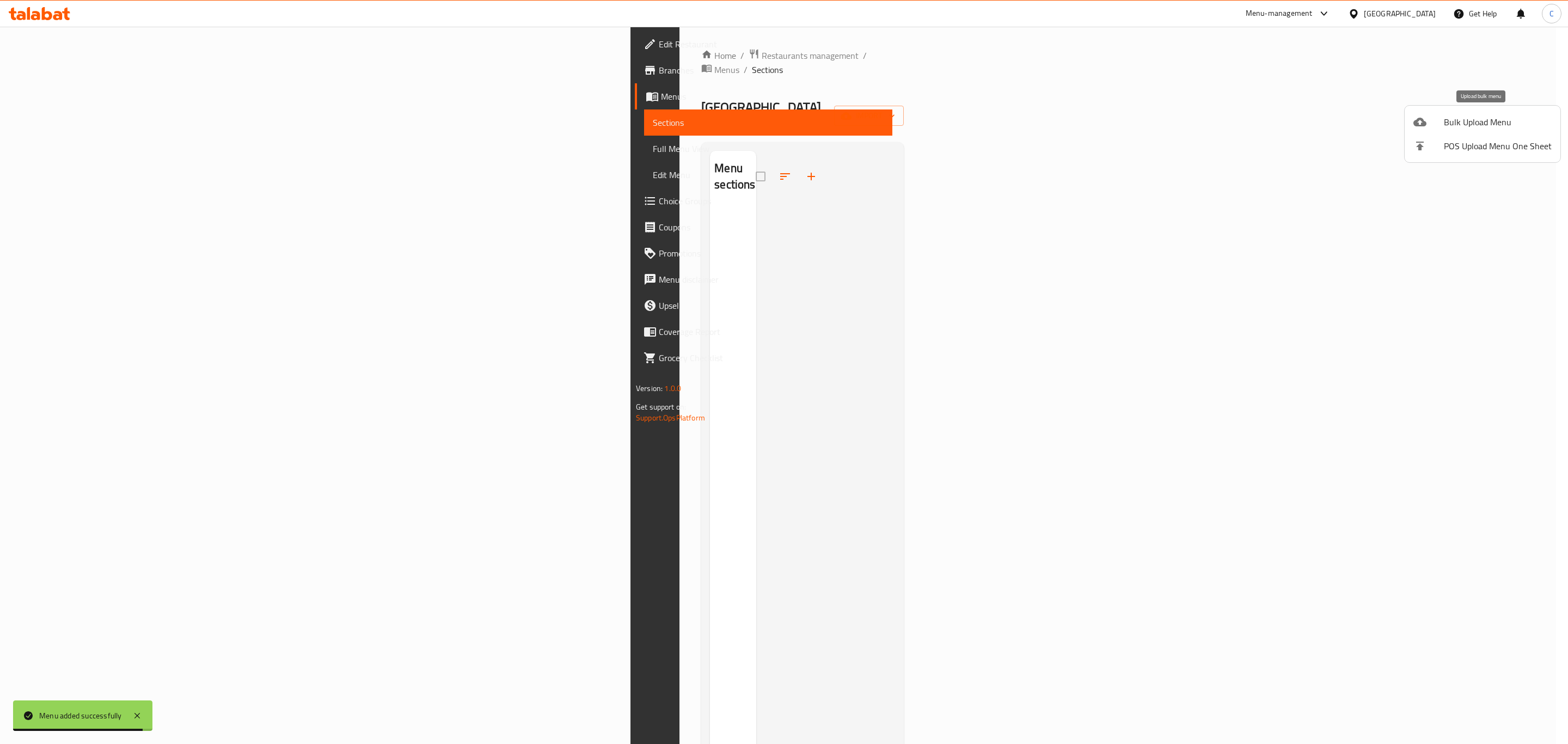
click at [1459, 124] on span "Bulk Upload Menu" at bounding box center [1498, 122] width 108 height 13
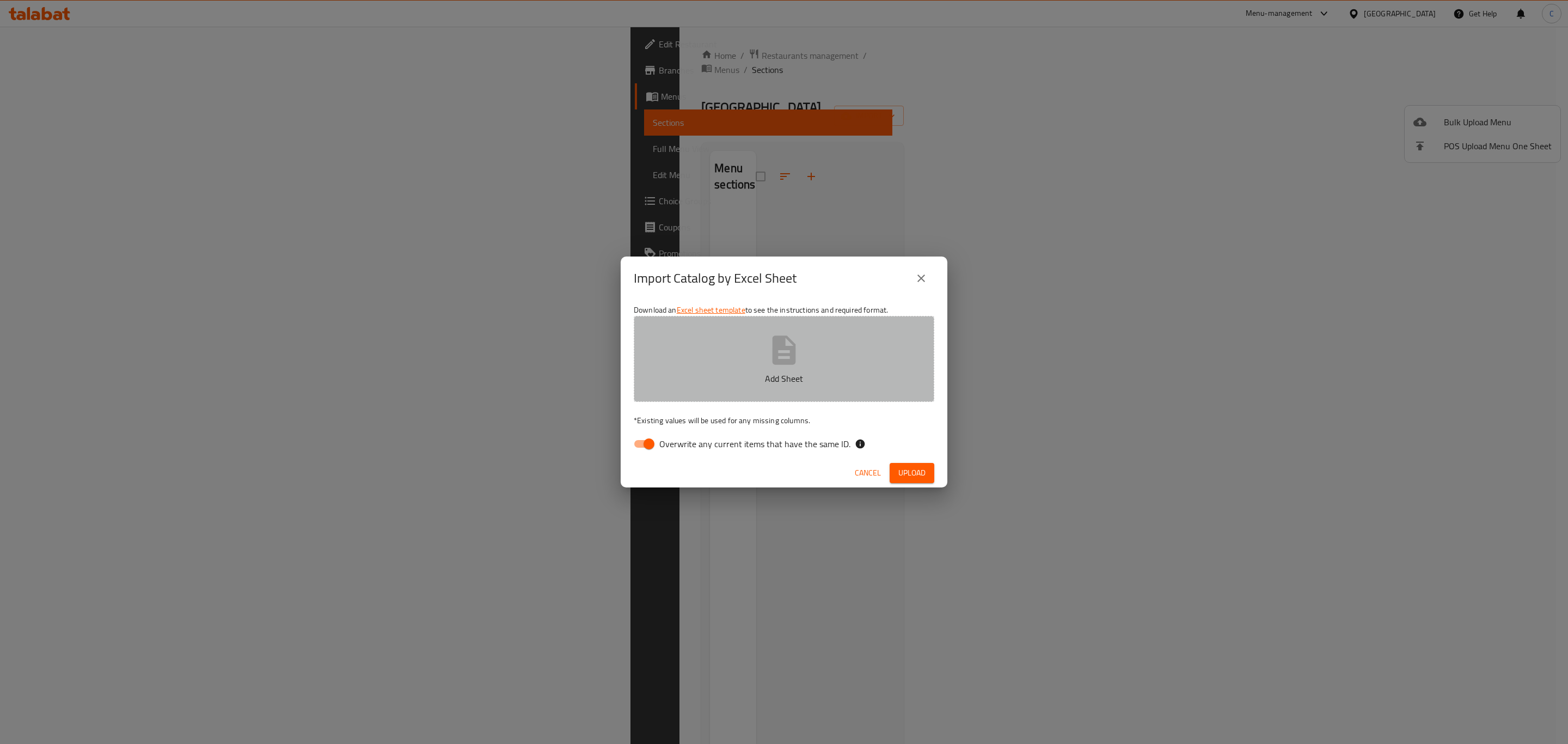
click at [806, 364] on button "Add Sheet" at bounding box center [784, 358] width 301 height 86
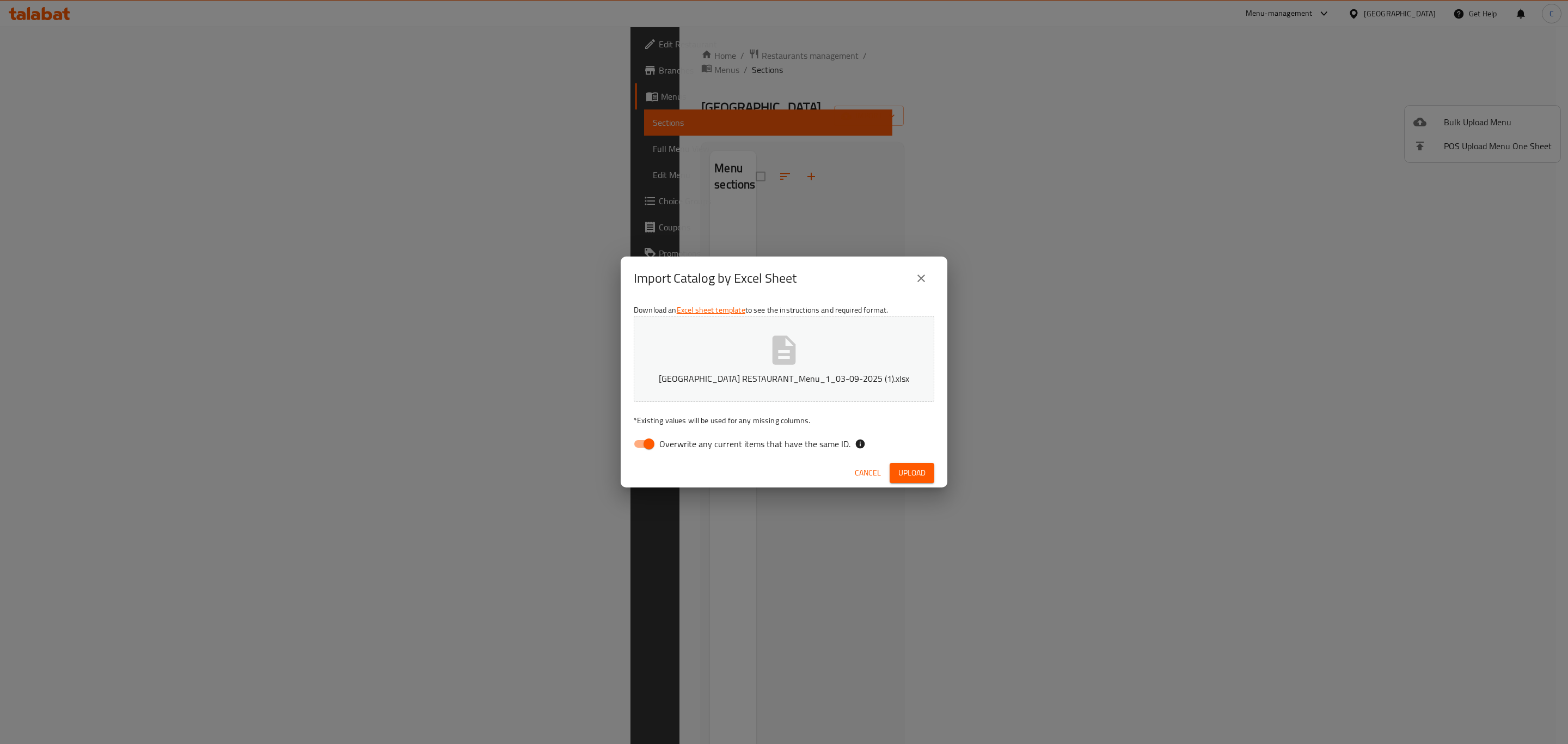
click at [912, 472] on span "Upload" at bounding box center [912, 473] width 27 height 14
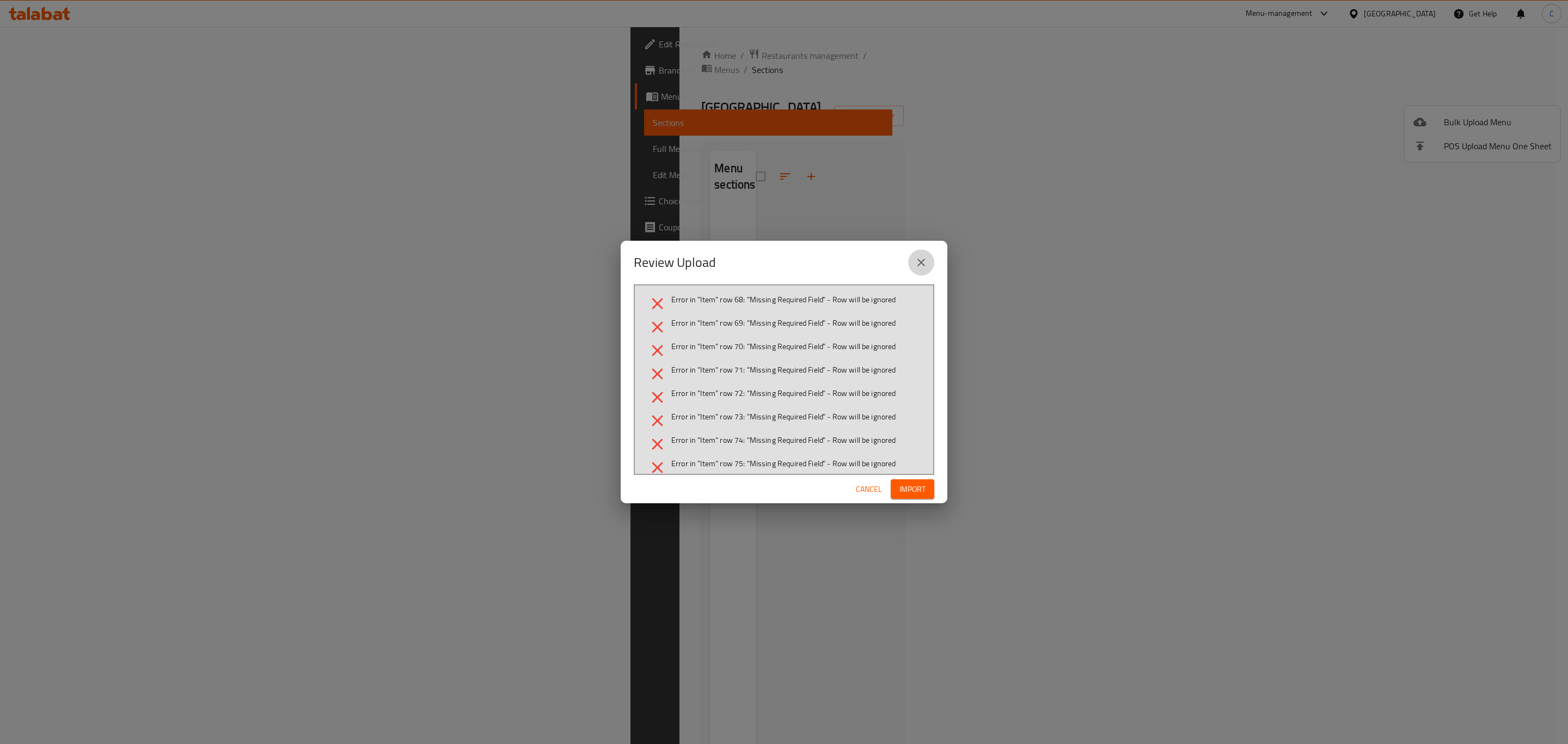
click at [909, 257] on button "close" at bounding box center [922, 262] width 26 height 26
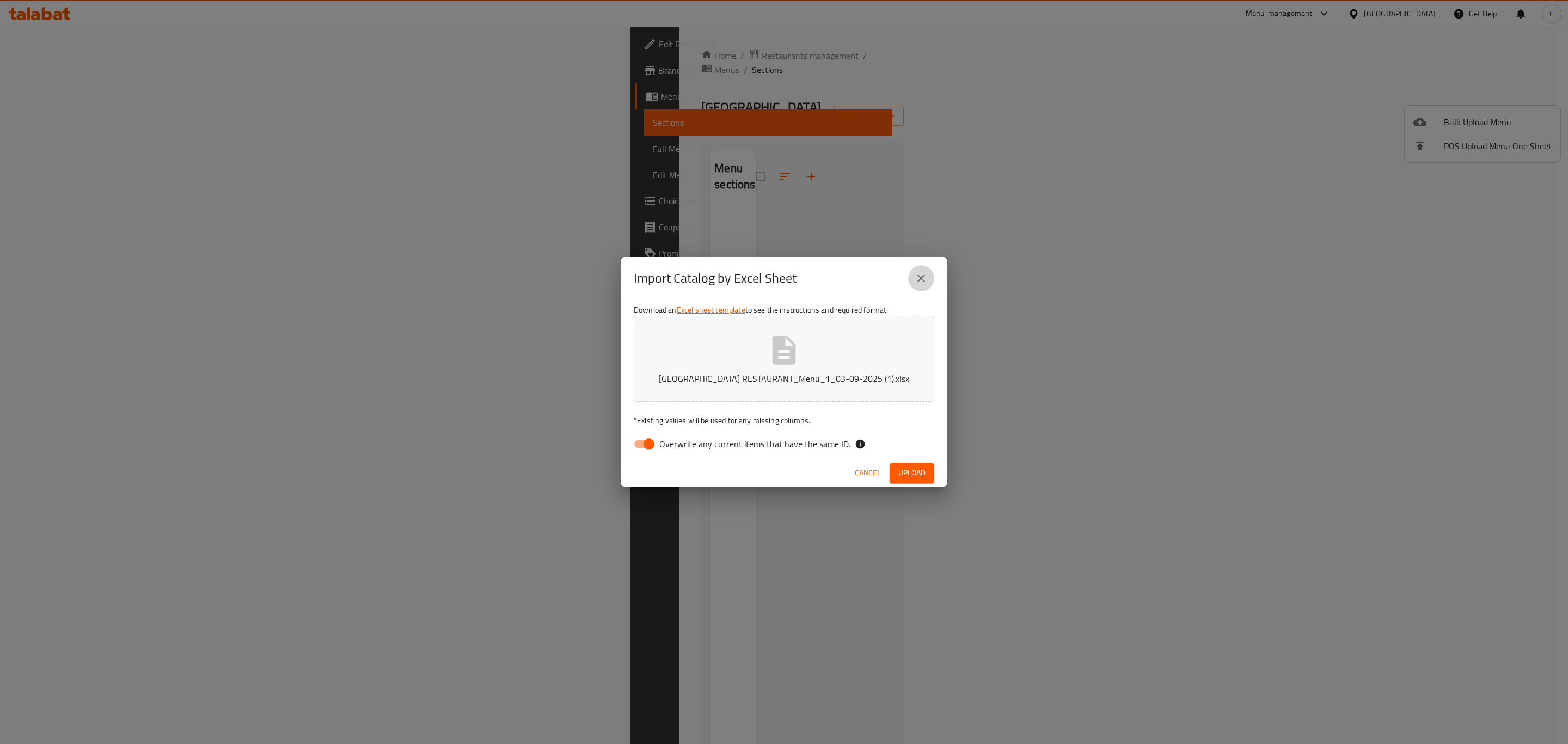
click at [919, 268] on button "close" at bounding box center [922, 279] width 26 height 26
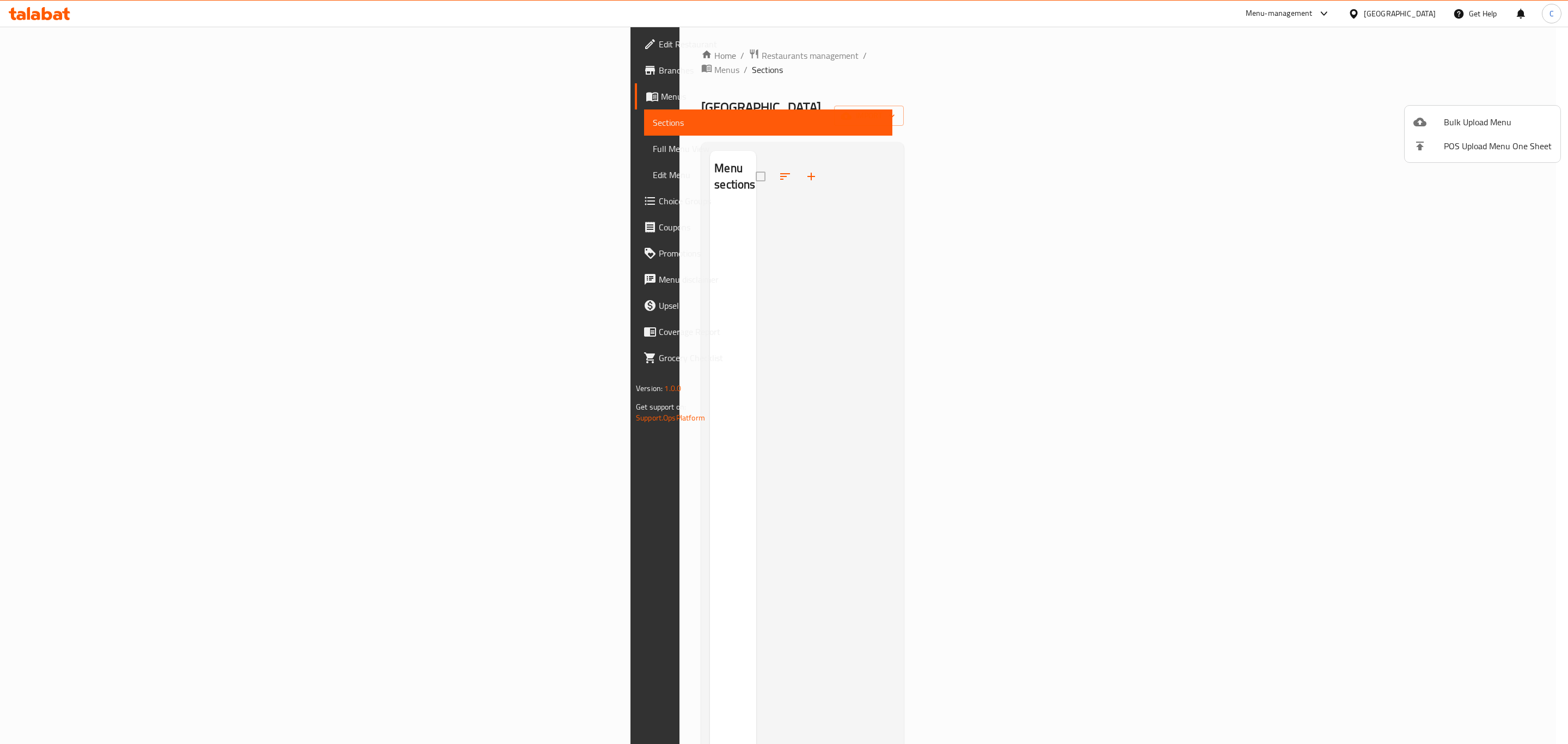
click at [159, 97] on div at bounding box center [784, 372] width 1568 height 744
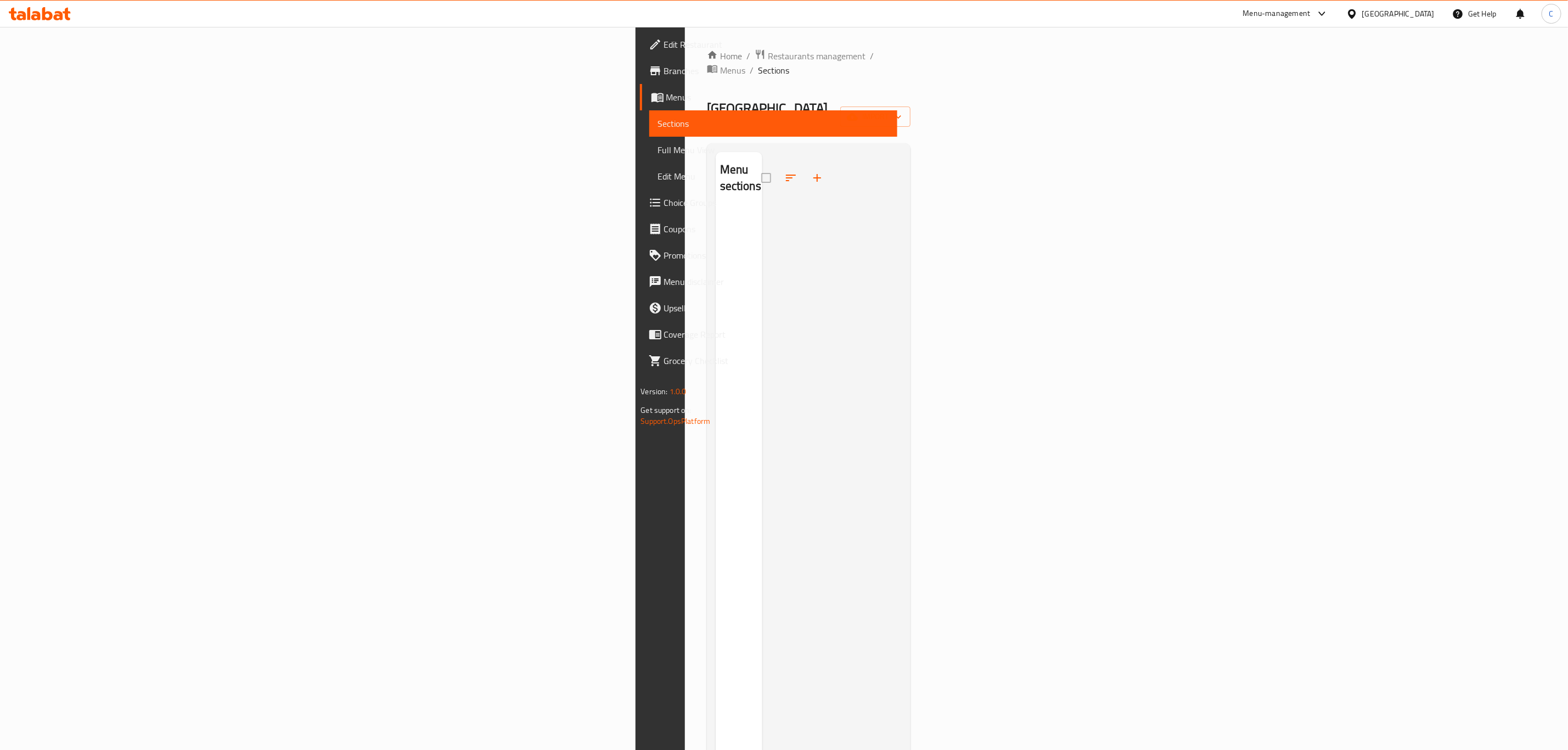
click at [666, 101] on span "Menus" at bounding box center [777, 97] width 222 height 13
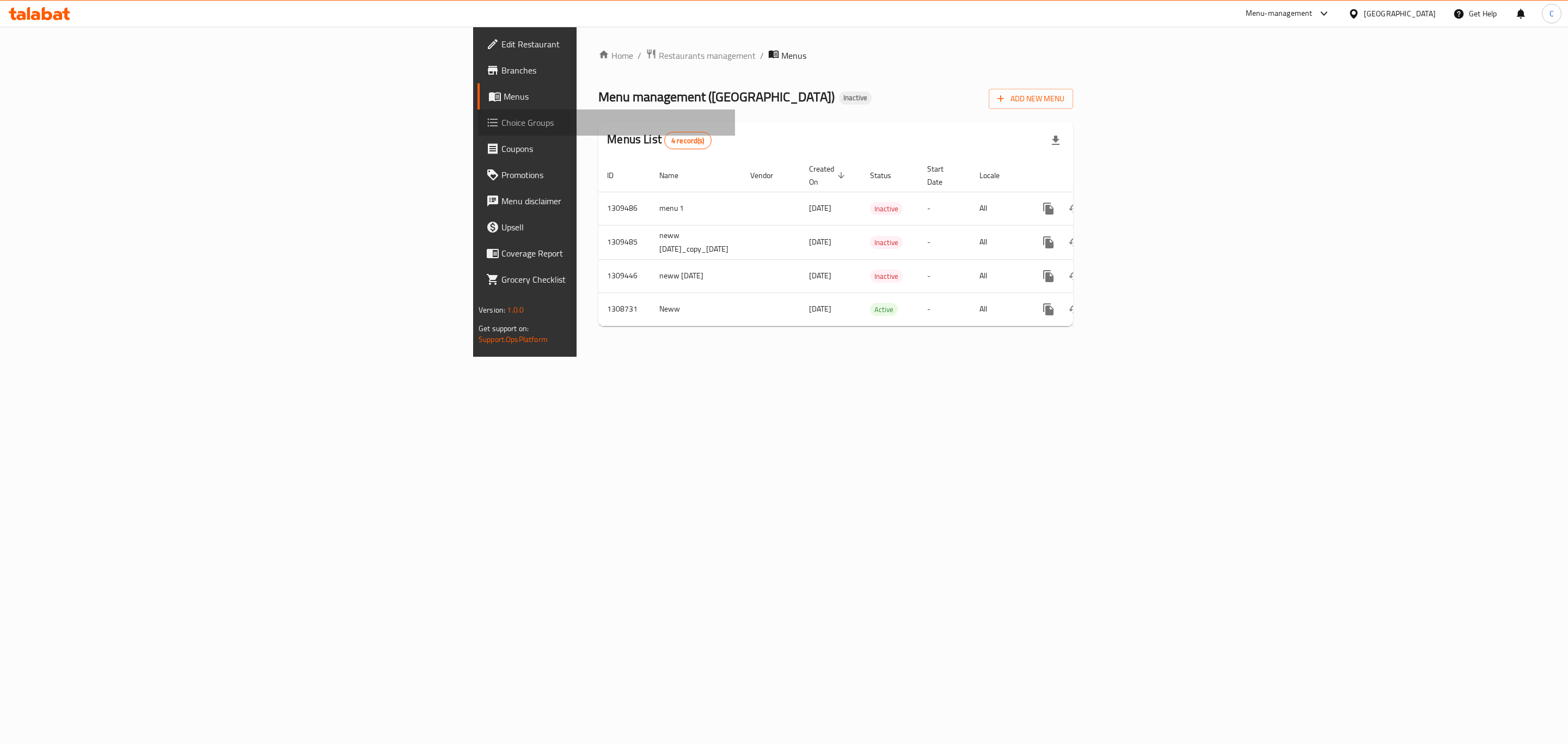
click at [501, 125] on span "Choice Groups" at bounding box center [614, 122] width 225 height 13
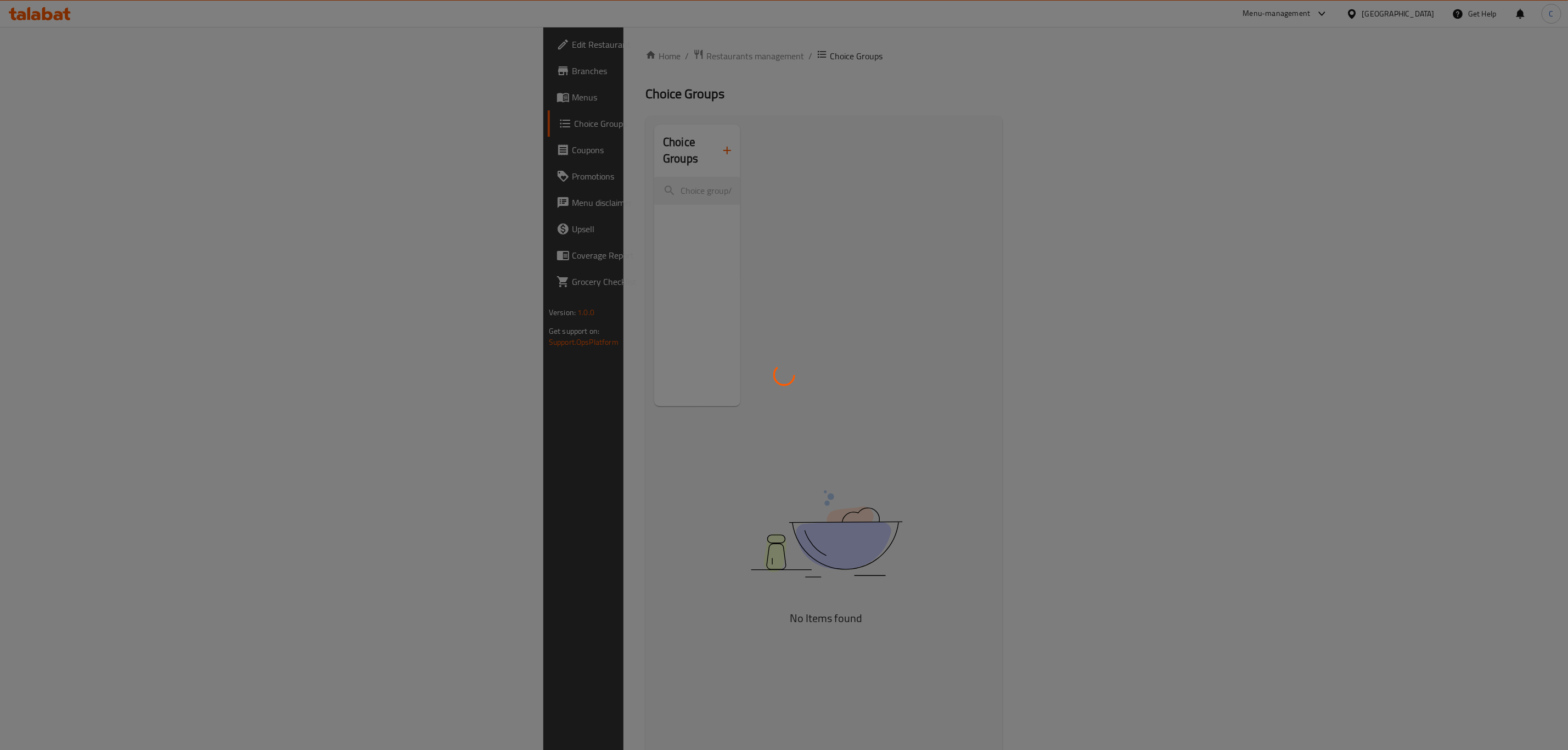
click at [116, 106] on div at bounding box center [784, 375] width 1568 height 750
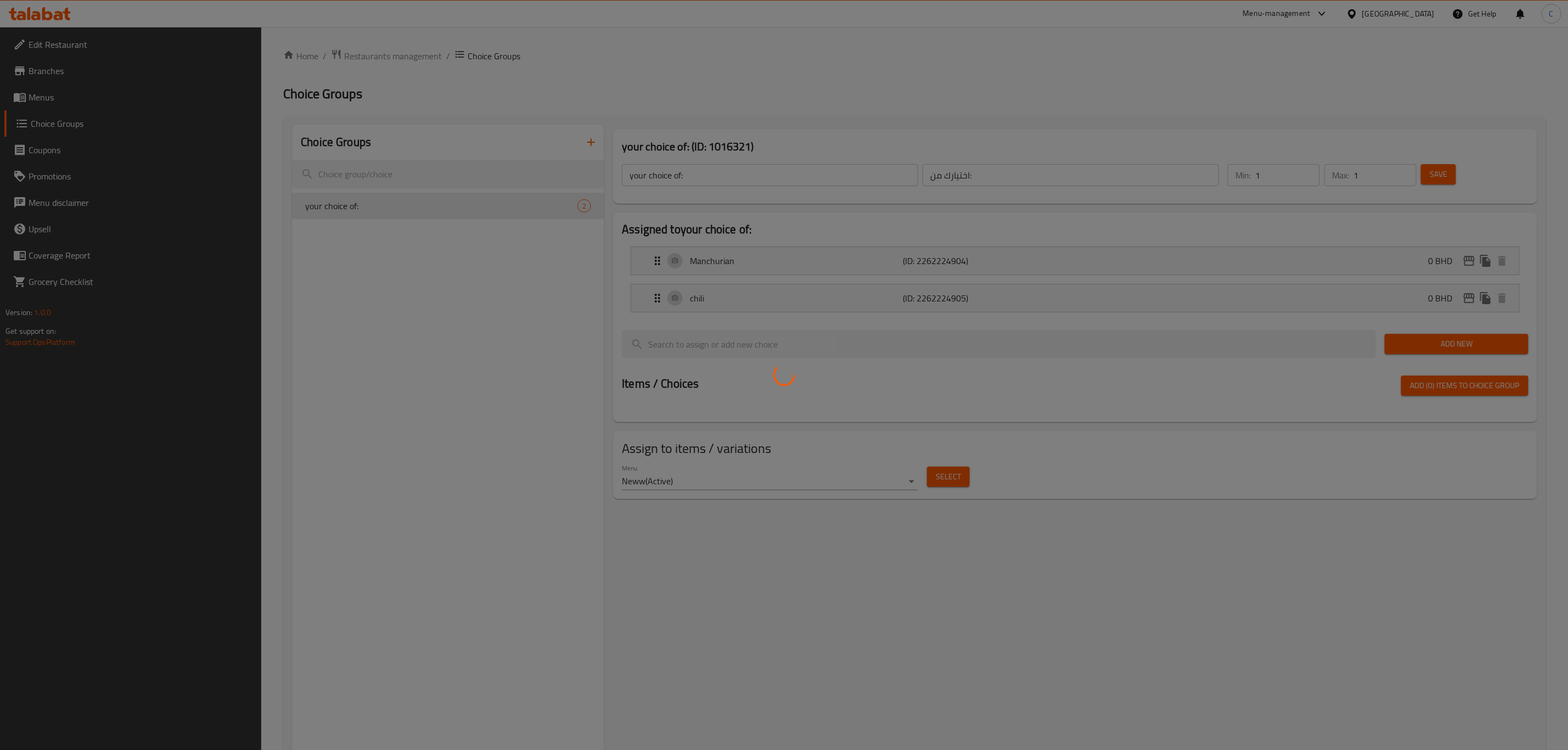
click at [116, 97] on div at bounding box center [784, 375] width 1568 height 750
click at [45, 93] on div at bounding box center [784, 375] width 1568 height 750
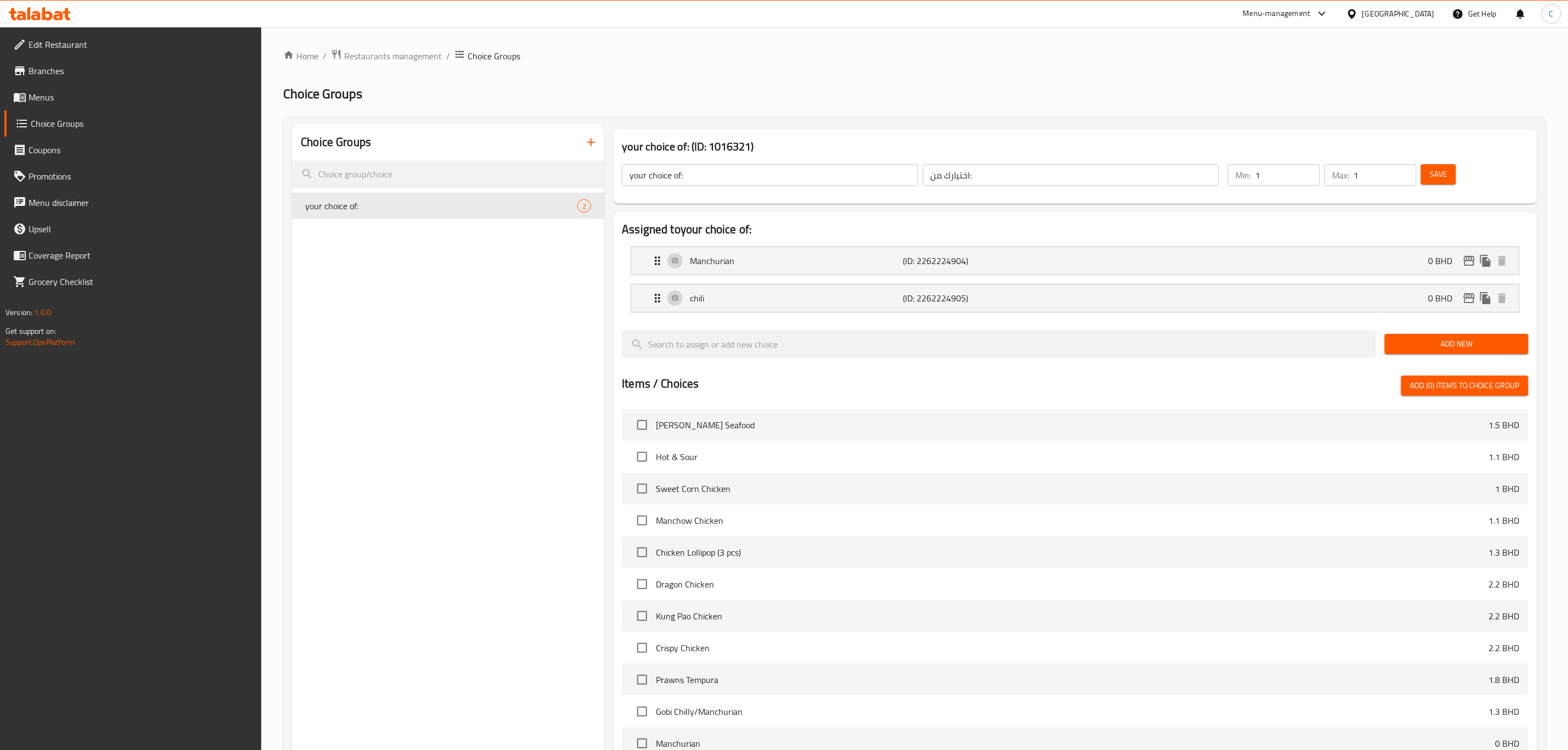
click at [44, 102] on span "Menus" at bounding box center [140, 97] width 224 height 13
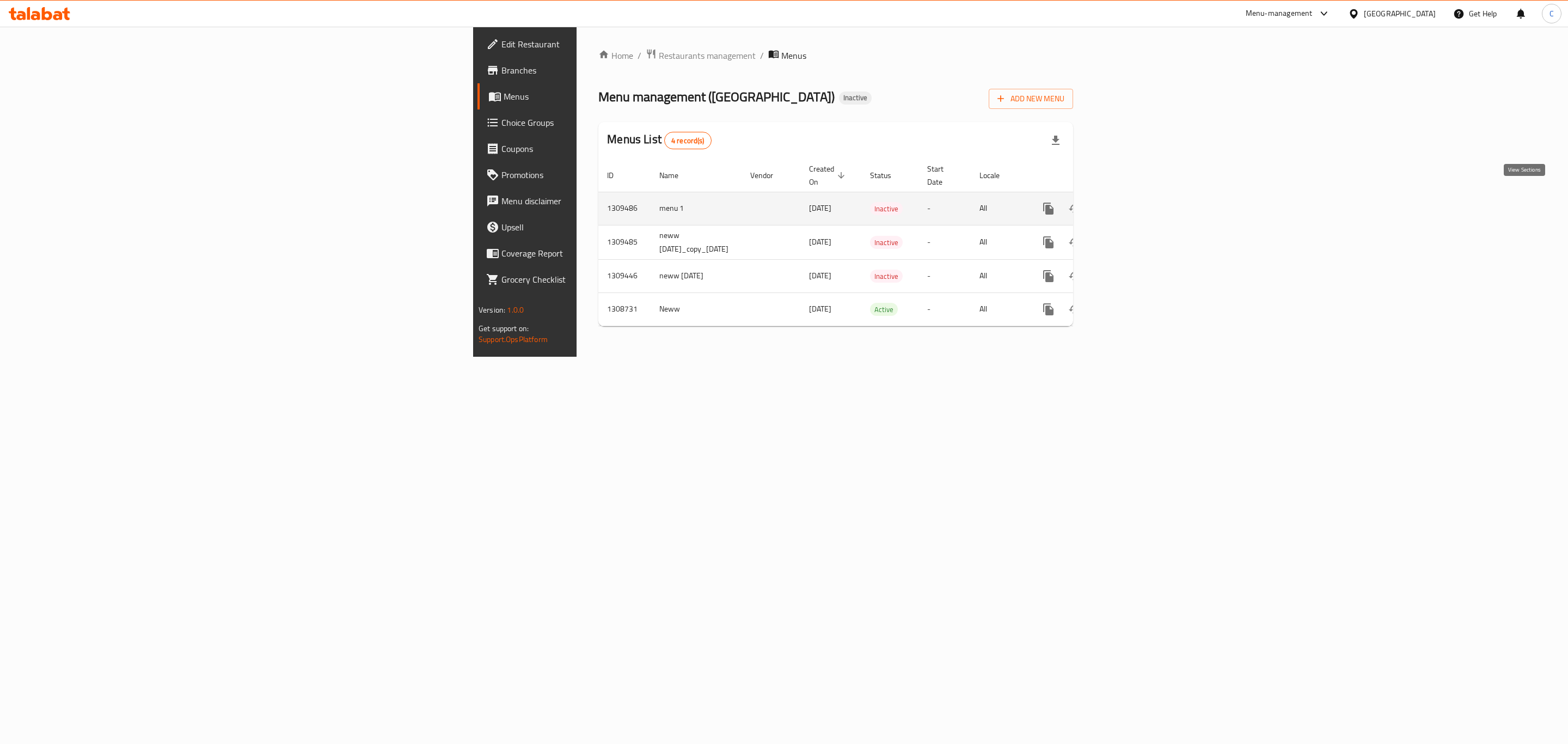
click at [1134, 202] on icon "enhanced table" at bounding box center [1127, 208] width 13 height 13
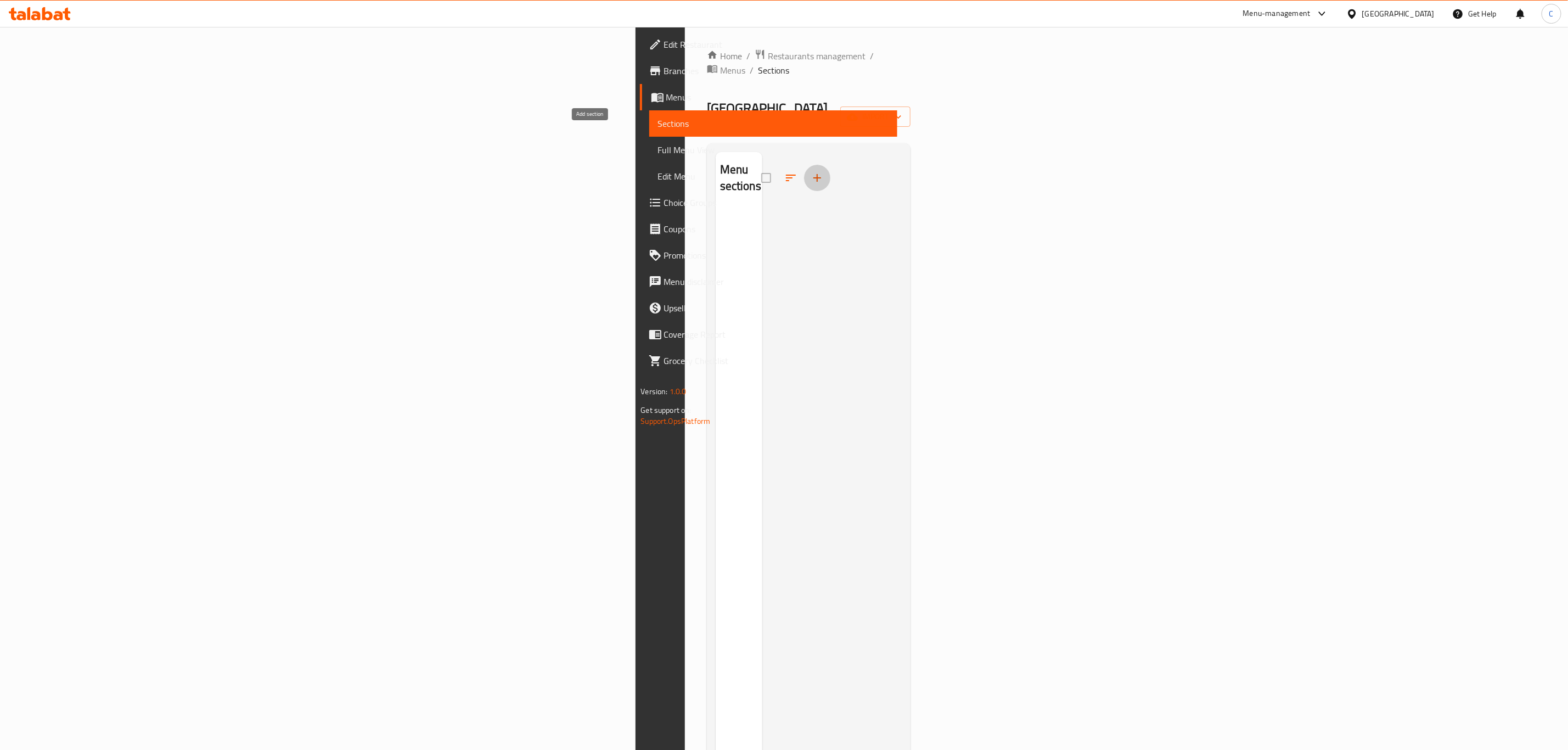
click at [811, 171] on icon "button" at bounding box center [817, 178] width 13 height 13
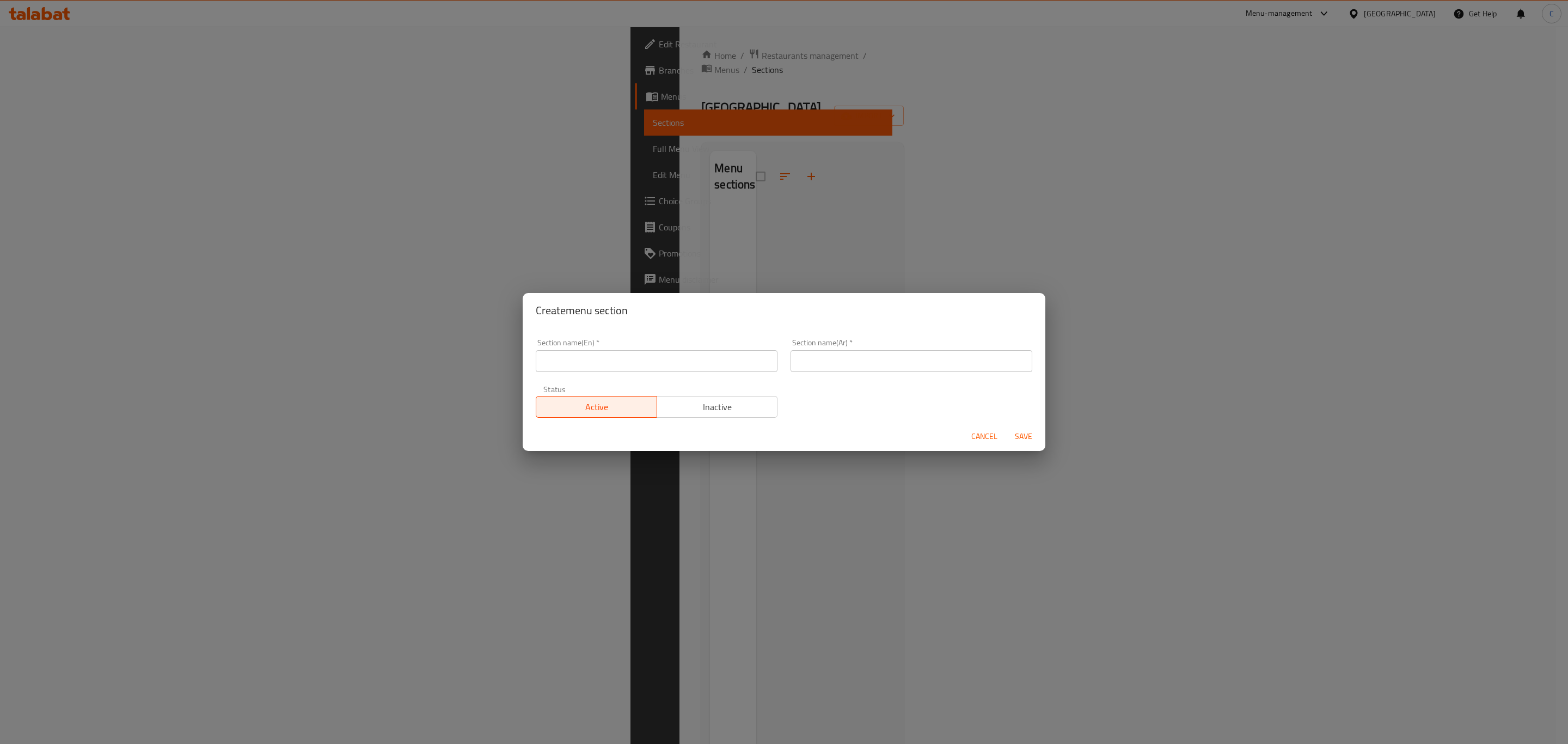
click at [982, 433] on span "Cancel" at bounding box center [984, 437] width 26 height 14
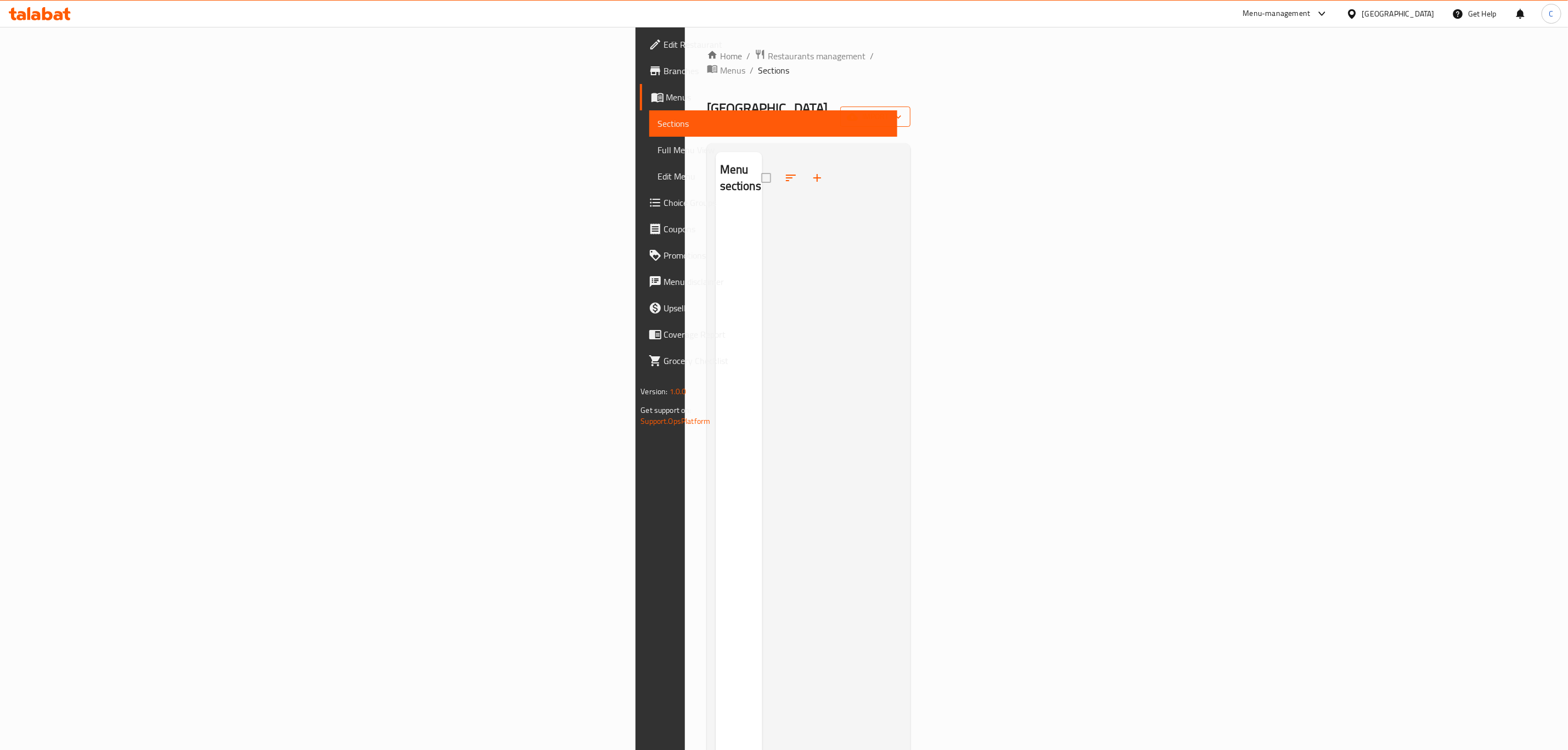
click at [857, 113] on icon "button" at bounding box center [852, 116] width 11 height 7
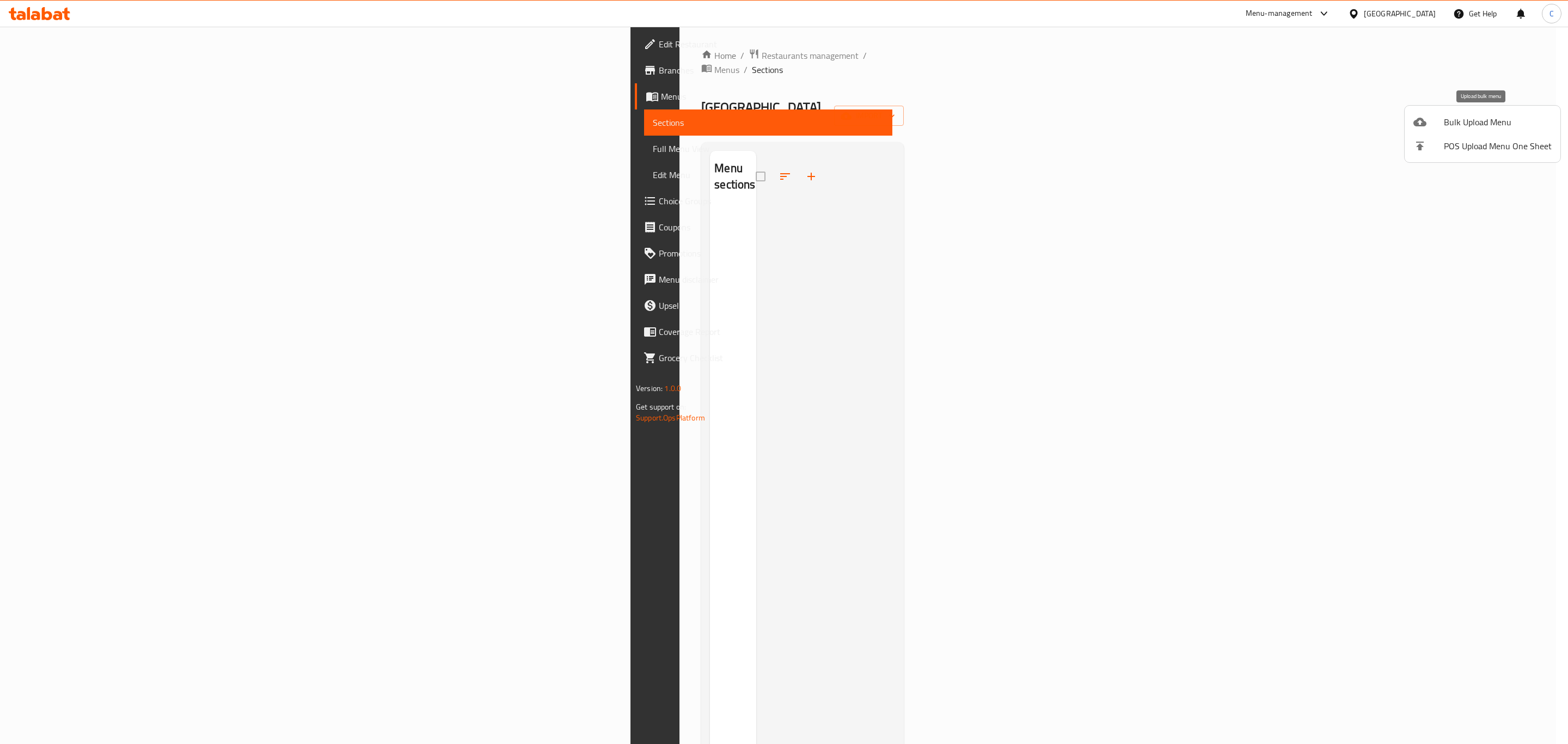
click at [1449, 118] on span "Bulk Upload Menu" at bounding box center [1498, 122] width 108 height 13
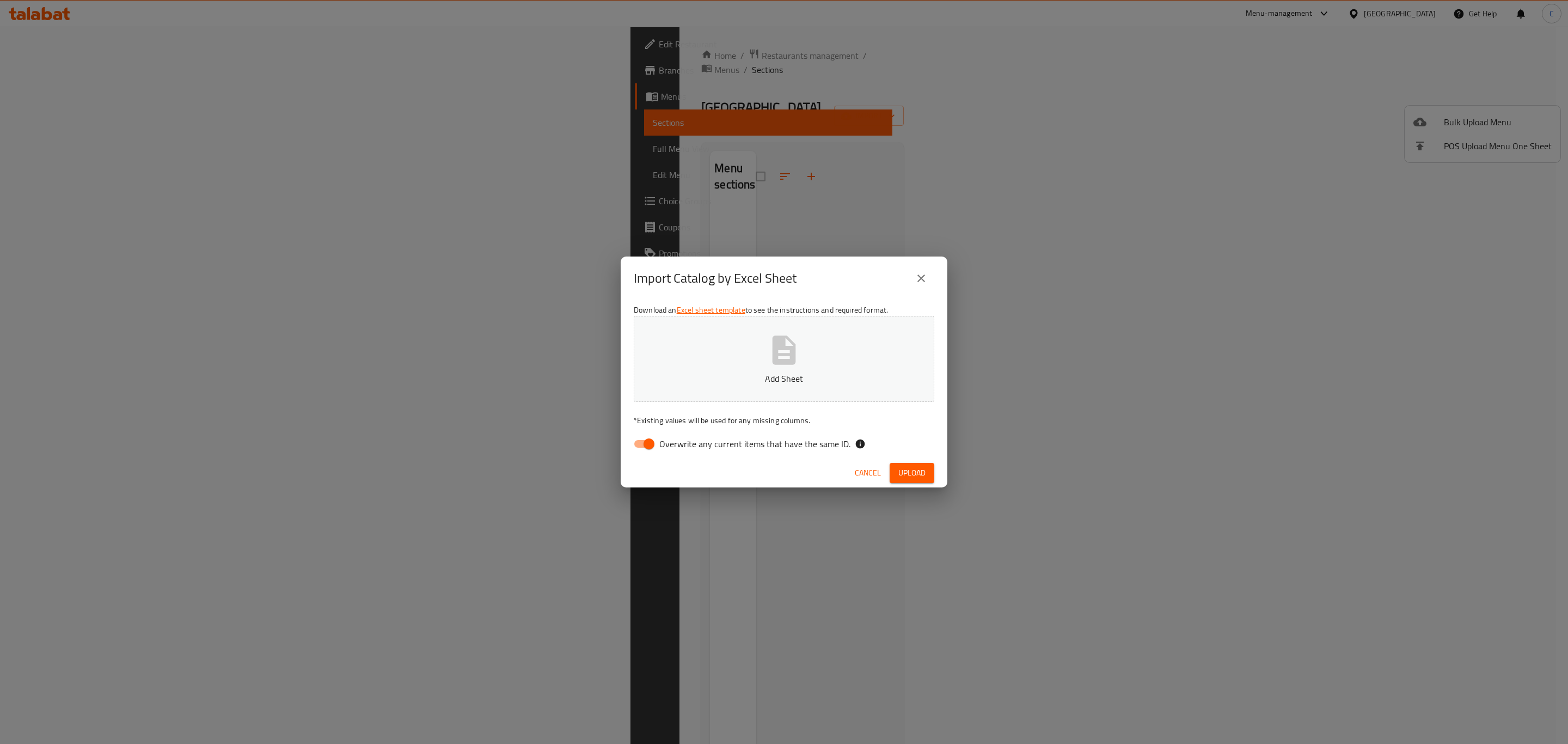
click at [868, 356] on button "Add Sheet" at bounding box center [784, 358] width 301 height 86
click at [922, 479] on span "Upload" at bounding box center [912, 473] width 27 height 14
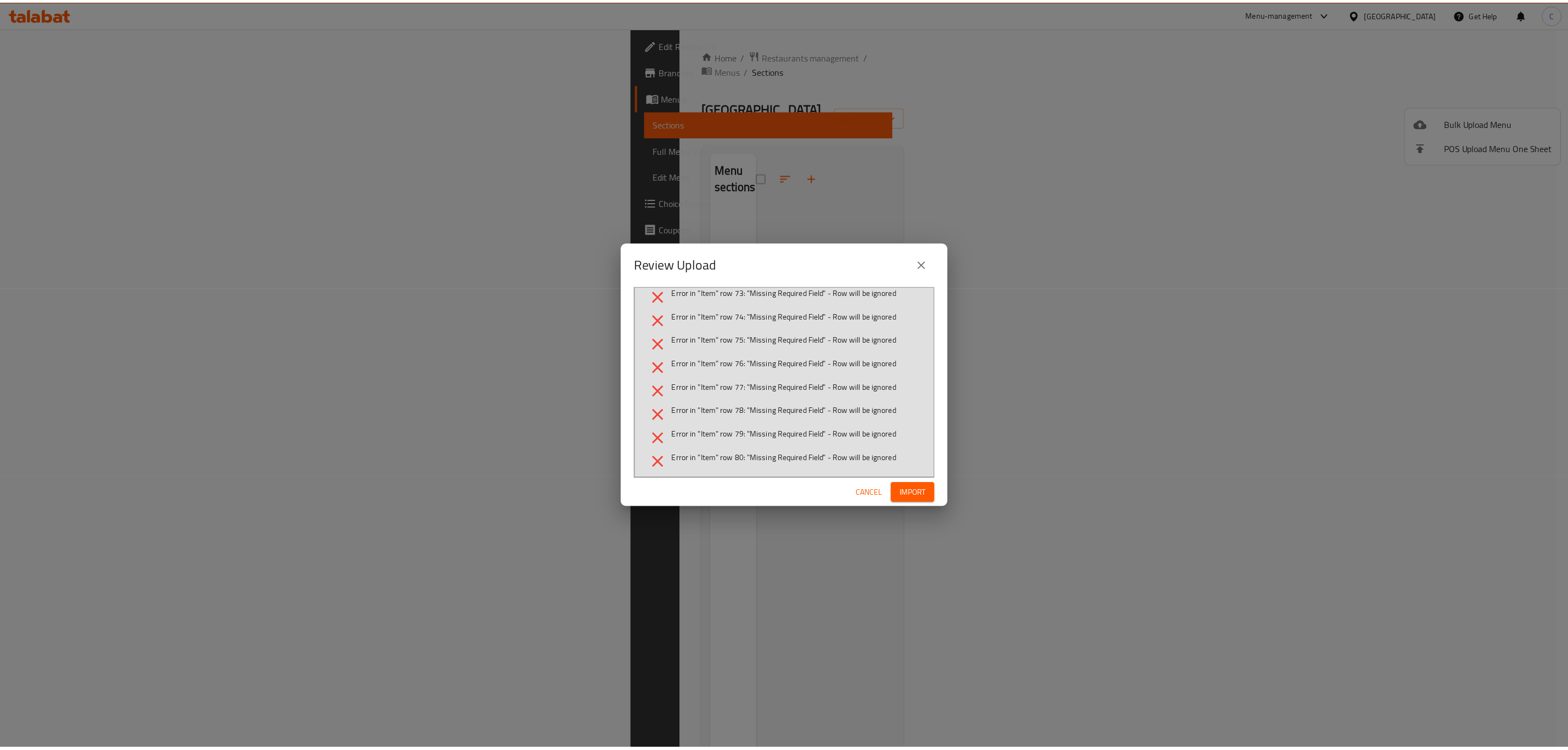
scroll to position [247, 0]
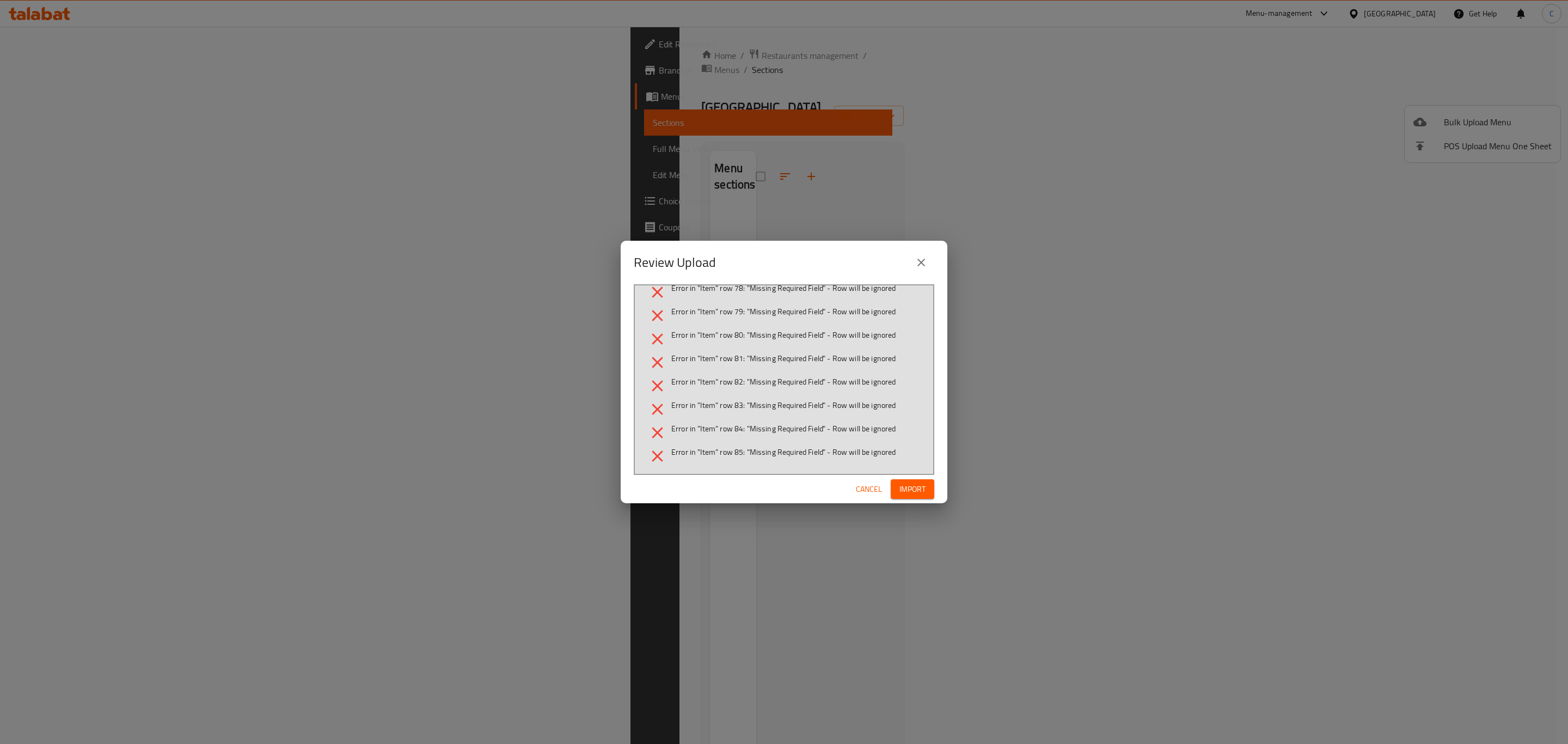
click at [920, 260] on icon "close" at bounding box center [921, 262] width 13 height 13
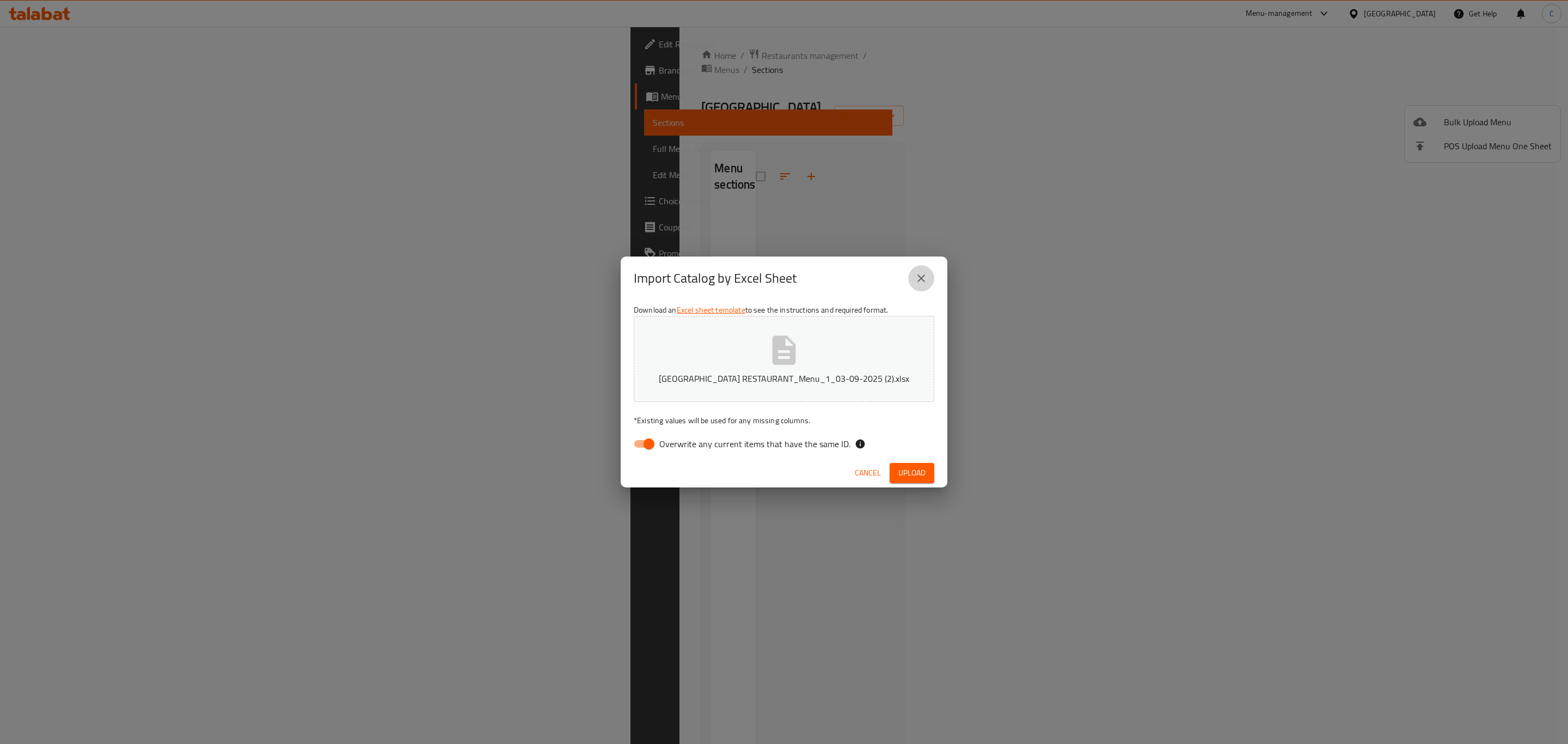
click at [920, 279] on icon "close" at bounding box center [921, 278] width 8 height 8
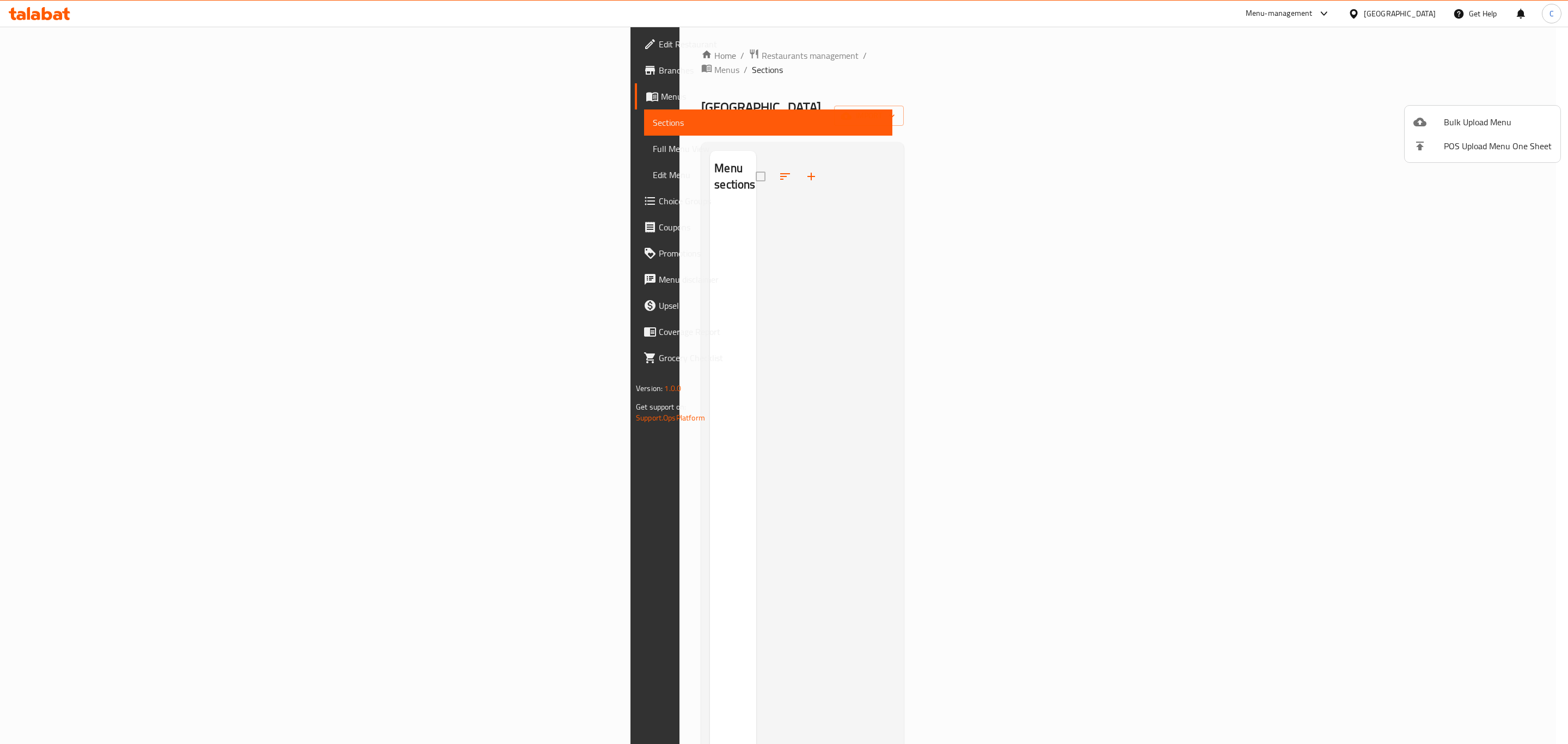
click at [169, 85] on div at bounding box center [784, 372] width 1568 height 744
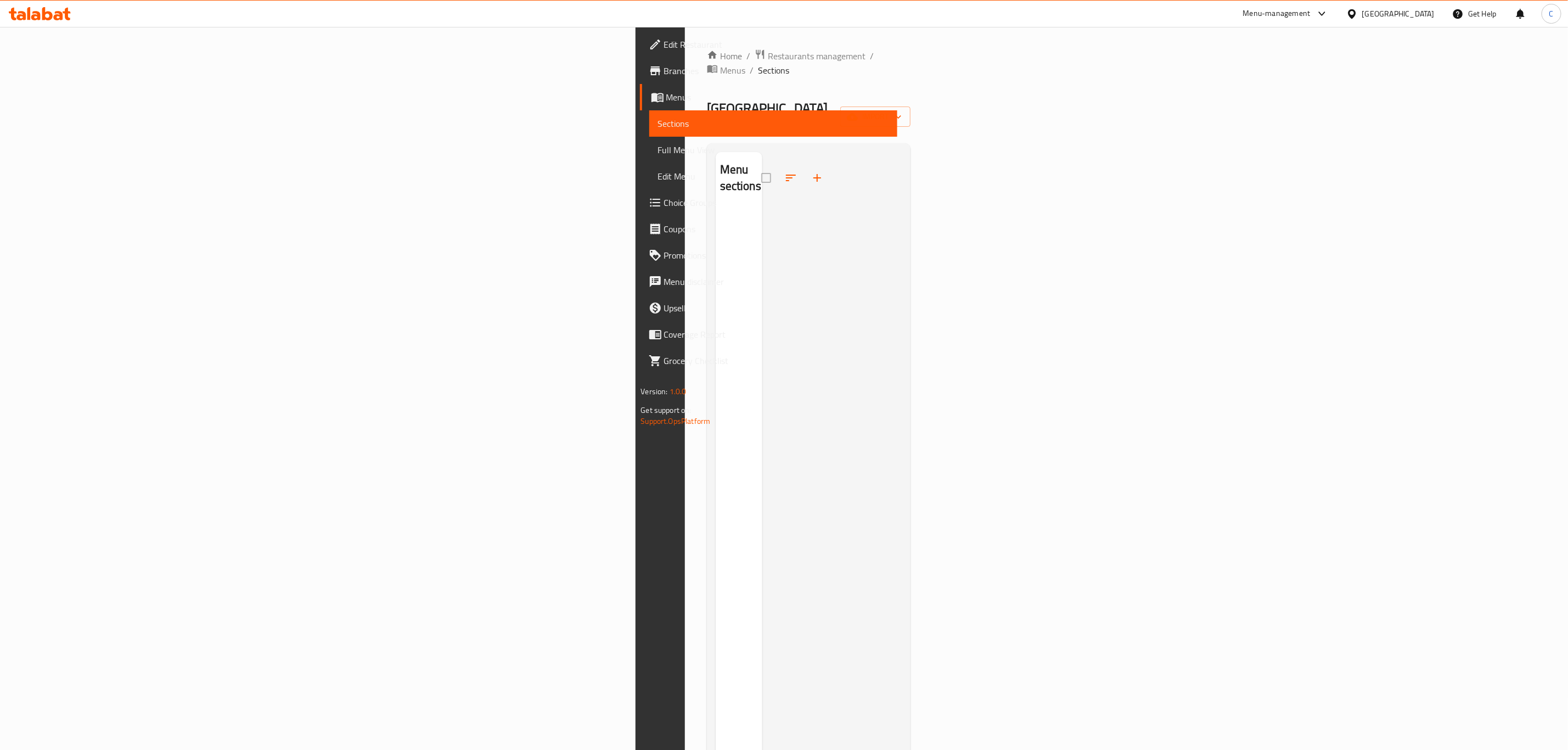
click at [666, 92] on span "Menus" at bounding box center [777, 97] width 222 height 13
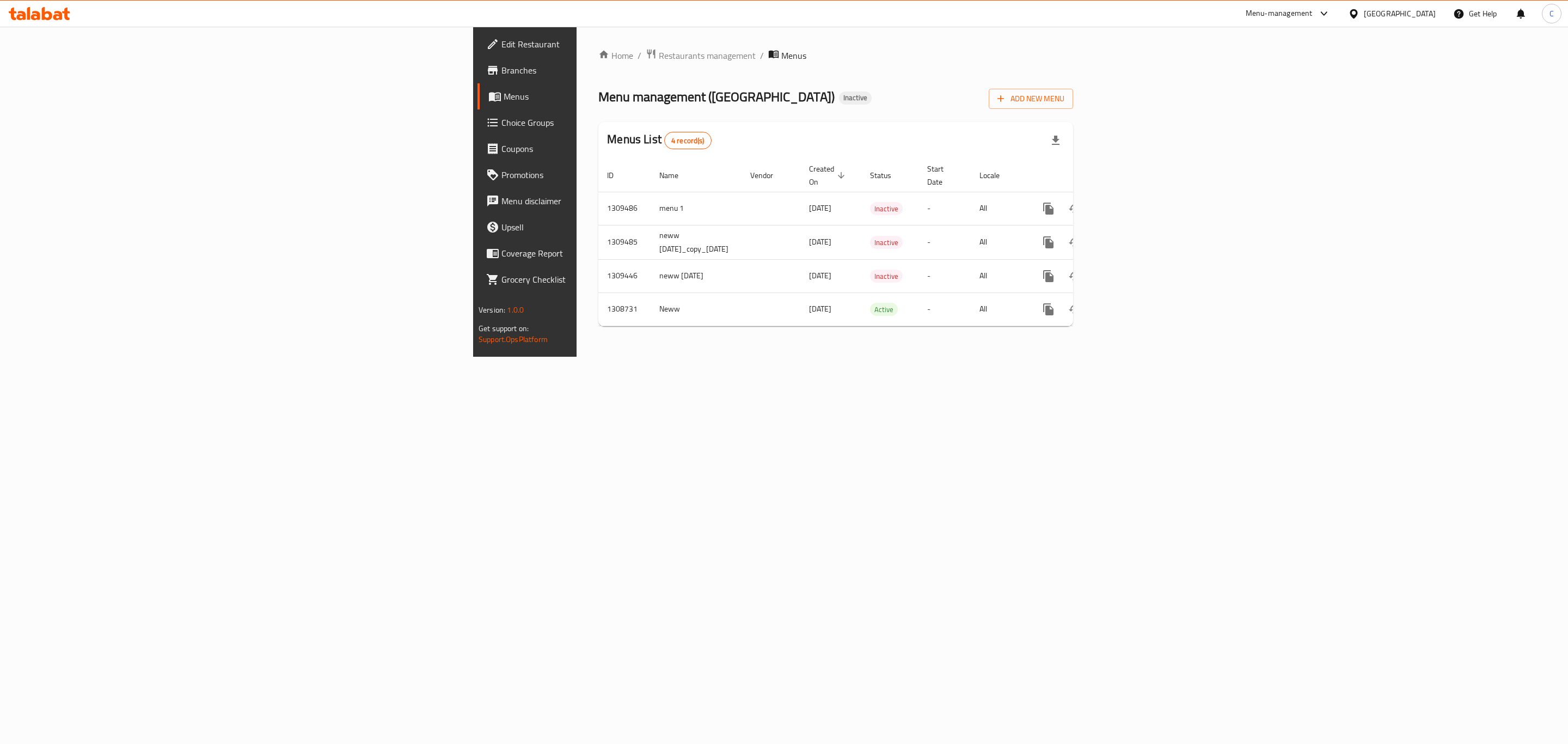
click at [477, 87] on link "Menus" at bounding box center [606, 97] width 258 height 26
click at [1140, 204] on link "enhanced table" at bounding box center [1128, 209] width 26 height 26
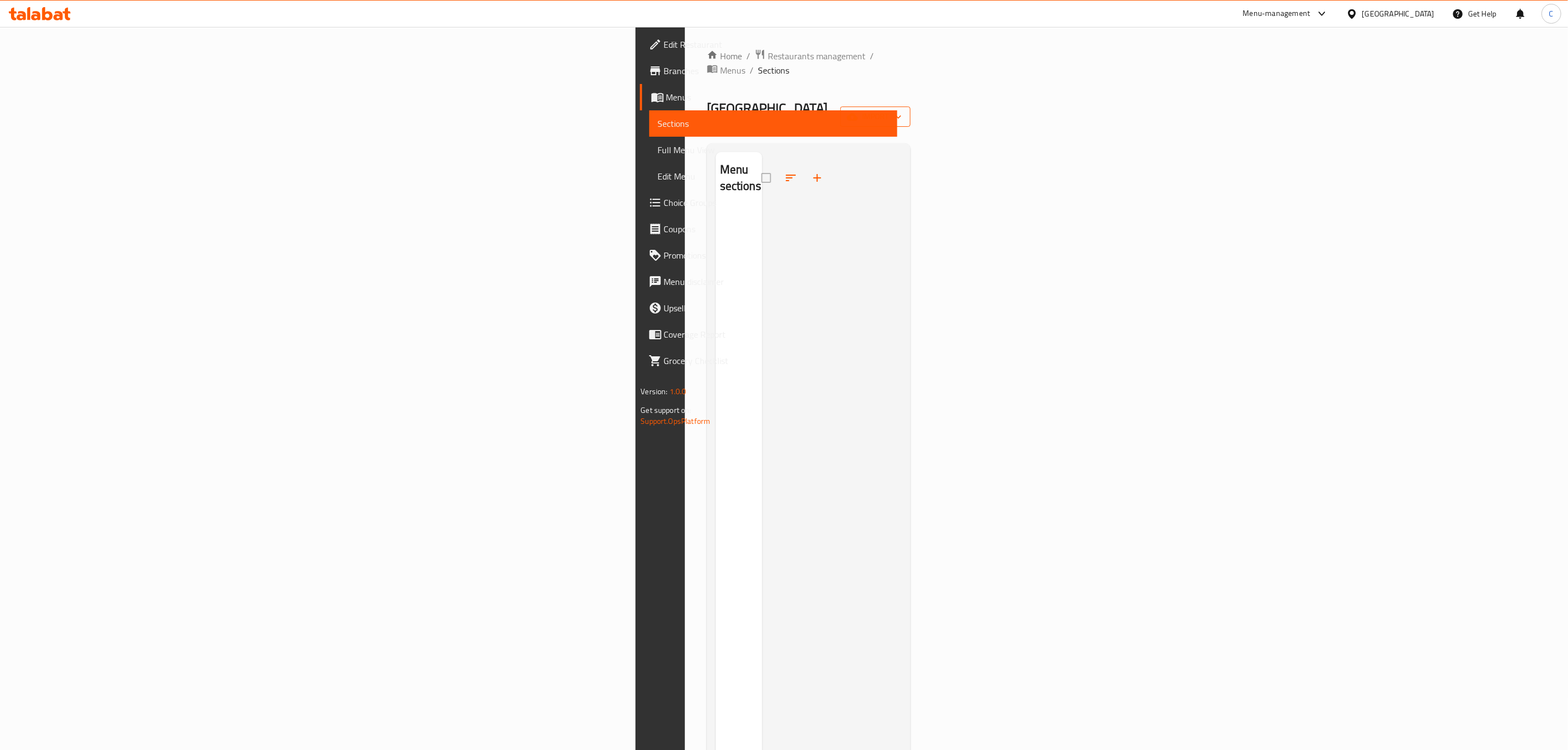
click at [902, 110] on span "import" at bounding box center [875, 117] width 52 height 14
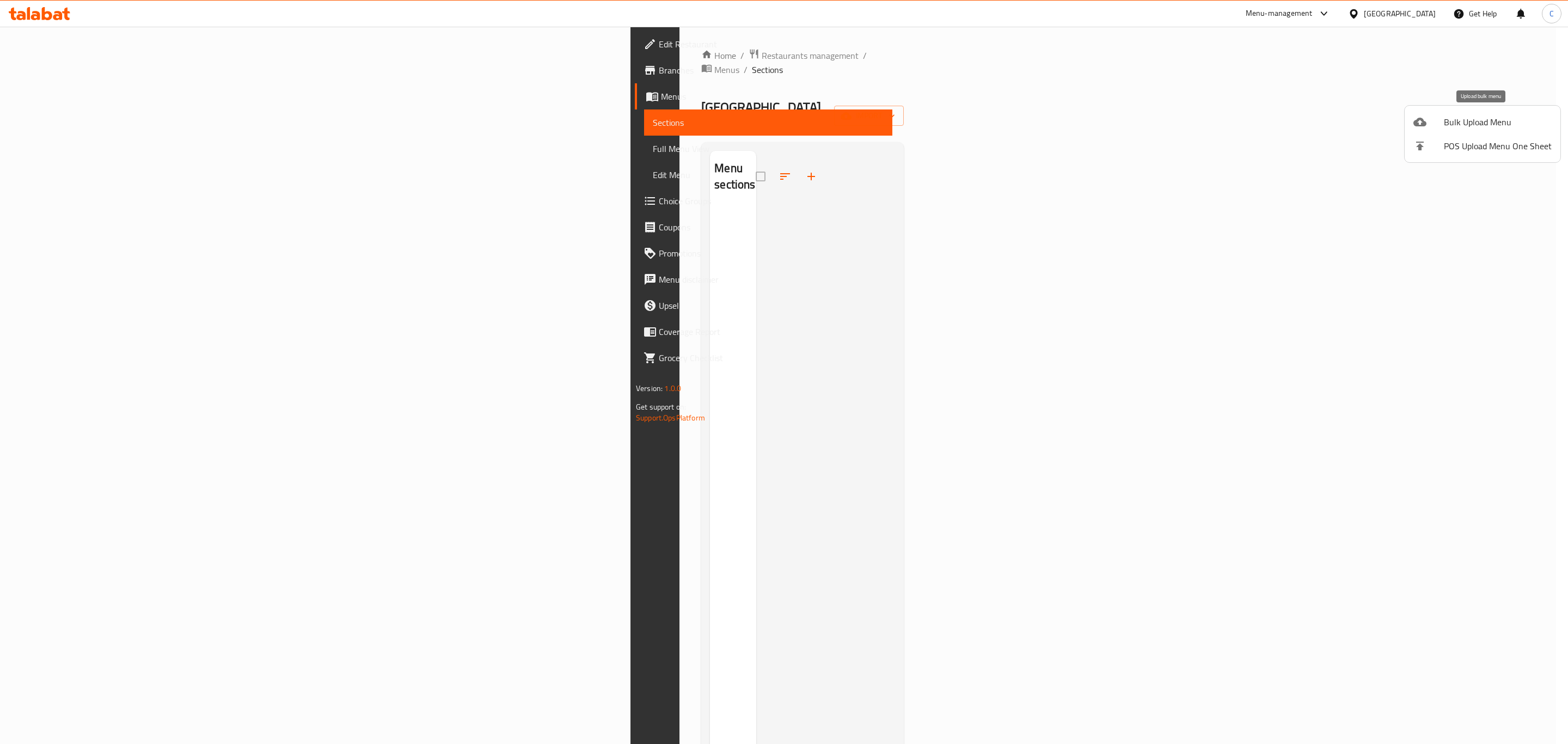
click at [1436, 124] on div at bounding box center [1429, 122] width 31 height 13
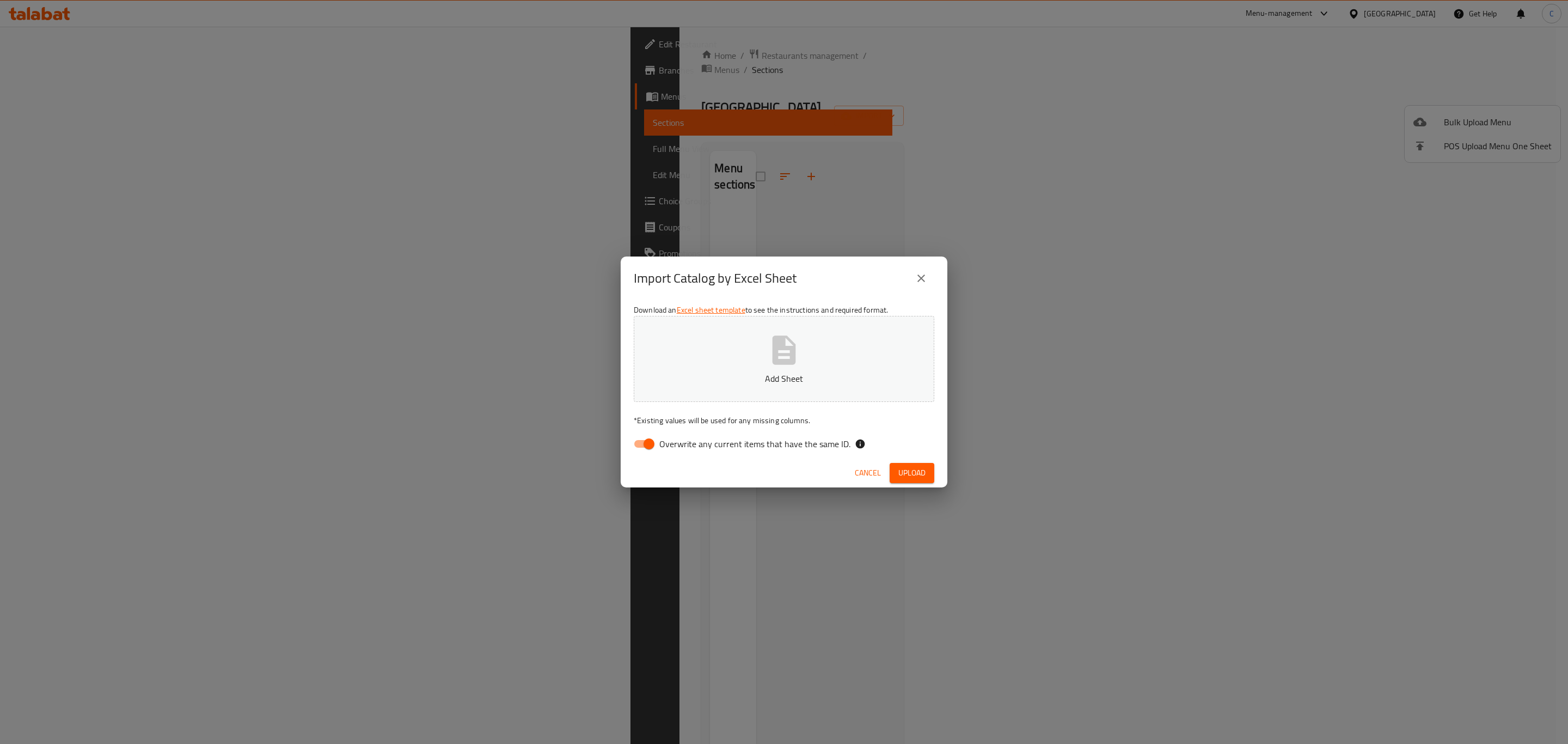
click at [839, 397] on button "Add Sheet" at bounding box center [784, 358] width 301 height 86
drag, startPoint x: 917, startPoint y: 462, endPoint x: 943, endPoint y: 553, distance: 94.6
click at [918, 463] on button "Upload" at bounding box center [912, 473] width 45 height 20
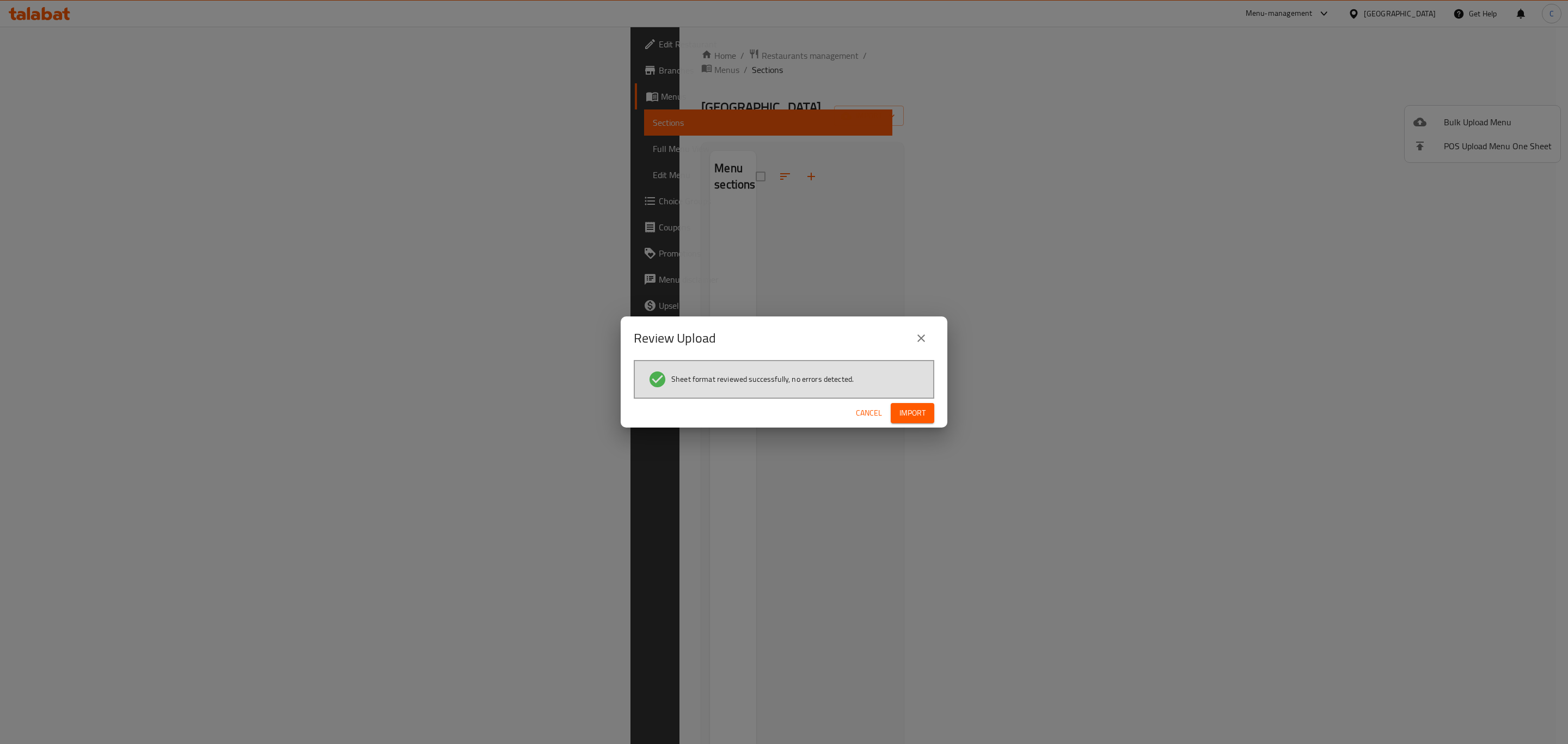
click at [922, 410] on span "Import" at bounding box center [913, 413] width 26 height 14
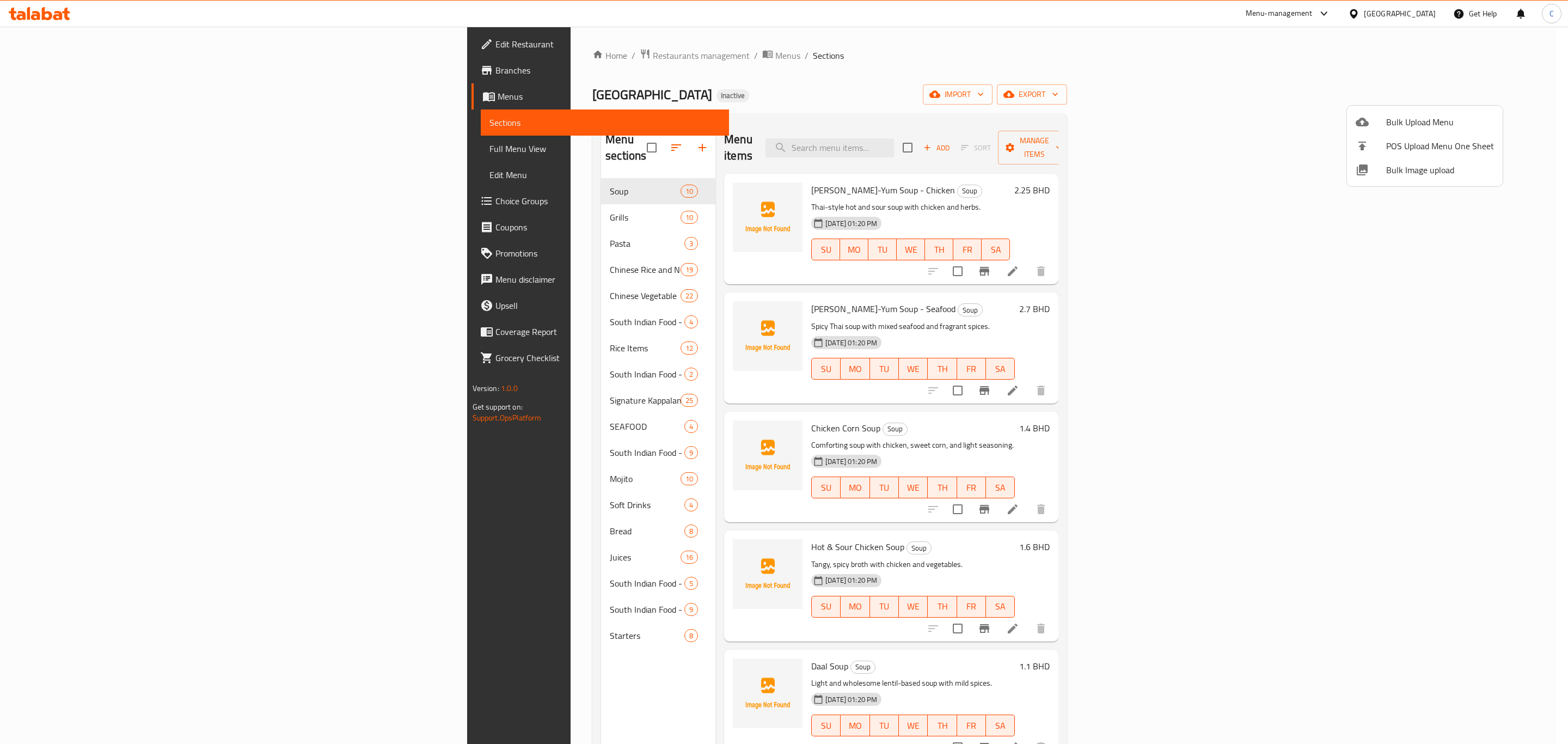
click at [808, 75] on div at bounding box center [784, 372] width 1568 height 744
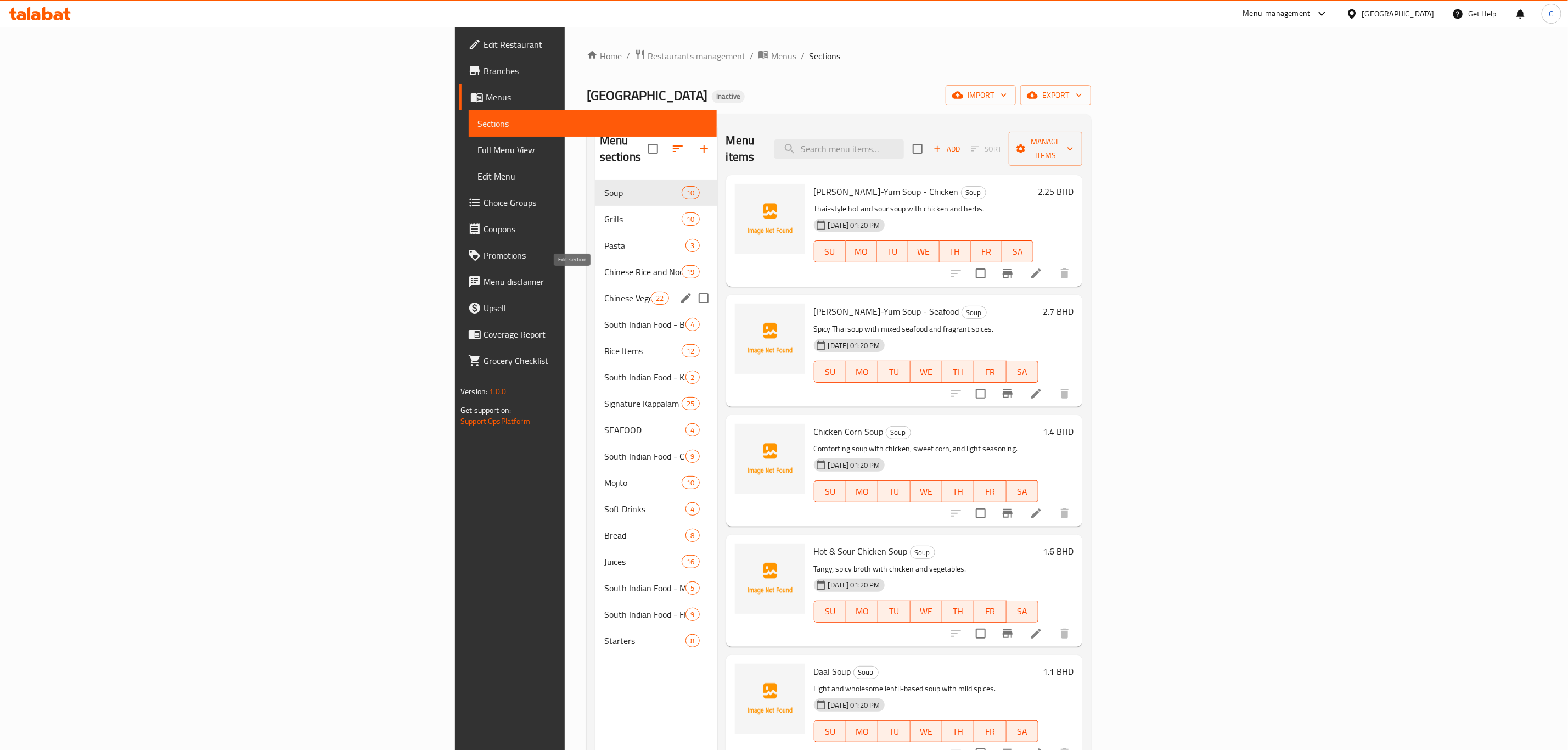
click at [679, 292] on icon "edit" at bounding box center [685, 298] width 13 height 13
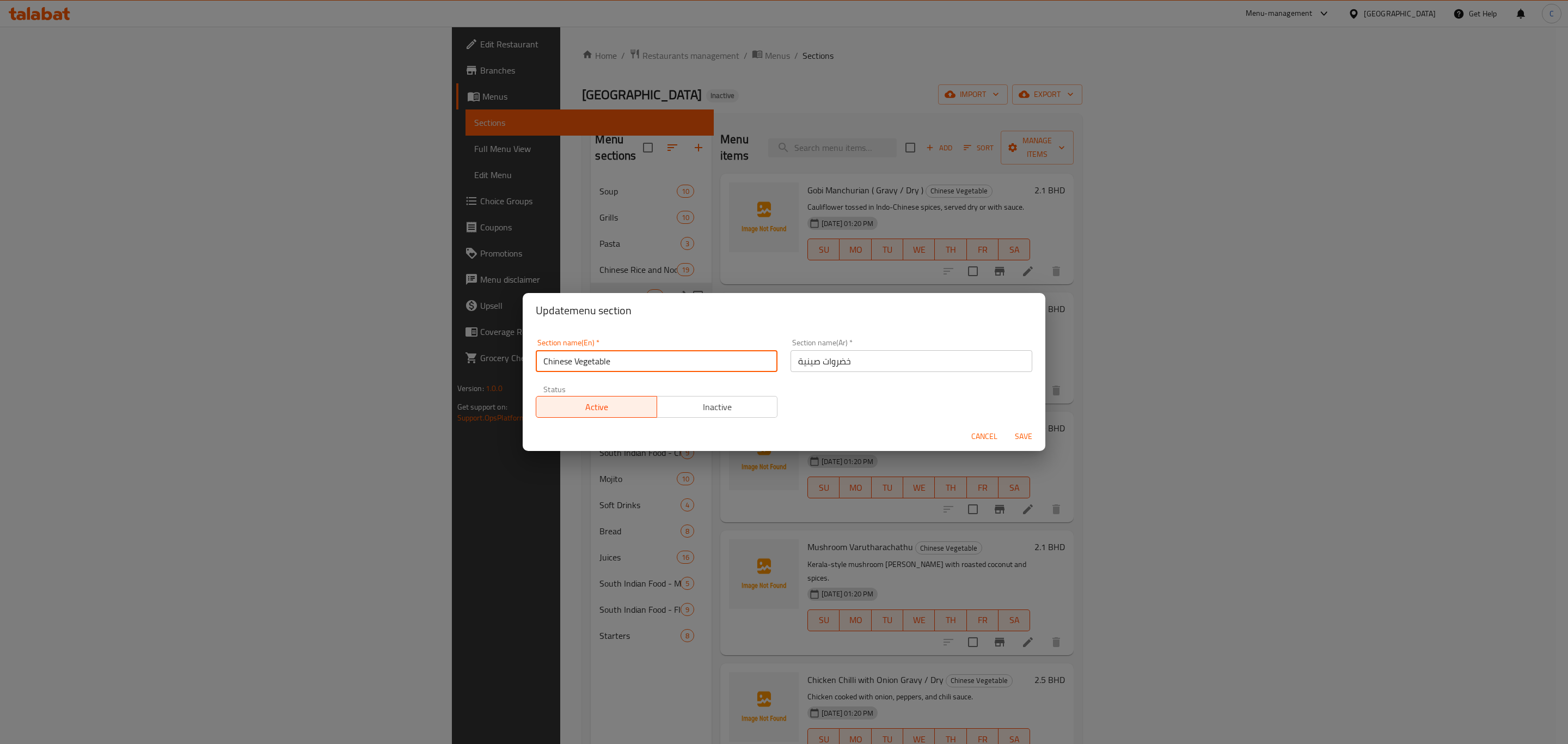
drag, startPoint x: 574, startPoint y: 358, endPoint x: 678, endPoint y: 351, distance: 104.2
click at [674, 351] on input "Chinese Vegetable" at bounding box center [656, 361] width 242 height 22
type input "[GEOGRAPHIC_DATA]"
click at [1028, 433] on span "Save" at bounding box center [1024, 437] width 26 height 14
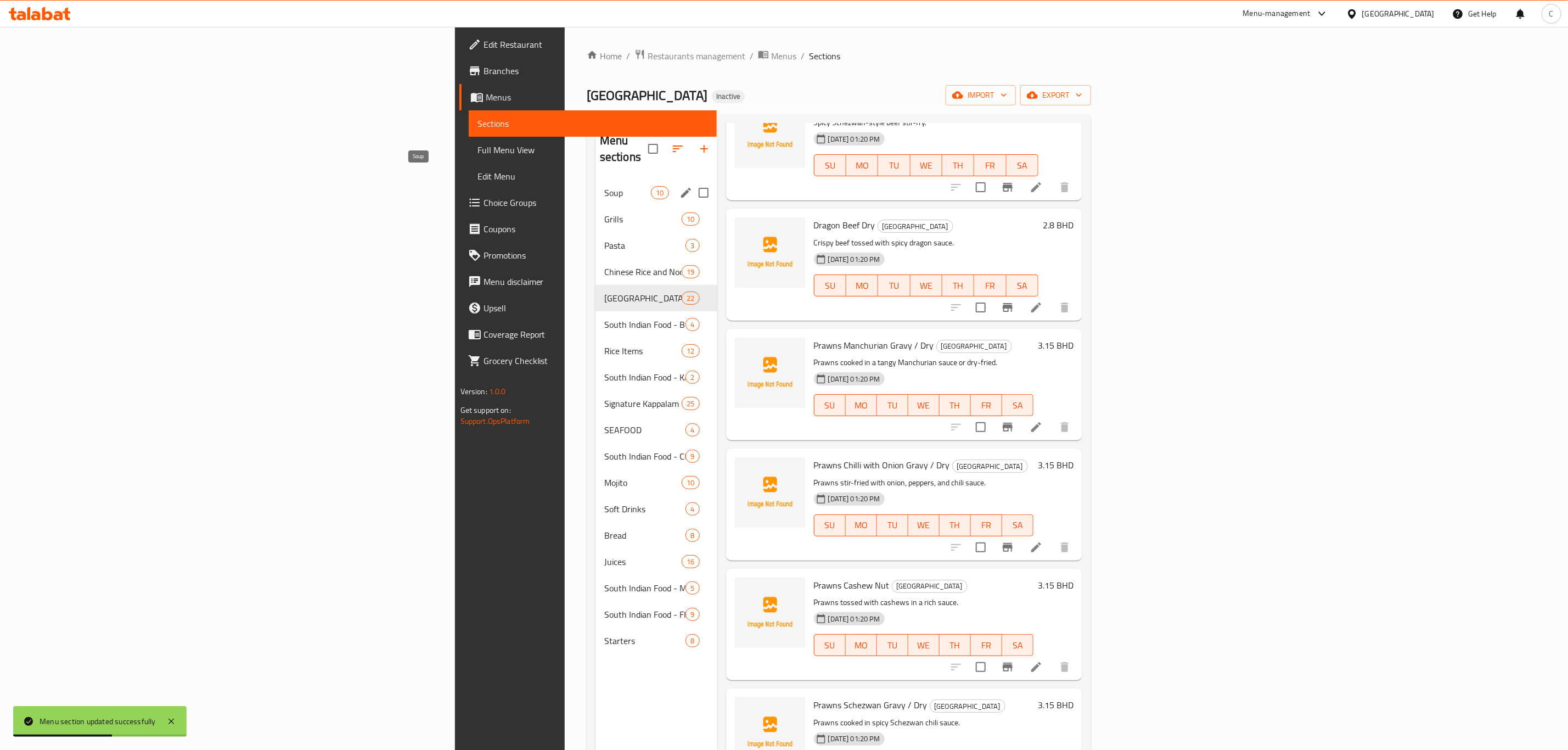
click at [604, 186] on span "Soup" at bounding box center [628, 192] width 47 height 13
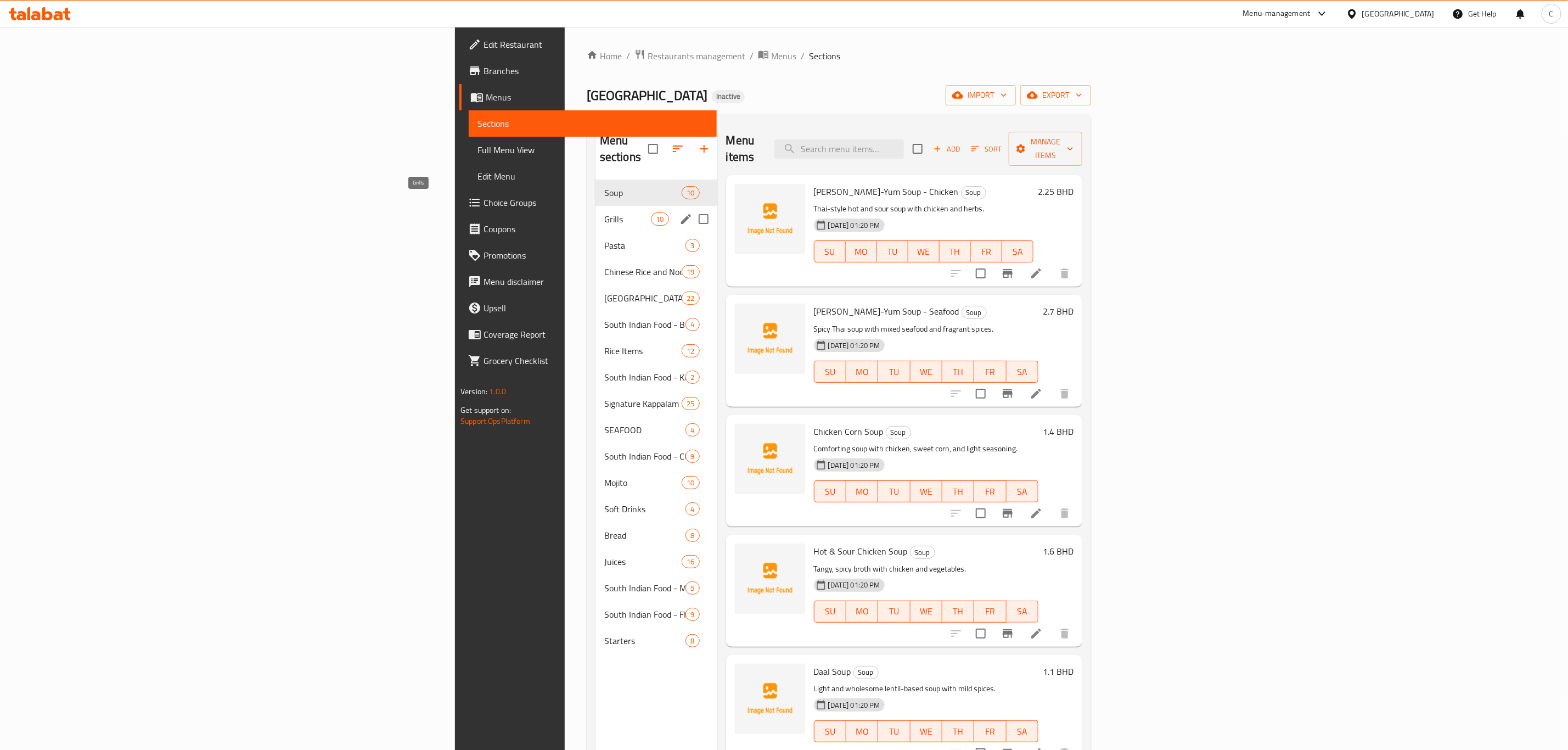
click at [596, 206] on div "Grills 10" at bounding box center [656, 219] width 122 height 27
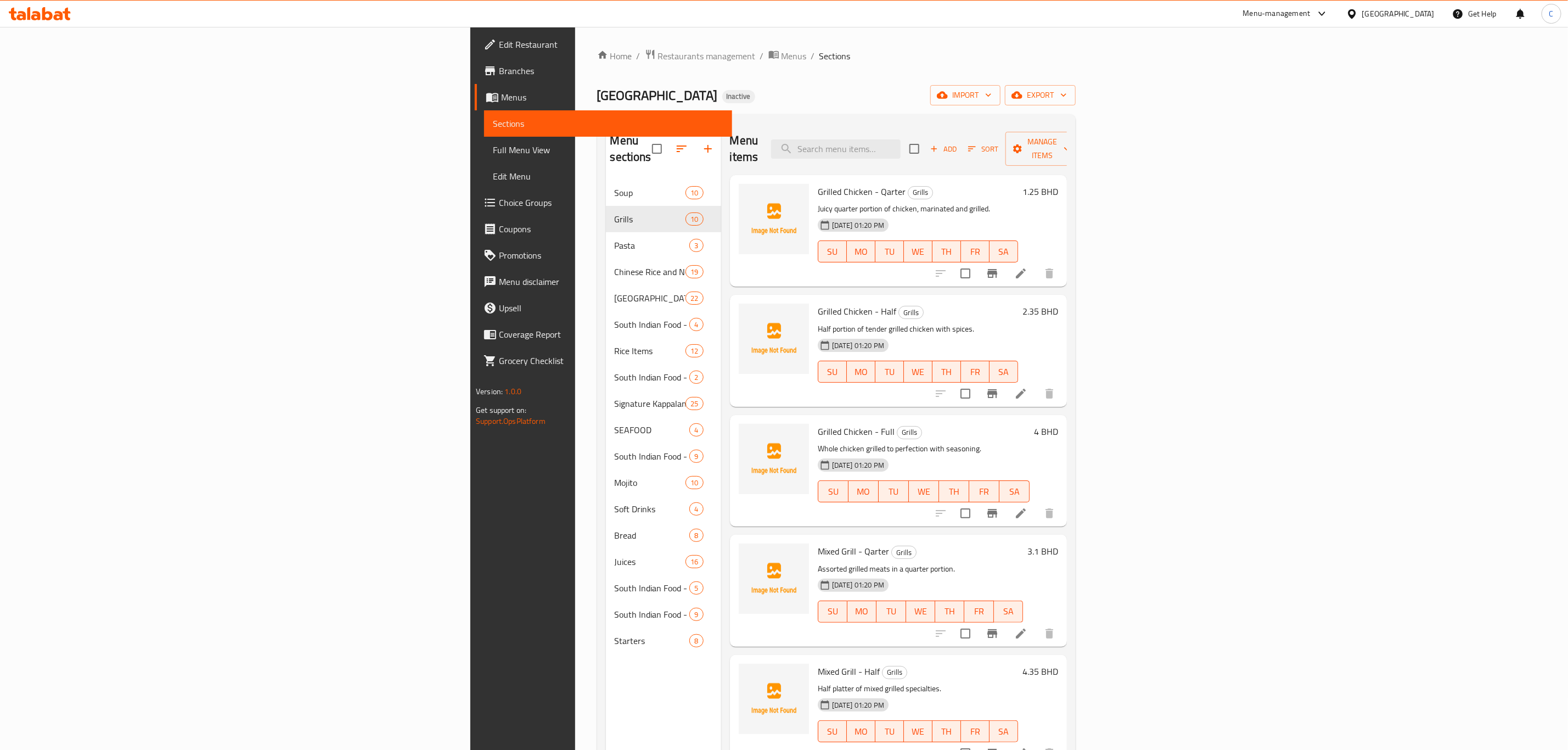
click at [606, 175] on nav "Soup 10 Grills 10 Pasta 3 Chinese Rice and Noodles 19 Chinese Maincourse 22 Sou…" at bounding box center [663, 417] width 115 height 483
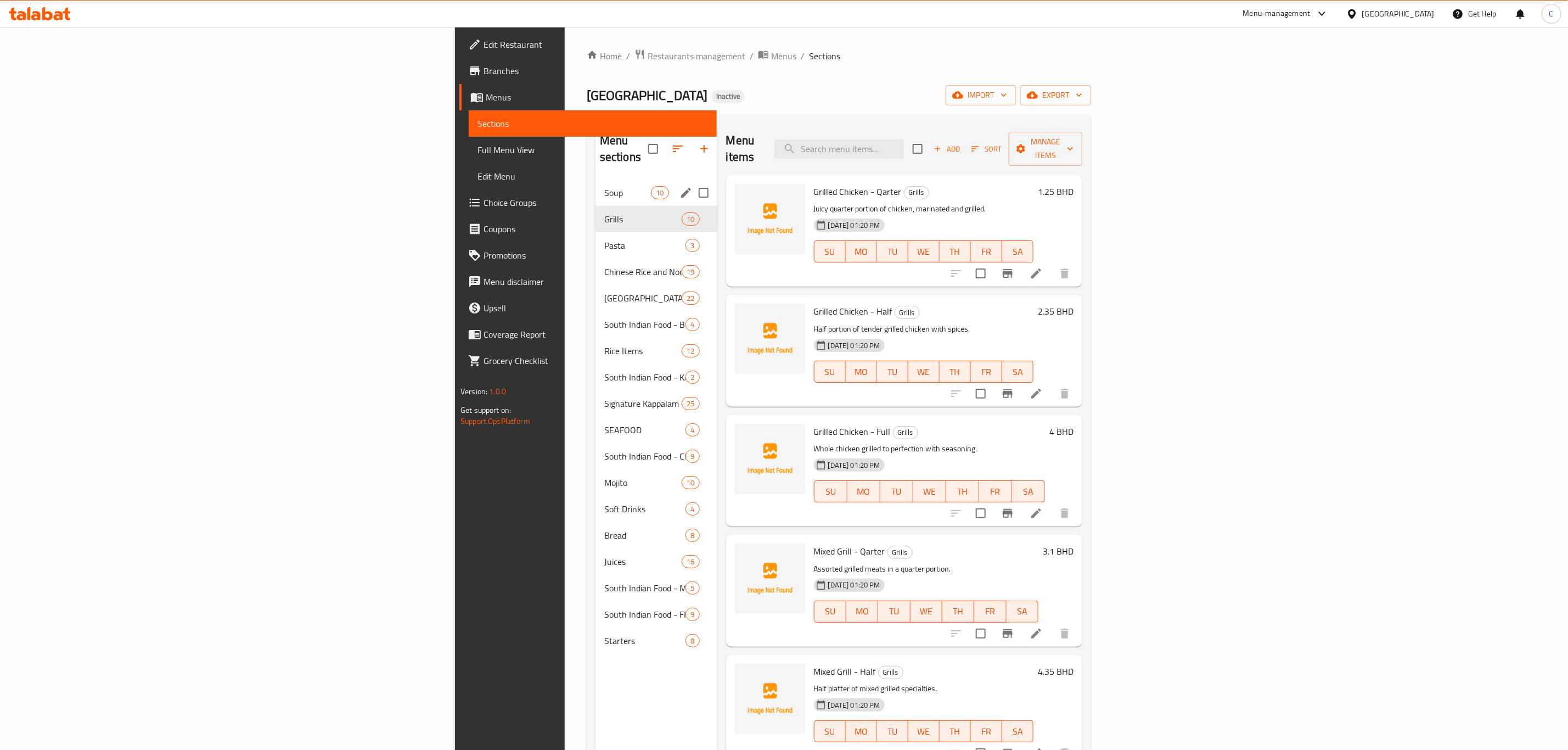
click at [604, 186] on span "Soup" at bounding box center [628, 192] width 47 height 13
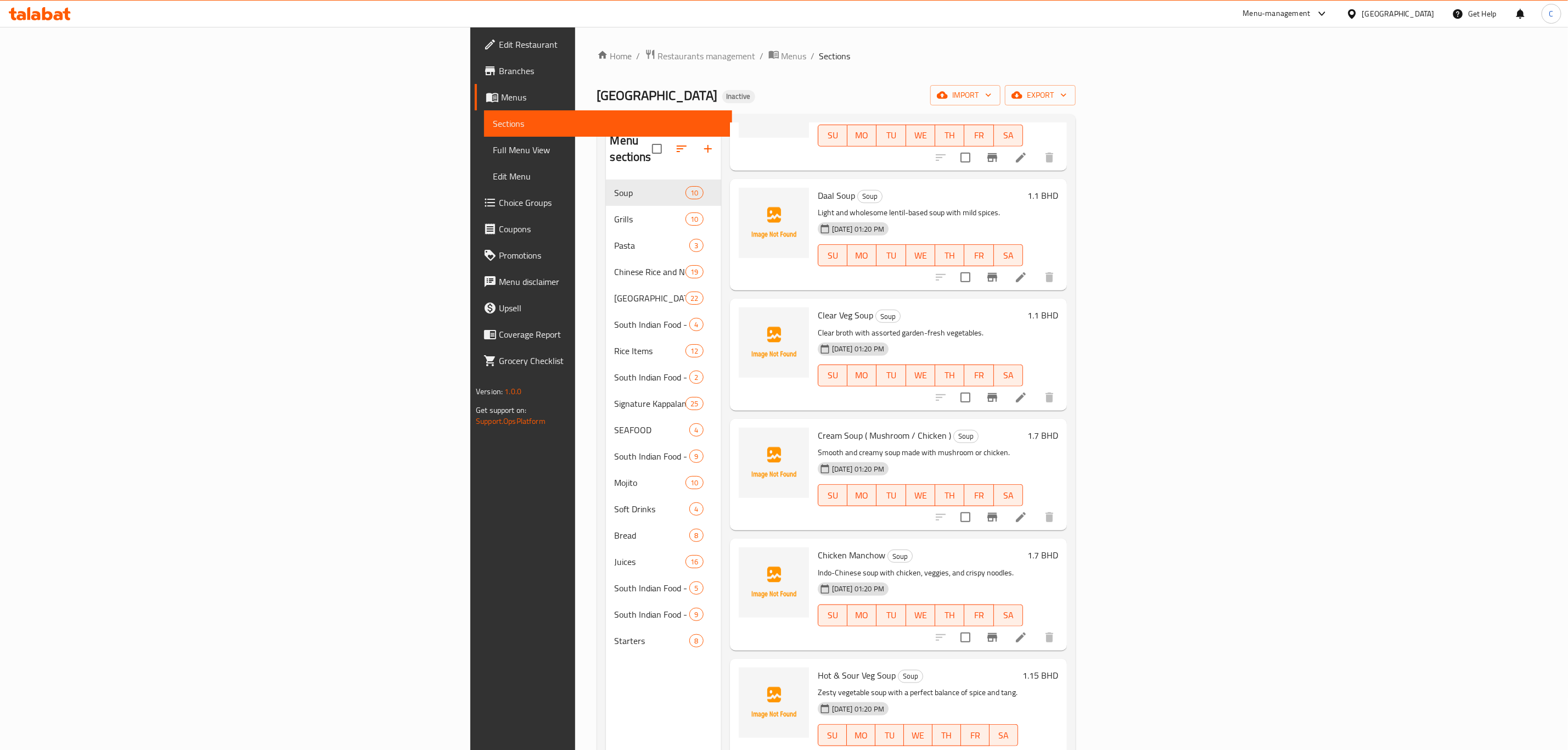
drag, startPoint x: 463, startPoint y: 52, endPoint x: 634, endPoint y: 479, distance: 460.0
click at [768, 52] on icon "breadcrumb" at bounding box center [773, 54] width 11 height 11
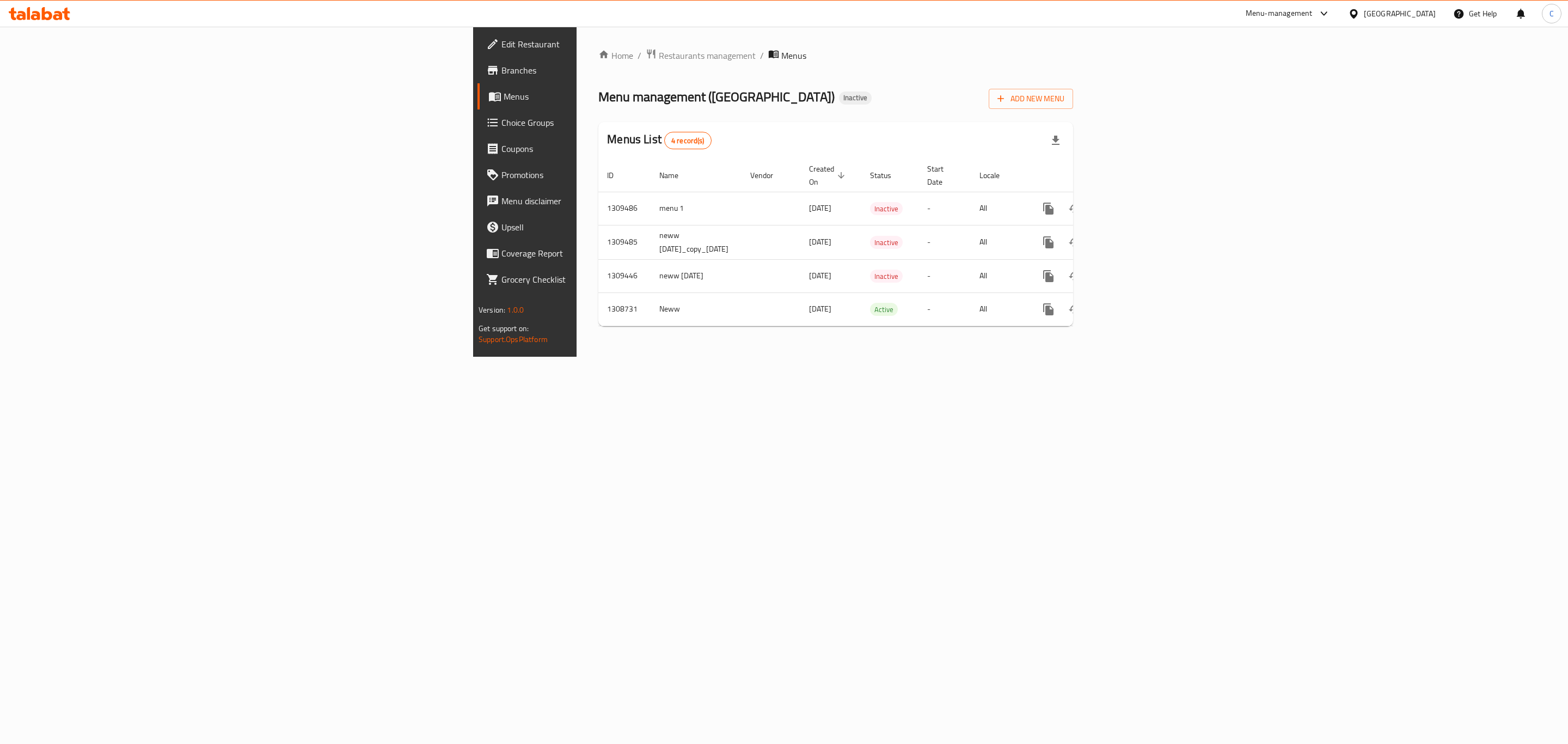
click at [627, 356] on div "Home / Restaurants management / Menus Menu management ( [GEOGRAPHIC_DATA] RESTA…" at bounding box center [836, 192] width 518 height 330
click at [1134, 202] on icon "enhanced table" at bounding box center [1127, 208] width 13 height 13
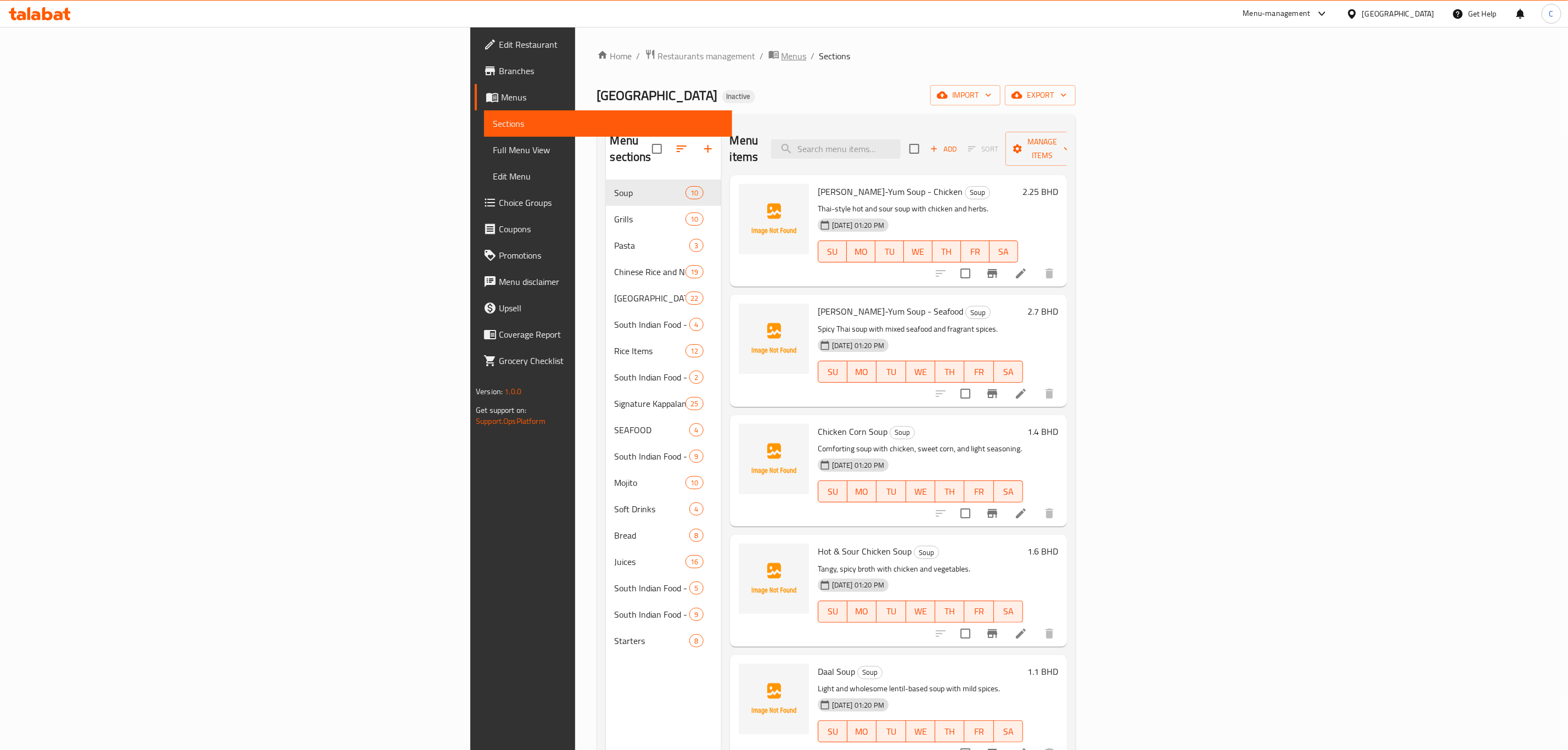
click at [781, 58] on span "Menus" at bounding box center [794, 56] width 25 height 13
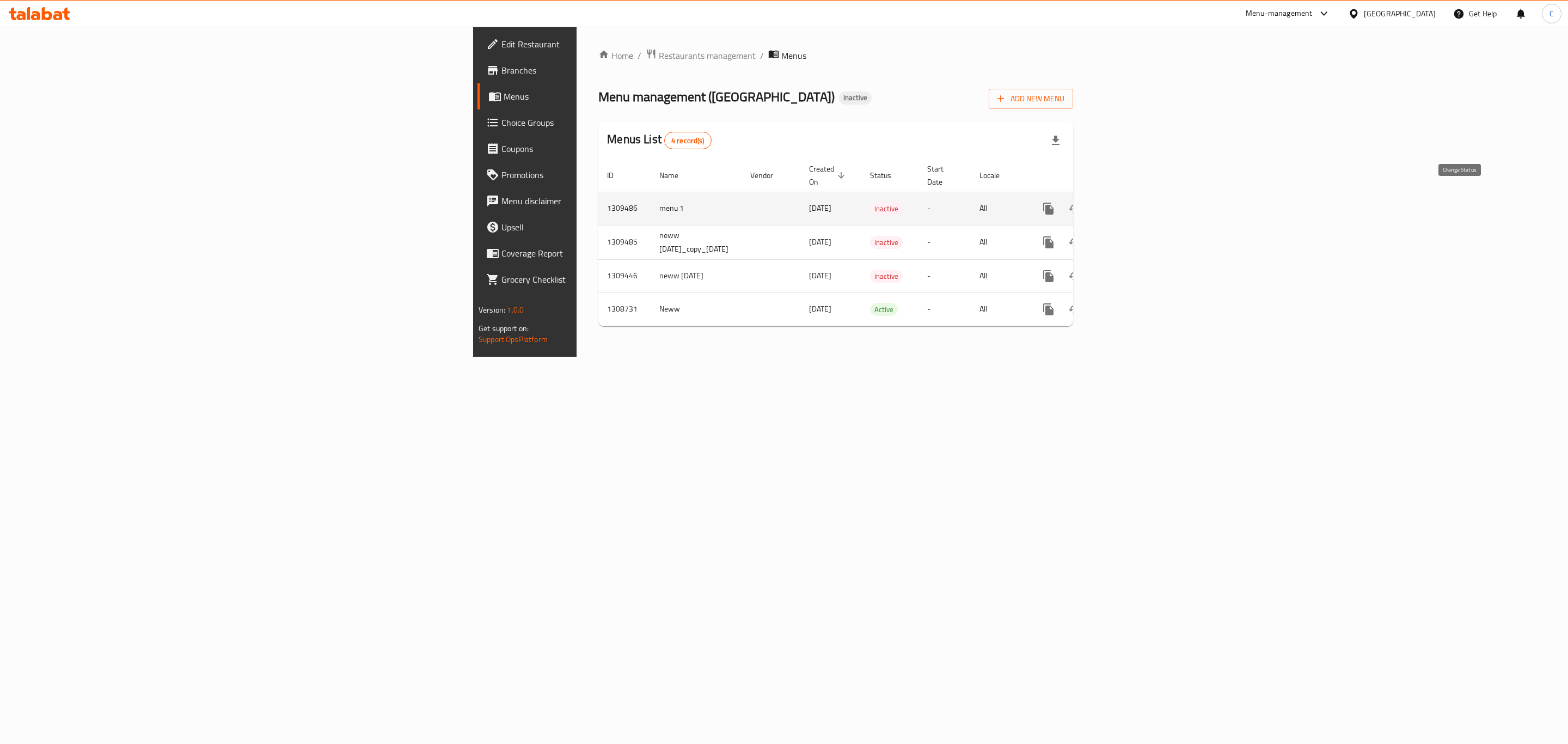
click at [1082, 202] on icon "enhanced table" at bounding box center [1075, 208] width 13 height 13
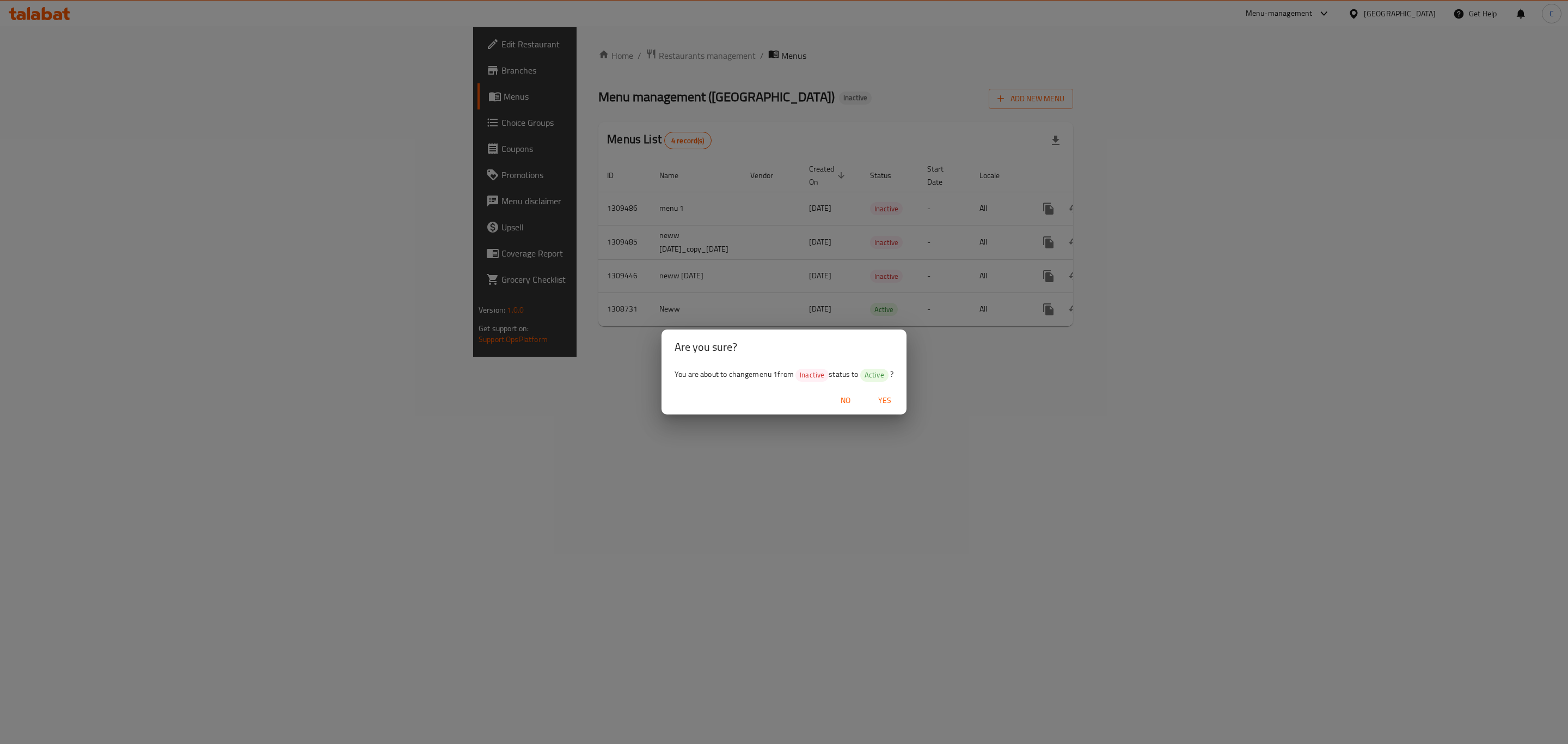
click at [888, 398] on span "Yes" at bounding box center [885, 400] width 26 height 14
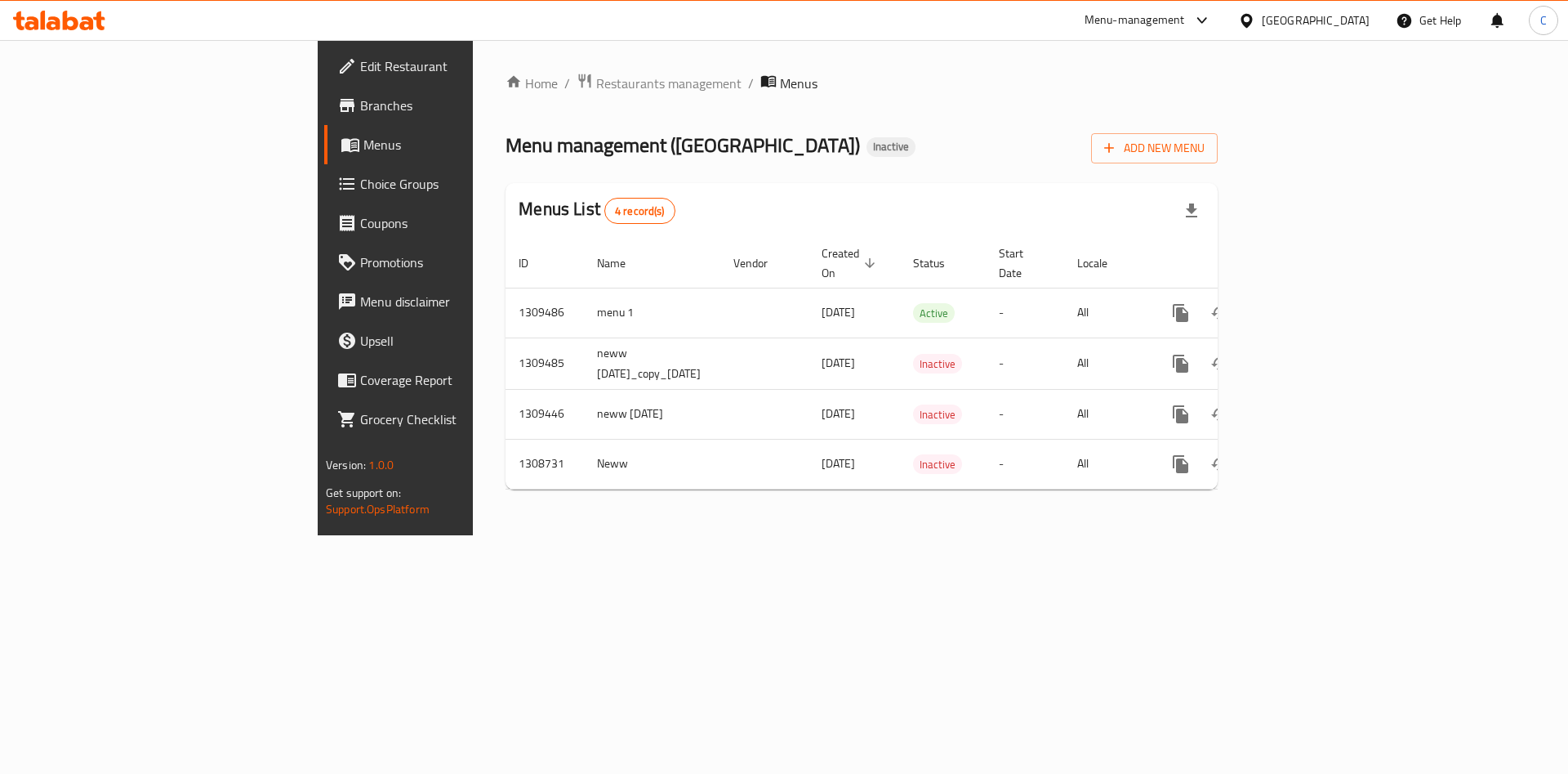
click at [973, 144] on div "Menu management ( [GEOGRAPHIC_DATA] RESTAURANT ) Inactive Add New Menu" at bounding box center [861, 145] width 712 height 37
click at [325, 132] on link "Menus" at bounding box center [453, 145] width 256 height 40
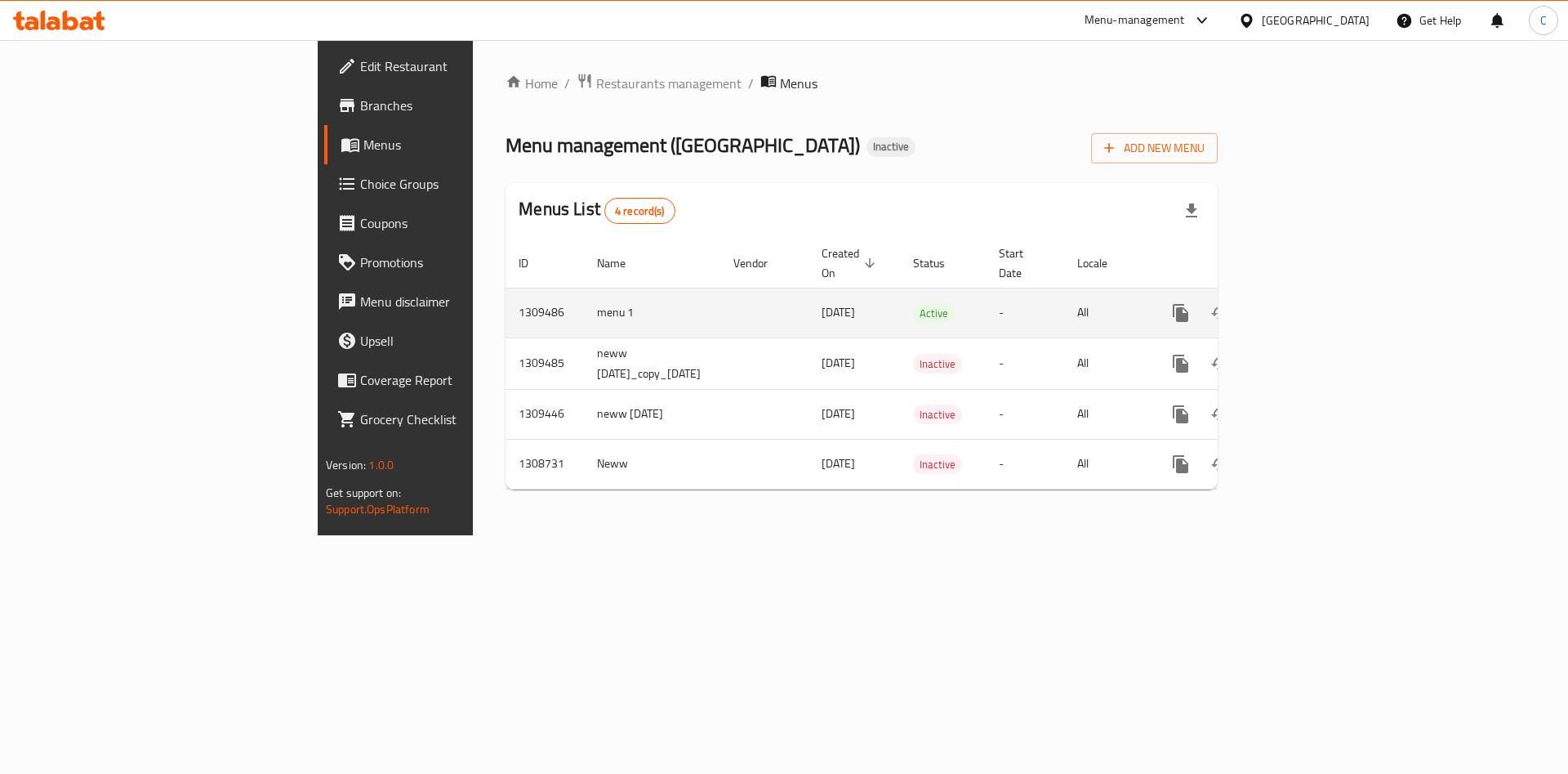
click at [1306, 306] on icon "enhanced table" at bounding box center [1299, 314] width 15 height 15
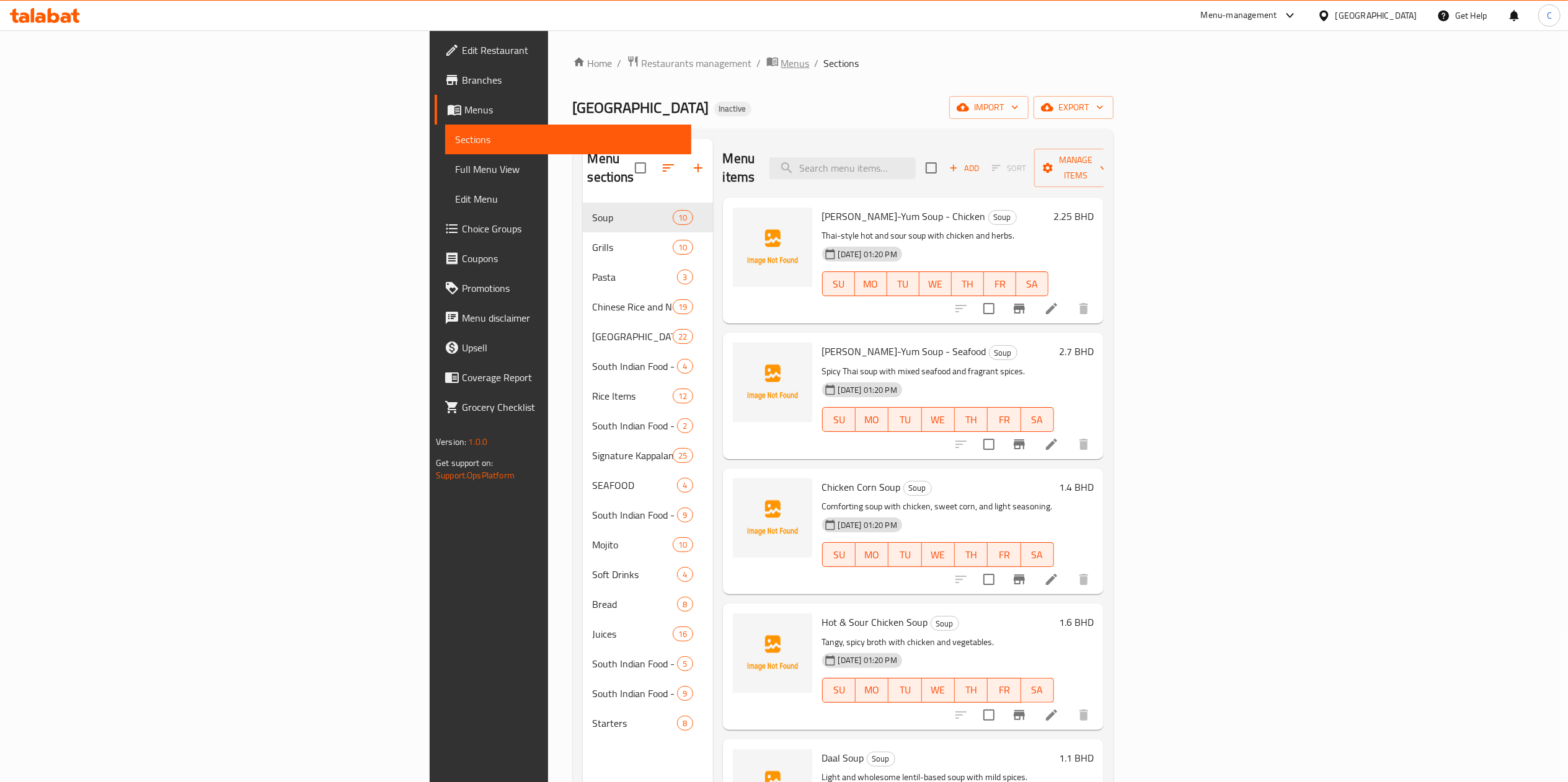
click at [781, 56] on span "Menus" at bounding box center [796, 63] width 29 height 15
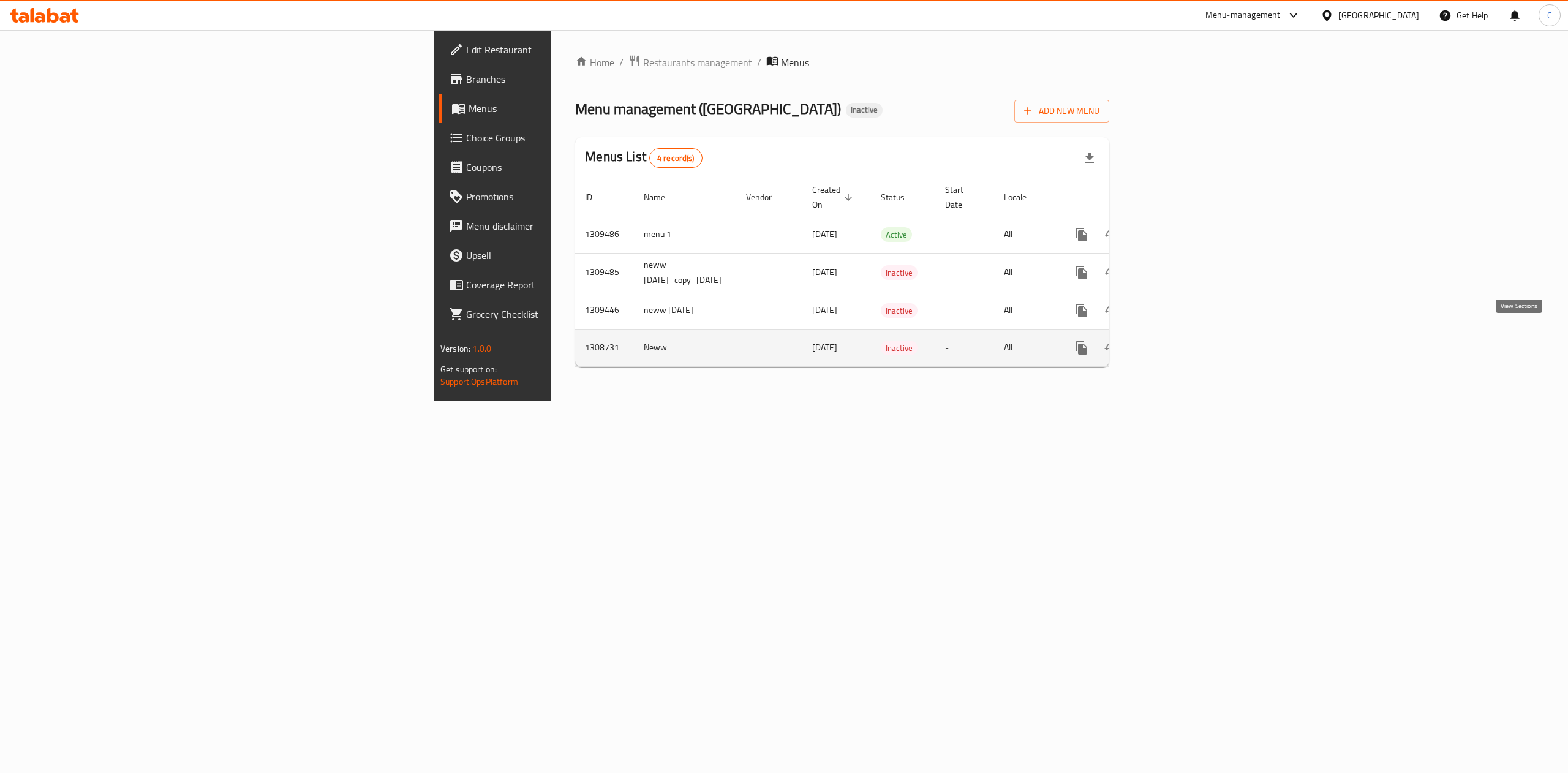
click at [1184, 333] on link "enhanced table" at bounding box center [1170, 348] width 30 height 30
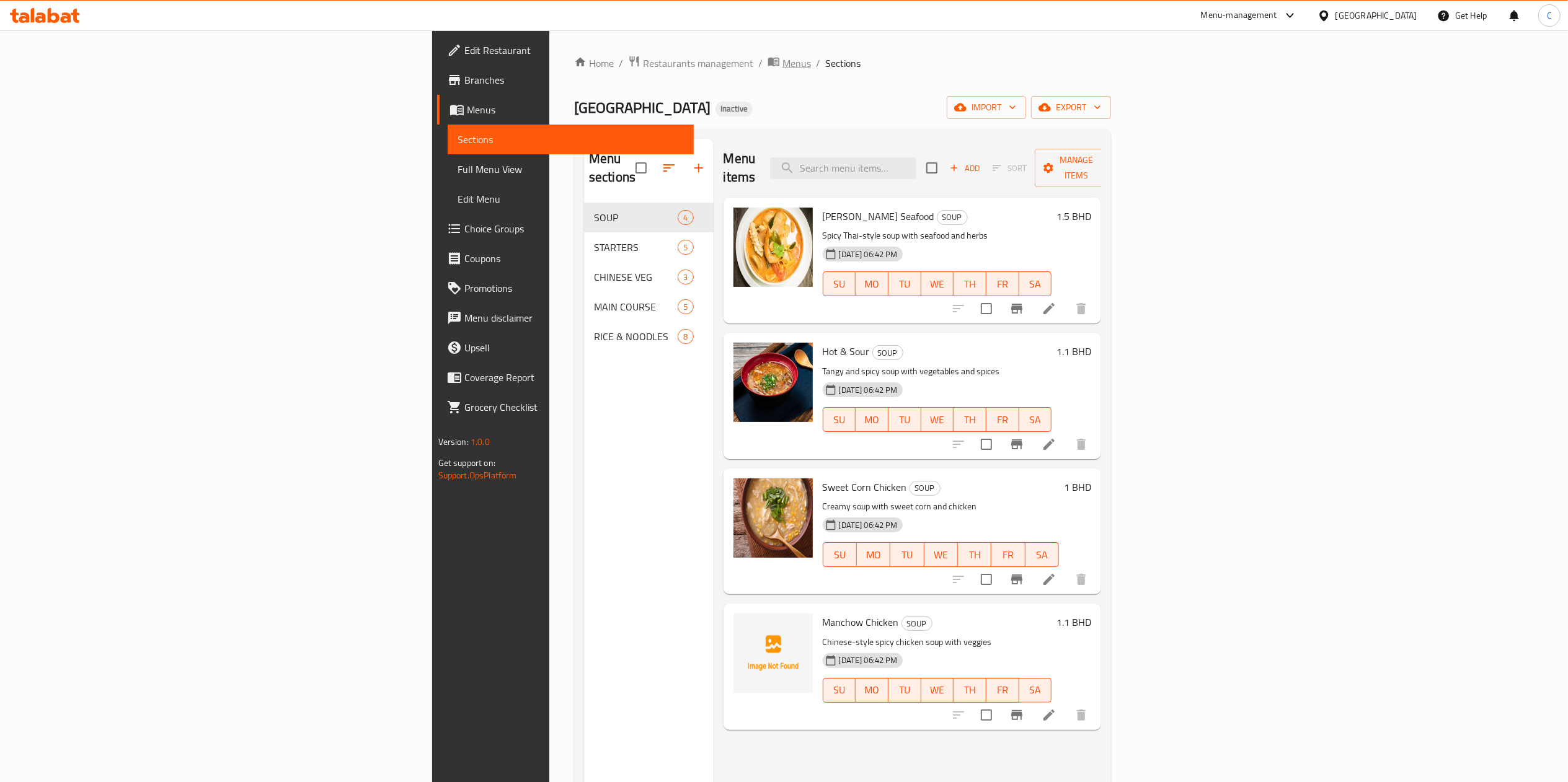
click at [782, 64] on span "Menus" at bounding box center [797, 63] width 29 height 15
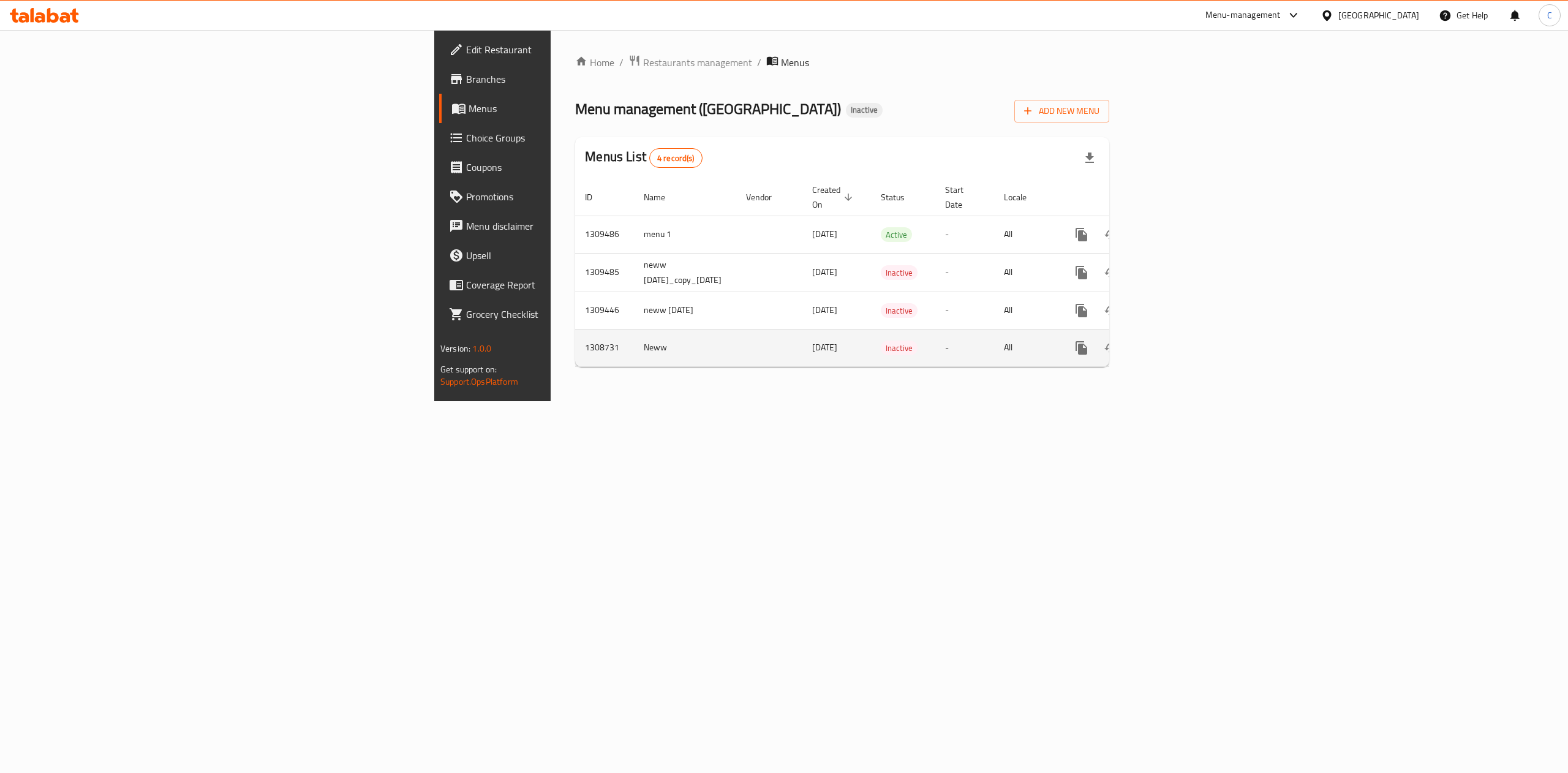
click at [1126, 333] on button "enhanced table" at bounding box center [1111, 348] width 30 height 30
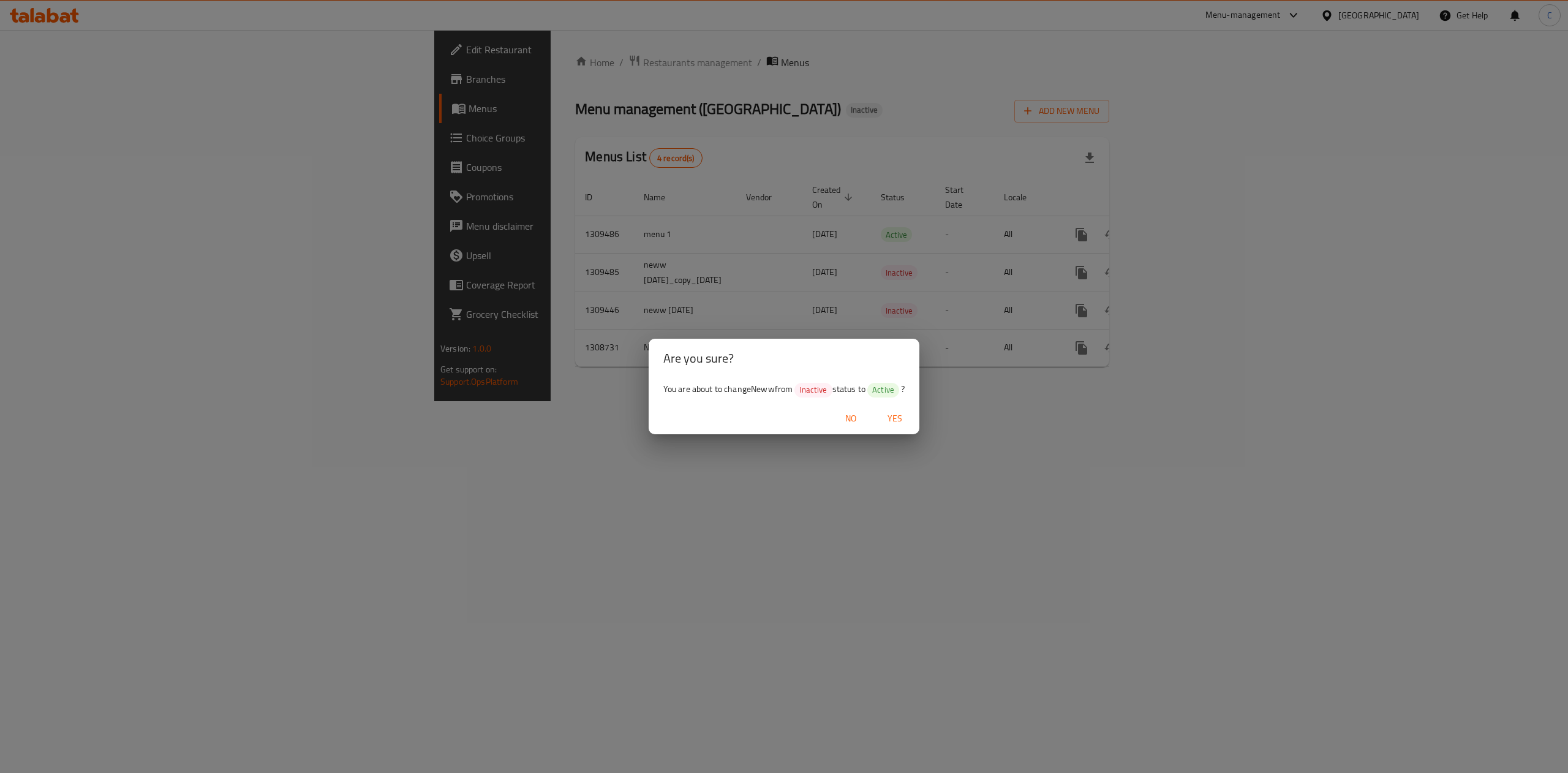
click at [897, 412] on span "Yes" at bounding box center [895, 419] width 30 height 16
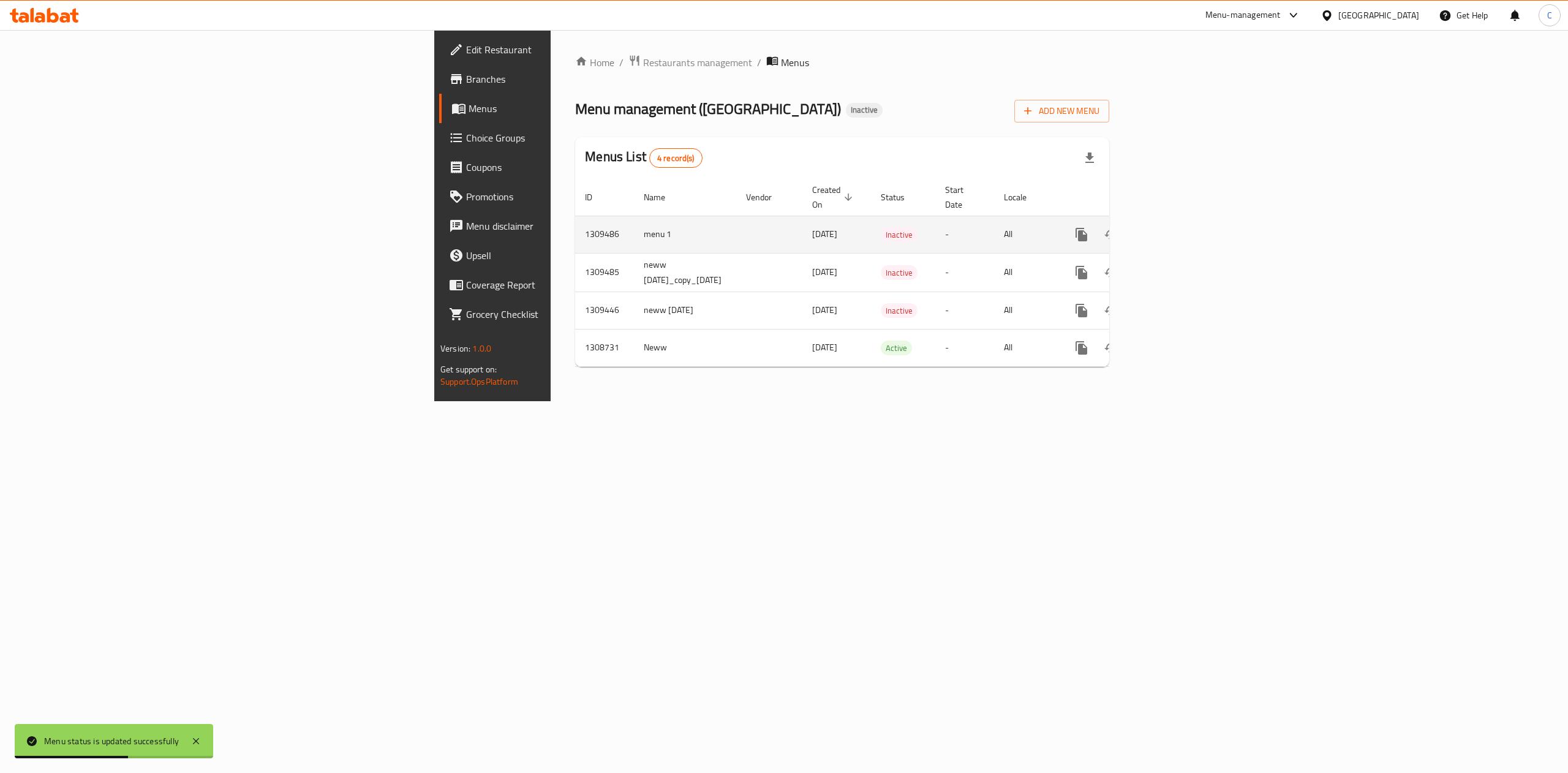
click at [1177, 227] on icon "enhanced table" at bounding box center [1169, 234] width 15 height 15
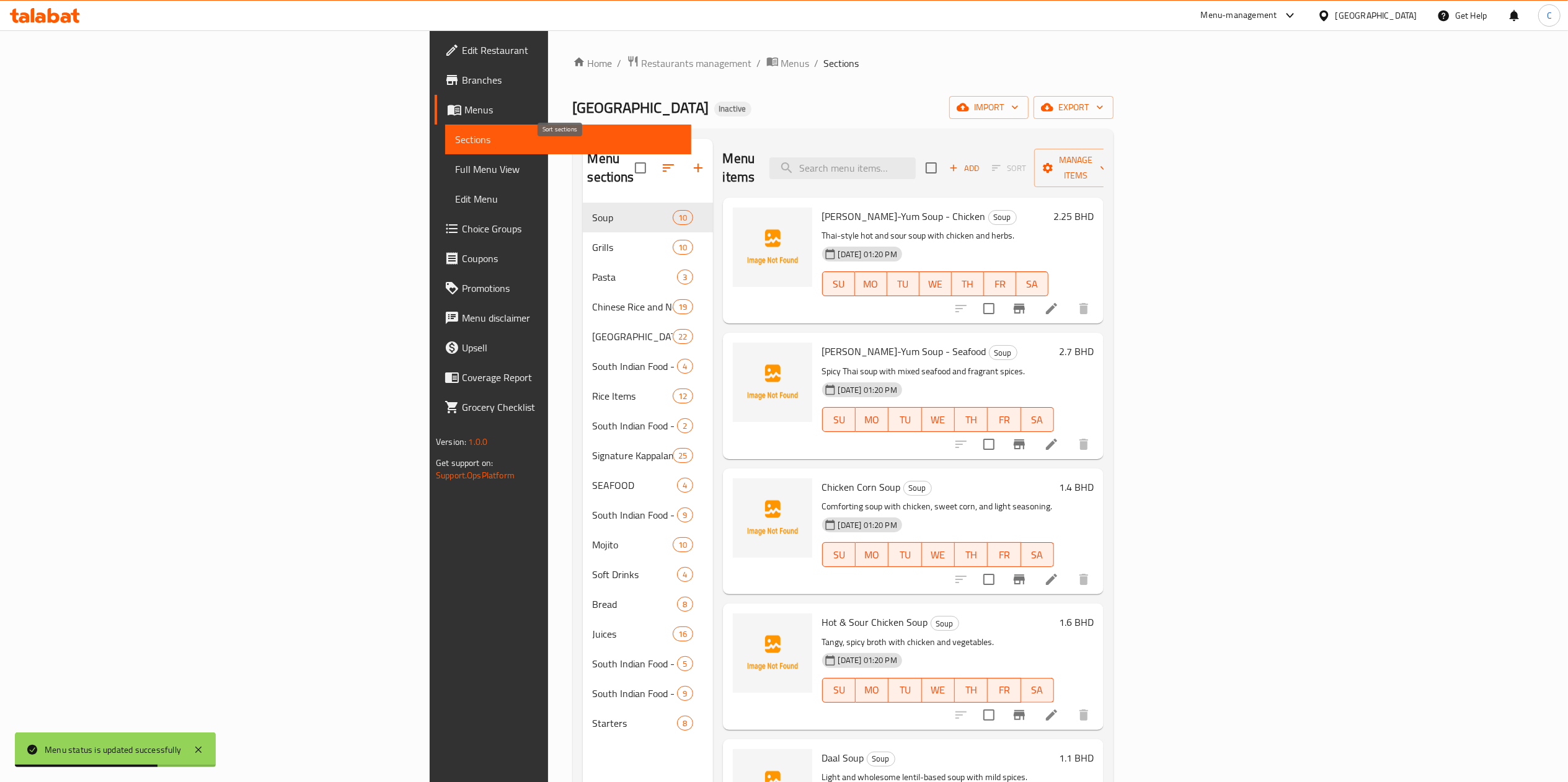
click at [661, 164] on icon "button" at bounding box center [668, 168] width 15 height 15
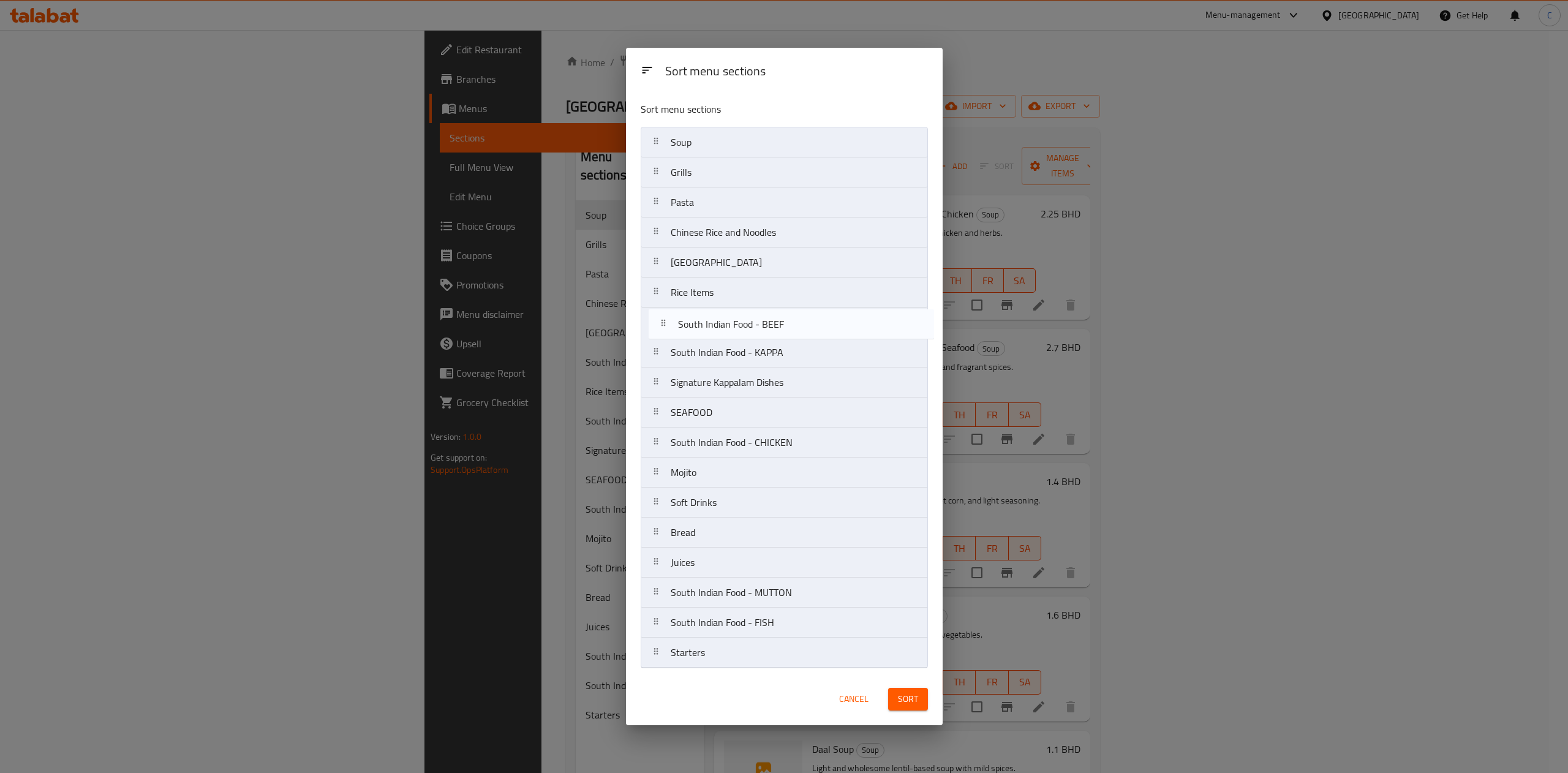
drag, startPoint x: 659, startPoint y: 299, endPoint x: 670, endPoint y: 333, distance: 35.7
click at [670, 333] on nav "Soup Grills Pasta Chinese Rice and Noodles Chinese Maincourse South Indian Food…" at bounding box center [784, 397] width 287 height 541
drag, startPoint x: 672, startPoint y: 608, endPoint x: 696, endPoint y: 563, distance: 51.0
click at [687, 347] on nav "Soup Grills Pasta Chinese Rice and Noodles Chinese Maincourse Rice Items South …" at bounding box center [784, 397] width 287 height 541
drag, startPoint x: 676, startPoint y: 630, endPoint x: 692, endPoint y: 488, distance: 142.9
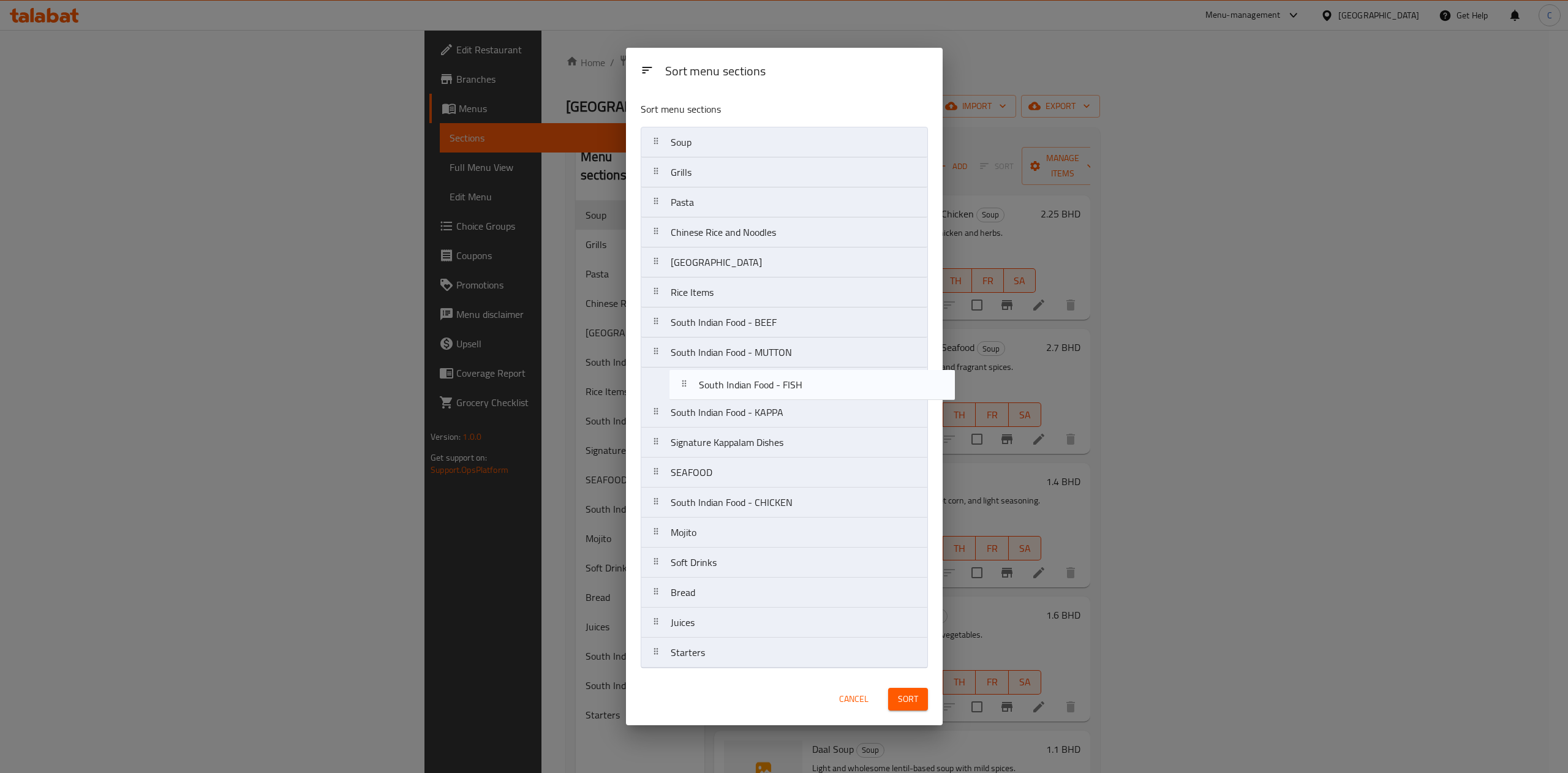
click at [711, 382] on nav "Soup Grills Pasta Chinese Rice and Noodles Chinese Maincourse Rice Items South …" at bounding box center [784, 397] width 287 height 541
drag, startPoint x: 726, startPoint y: 503, endPoint x: 731, endPoint y: 366, distance: 137.1
click at [731, 366] on nav "Soup Grills Pasta Chinese Rice and Noodles Chinese Maincourse Rice Items South …" at bounding box center [784, 397] width 287 height 541
drag, startPoint x: 749, startPoint y: 577, endPoint x: 726, endPoint y: 674, distance: 99.7
click at [726, 688] on div "Sort menu sections Sort menu sections Soup Grills Pasta Chinese Rice and Noodle…" at bounding box center [784, 387] width 317 height 678
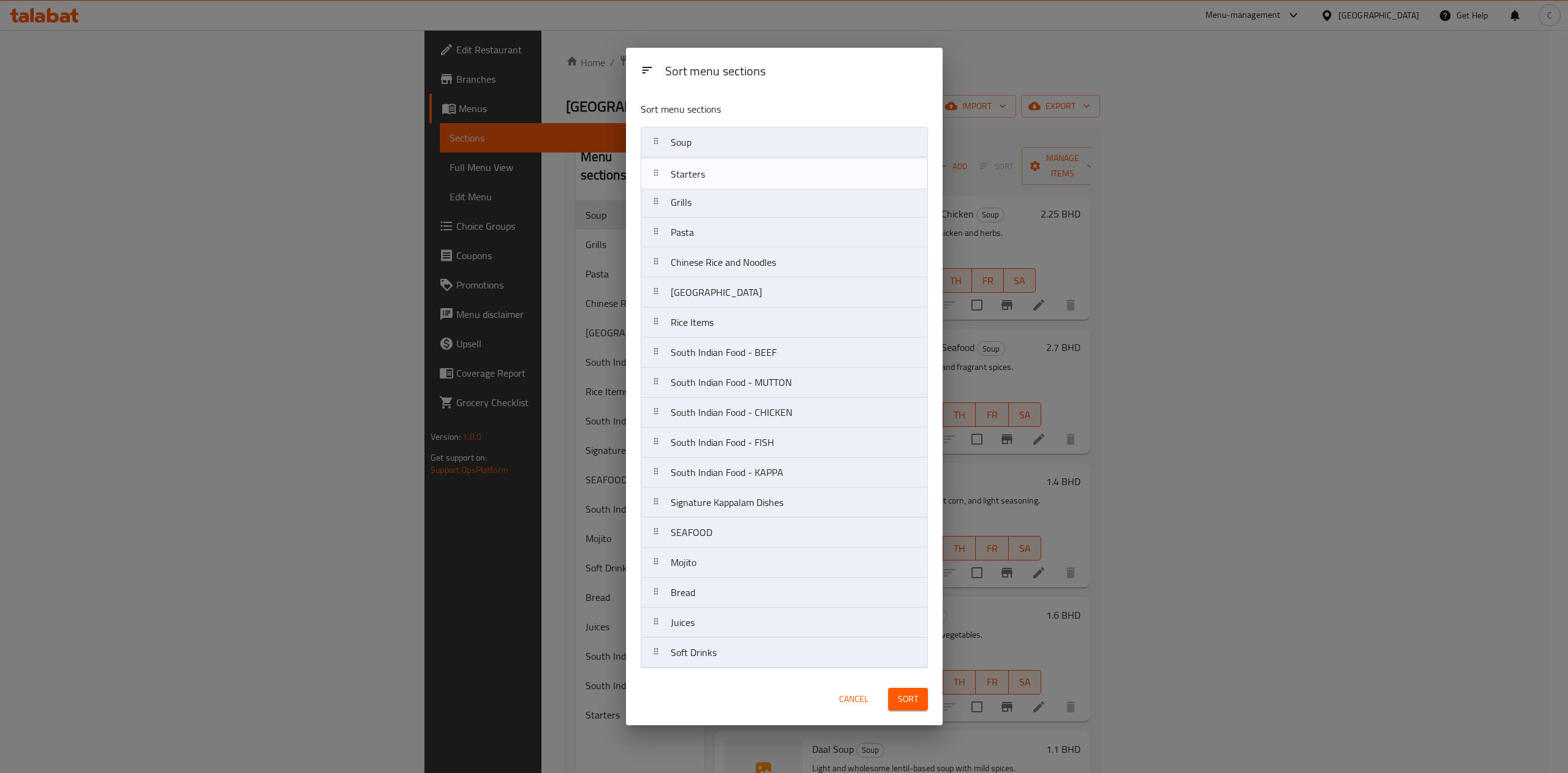
click at [720, 159] on nav "Soup Grills Pasta Chinese Rice and Noodles Chinese Maincourse Rice Items South …" at bounding box center [784, 397] width 287 height 541
drag, startPoint x: 691, startPoint y: 328, endPoint x: 692, endPoint y: 258, distance: 70.0
click at [692, 258] on nav "Soup Starters Grills Pasta Chinese Rice and Noodles Chinese Maincourse Rice Ite…" at bounding box center [784, 397] width 287 height 541
drag, startPoint x: 758, startPoint y: 506, endPoint x: 984, endPoint y: 577, distance: 236.9
click at [773, 343] on nav "Soup Starters Grills Pasta Rice Items Chinese Rice and Noodles Chinese Maincour…" at bounding box center [784, 397] width 287 height 541
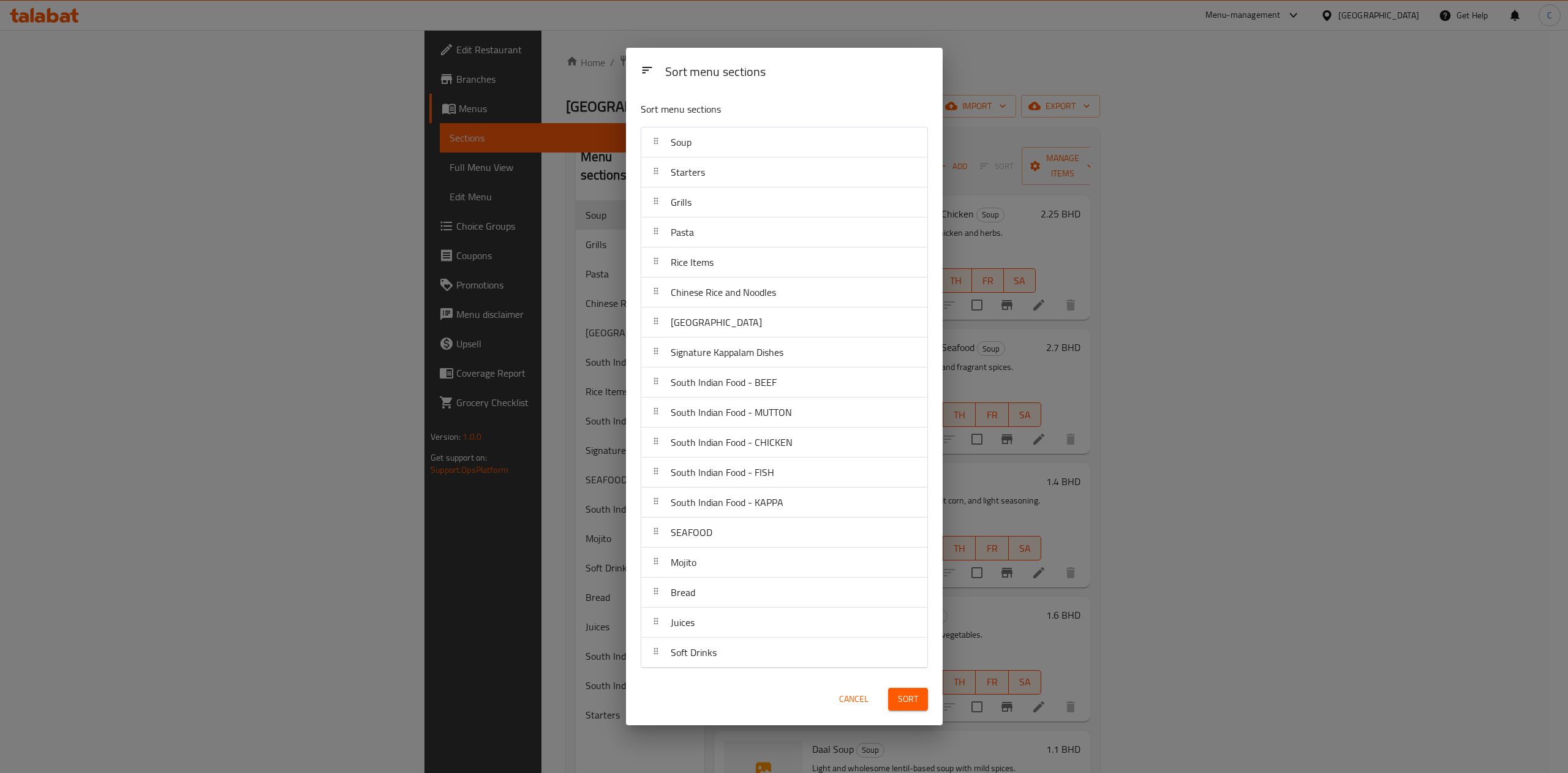
click at [905, 697] on span "Sort" at bounding box center [907, 700] width 20 height 16
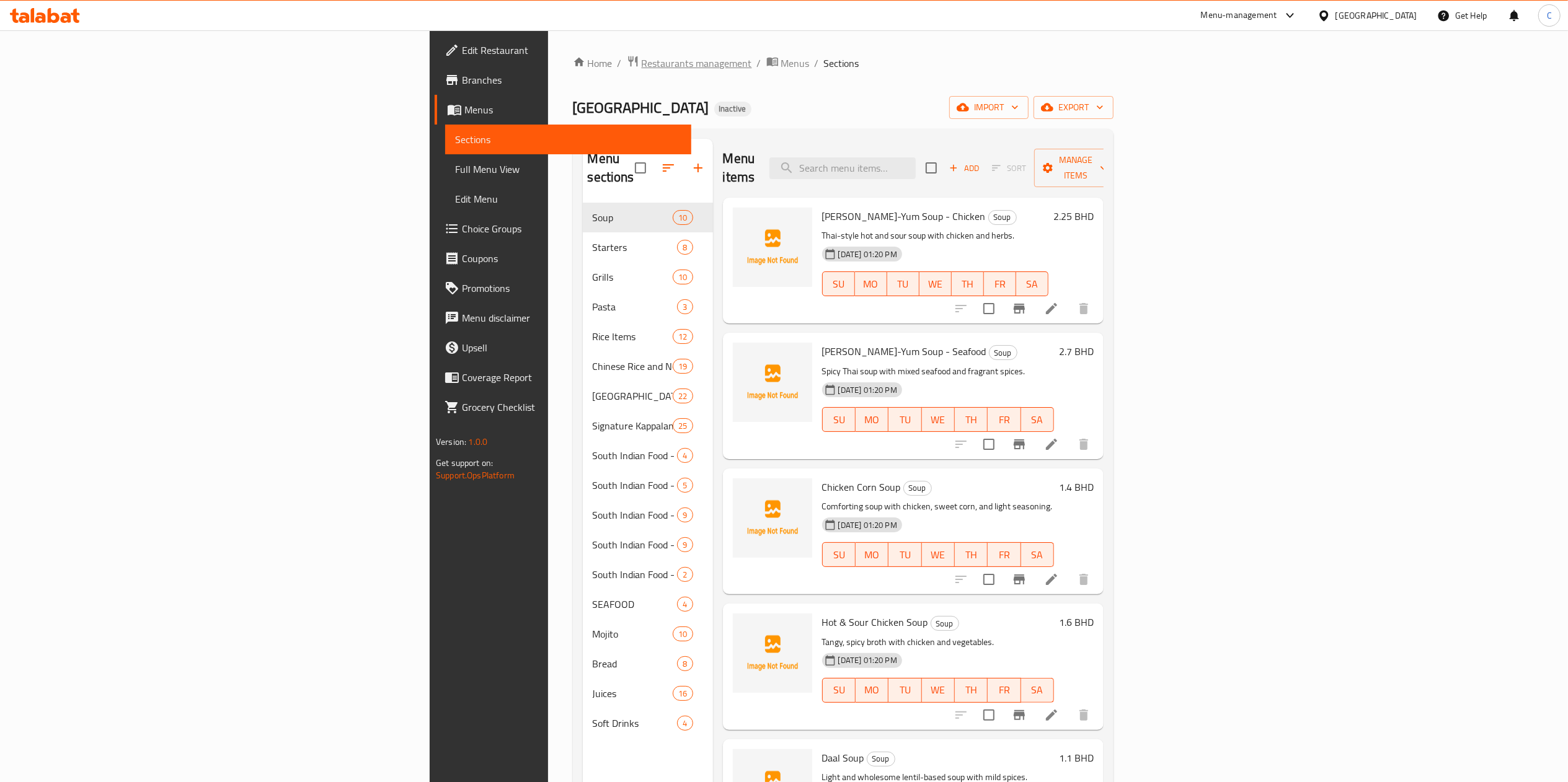
click at [641, 64] on span "Restaurants management" at bounding box center [696, 63] width 110 height 15
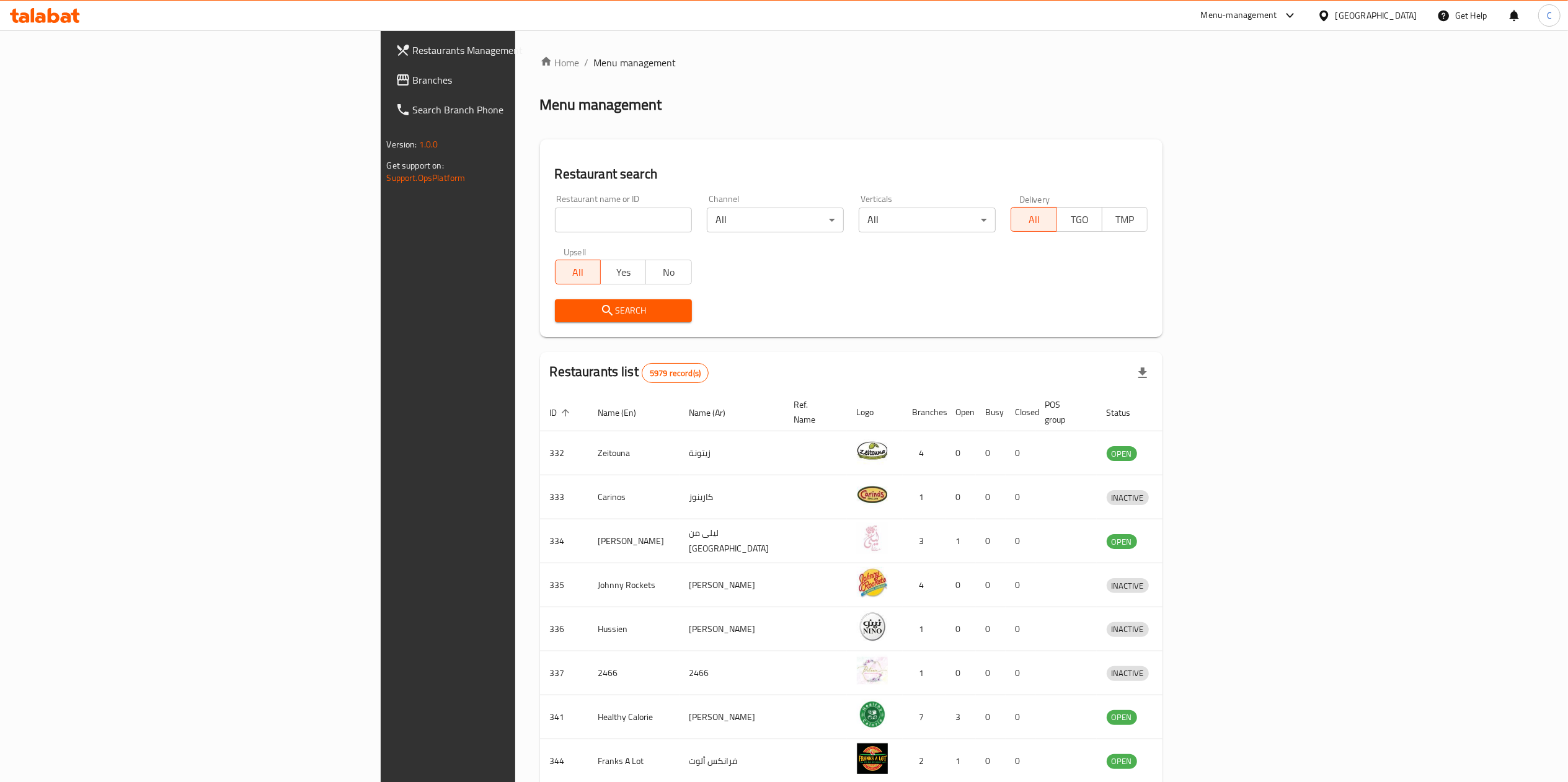
click at [555, 212] on input "search" at bounding box center [624, 220] width 137 height 25
type input "[DEMOGRAPHIC_DATA]"
click at [555, 319] on button "Search" at bounding box center [624, 311] width 137 height 23
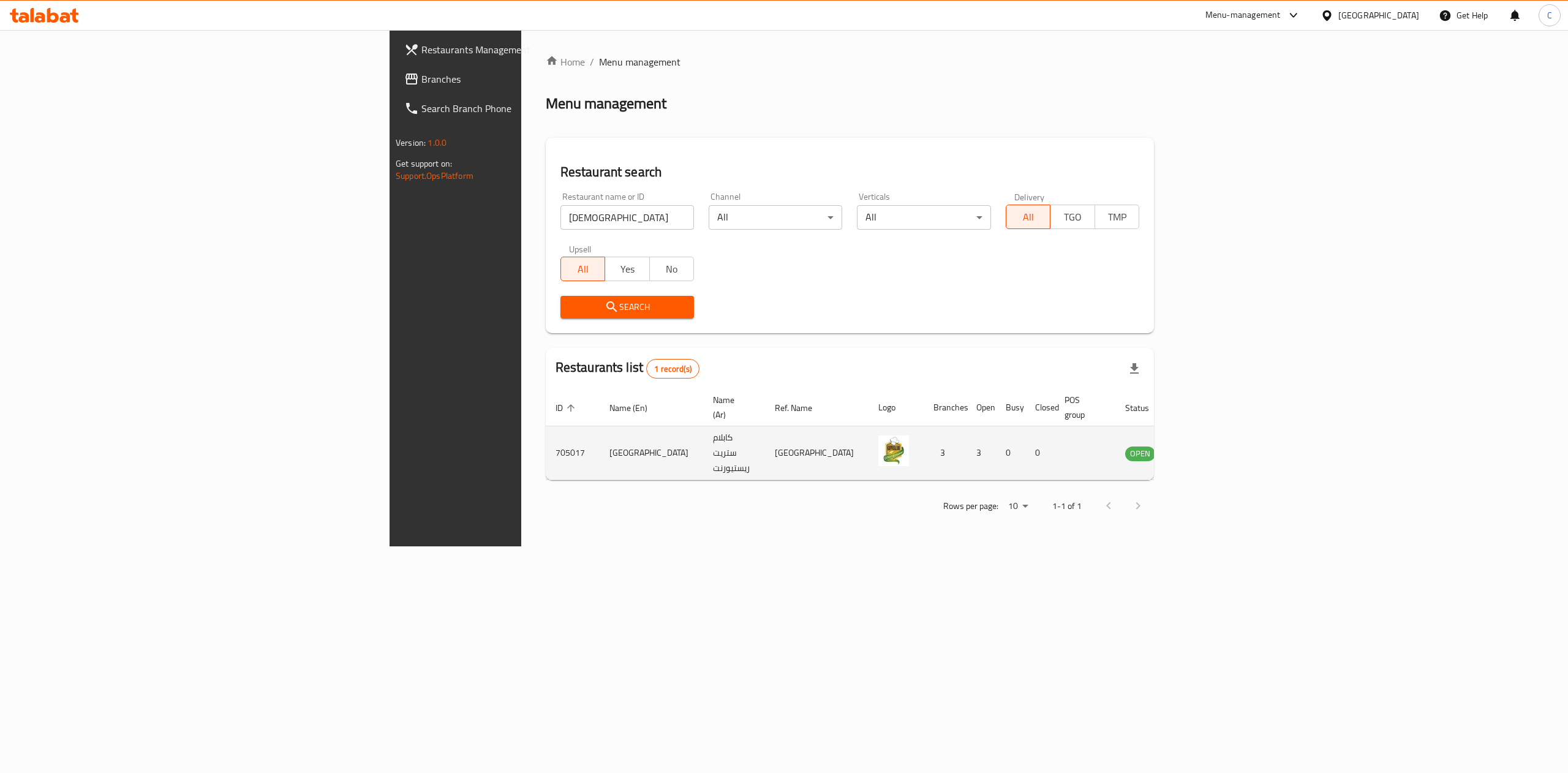
click at [1204, 446] on icon "enhanced table" at bounding box center [1196, 453] width 15 height 15
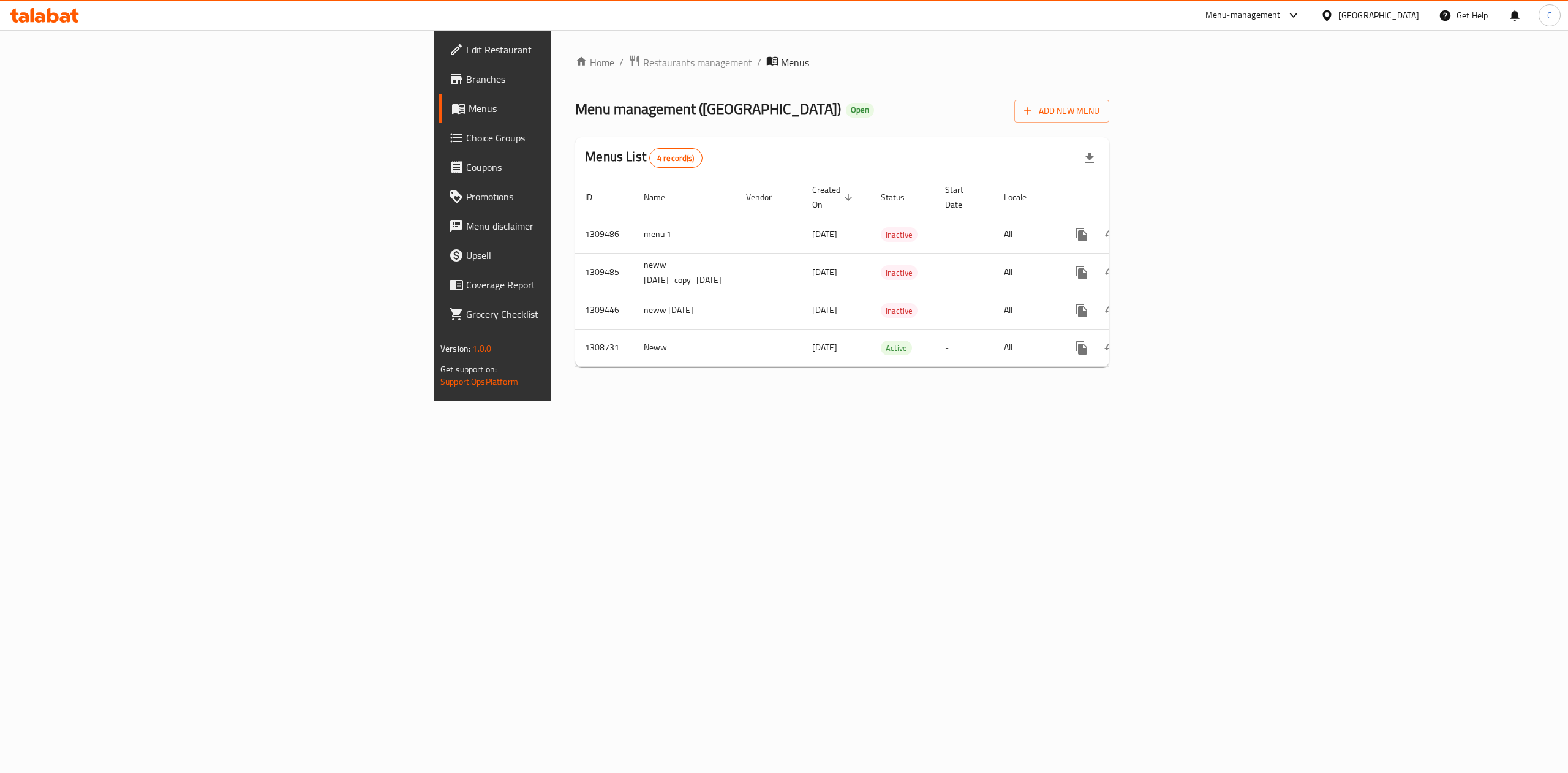
click at [469, 107] on span "Menus" at bounding box center [577, 108] width 218 height 15
click at [469, 109] on span "Menus" at bounding box center [577, 108] width 218 height 15
click at [469, 107] on span "Menus" at bounding box center [577, 108] width 218 height 15
click at [466, 83] on span "Branches" at bounding box center [576, 79] width 220 height 15
click at [1177, 226] on icon "enhanced table" at bounding box center [1169, 233] width 15 height 15
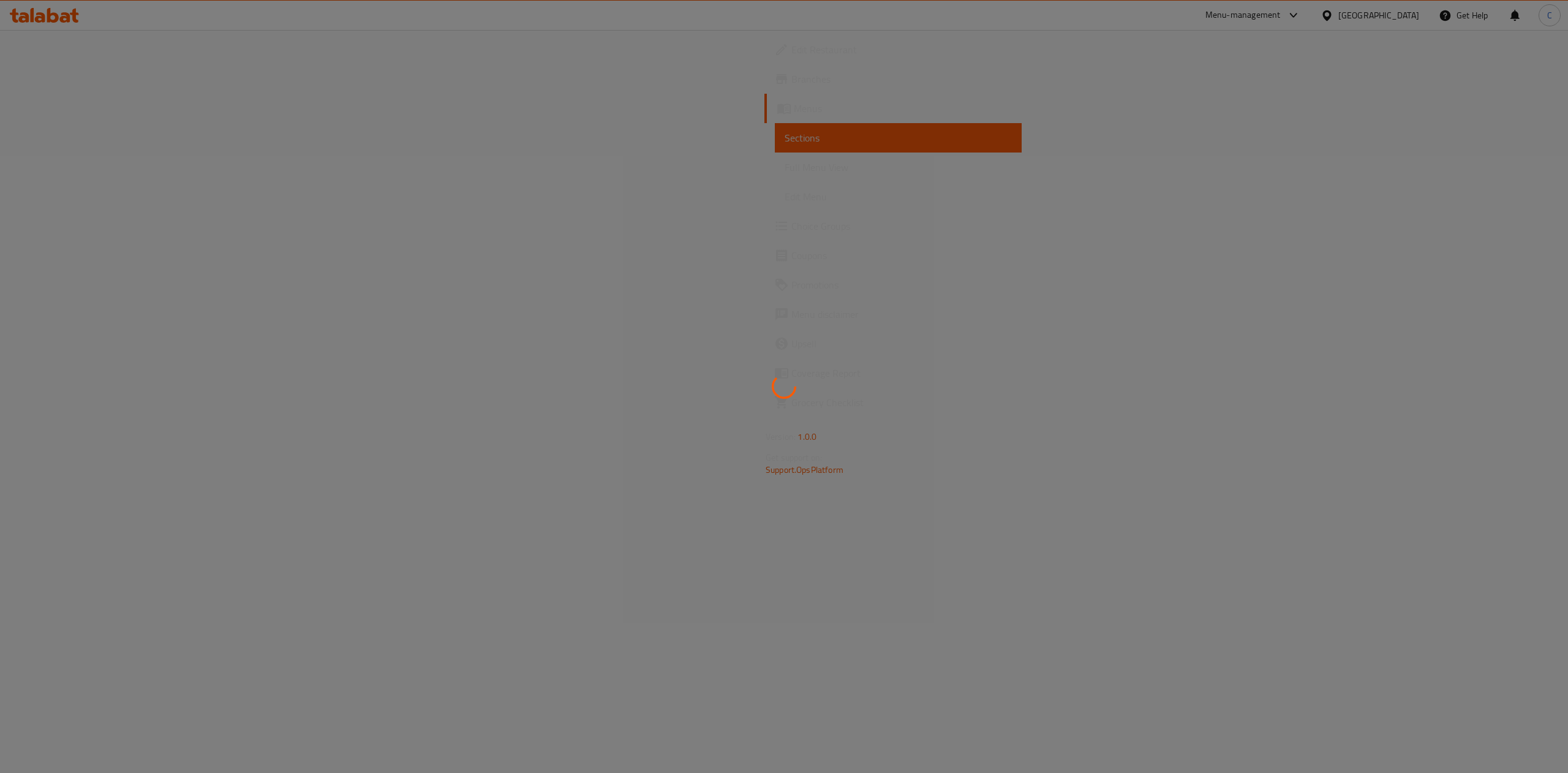
click at [75, 78] on div at bounding box center [784, 386] width 1568 height 773
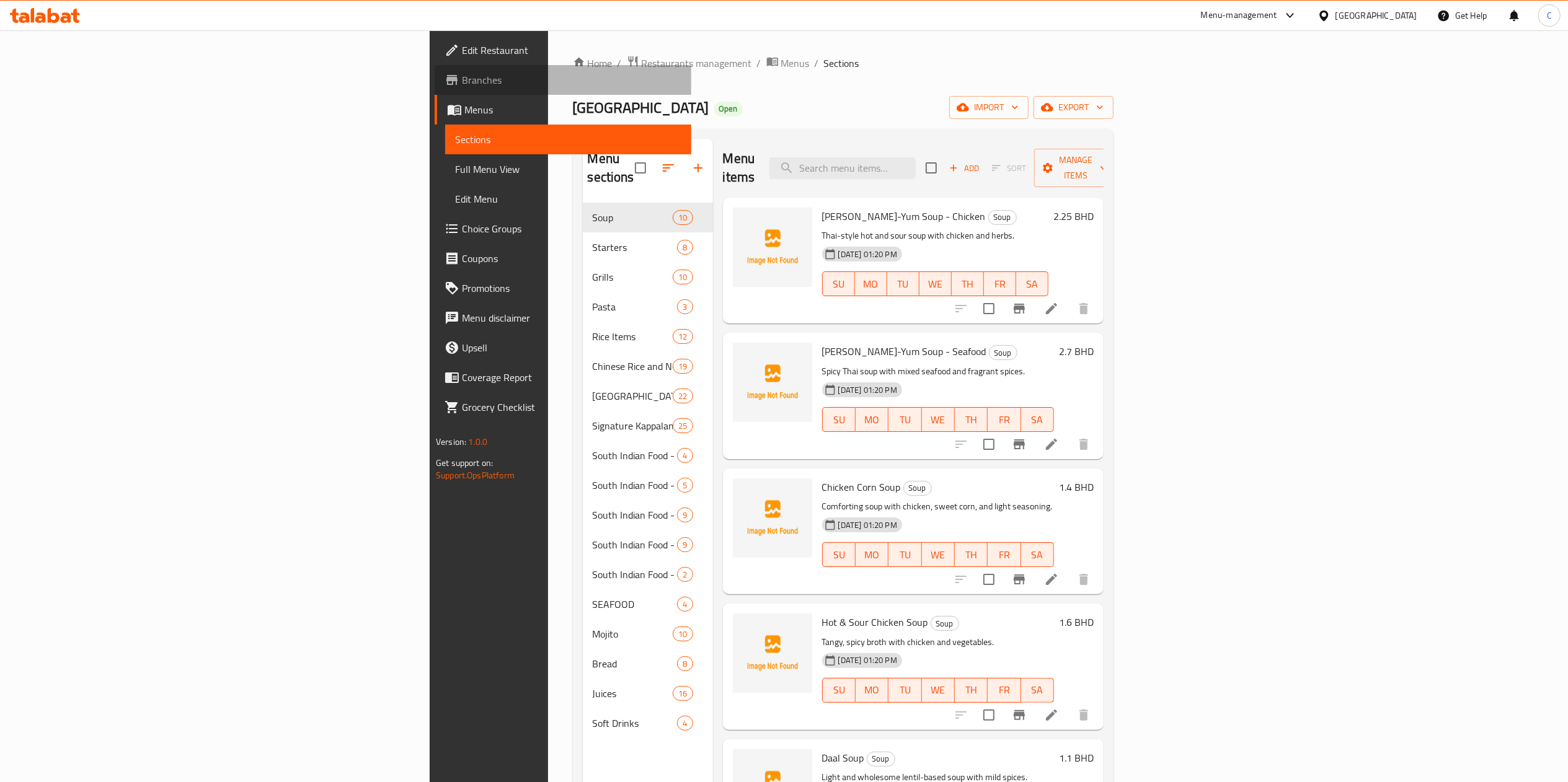
click at [434, 91] on link "Branches" at bounding box center [562, 80] width 256 height 30
